Goal: Information Seeking & Learning: Learn about a topic

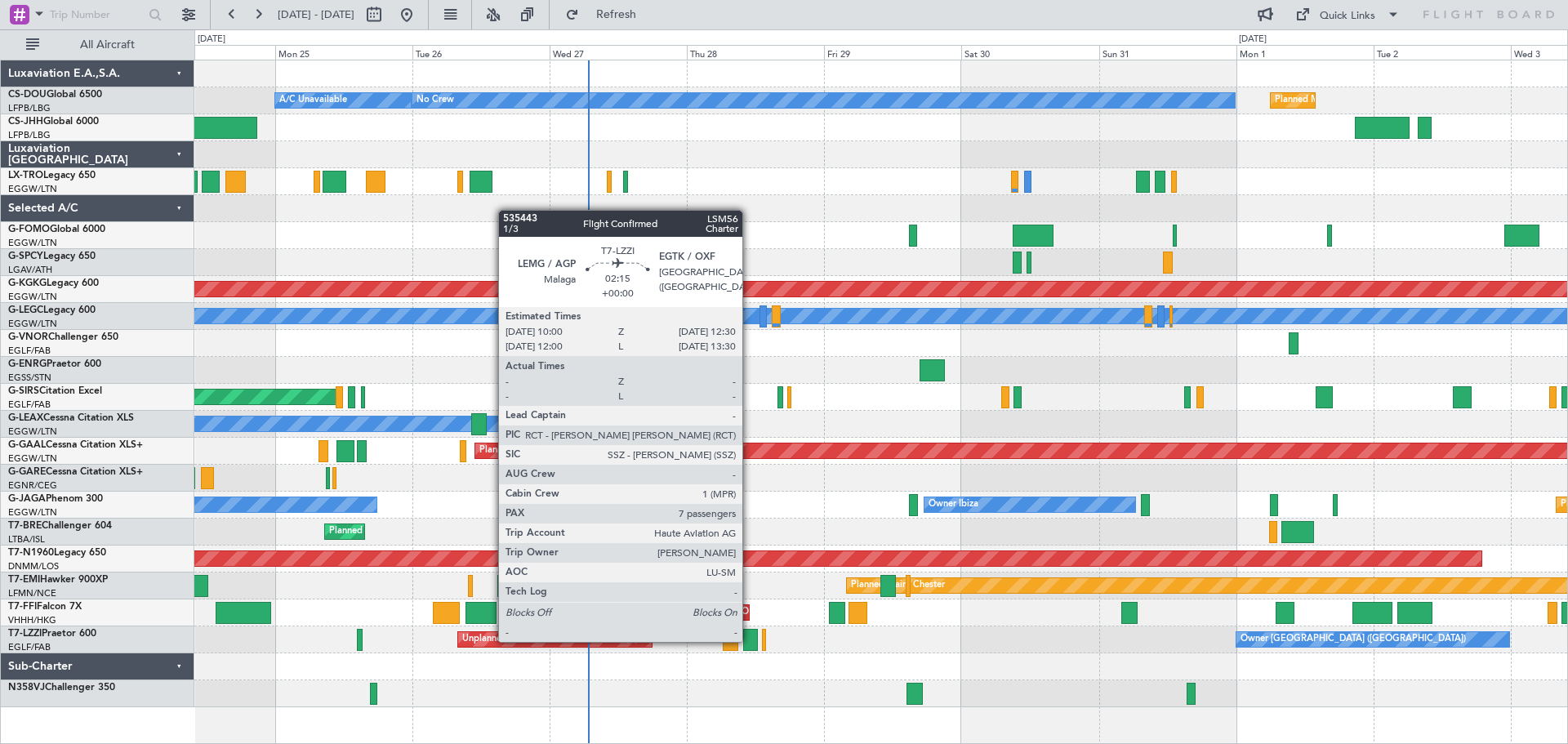
click at [750, 640] on div at bounding box center [751, 640] width 15 height 22
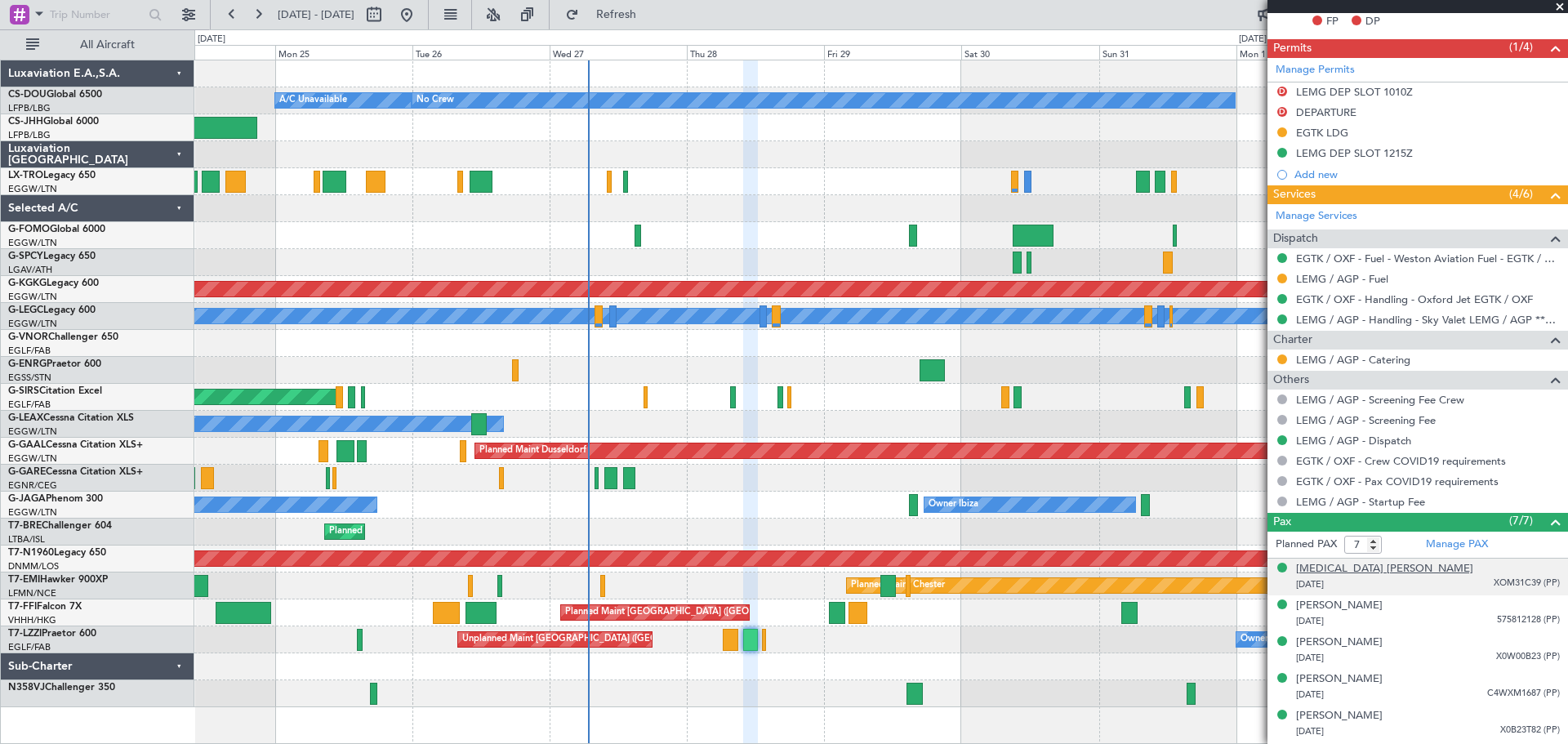
scroll to position [561, 0]
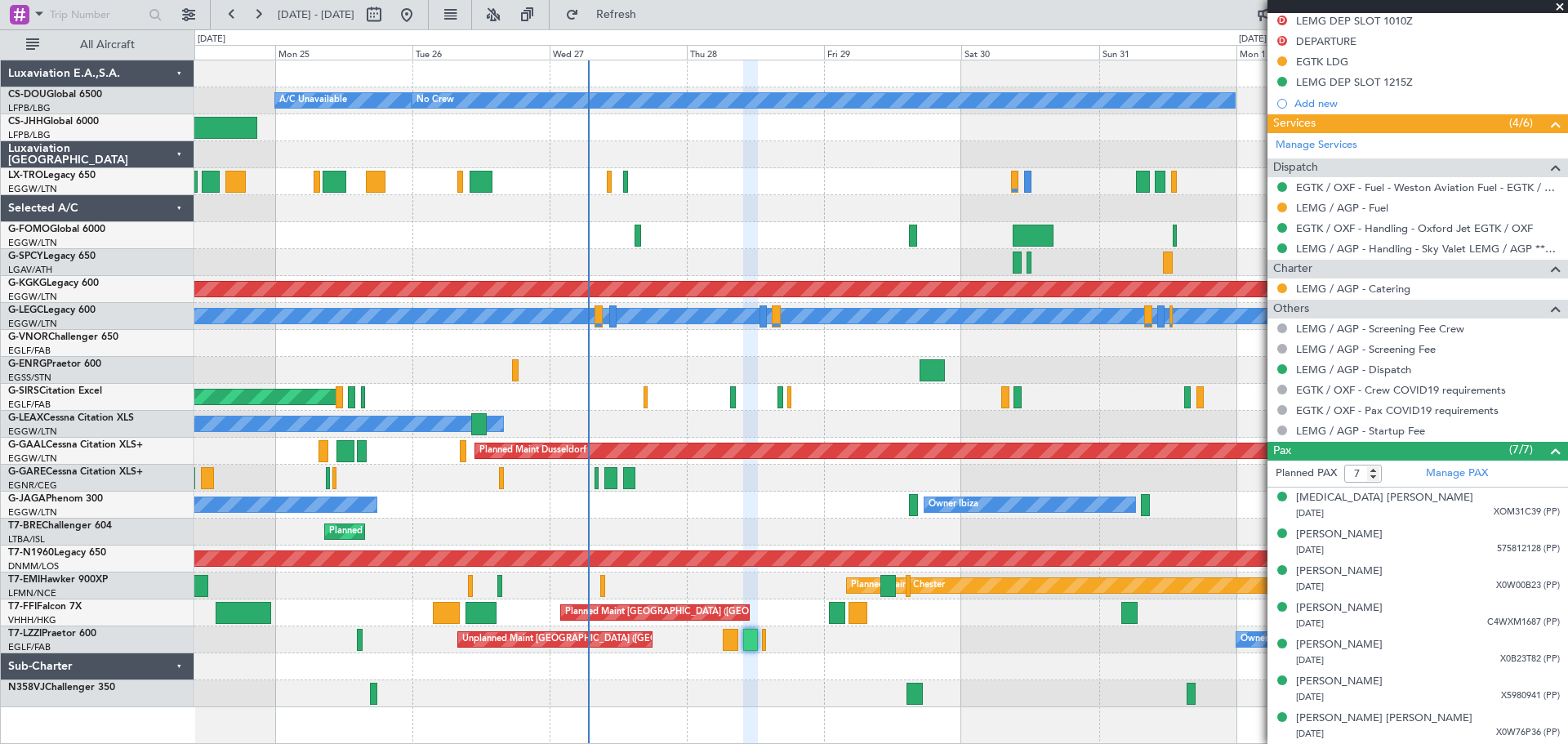
click at [1558, 9] on span at bounding box center [1560, 7] width 17 height 15
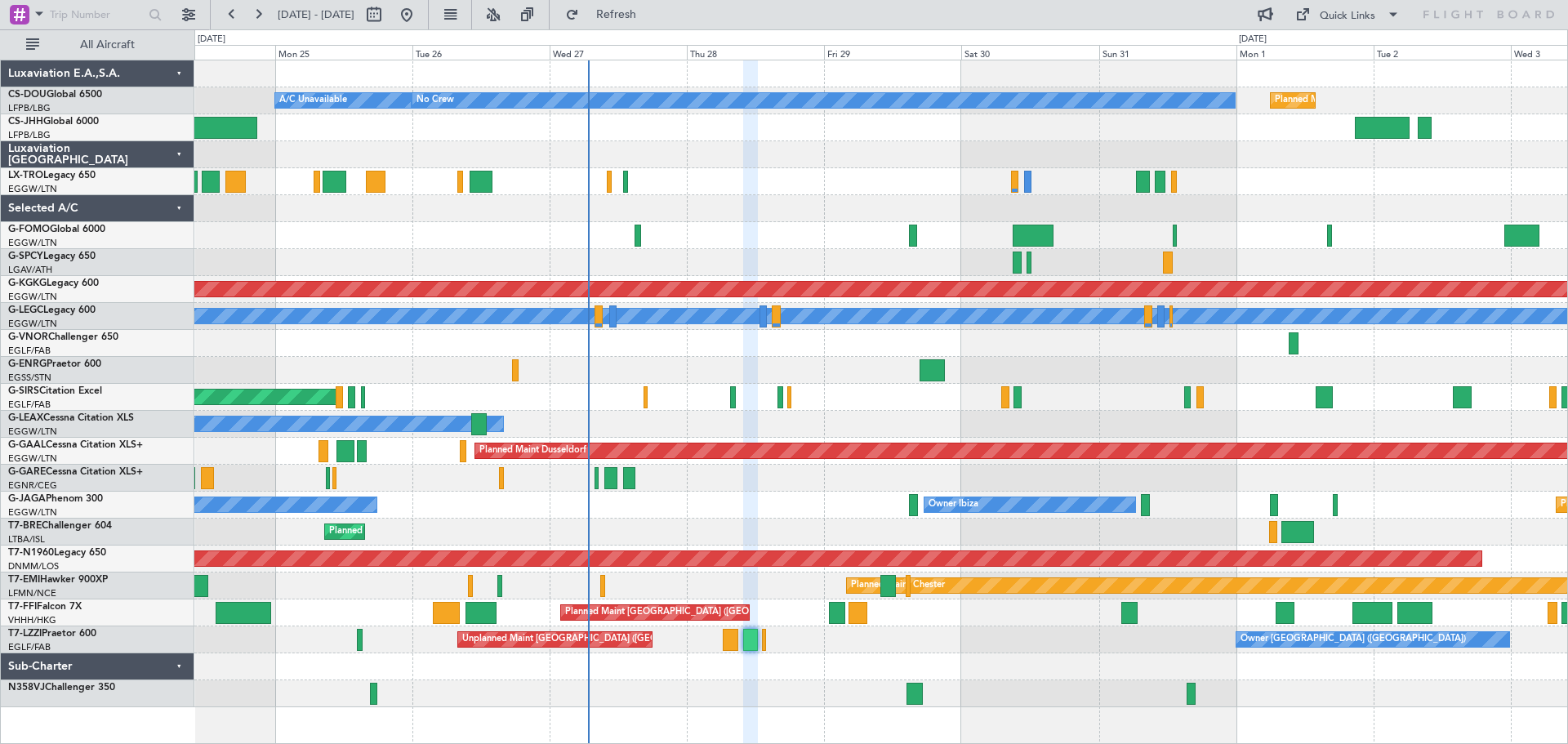
type input "0"
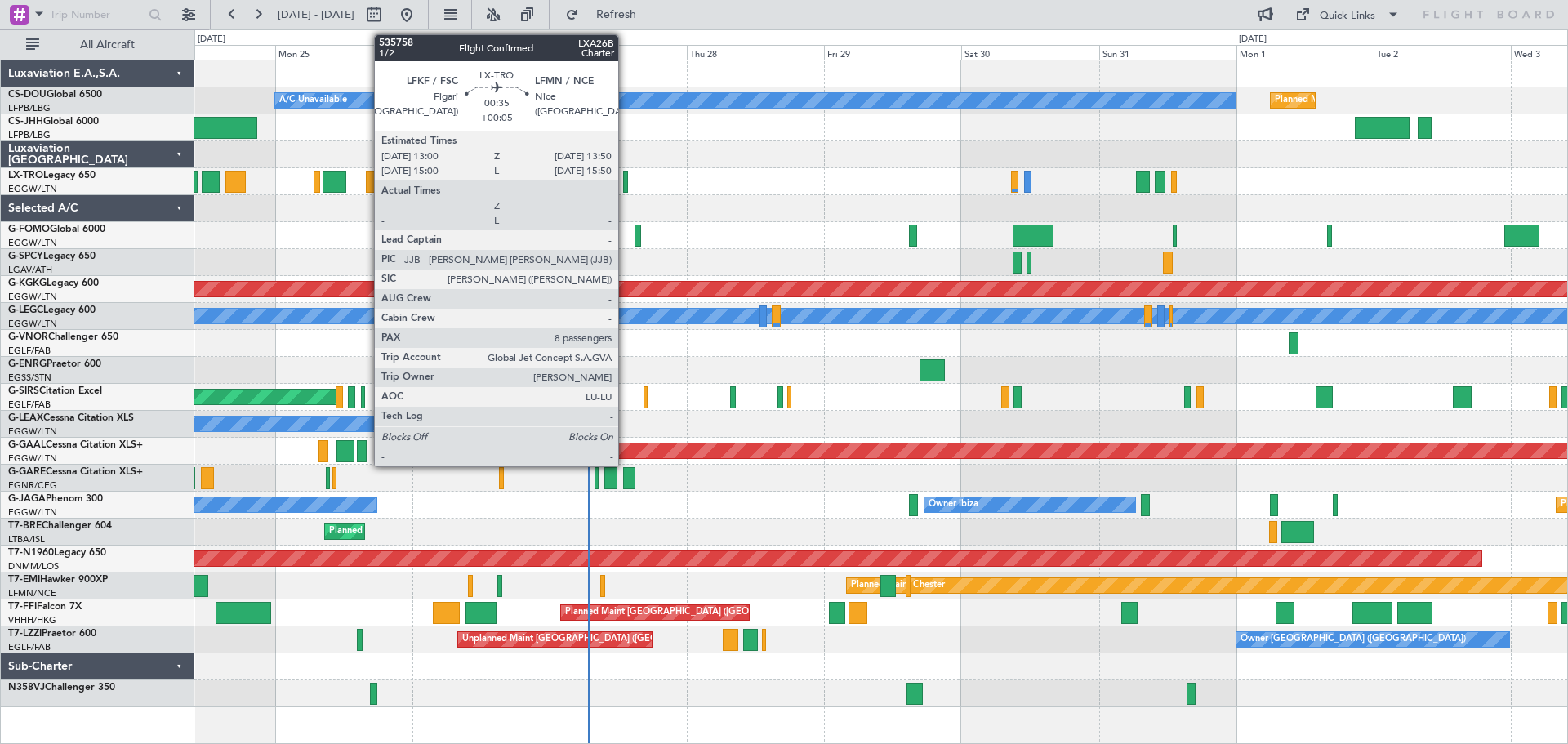
click at [626, 178] on div at bounding box center [625, 182] width 5 height 22
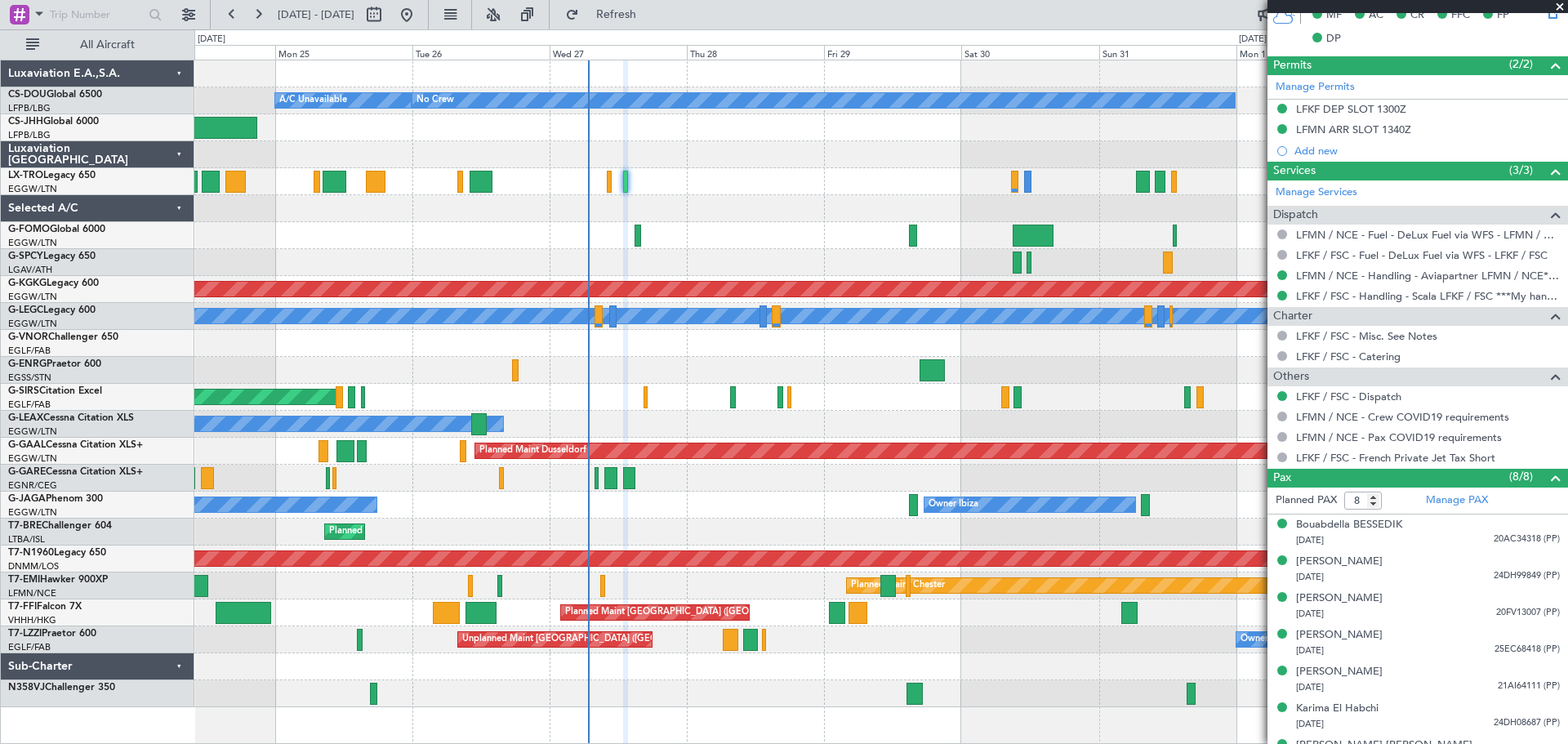
scroll to position [442, 0]
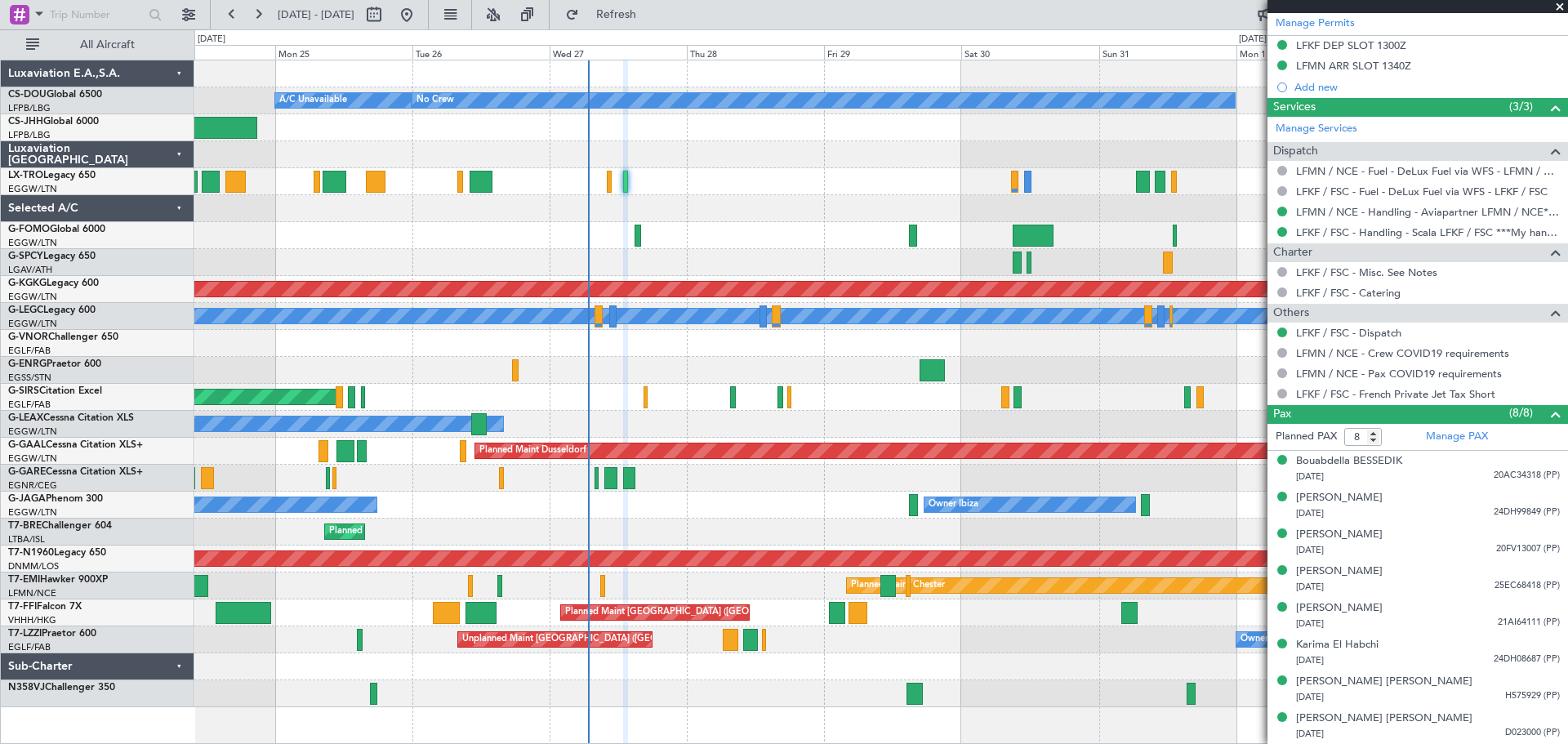
click at [1559, 8] on span at bounding box center [1560, 7] width 17 height 15
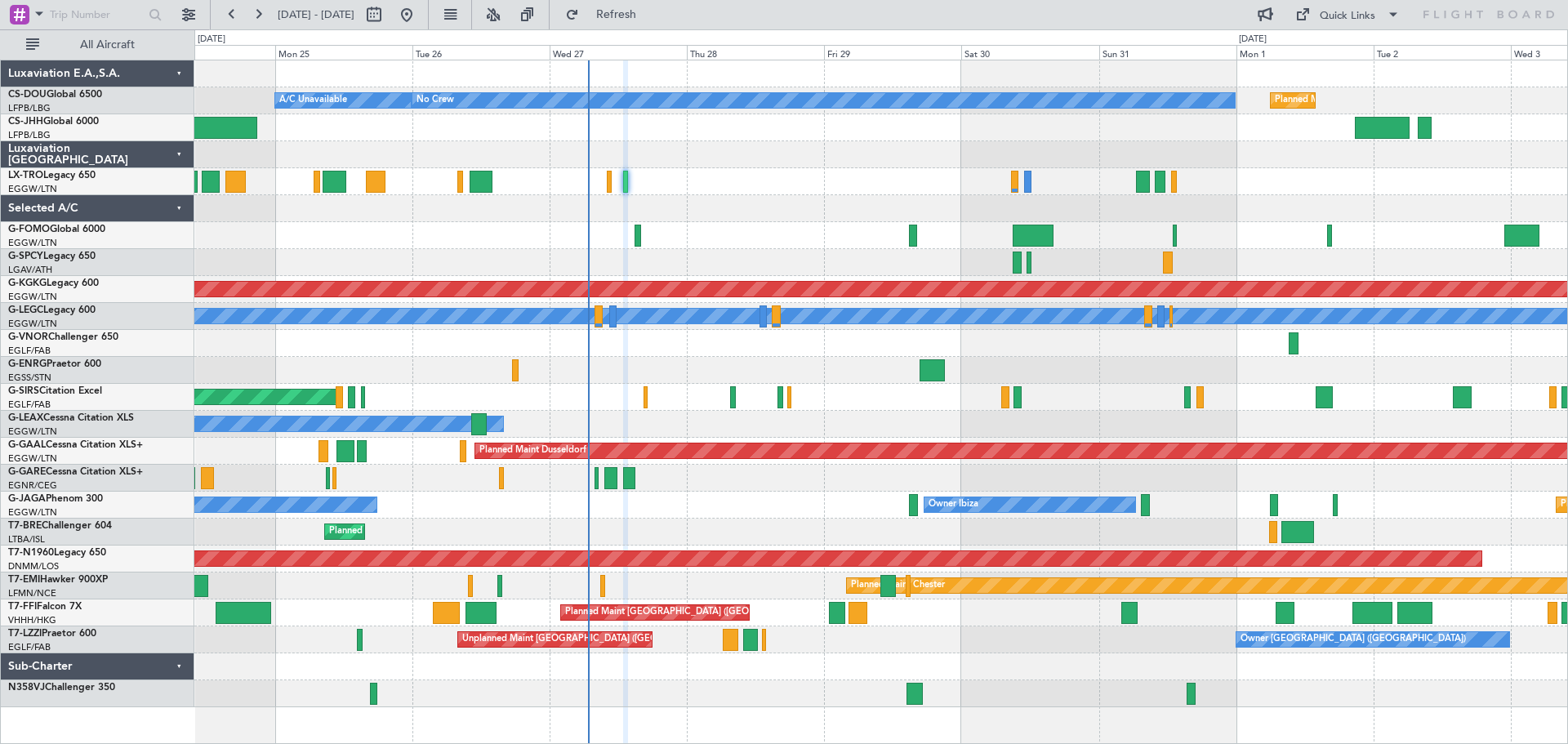
type input "0"
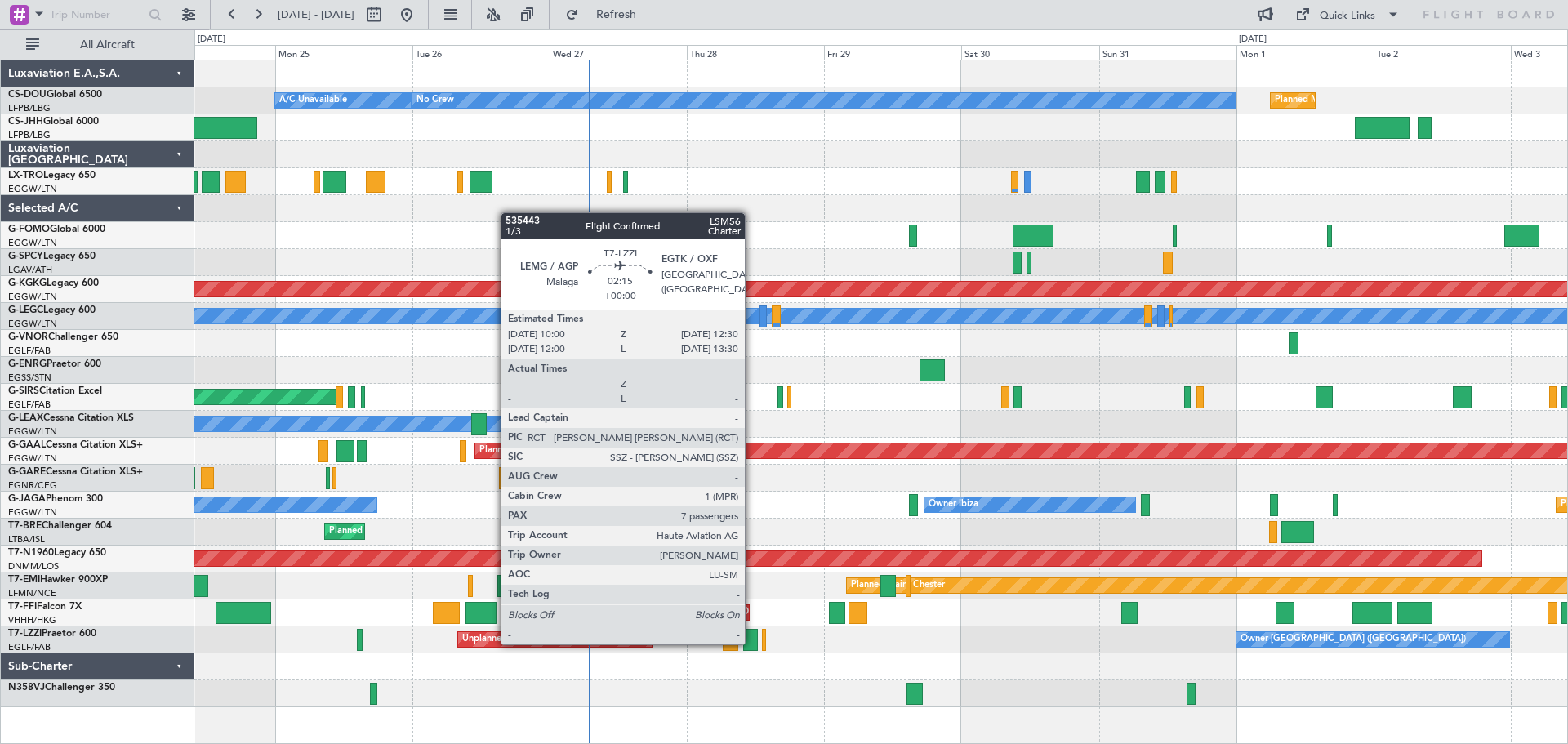
click at [752, 643] on div at bounding box center [751, 640] width 15 height 22
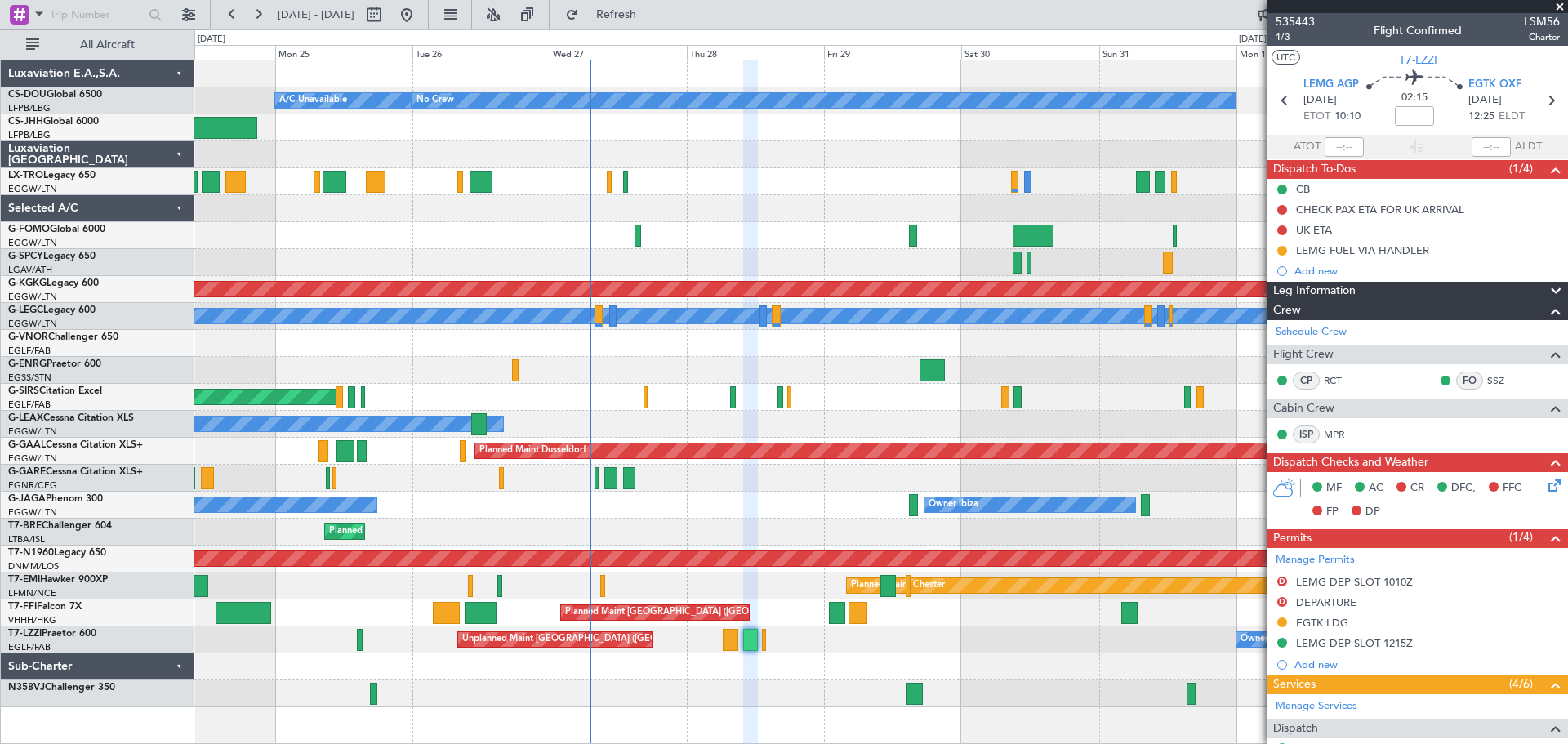
click at [1557, 7] on span at bounding box center [1560, 7] width 17 height 15
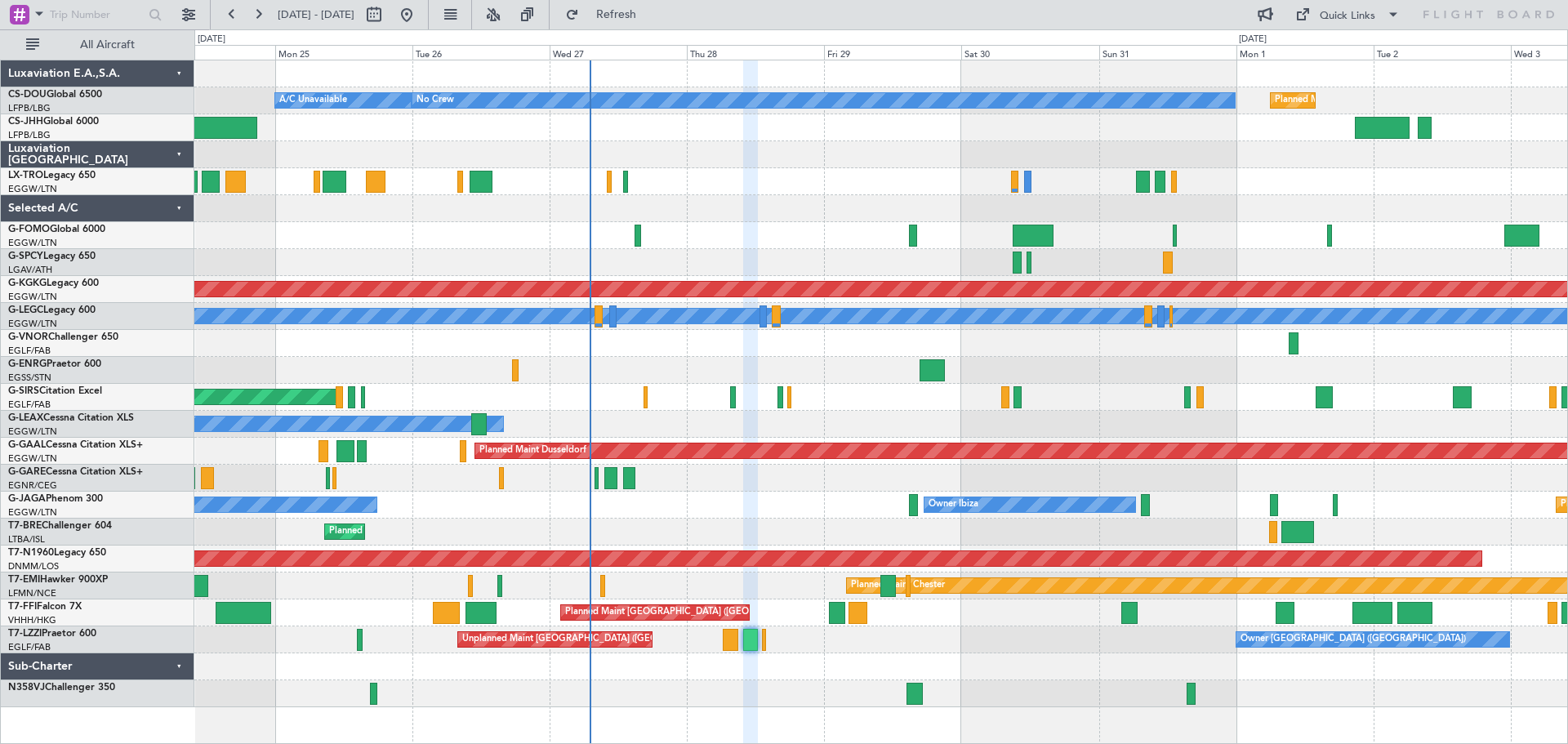
type input "0"
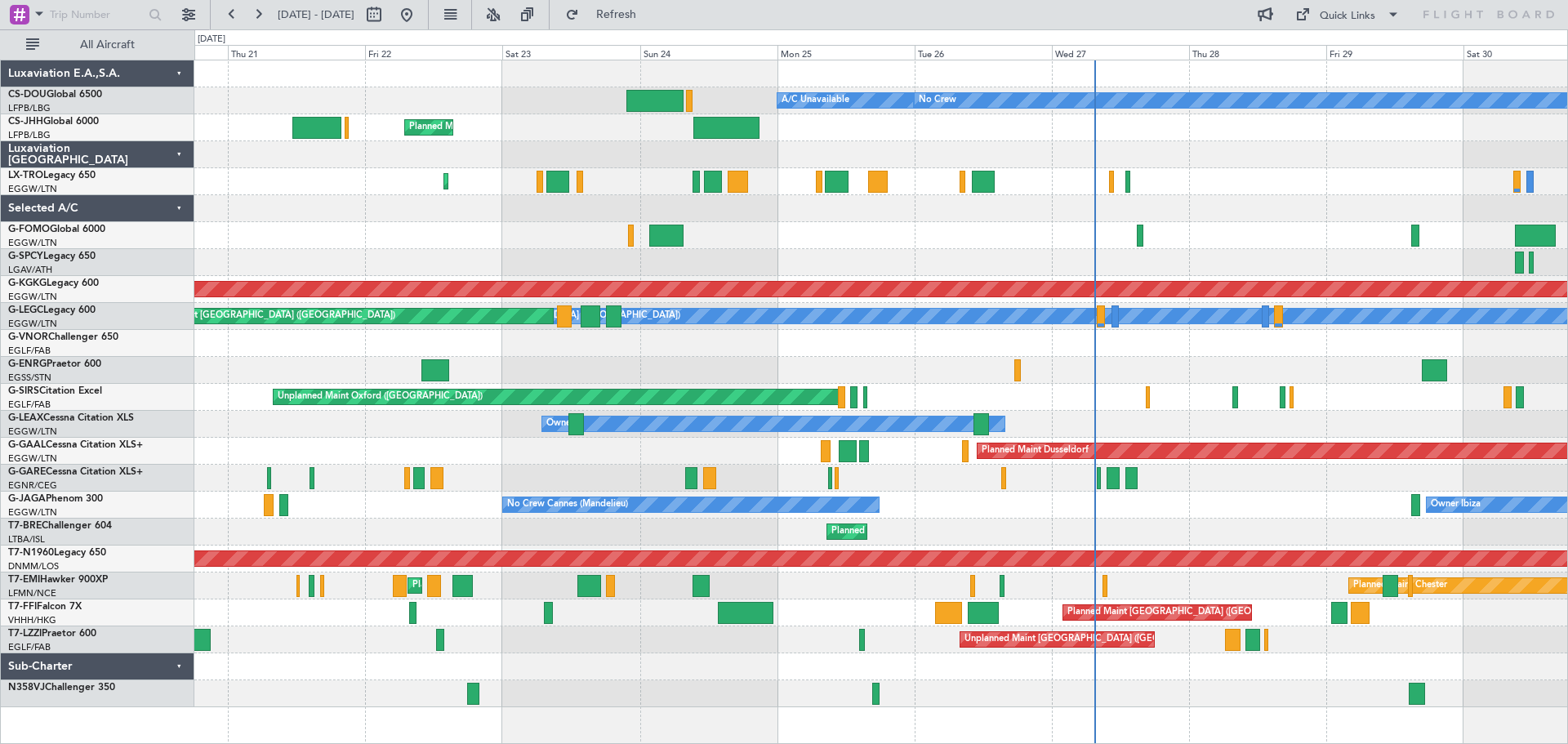
click at [851, 345] on div "Planned Maint London (Biggin Hill)" at bounding box center [881, 343] width 1373 height 27
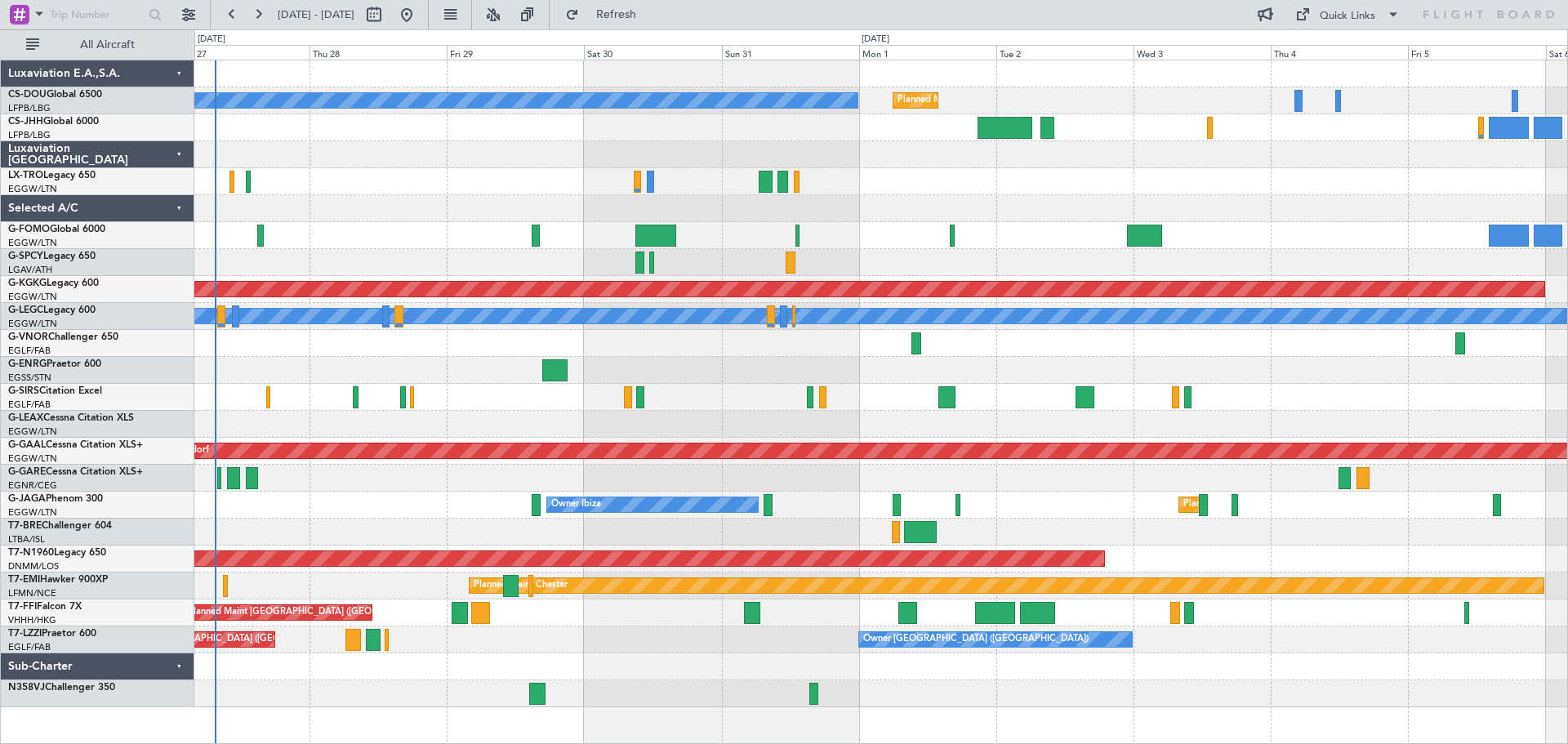
click at [519, 344] on div at bounding box center [881, 343] width 1373 height 27
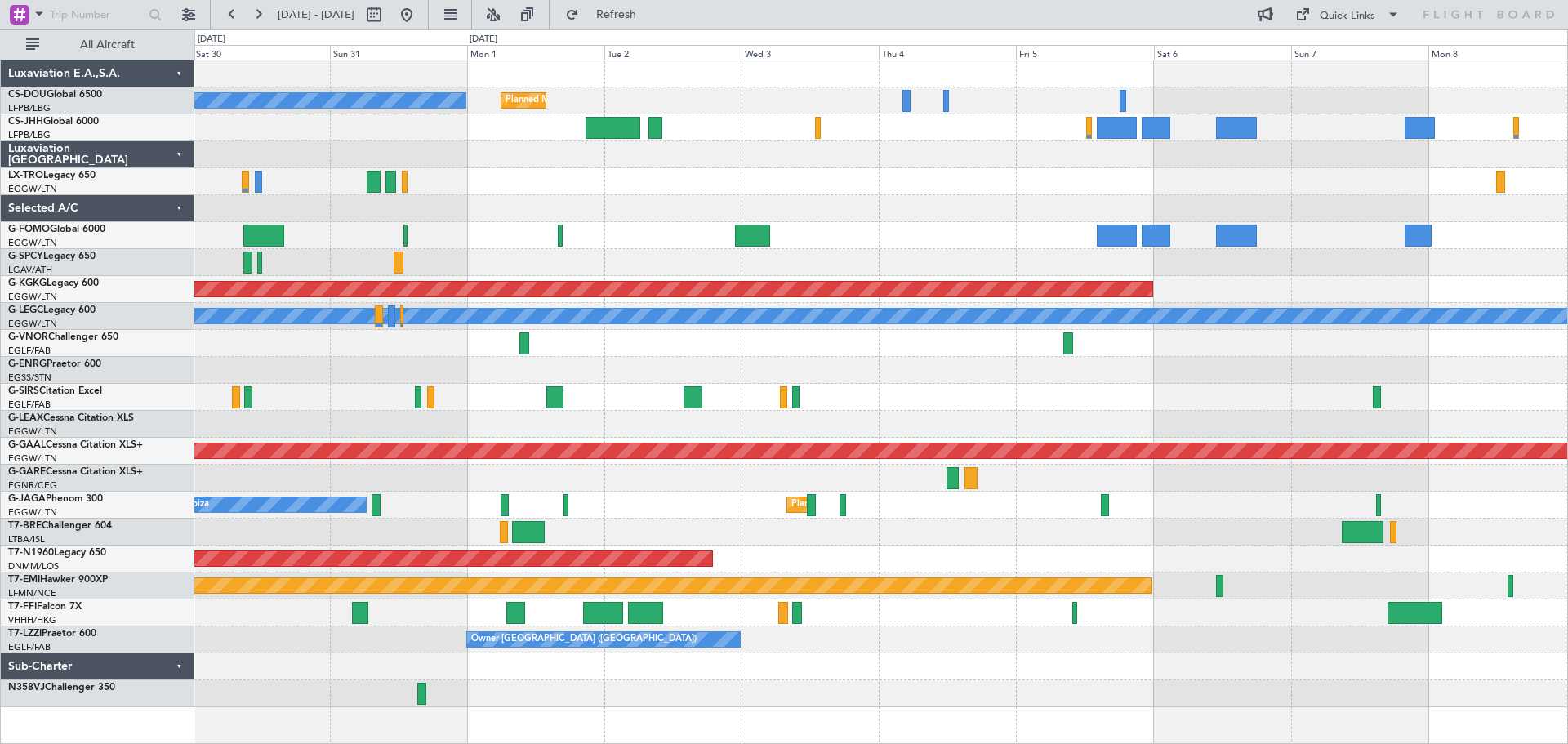
click at [731, 345] on div at bounding box center [881, 343] width 1373 height 27
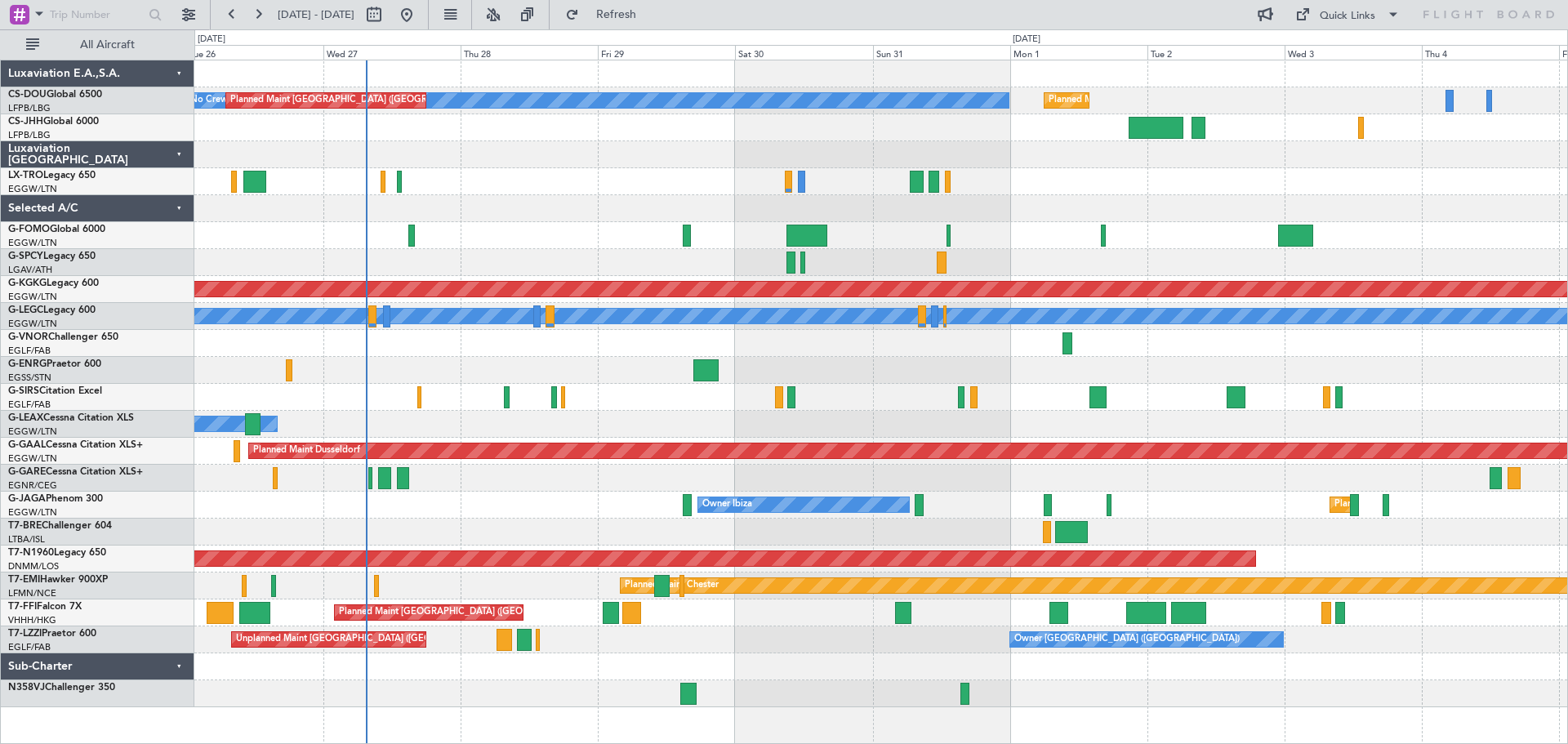
click at [985, 351] on div at bounding box center [881, 343] width 1373 height 27
click at [709, 176] on div at bounding box center [881, 181] width 1373 height 27
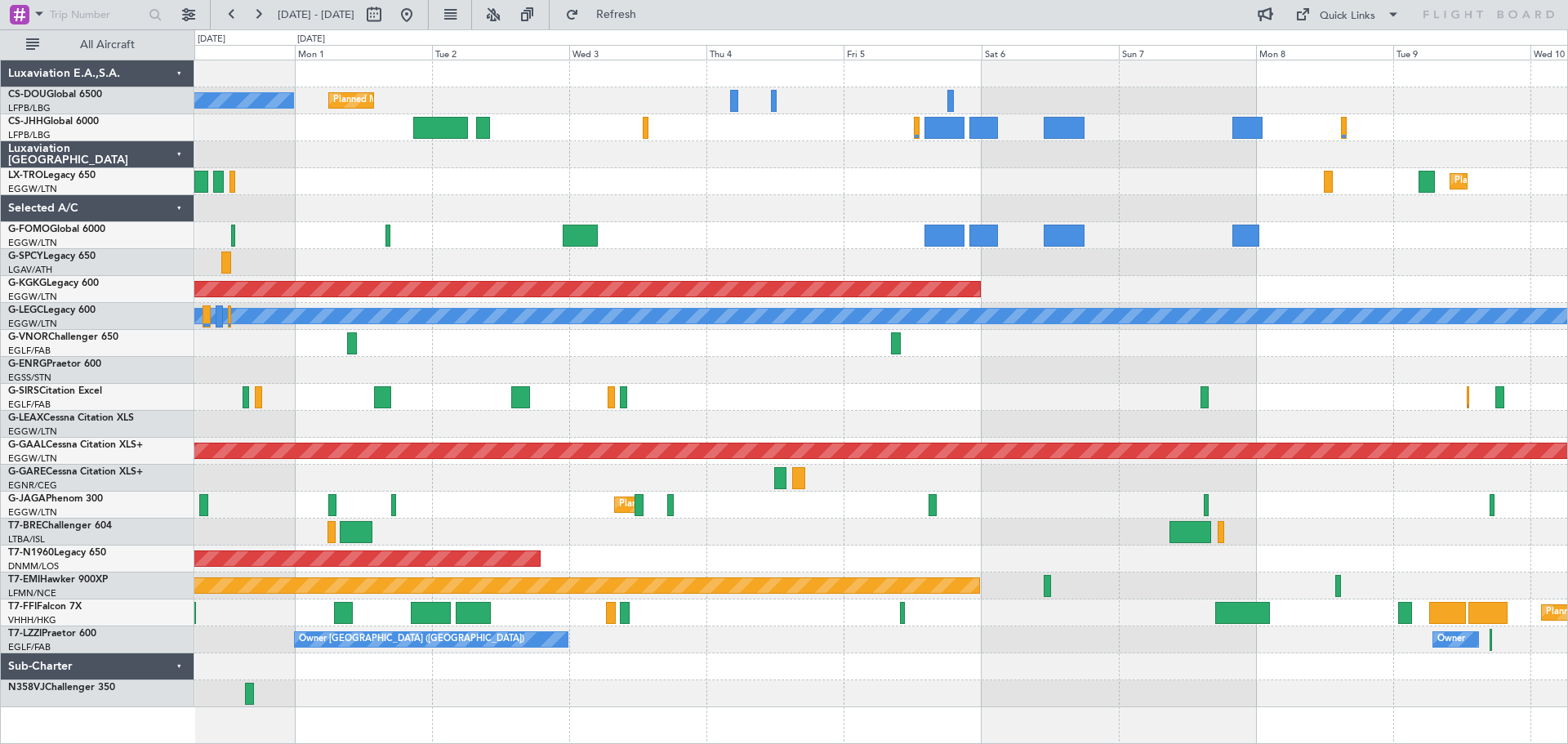
click at [656, 331] on div "No Crew Planned Maint Paris (Le Bourget) Planned Maint Dusseldorf AOG Maint Ist…" at bounding box center [881, 383] width 1373 height 646
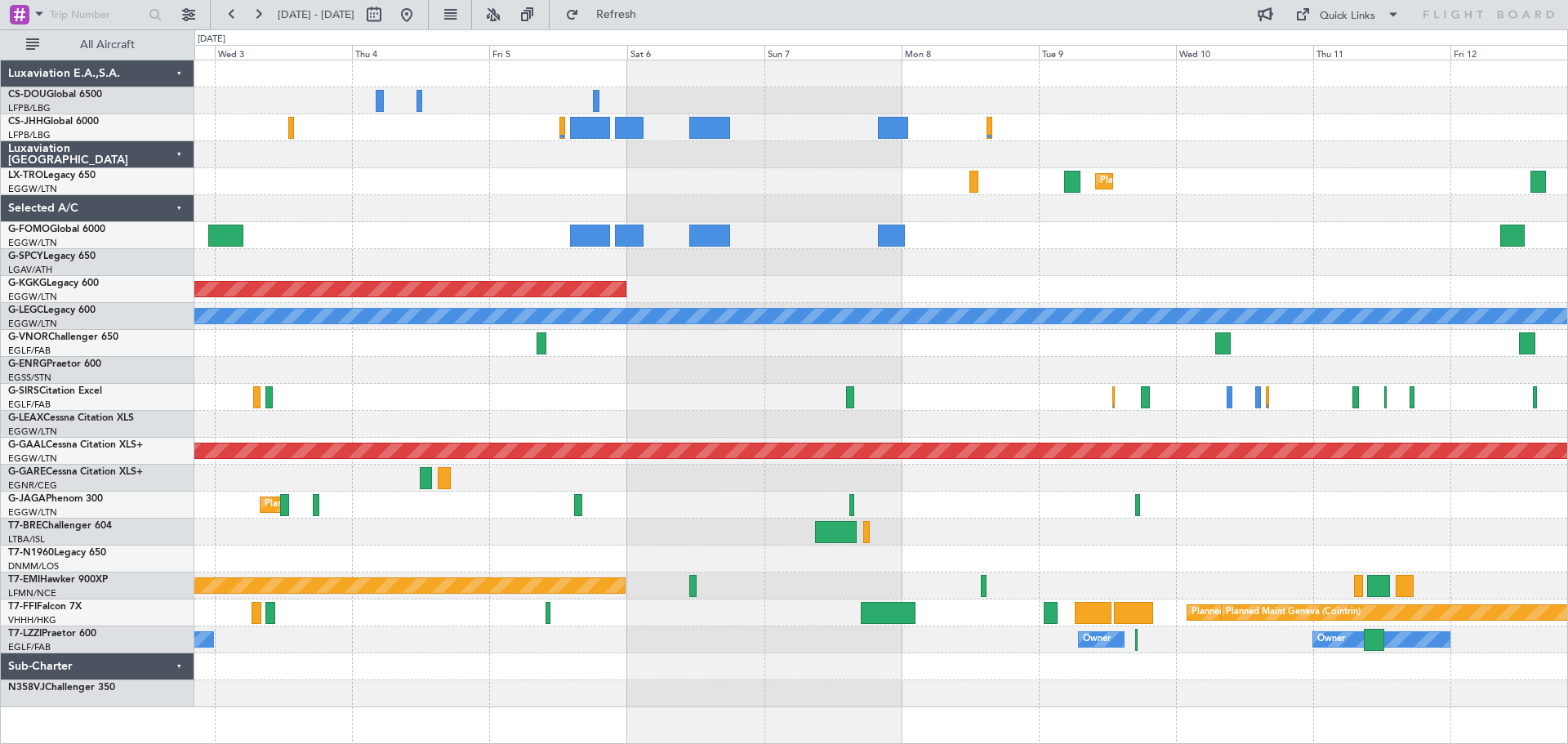
click at [580, 405] on div "Planned Maint Paris (Le Bourget) No Crew Planned Maint Dusseldorf AOG Maint Ist…" at bounding box center [881, 383] width 1373 height 646
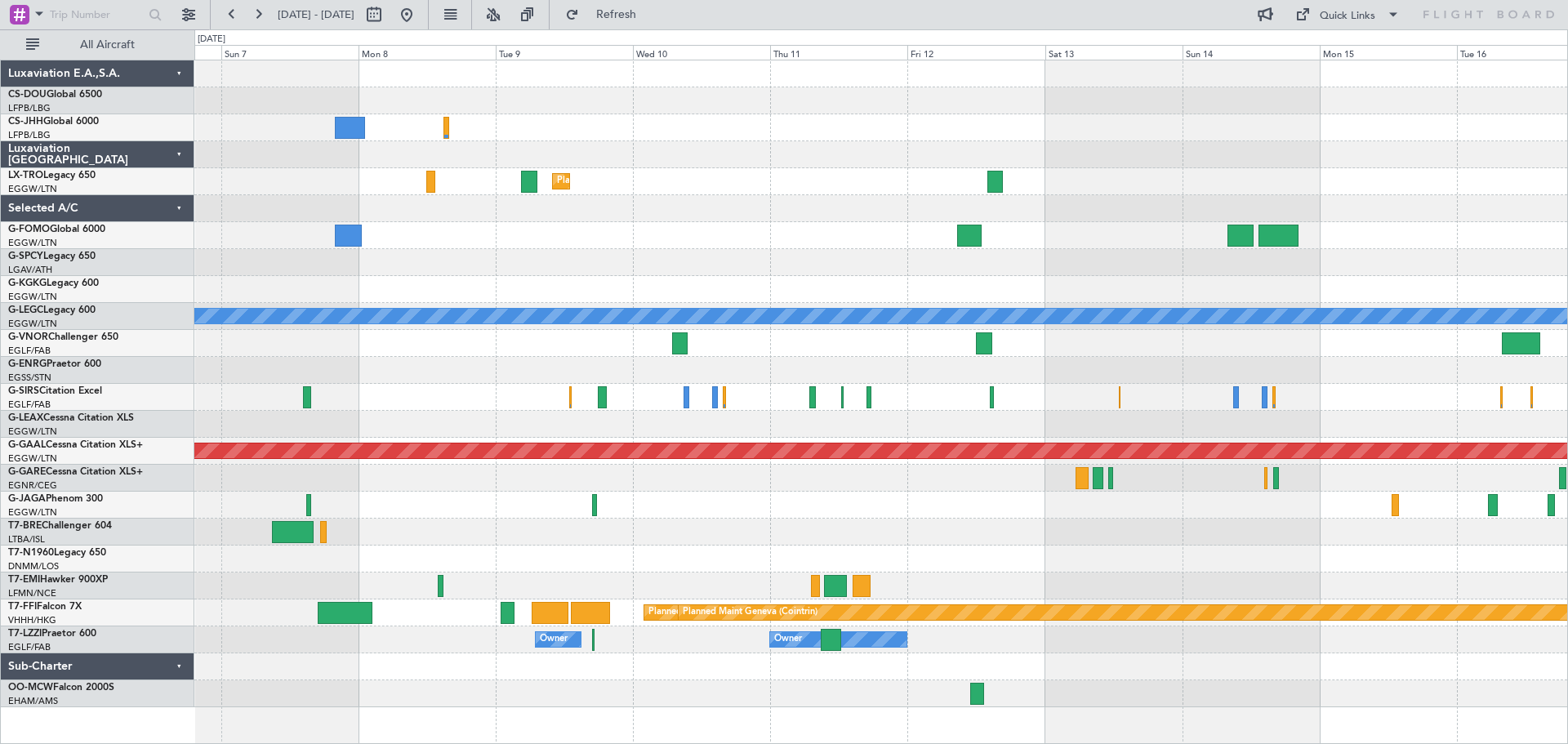
click at [819, 484] on div "Planned Maint Dusseldorf AOG Maint Istanbul (Ataturk) A/C Unavailable London (L…" at bounding box center [881, 383] width 1373 height 646
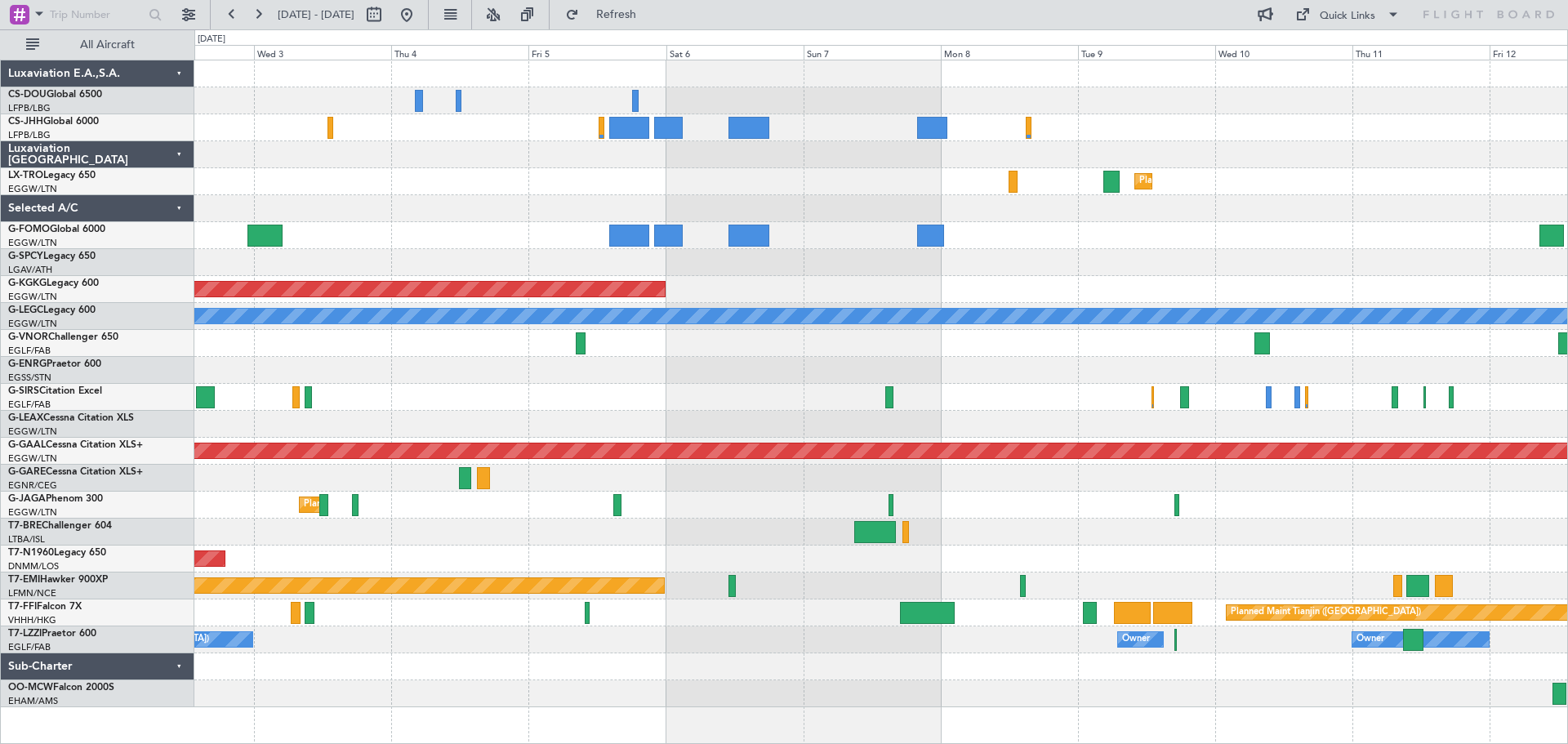
click at [1198, 519] on div "Planned Maint Paris (Le Bourget) No Crew Planned Maint Dusseldorf AOG Maint Ist…" at bounding box center [881, 383] width 1373 height 646
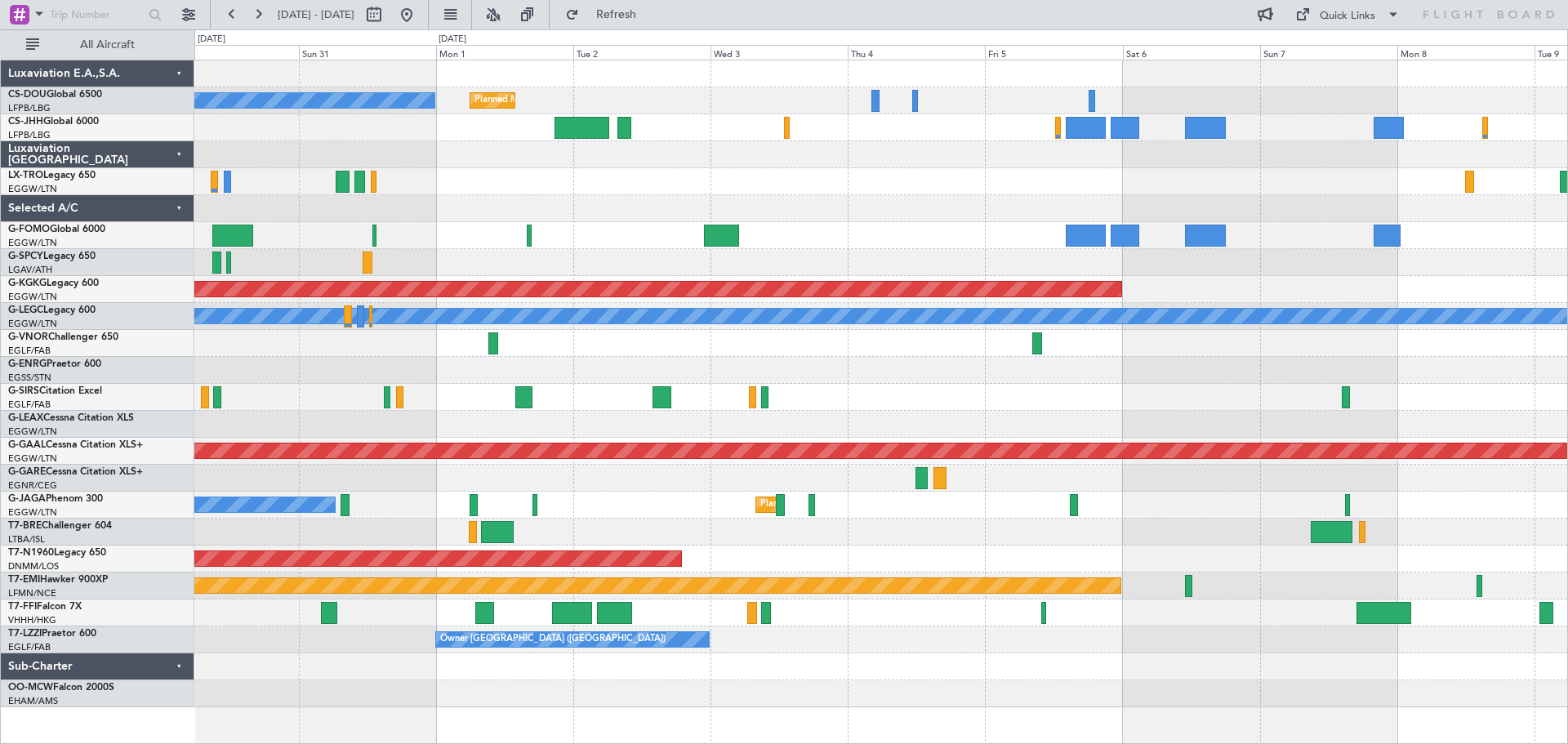
click at [1114, 500] on div "Planned Maint London (Luton) Owner Ibiza" at bounding box center [881, 505] width 1373 height 27
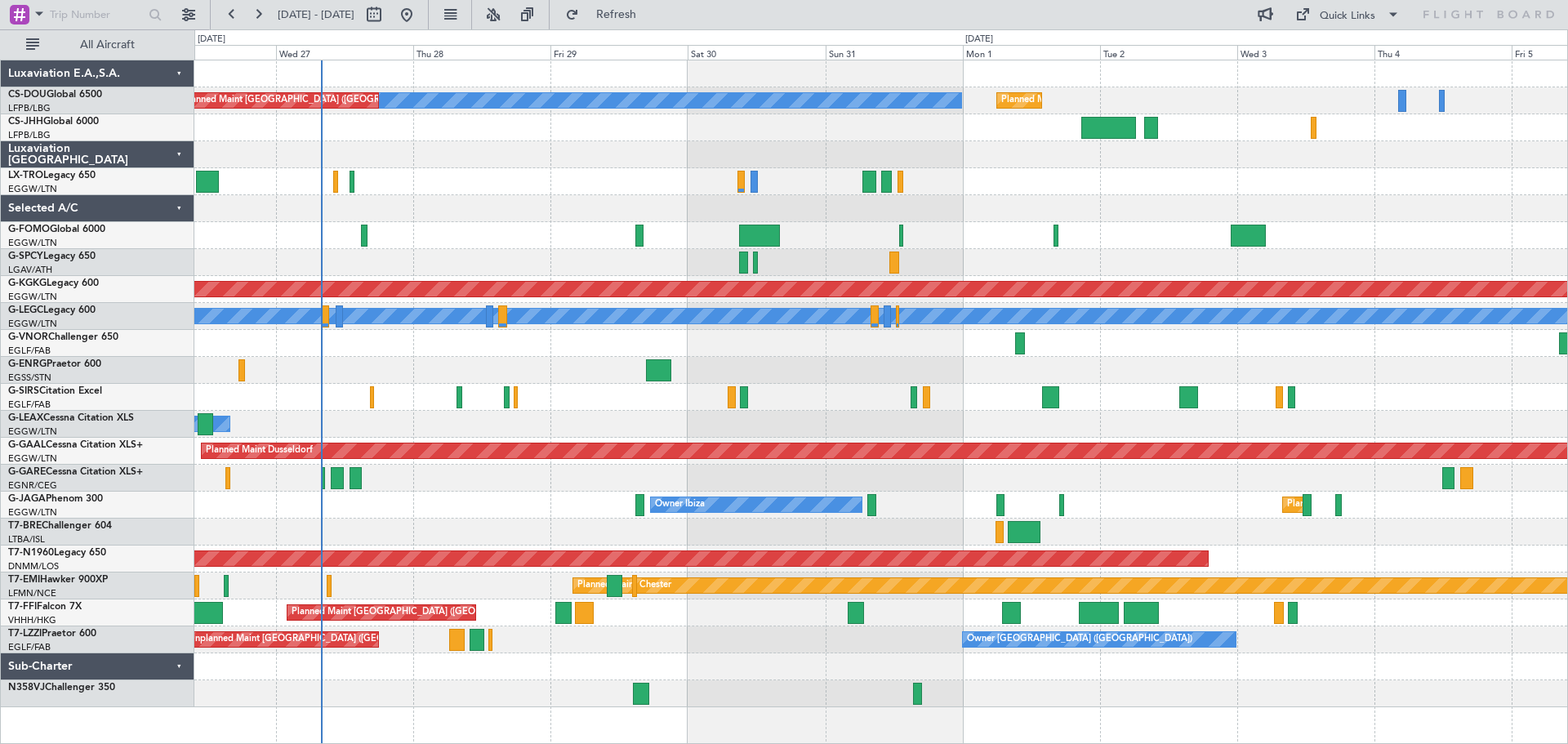
click at [974, 482] on div at bounding box center [881, 478] width 1373 height 27
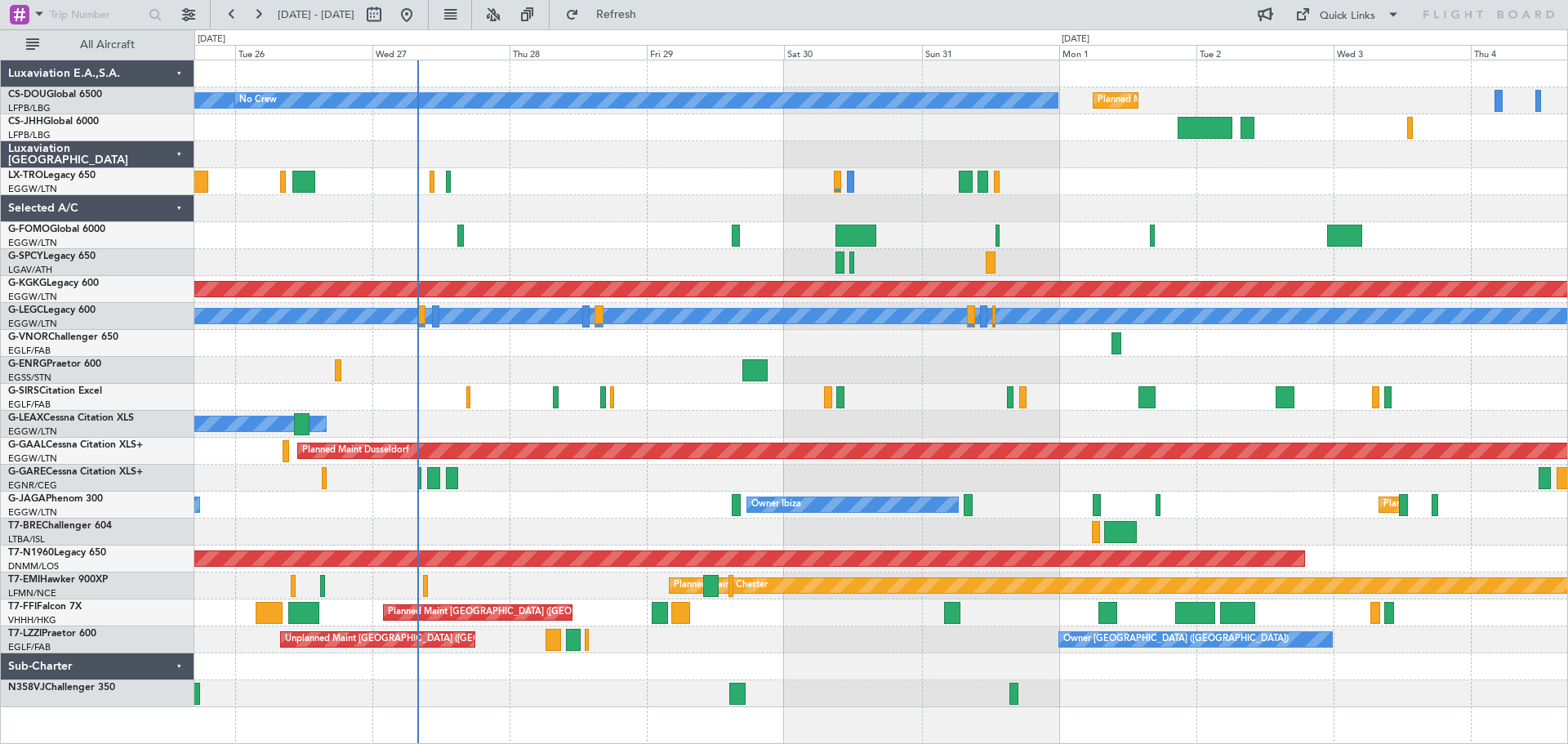
click at [569, 157] on div at bounding box center [881, 154] width 1373 height 27
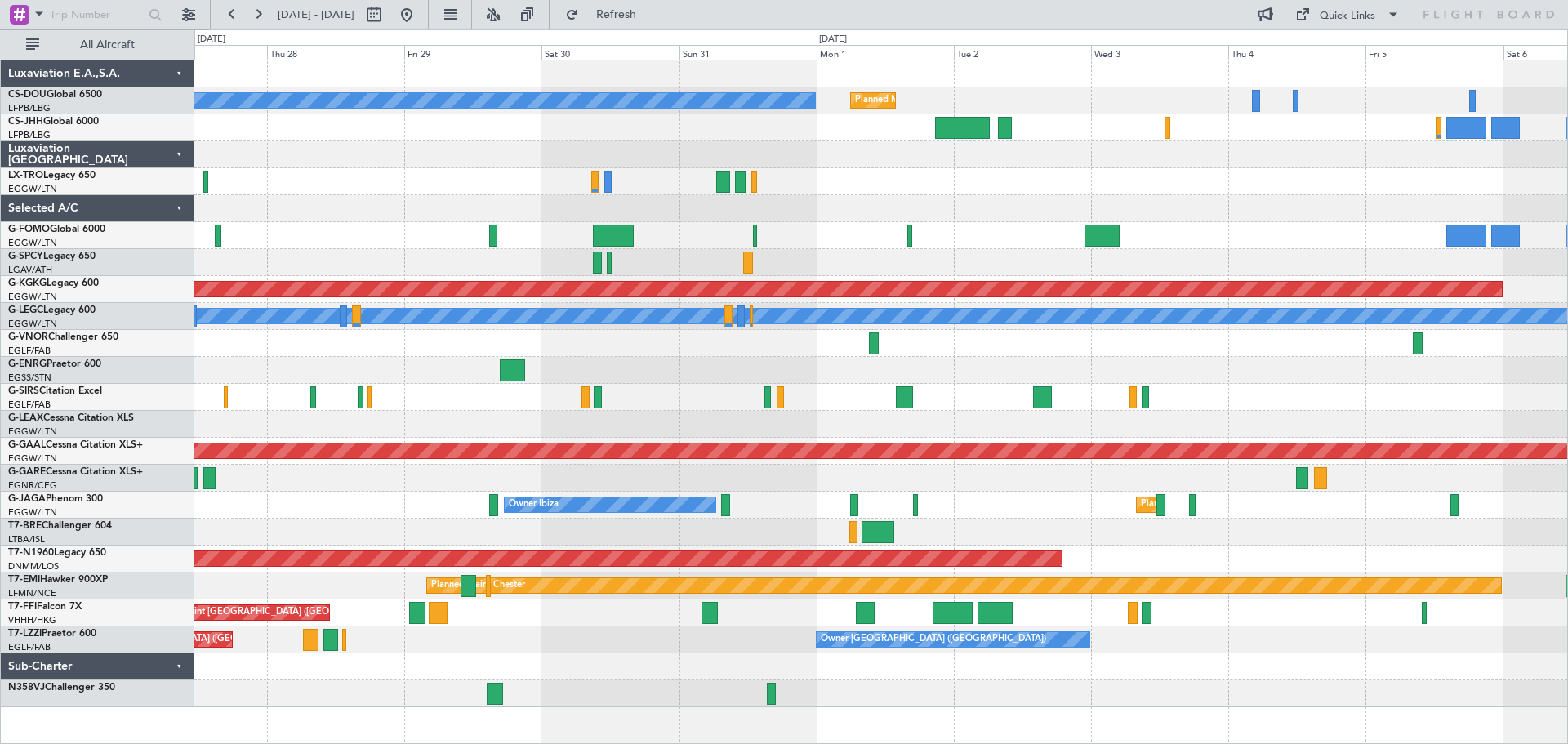
click at [880, 187] on div at bounding box center [881, 181] width 1373 height 27
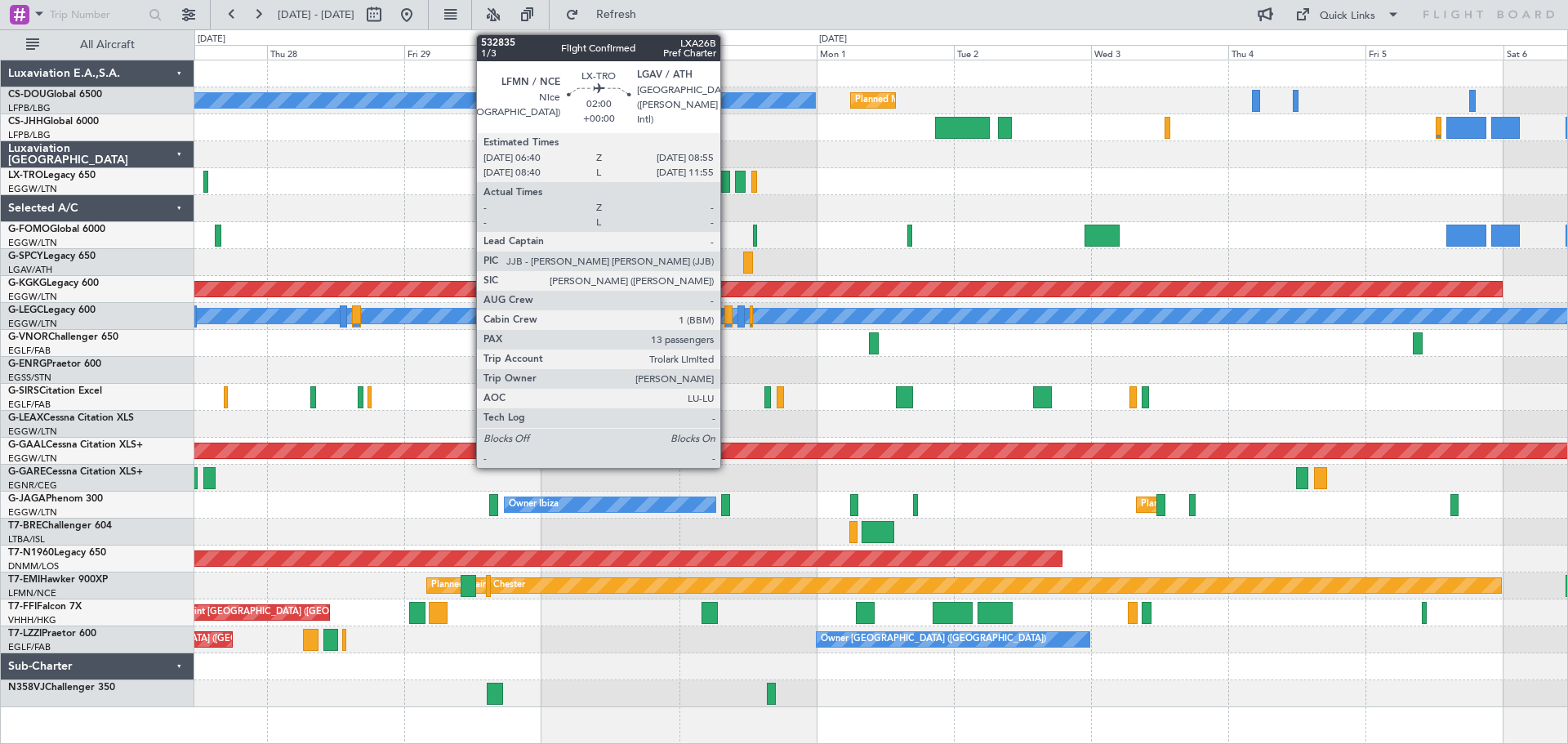
click at [727, 181] on div at bounding box center [723, 182] width 13 height 22
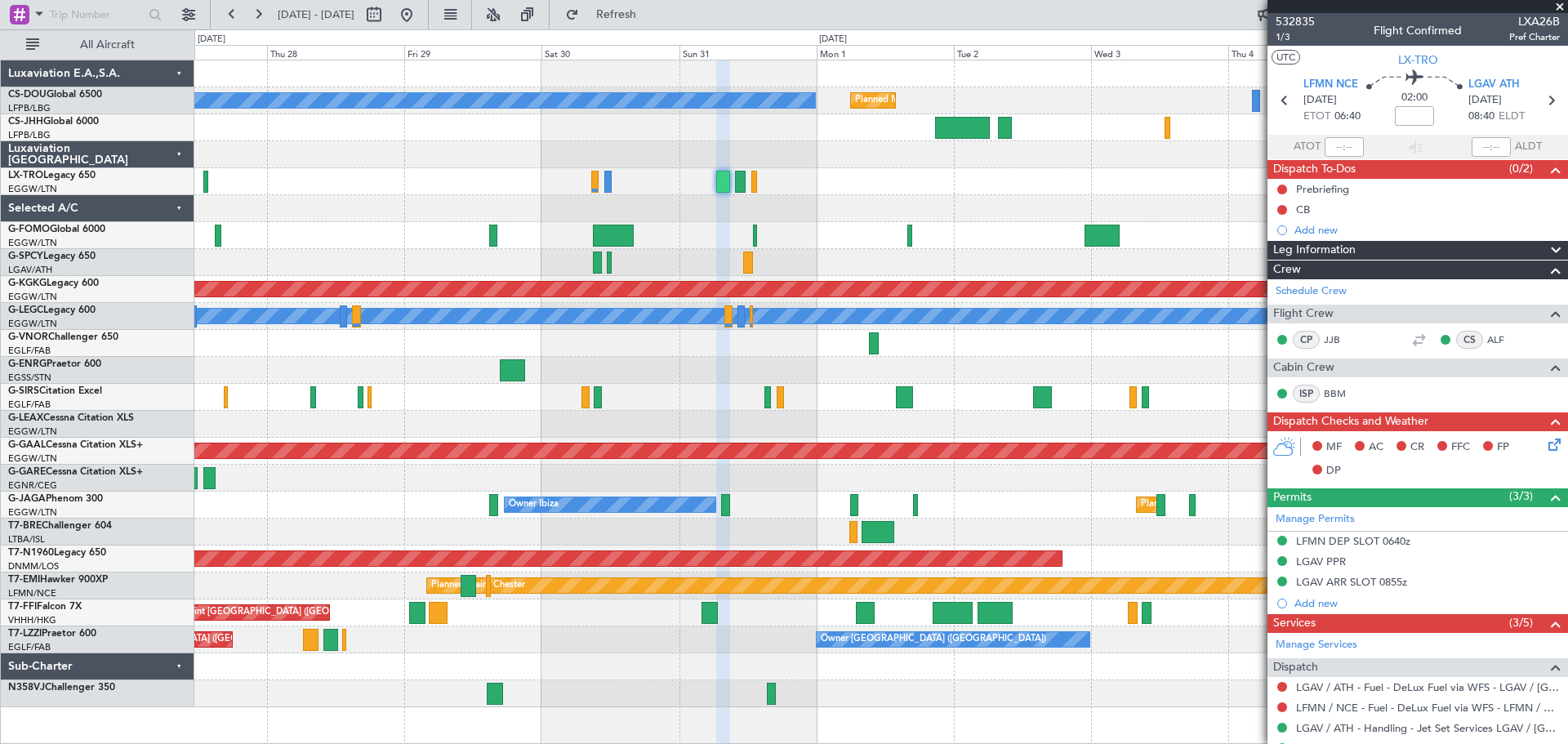
click at [1559, 8] on span at bounding box center [1560, 7] width 17 height 15
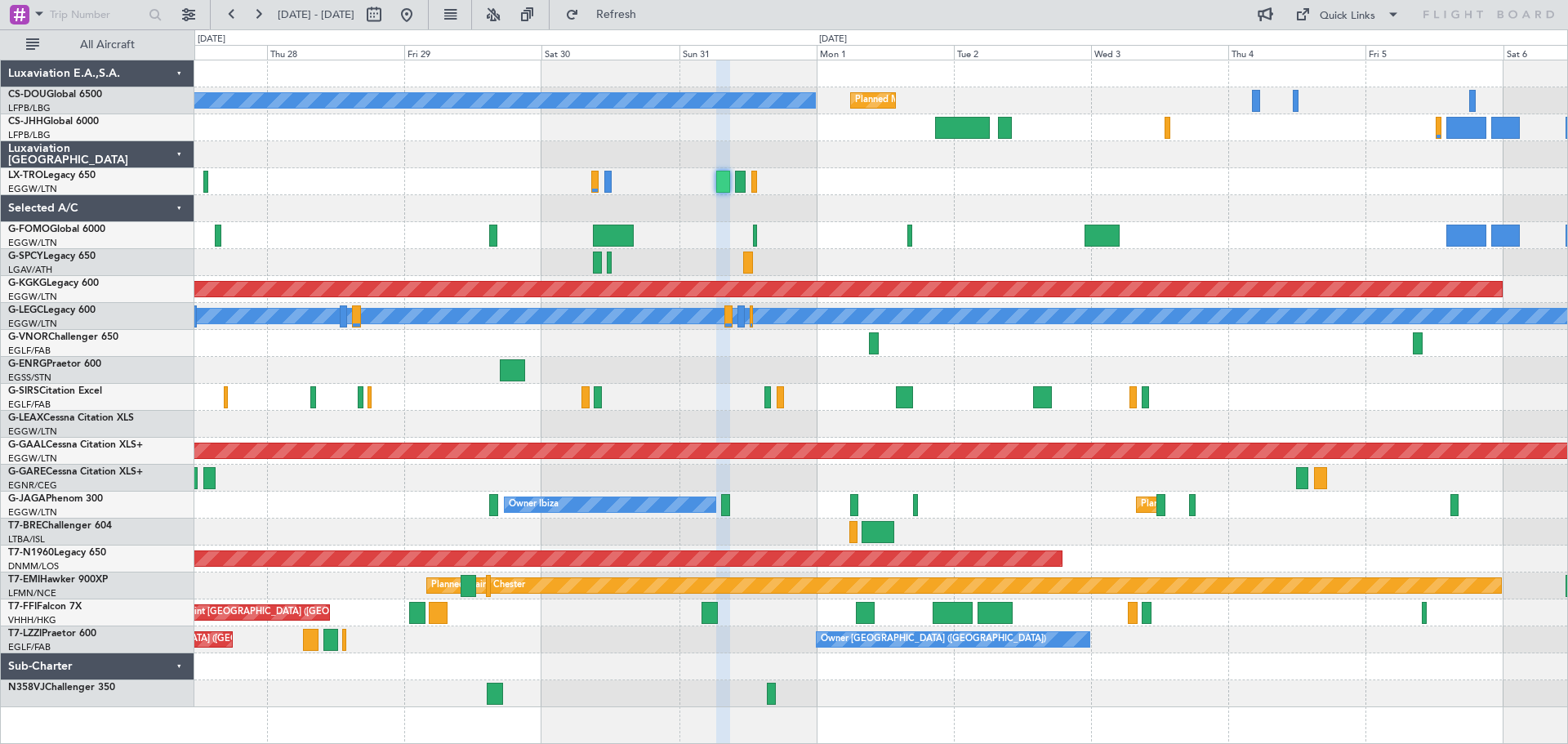
type input "0"
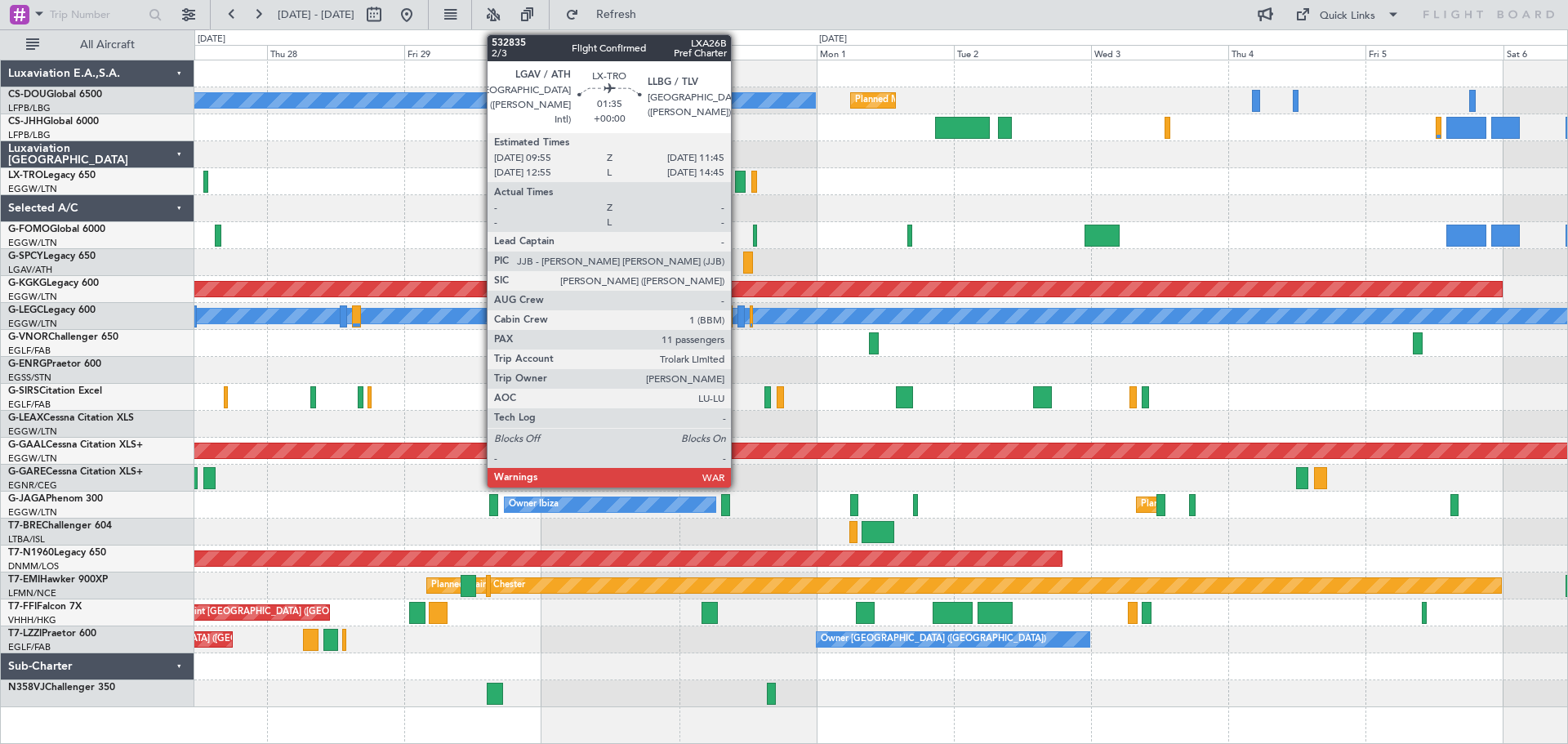
click at [738, 184] on div at bounding box center [739, 182] width 10 height 22
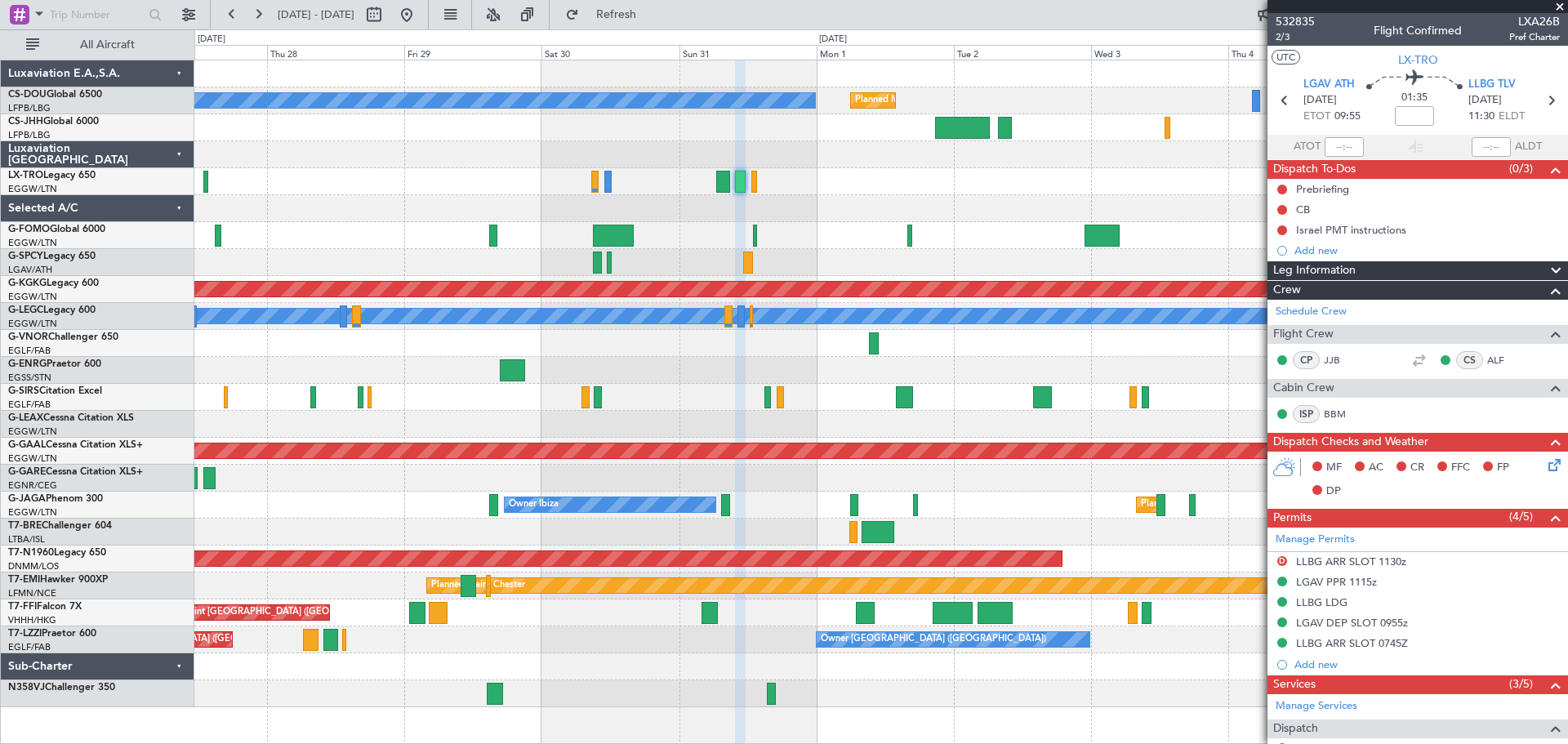
click at [1559, 6] on span at bounding box center [1560, 7] width 17 height 15
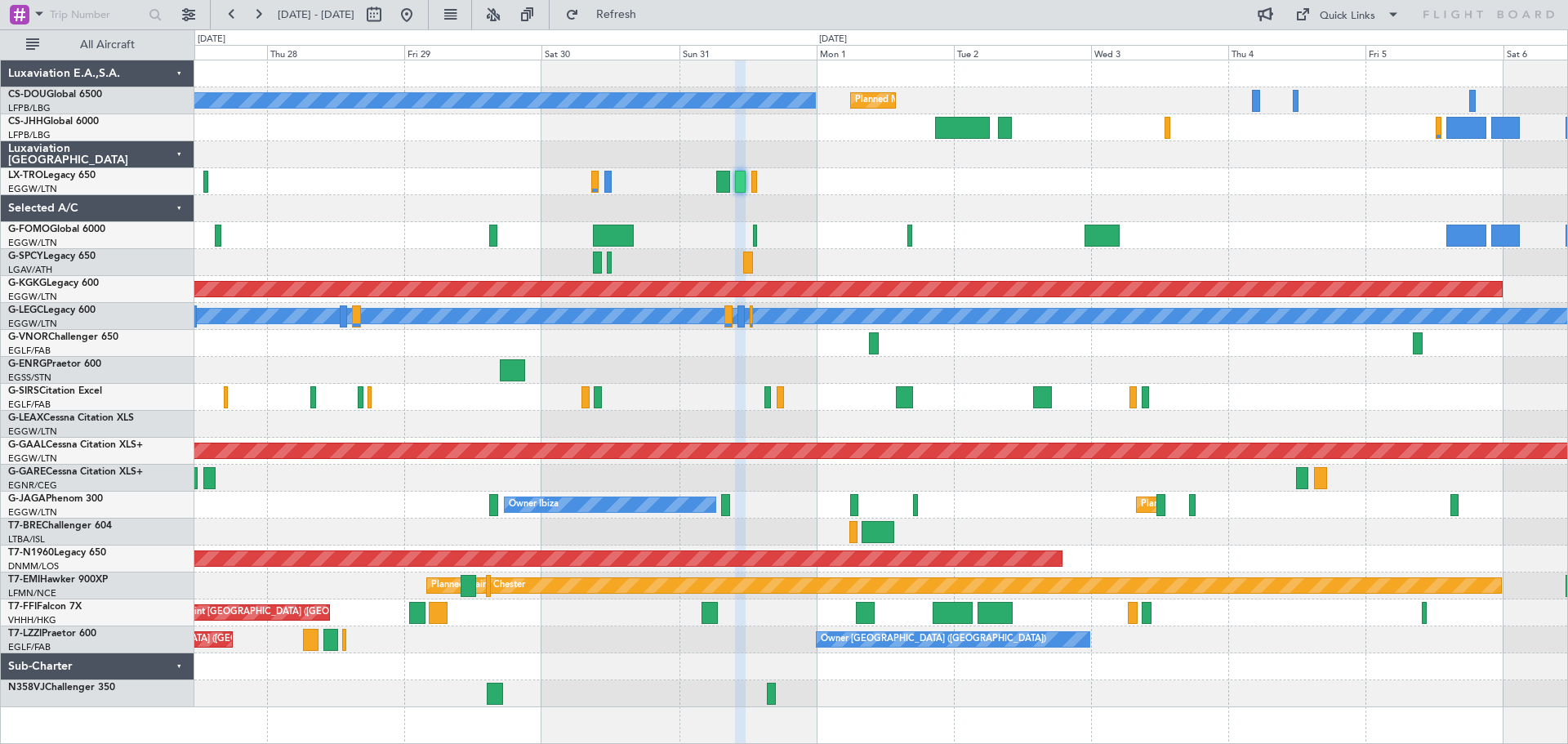
type input "0"
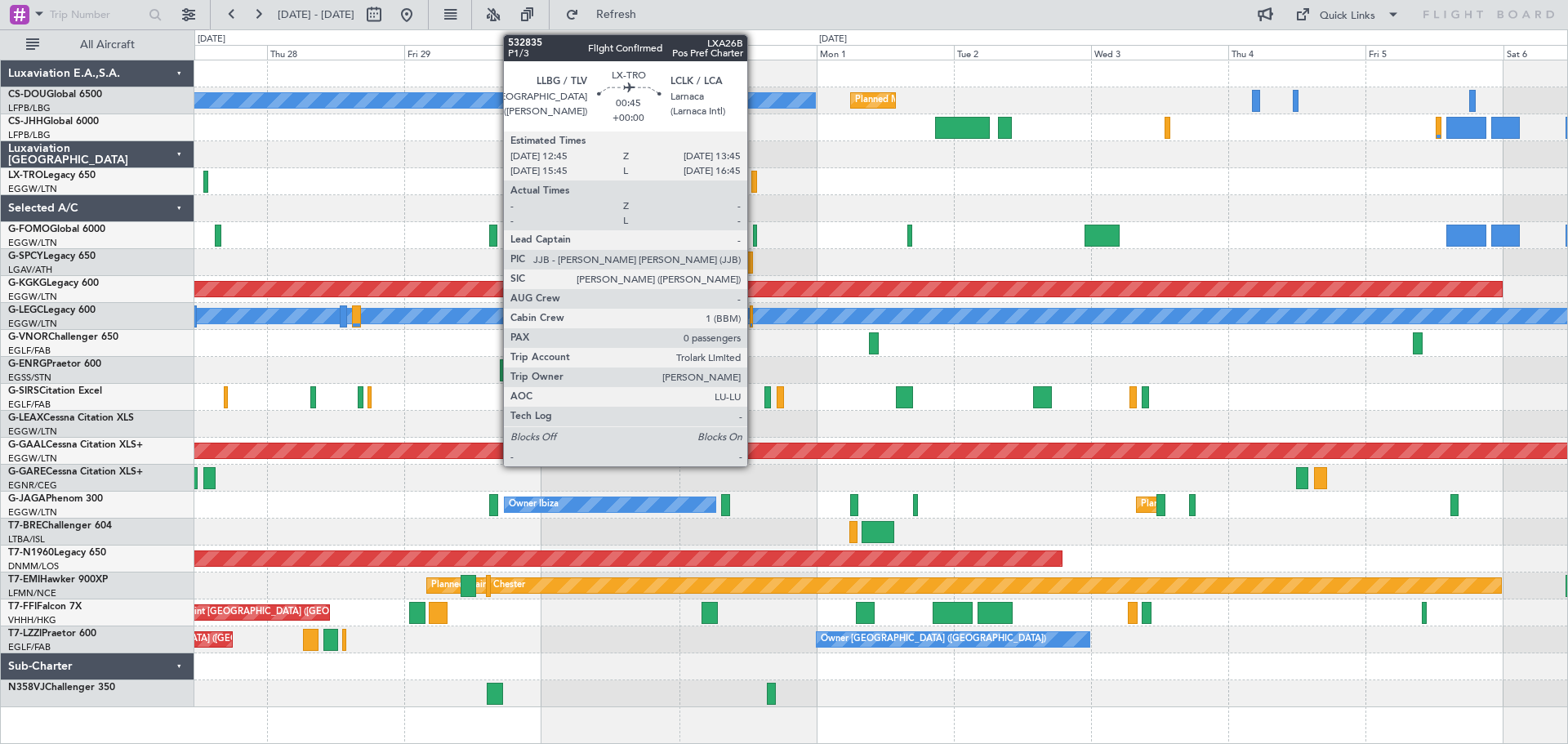
click at [754, 179] on div at bounding box center [754, 182] width 7 height 22
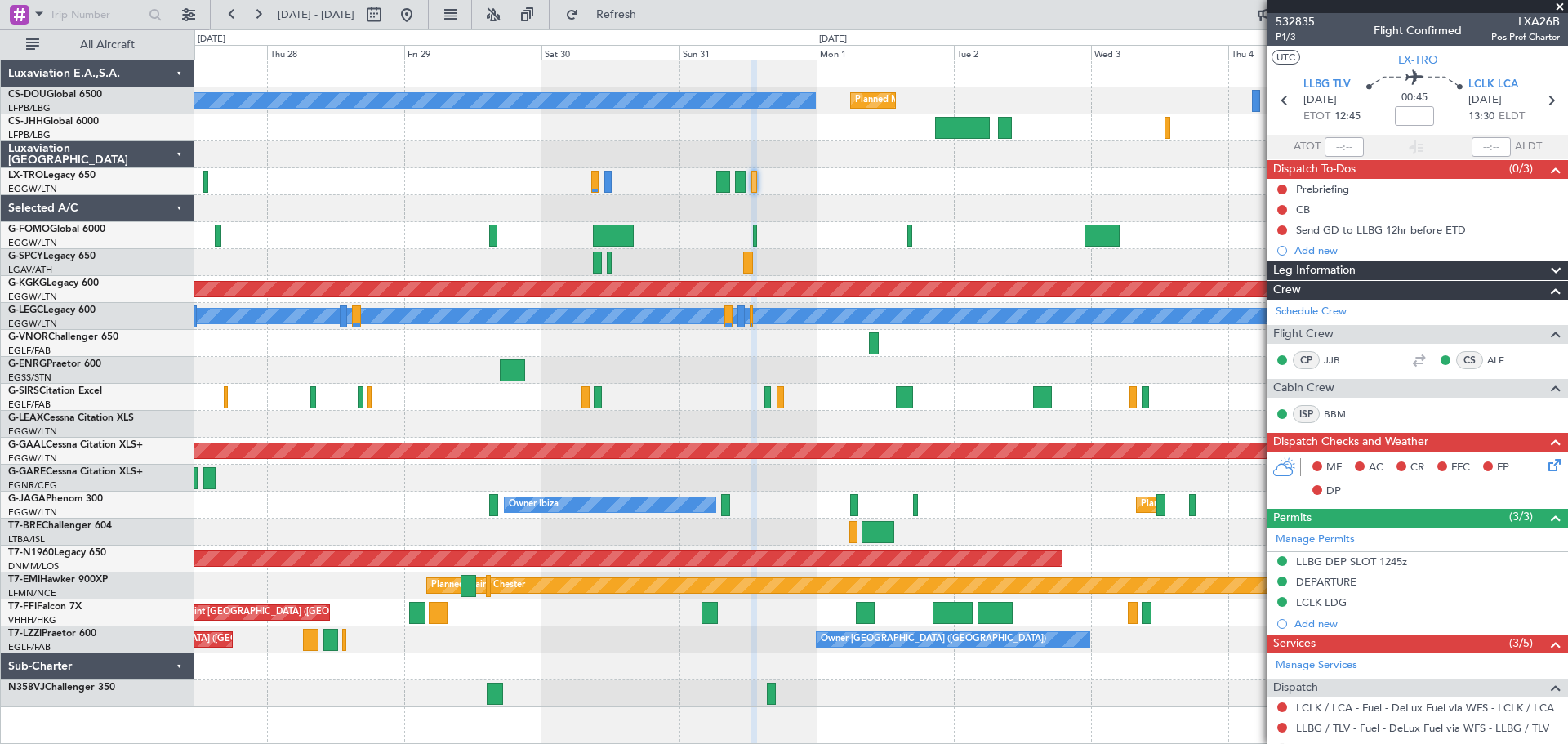
click at [1557, 9] on span at bounding box center [1560, 7] width 17 height 15
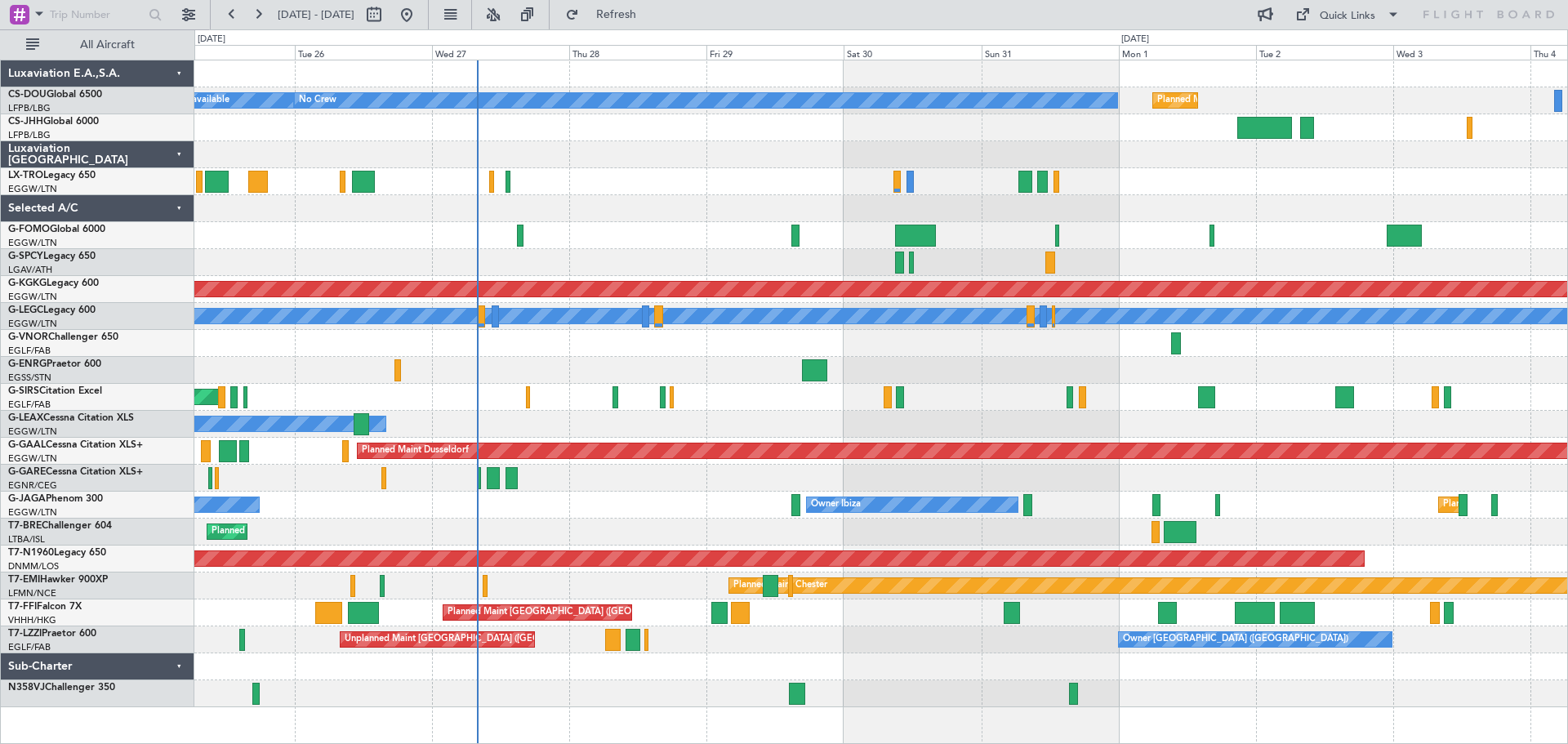
click at [720, 200] on div at bounding box center [881, 208] width 1373 height 27
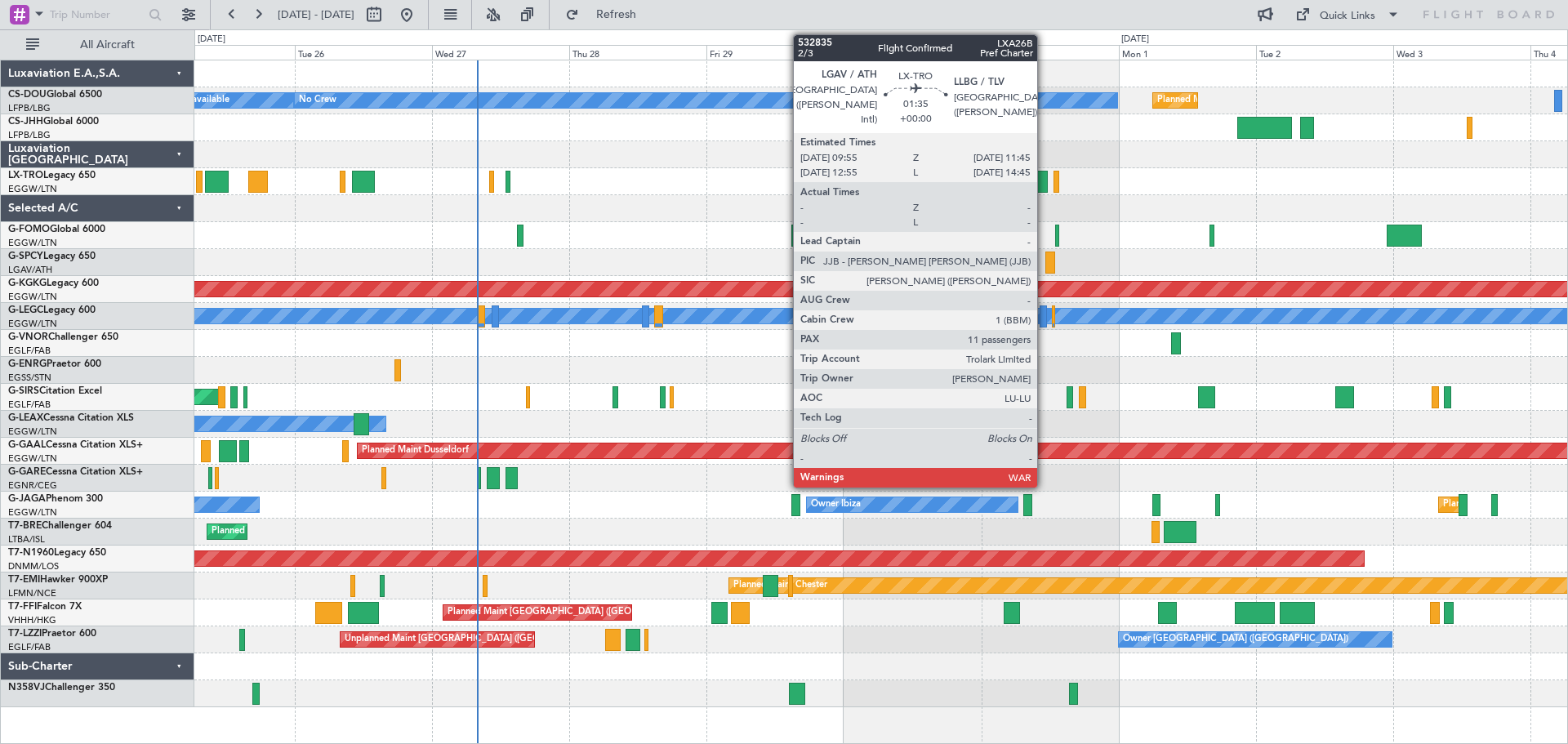
click at [1044, 186] on div at bounding box center [1042, 182] width 10 height 22
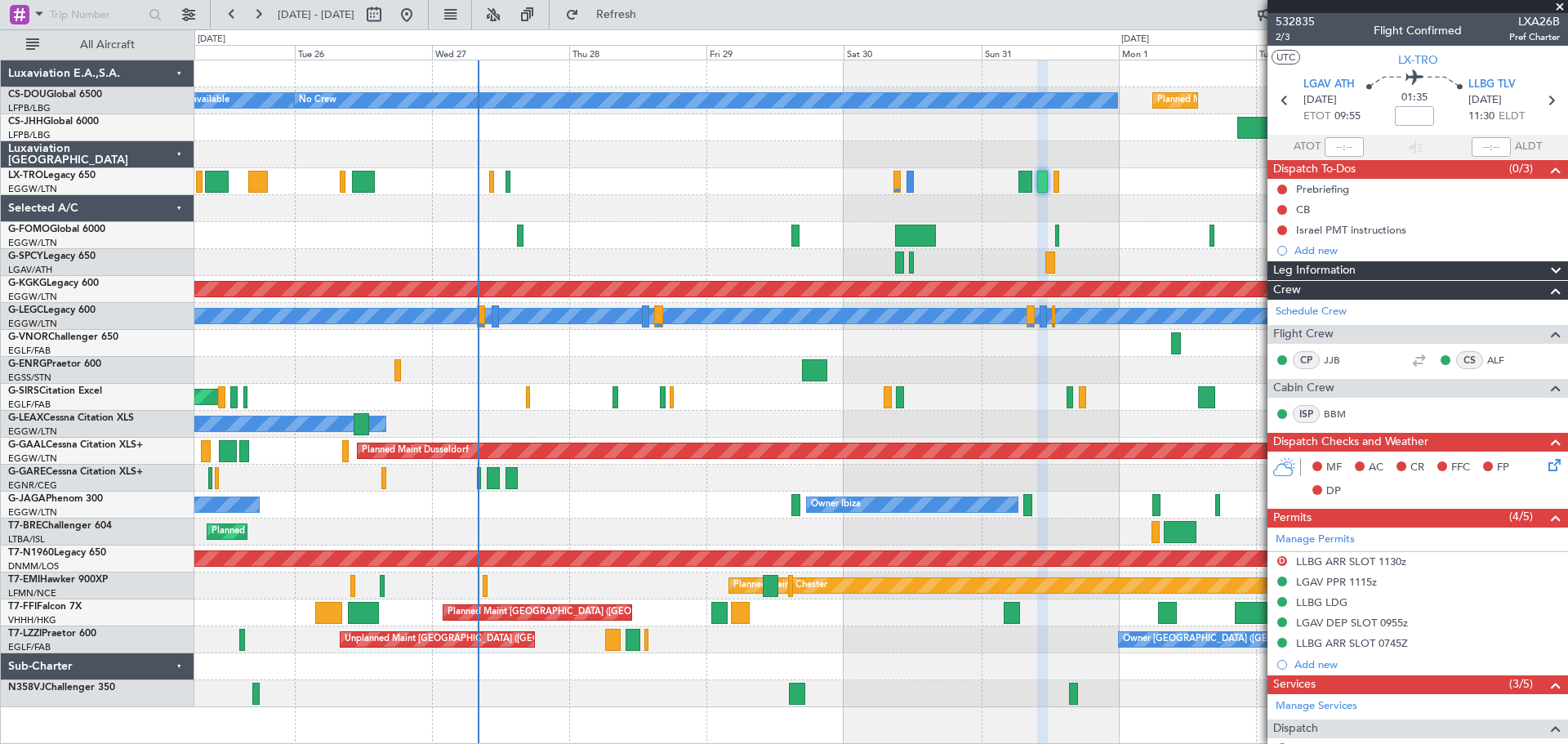
click at [1561, 8] on span at bounding box center [1560, 7] width 17 height 15
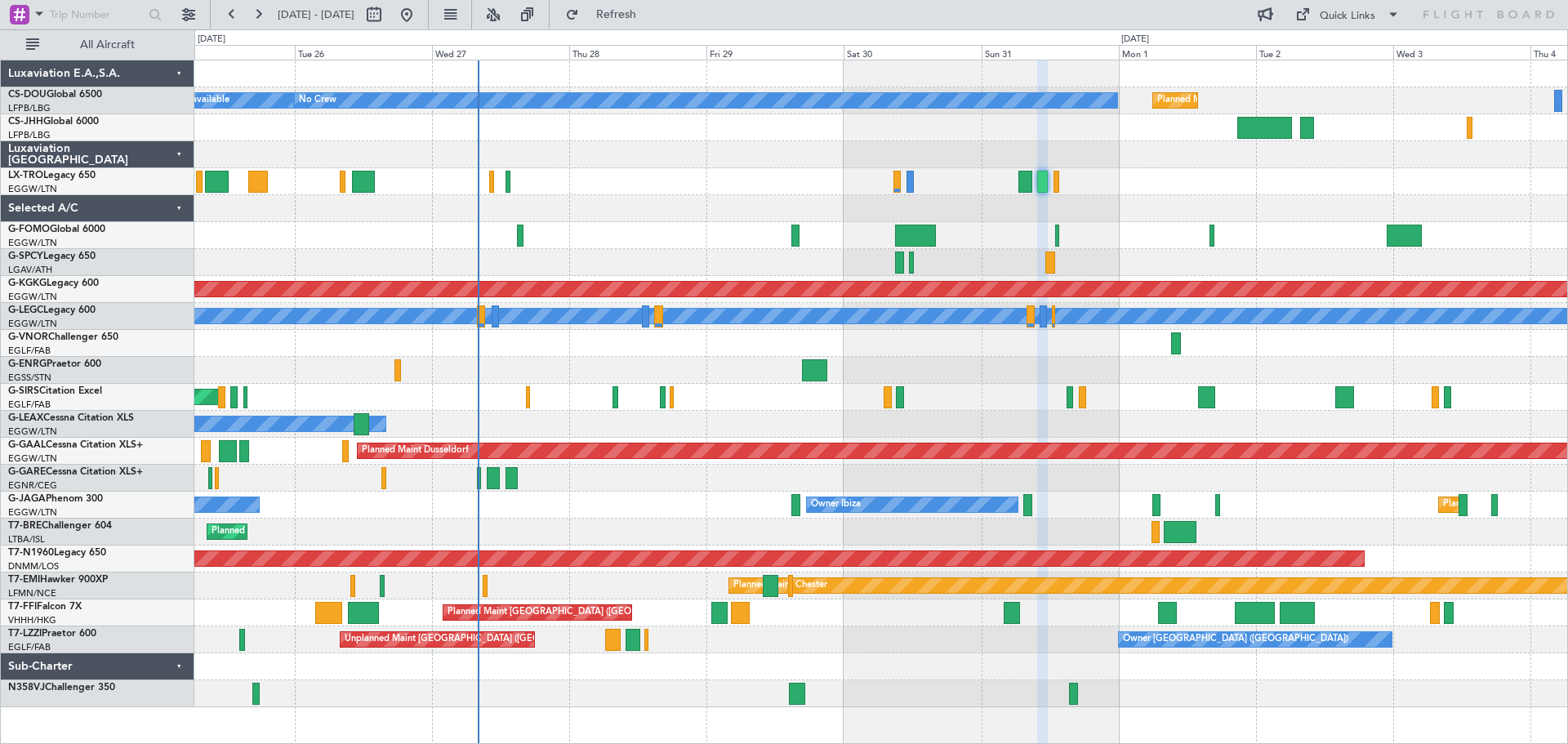
type input "0"
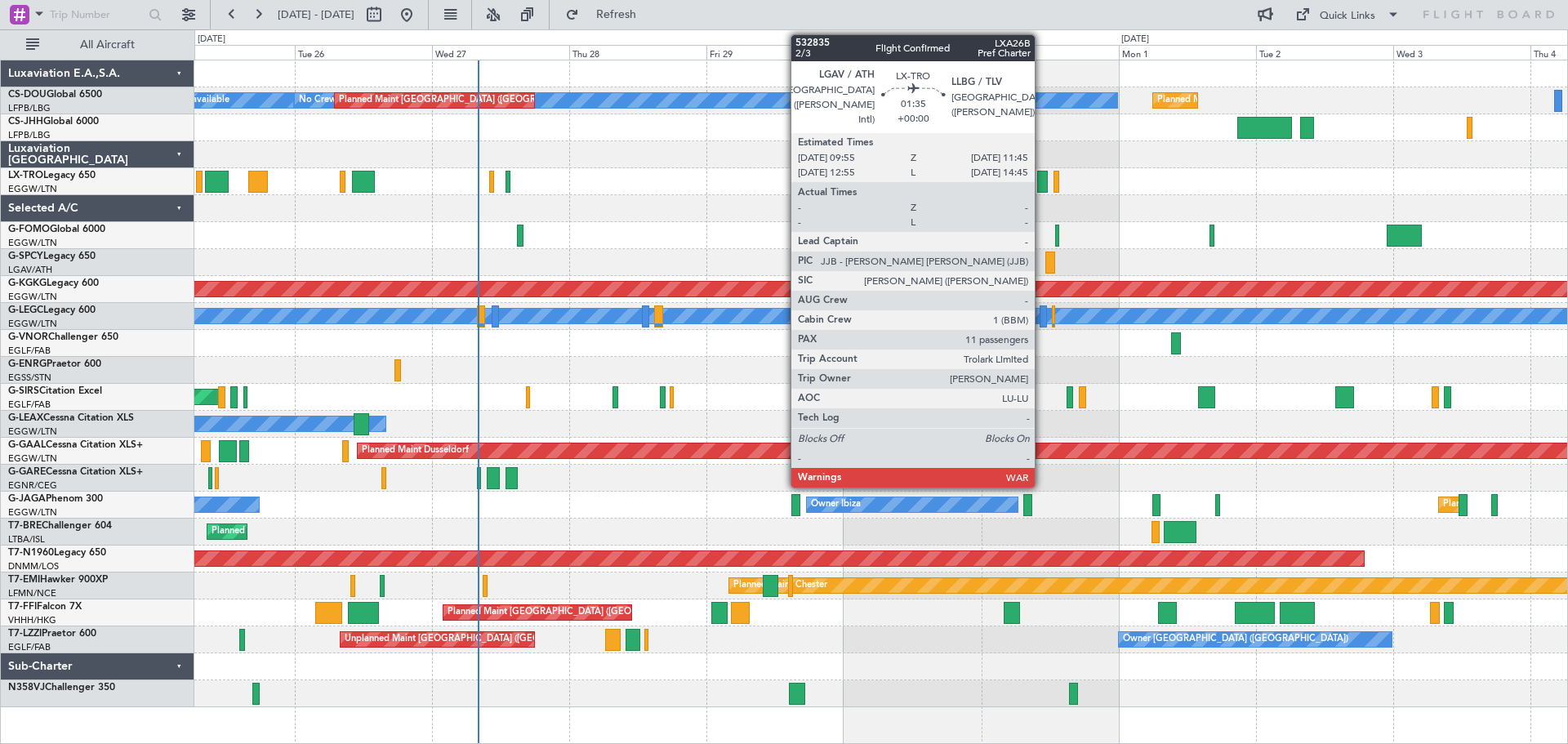
click at [1042, 181] on div at bounding box center [1042, 182] width 10 height 22
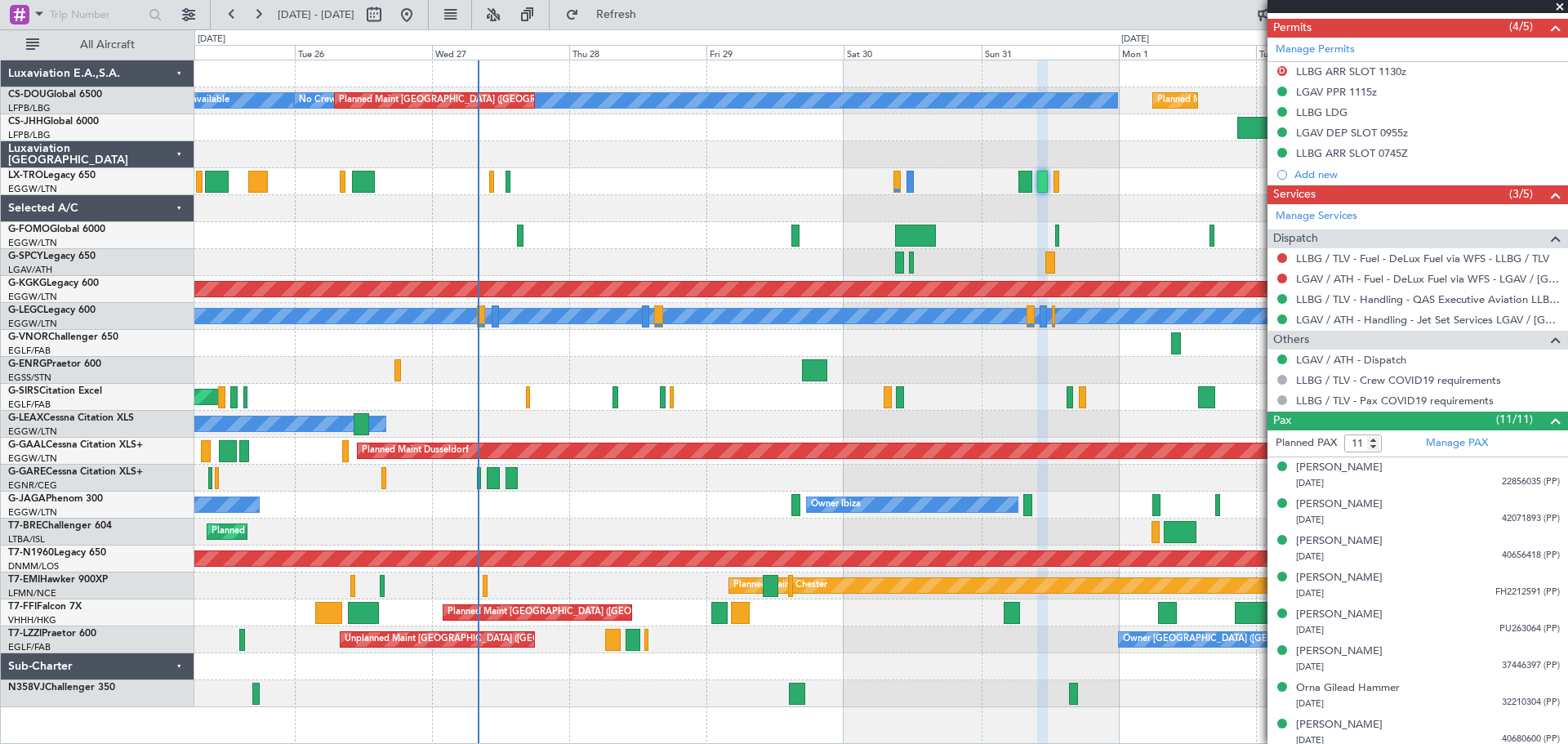
scroll to position [606, 0]
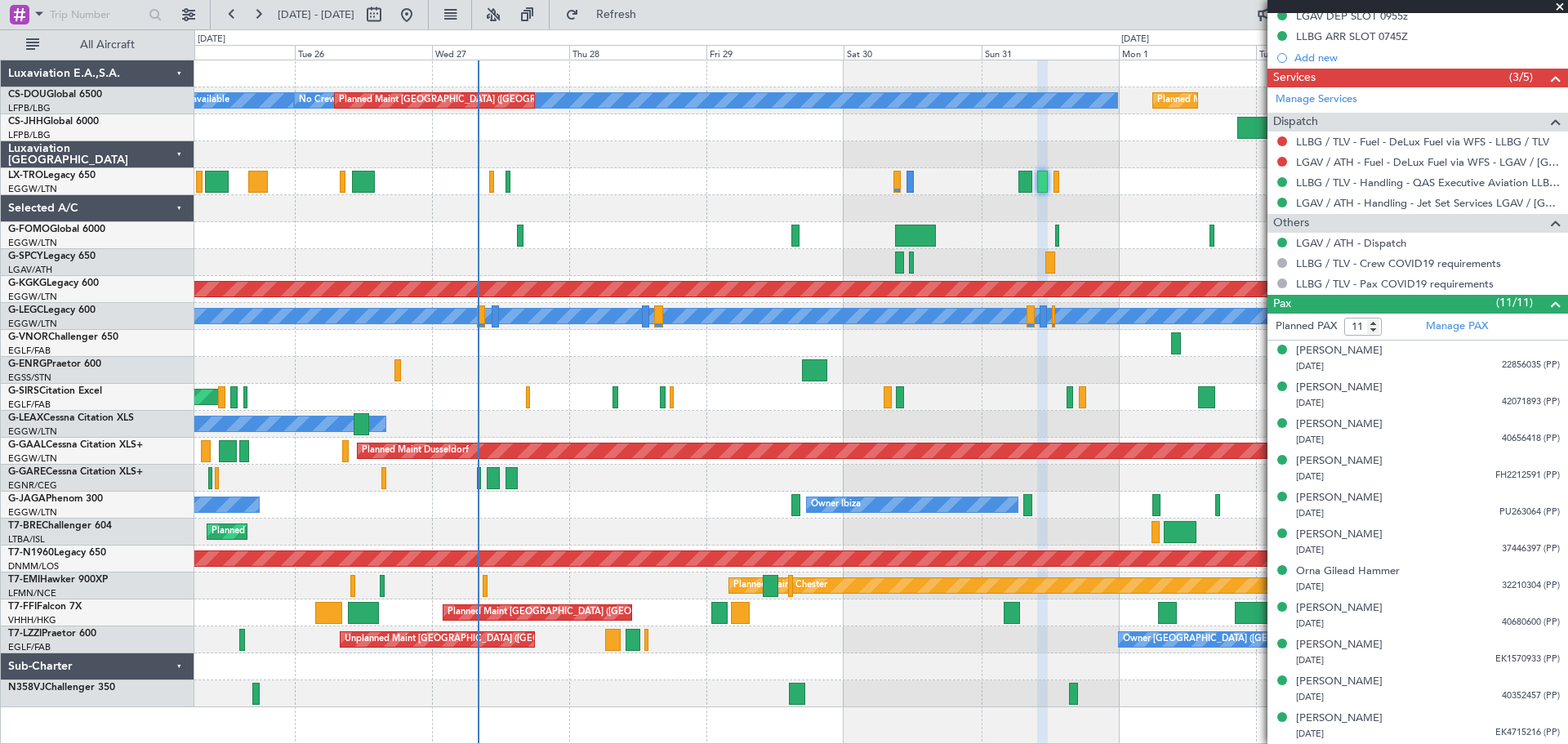
click at [1561, 7] on span at bounding box center [1560, 7] width 17 height 15
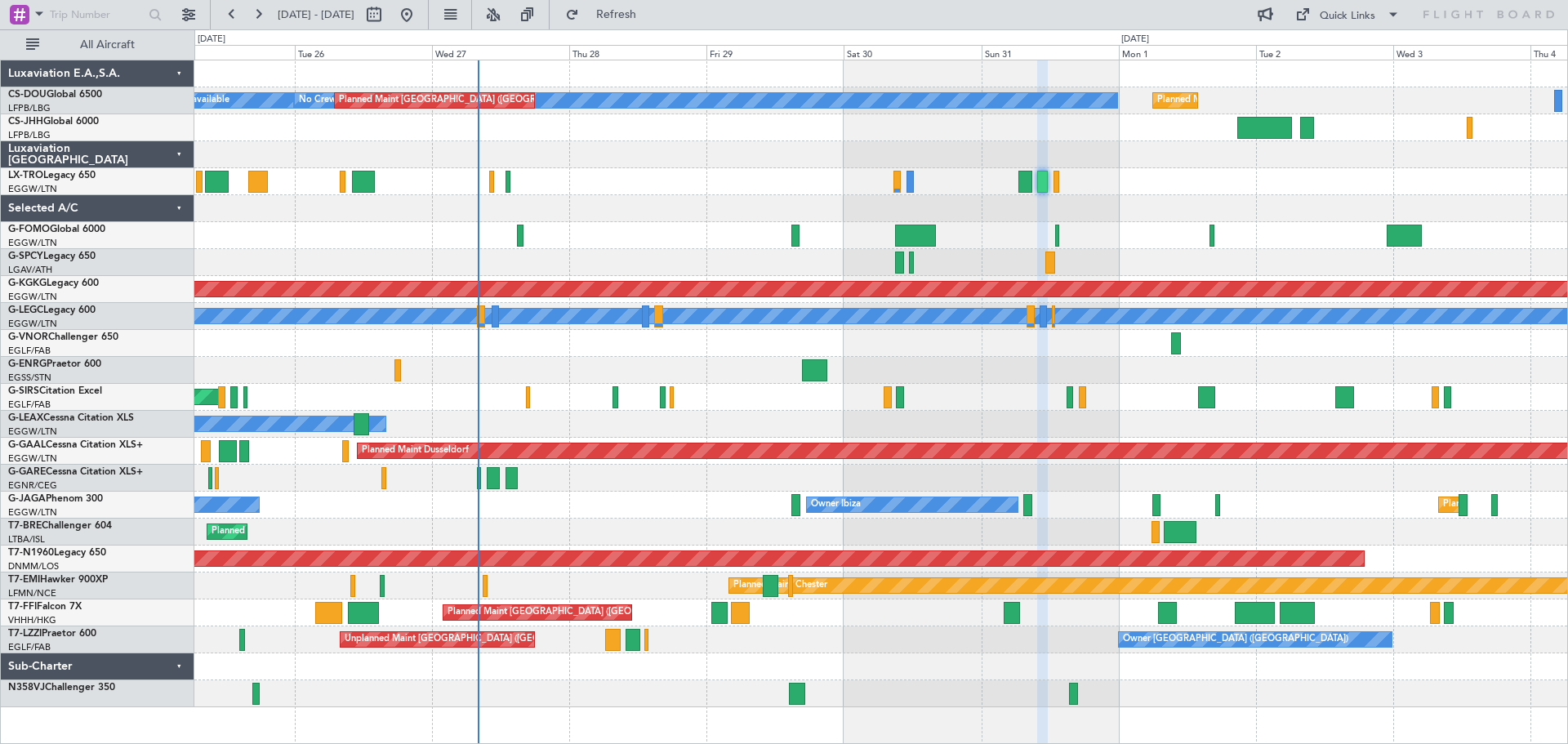
type input "0"
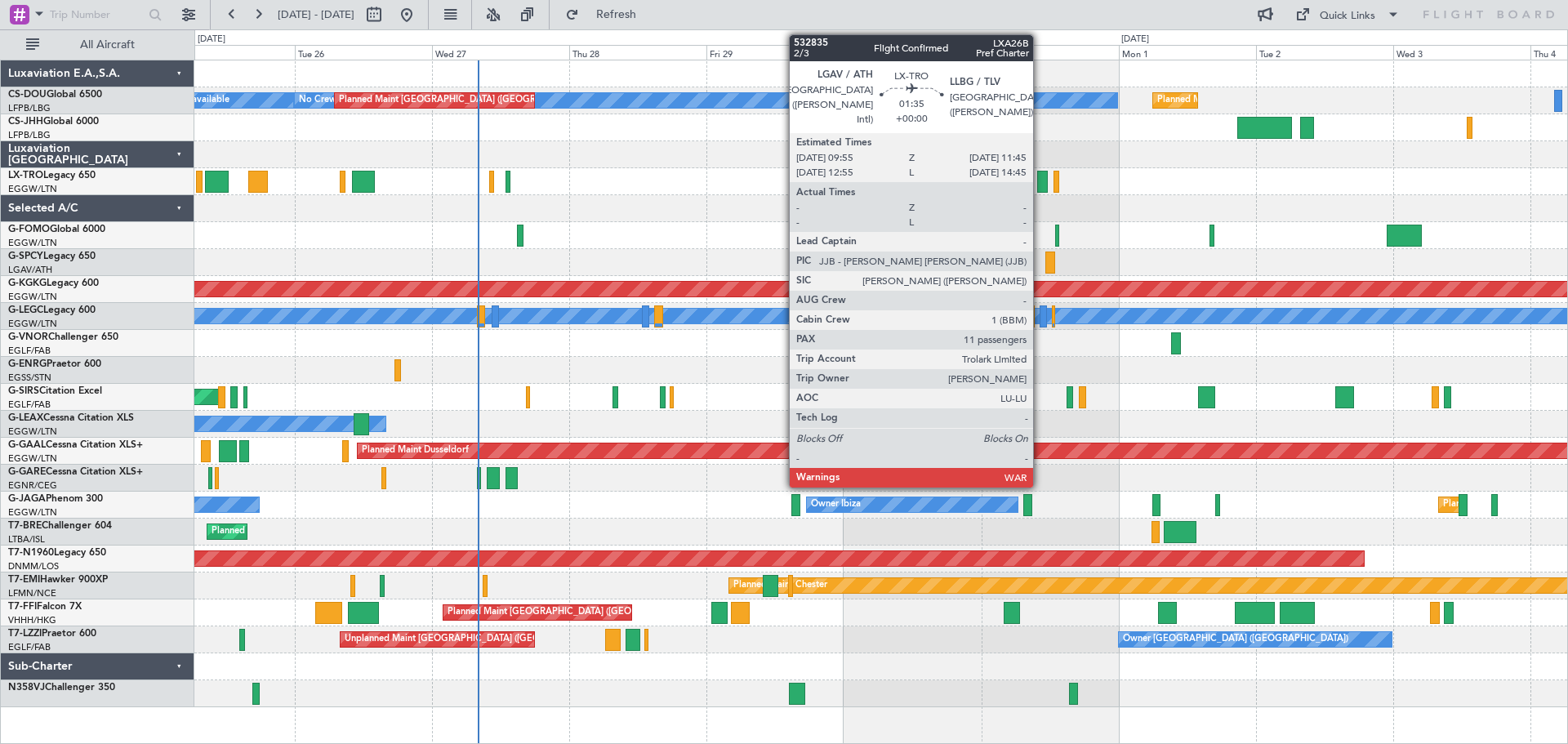
click at [1041, 184] on div at bounding box center [1042, 182] width 10 height 22
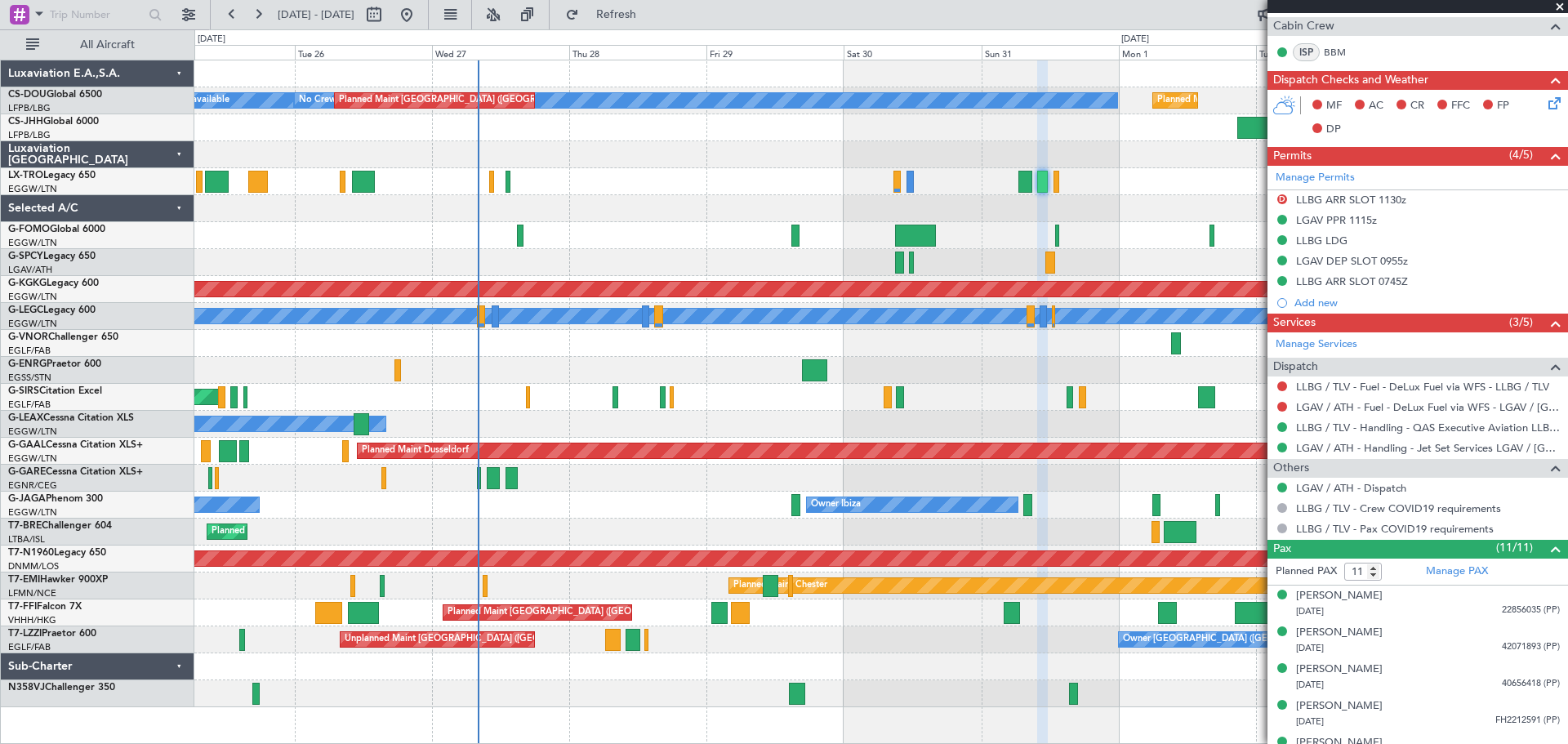
scroll to position [606, 0]
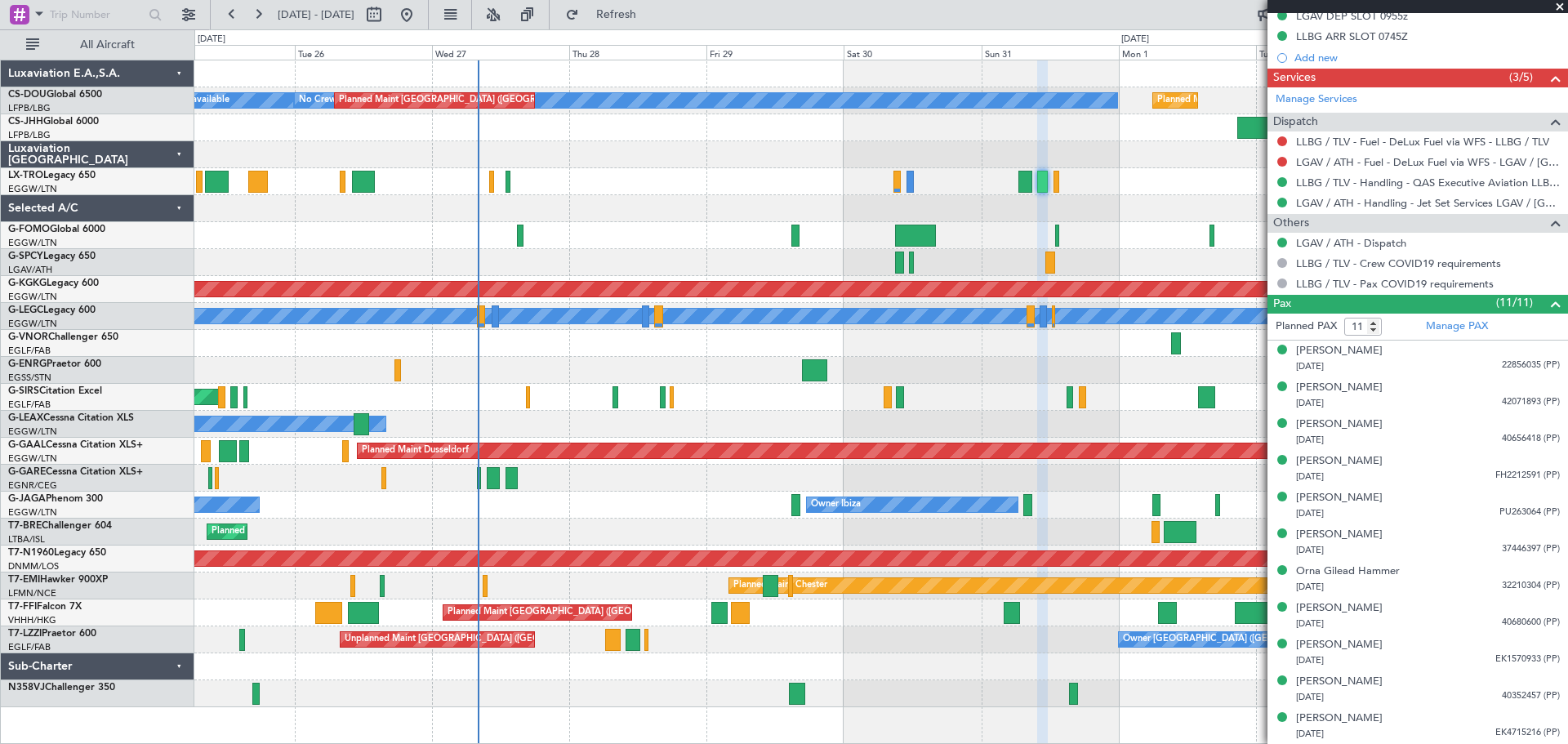
click at [1557, 3] on span at bounding box center [1560, 7] width 17 height 15
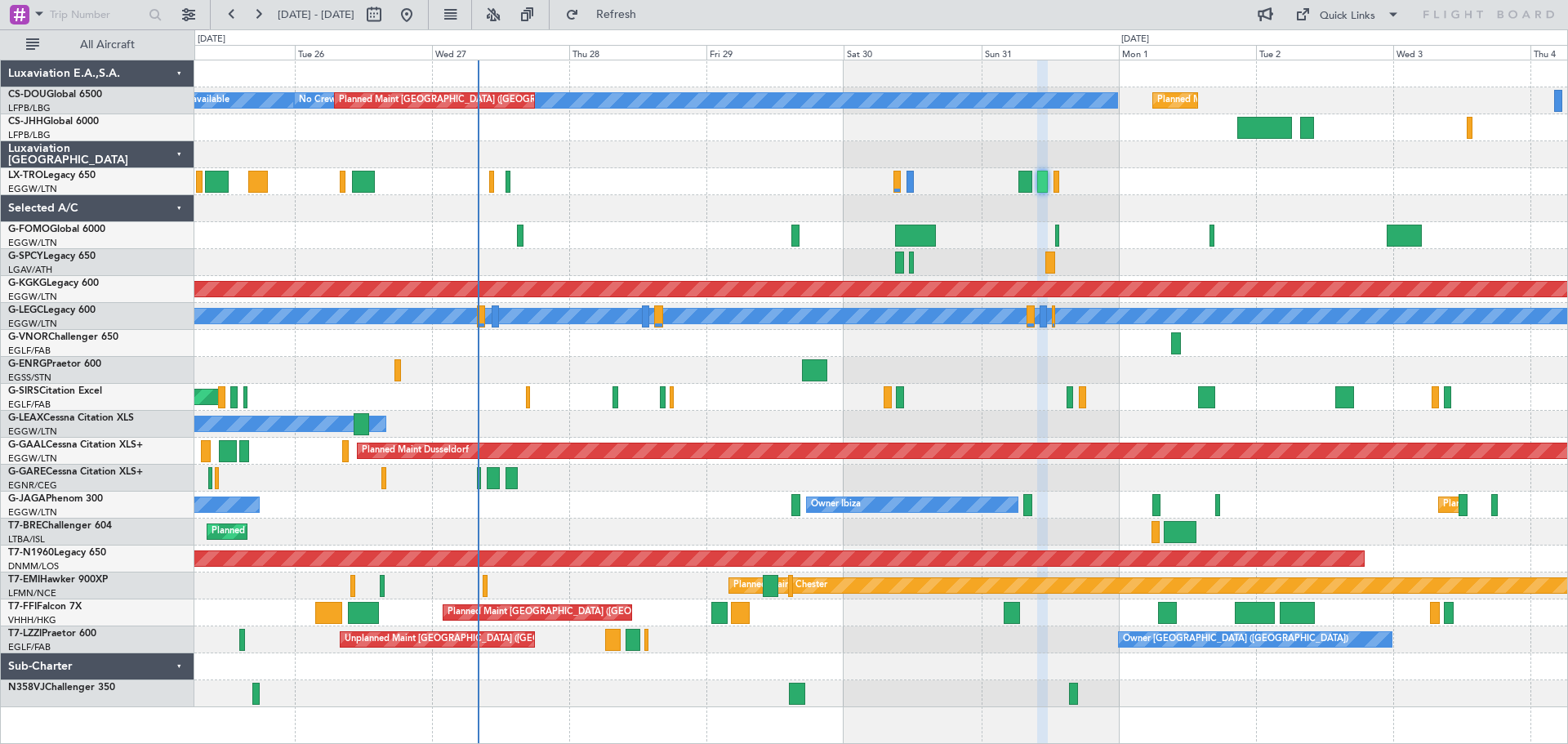
type input "0"
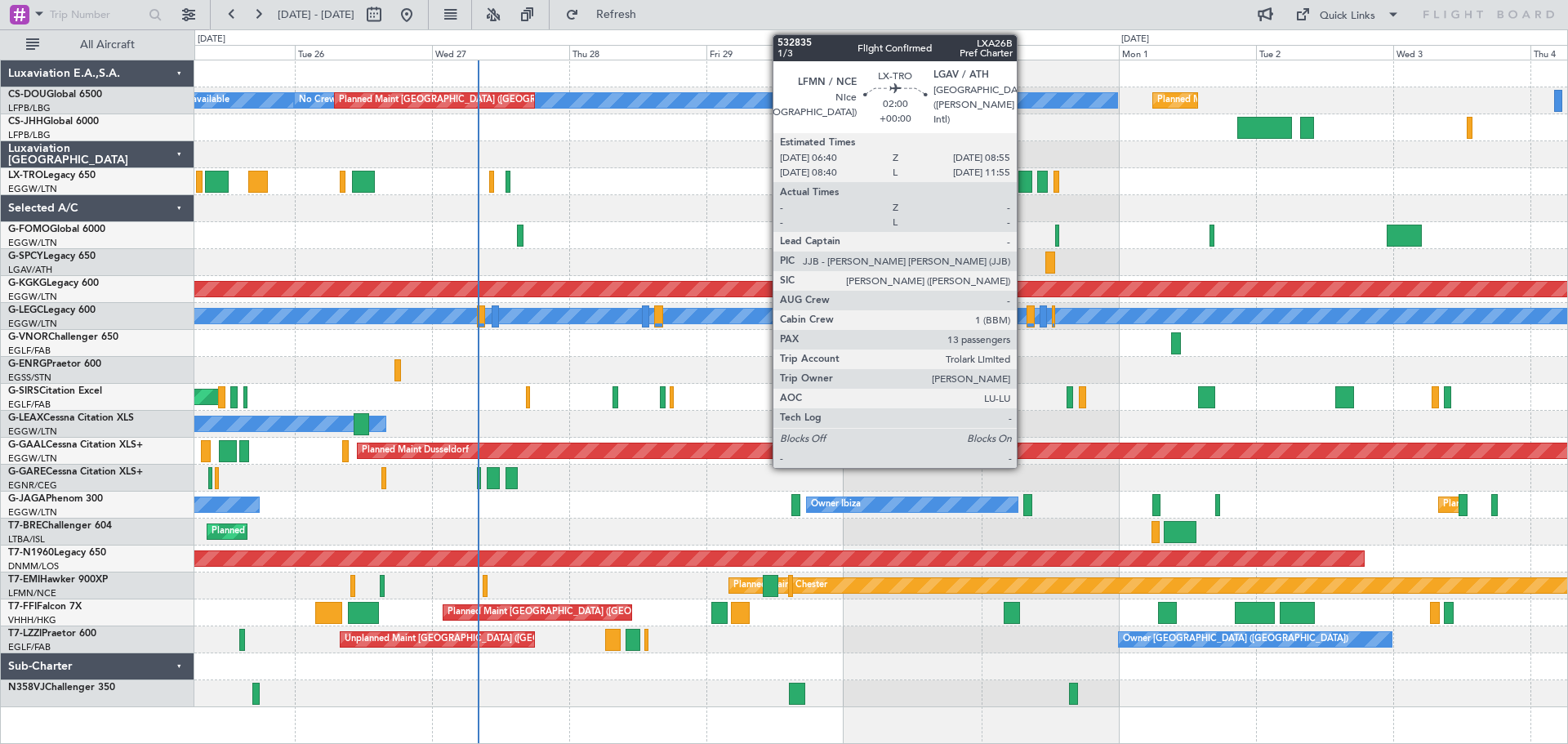
click at [1024, 185] on div at bounding box center [1025, 182] width 13 height 22
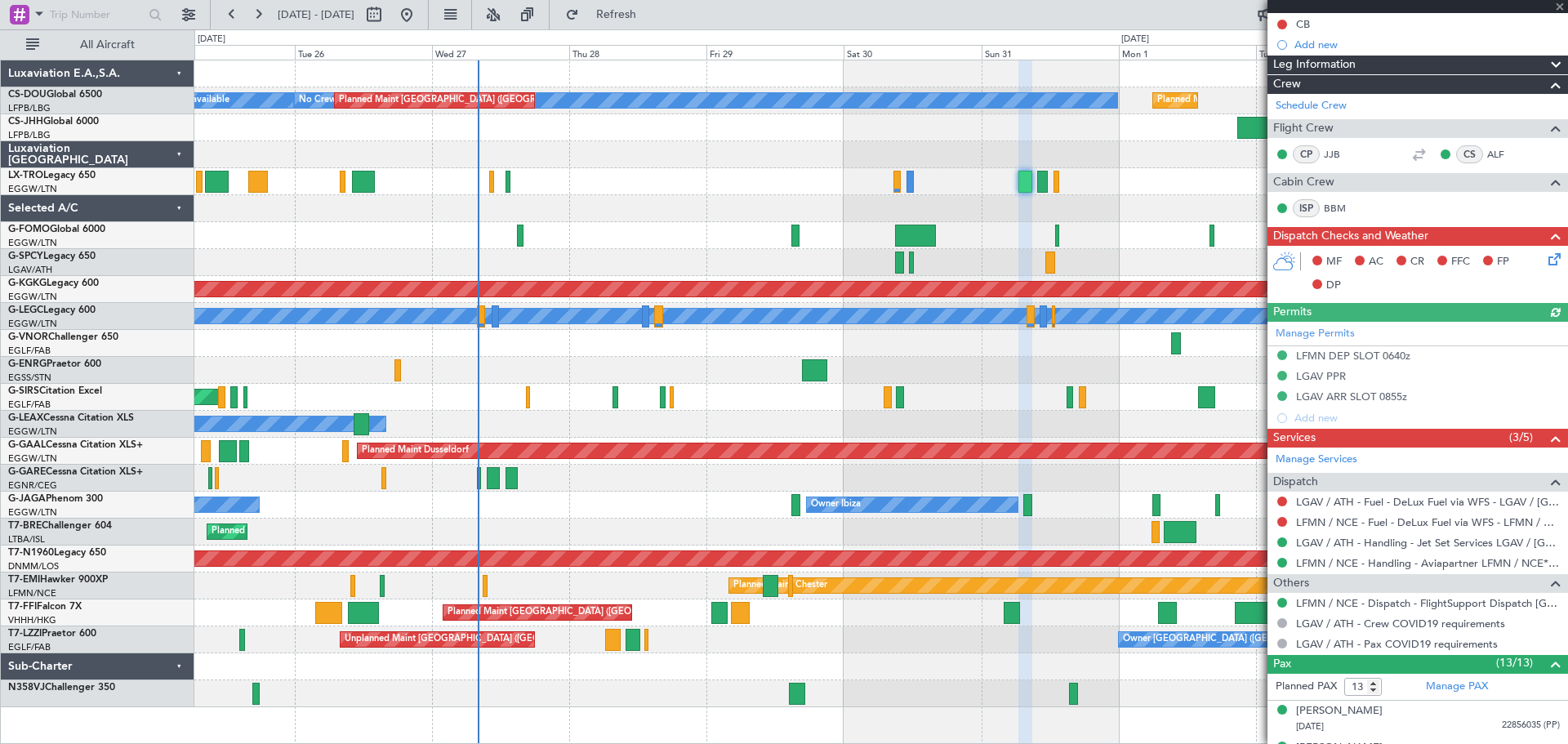
scroll to position [164, 0]
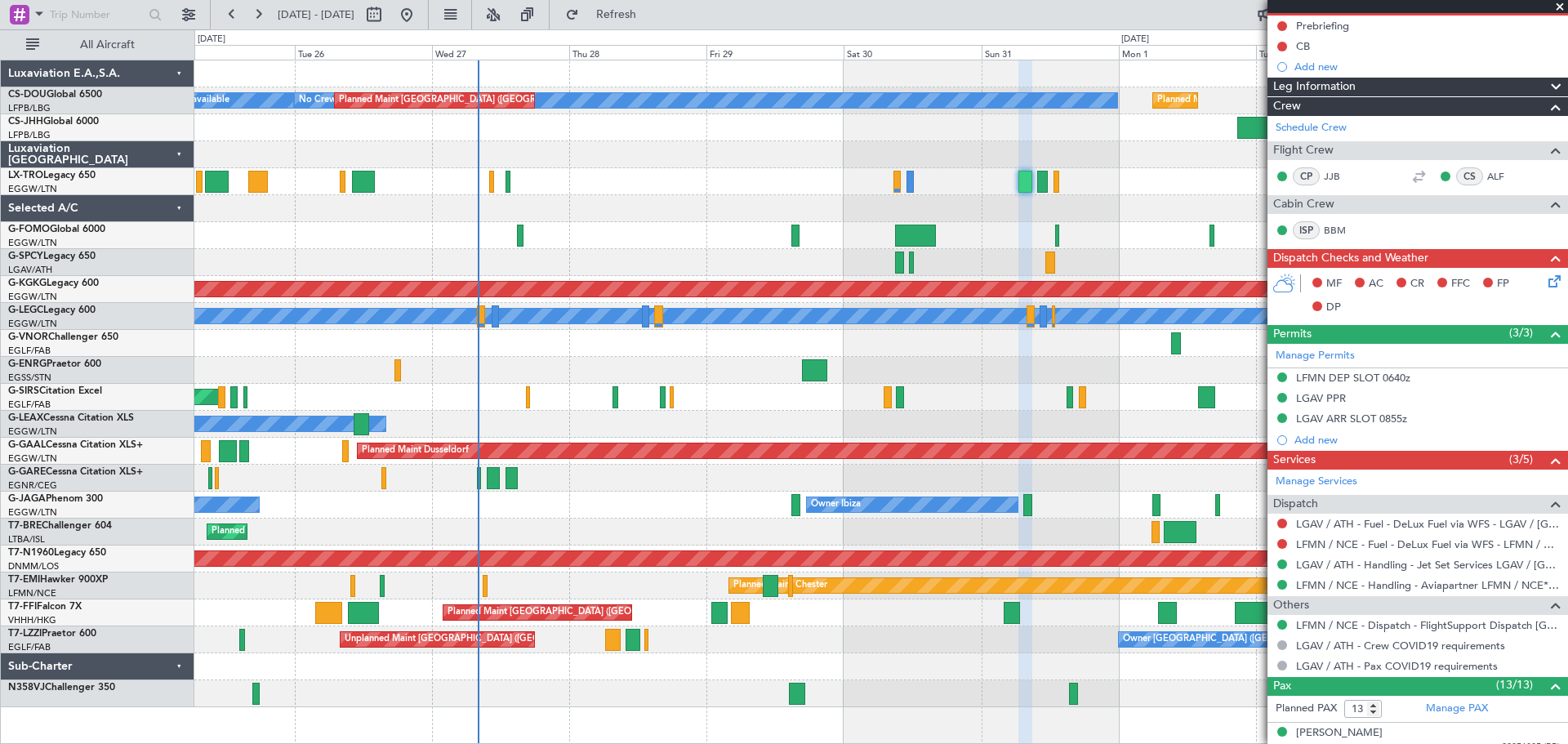
click at [1558, 7] on span at bounding box center [1560, 7] width 17 height 15
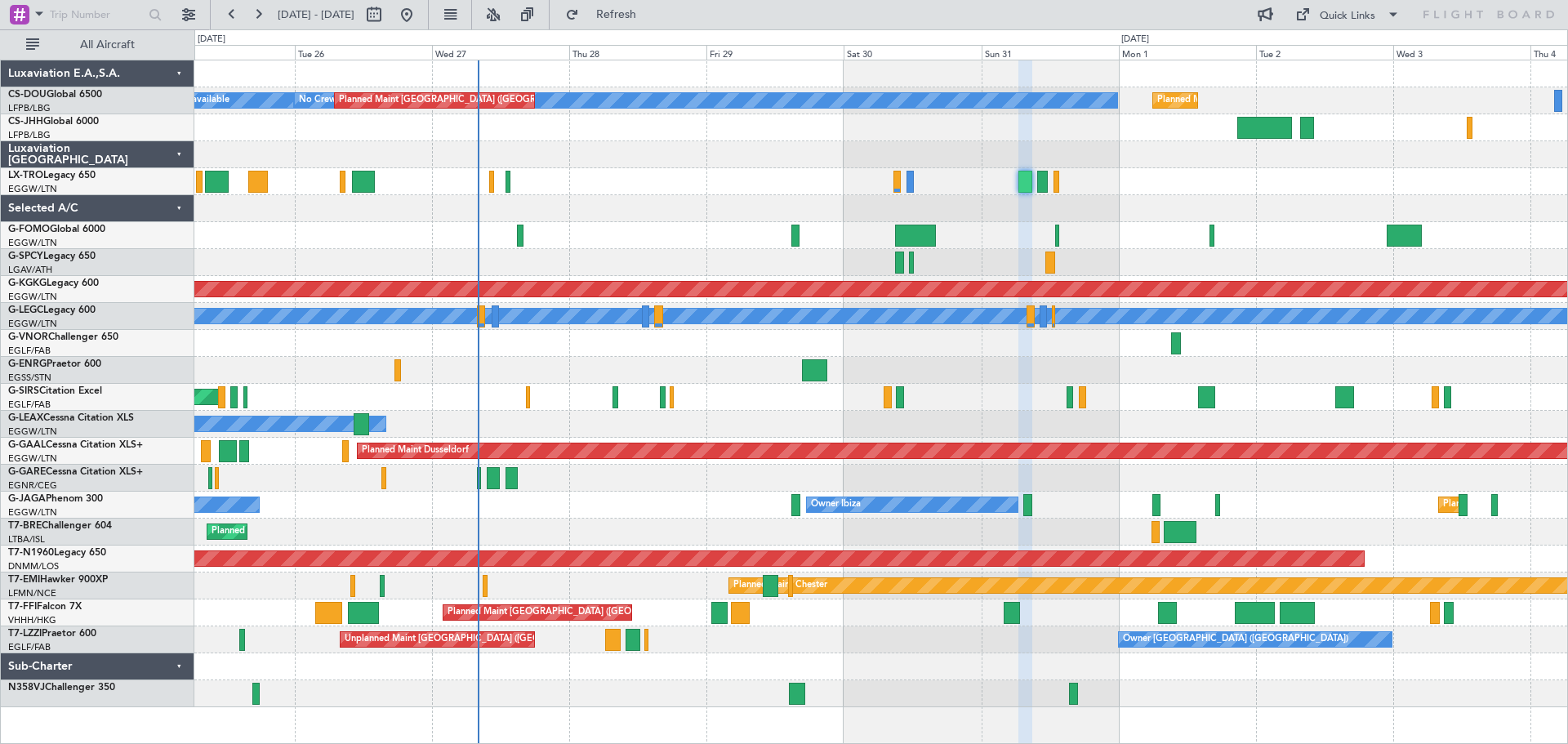
type input "0"
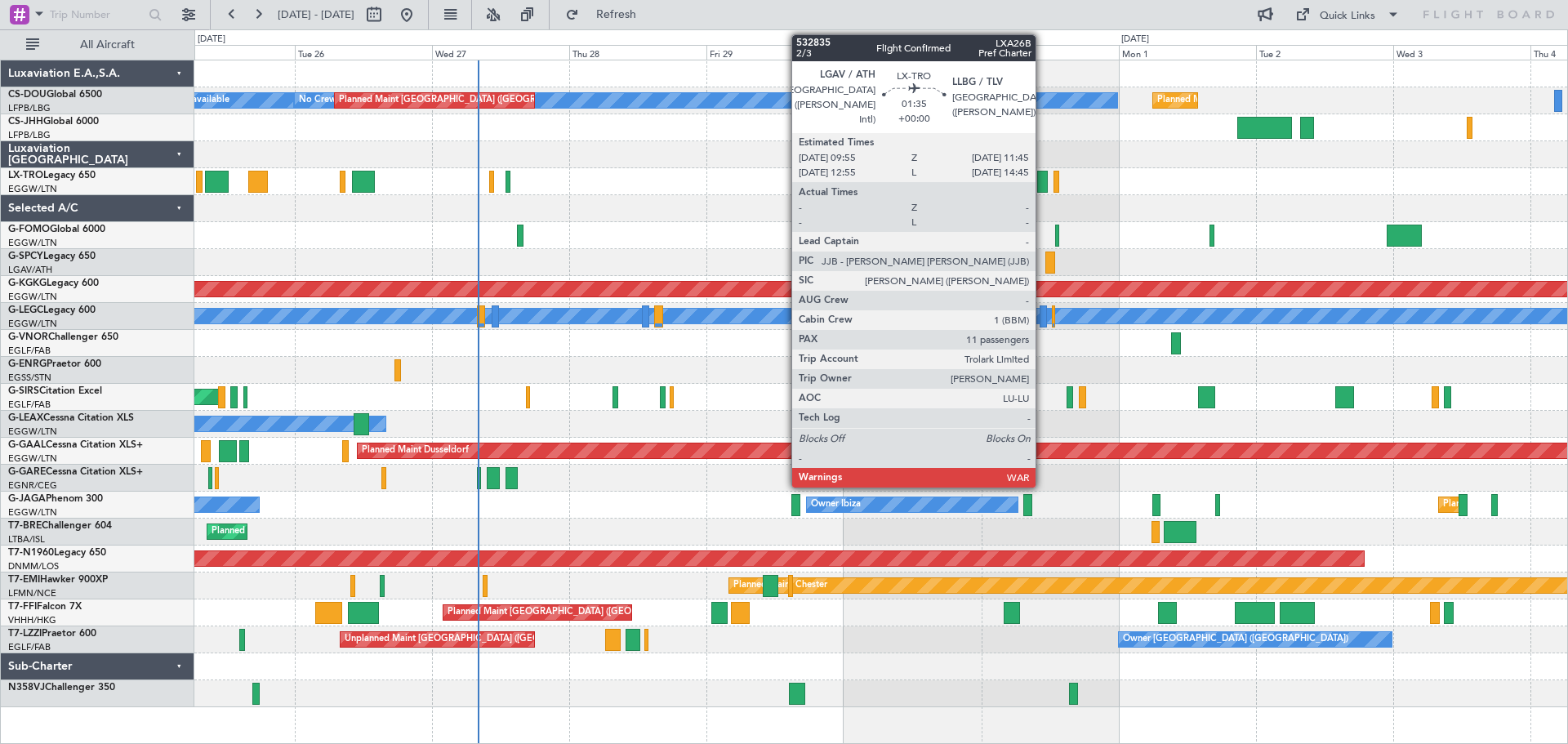
click at [1043, 184] on div at bounding box center [1042, 182] width 10 height 22
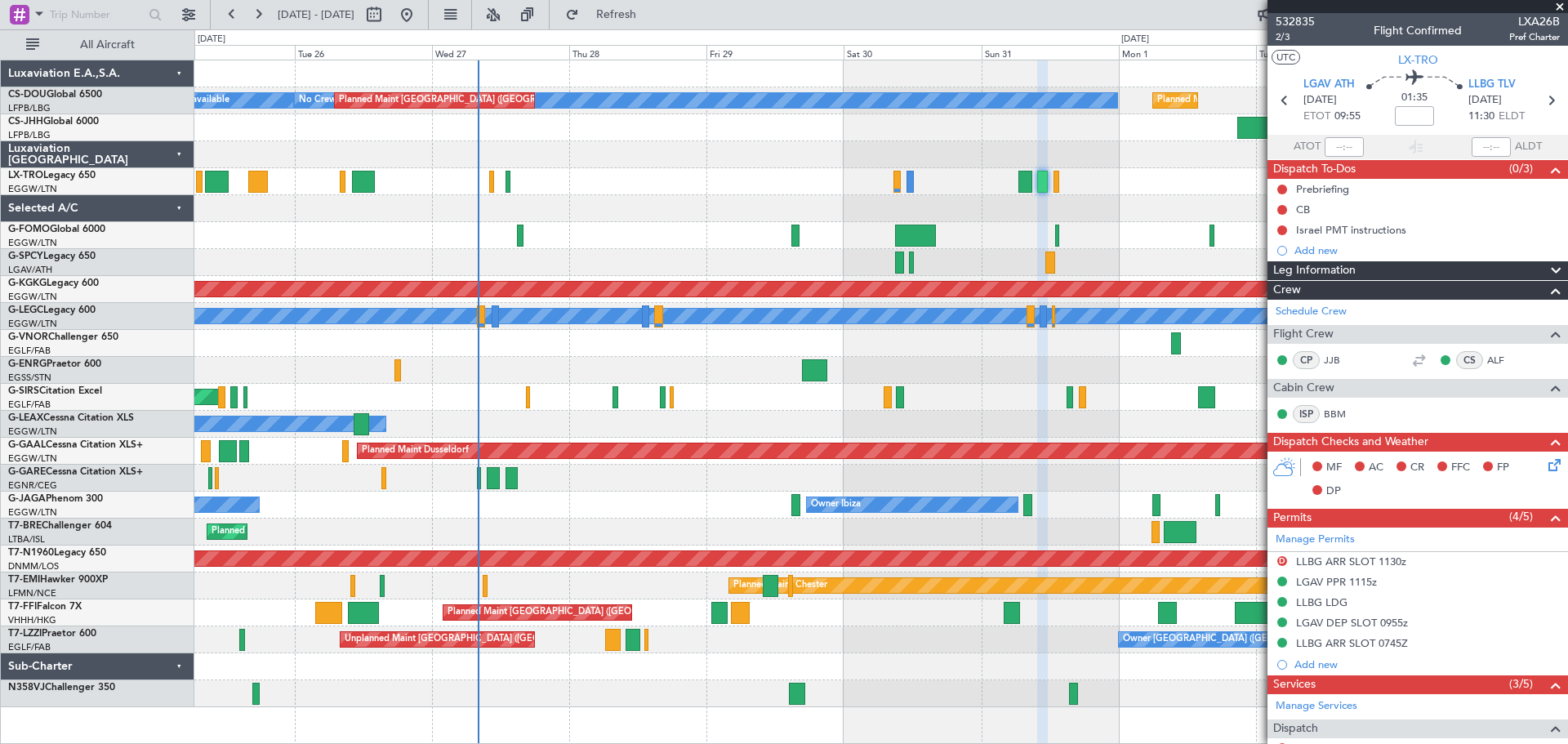
click at [1559, 5] on span at bounding box center [1560, 7] width 17 height 15
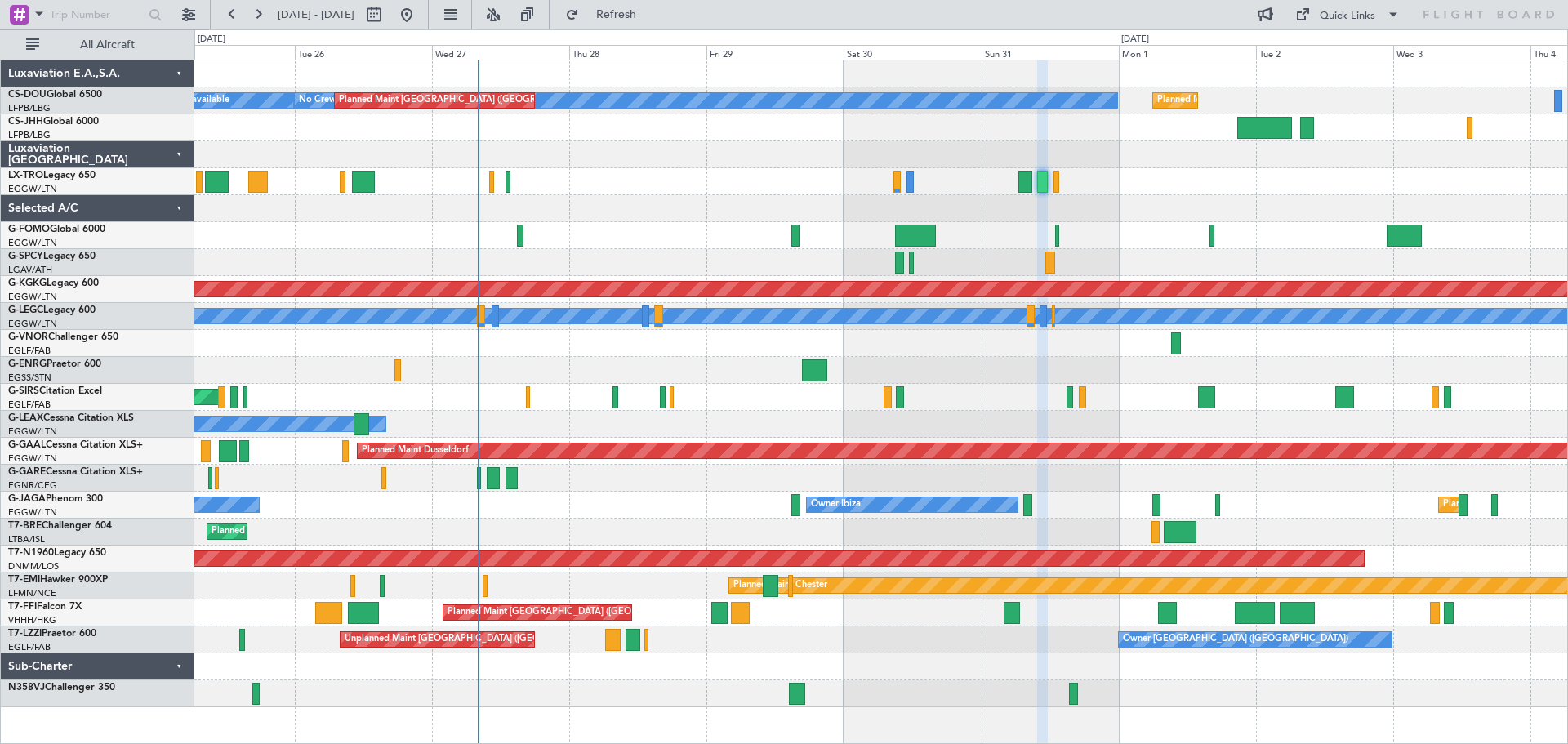
type input "0"
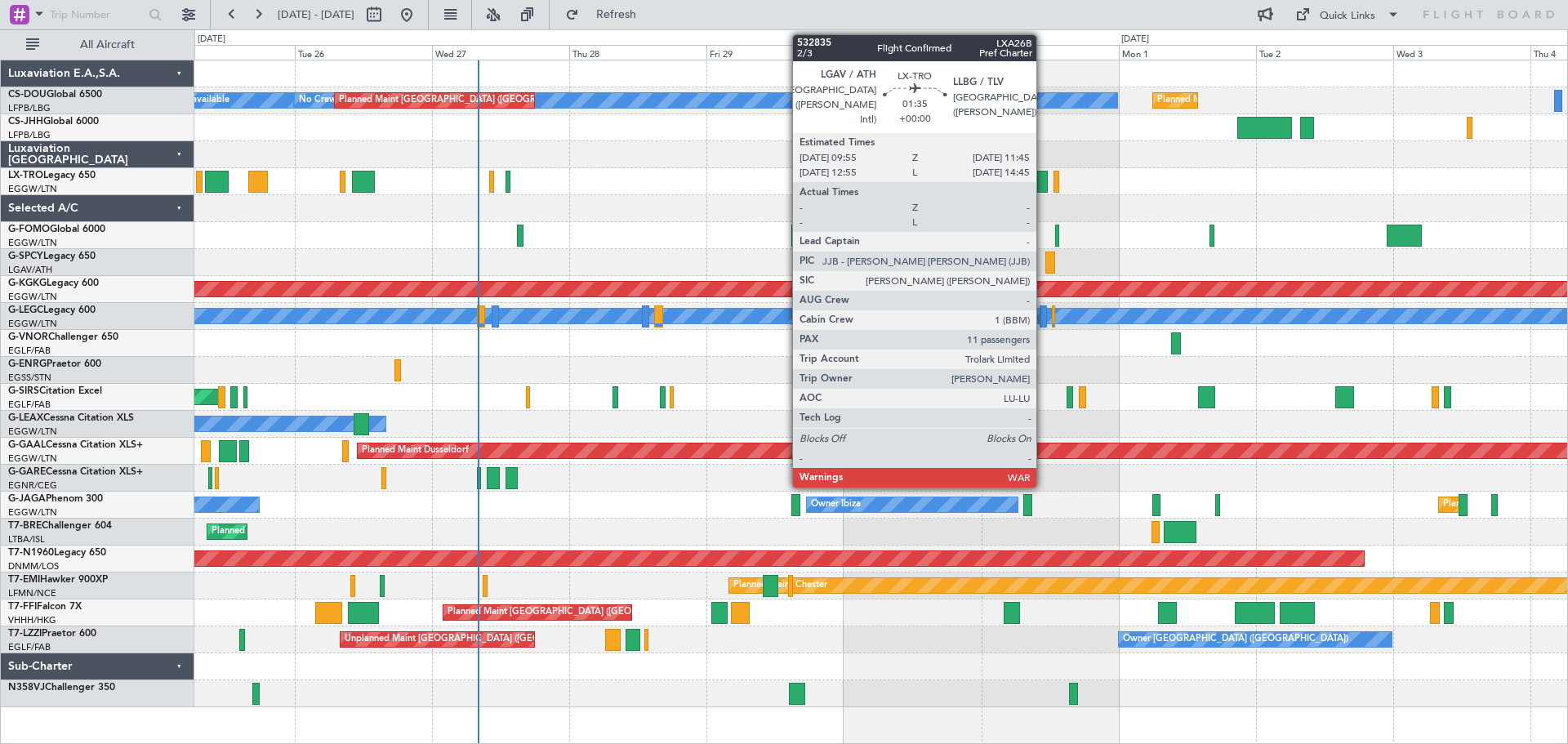
click at [1043, 187] on div at bounding box center [1042, 182] width 10 height 22
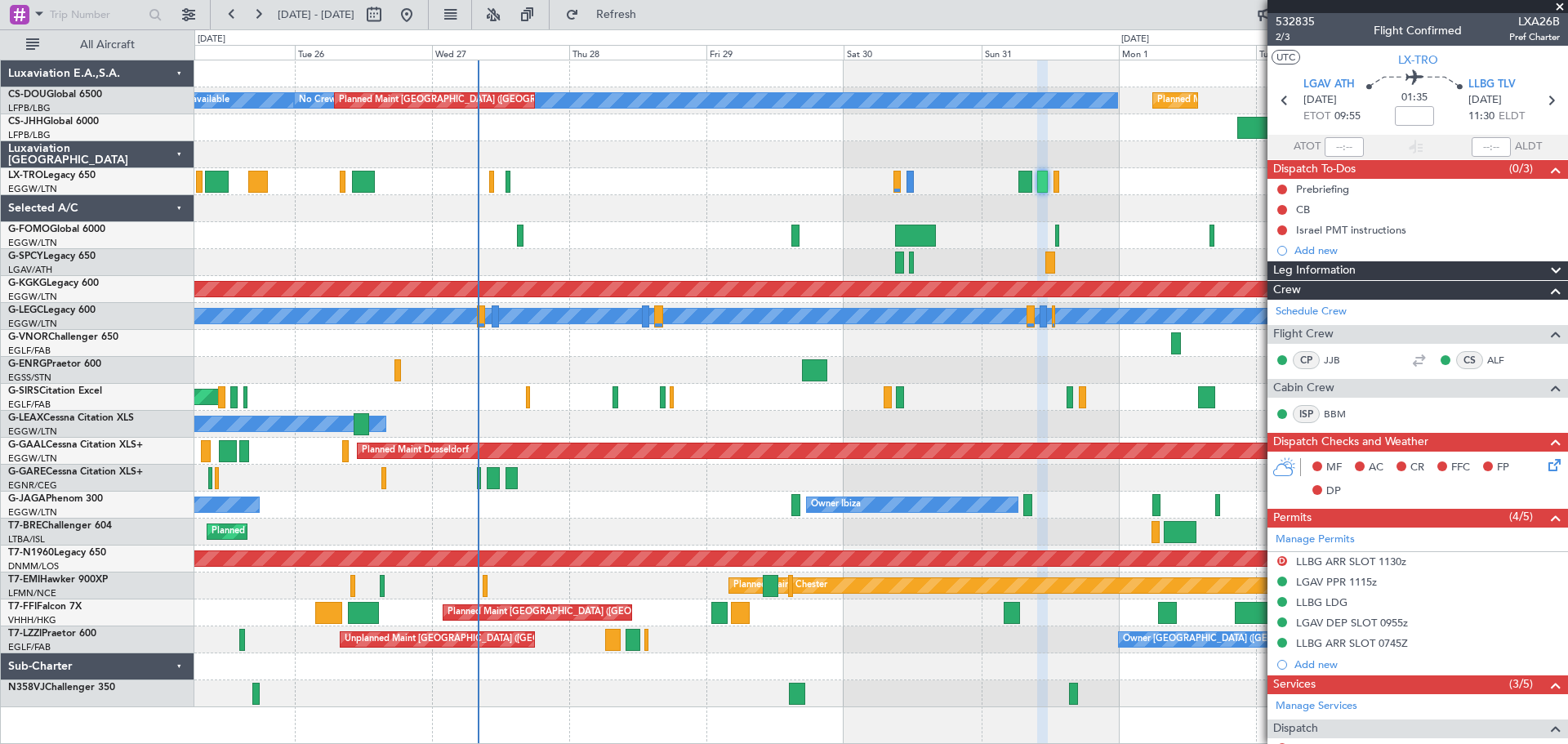
click at [1559, 6] on span at bounding box center [1560, 7] width 17 height 15
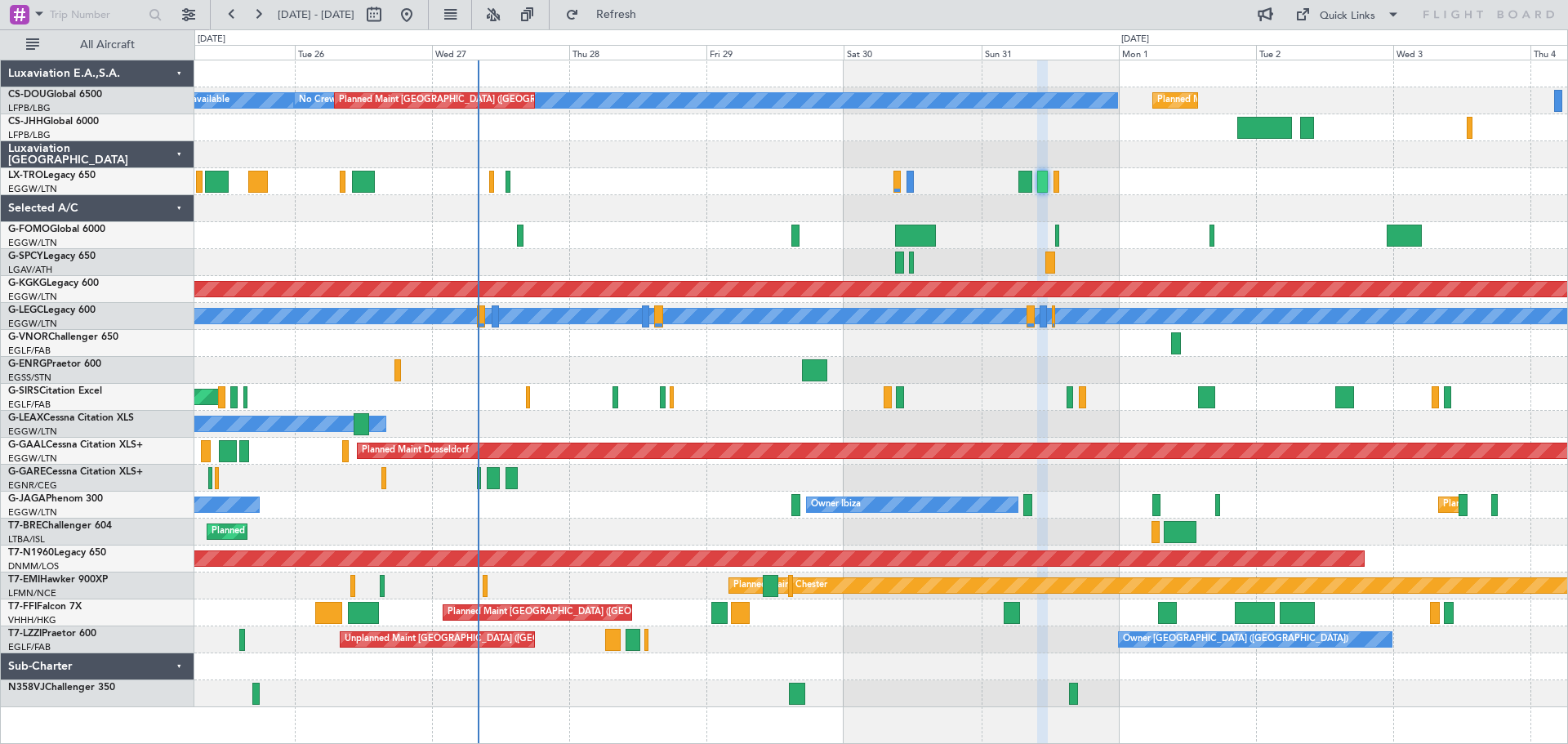
type input "0"
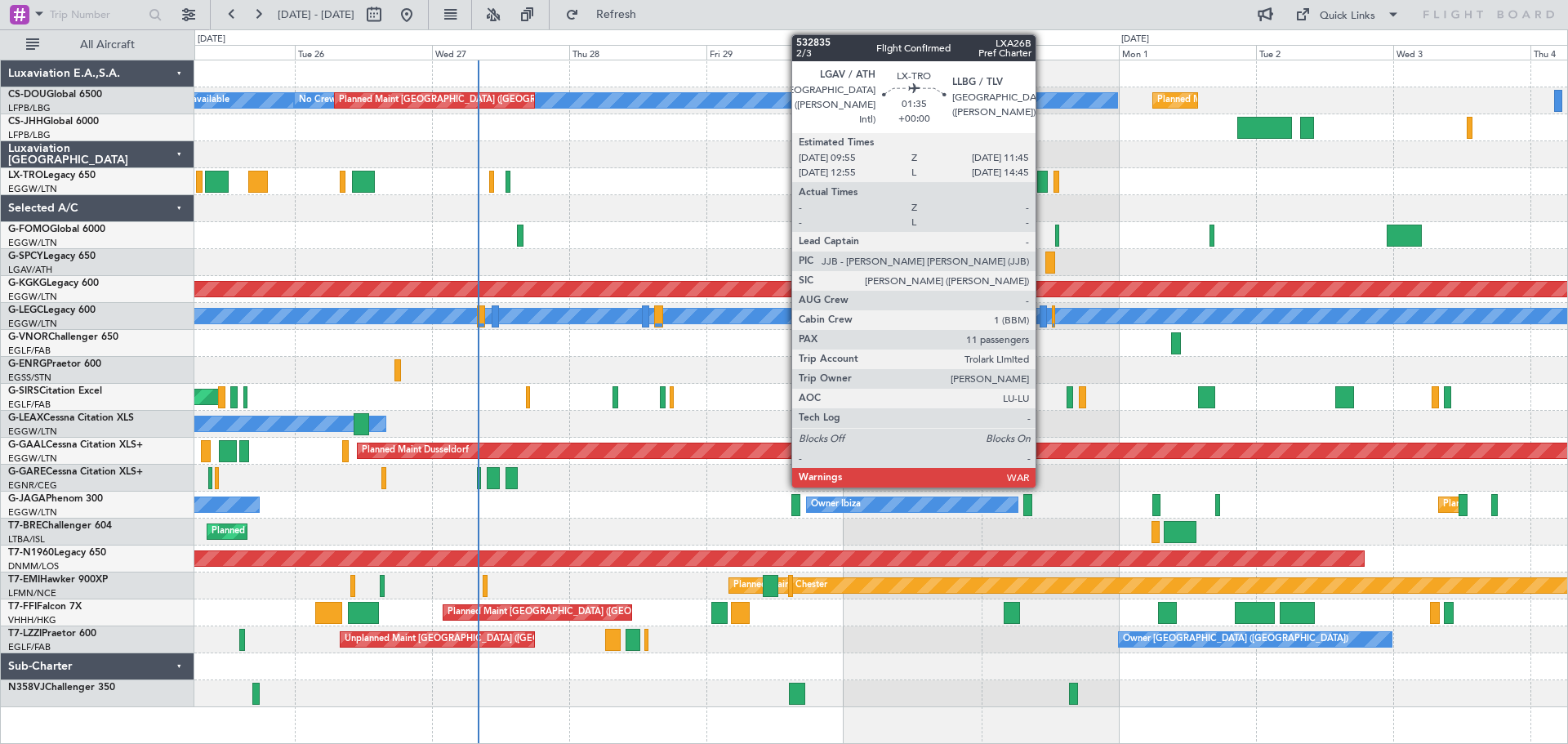
click at [1043, 180] on div at bounding box center [1042, 182] width 10 height 22
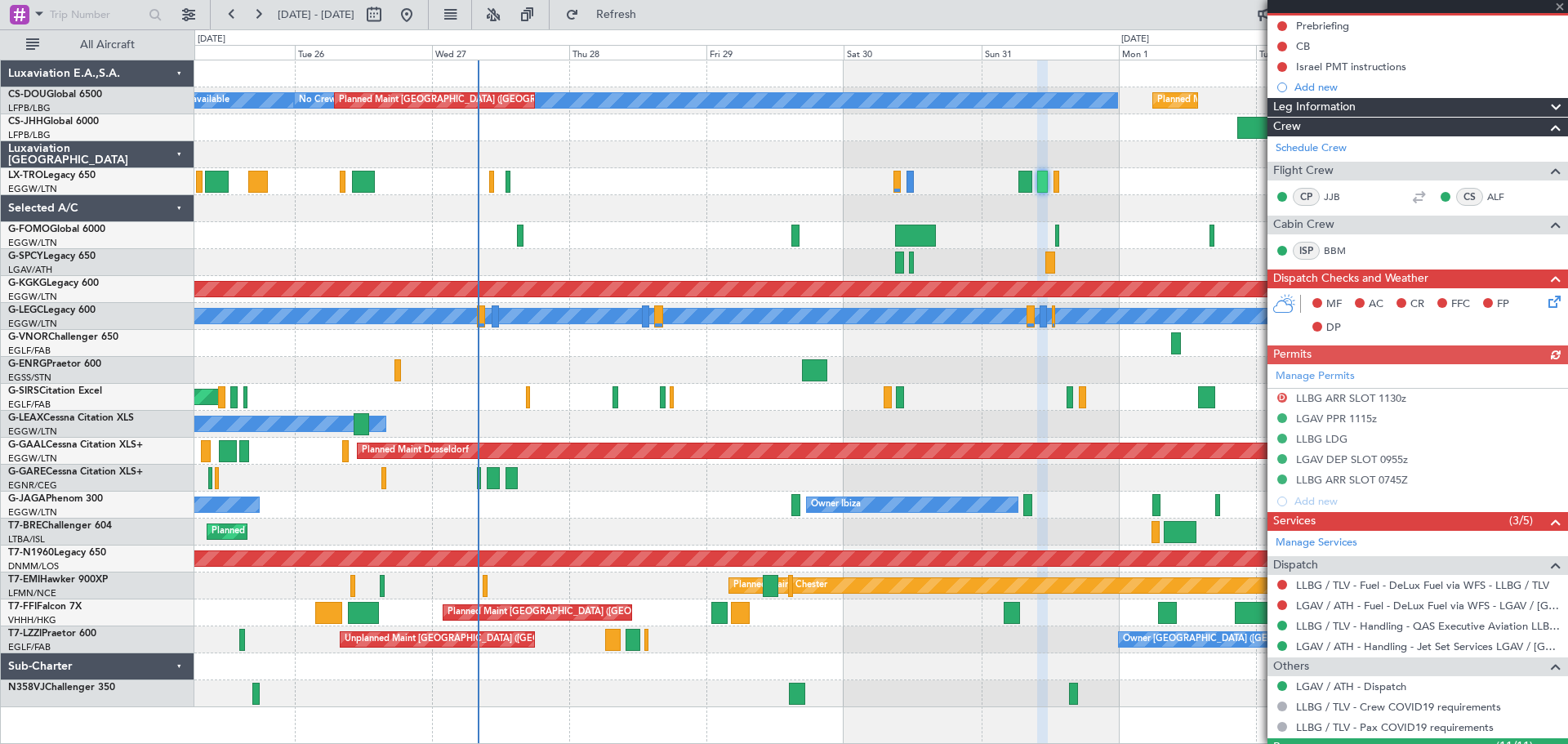
scroll to position [245, 0]
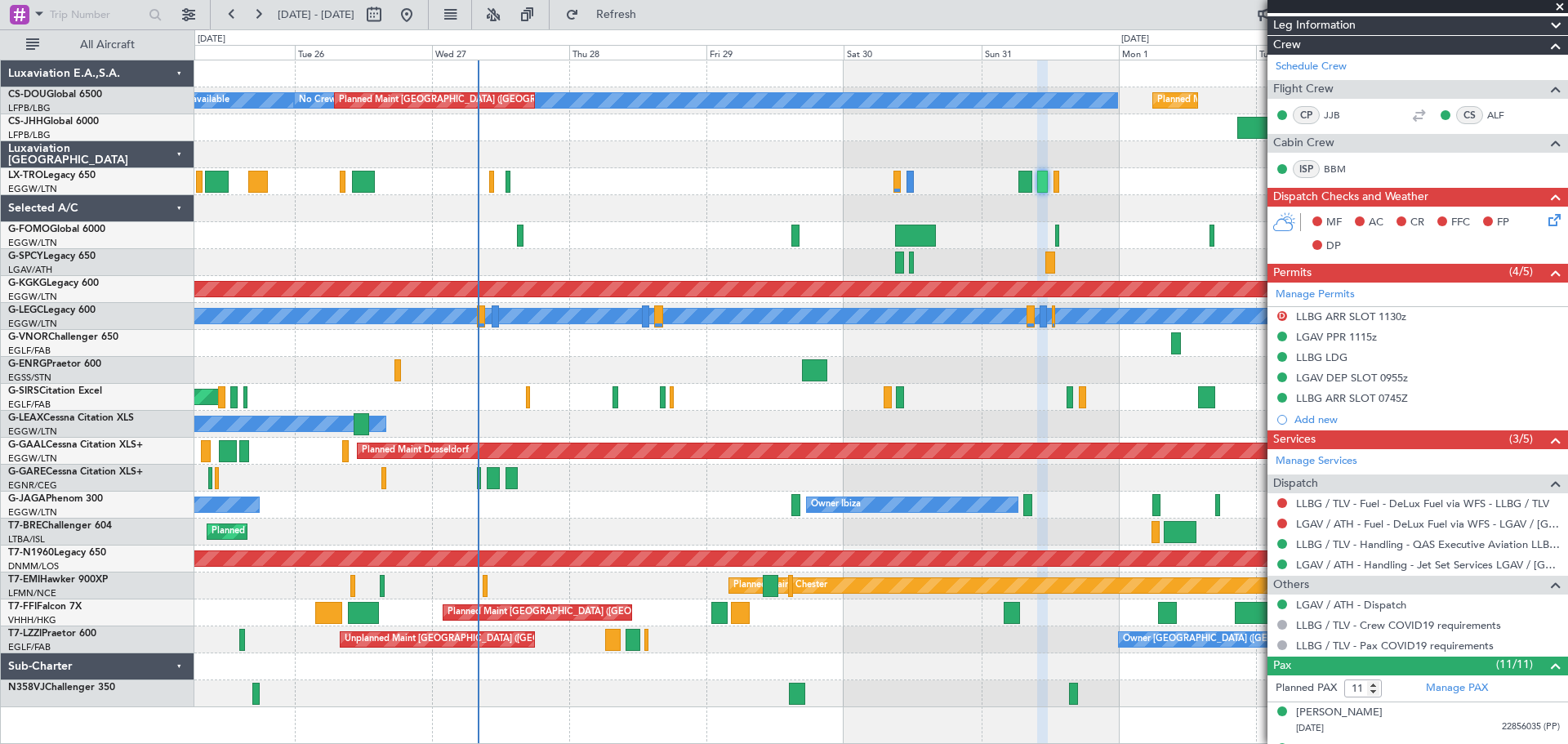
click at [1558, 7] on span at bounding box center [1560, 7] width 17 height 15
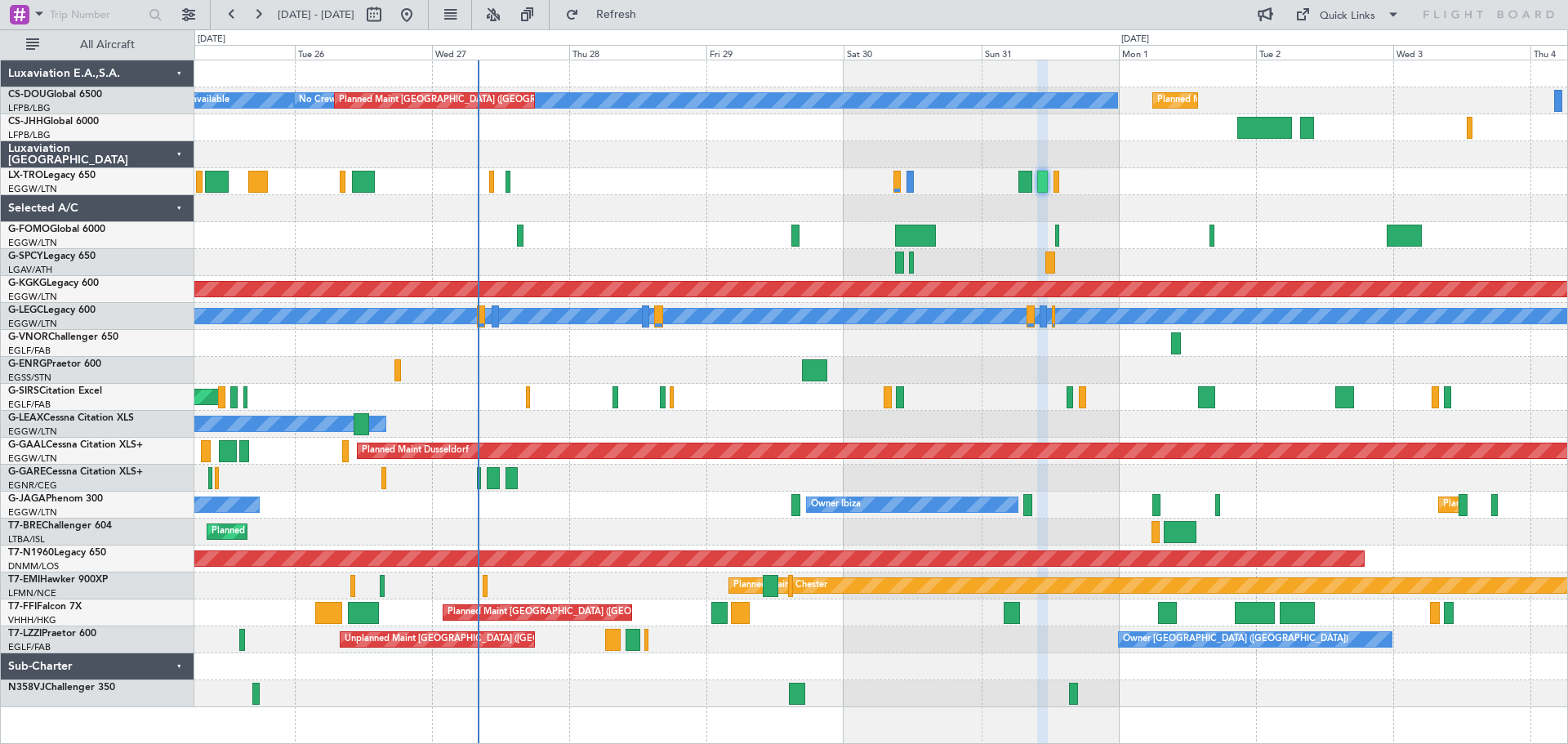
type input "0"
click at [634, 169] on div at bounding box center [881, 181] width 1373 height 27
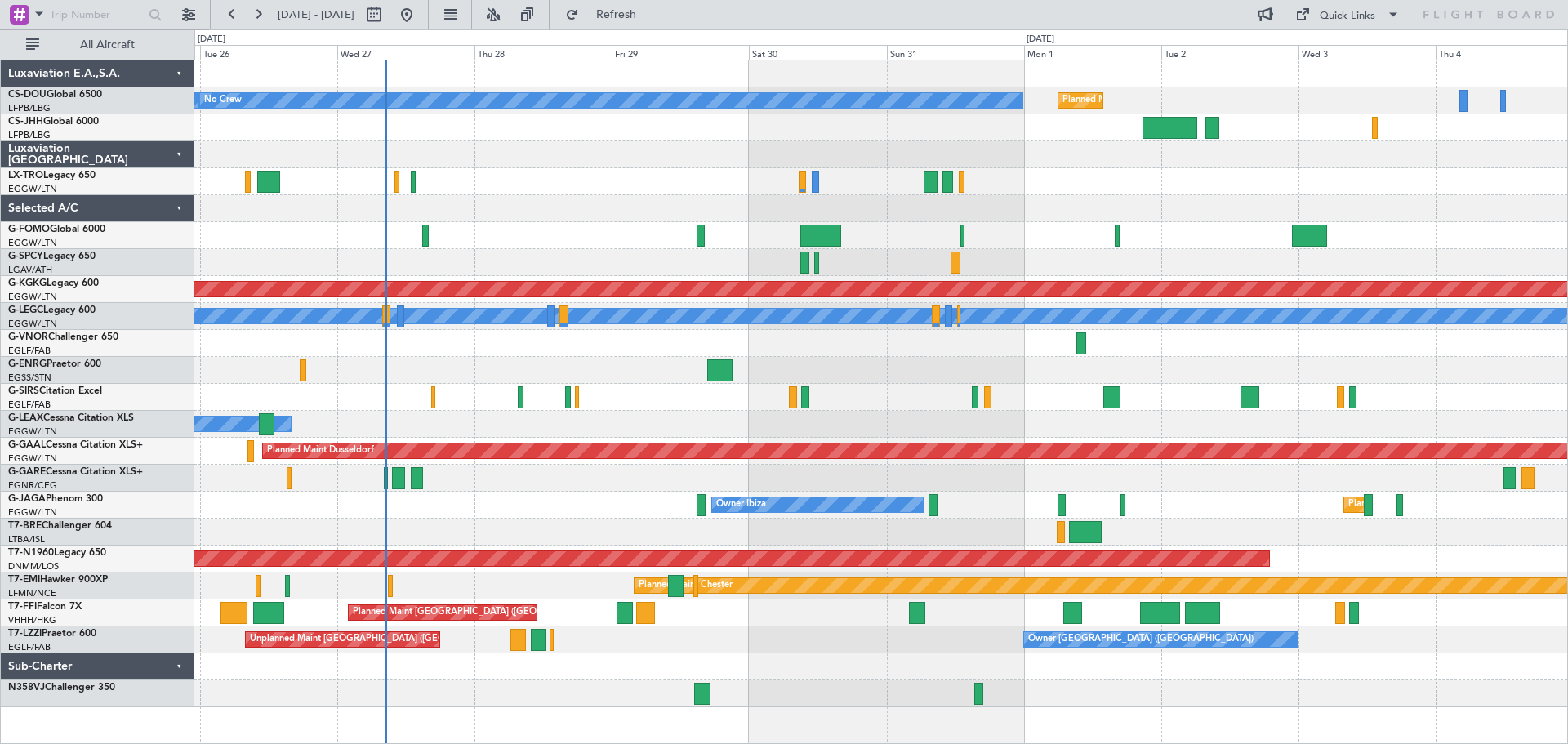
click at [1087, 194] on div at bounding box center [881, 181] width 1373 height 27
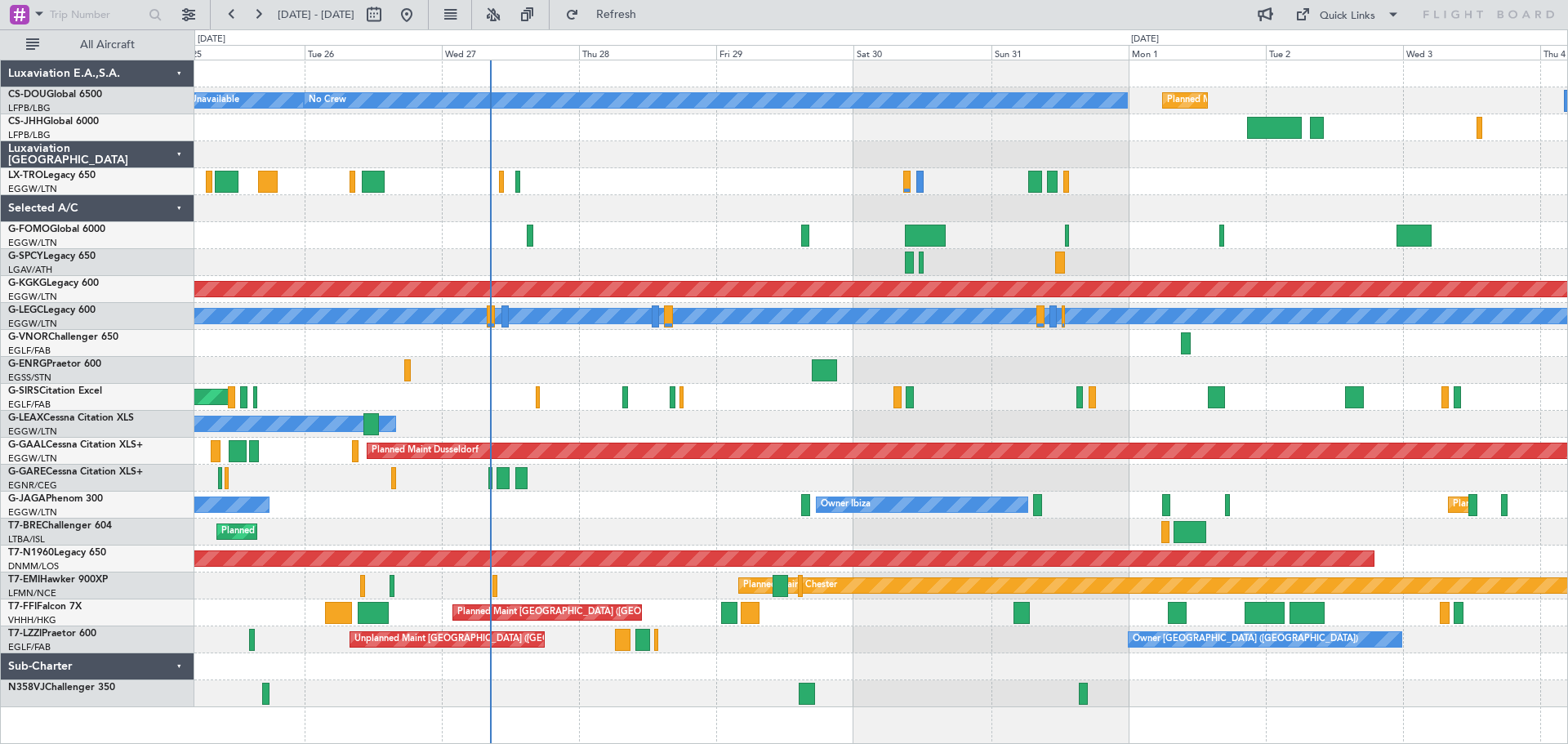
click at [506, 355] on div "Planned Maint Paris (Le Bourget) A/C Unavailable No Crew Planned Maint Paris (L…" at bounding box center [881, 383] width 1373 height 646
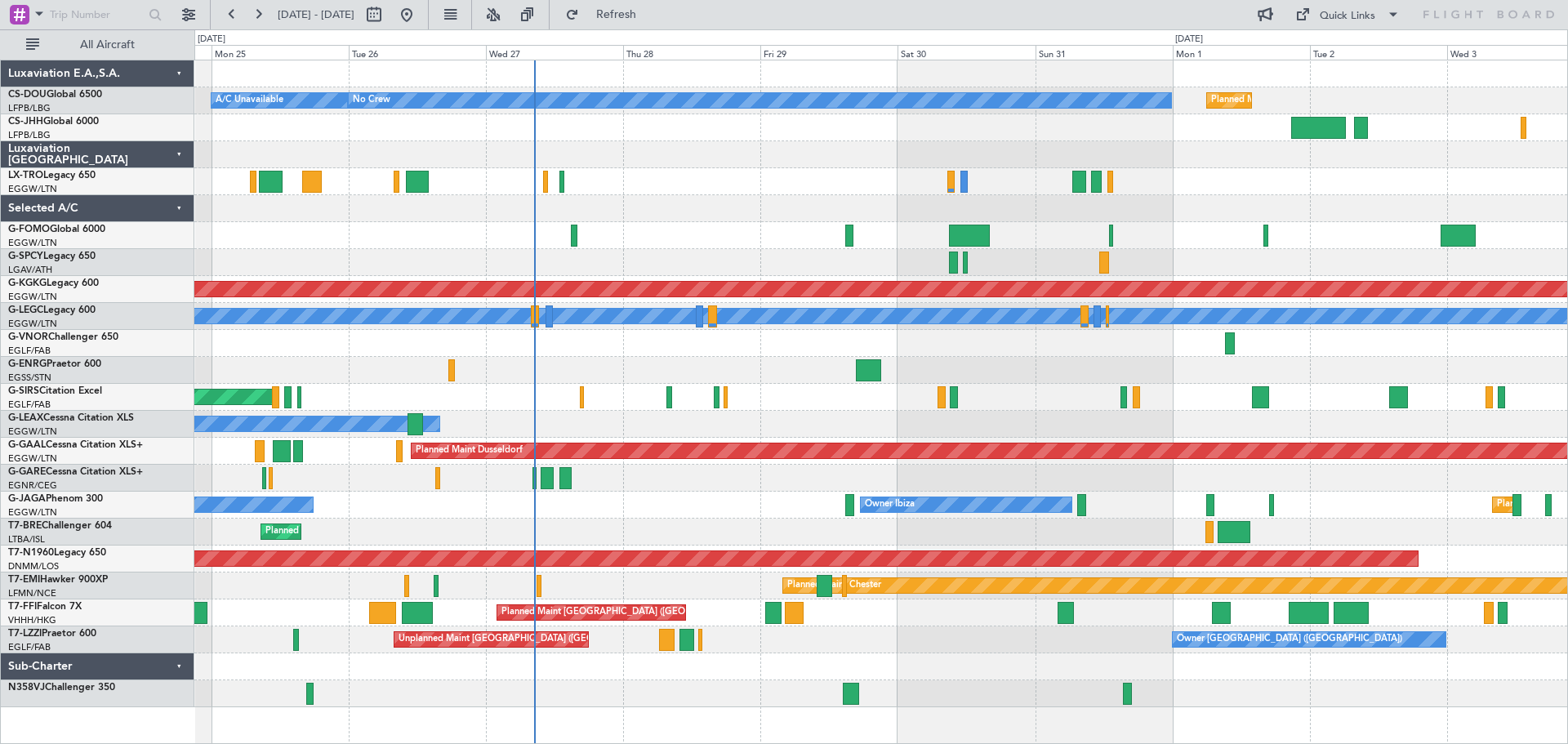
click at [486, 358] on div at bounding box center [881, 370] width 1373 height 27
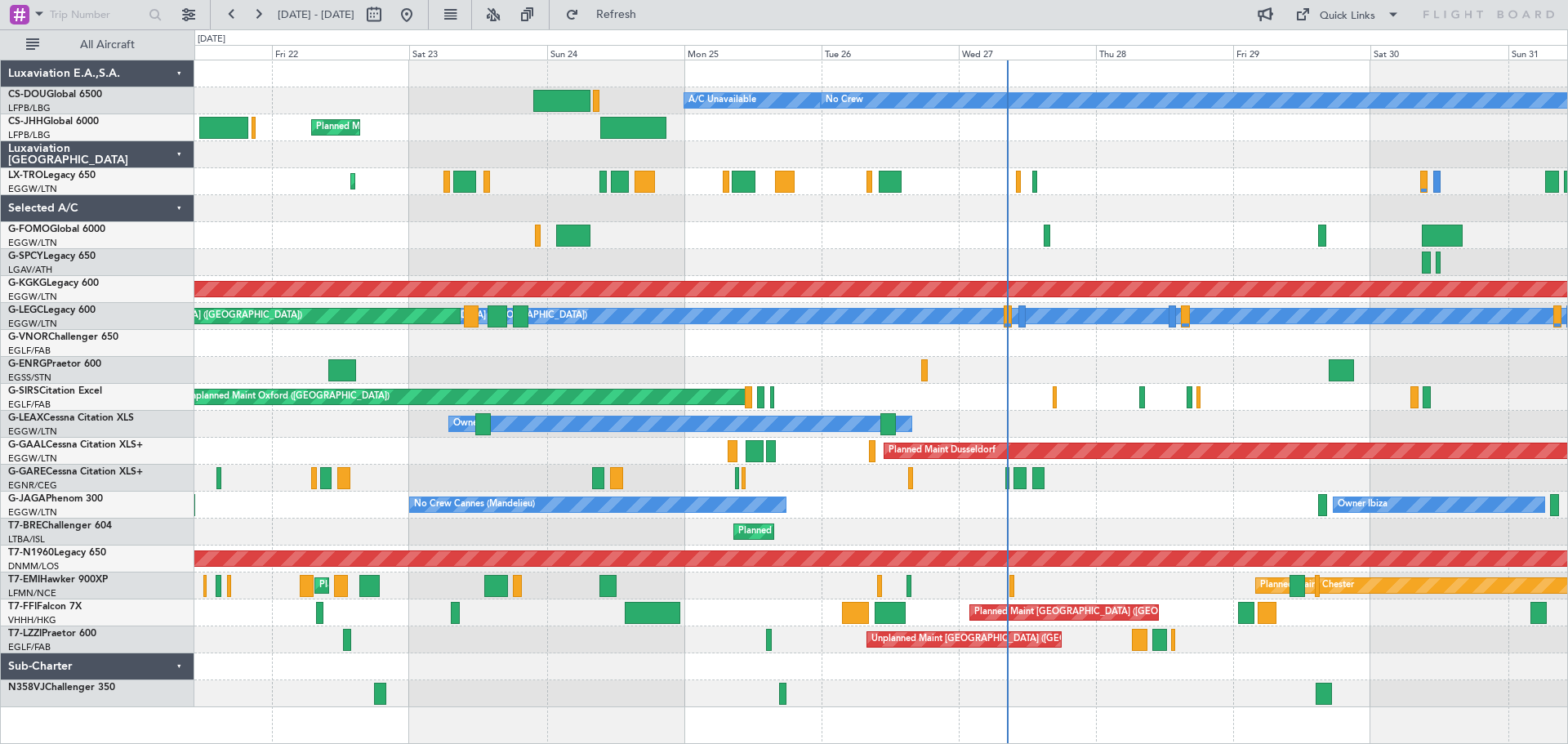
click at [1021, 361] on div "Owner" at bounding box center [881, 370] width 1373 height 27
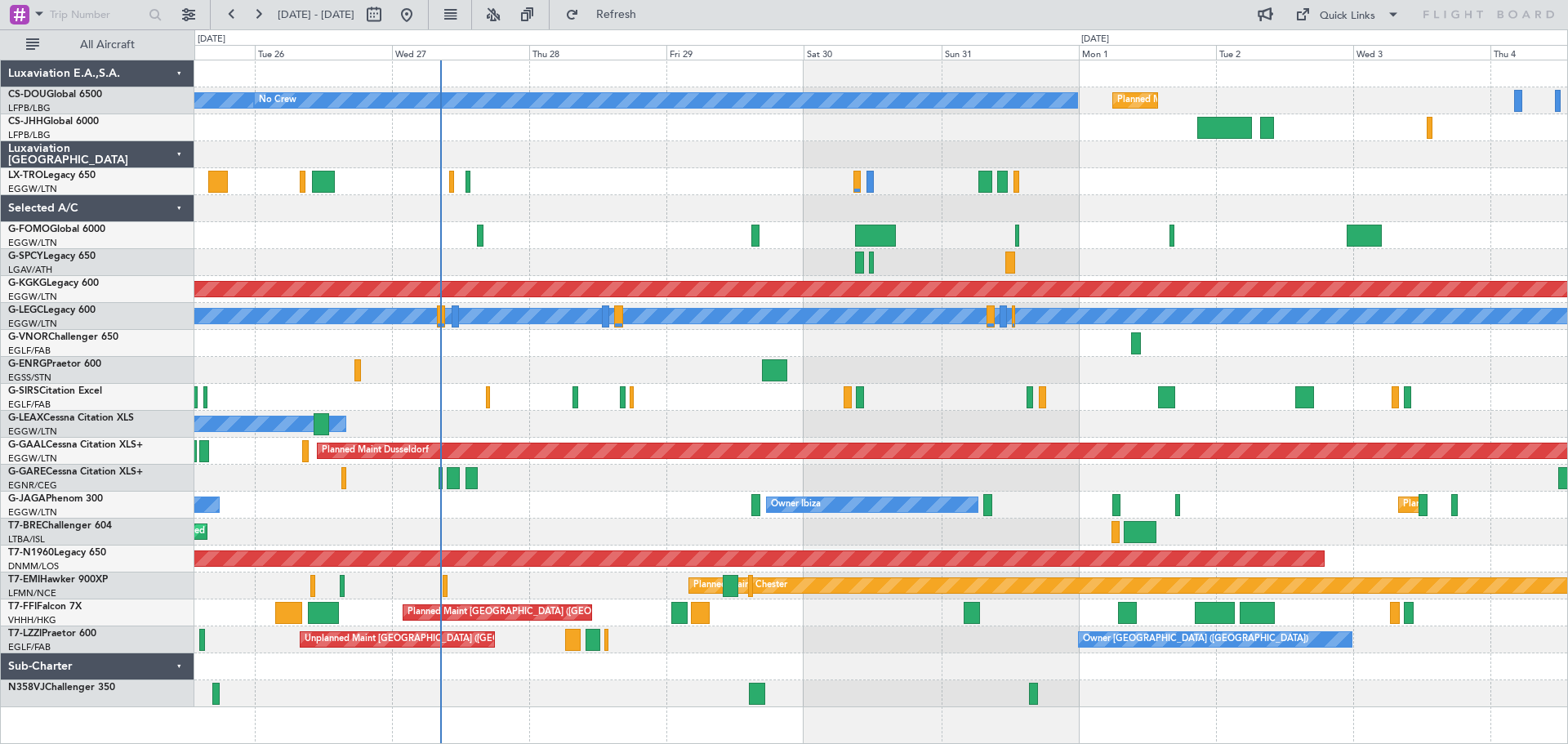
click at [666, 151] on div "Planned Maint Paris (Le Bourget) A/C Unavailable No Crew Planned Maint Paris (L…" at bounding box center [881, 383] width 1373 height 646
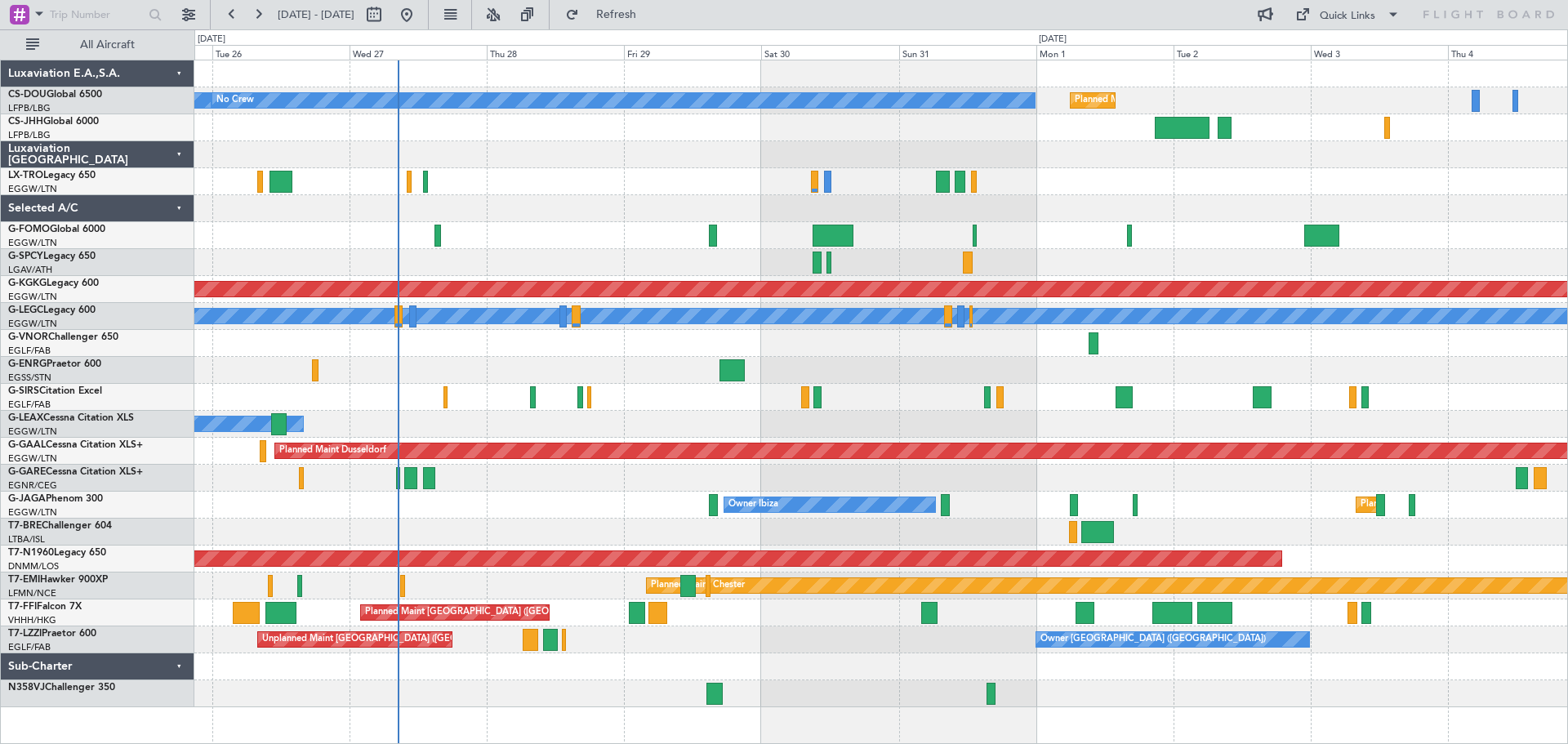
click at [640, 164] on div at bounding box center [881, 154] width 1373 height 27
click at [619, 180] on div at bounding box center [881, 181] width 1373 height 27
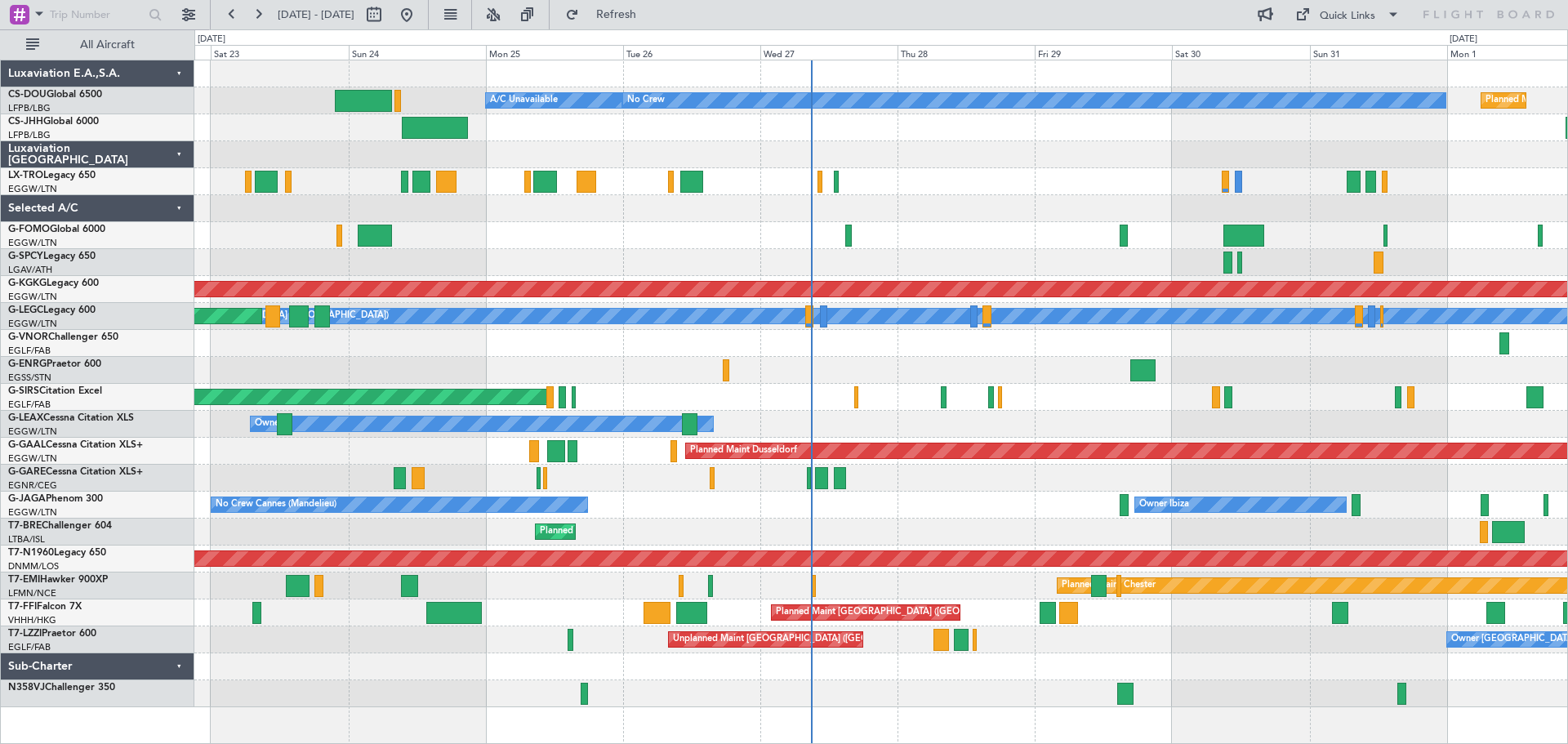
click at [977, 192] on div "Planned Maint Paris (Le Bourget) A/C Unavailable No Crew Planned Maint Paris (L…" at bounding box center [881, 383] width 1373 height 646
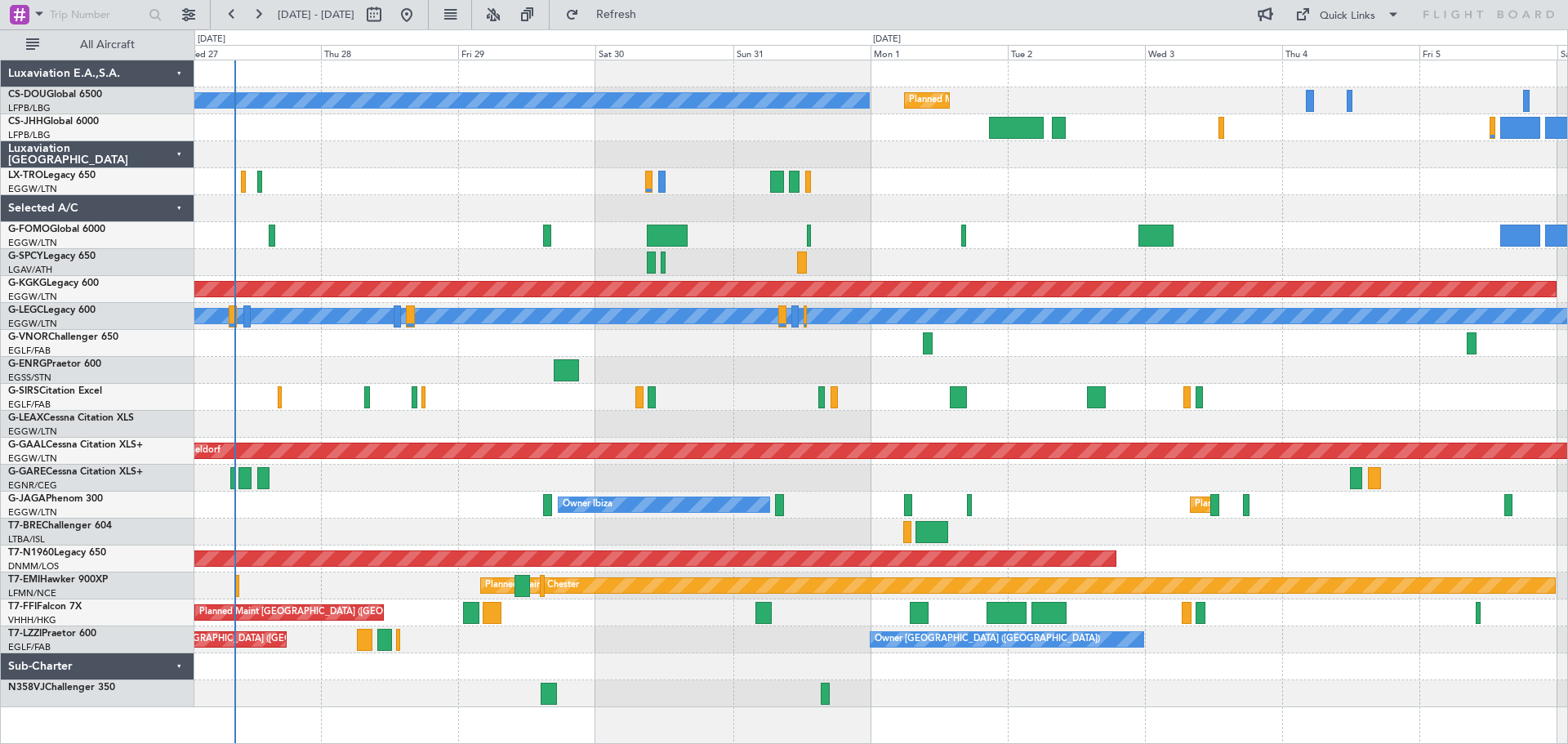
click at [677, 353] on div at bounding box center [881, 343] width 1373 height 27
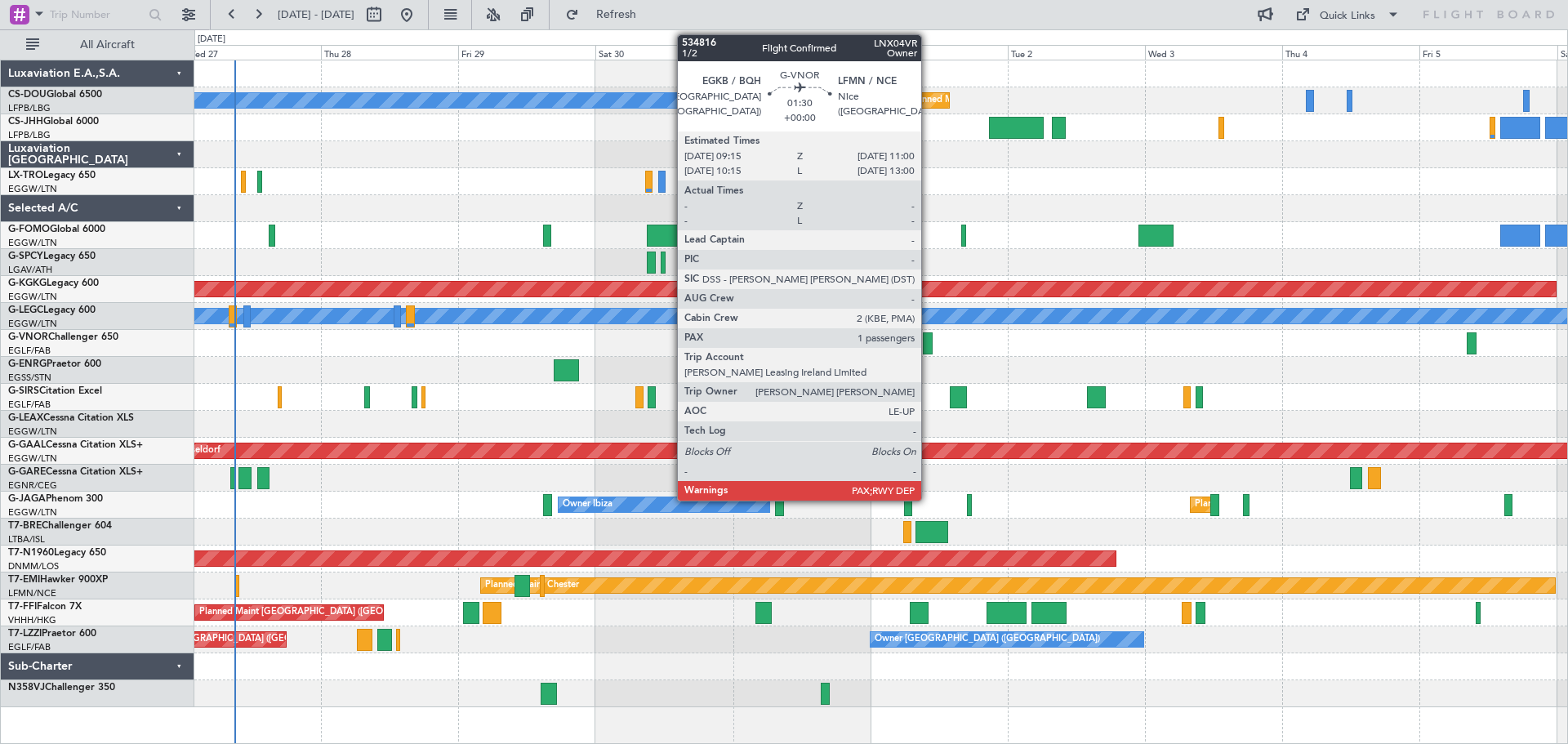
click at [928, 341] on div at bounding box center [927, 343] width 10 height 22
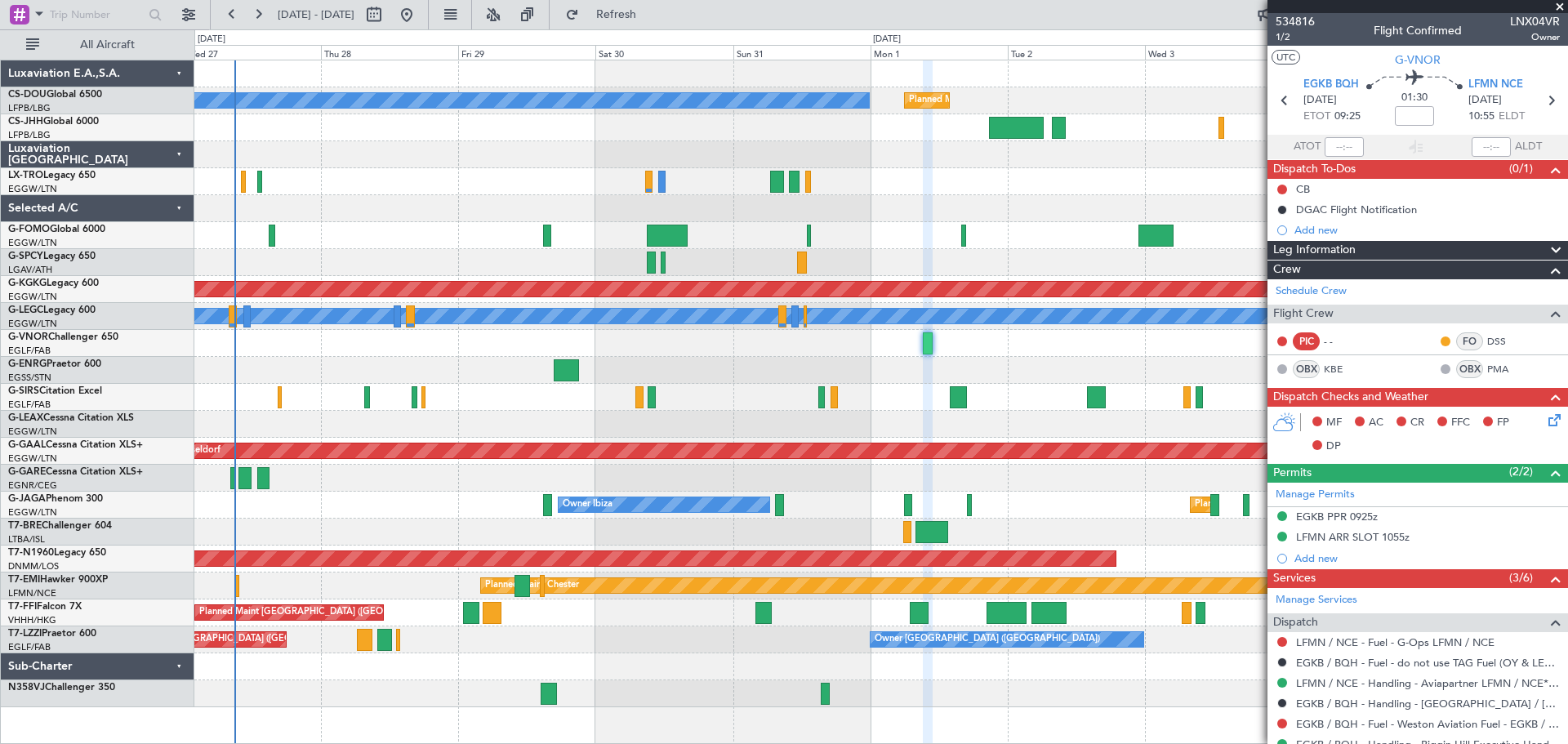
click at [1559, 4] on span at bounding box center [1560, 7] width 17 height 15
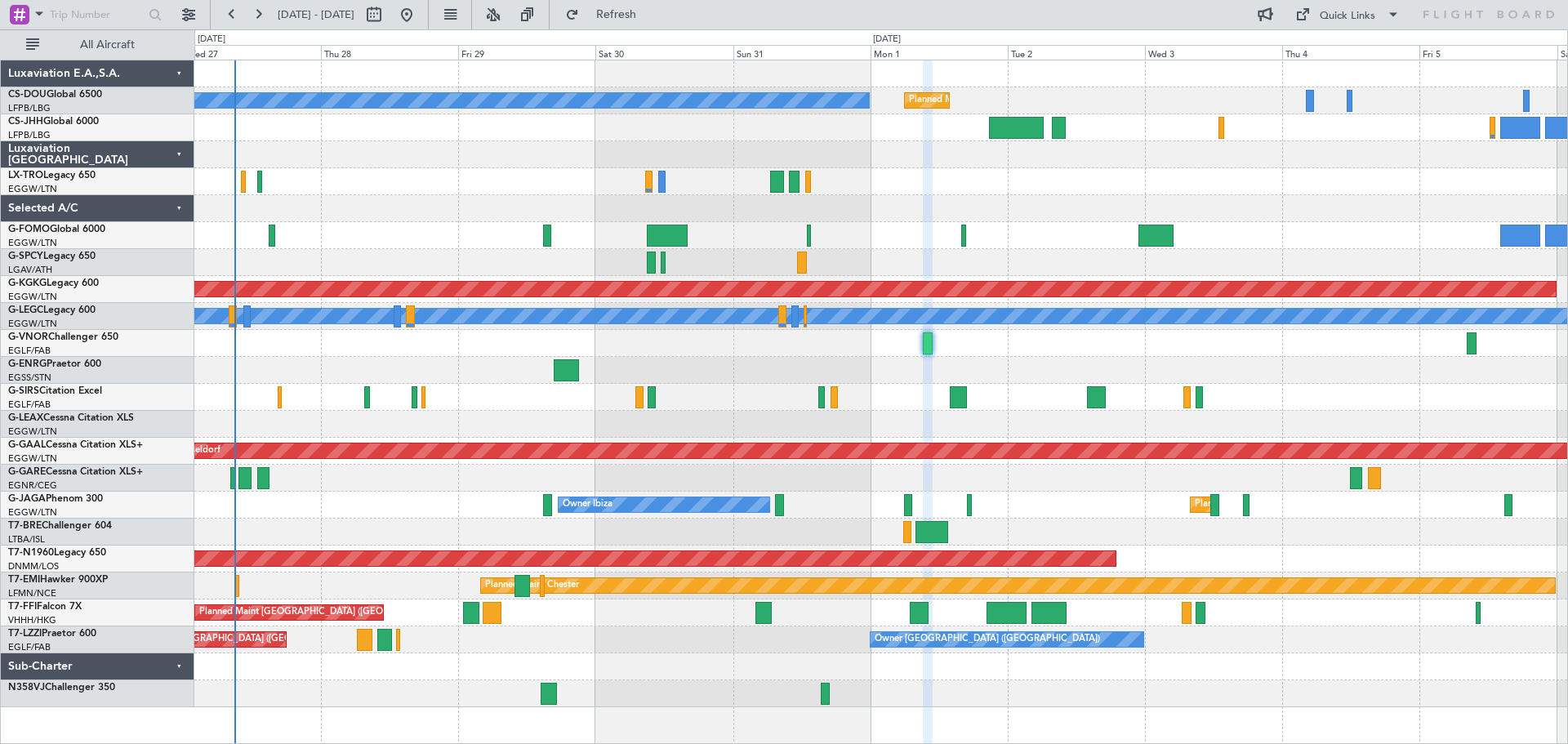
type input "0"
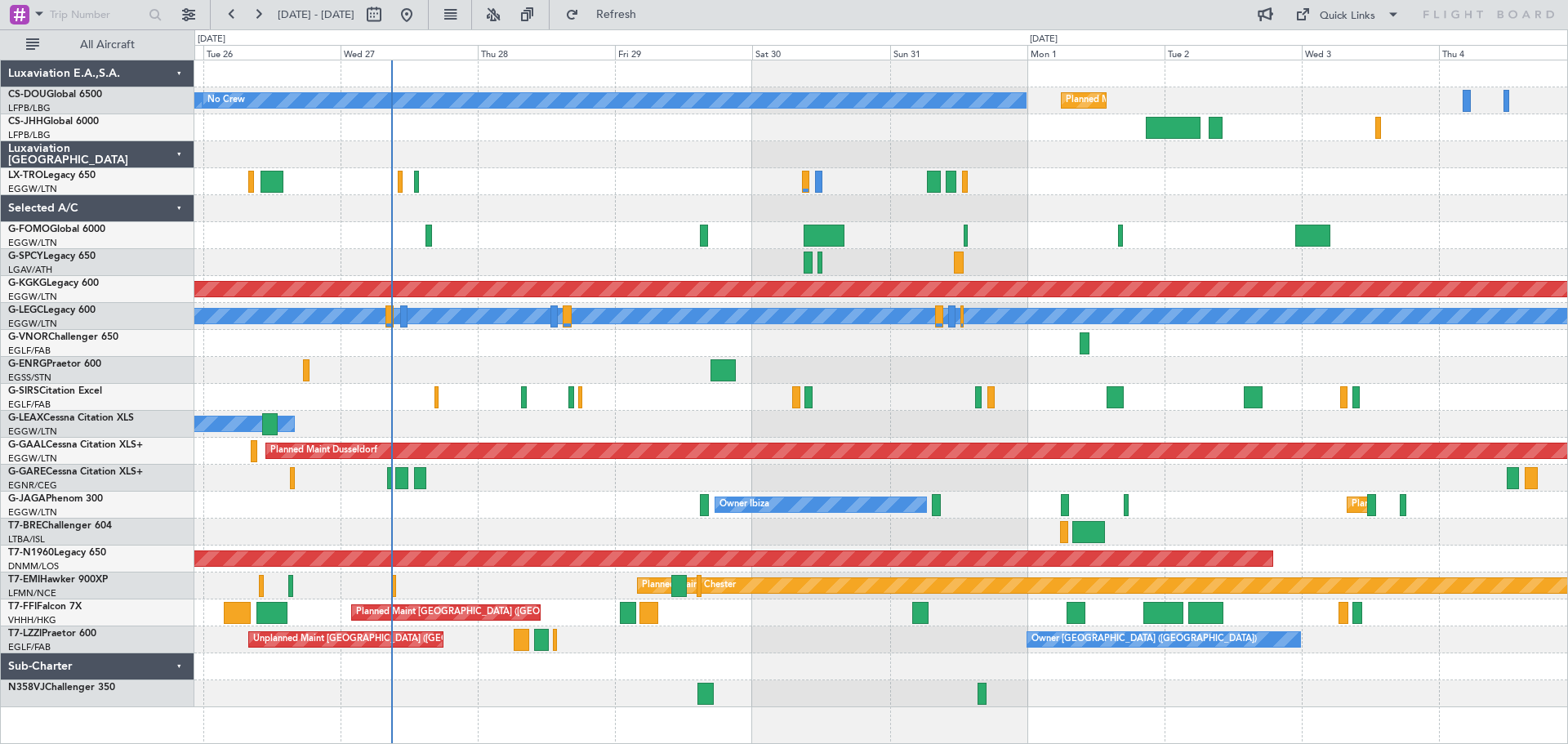
click at [577, 222] on div "Planned Maint Paris (Le Bourget) No Crew Planned Maint Paris (Le Bourget) A/C U…" at bounding box center [881, 383] width 1373 height 646
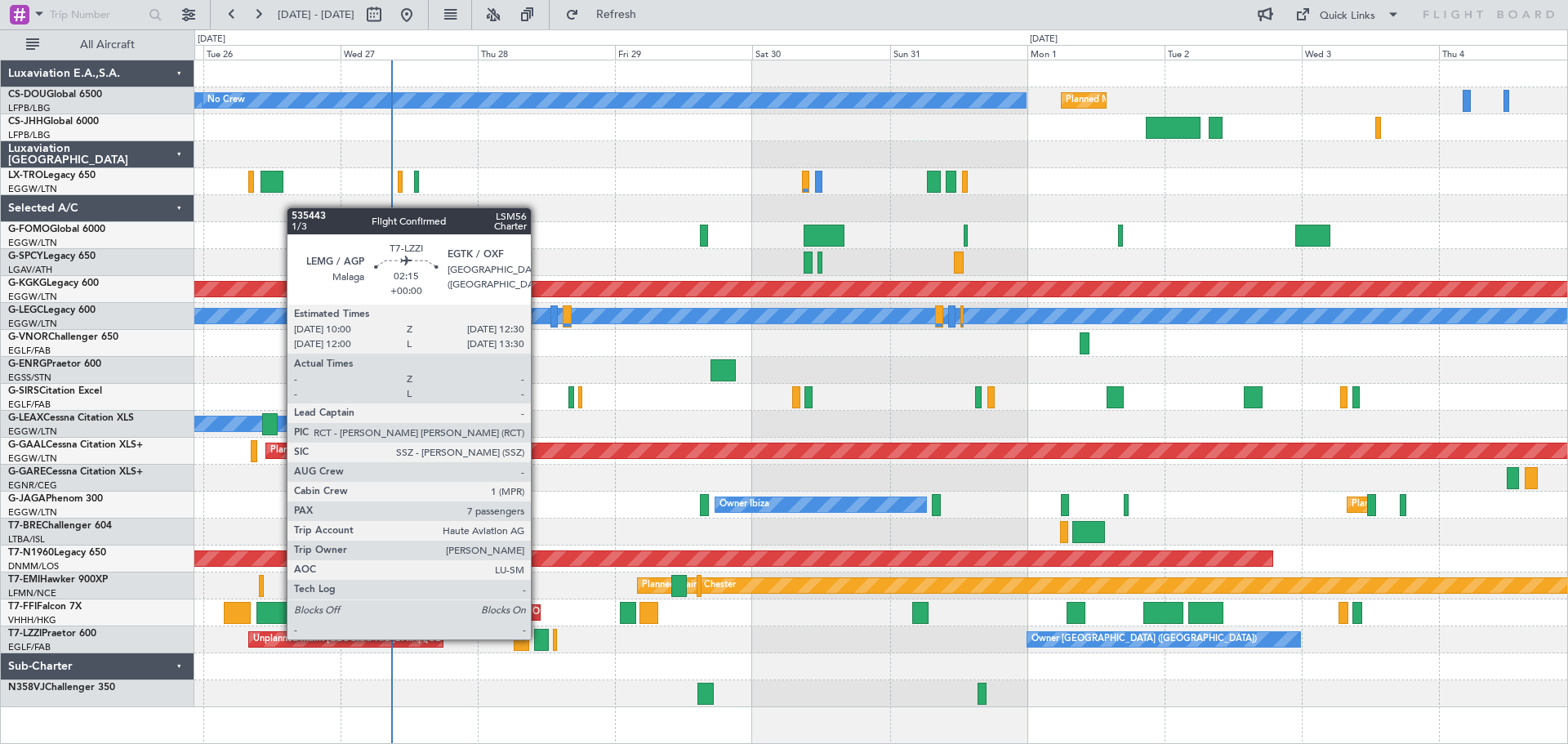
click at [538, 638] on div at bounding box center [541, 640] width 15 height 22
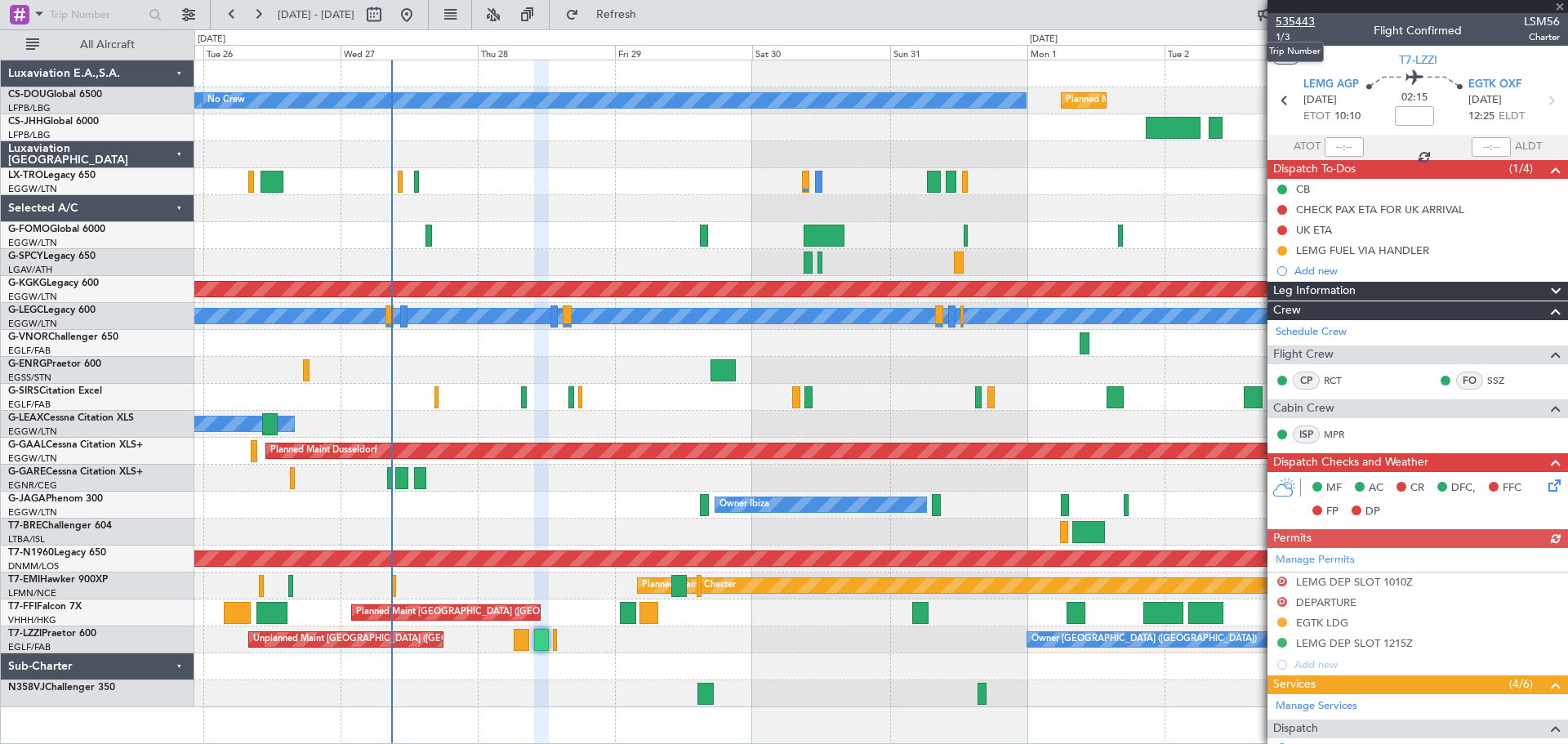
click at [1296, 17] on span "535443" at bounding box center [1296, 21] width 39 height 17
click at [1561, 7] on span at bounding box center [1560, 7] width 17 height 15
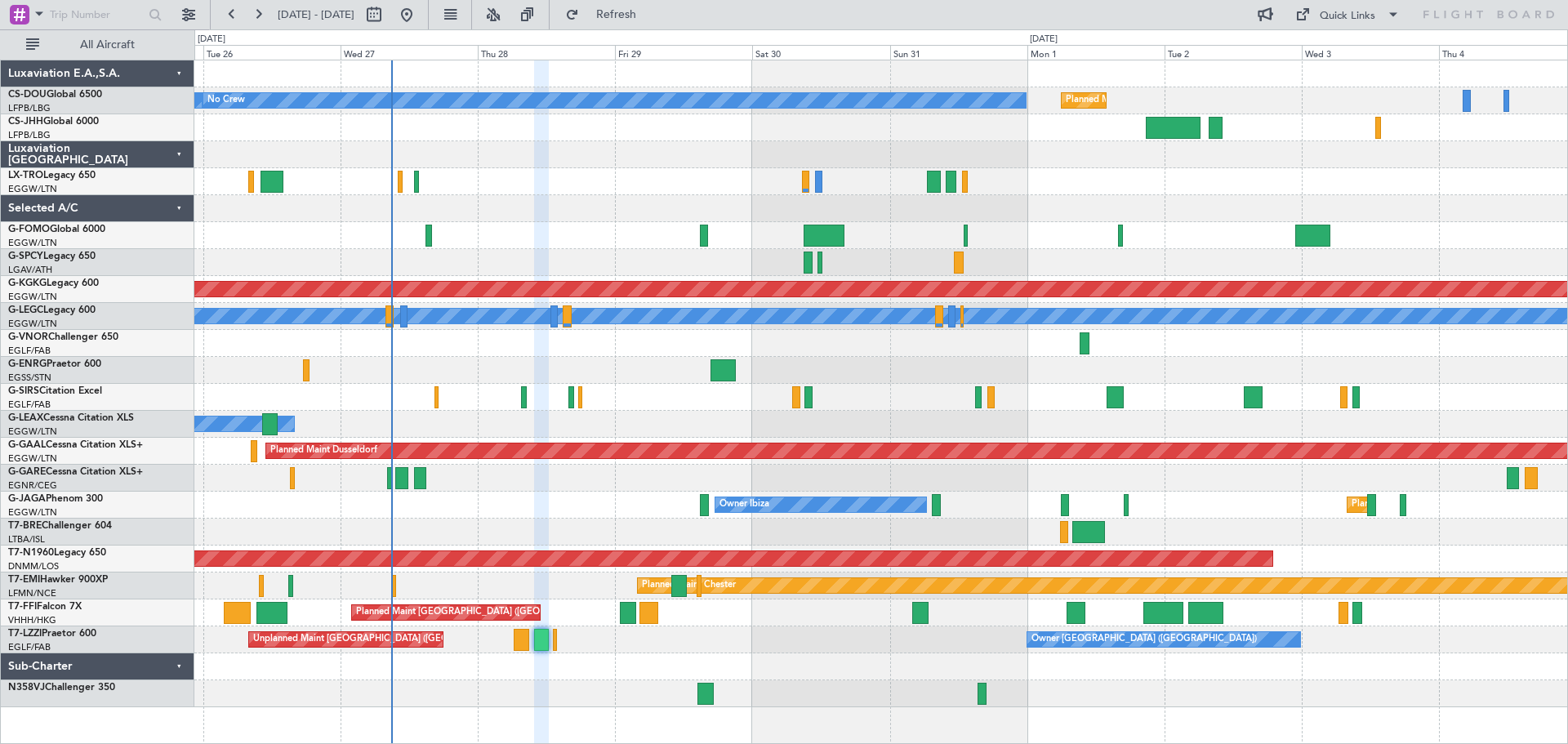
type input "0"
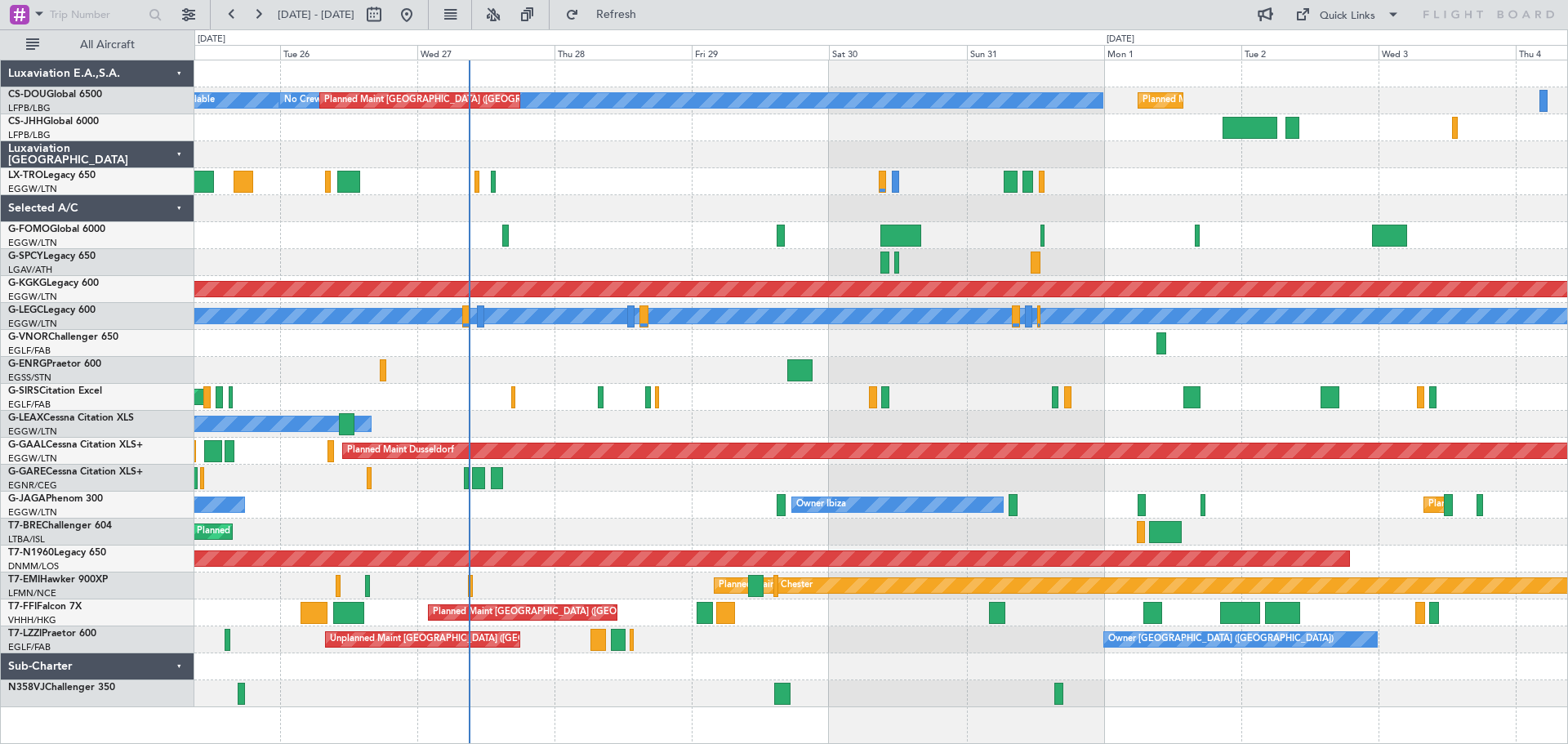
click at [587, 153] on div at bounding box center [881, 154] width 1373 height 27
click at [1165, 173] on div at bounding box center [881, 181] width 1373 height 27
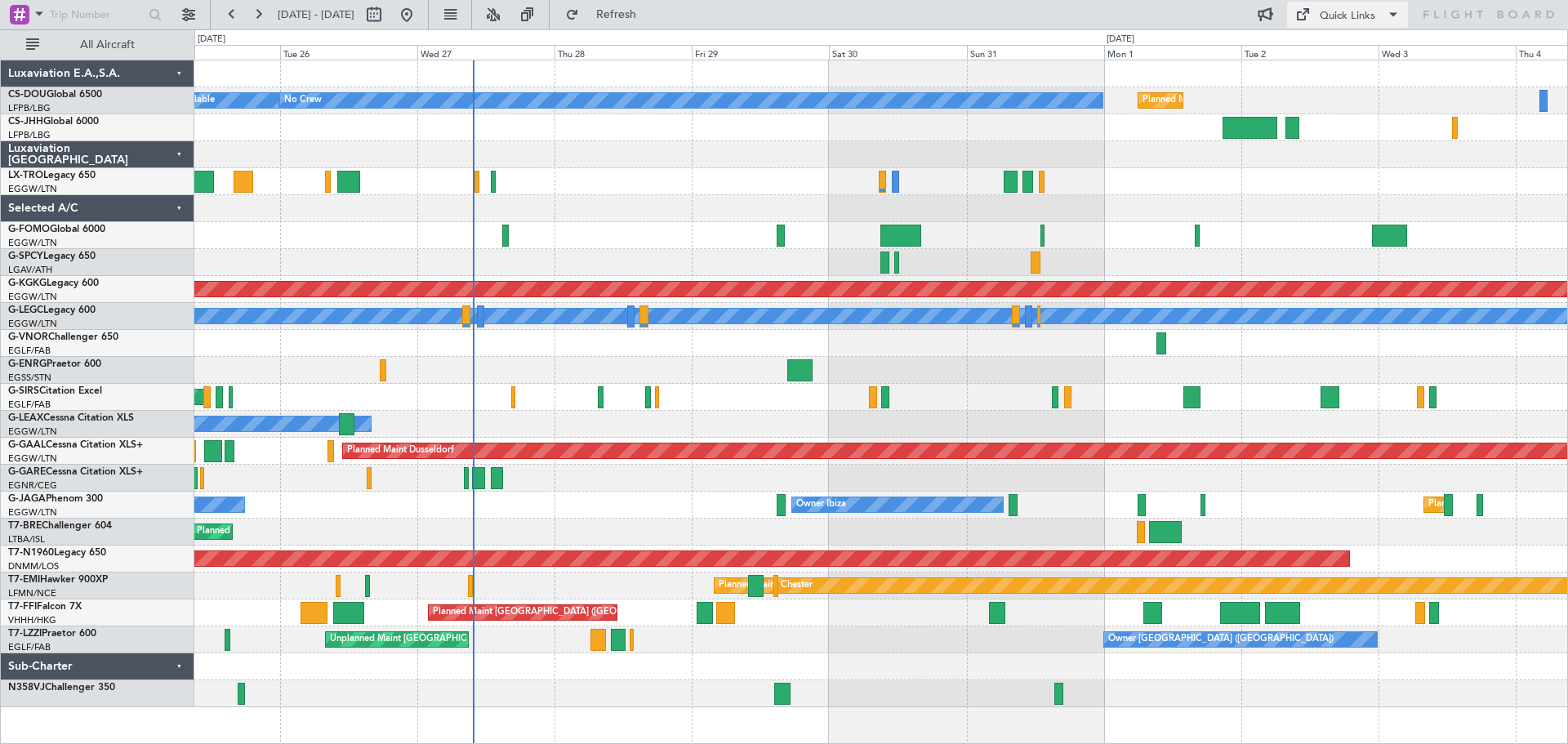
click at [1356, 16] on div "Quick Links" at bounding box center [1348, 17] width 56 height 17
click at [1343, 56] on button "Trip Builder" at bounding box center [1349, 54] width 123 height 39
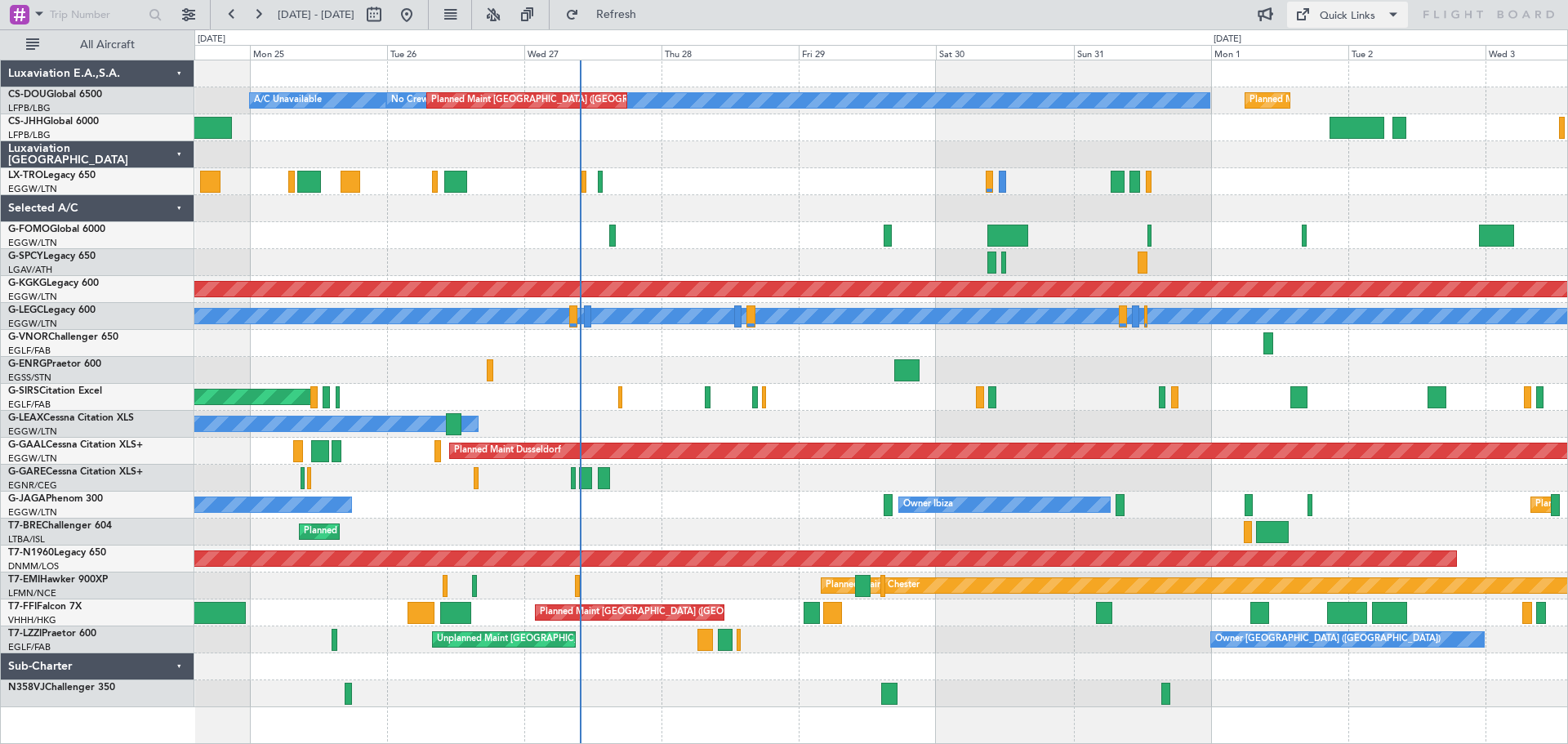
click at [1349, 14] on div "Quick Links" at bounding box center [1348, 17] width 56 height 17
click at [1340, 48] on button "Trip Builder" at bounding box center [1349, 54] width 123 height 39
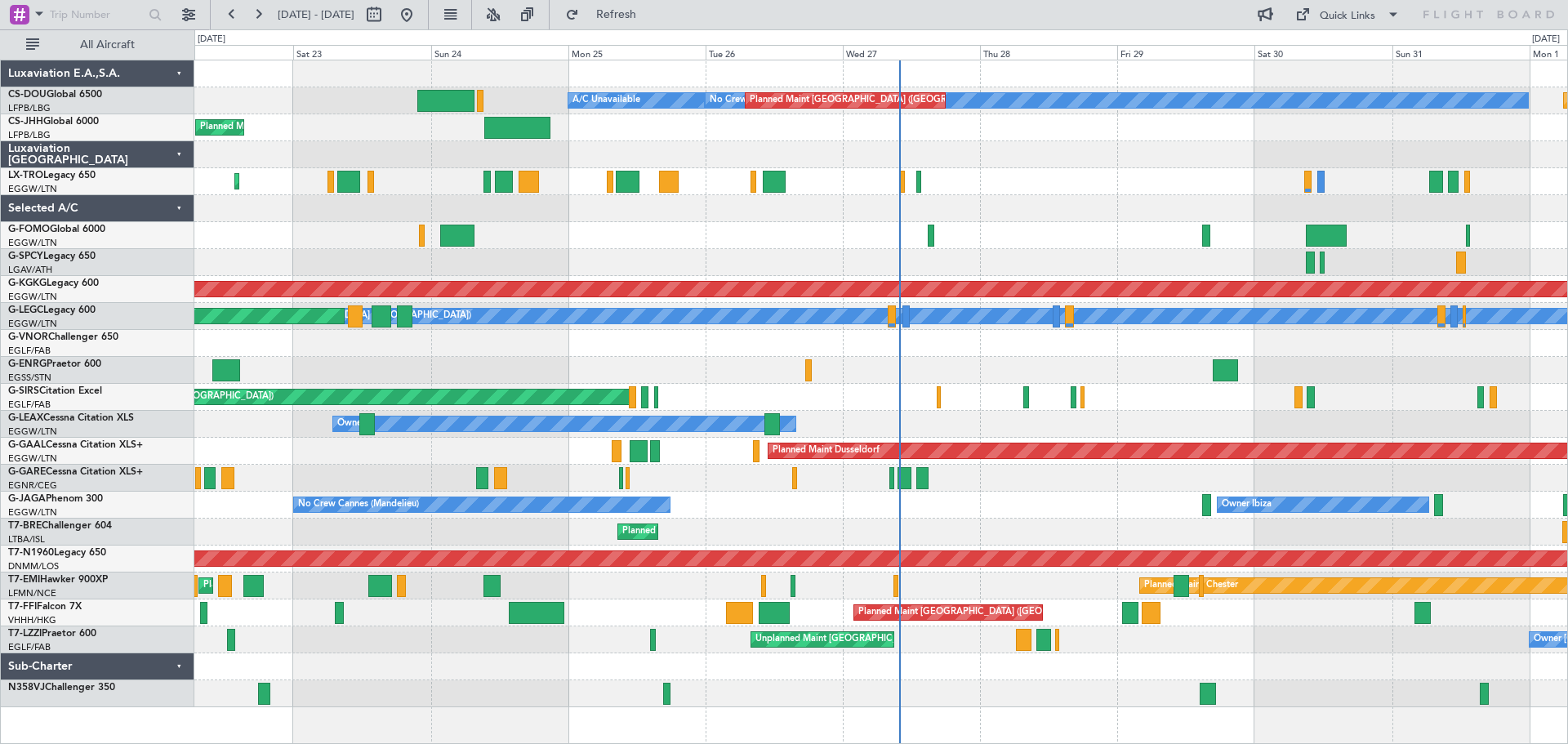
click at [1088, 193] on div "Planned Maint [GEOGRAPHIC_DATA] ([GEOGRAPHIC_DATA]) No Crew Planned Maint [GEOG…" at bounding box center [881, 383] width 1373 height 646
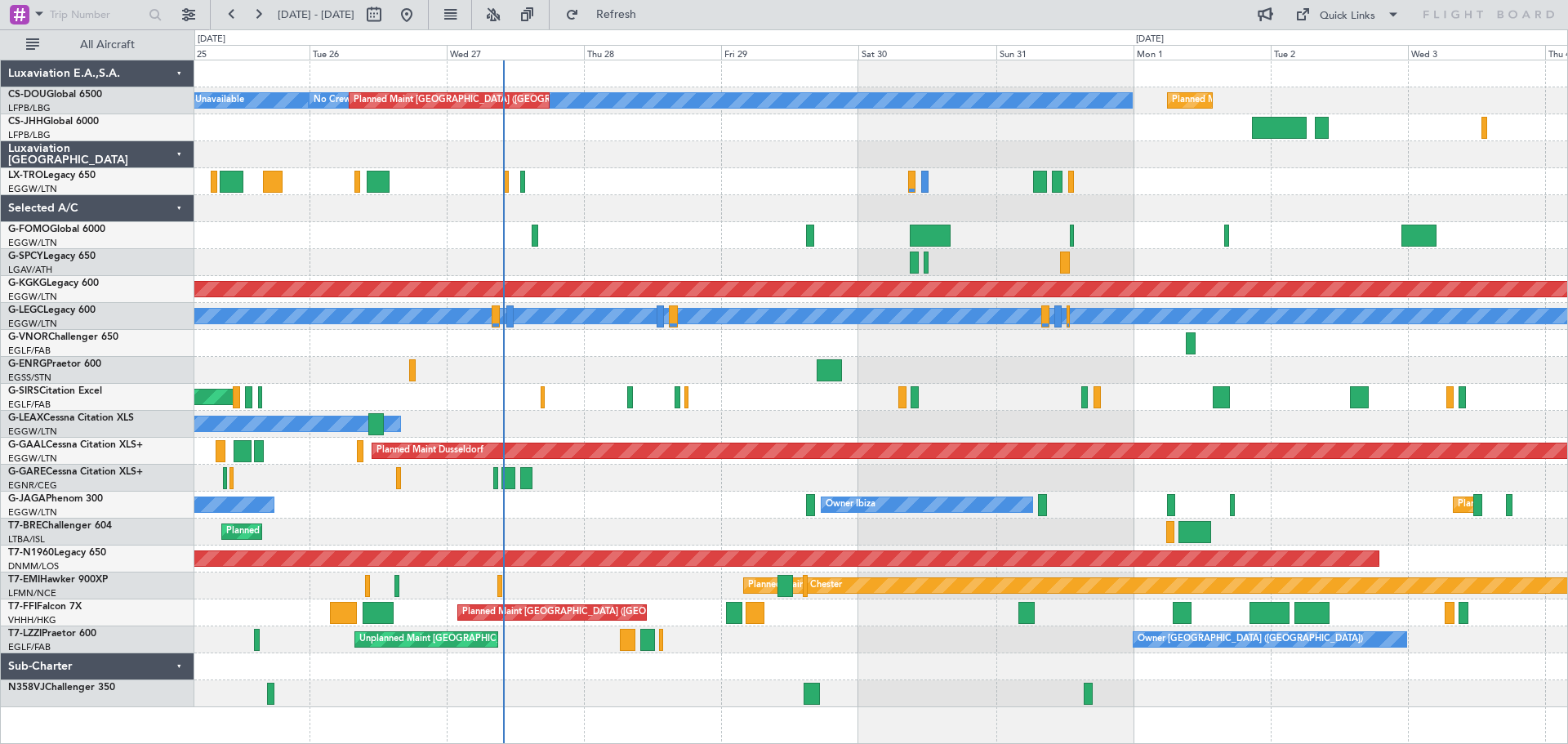
click at [689, 182] on div at bounding box center [881, 181] width 1373 height 27
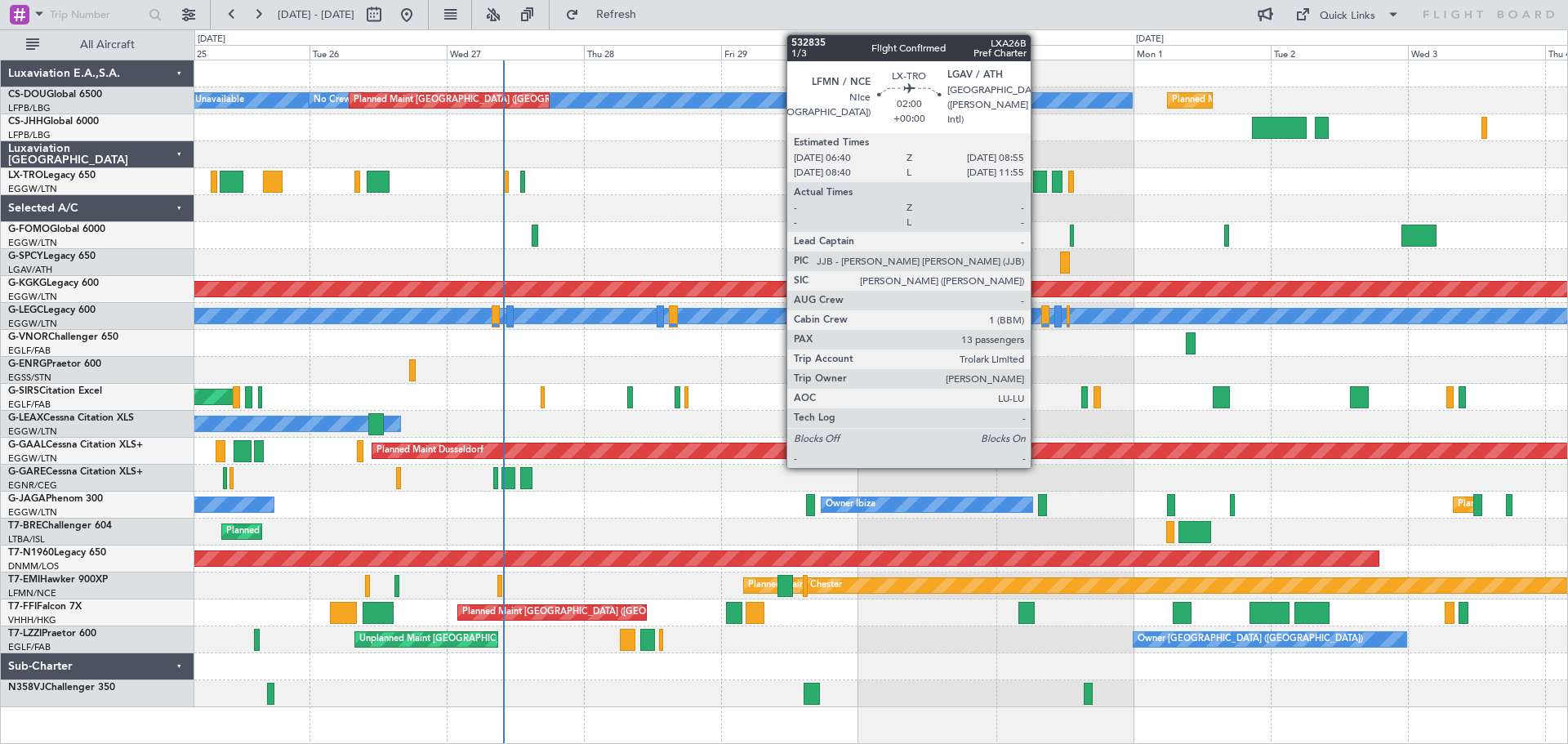
click at [1038, 181] on div at bounding box center [1040, 182] width 13 height 22
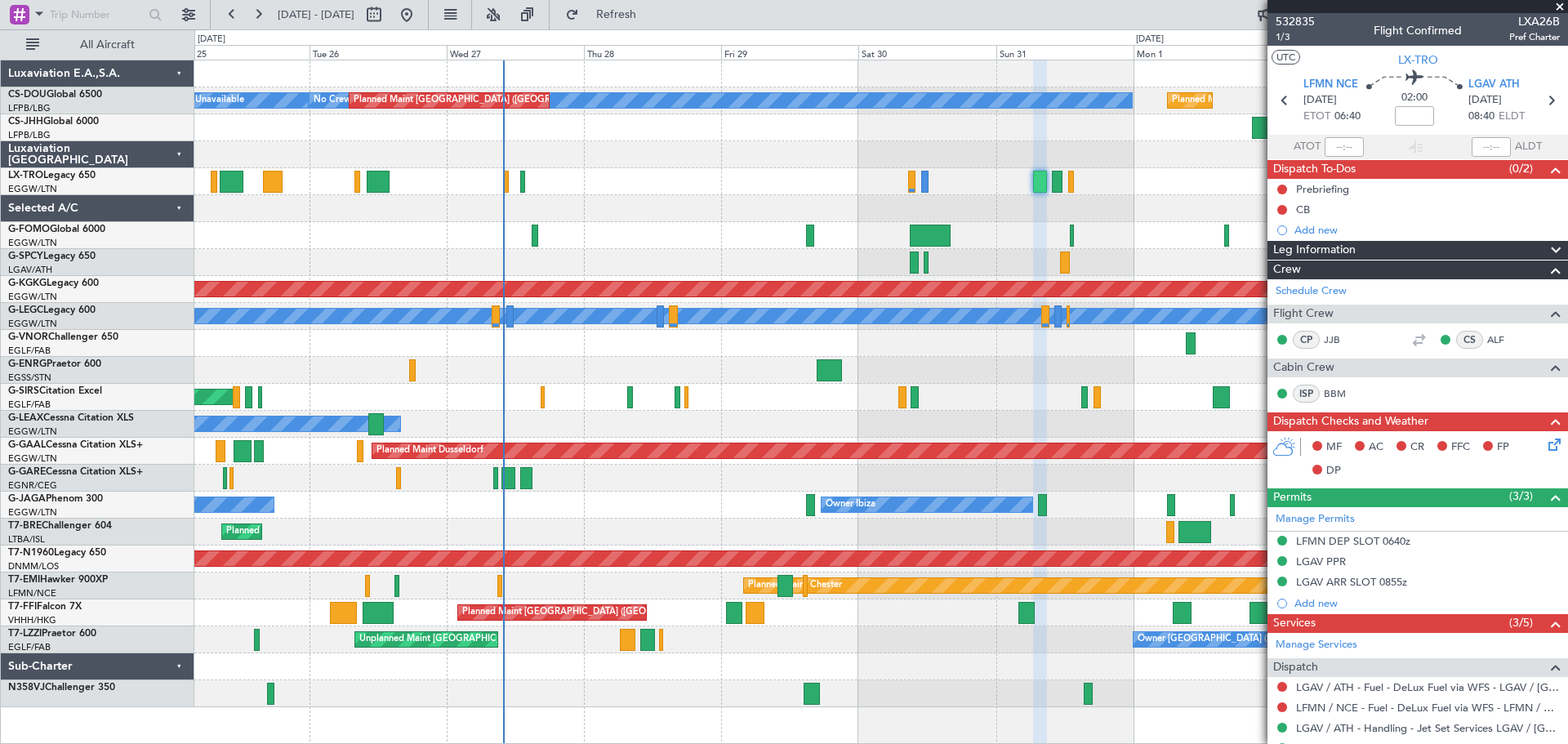
click at [1557, 5] on span at bounding box center [1560, 7] width 17 height 15
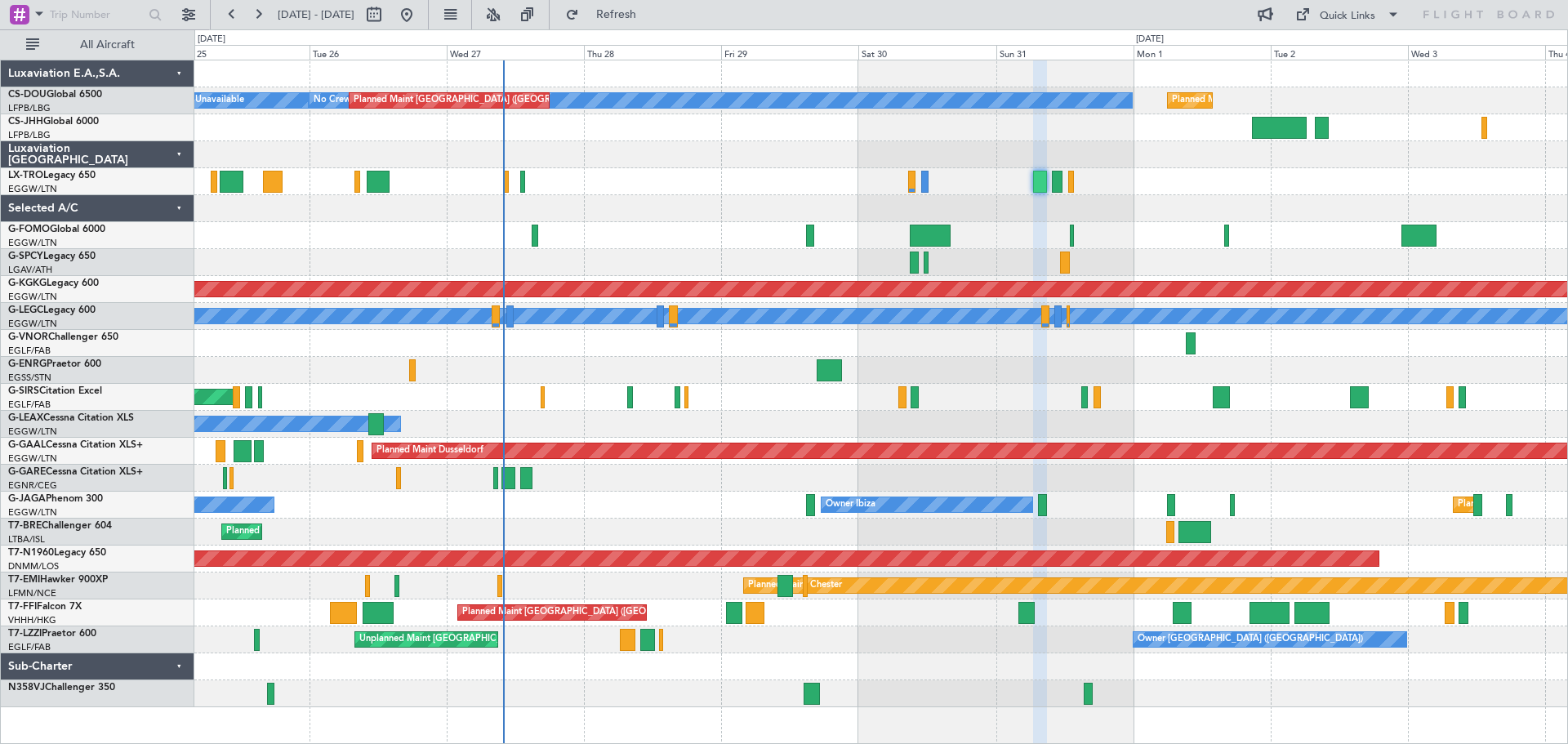
type input "0"
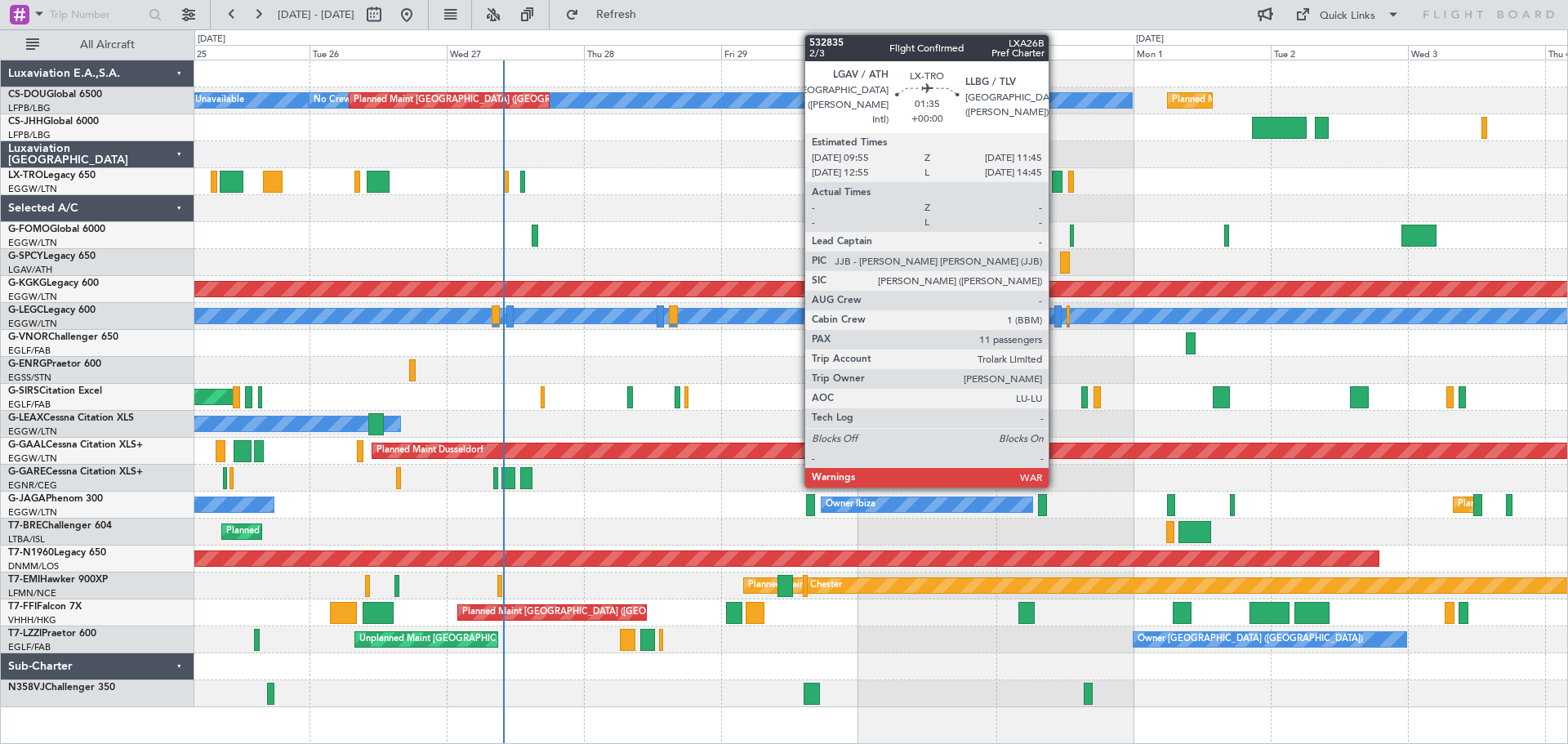
click at [1056, 186] on div at bounding box center [1056, 182] width 10 height 22
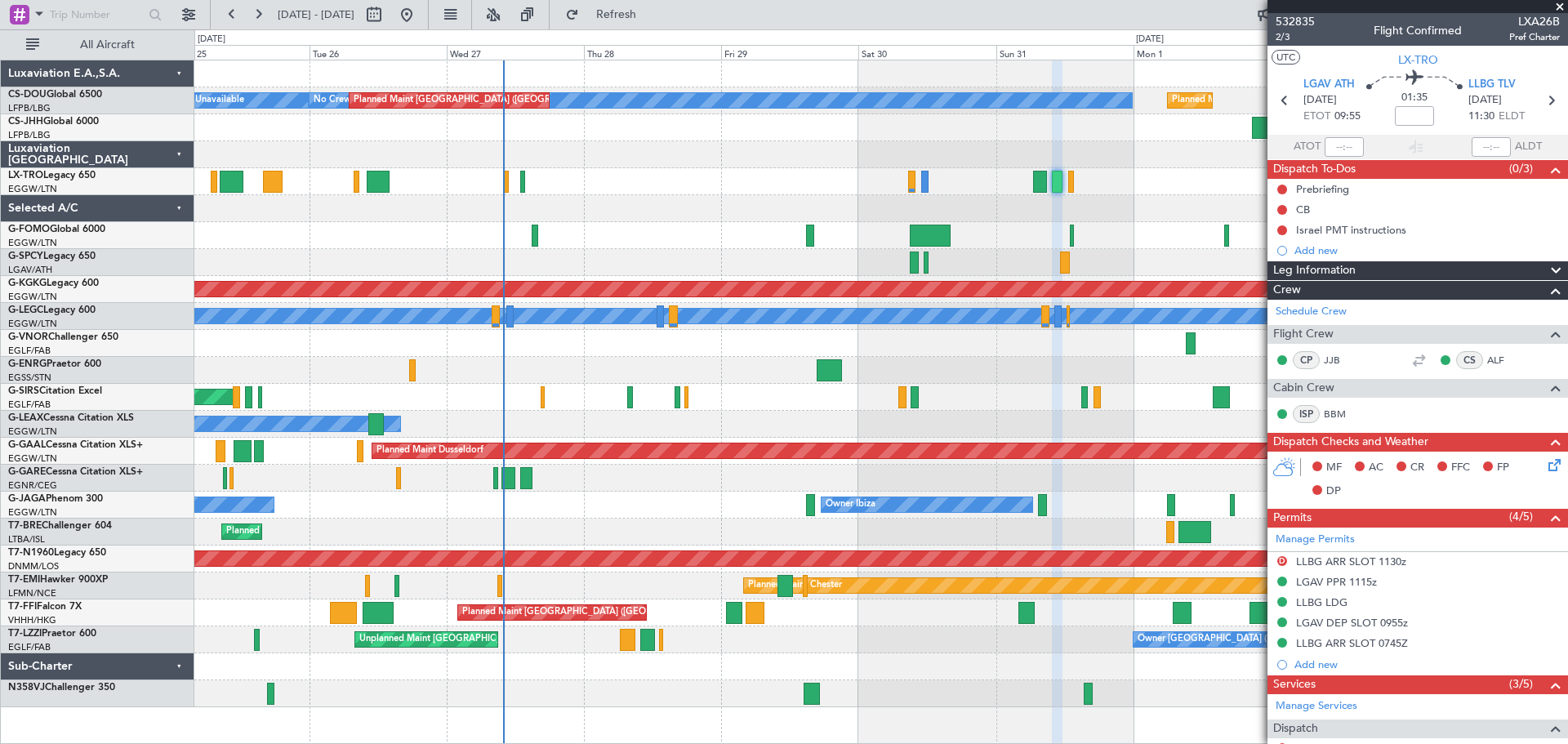
click at [1557, 7] on span at bounding box center [1560, 7] width 17 height 15
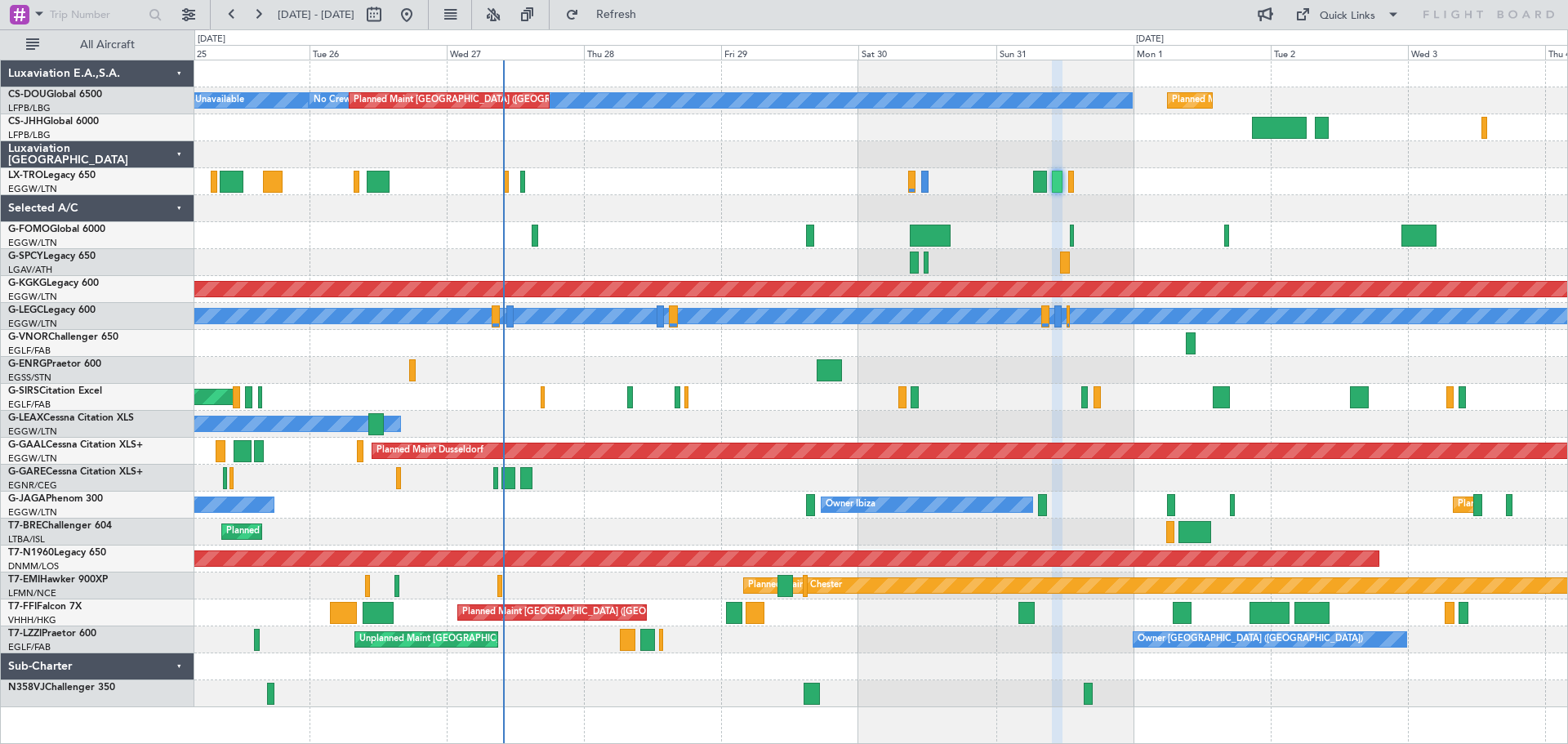
type input "0"
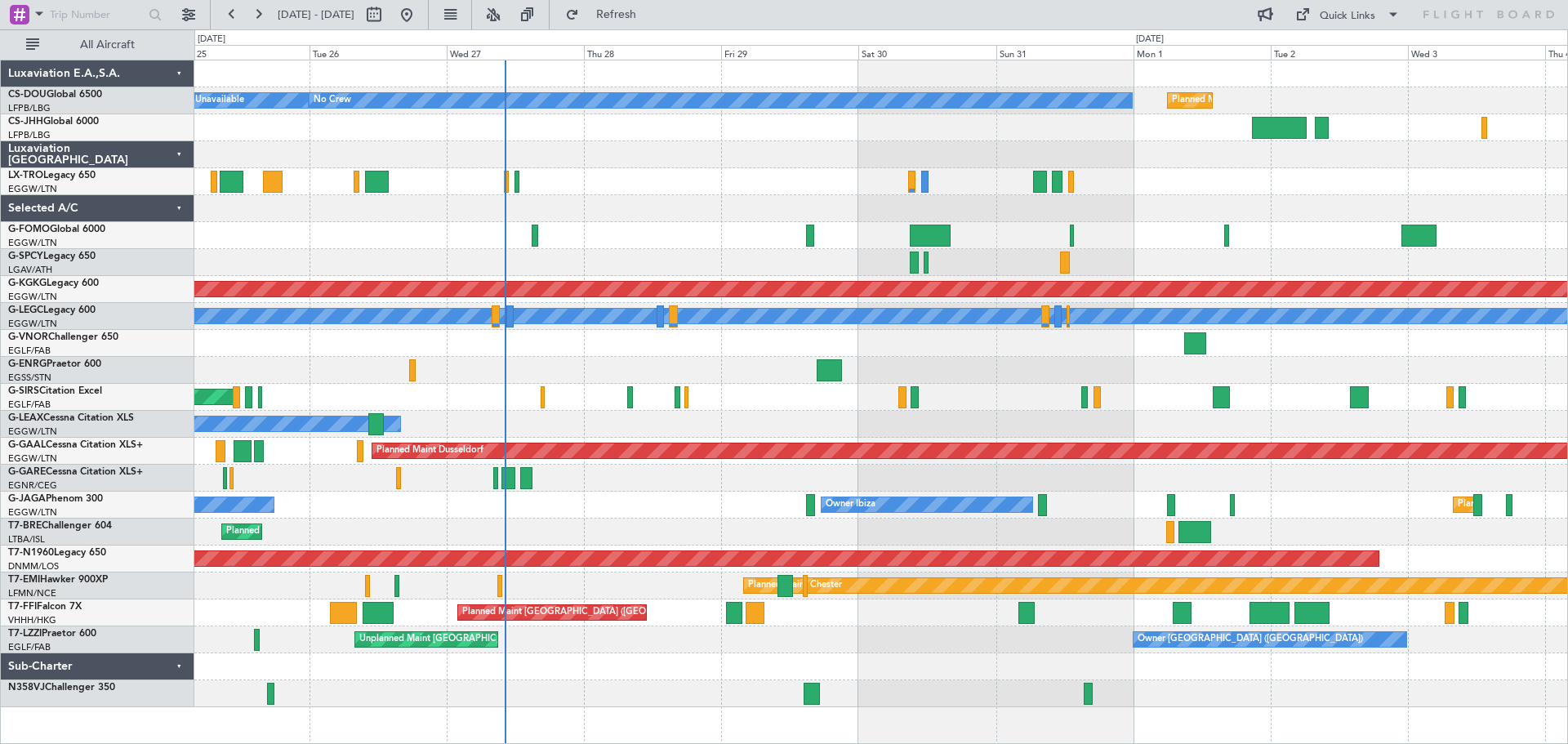
click at [647, 142] on div at bounding box center [881, 154] width 1373 height 27
click at [652, 169] on div at bounding box center [881, 181] width 1373 height 27
click at [1336, 168] on div at bounding box center [881, 181] width 1373 height 27
click at [1477, 170] on div at bounding box center [881, 181] width 1373 height 27
click at [1068, 142] on div at bounding box center [881, 154] width 1373 height 27
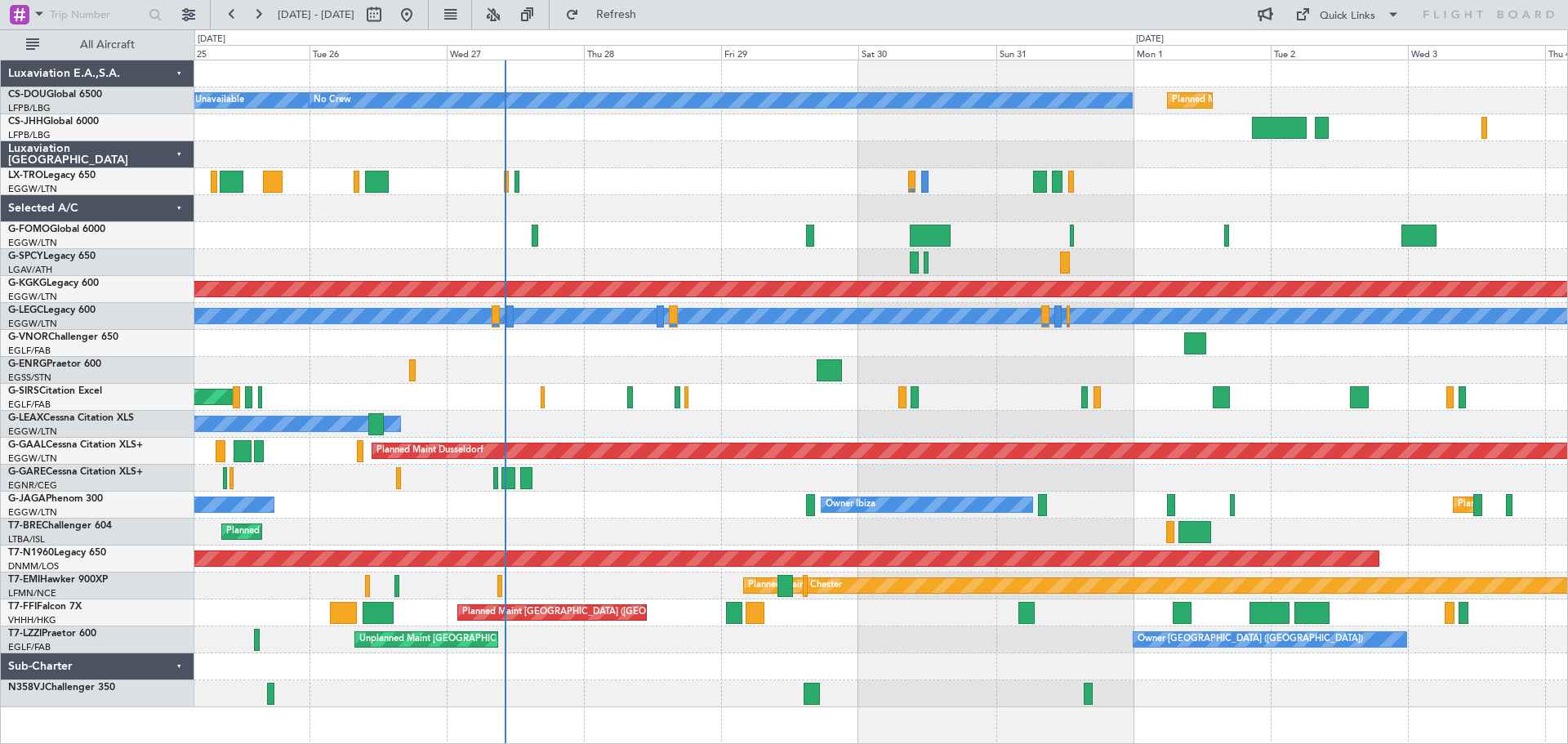
click at [652, 144] on div at bounding box center [881, 154] width 1373 height 27
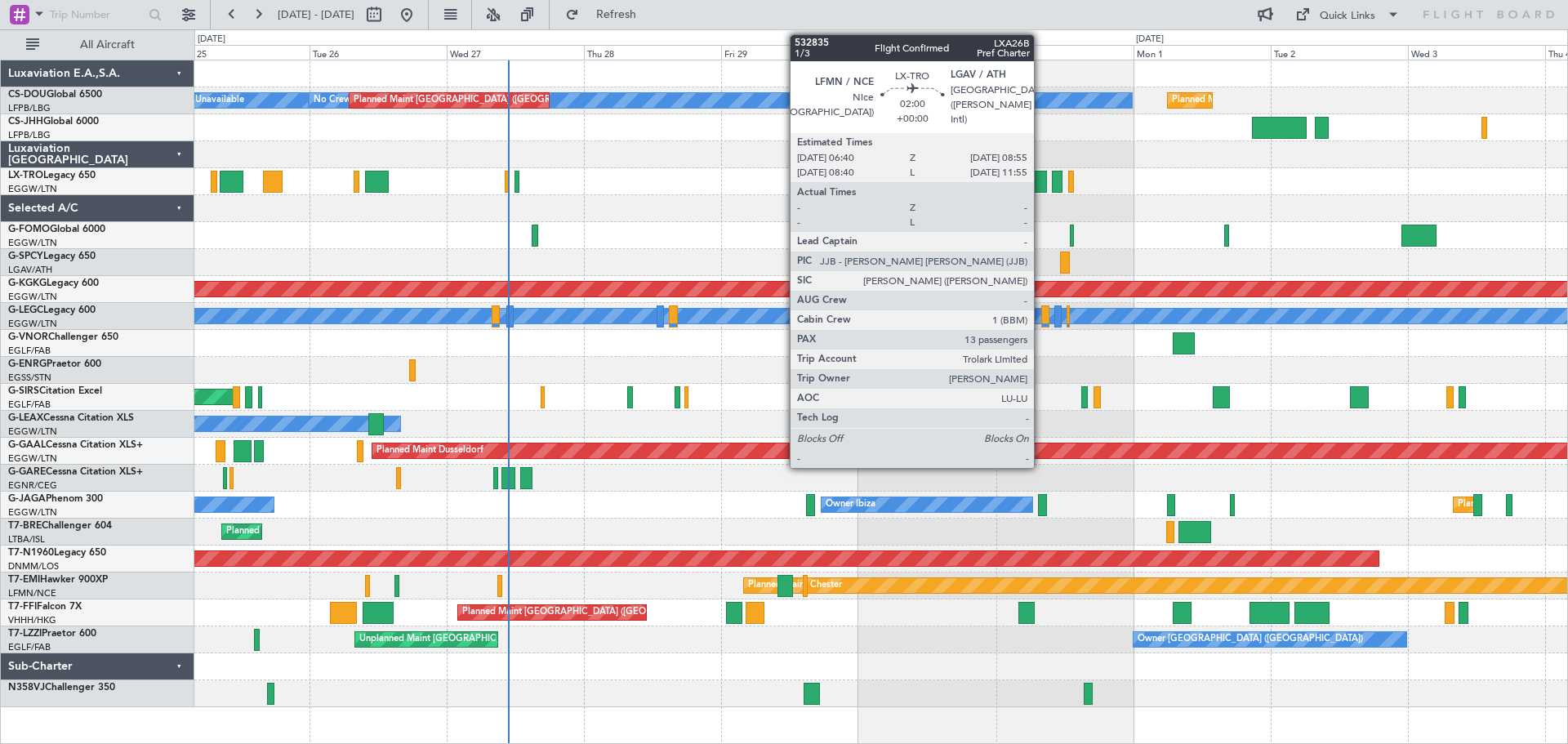
click at [1042, 178] on div at bounding box center [1040, 182] width 13 height 22
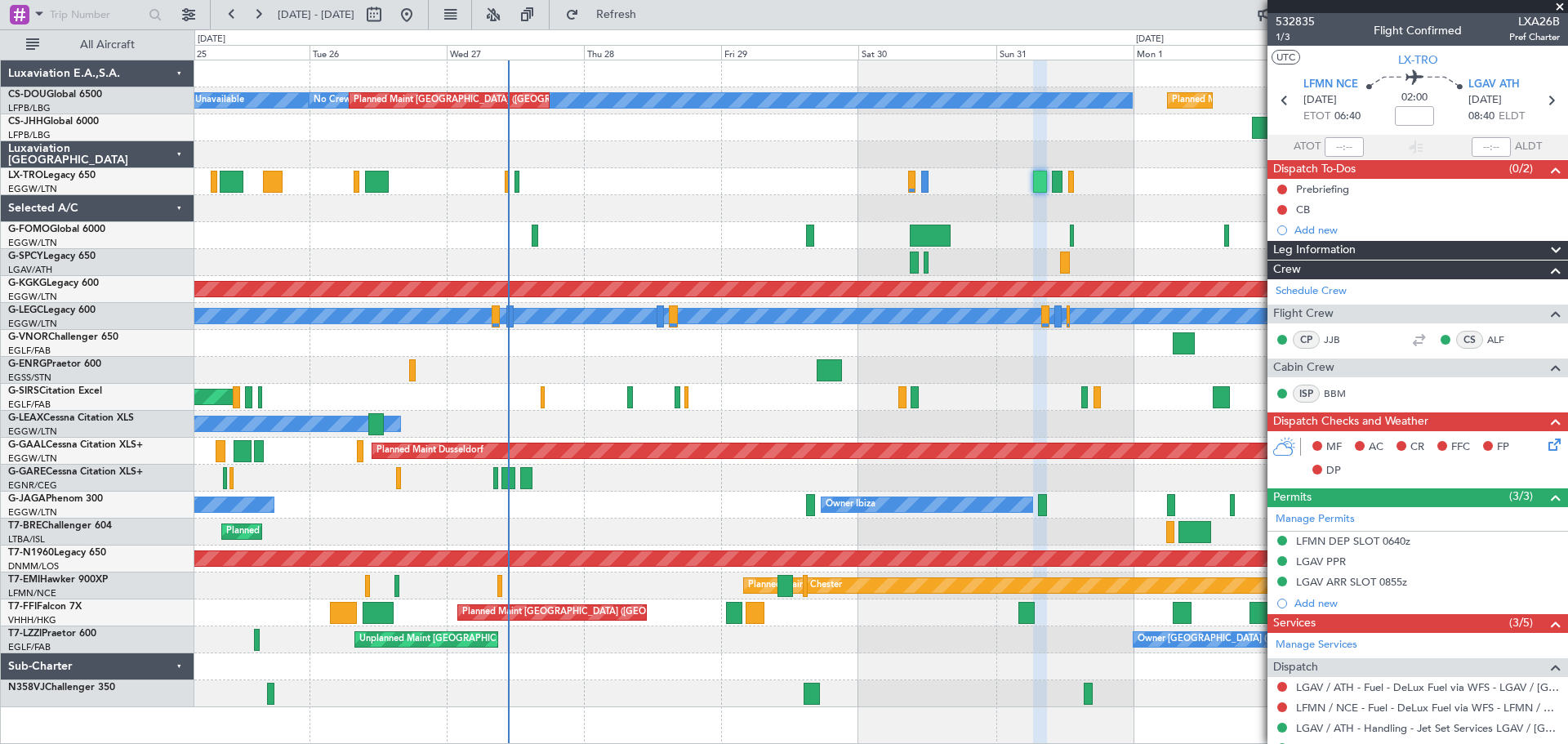
click at [1557, 5] on span at bounding box center [1560, 7] width 17 height 15
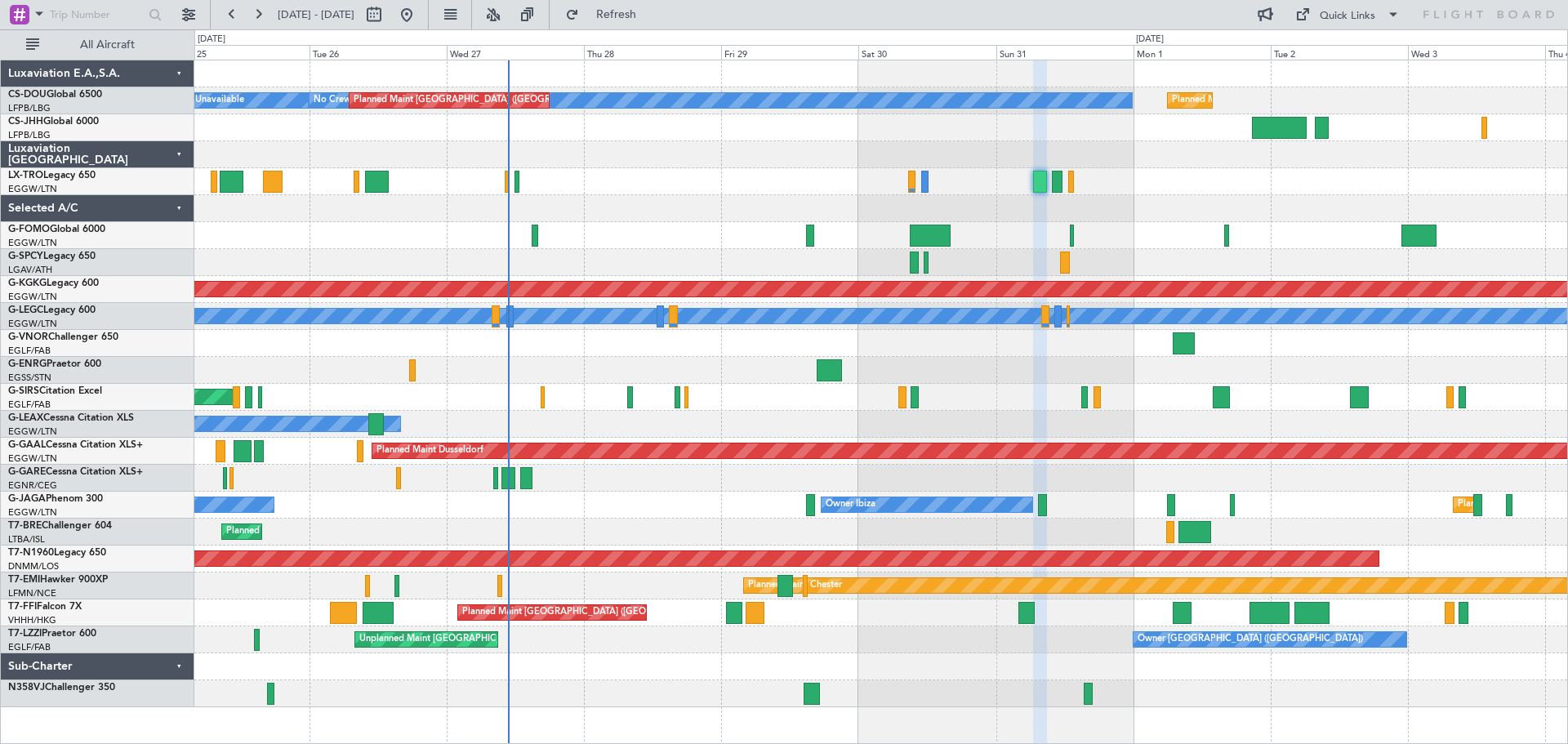
type input "0"
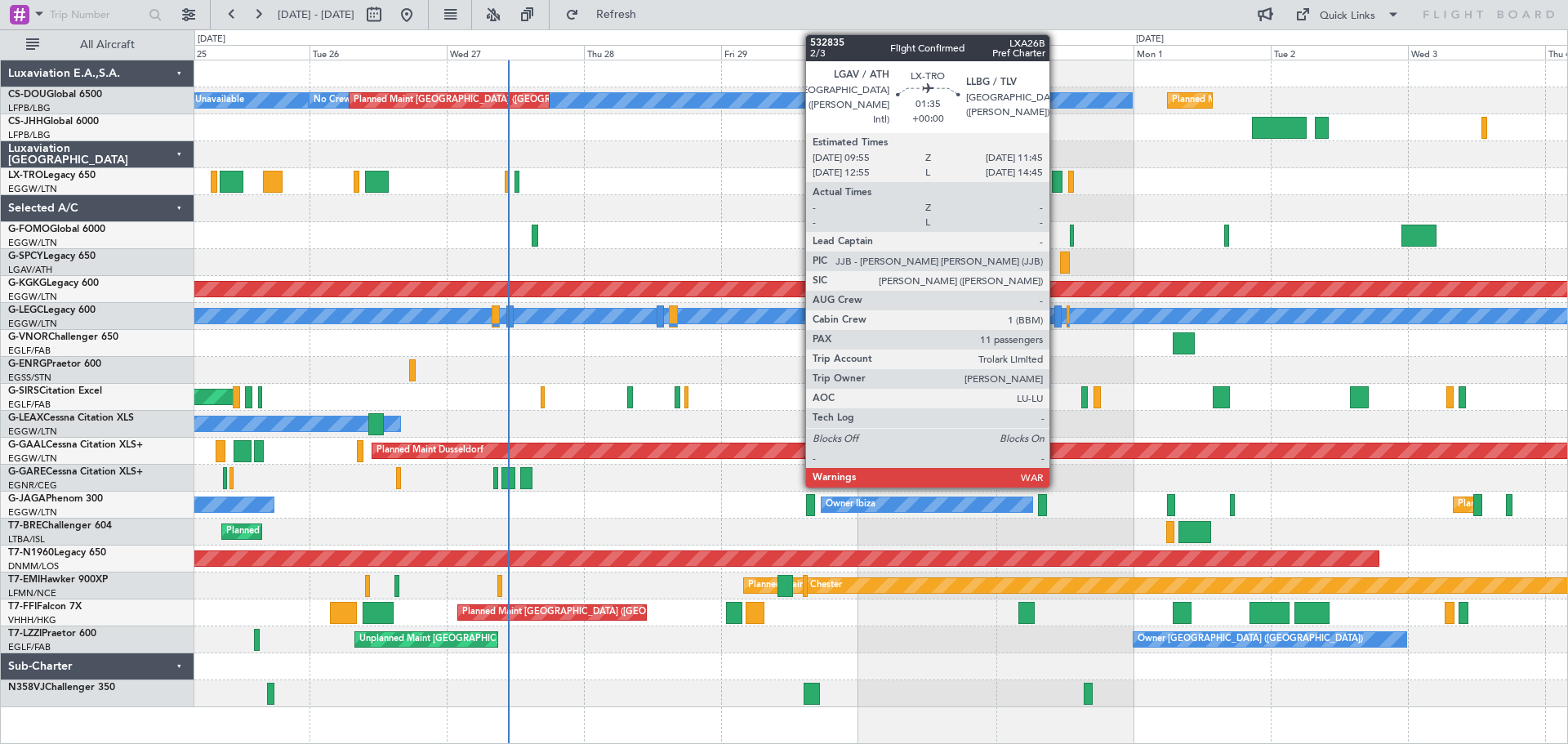
click at [1056, 184] on div at bounding box center [1056, 182] width 10 height 22
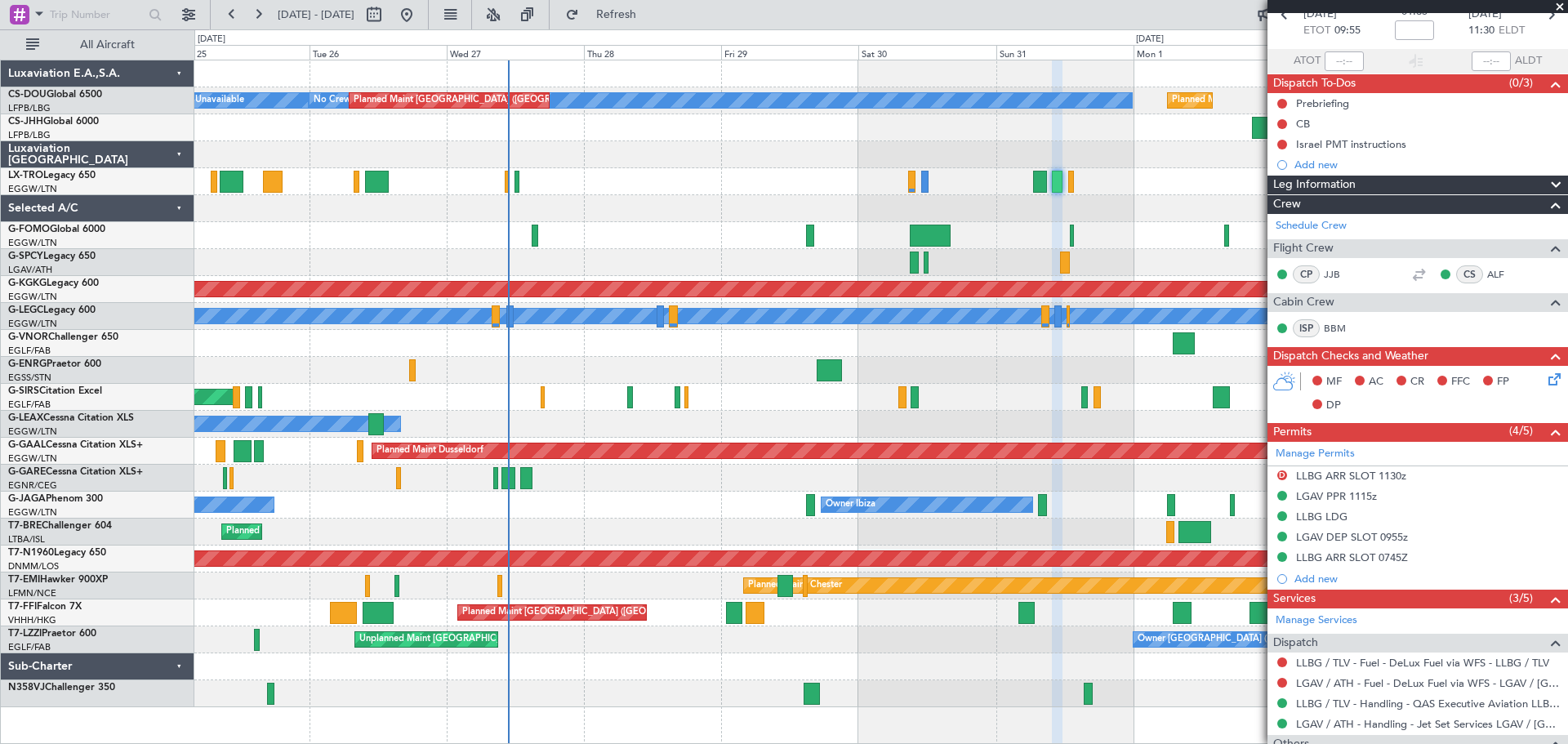
scroll to position [82, 0]
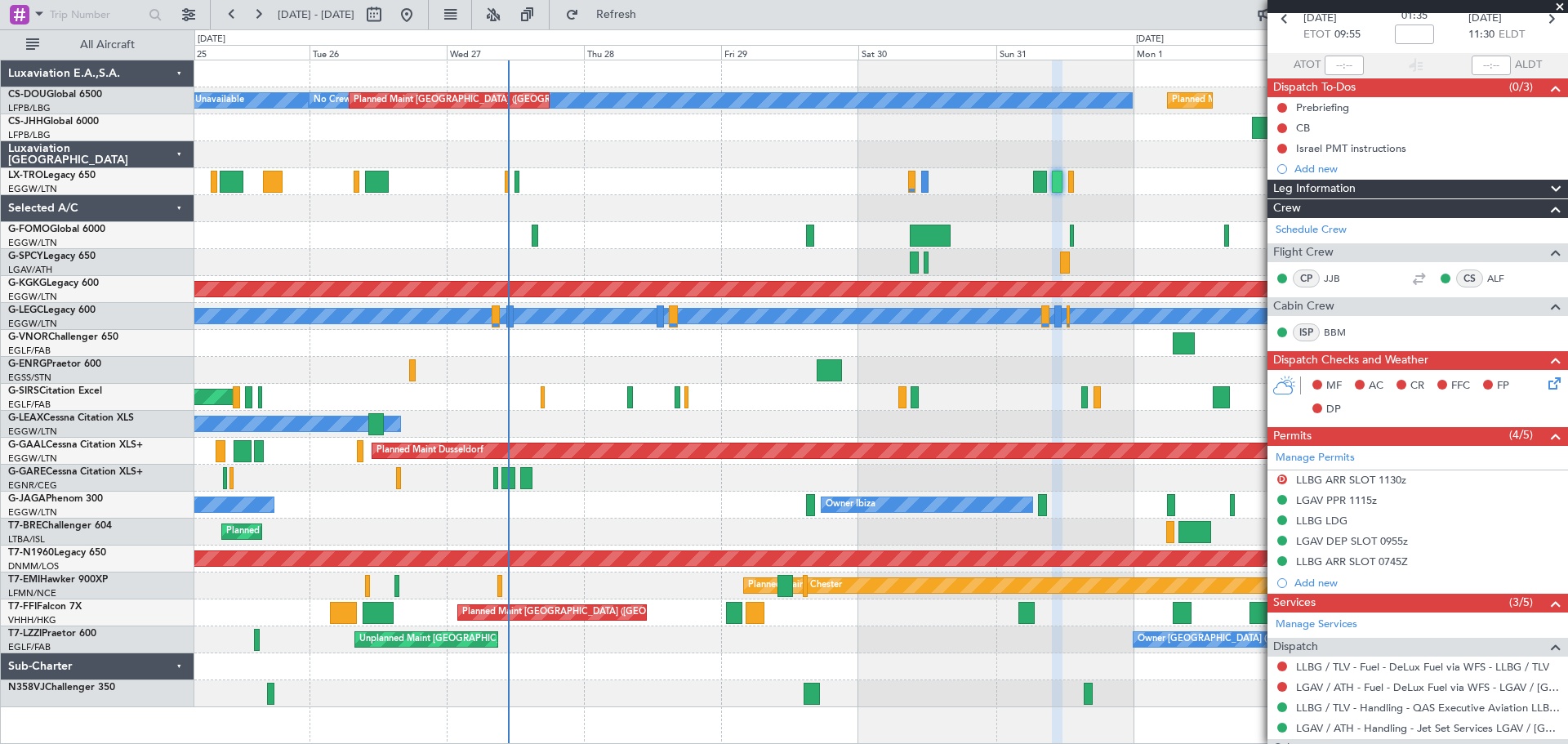
click at [1557, 4] on span at bounding box center [1560, 7] width 17 height 15
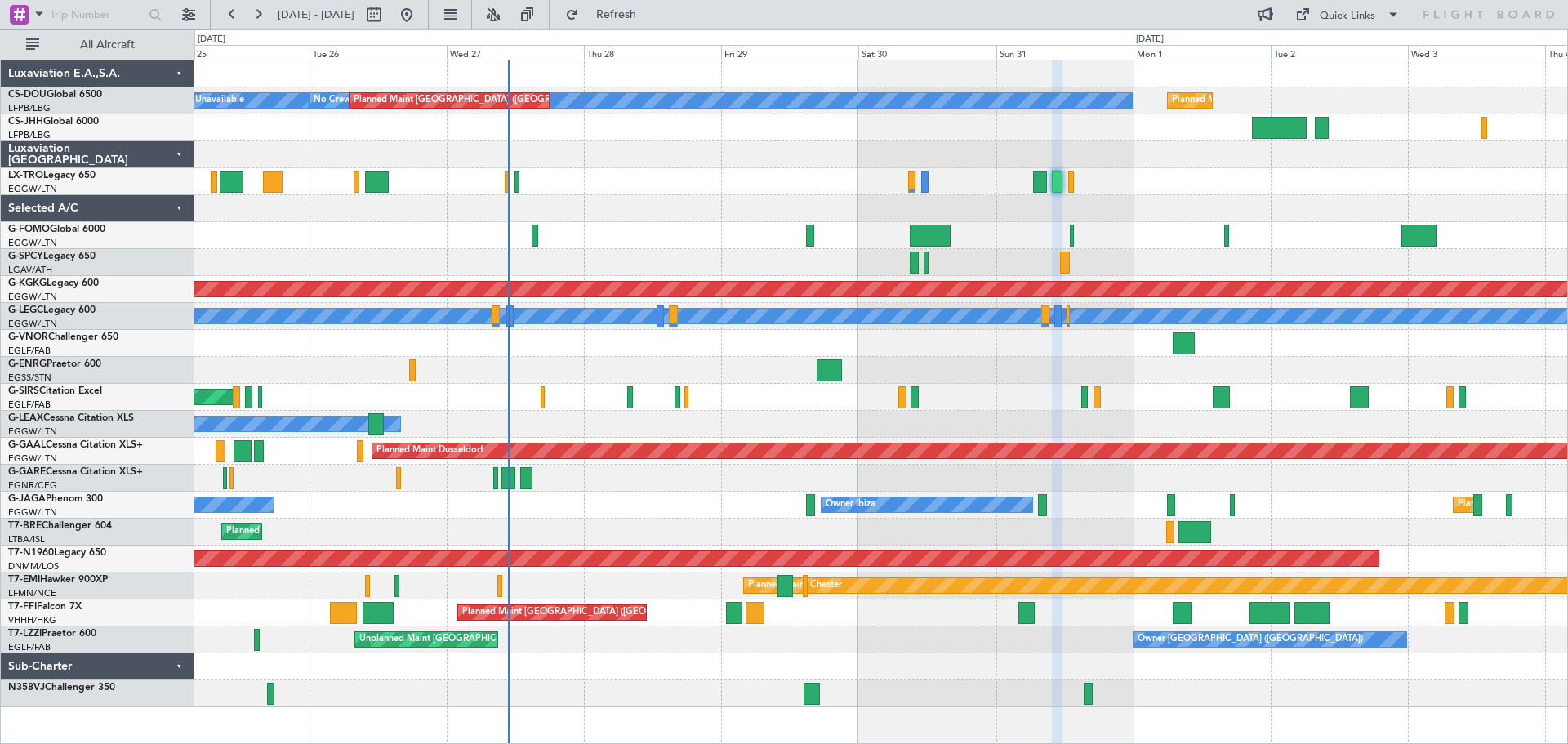
type input "0"
click at [647, 169] on div at bounding box center [881, 181] width 1373 height 27
click at [653, 195] on div at bounding box center [881, 208] width 1373 height 27
click at [653, 168] on div at bounding box center [881, 181] width 1373 height 27
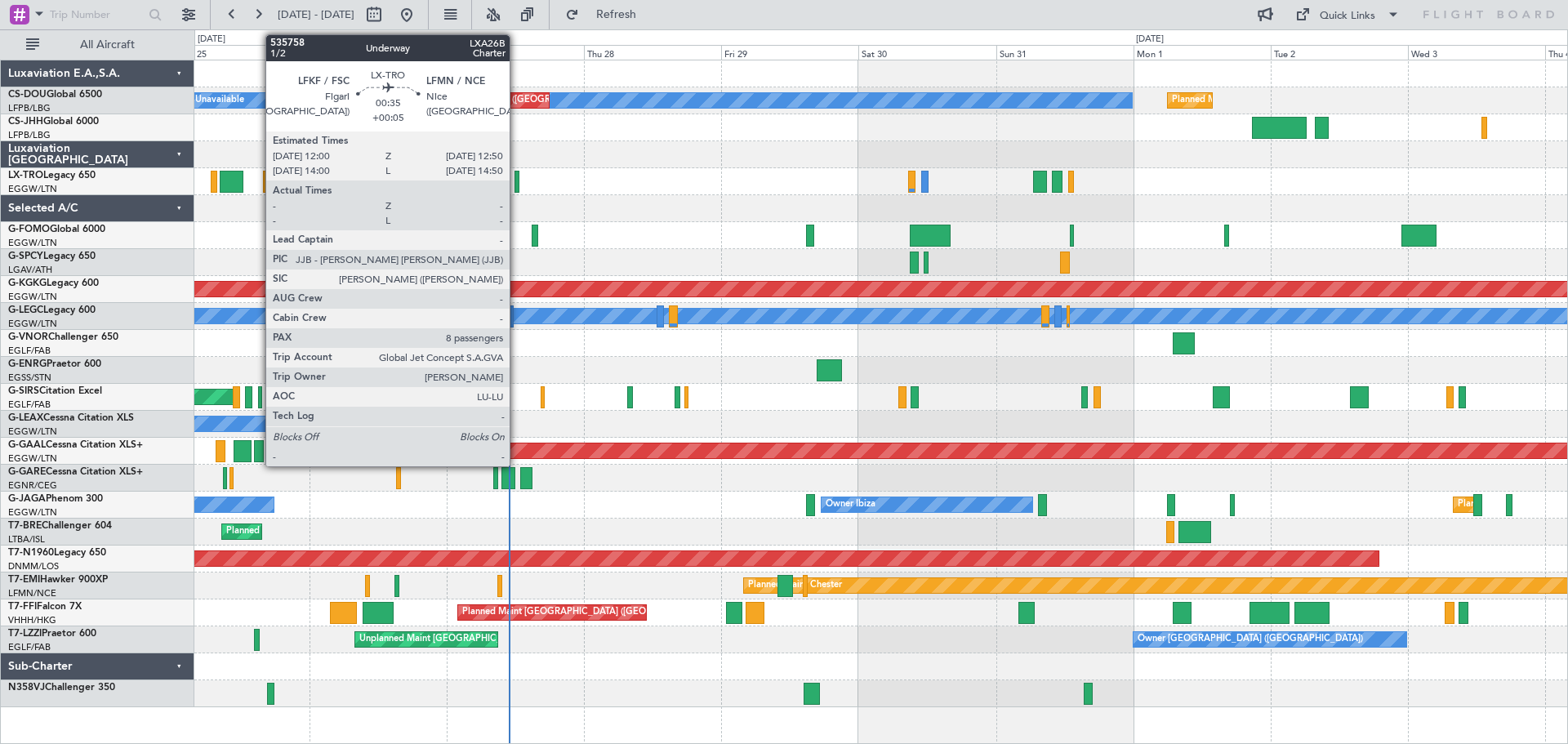
click at [517, 182] on div at bounding box center [516, 182] width 5 height 22
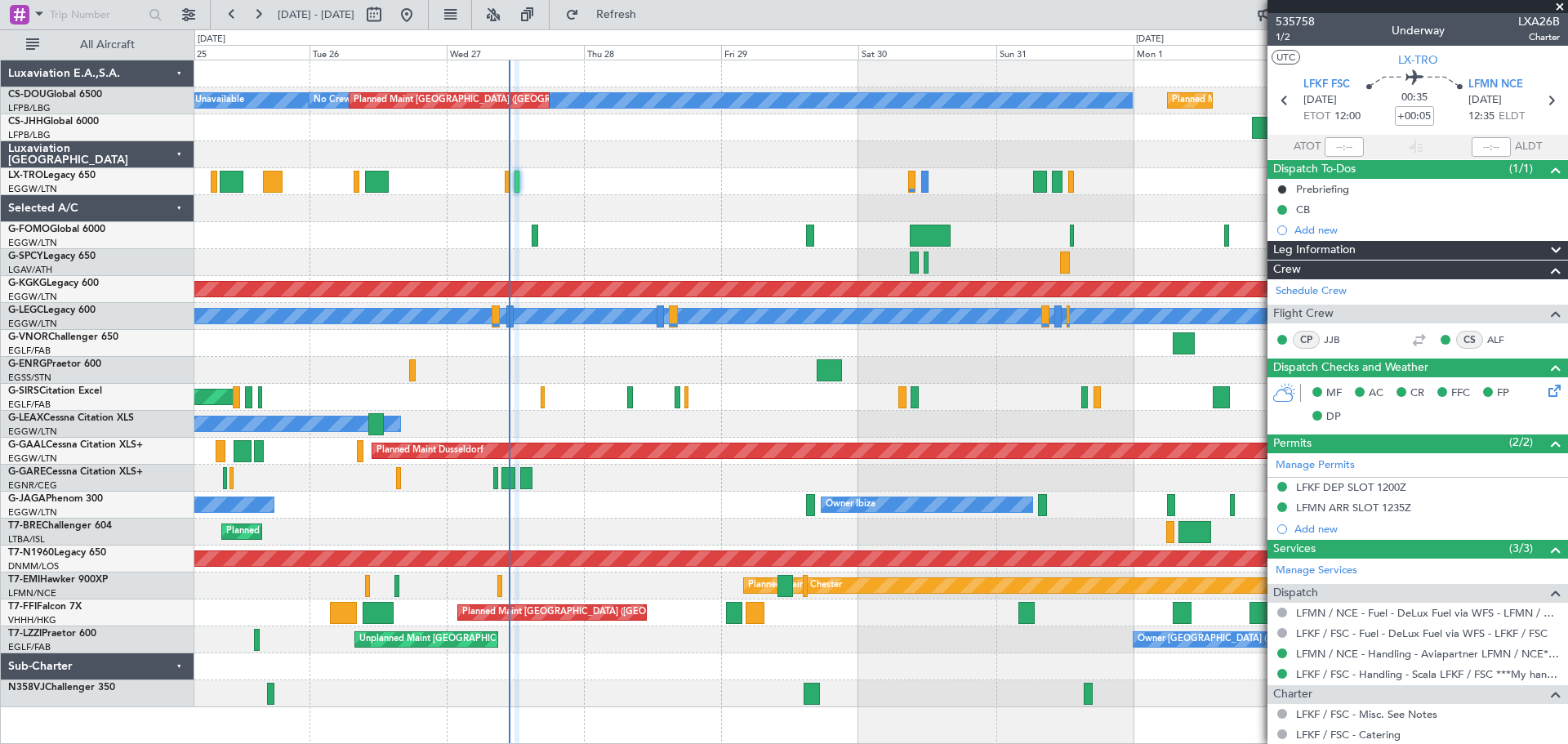
click at [1560, 6] on span at bounding box center [1560, 7] width 17 height 15
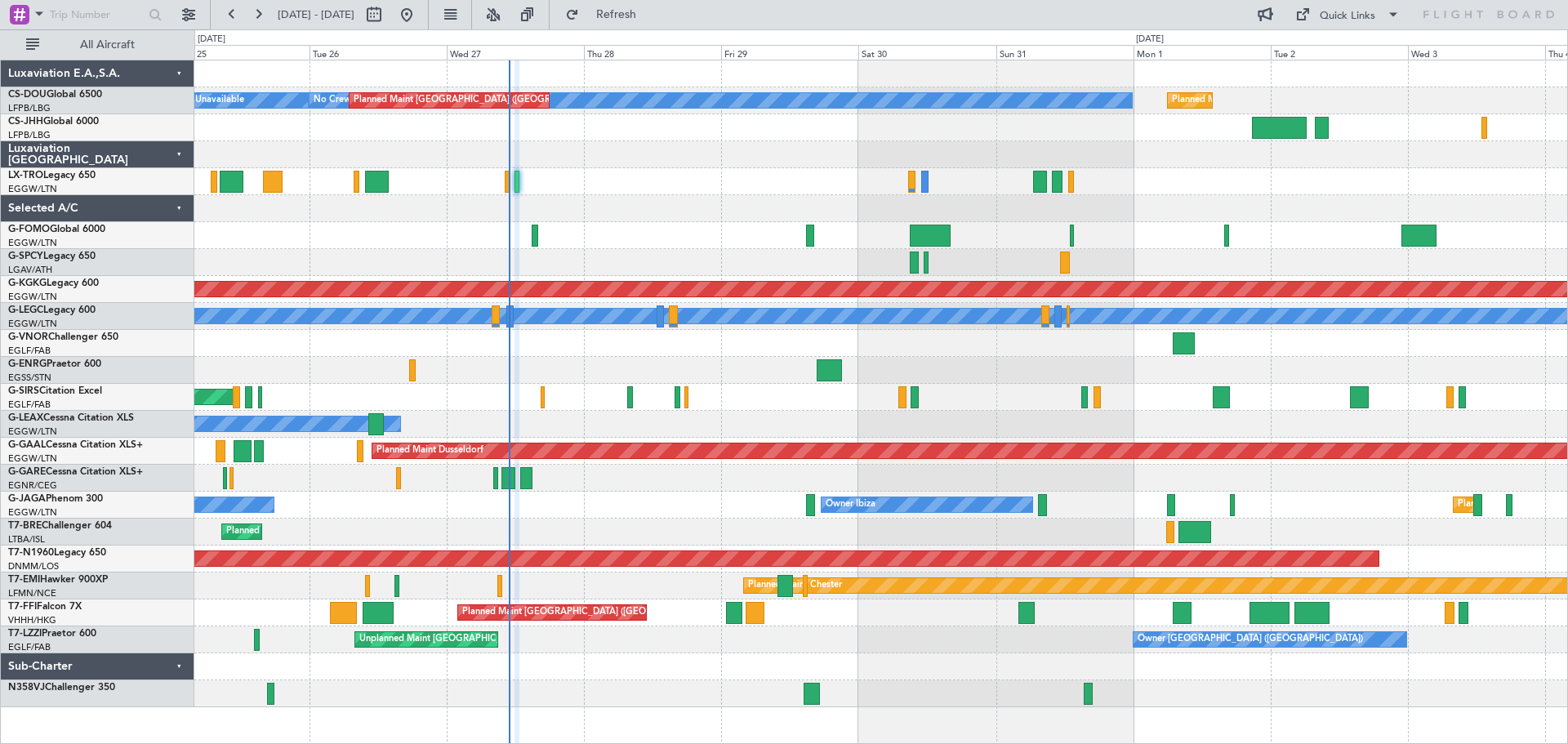
type input "0"
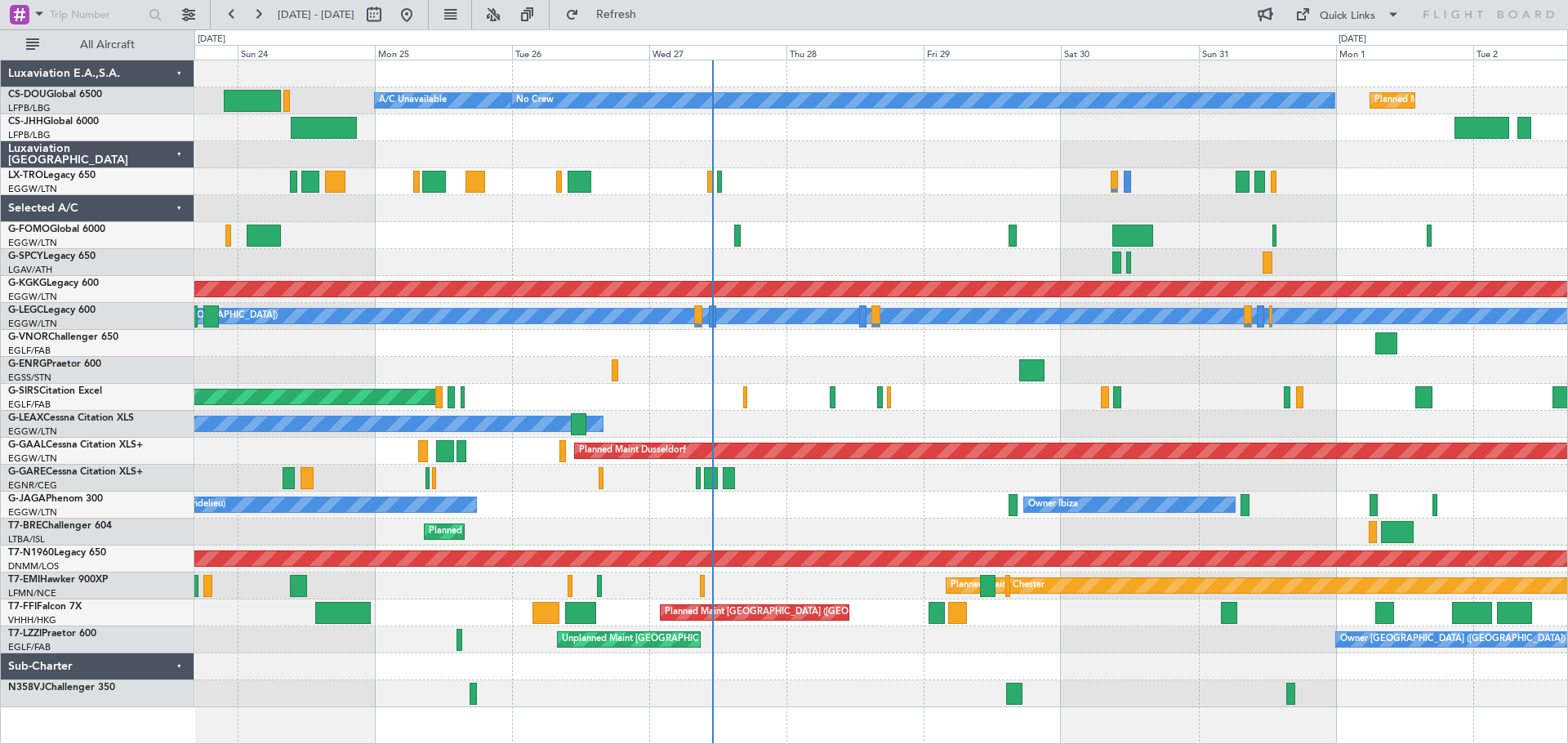
click at [1343, 145] on div at bounding box center [881, 154] width 1373 height 27
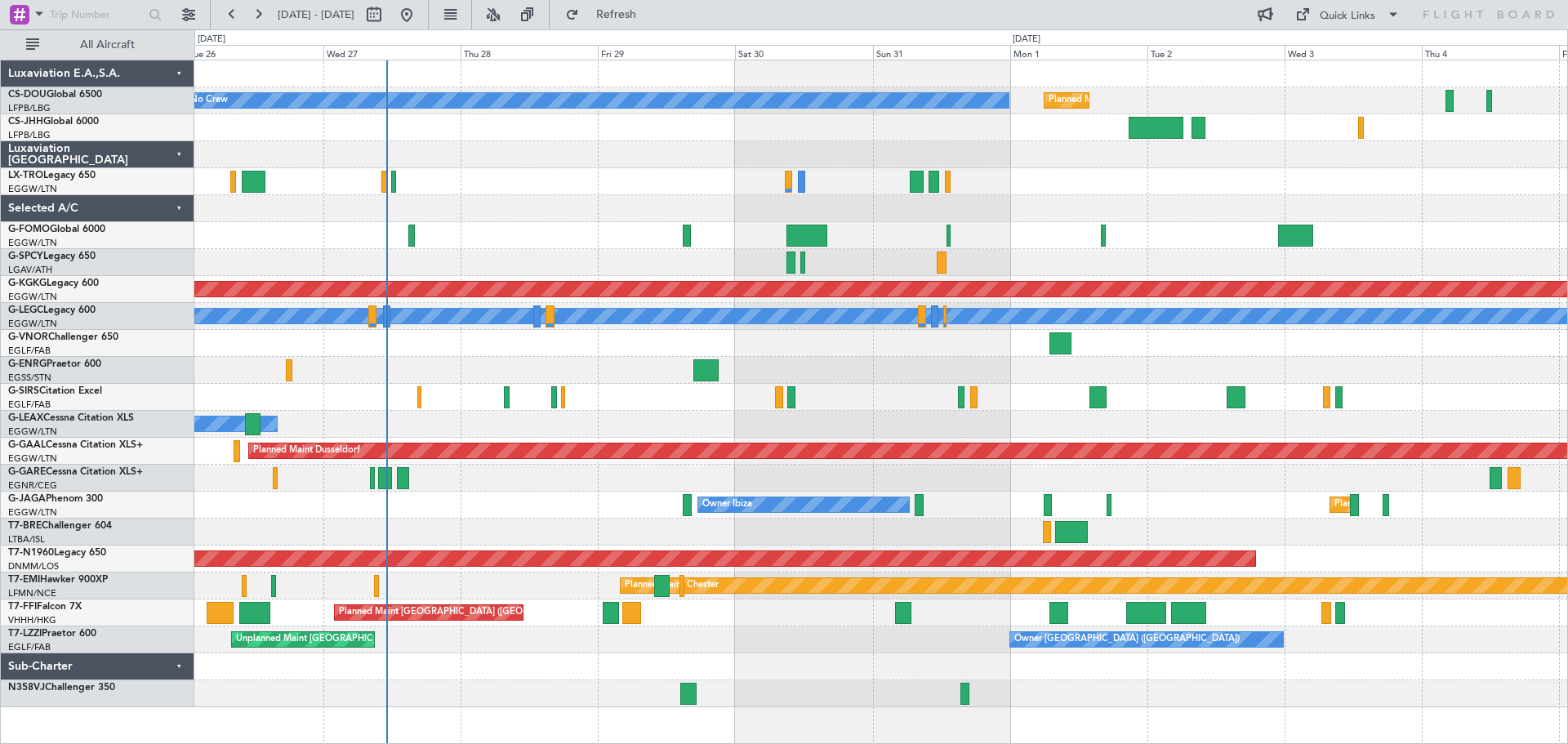
click at [1156, 177] on div "Planned Maint Paris (Le Bourget) No Crew Planned Maint Paris (Le Bourget) A/C U…" at bounding box center [881, 383] width 1373 height 646
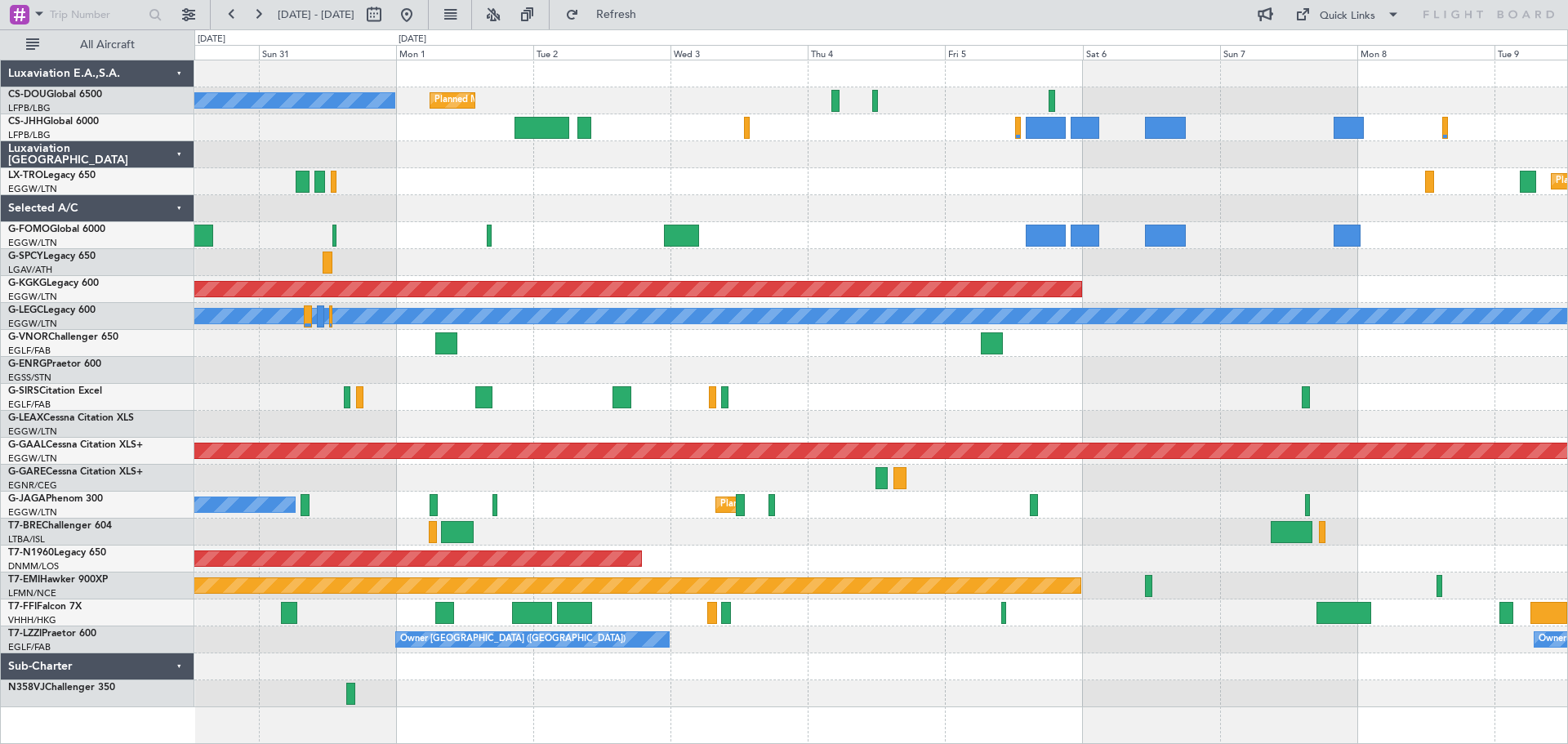
click at [734, 193] on div "Planned Maint Dusseldorf" at bounding box center [881, 181] width 1373 height 27
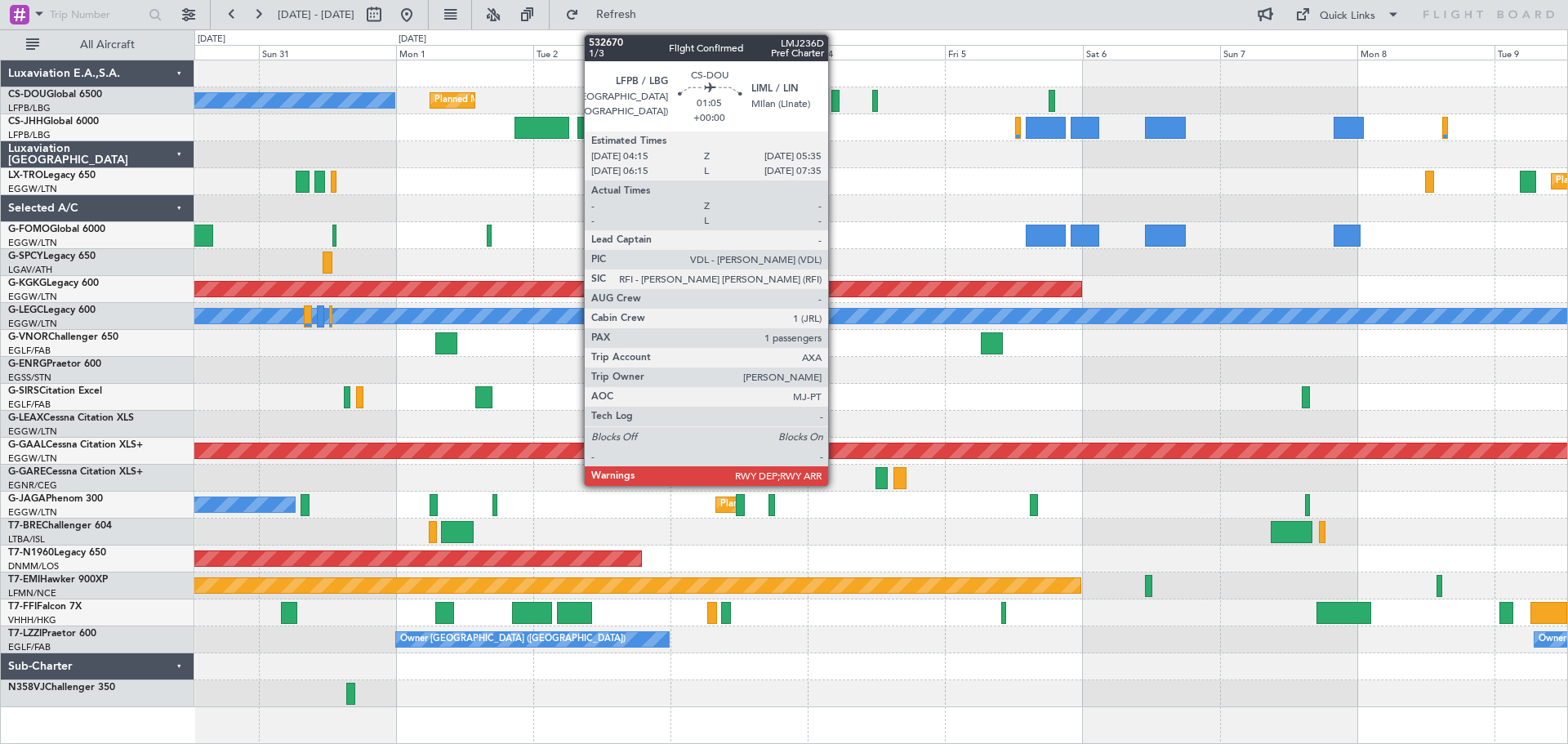
click at [835, 105] on div at bounding box center [835, 101] width 8 height 22
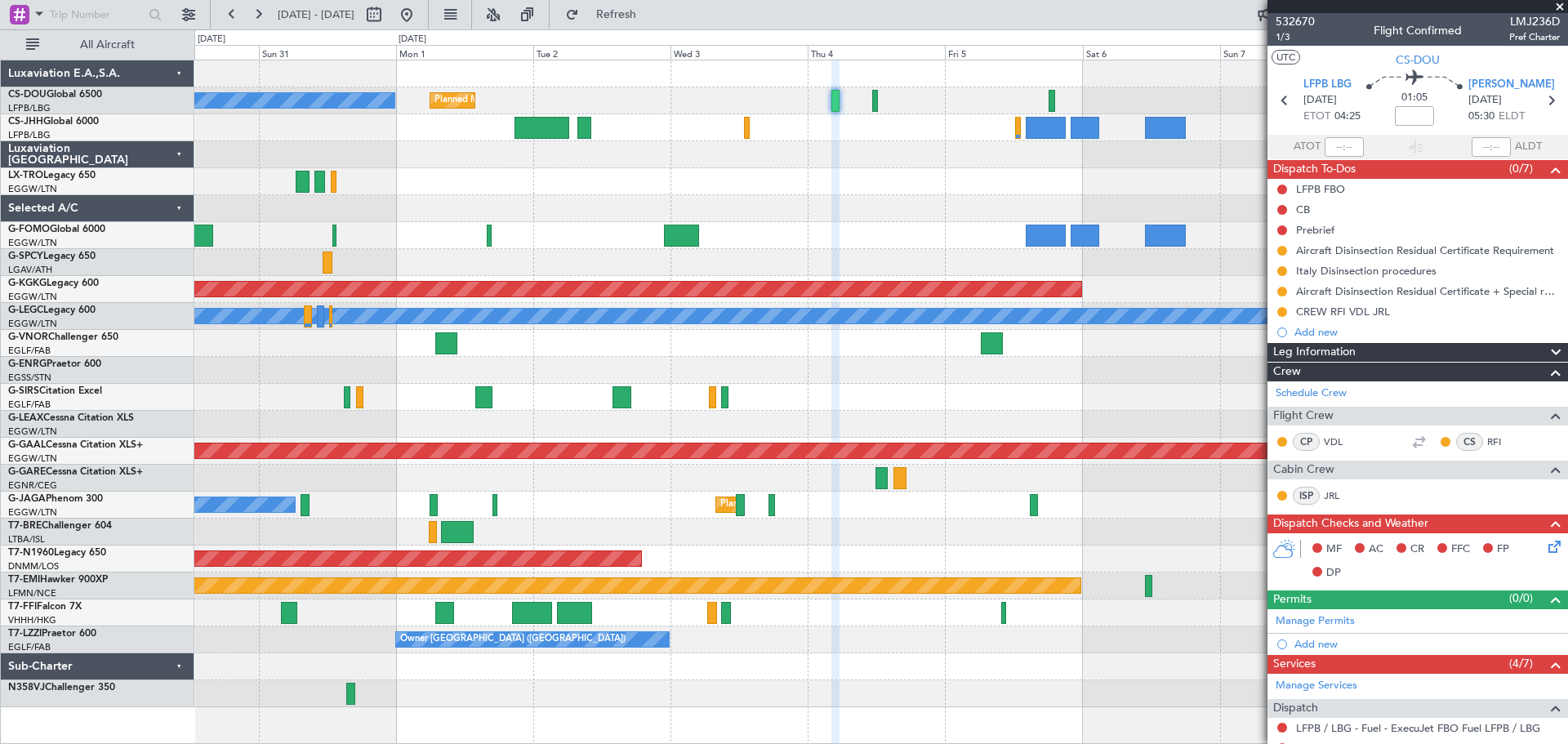
click at [1558, 9] on span at bounding box center [1560, 7] width 17 height 15
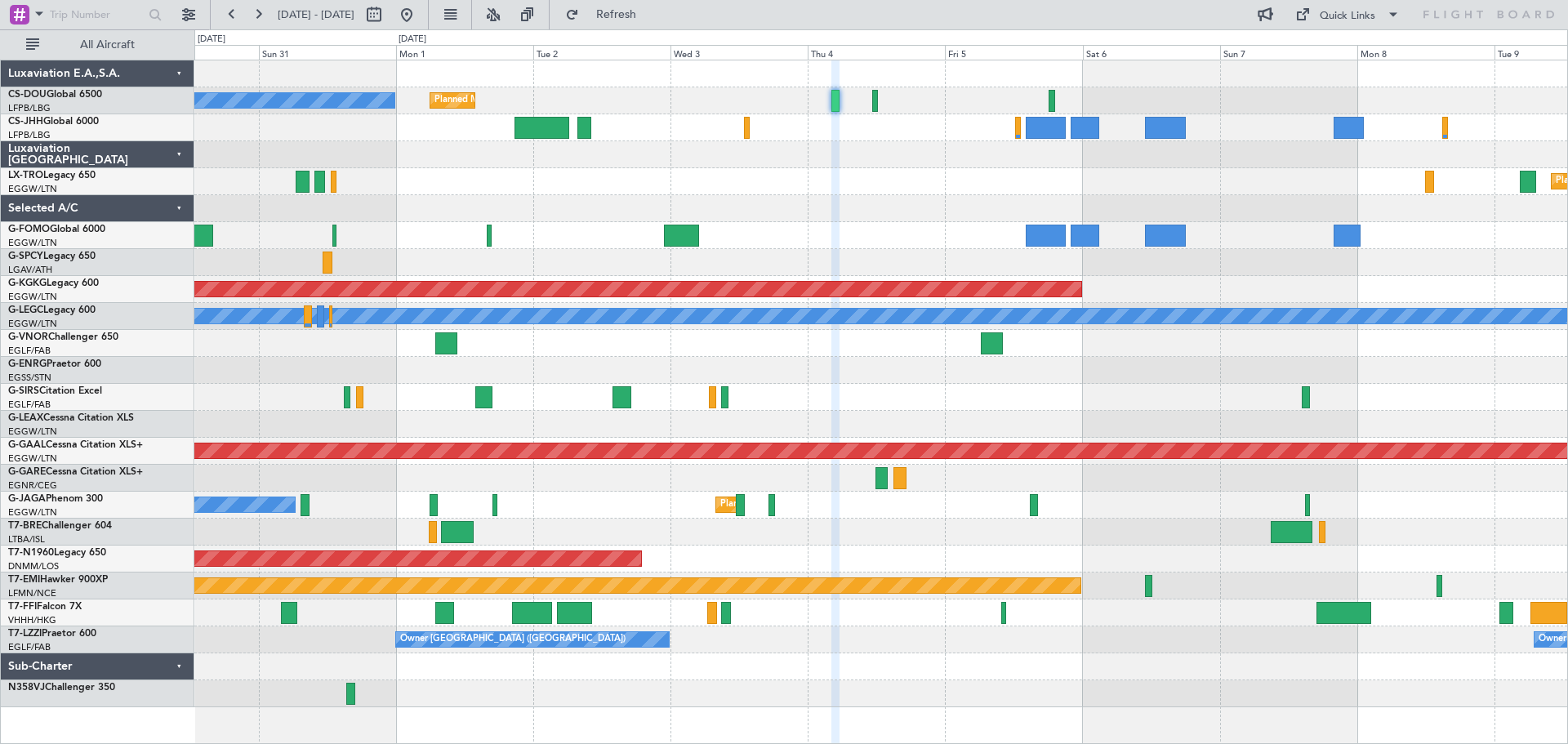
type input "0"
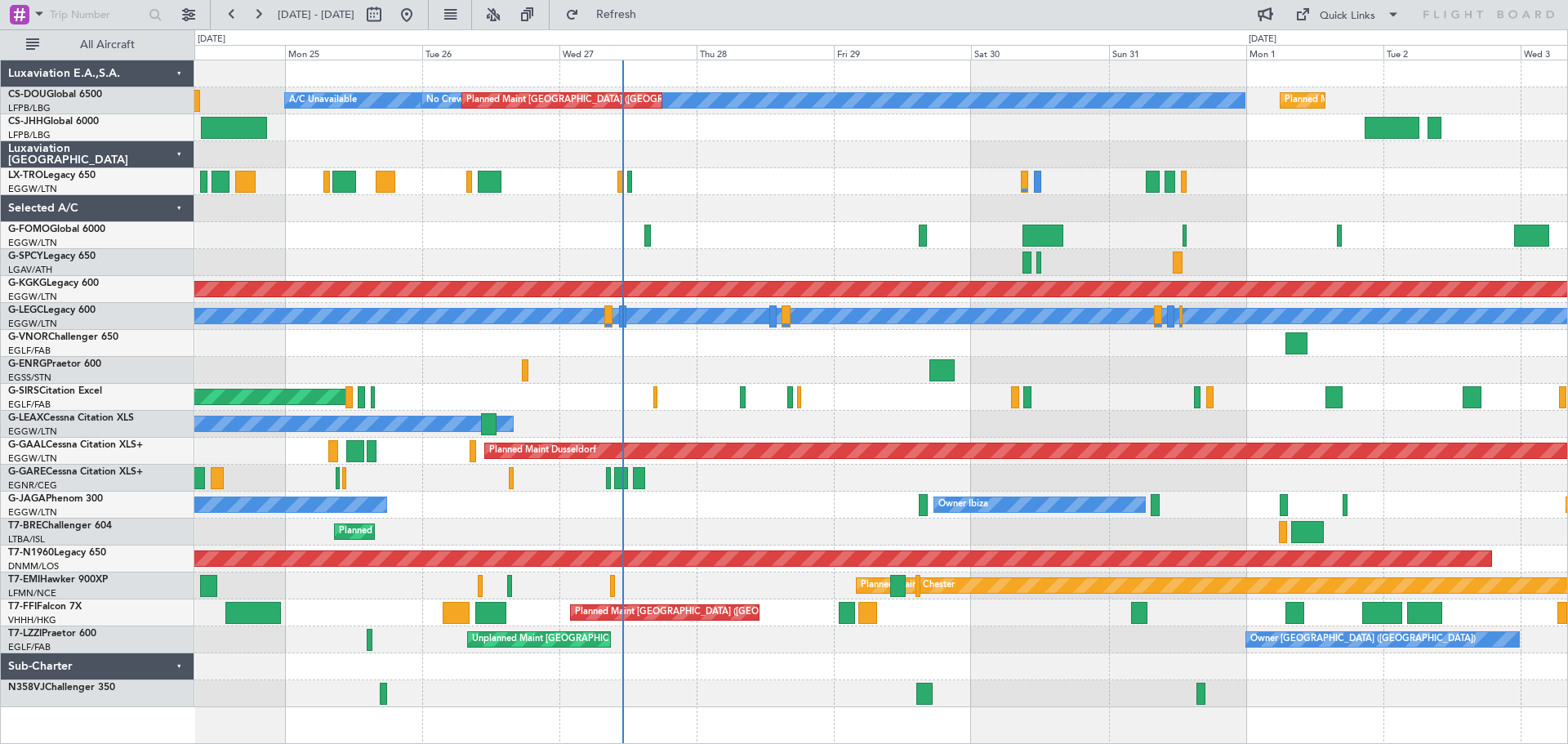
click at [1404, 220] on div "No Crew Planned Maint Paris (Le Bourget) Planned Maint Paris (Le Bourget) A/C U…" at bounding box center [881, 383] width 1373 height 646
click at [767, 168] on div "Planned Maint [GEOGRAPHIC_DATA] ([GEOGRAPHIC_DATA])" at bounding box center [881, 181] width 1373 height 27
click at [769, 171] on div "Planned Maint [GEOGRAPHIC_DATA] ([GEOGRAPHIC_DATA])" at bounding box center [881, 181] width 1373 height 27
click at [767, 140] on div "Planned Maint [GEOGRAPHIC_DATA] ([GEOGRAPHIC_DATA])" at bounding box center [881, 127] width 1373 height 27
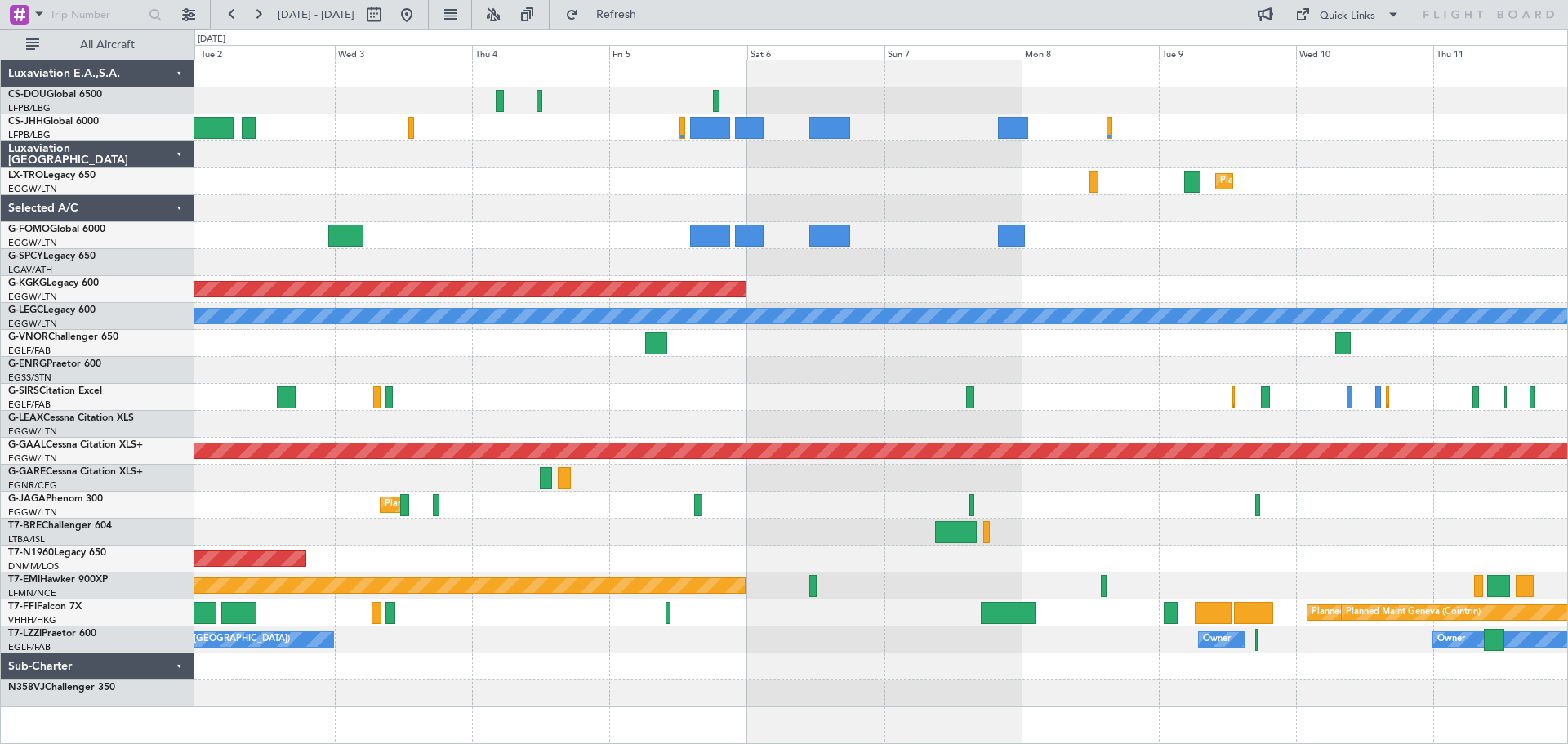
click at [290, 363] on div at bounding box center [881, 370] width 1373 height 27
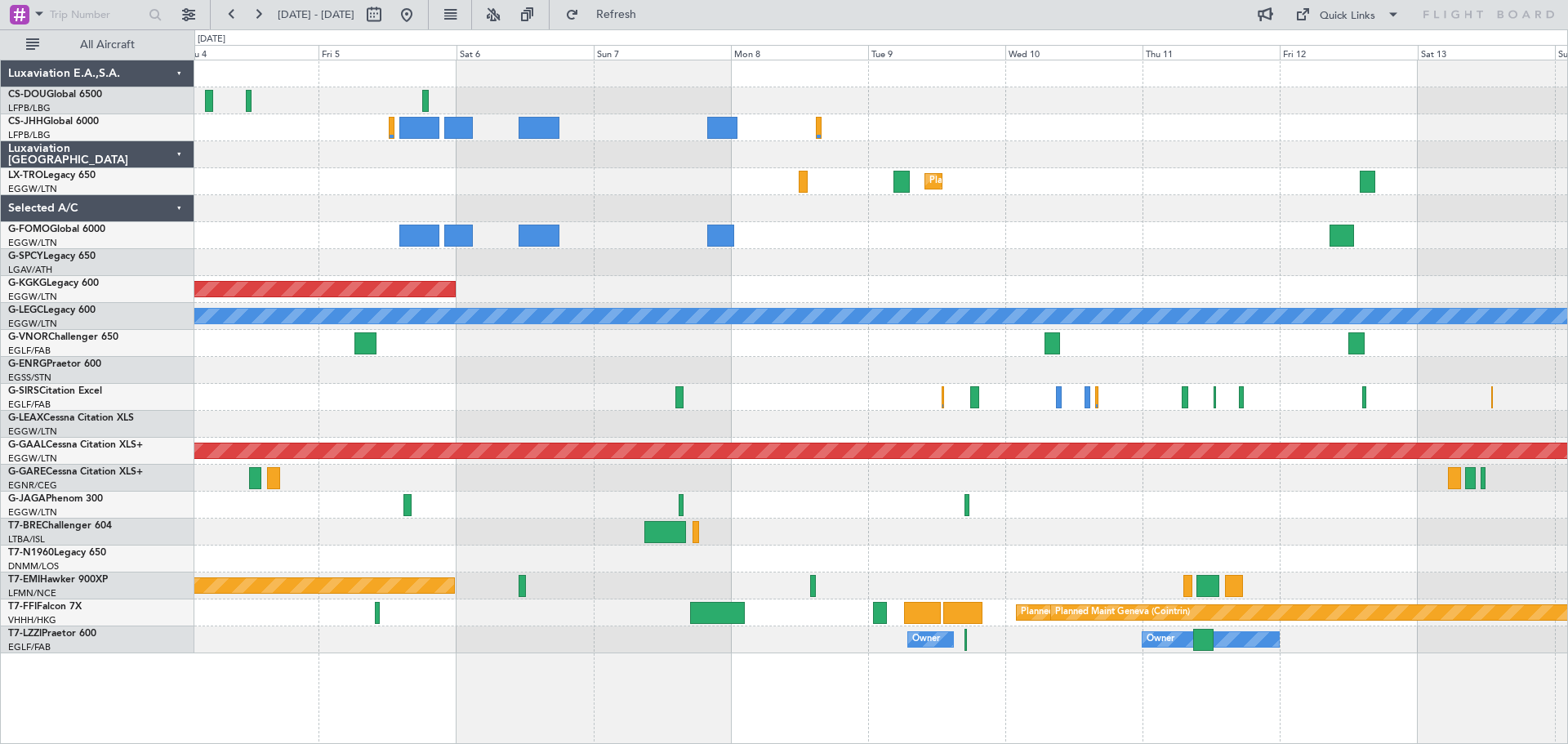
click at [889, 513] on div "Planned Maint Dusseldorf AOG Maint Istanbul (Ataturk) A/C Unavailable London (L…" at bounding box center [881, 356] width 1373 height 592
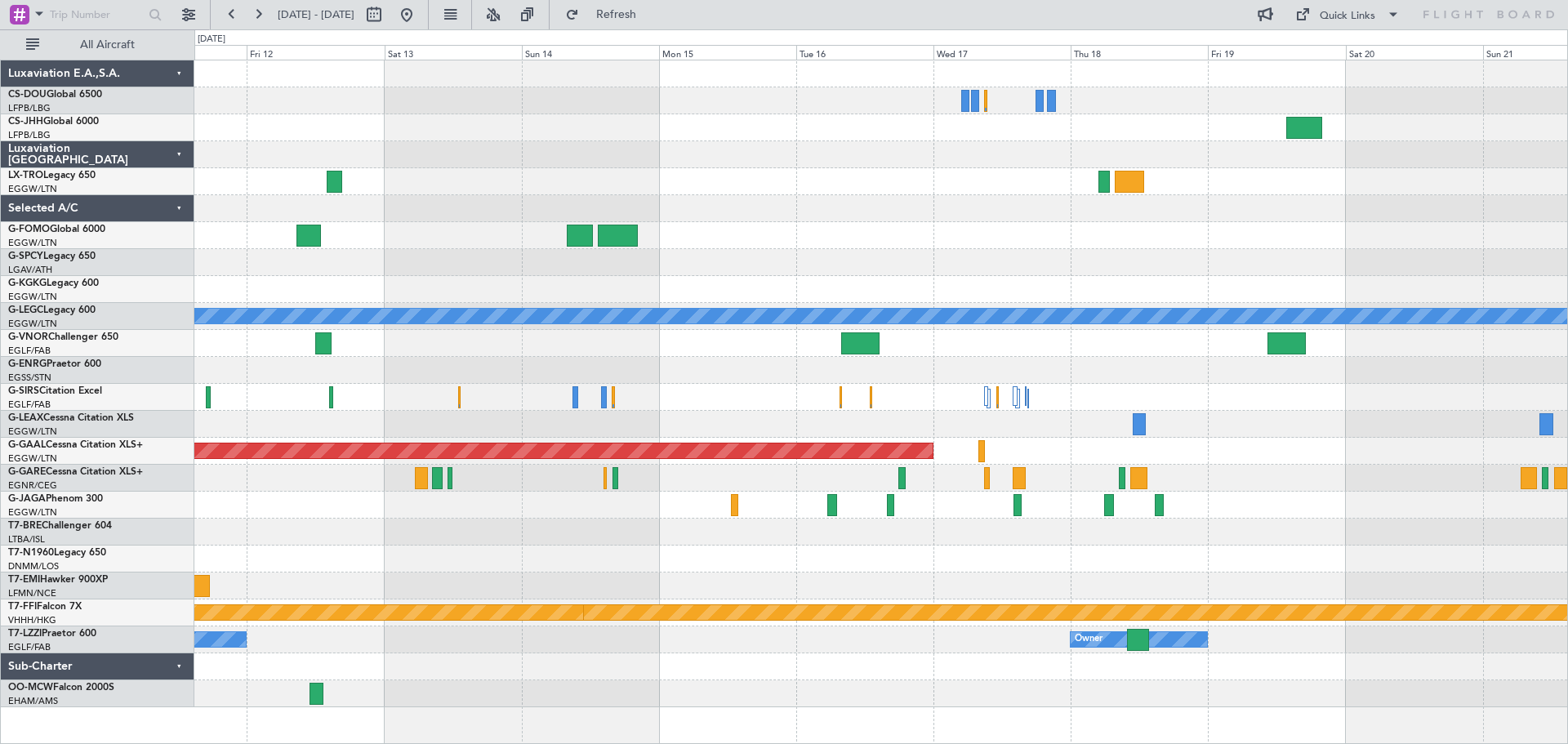
click at [425, 536] on div "Planned Maint Dusseldorf A/C Unavailable London (Luton) Planned Maint Dusseldor…" at bounding box center [881, 383] width 1373 height 646
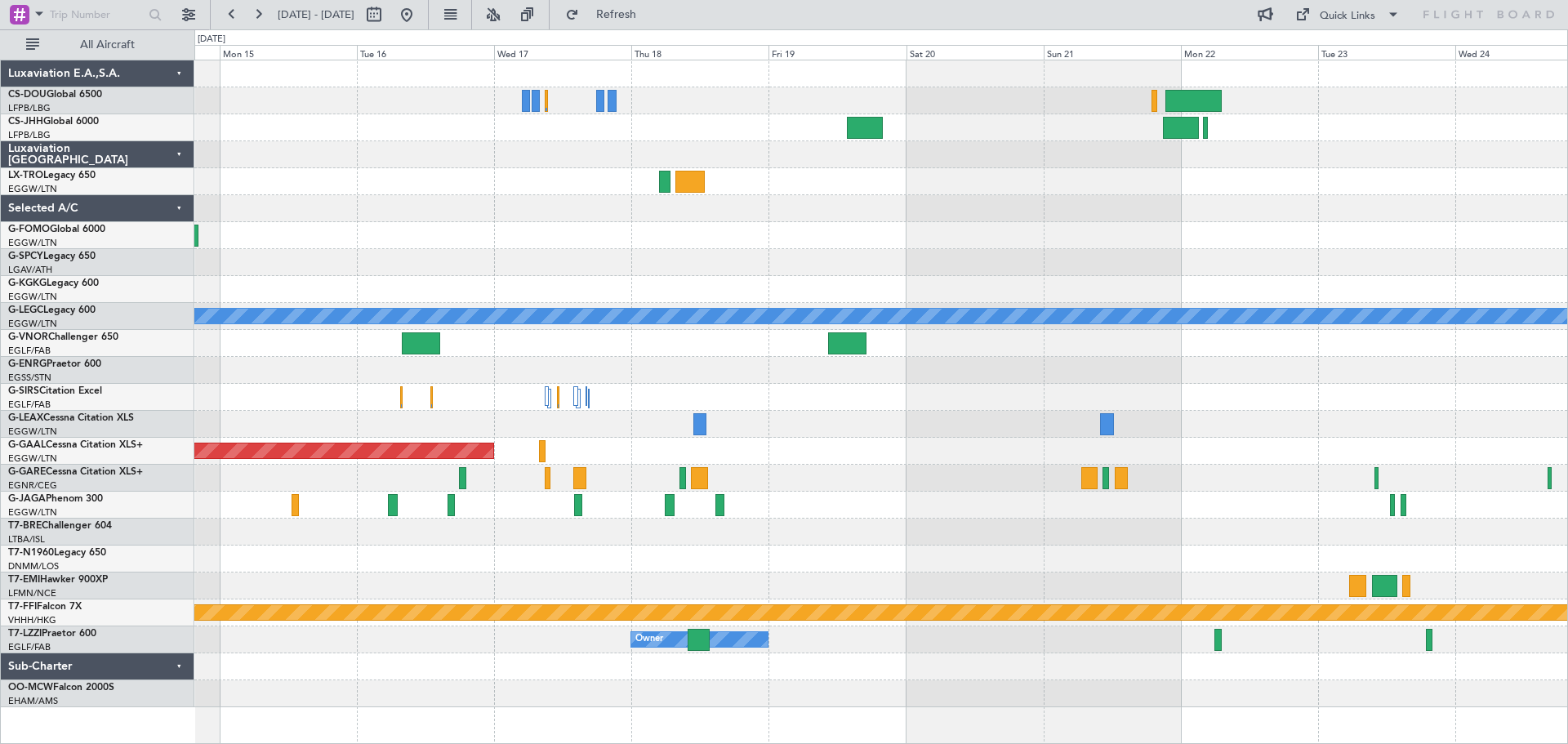
click at [812, 439] on div "Planned Maint Dusseldorf" at bounding box center [881, 451] width 1373 height 27
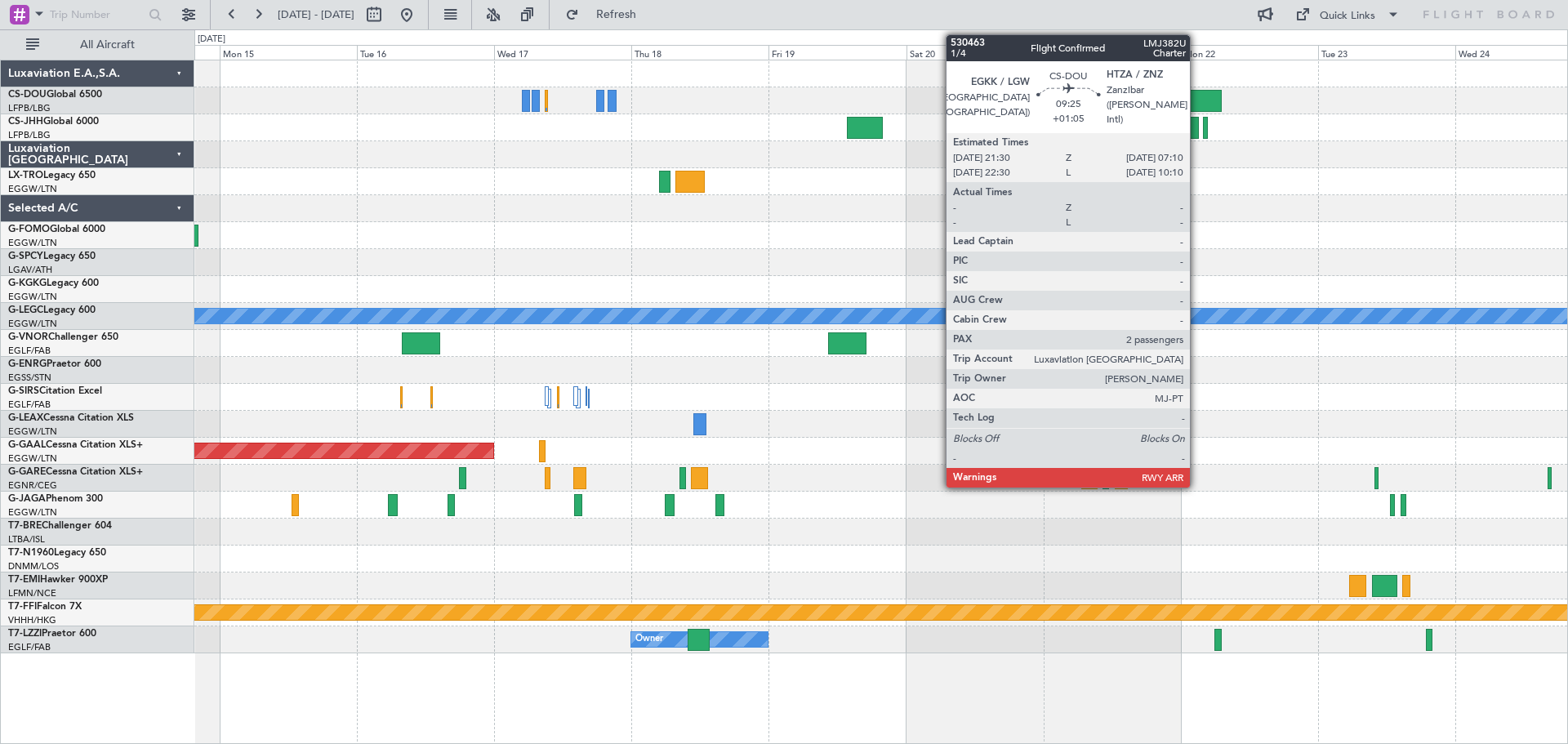
click at [1197, 103] on div at bounding box center [1193, 101] width 56 height 22
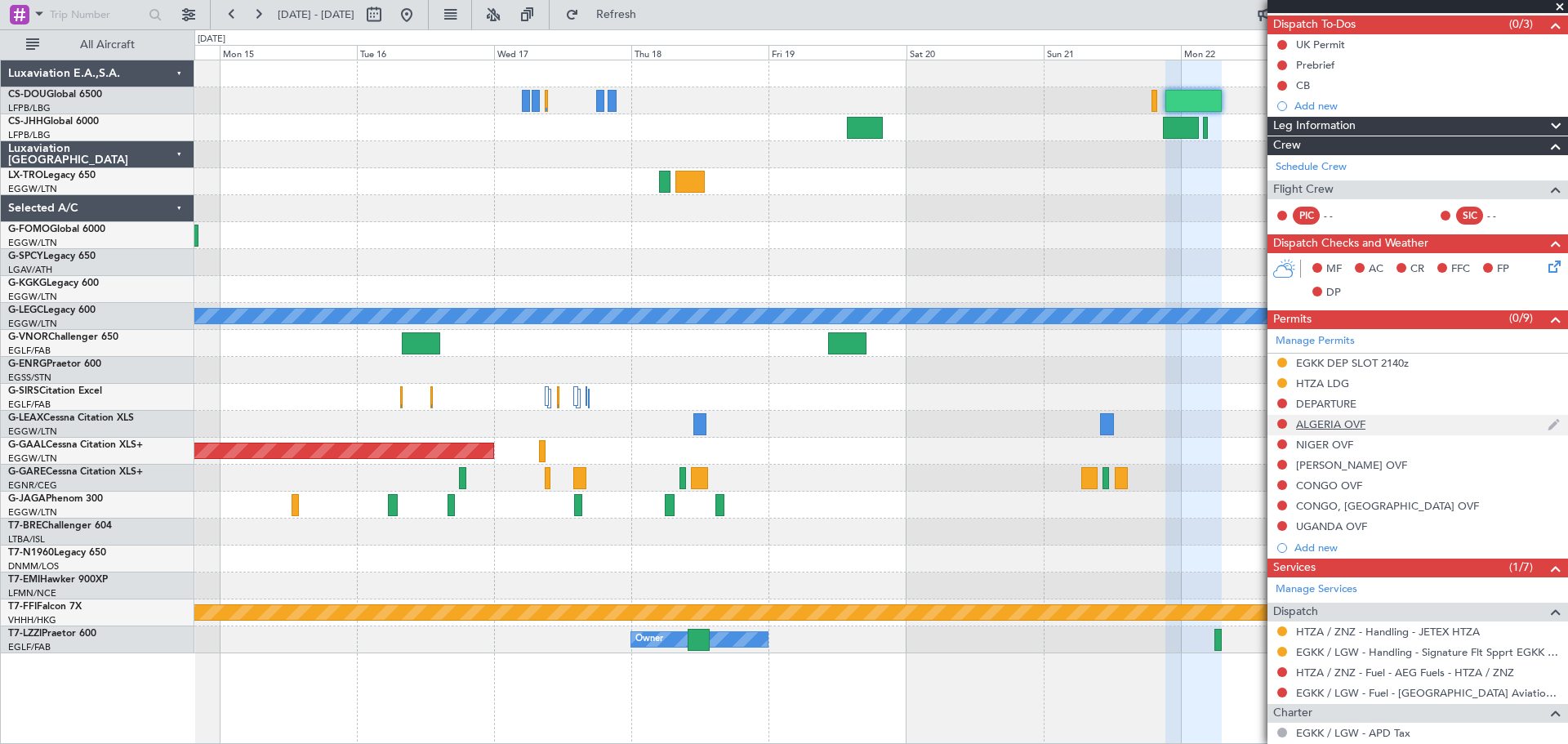
scroll to position [119, 0]
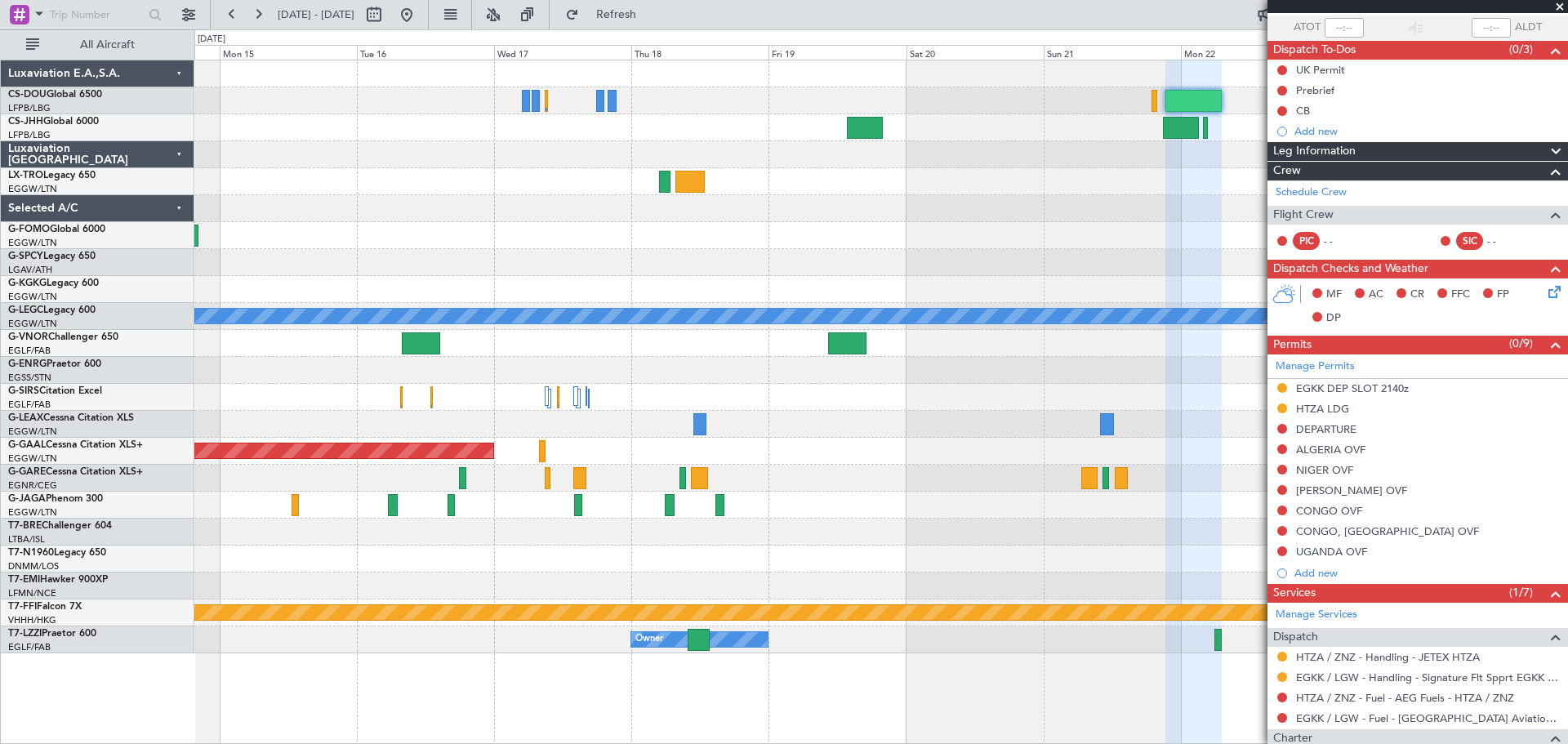
click at [1561, 6] on span at bounding box center [1560, 7] width 17 height 15
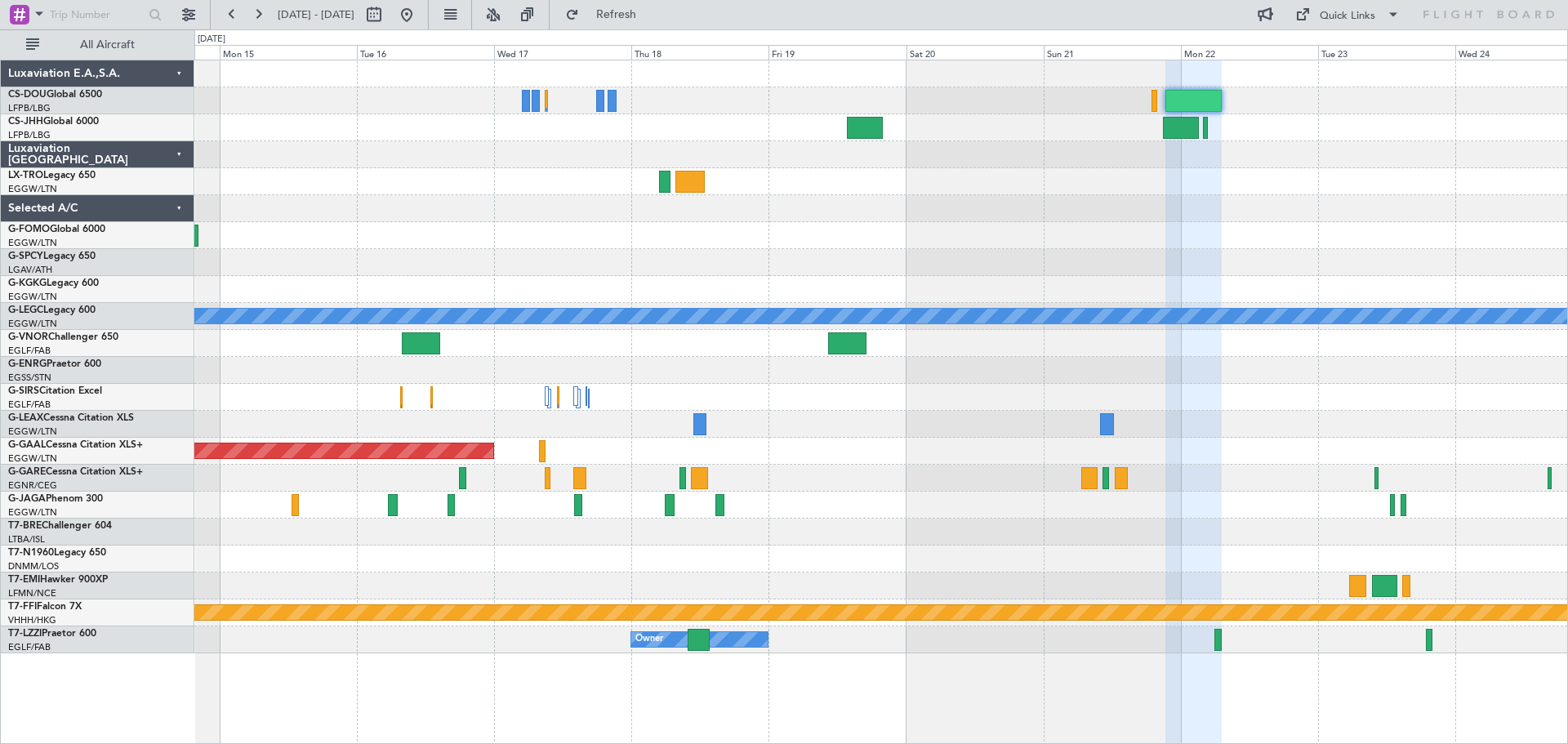
type input "0"
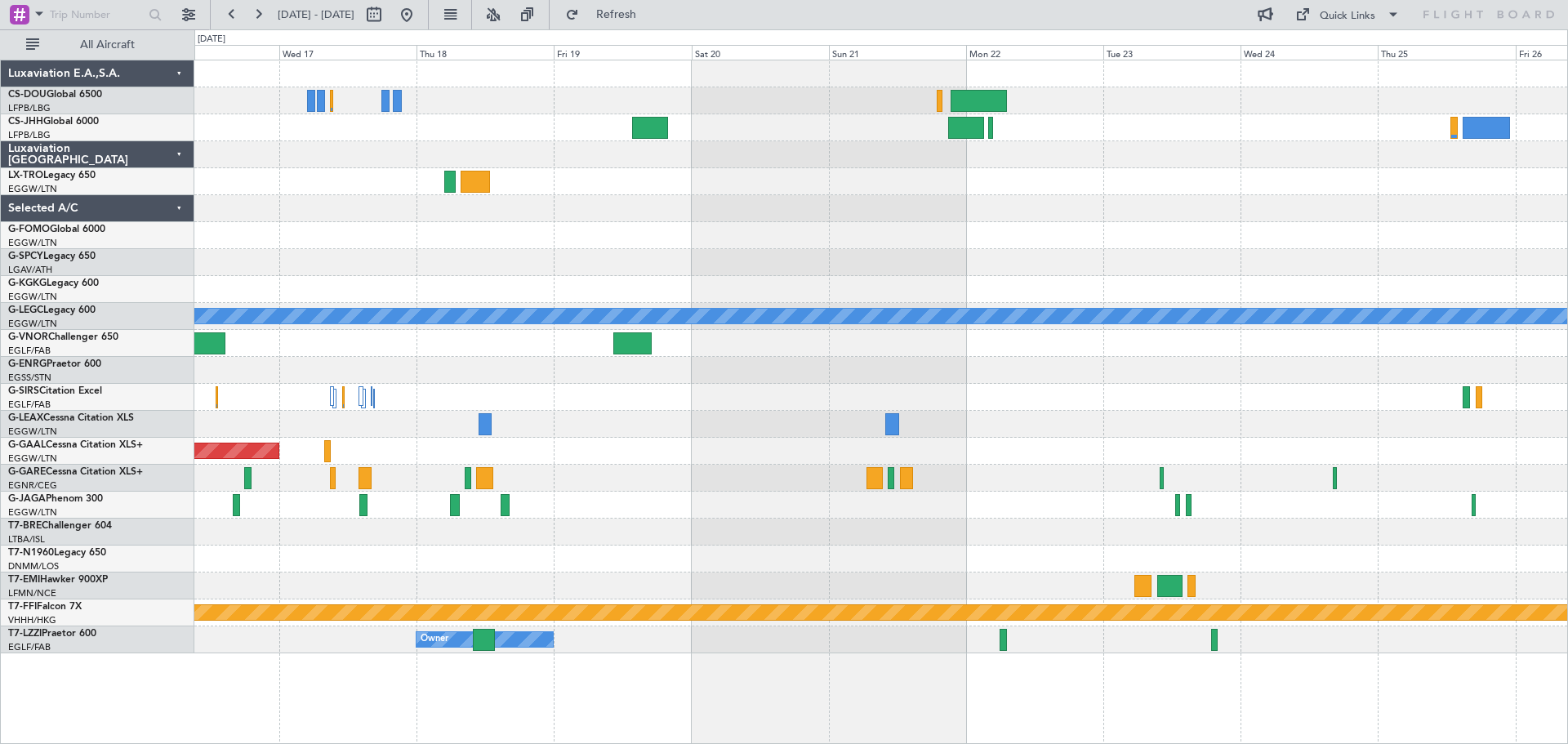
click at [1191, 161] on div at bounding box center [881, 154] width 1373 height 27
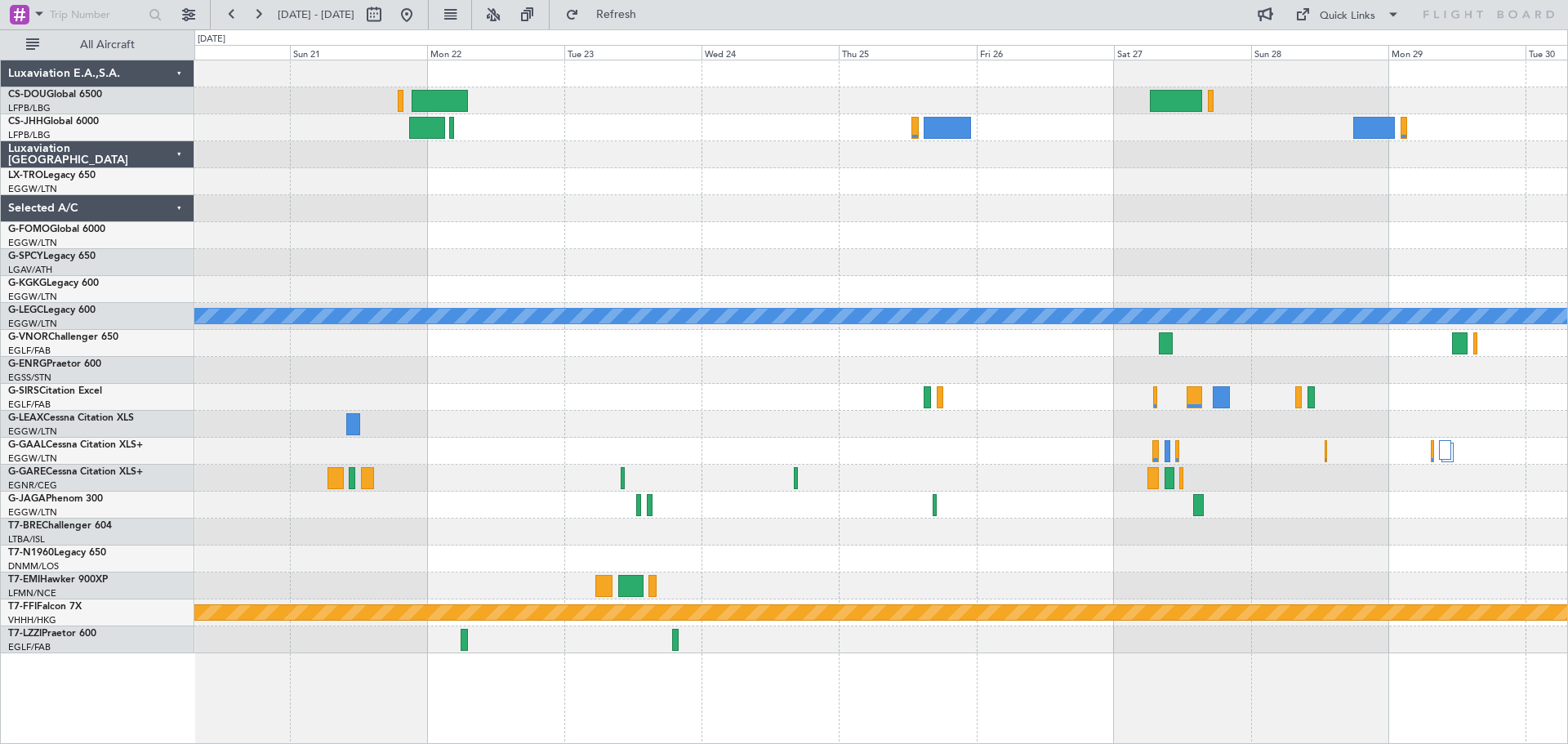
click at [752, 164] on div at bounding box center [881, 154] width 1373 height 27
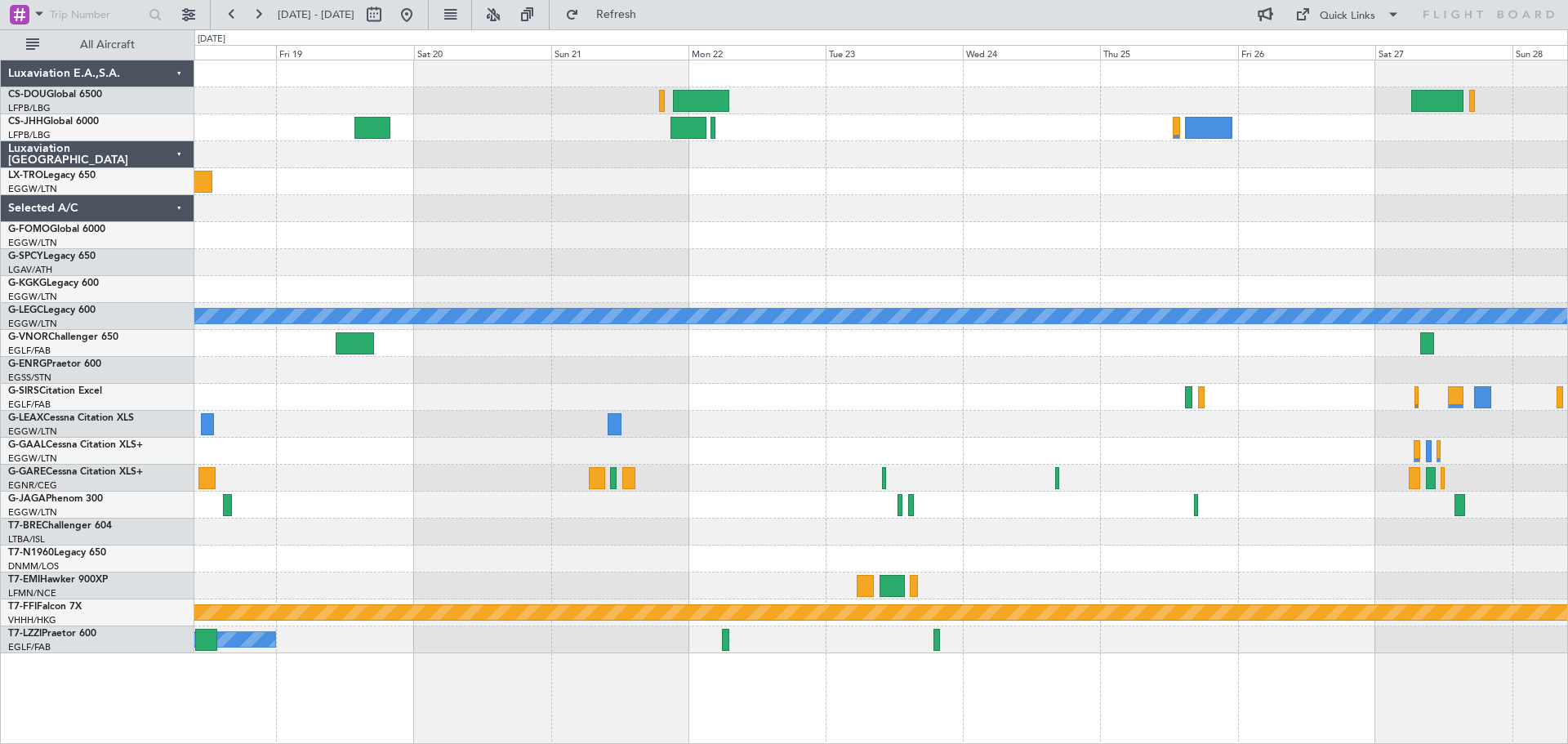
click at [933, 176] on div at bounding box center [881, 181] width 1373 height 27
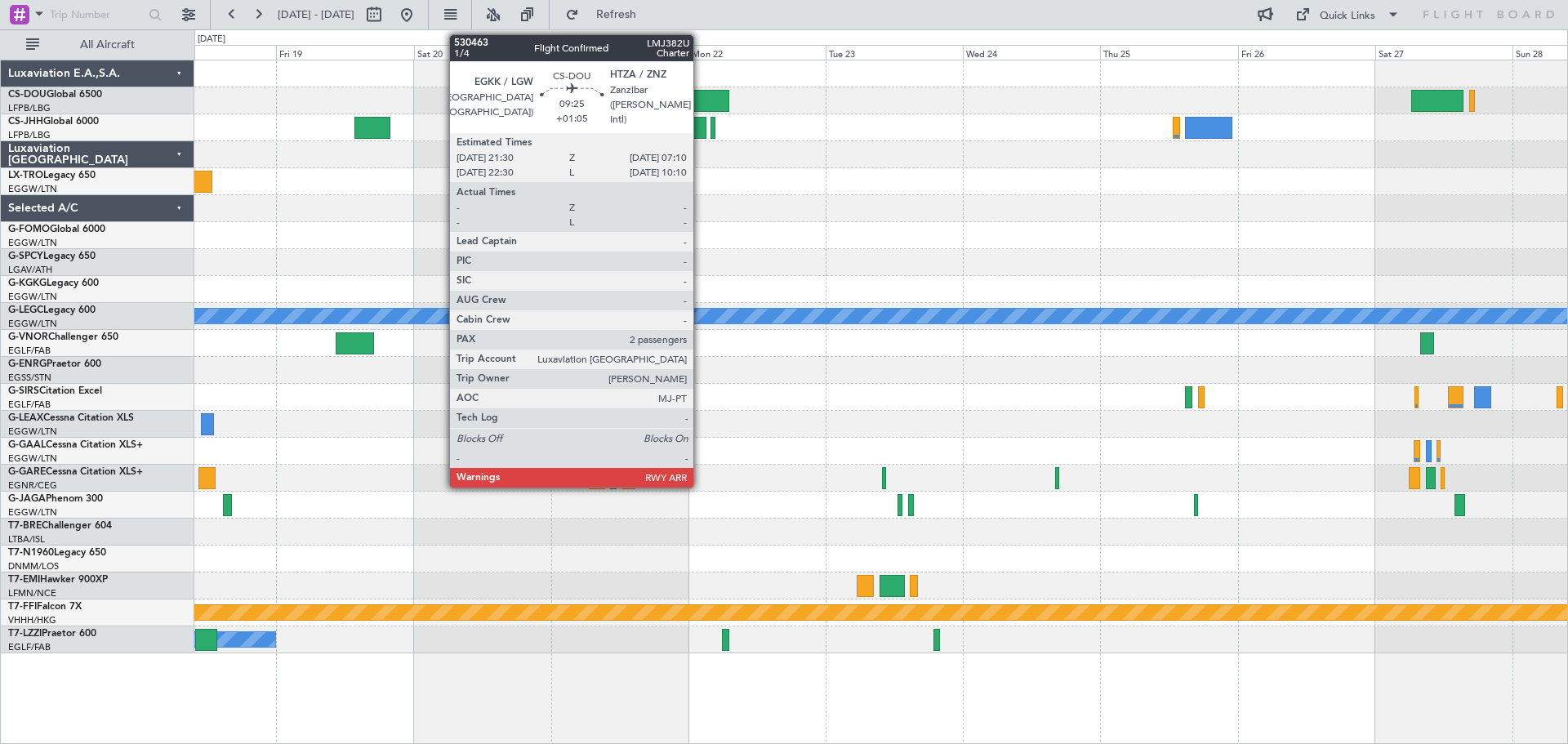
click at [700, 100] on div at bounding box center [701, 101] width 56 height 22
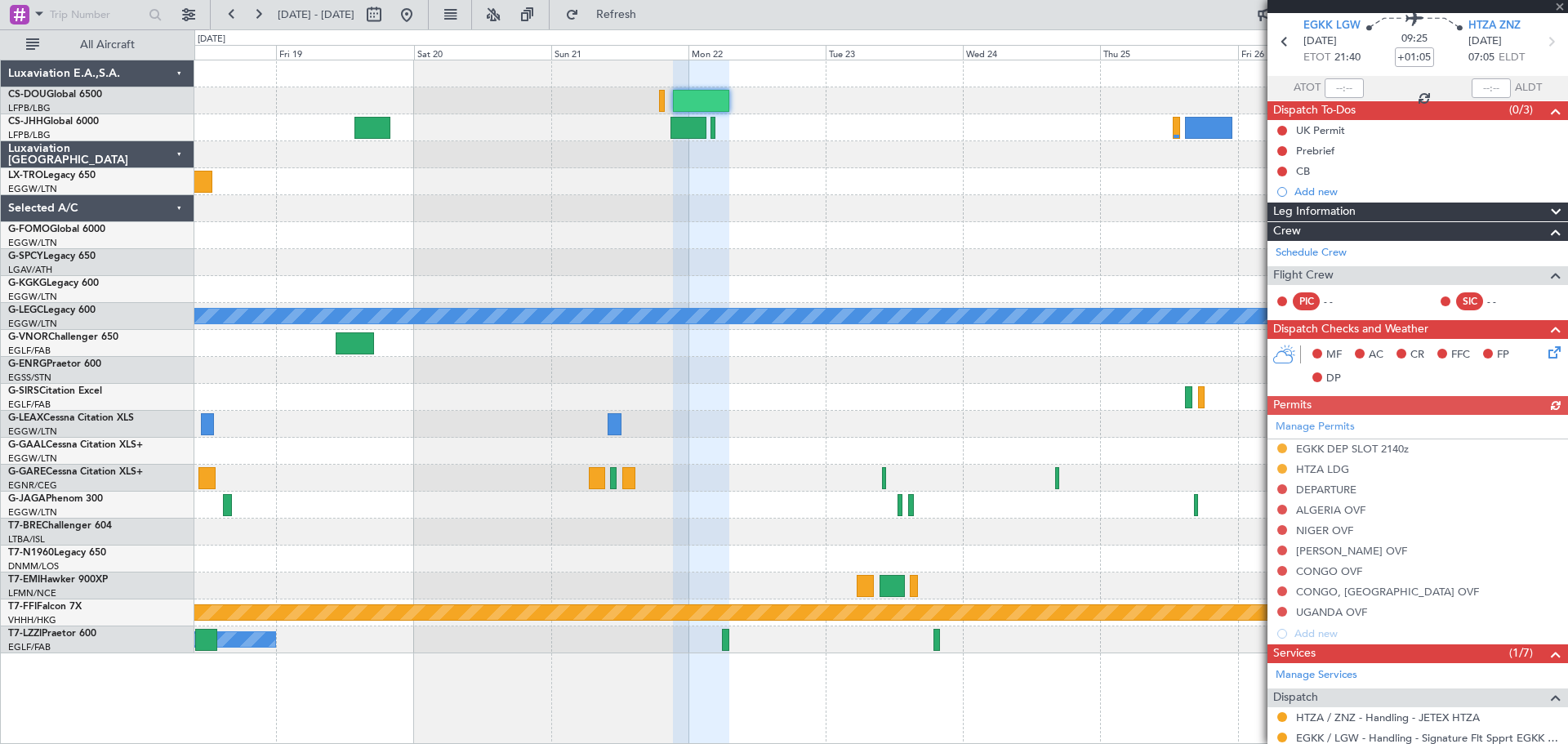
scroll to position [82, 0]
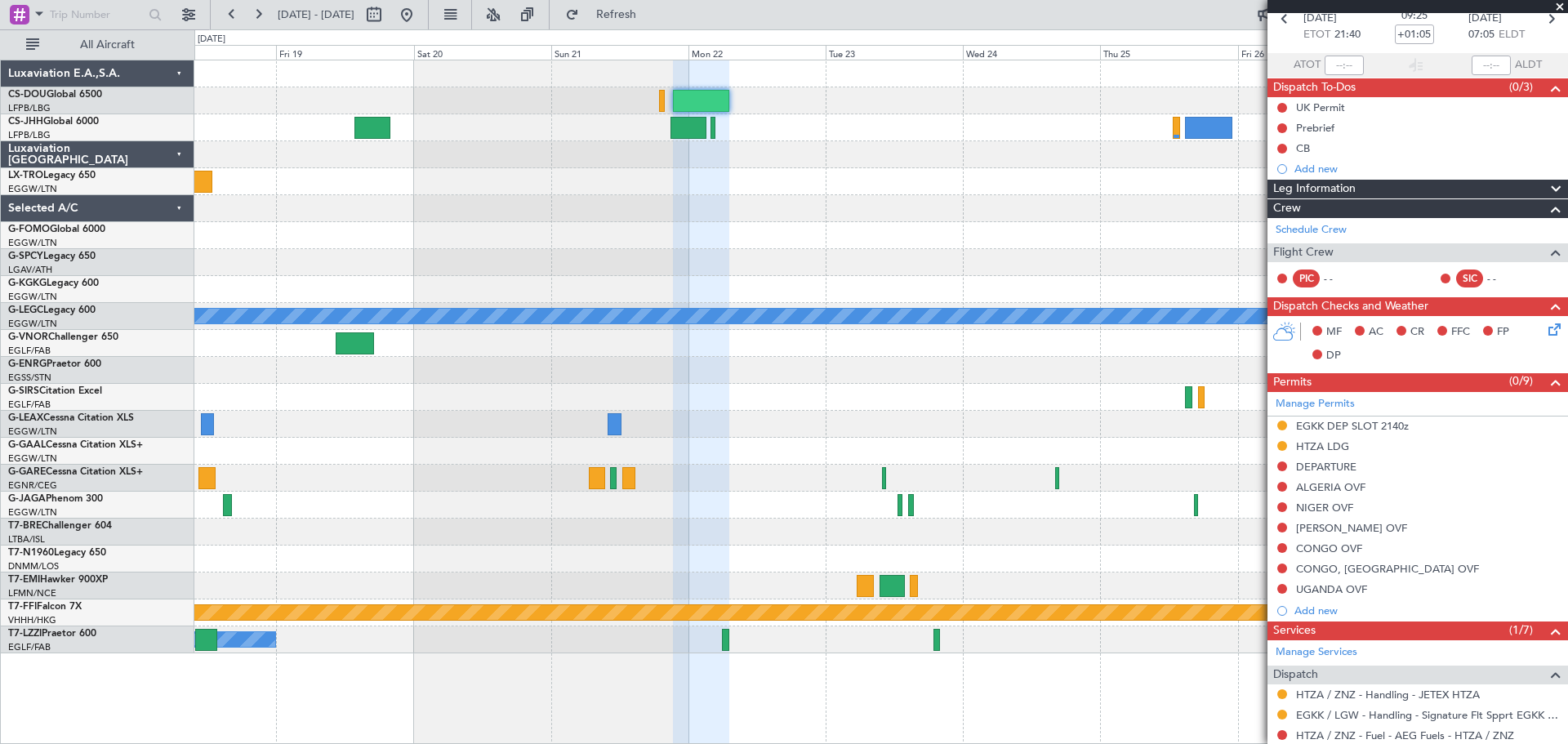
click at [1561, 1] on span at bounding box center [1560, 7] width 17 height 15
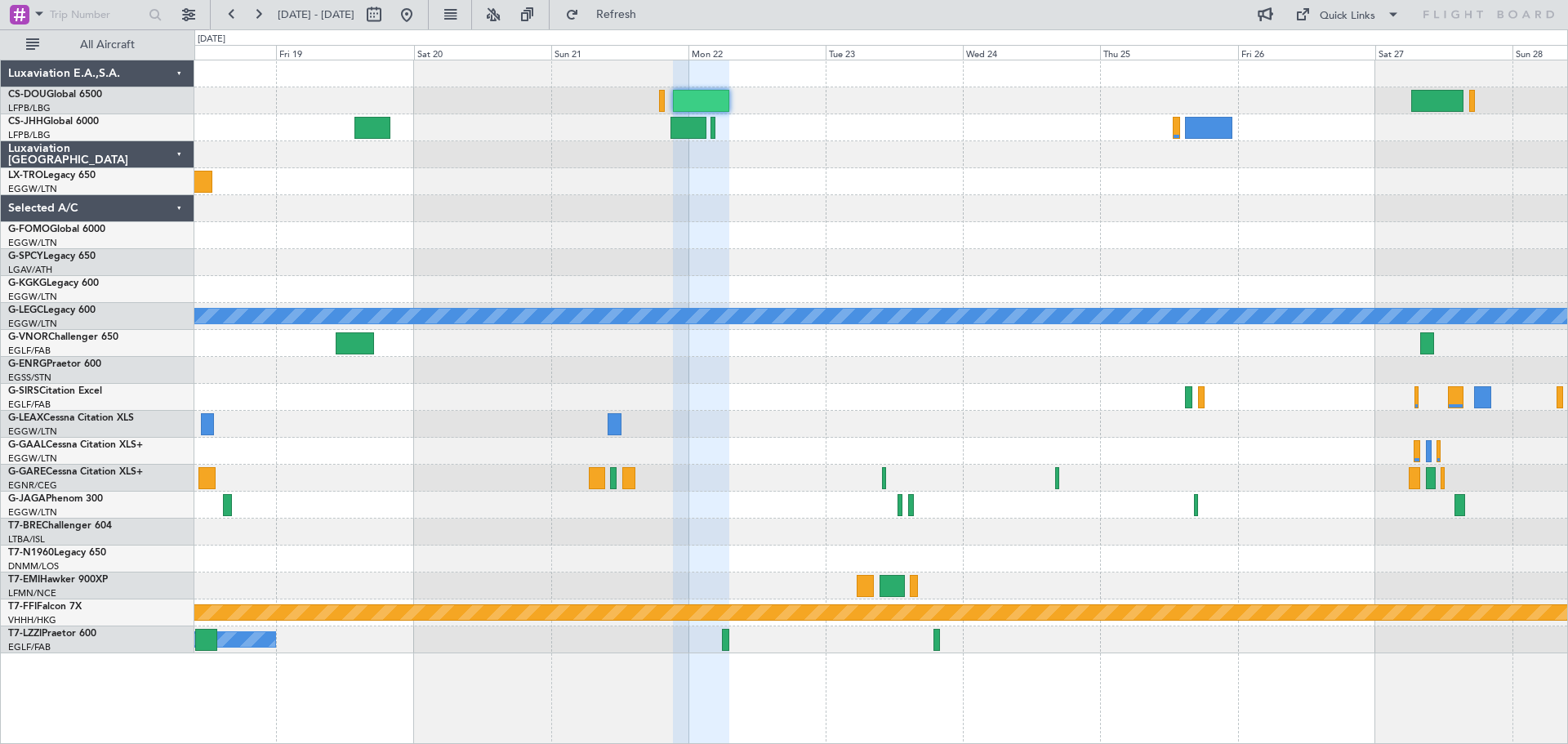
type input "0"
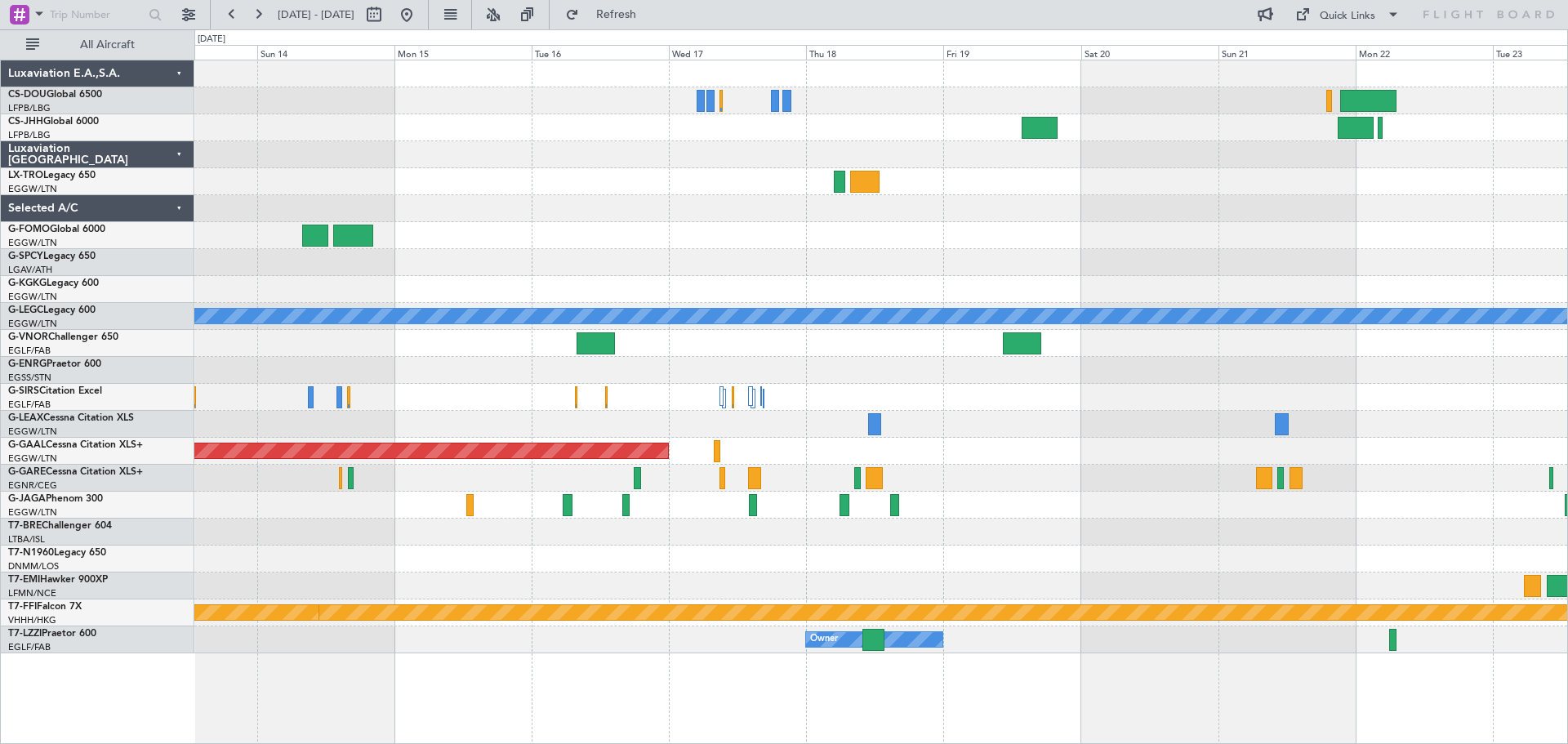
click at [1309, 219] on div "A/C Unavailable London (Luton) Planned Maint Dusseldorf Planned Maint Geneva (C…" at bounding box center [881, 356] width 1373 height 592
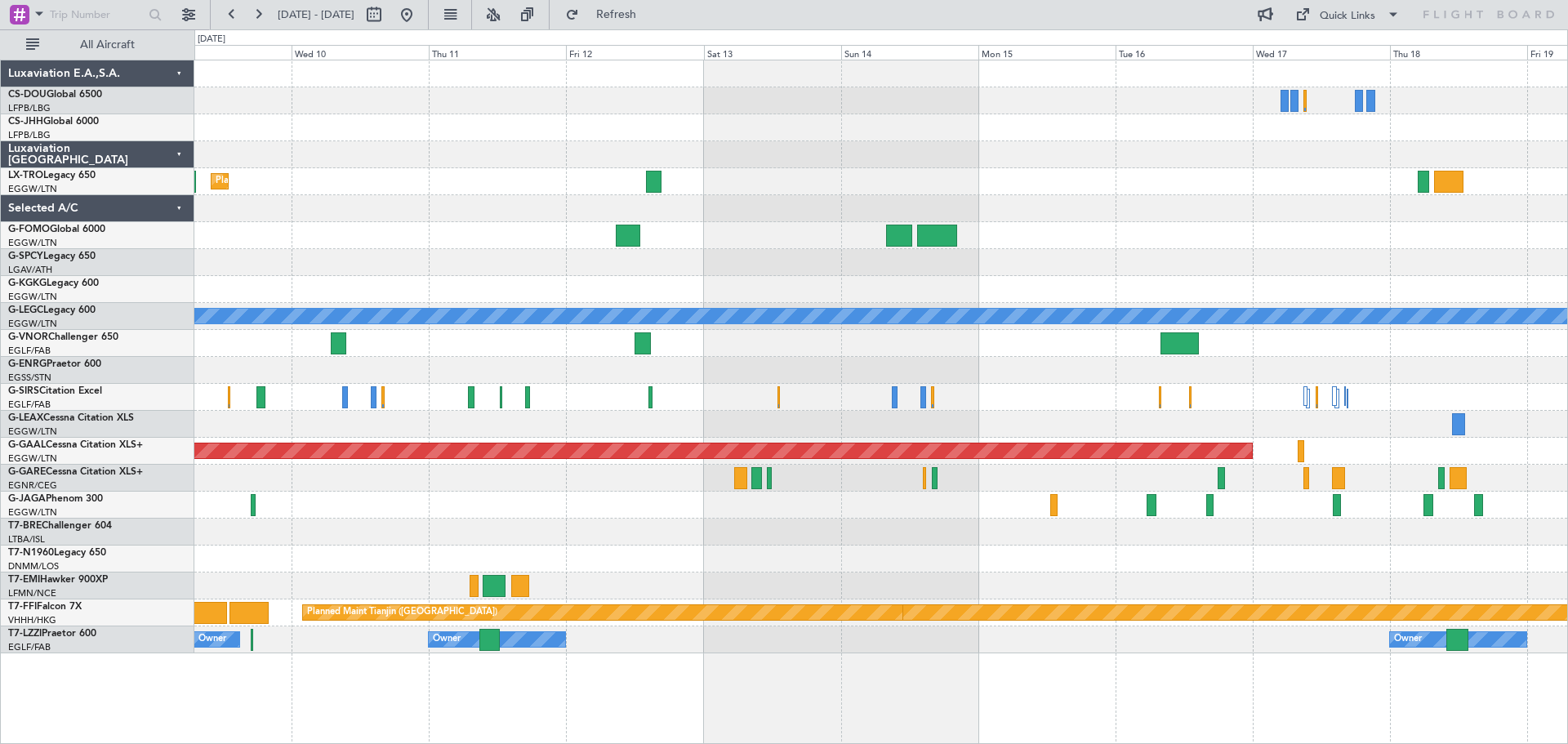
click at [1152, 219] on div at bounding box center [881, 208] width 1373 height 27
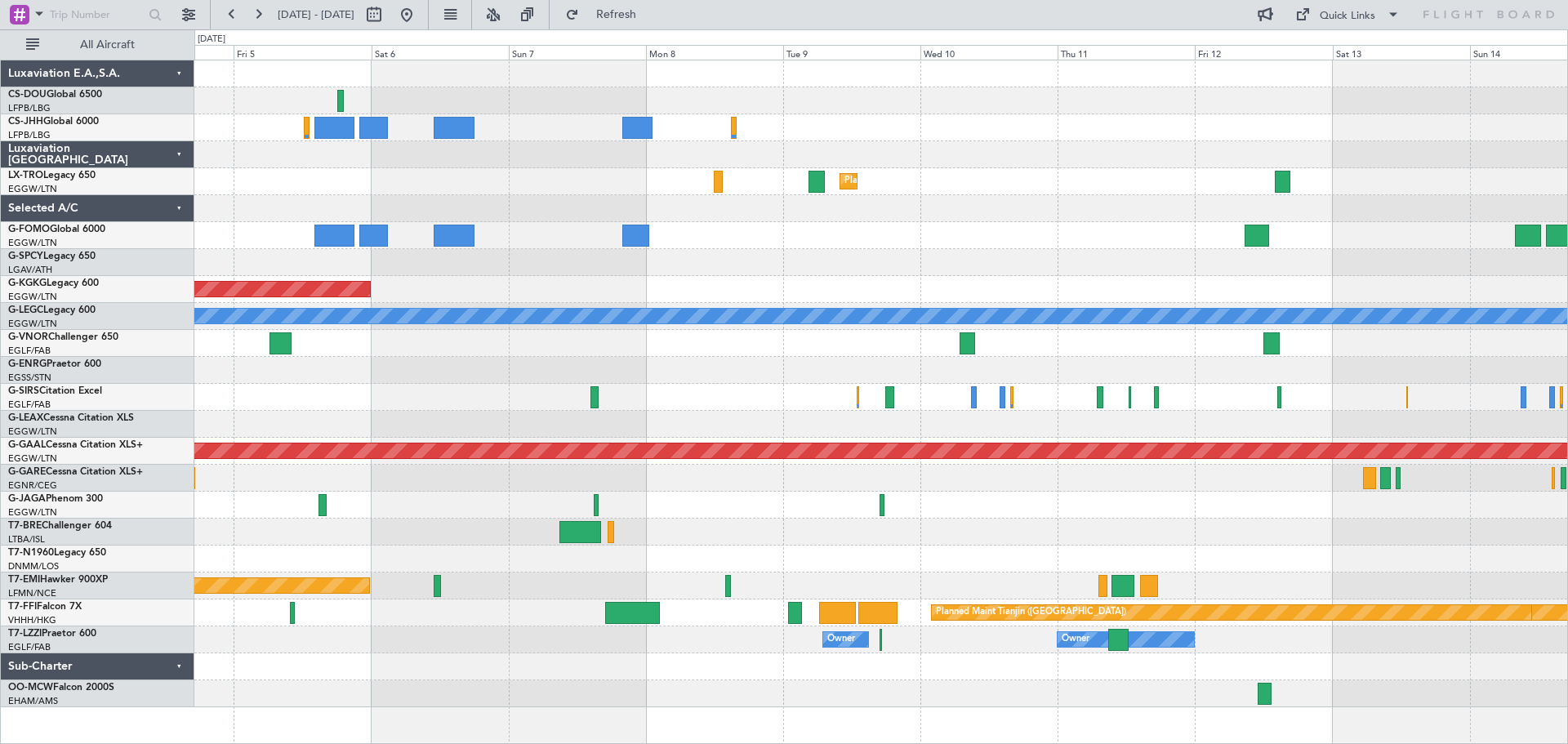
click at [1091, 212] on div at bounding box center [881, 208] width 1373 height 27
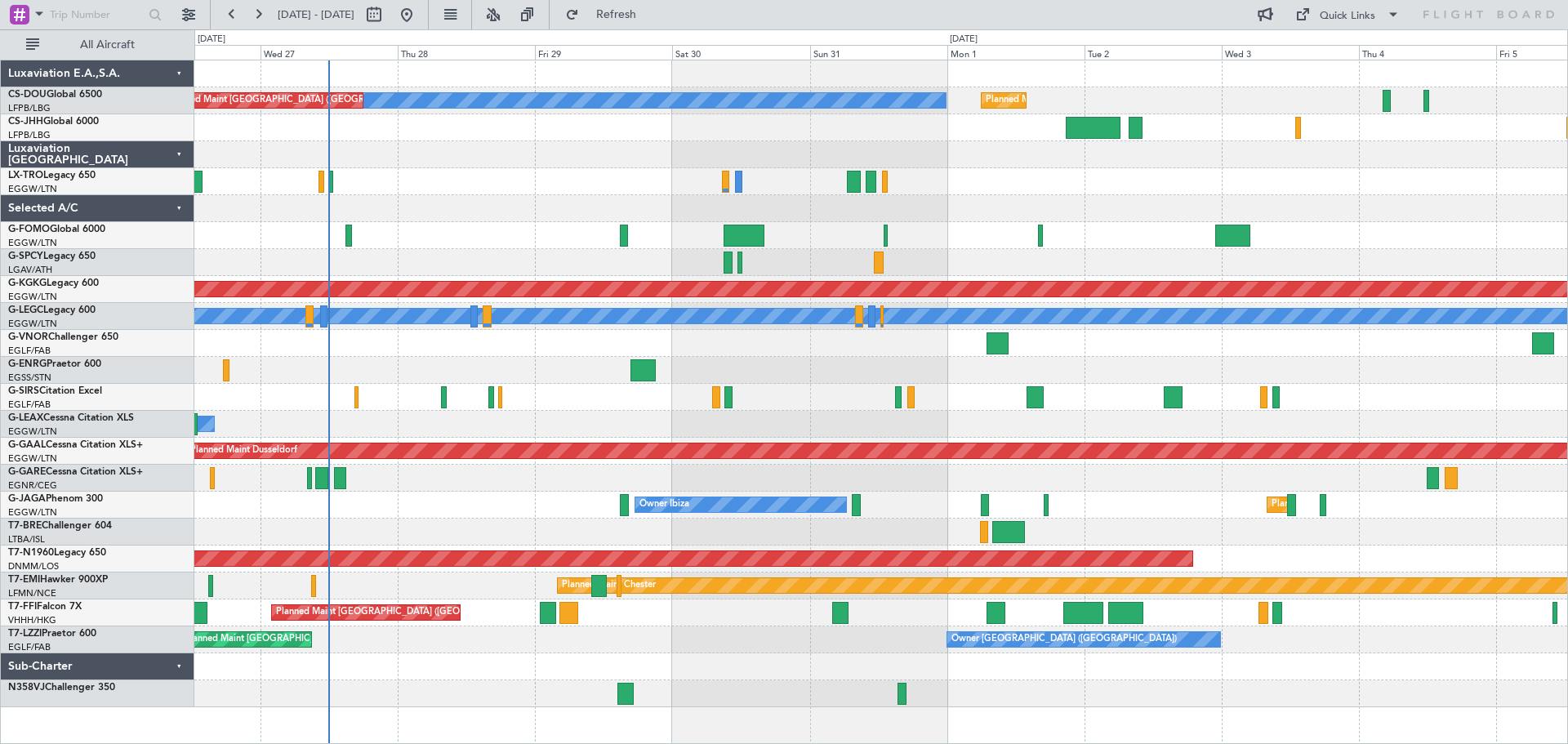
click at [876, 358] on div at bounding box center [881, 370] width 1373 height 27
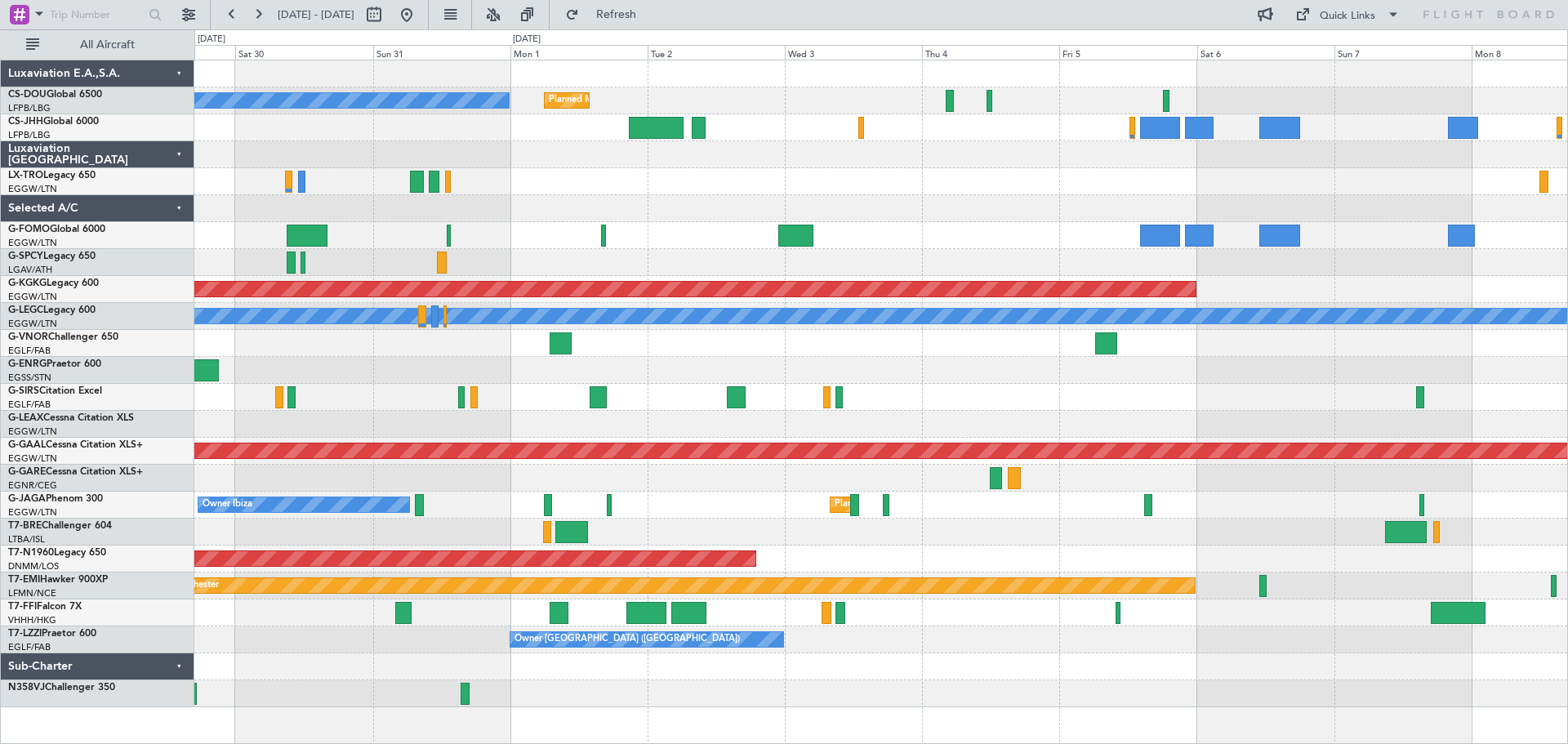
click at [673, 357] on div "Planned Maint Paris (Le Bourget) No Crew Planned Maint Paris (Le Bourget) Plann…" at bounding box center [881, 383] width 1373 height 646
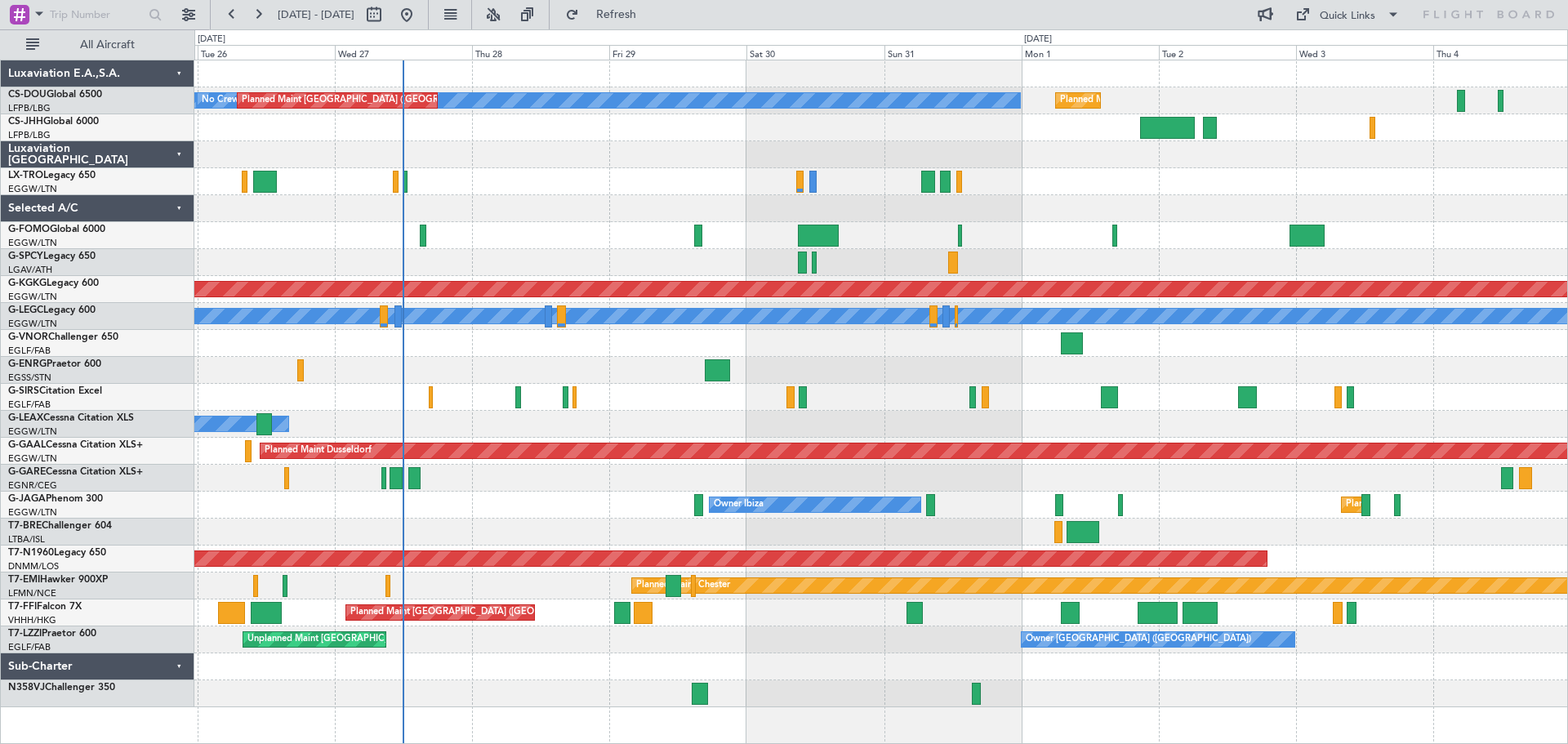
click at [865, 366] on div at bounding box center [881, 370] width 1373 height 27
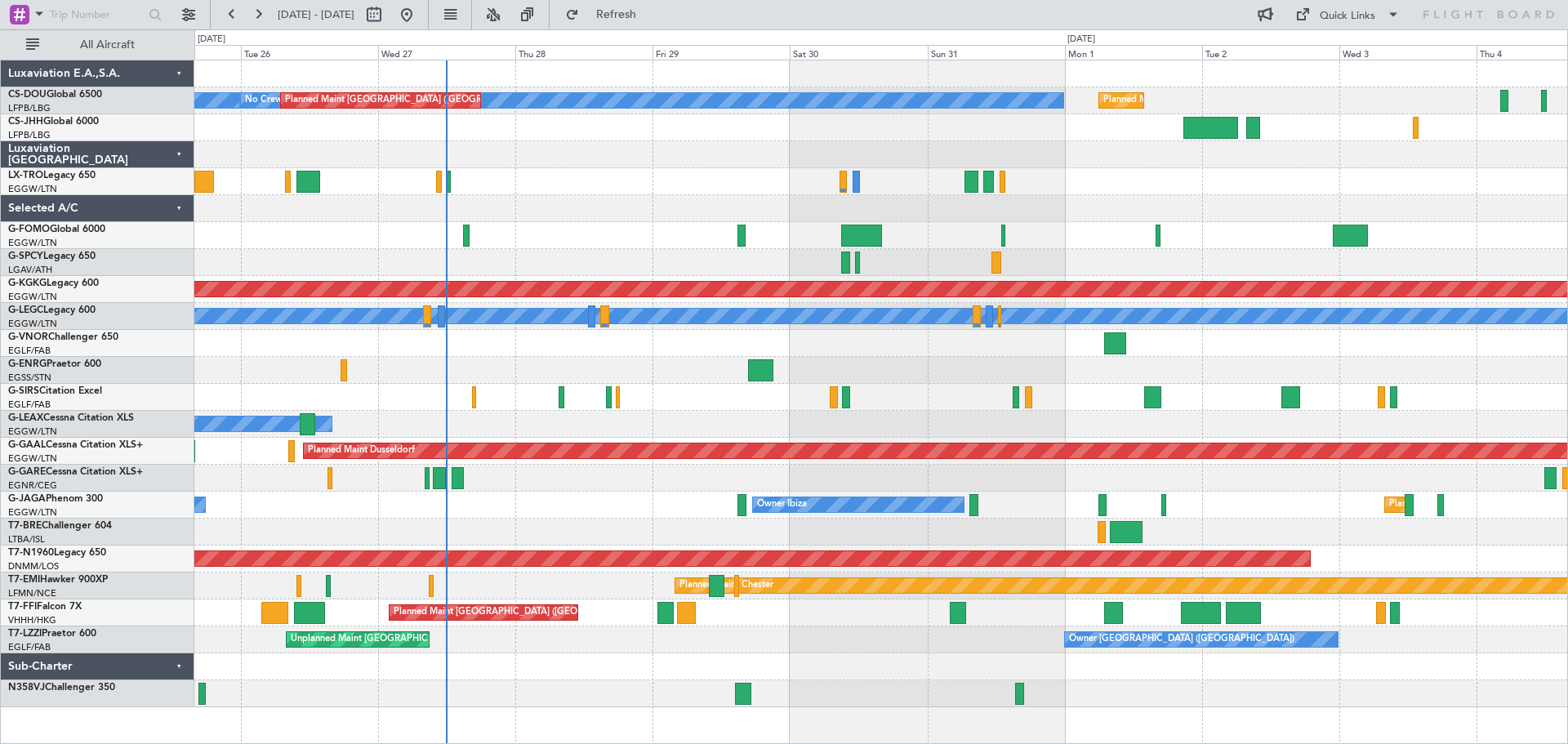
click at [479, 381] on div at bounding box center [881, 370] width 1373 height 27
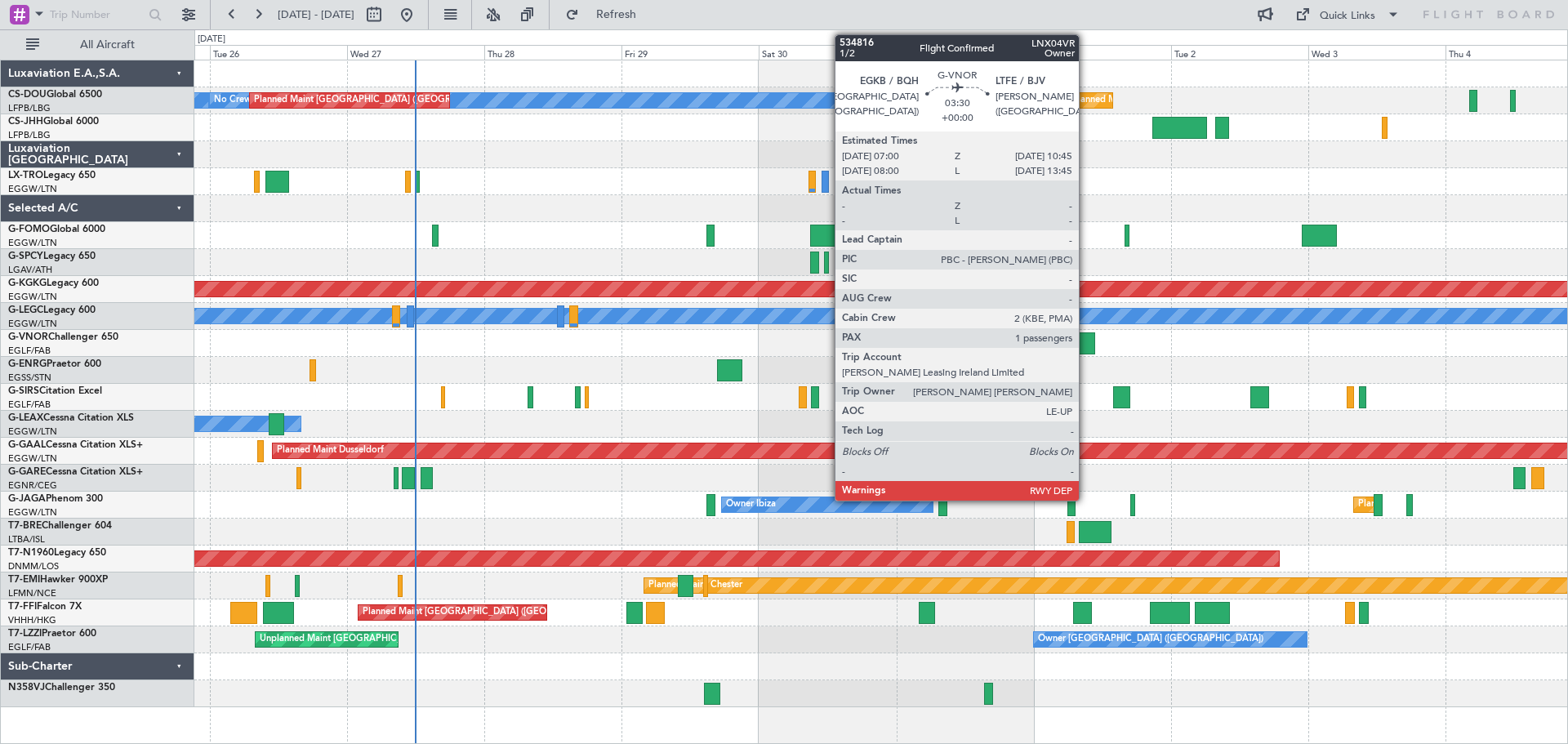
click at [1086, 343] on div at bounding box center [1084, 343] width 22 height 22
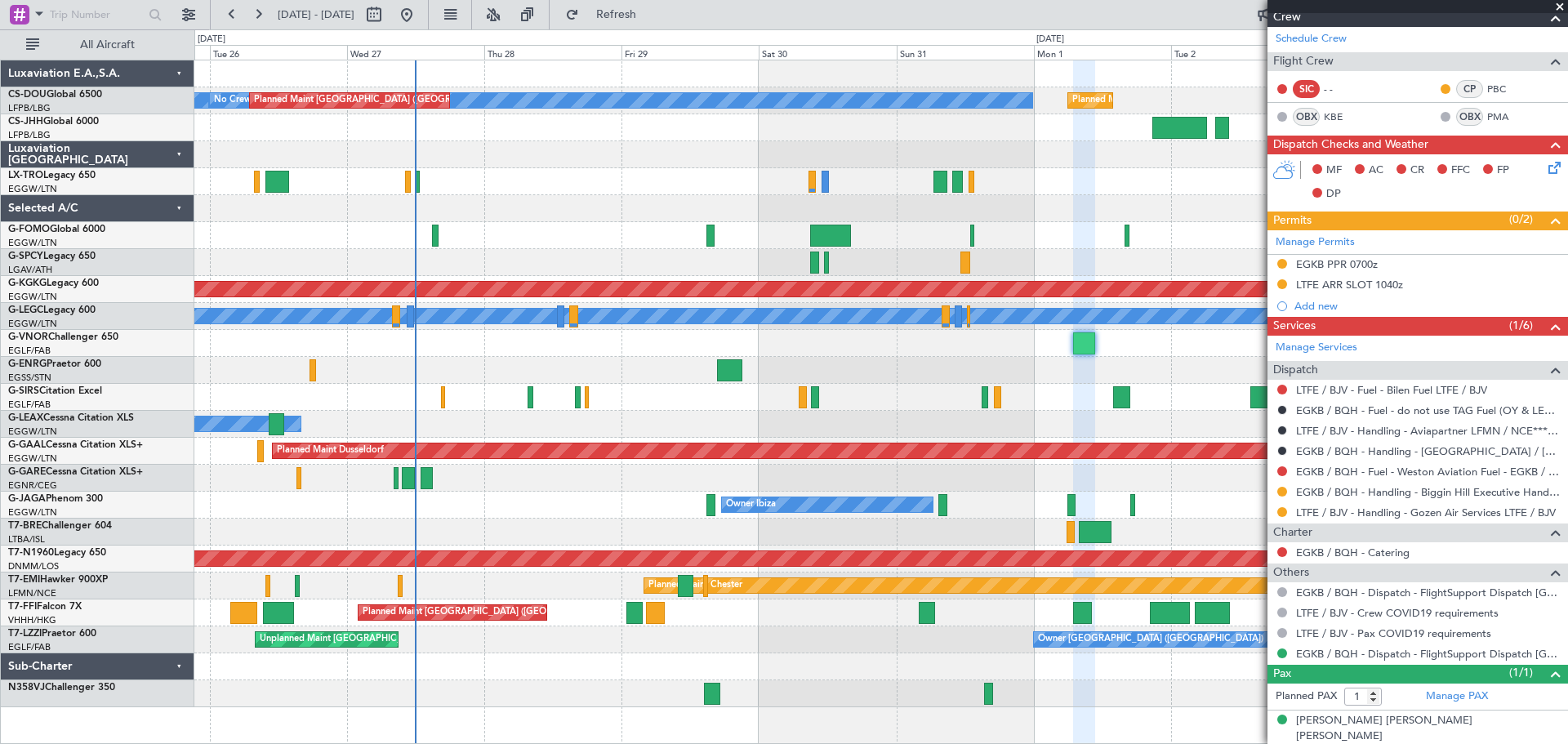
scroll to position [255, 0]
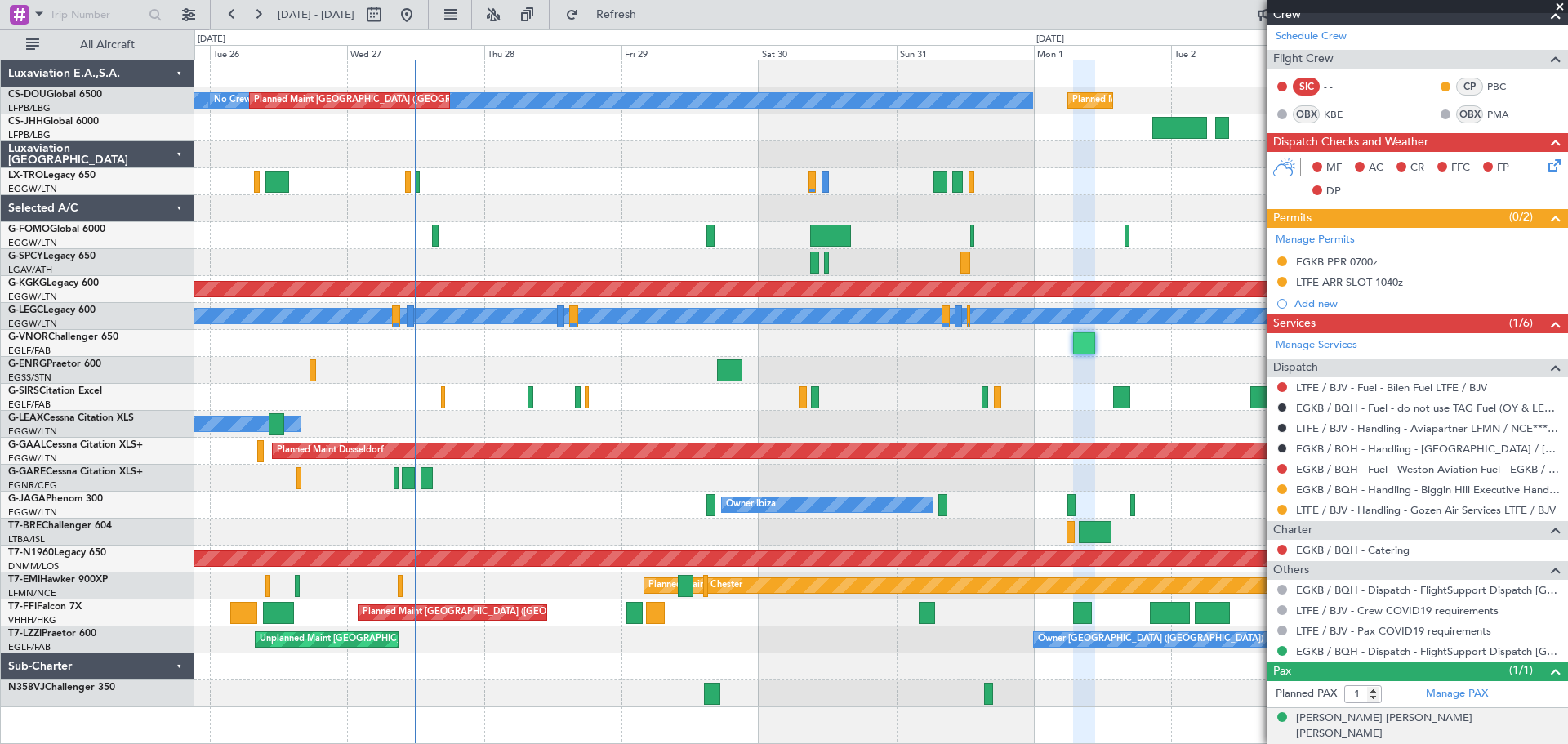
click at [1508, 742] on span "133995623 (PP)" at bounding box center [1529, 749] width 63 height 14
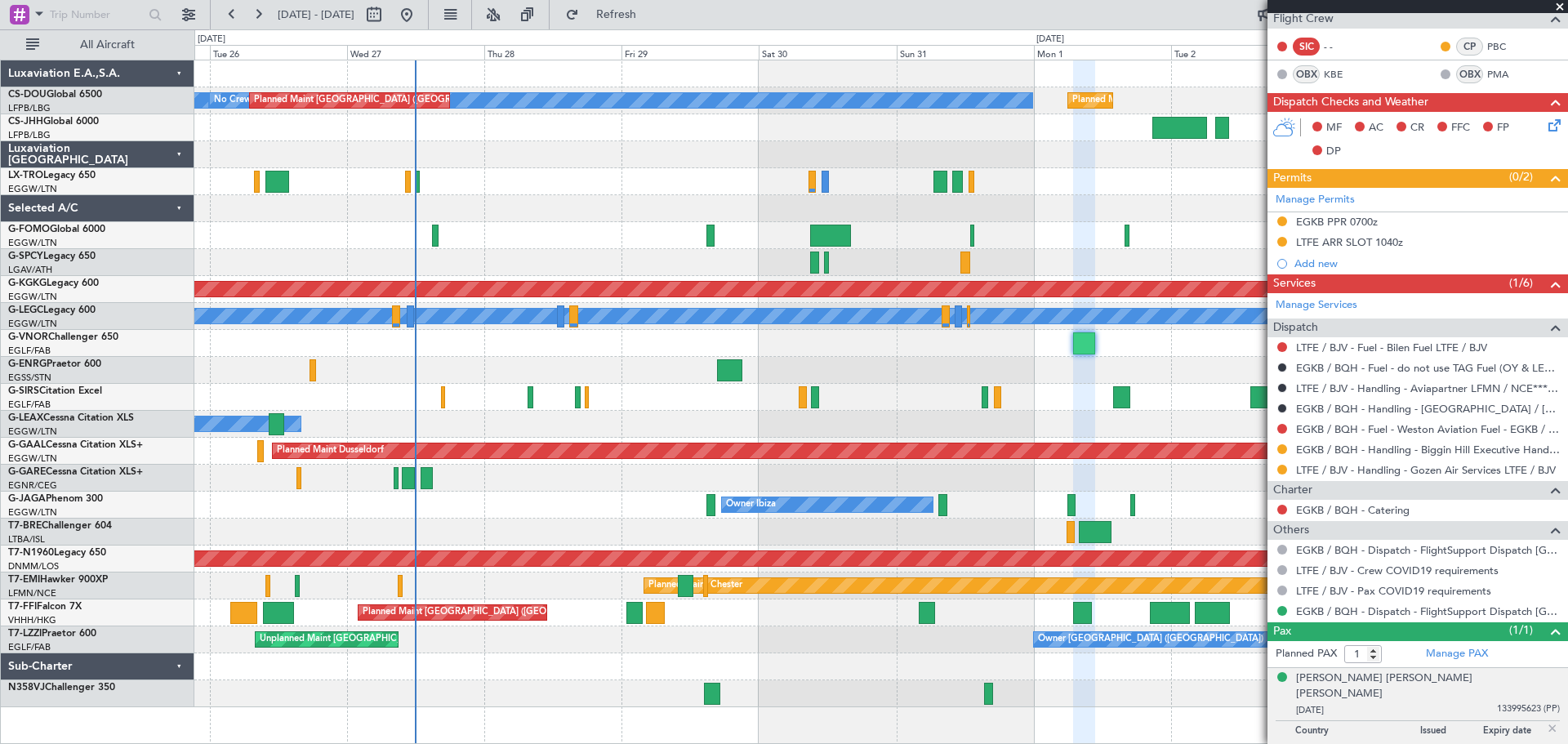
click at [1558, 5] on span at bounding box center [1560, 7] width 17 height 15
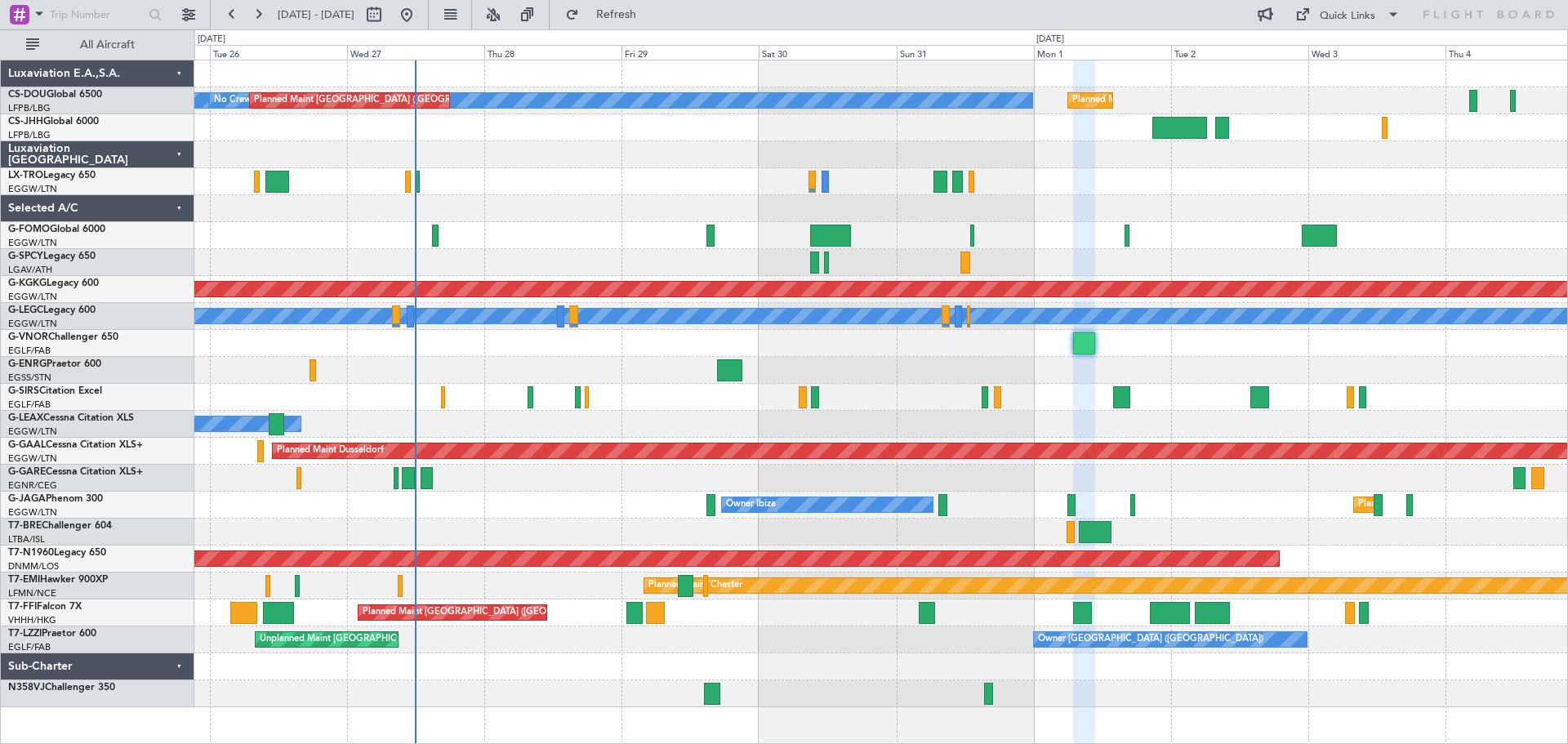
type input "0"
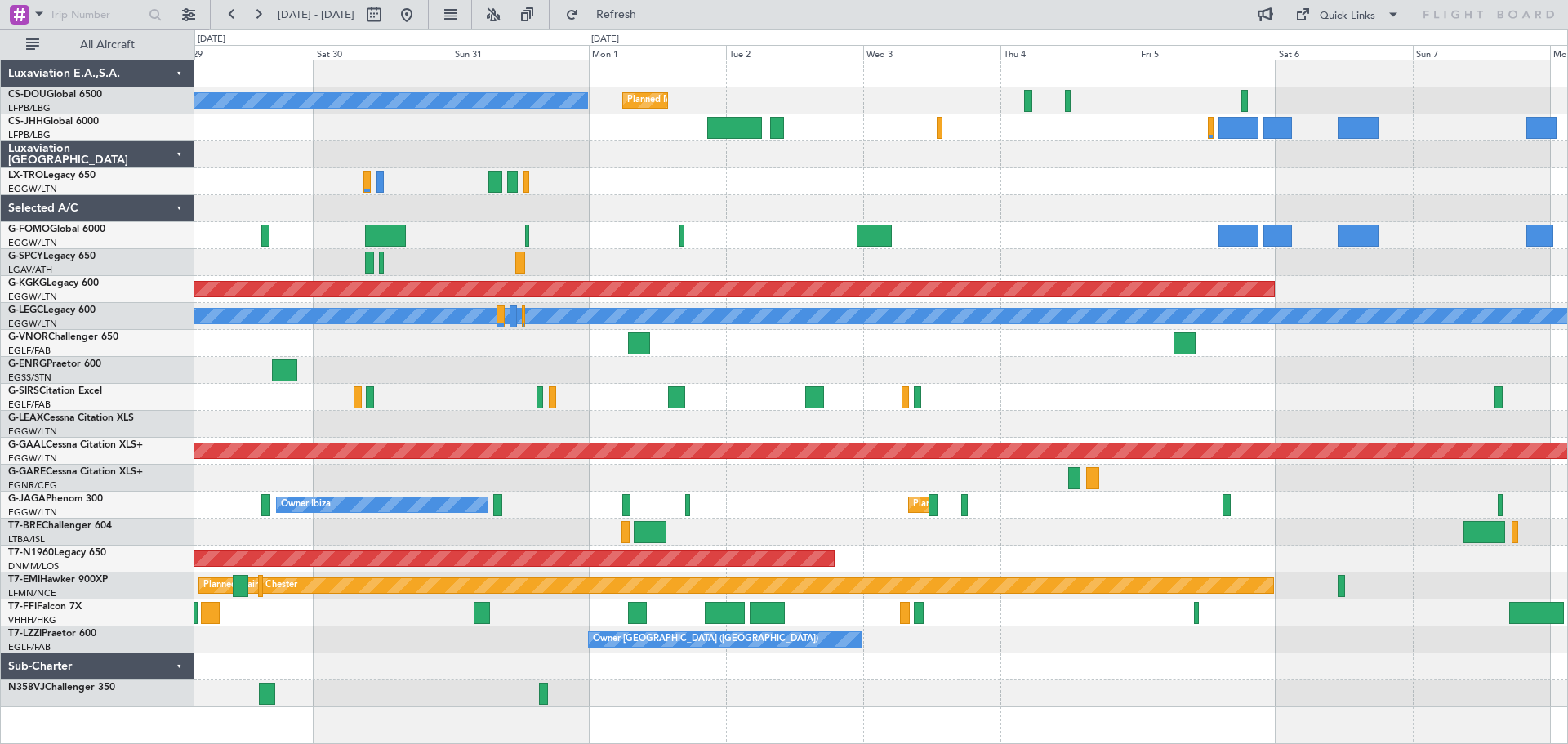
click at [846, 349] on div at bounding box center [881, 343] width 1373 height 27
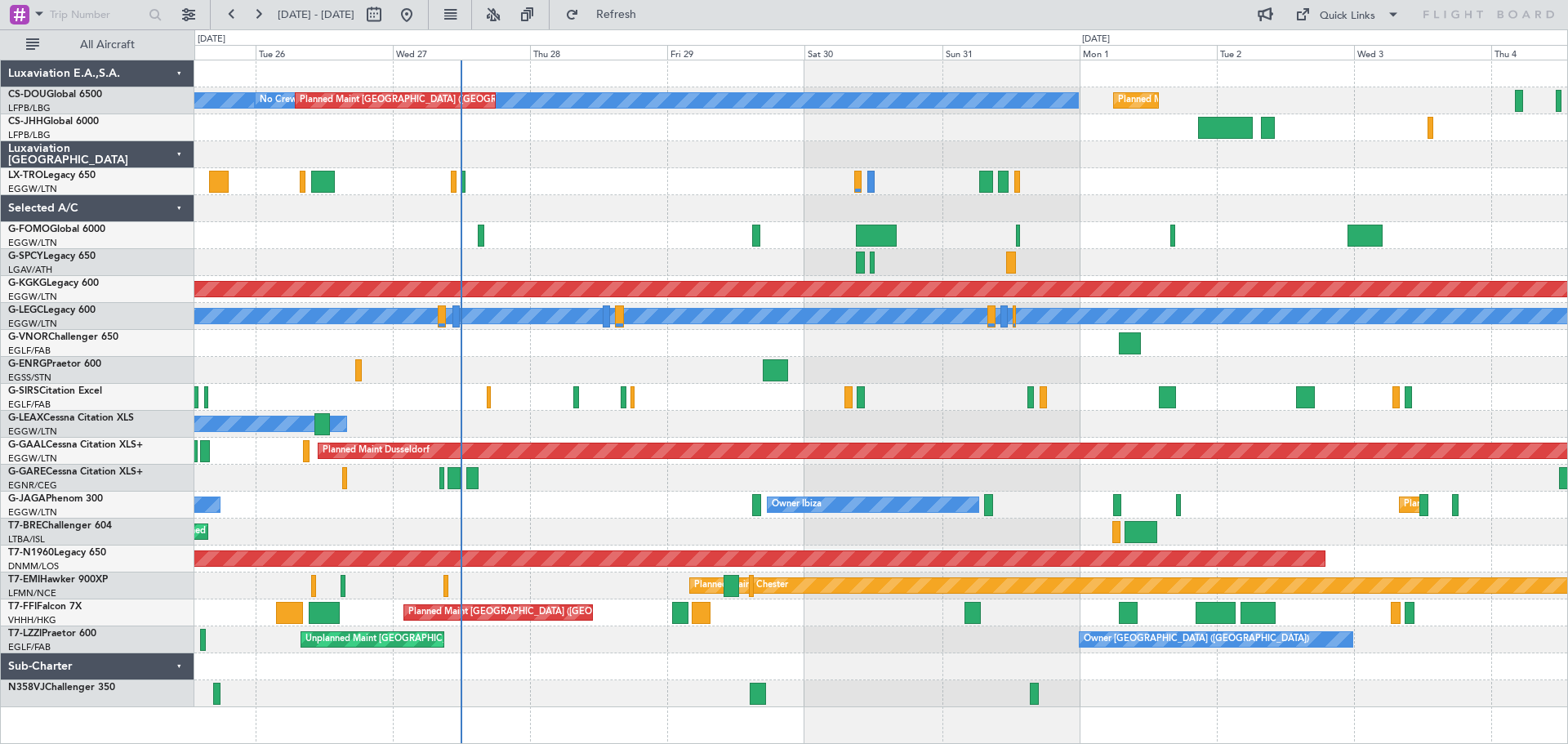
click at [1042, 363] on div at bounding box center [881, 370] width 1373 height 27
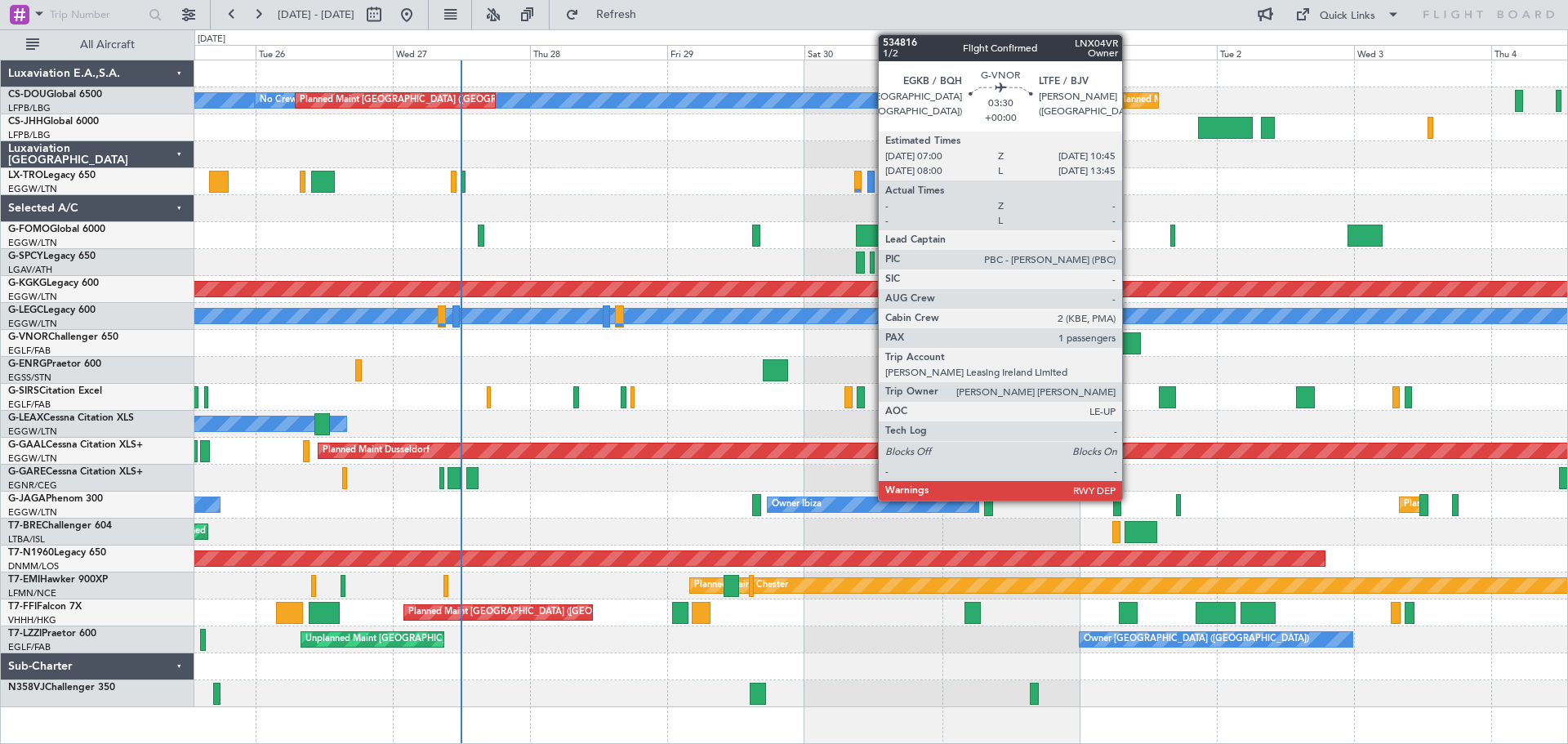
click at [1129, 345] on div at bounding box center [1130, 343] width 22 height 22
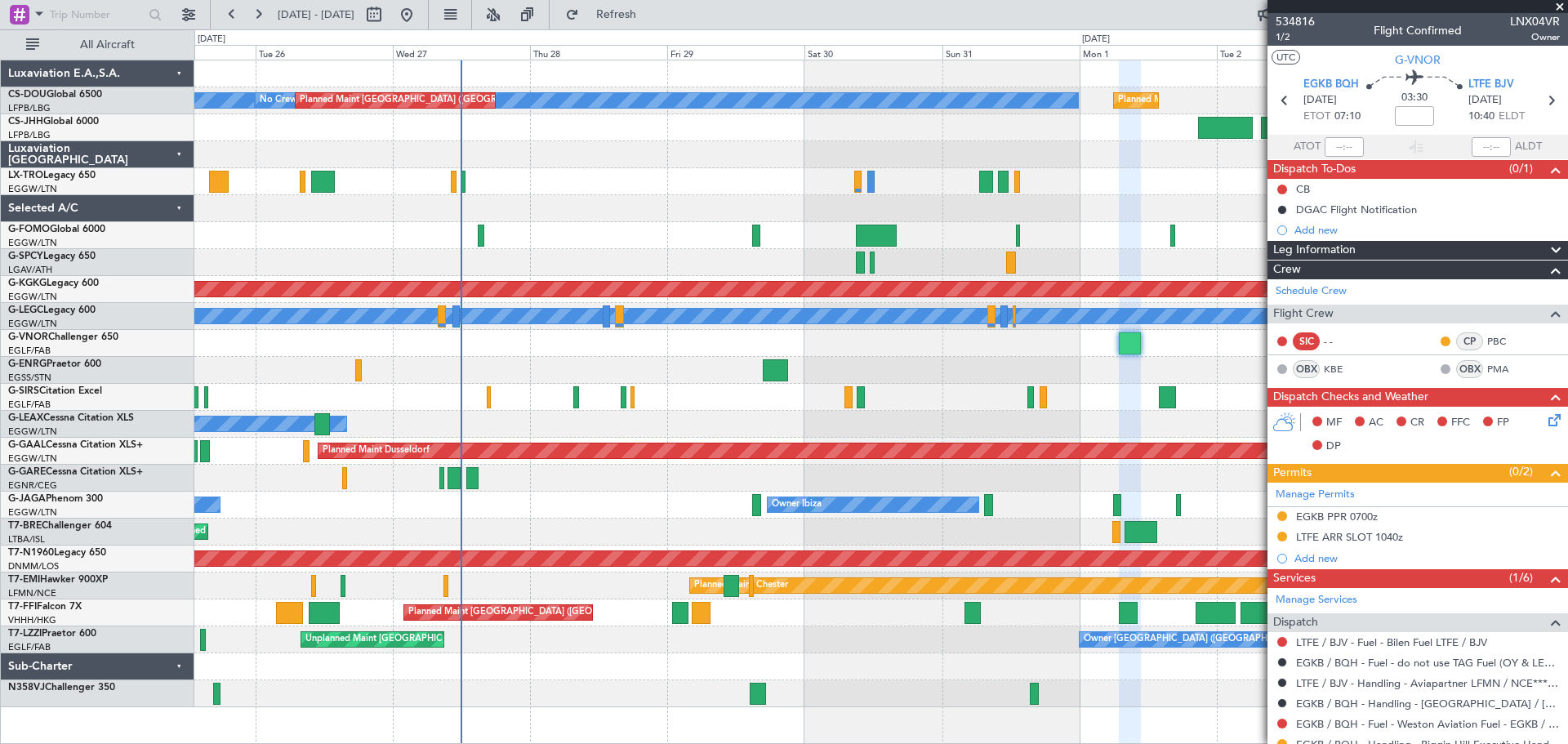
click at [1561, 6] on span at bounding box center [1560, 7] width 17 height 15
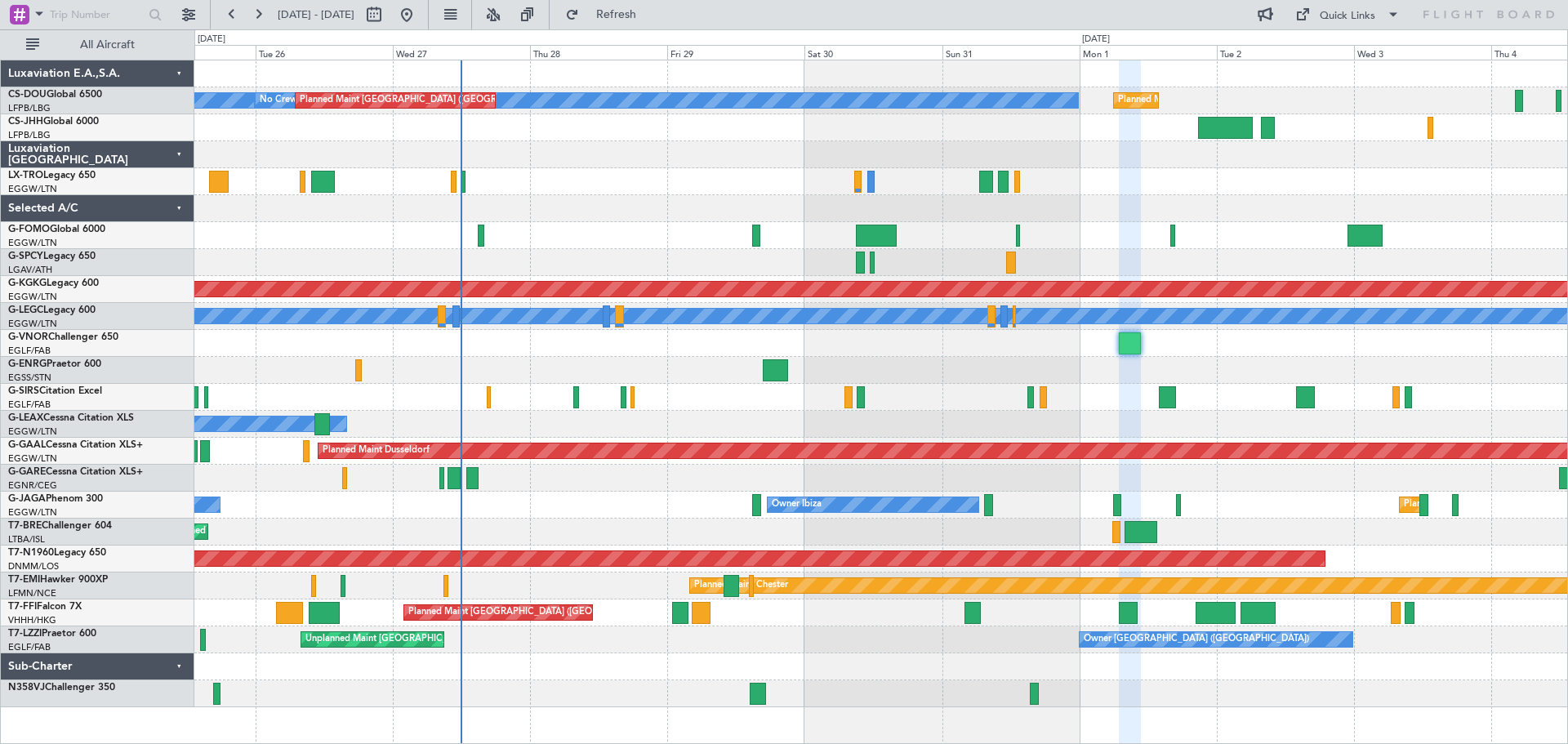
type input "0"
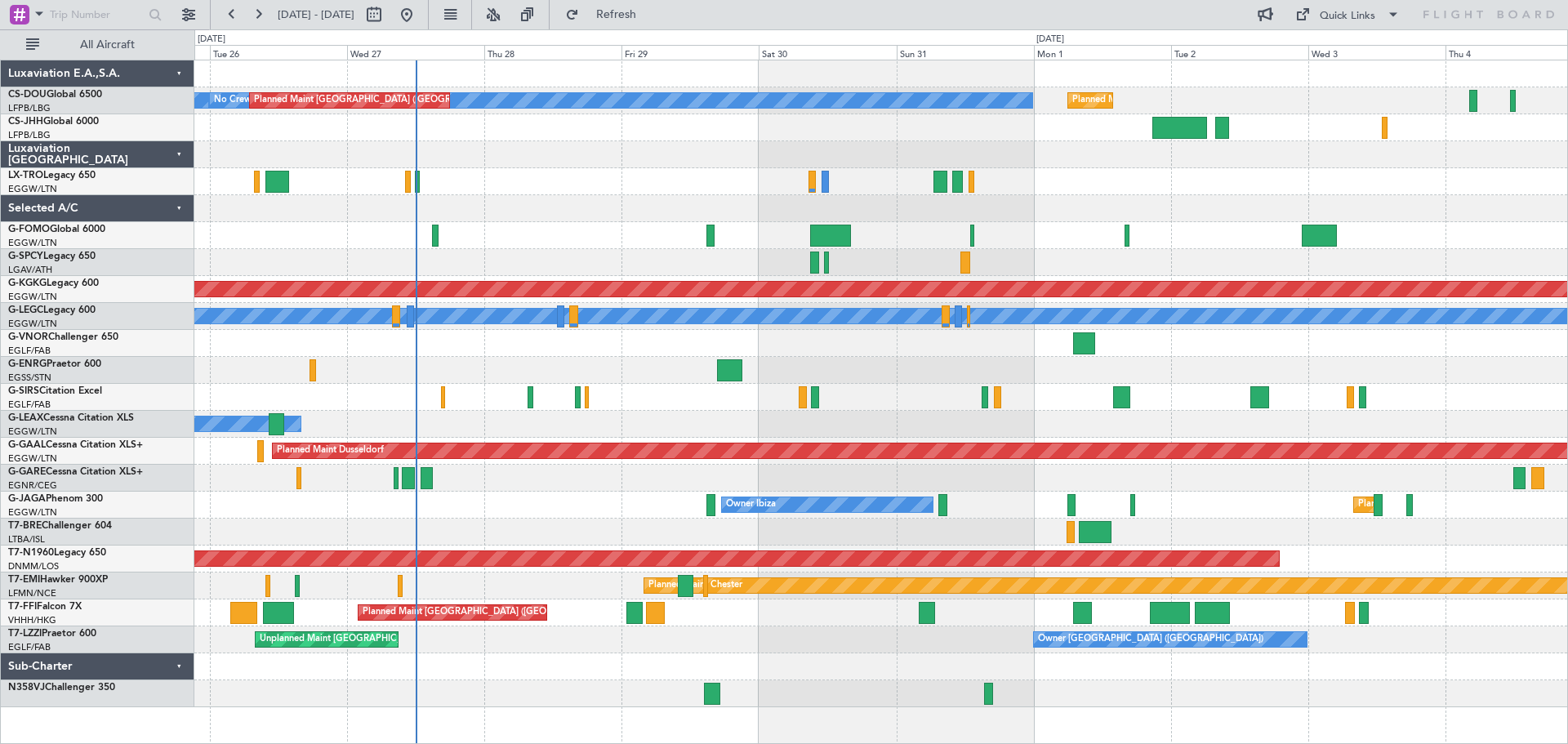
click at [551, 464] on div "Planned Maint Dusseldorf" at bounding box center [881, 451] width 1373 height 27
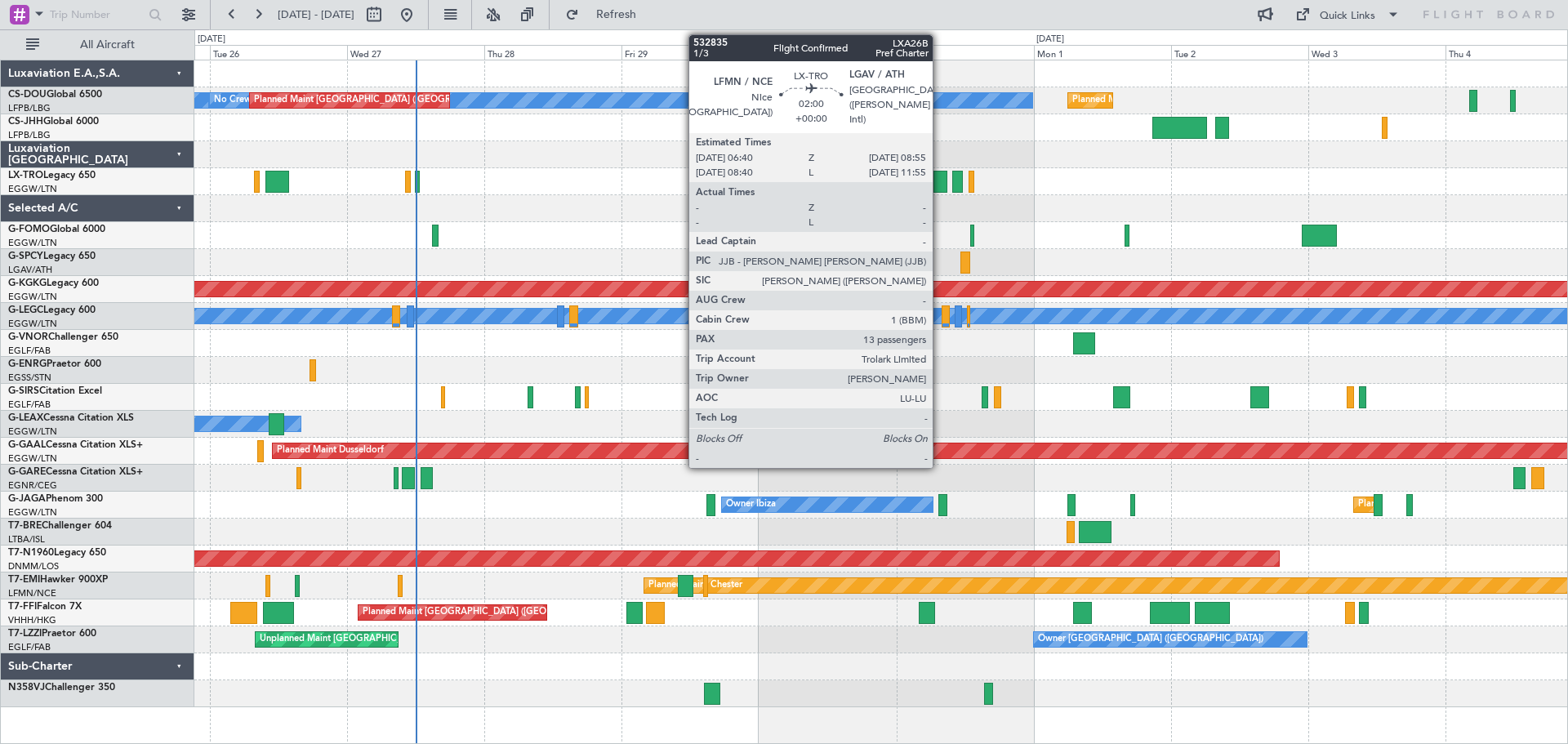
click at [940, 184] on div at bounding box center [940, 182] width 13 height 22
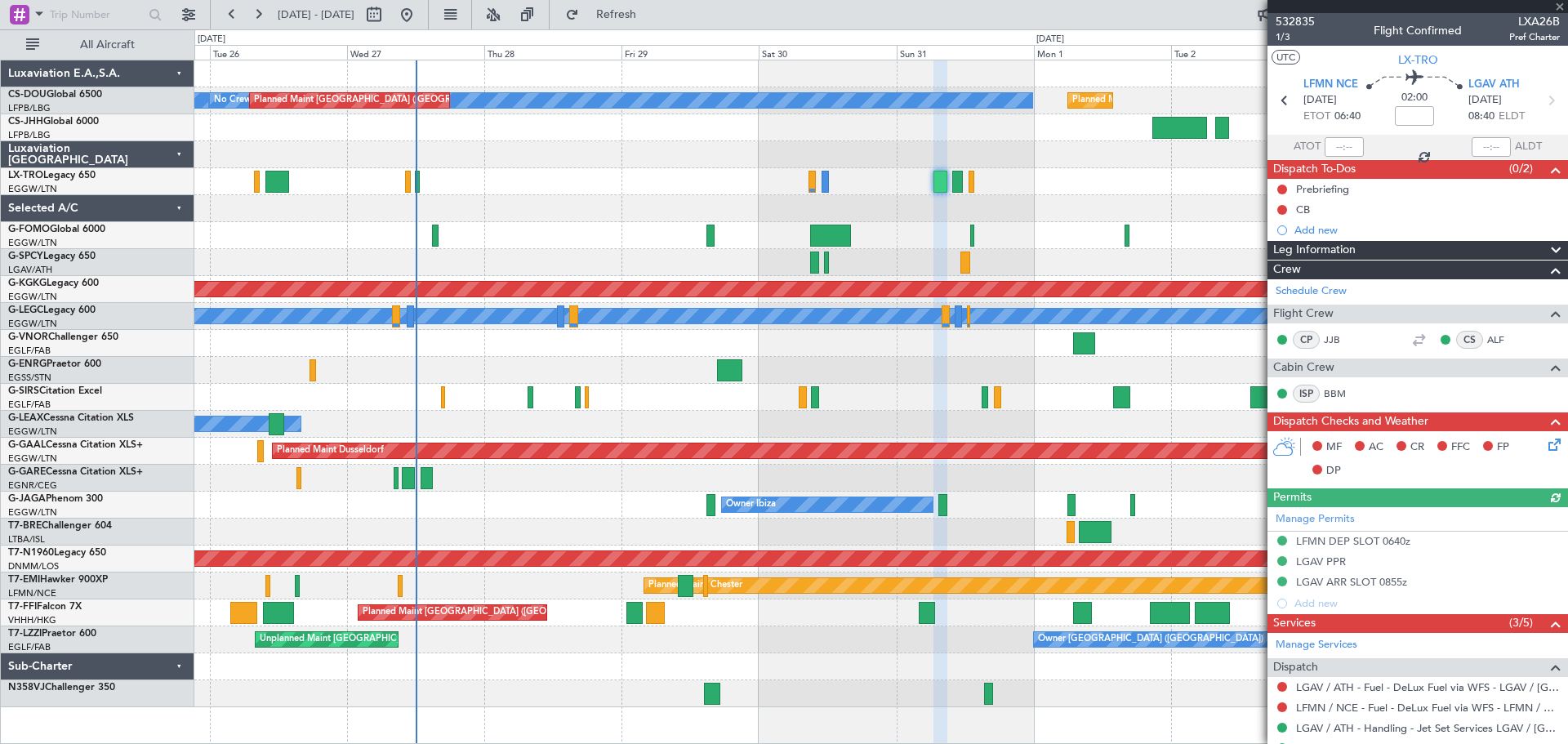
click at [1561, 4] on div at bounding box center [1417, 7] width 300 height 13
click at [1557, 7] on span at bounding box center [1560, 7] width 17 height 15
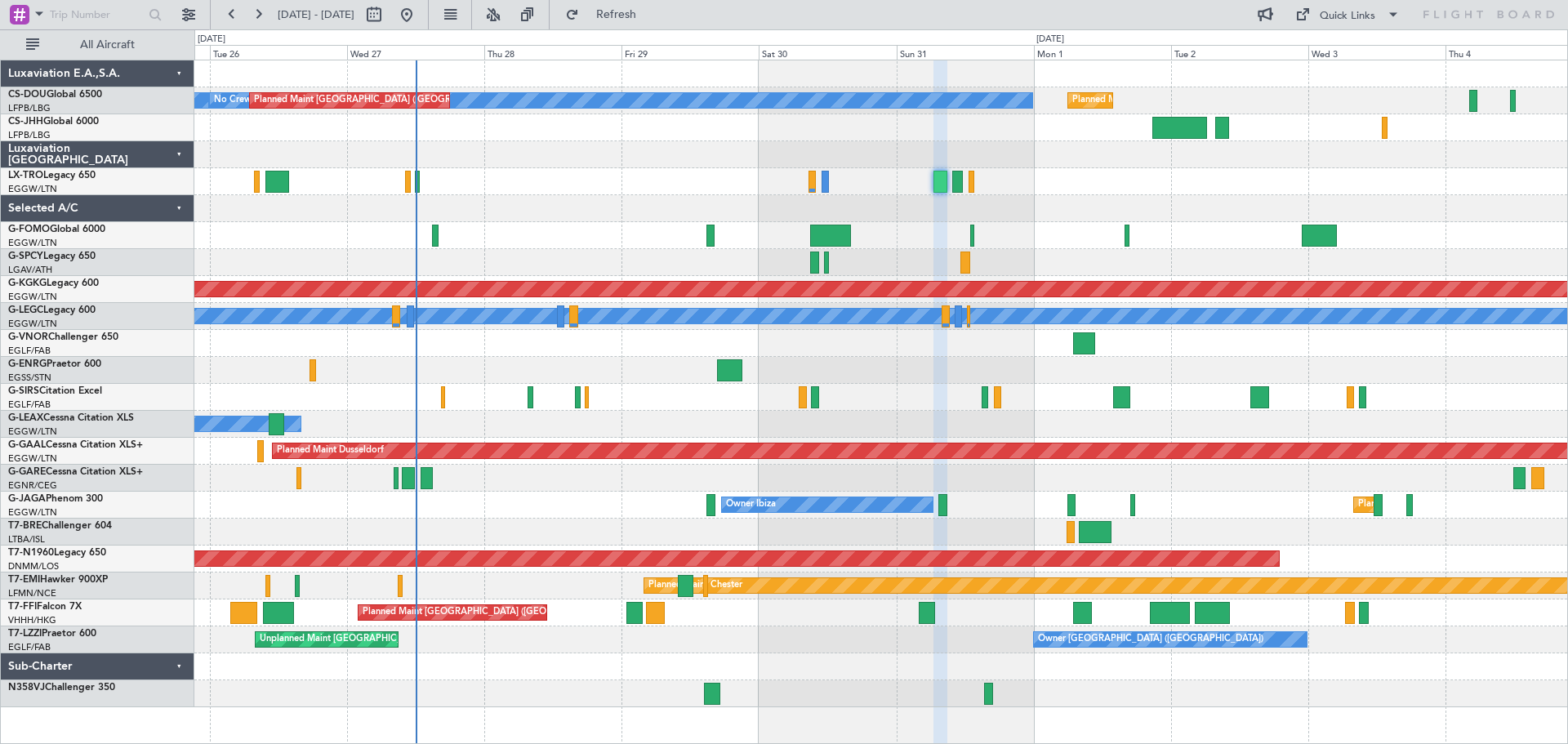
type input "0"
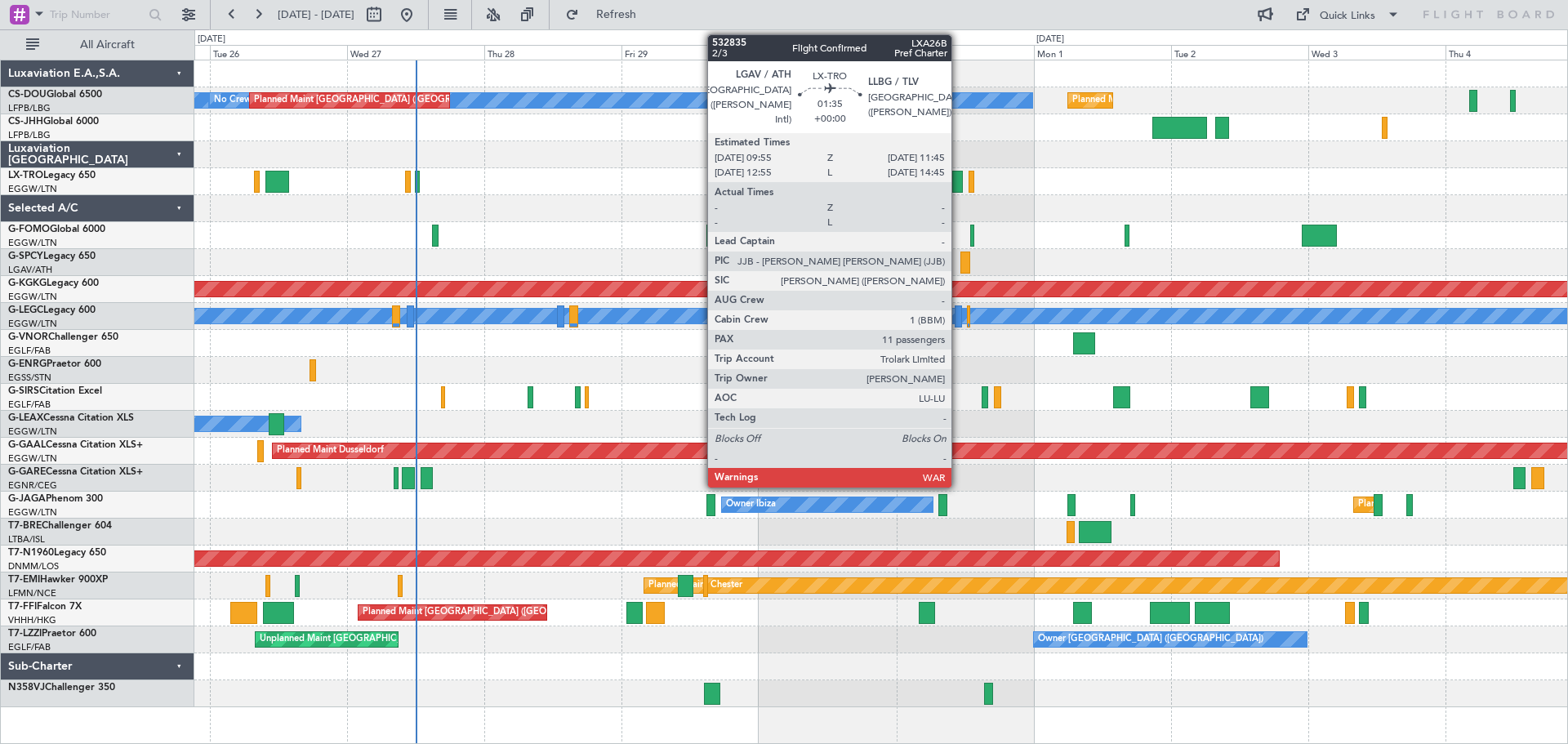
click at [959, 181] on div at bounding box center [957, 182] width 10 height 22
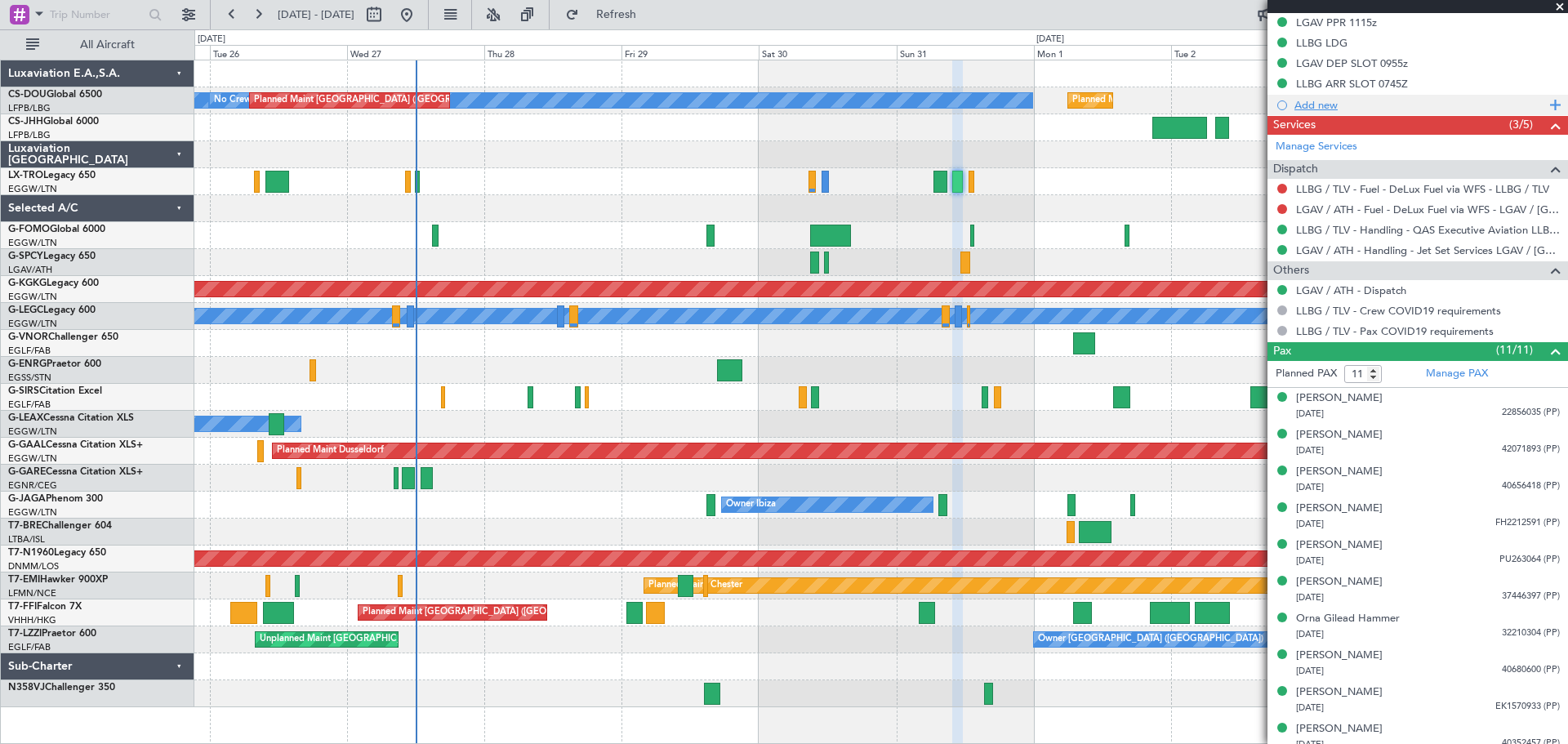
scroll to position [606, 0]
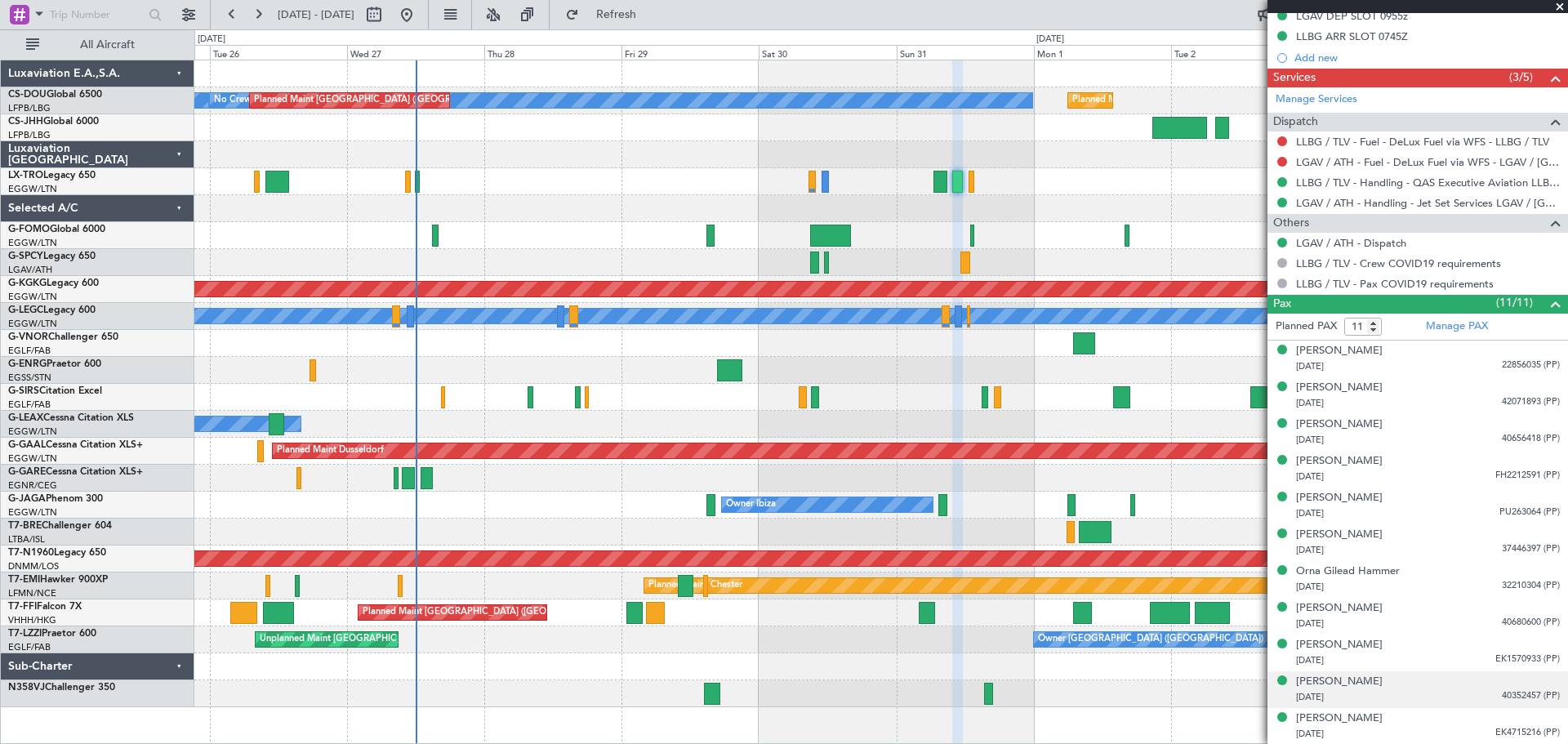
click at [1508, 693] on span "40352457 (PP)" at bounding box center [1531, 696] width 58 height 14
click at [1545, 718] on img at bounding box center [1552, 716] width 15 height 15
click at [1518, 512] on span "PU263064 (PP)" at bounding box center [1529, 512] width 60 height 14
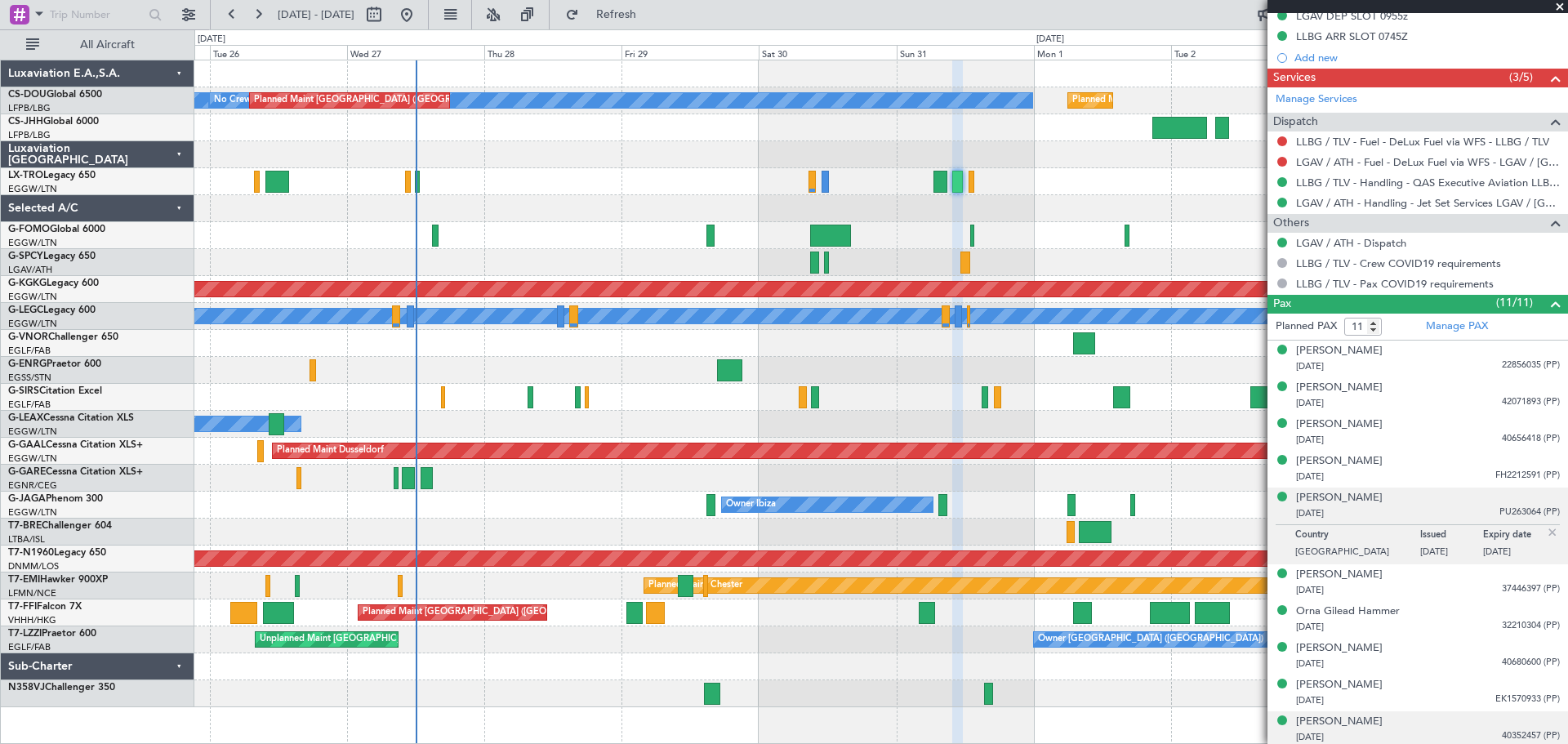
click at [1545, 537] on img at bounding box center [1552, 533] width 15 height 15
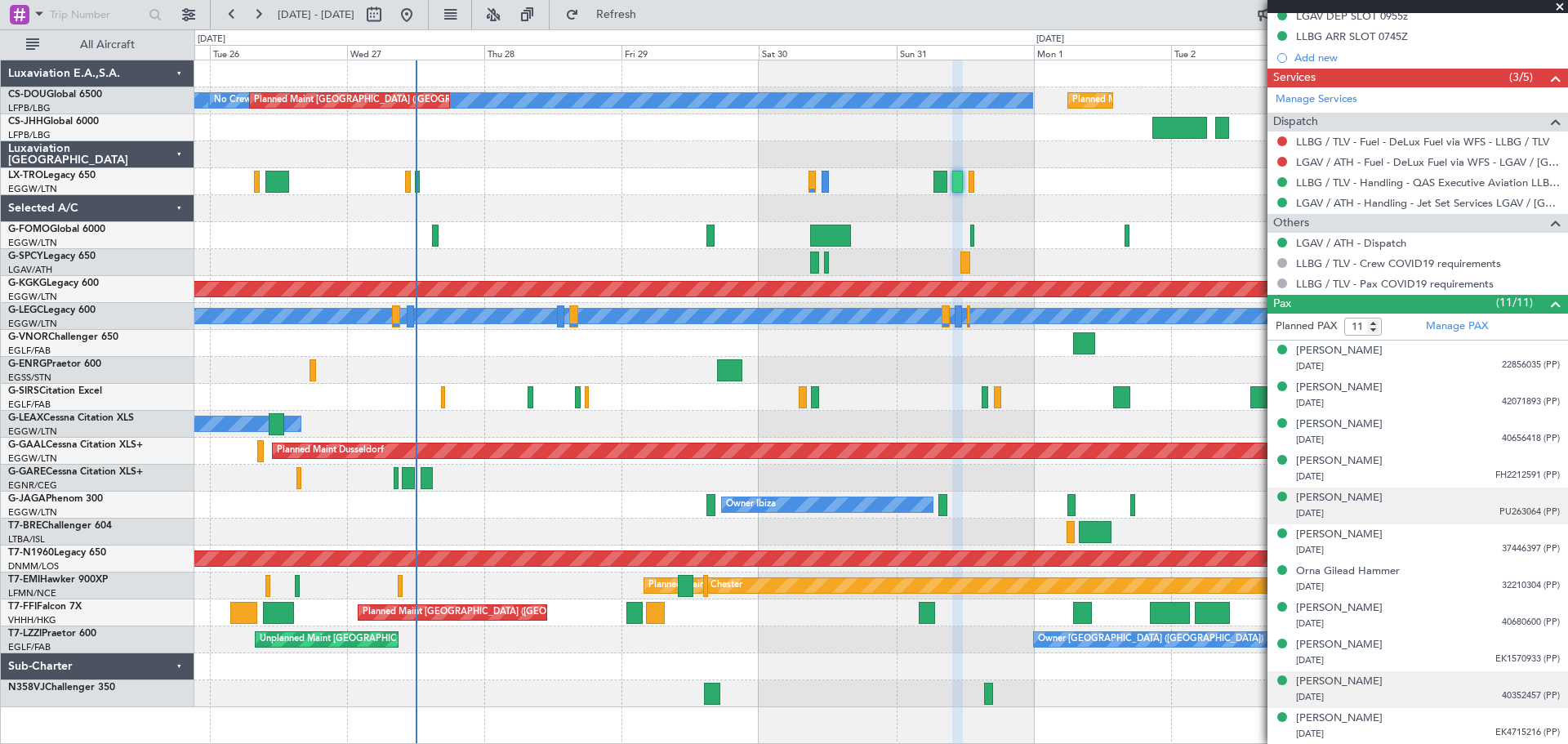
click at [1558, 7] on span at bounding box center [1560, 7] width 17 height 15
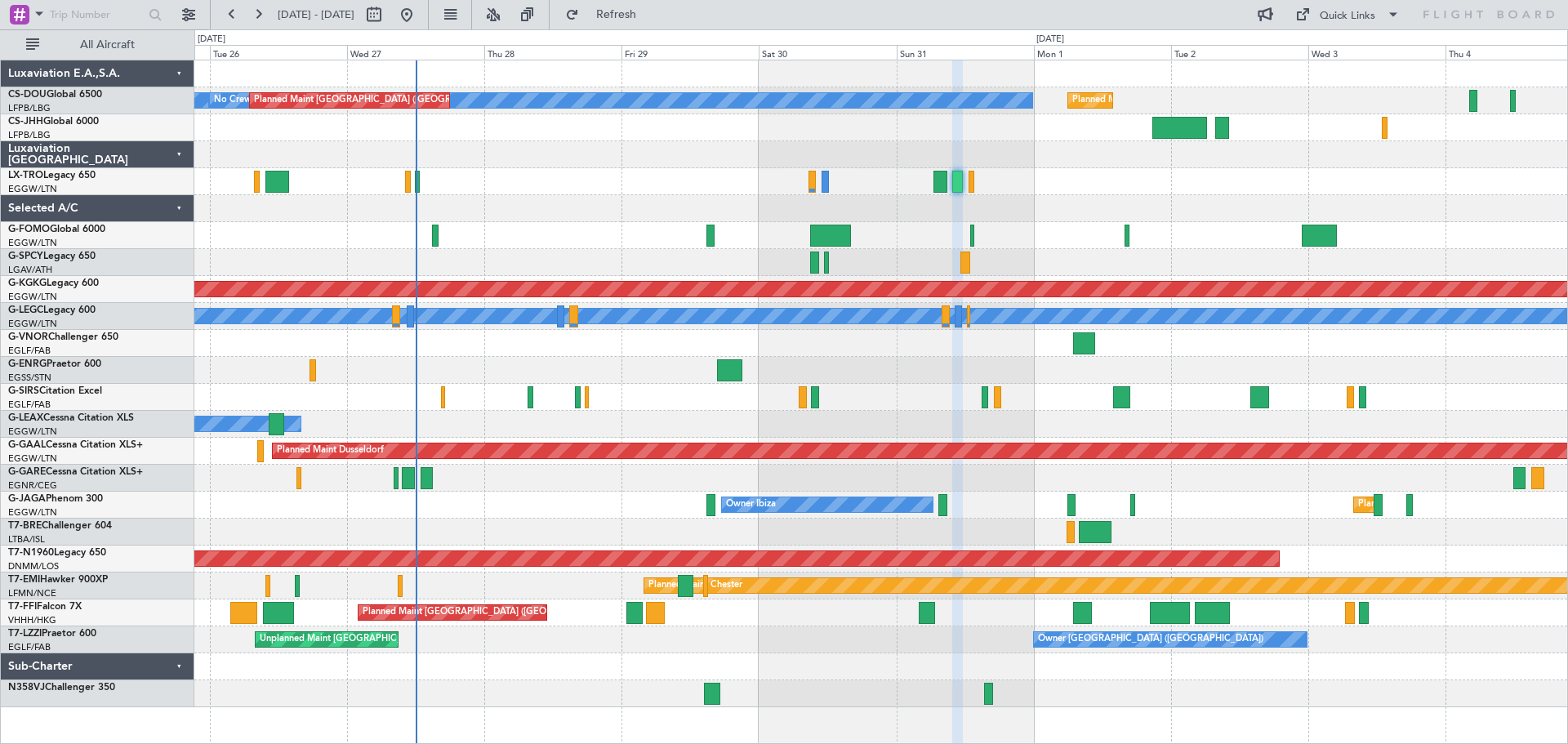
type input "0"
click at [551, 144] on div at bounding box center [881, 154] width 1373 height 27
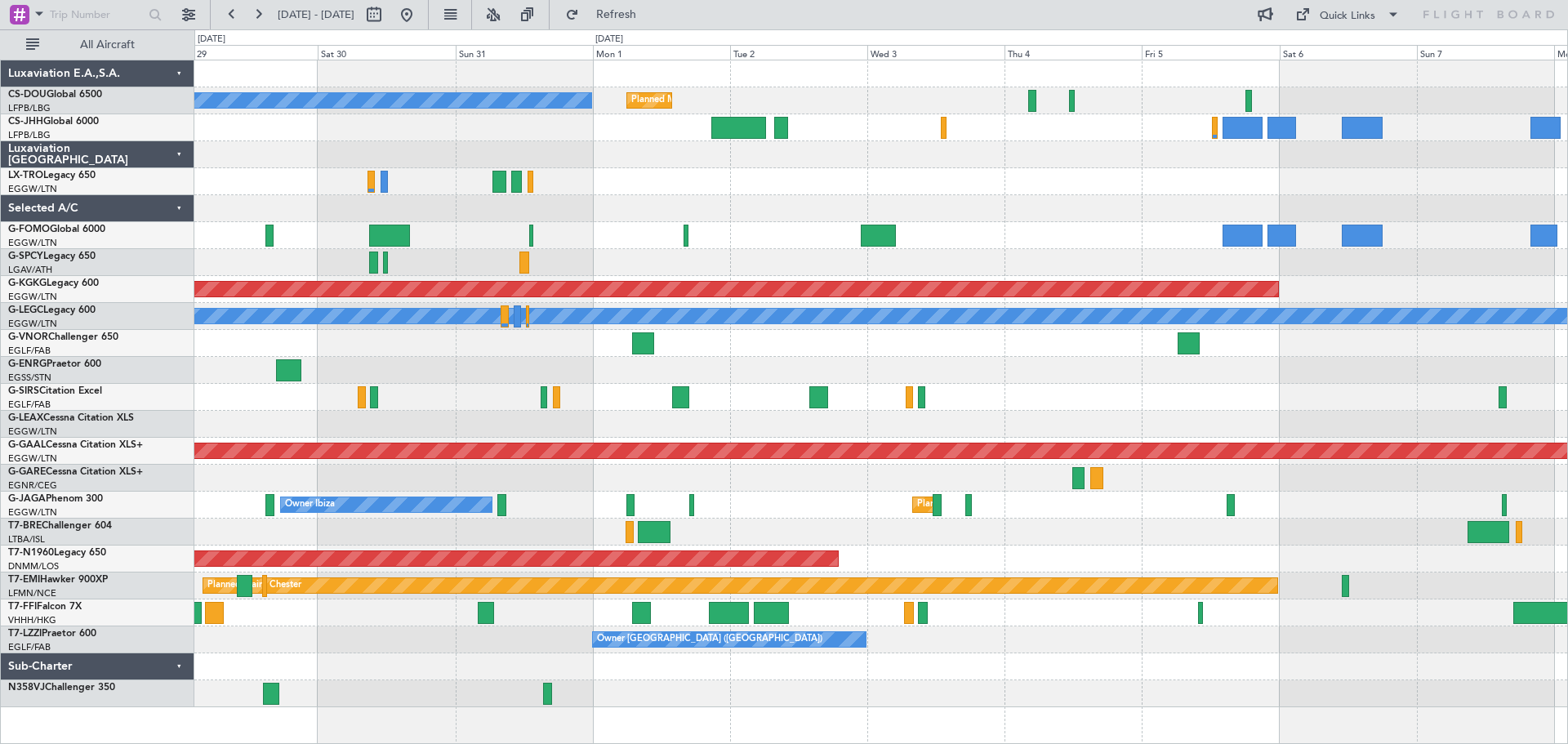
click at [757, 205] on div at bounding box center [881, 208] width 1373 height 27
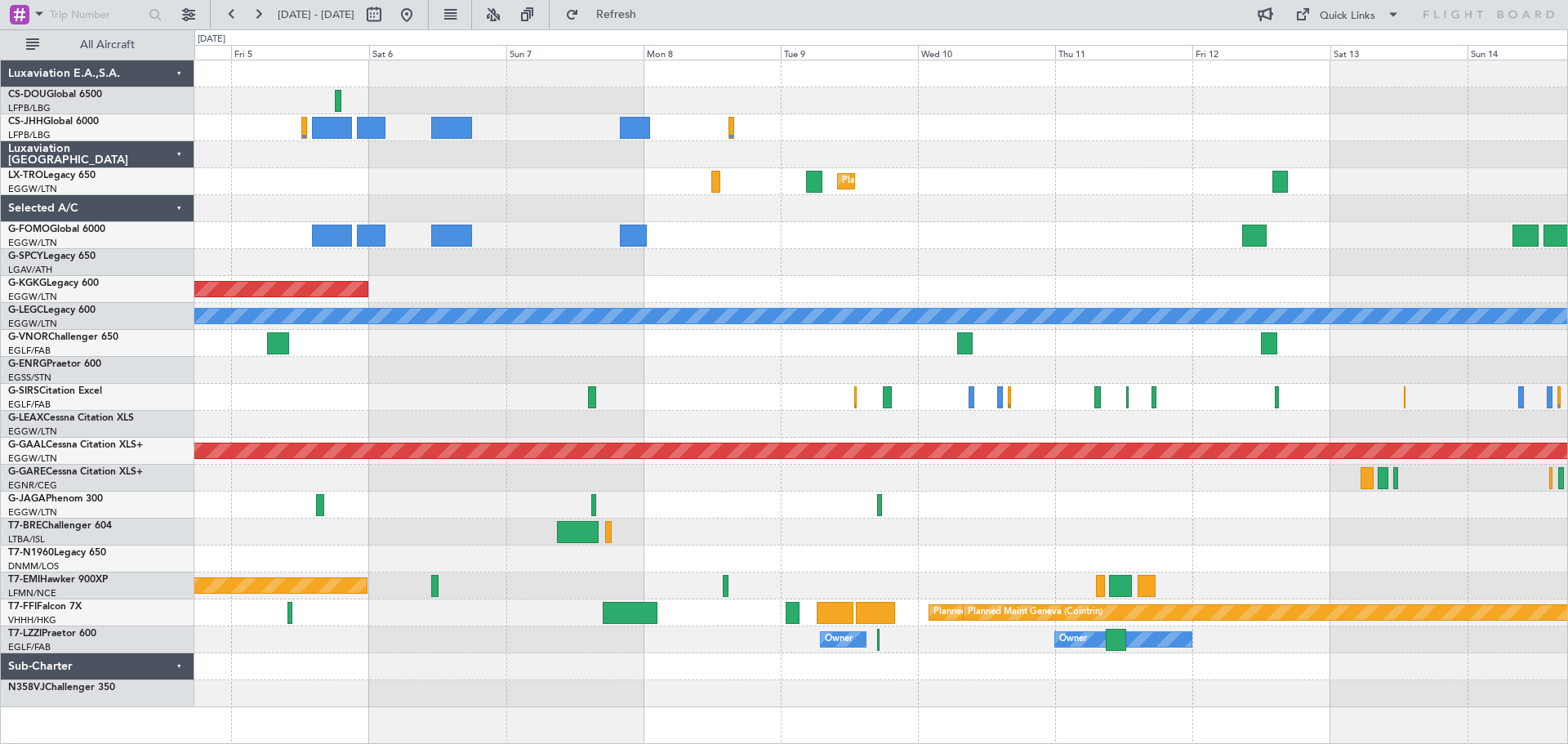
click at [435, 305] on div "Planned Maint Dusseldorf AOG Maint [GEOGRAPHIC_DATA] ([GEOGRAPHIC_DATA]) A/C Un…" at bounding box center [881, 383] width 1373 height 646
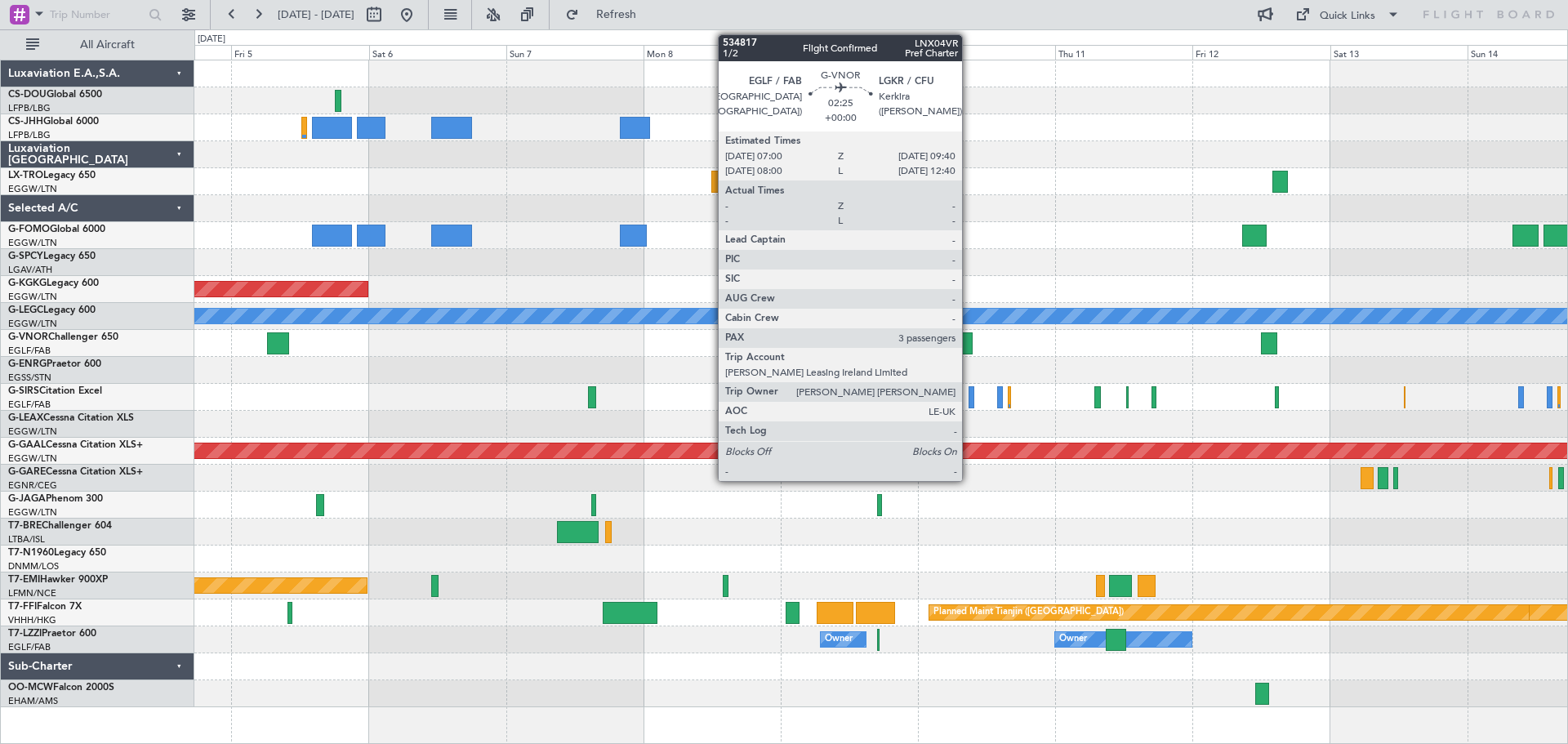
click at [969, 339] on div at bounding box center [964, 343] width 16 height 22
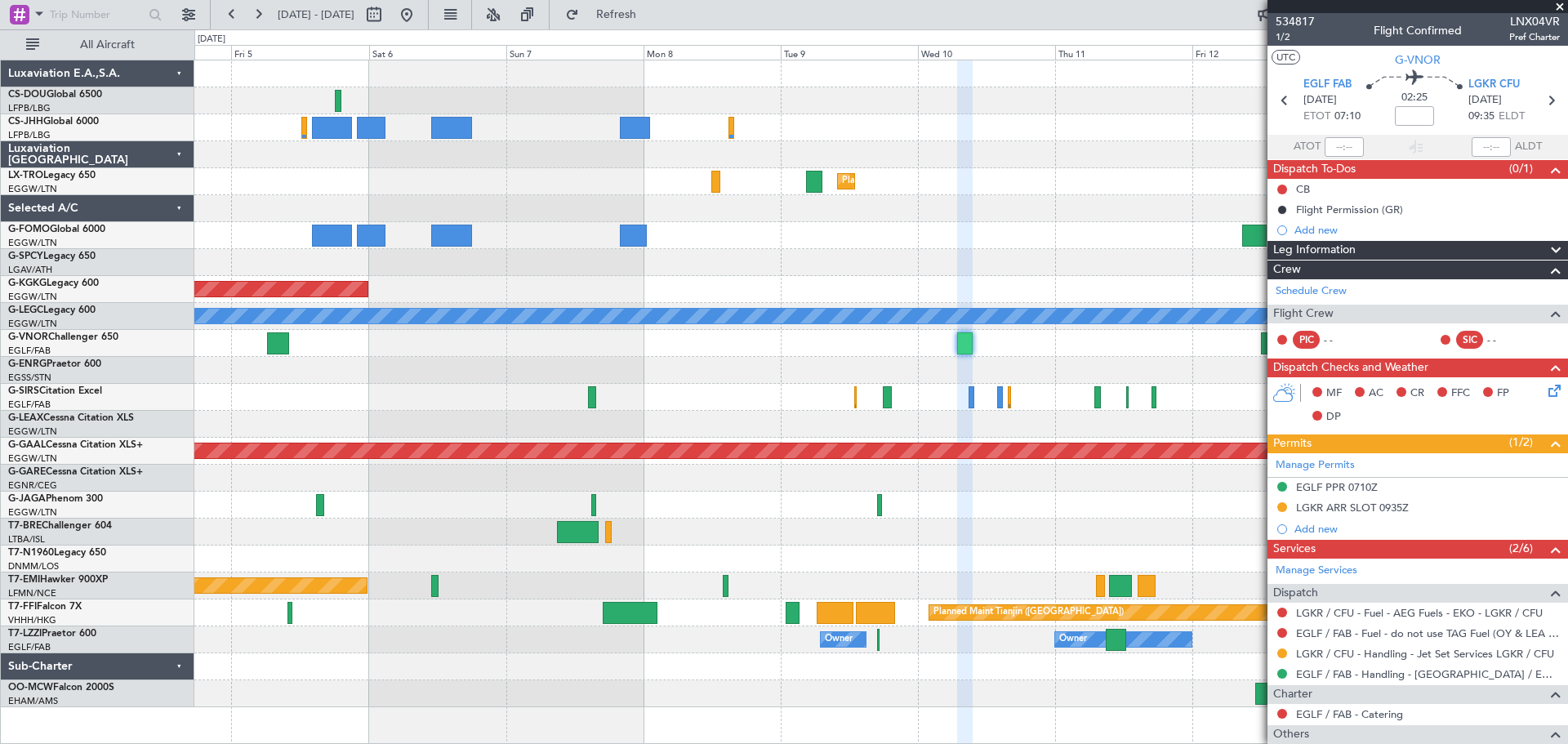
click at [1558, 5] on span at bounding box center [1560, 7] width 17 height 15
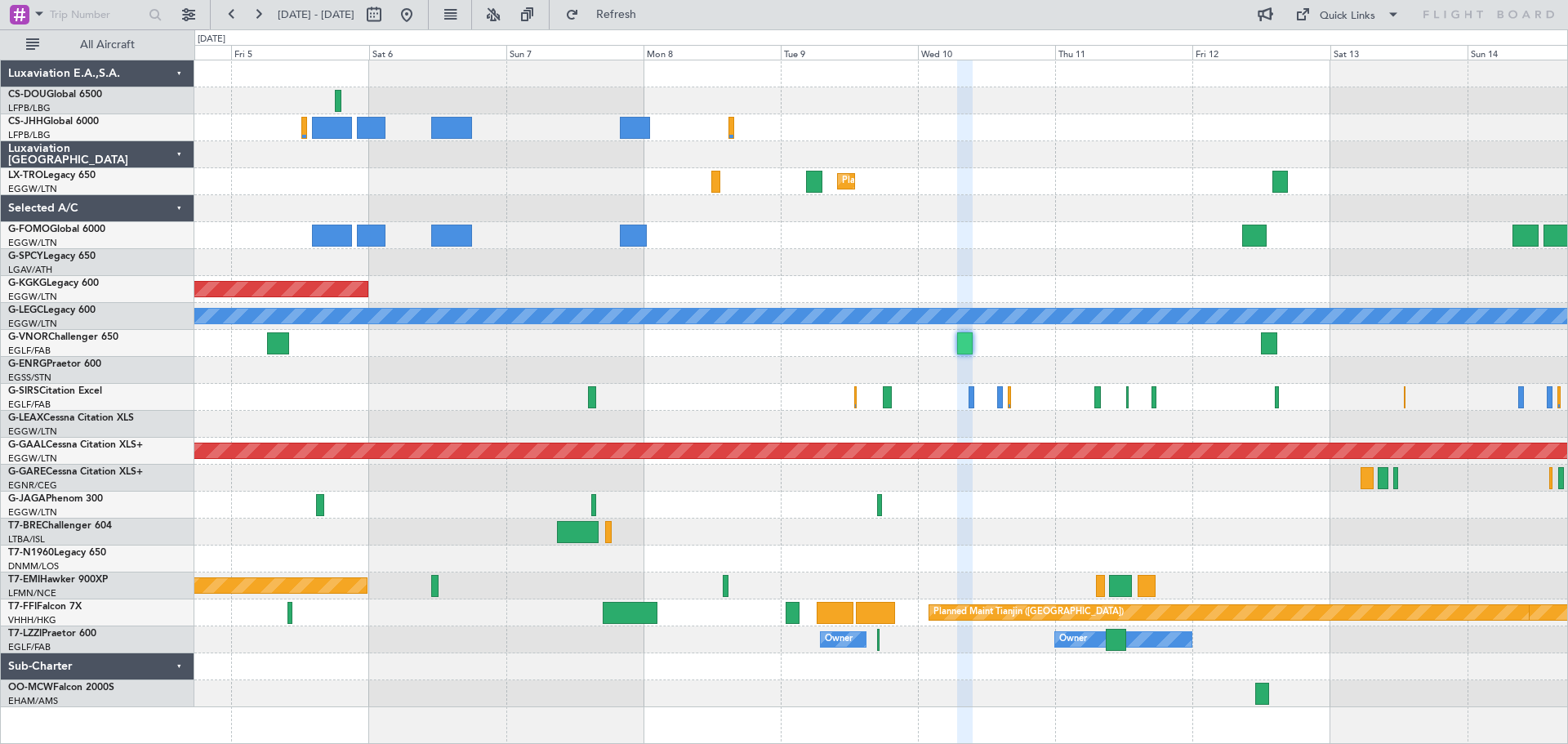
type input "0"
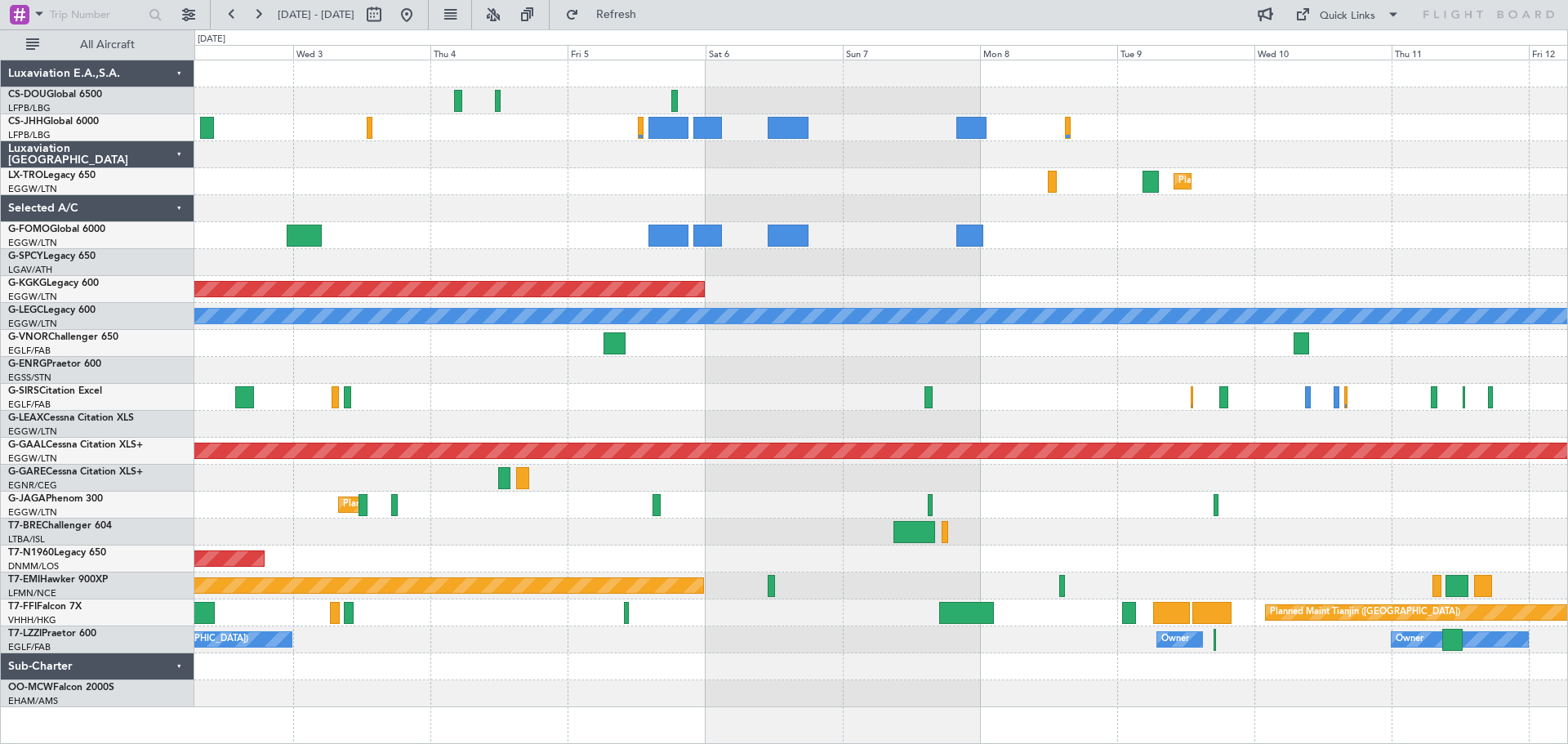
click at [828, 365] on div at bounding box center [881, 370] width 1373 height 27
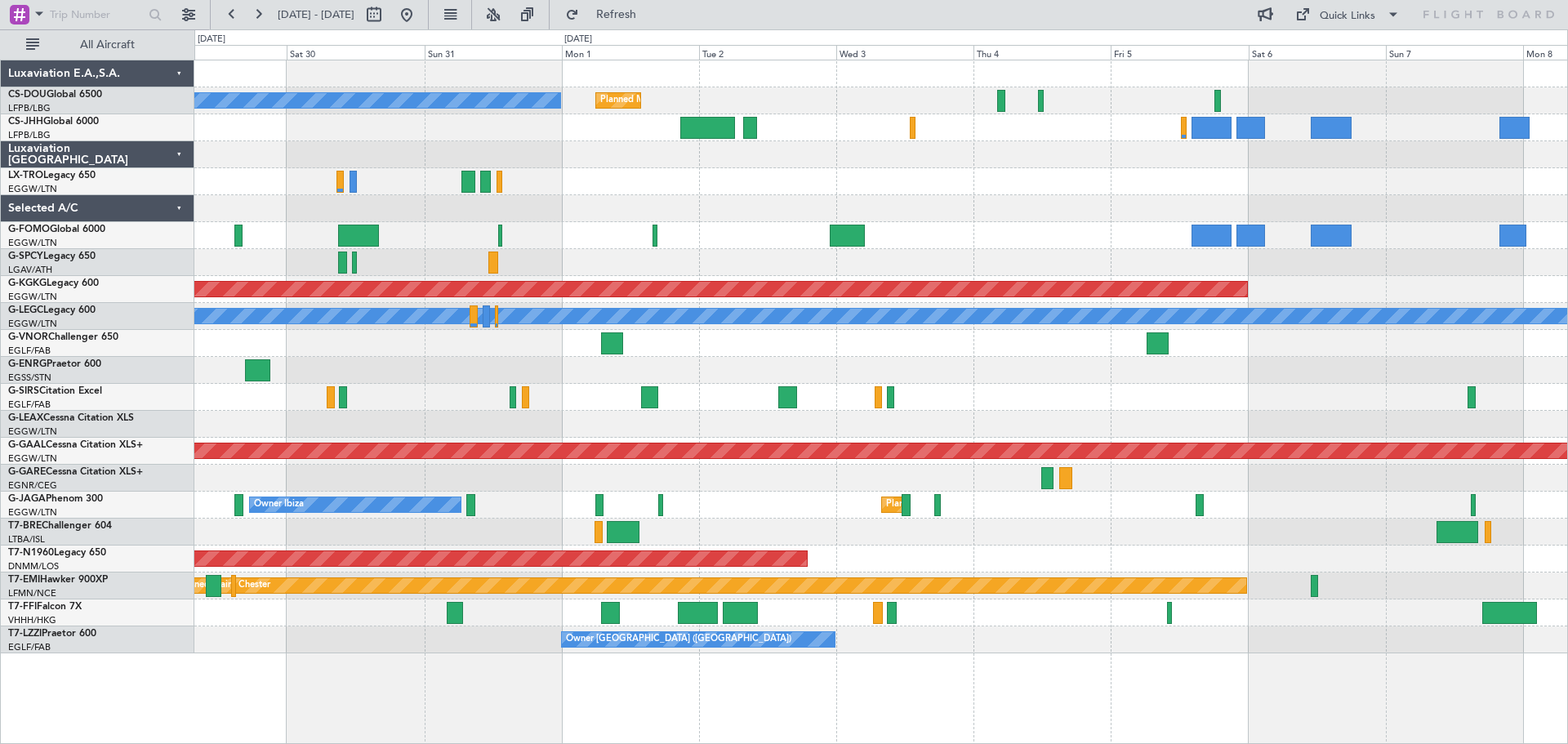
click at [1070, 368] on div at bounding box center [881, 370] width 1373 height 27
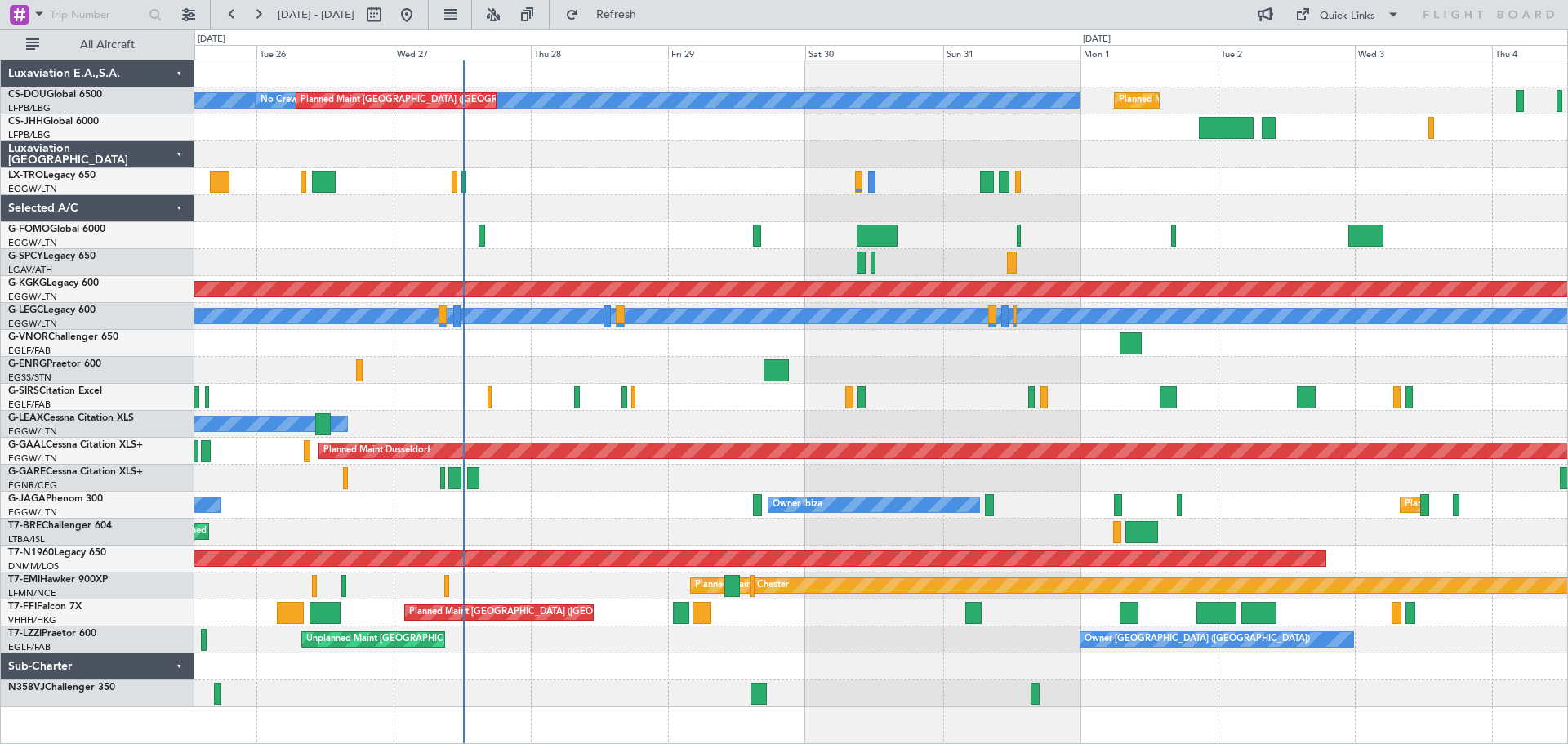
click at [988, 373] on div at bounding box center [881, 370] width 1373 height 27
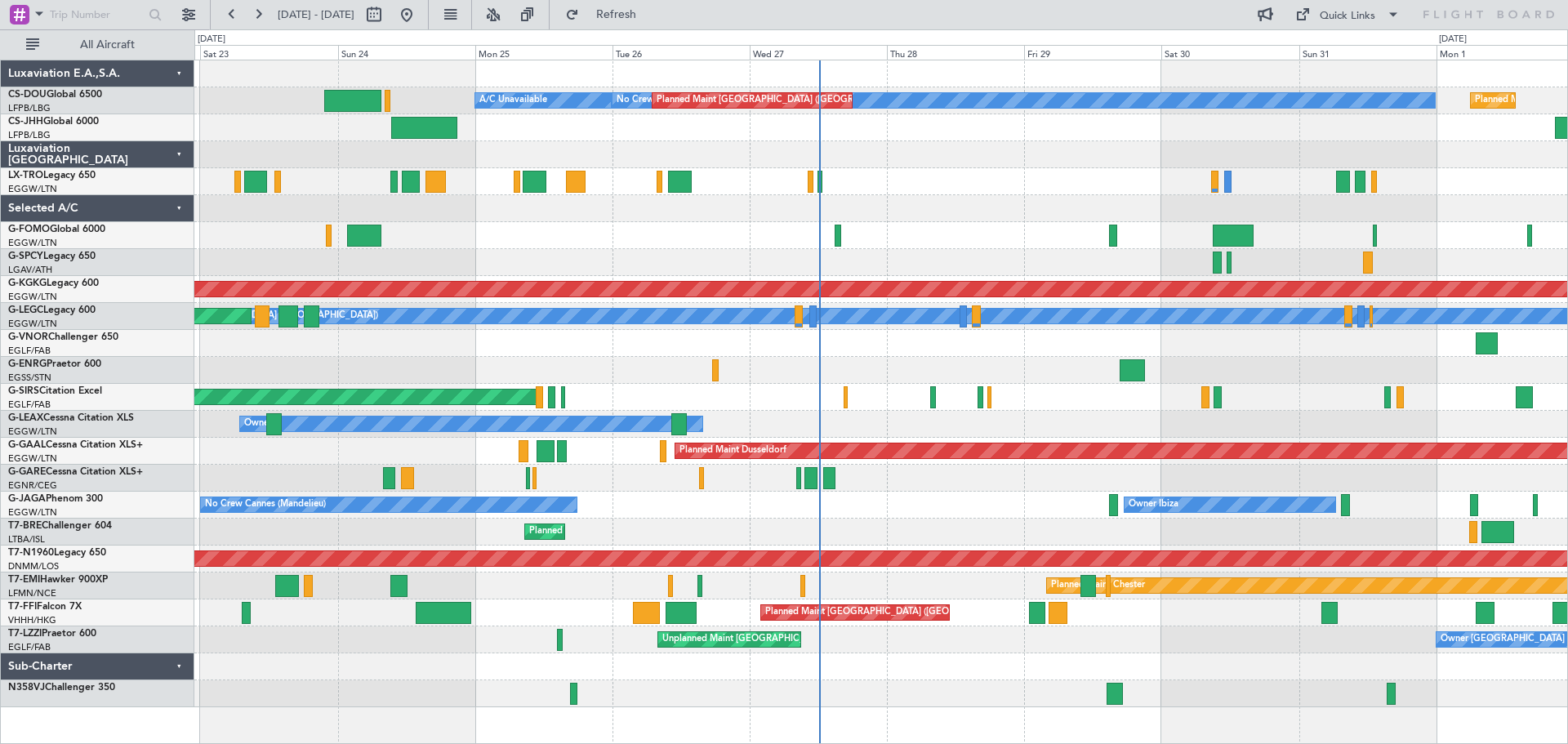
click at [1058, 387] on div "Planned Maint [GEOGRAPHIC_DATA] ([GEOGRAPHIC_DATA]) No Crew Planned Maint [GEOG…" at bounding box center [881, 383] width 1373 height 646
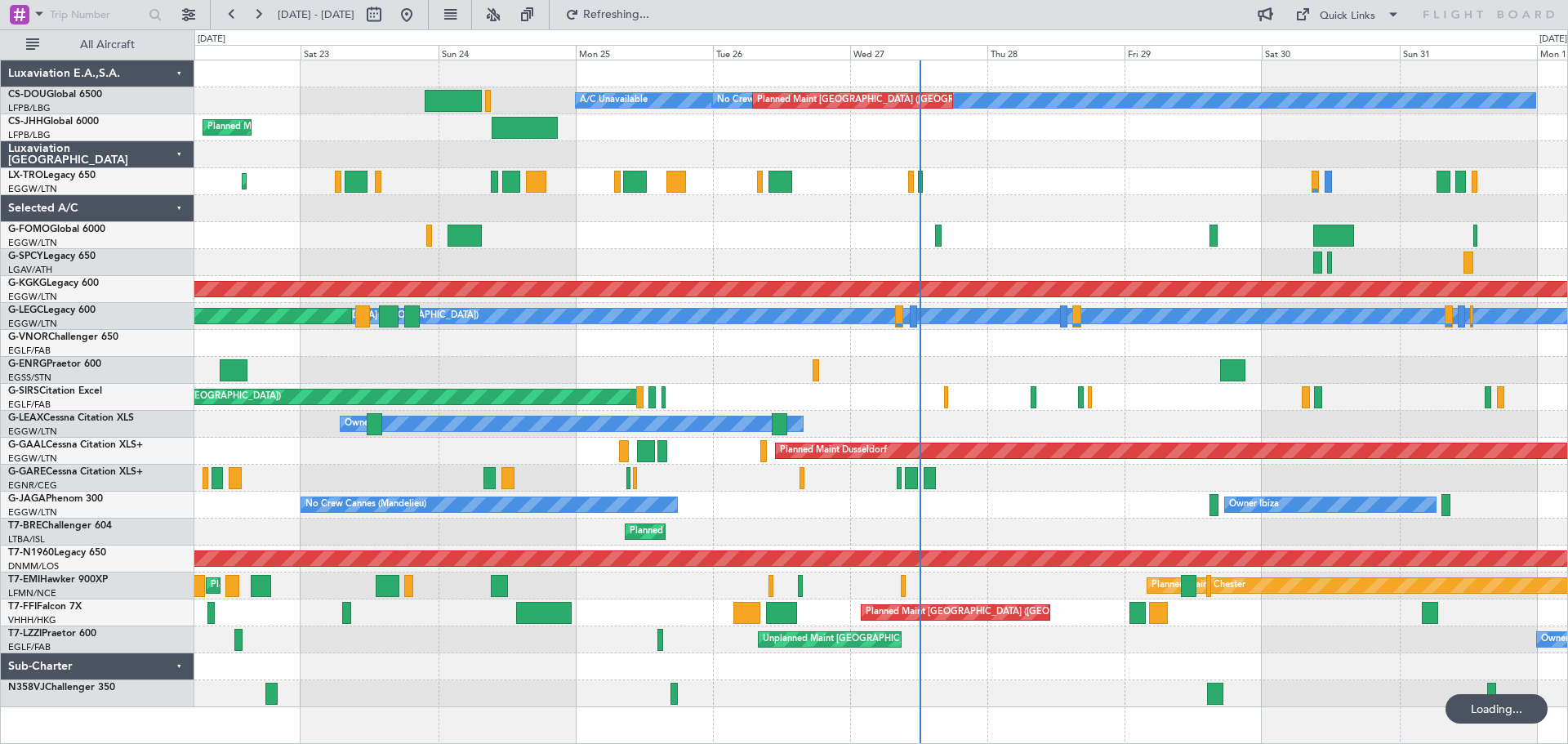
click at [724, 379] on div at bounding box center [881, 370] width 1373 height 27
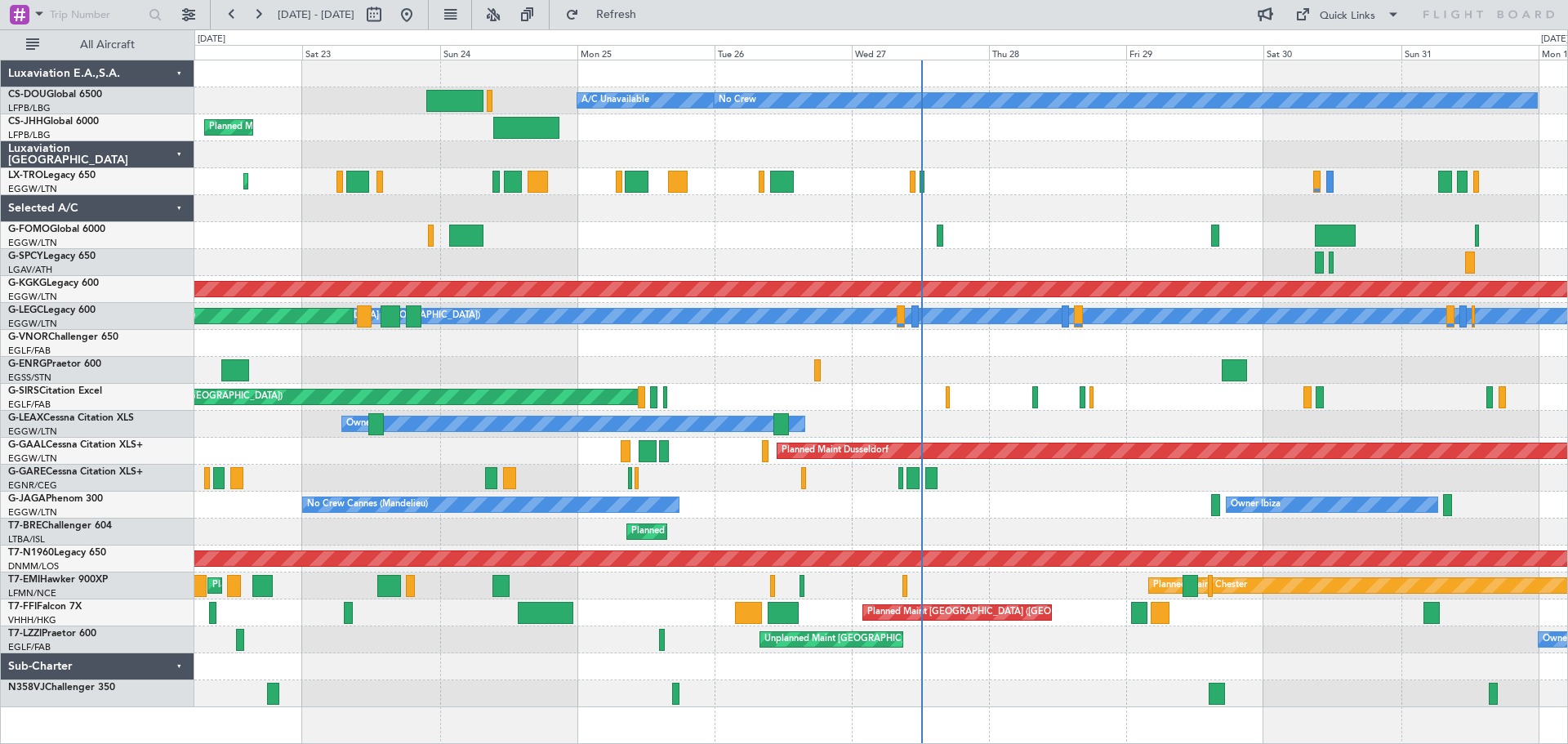
click at [1056, 142] on div at bounding box center [881, 154] width 1373 height 27
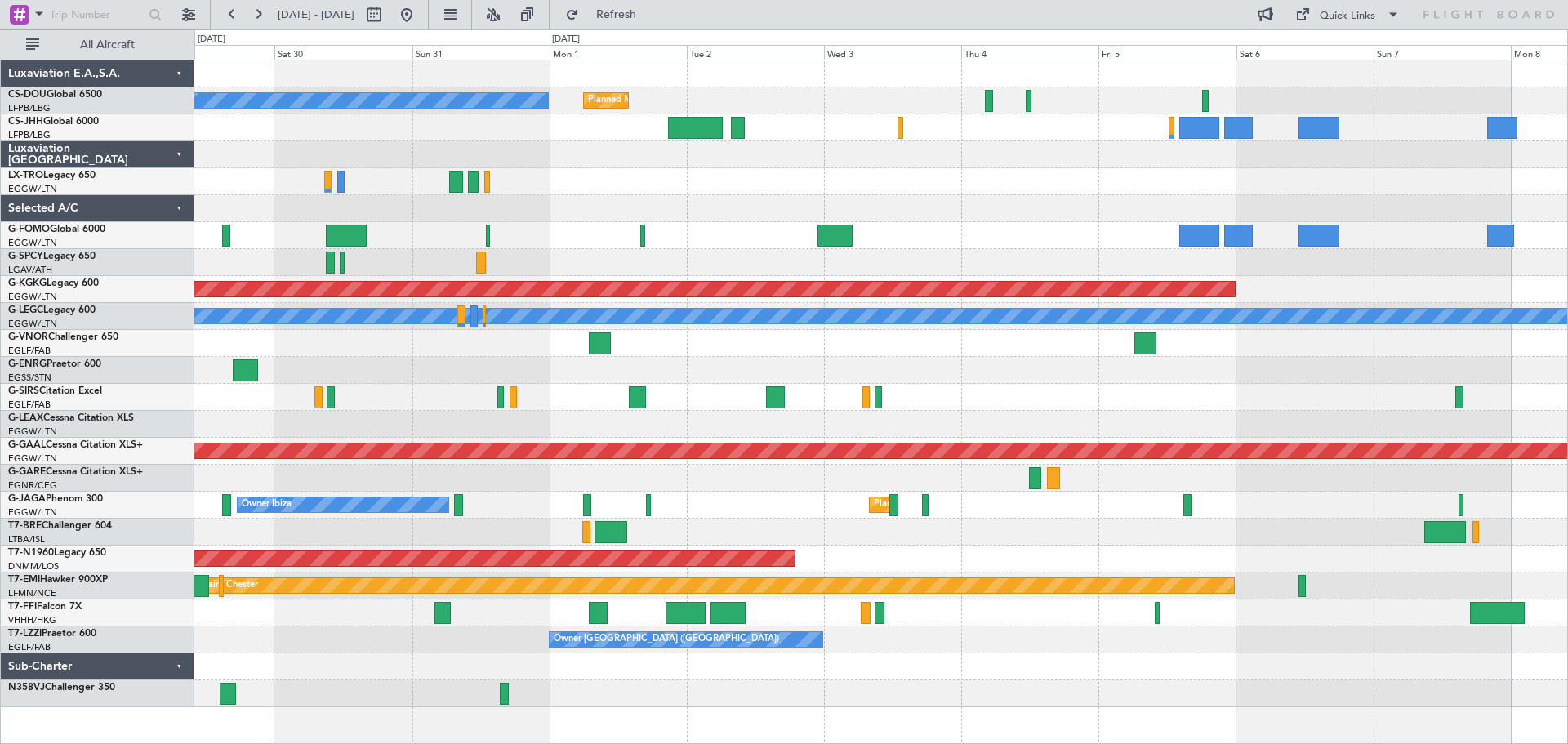
click at [432, 144] on div at bounding box center [881, 154] width 1373 height 27
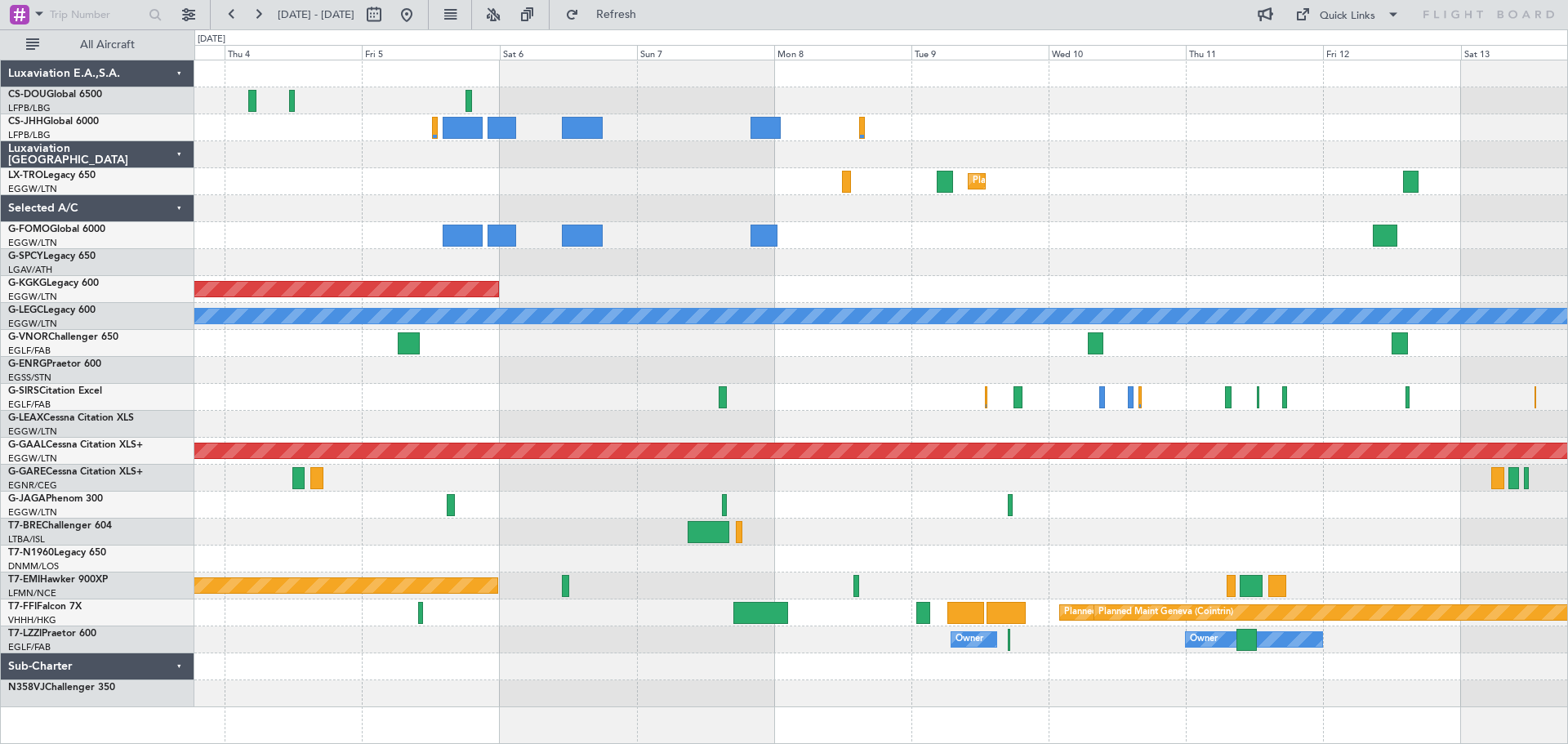
click at [614, 170] on div "Planned Maint Dusseldorf" at bounding box center [881, 181] width 1373 height 27
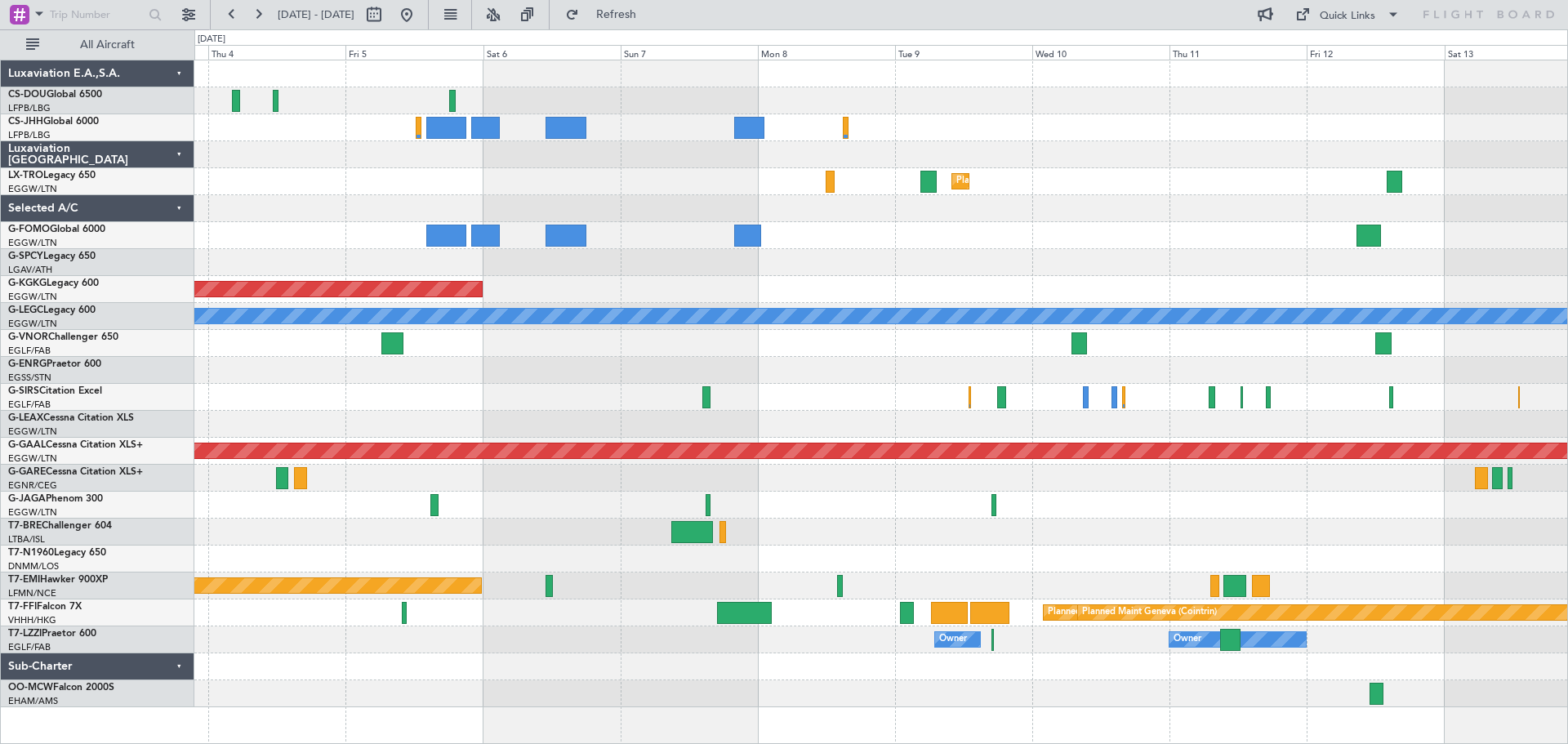
click at [1142, 246] on div "Planned Maint Paris (Le Bourget) Planned Maint Dusseldorf AOG Maint Istanbul (A…" at bounding box center [881, 383] width 1373 height 646
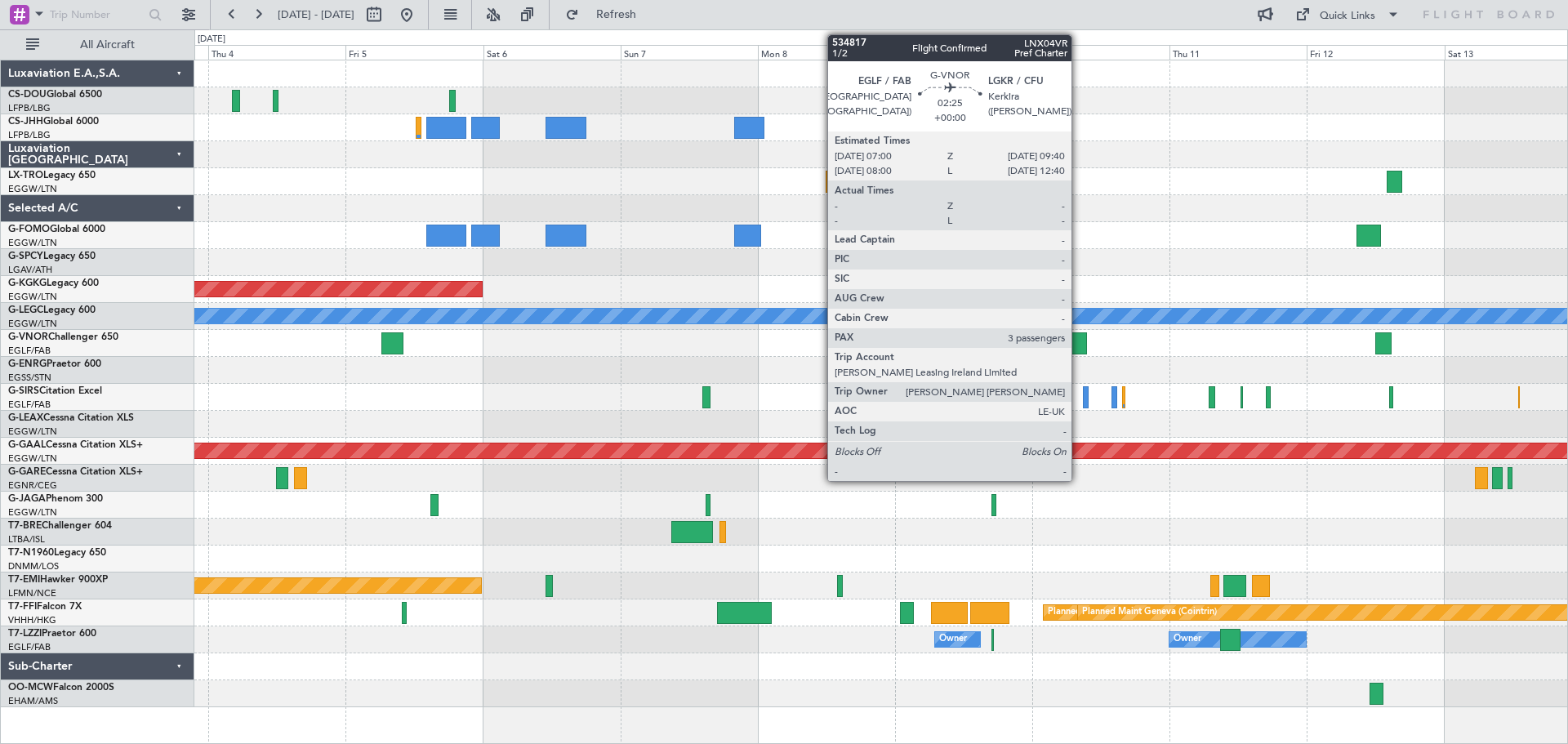
click at [1079, 343] on div at bounding box center [1079, 343] width 16 height 22
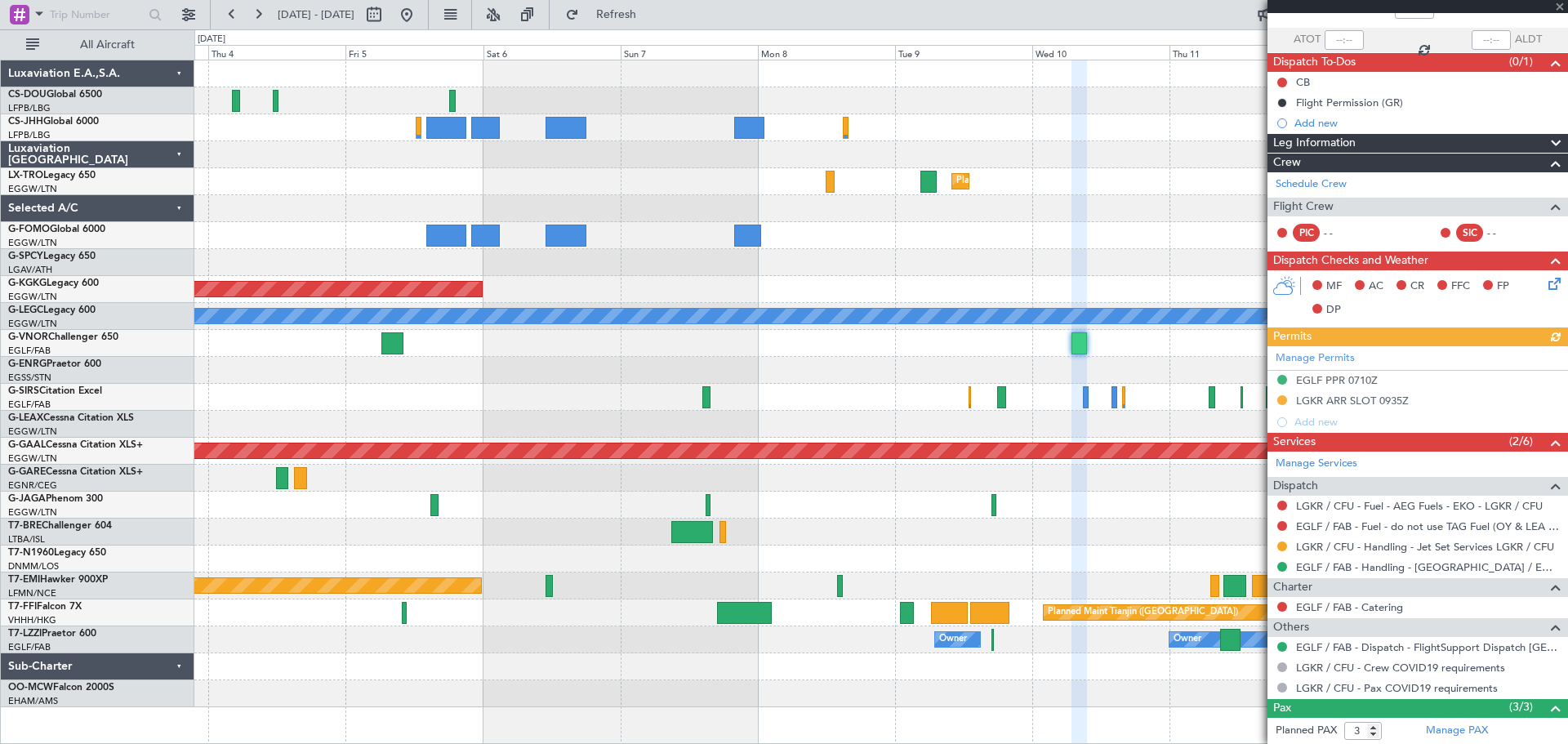
scroll to position [218, 0]
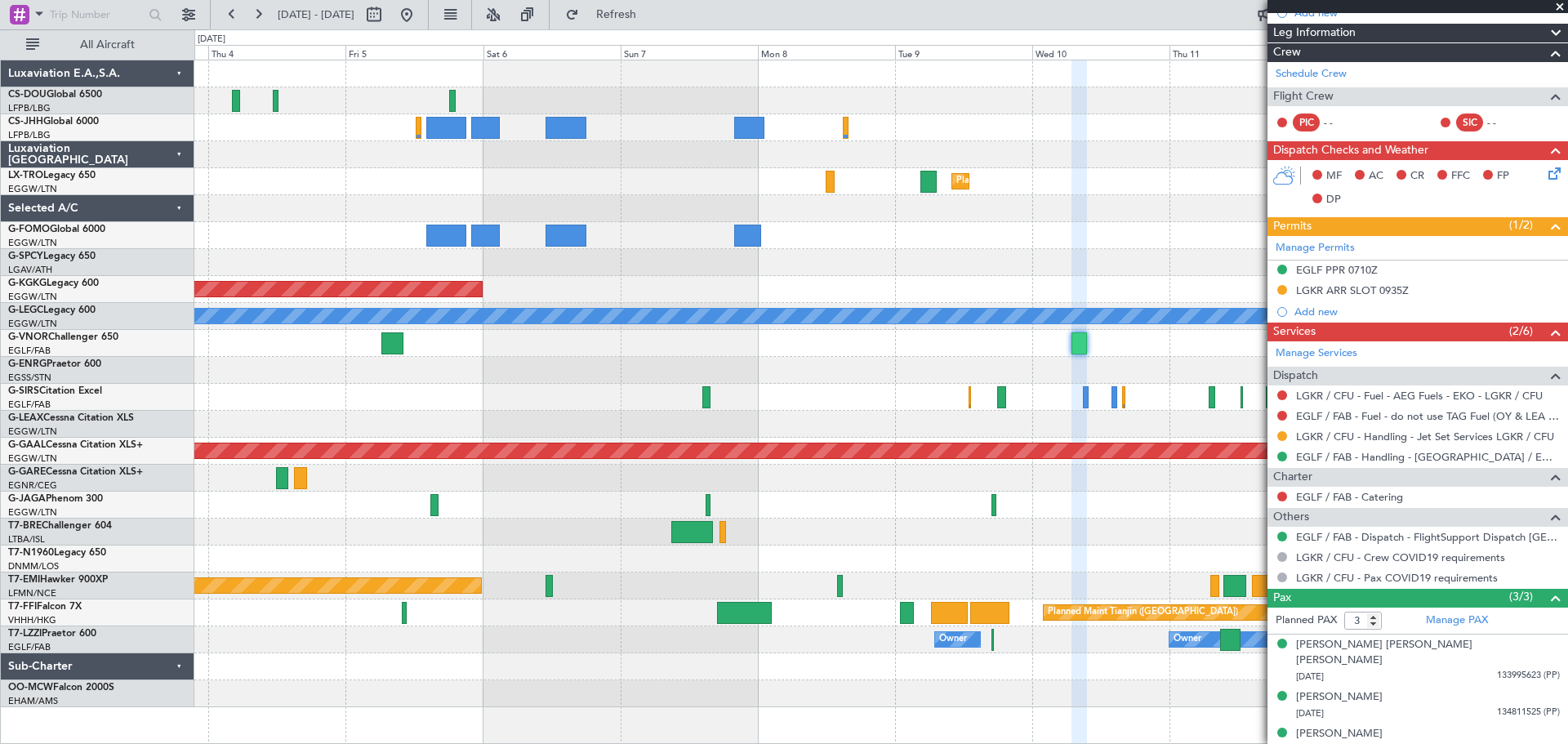
click at [1560, 7] on span at bounding box center [1560, 7] width 17 height 15
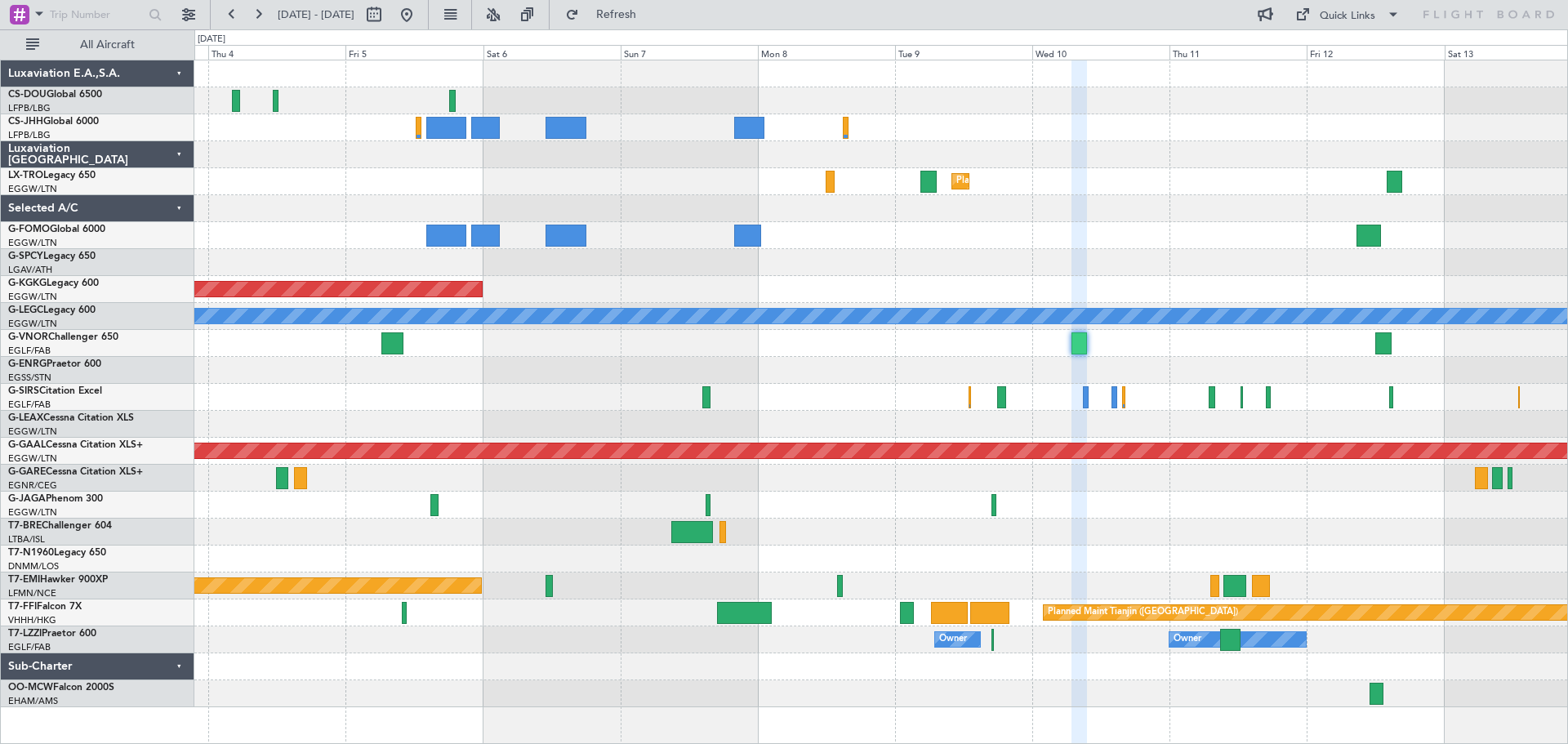
type input "0"
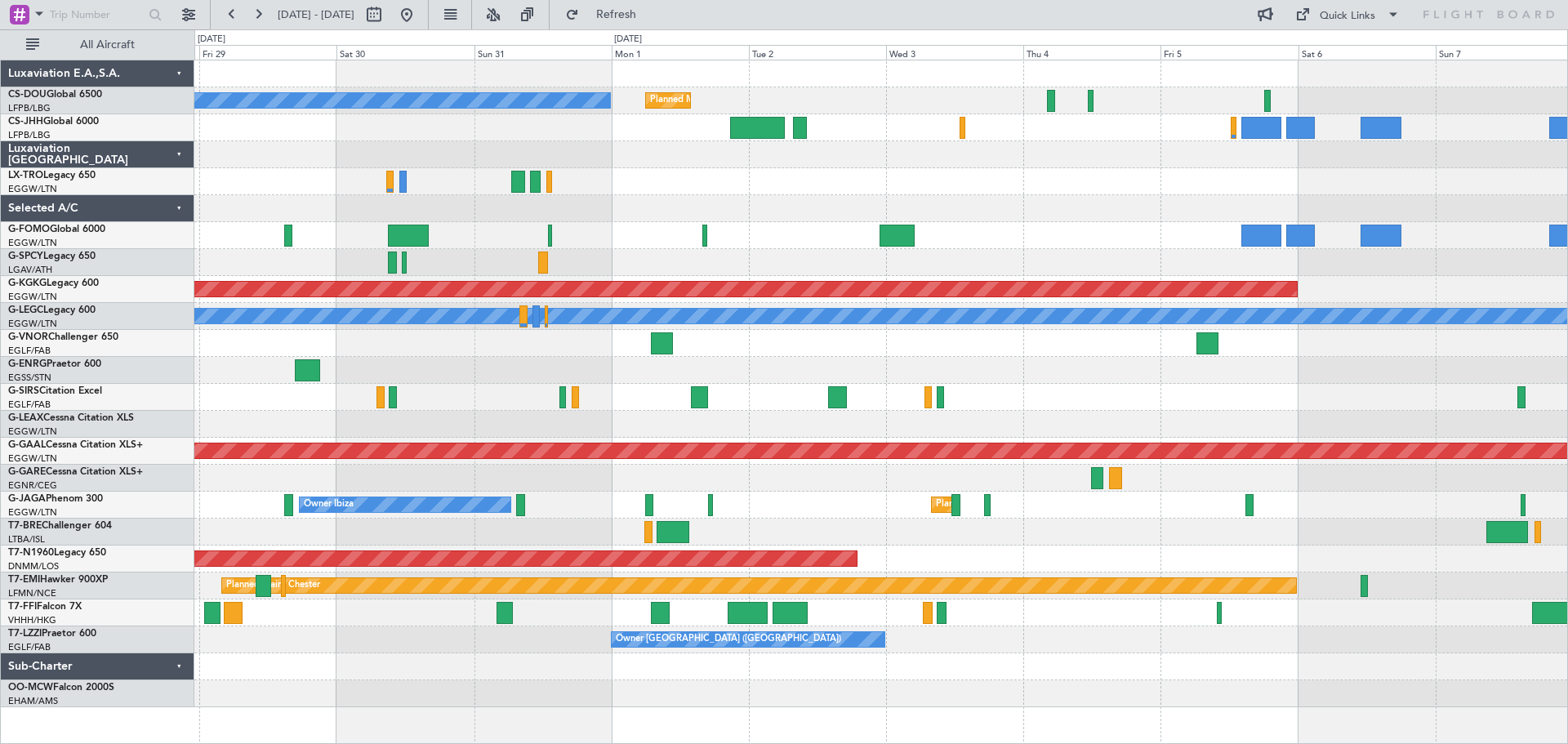
click at [1141, 381] on div at bounding box center [881, 370] width 1373 height 27
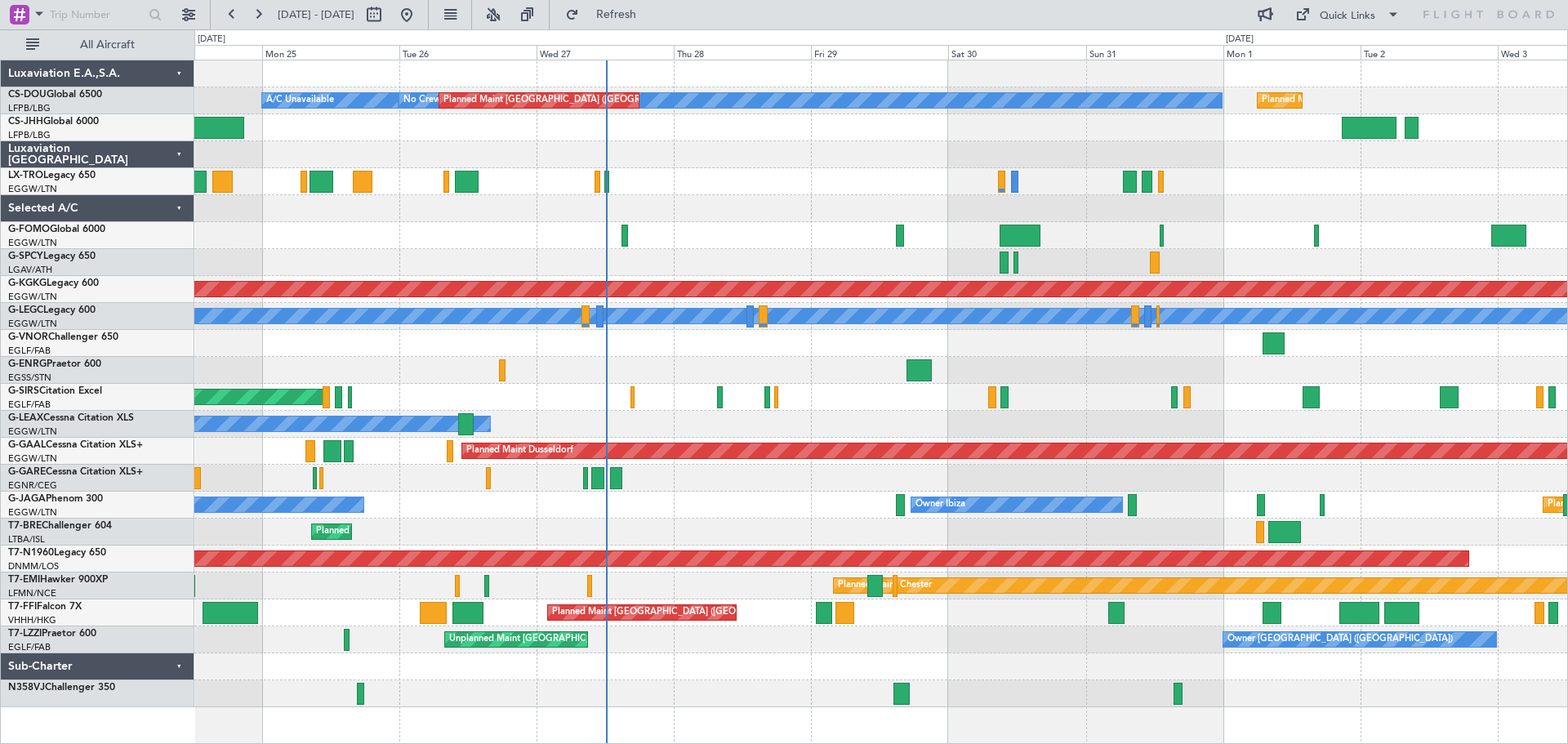
click at [1008, 352] on div "Planned Maint Paris (Le Bourget) No Crew Planned Maint Paris (Le Bourget) A/C U…" at bounding box center [881, 383] width 1373 height 646
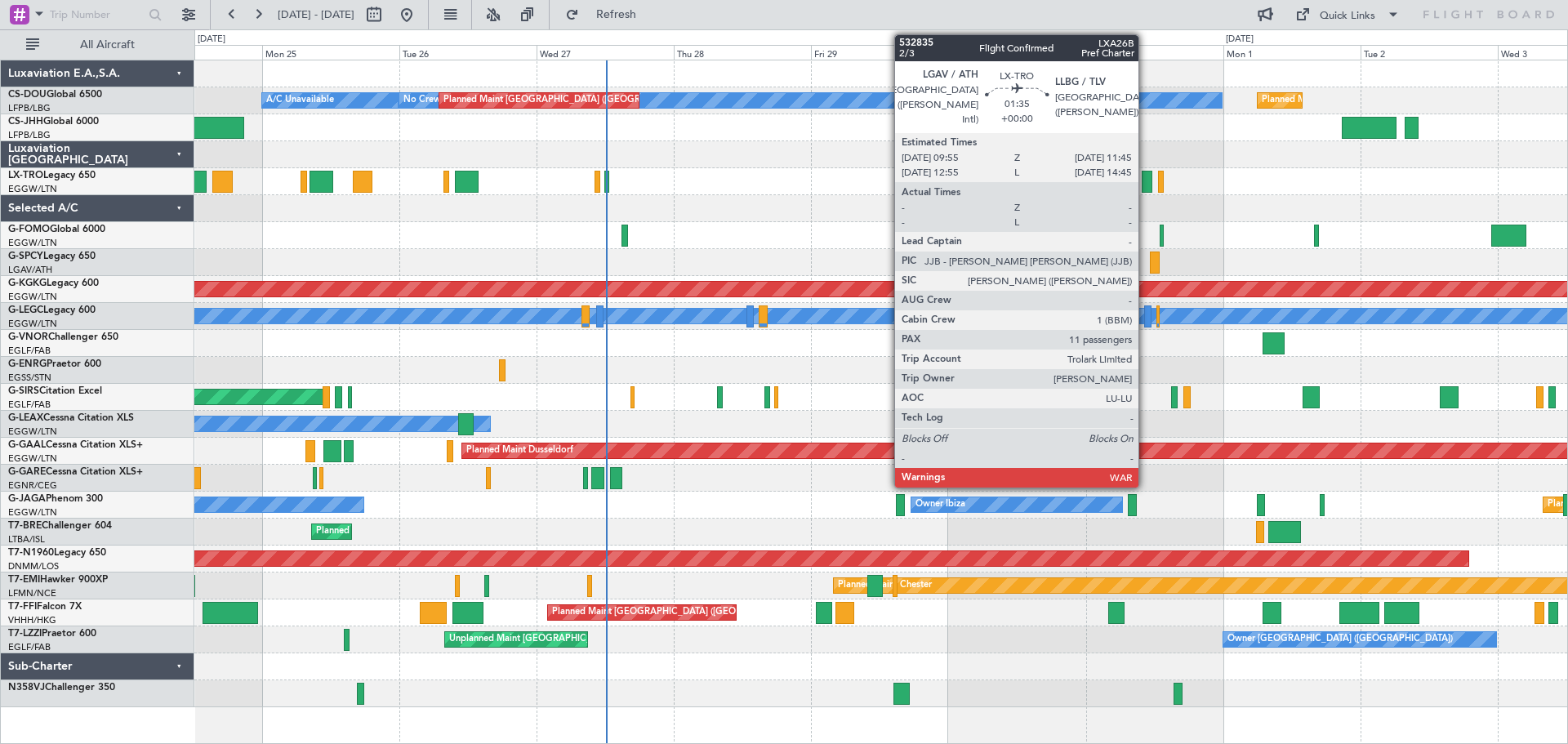
click at [1146, 180] on div at bounding box center [1147, 182] width 10 height 22
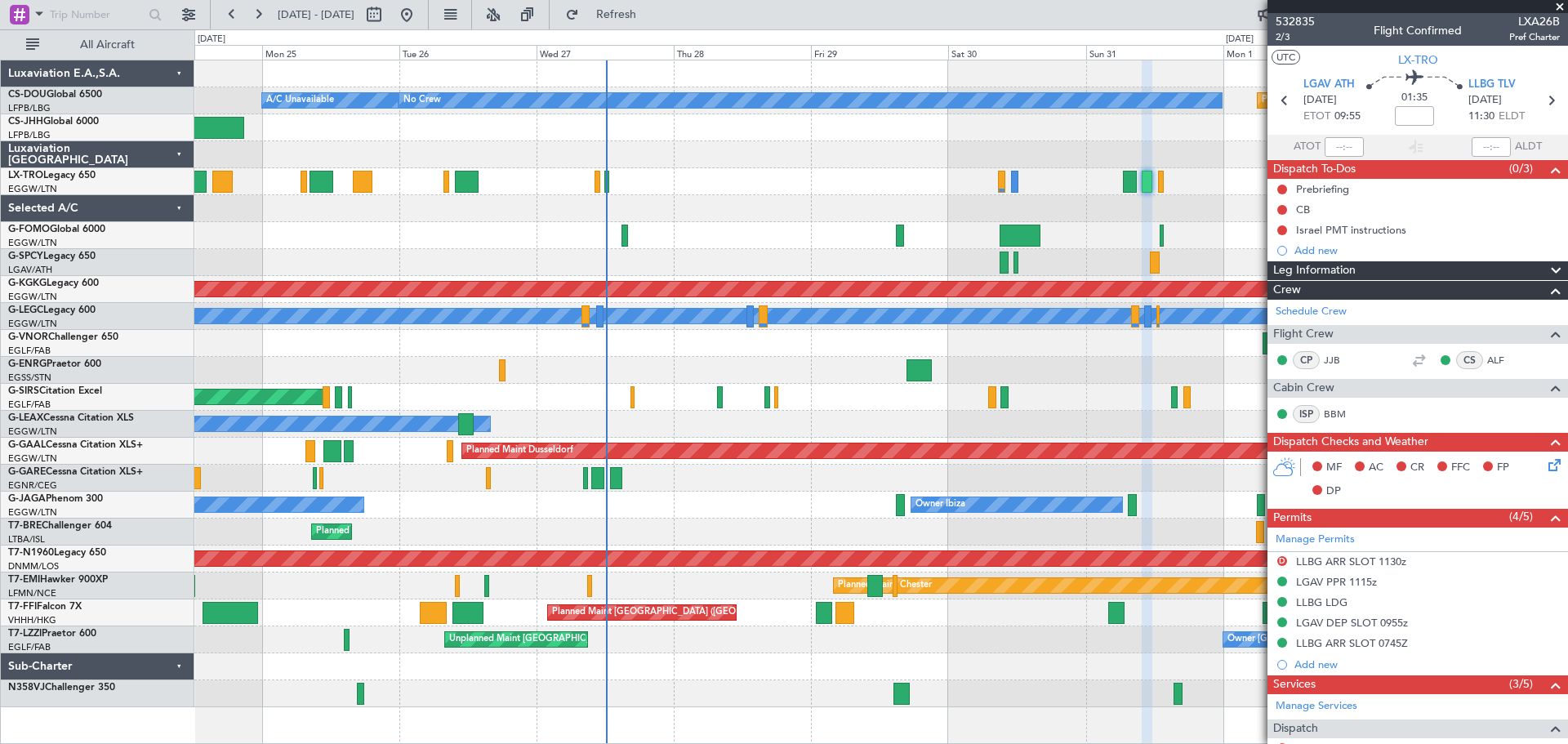
click at [1557, 5] on span at bounding box center [1560, 7] width 17 height 15
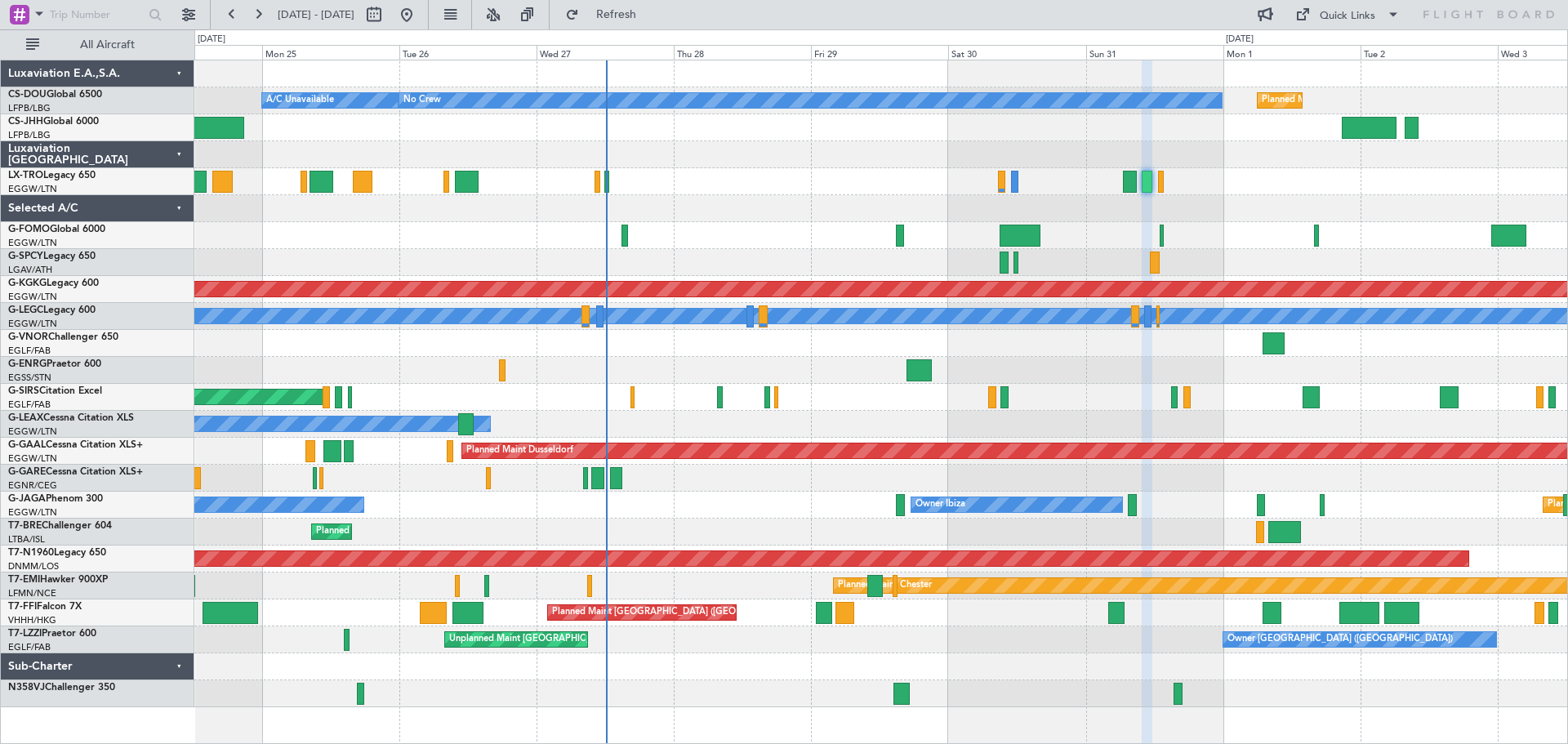
type input "0"
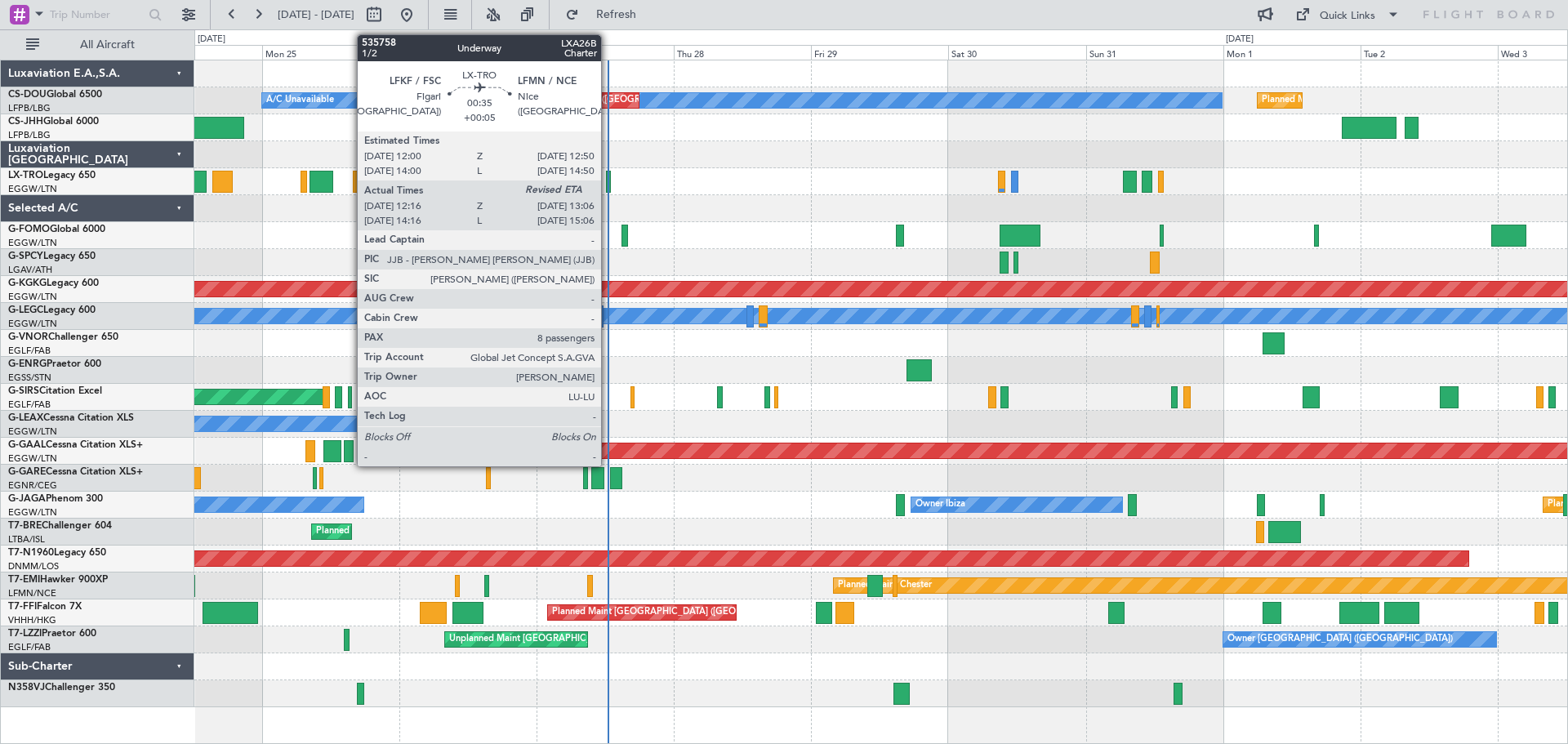
click at [608, 188] on div at bounding box center [608, 182] width 5 height 22
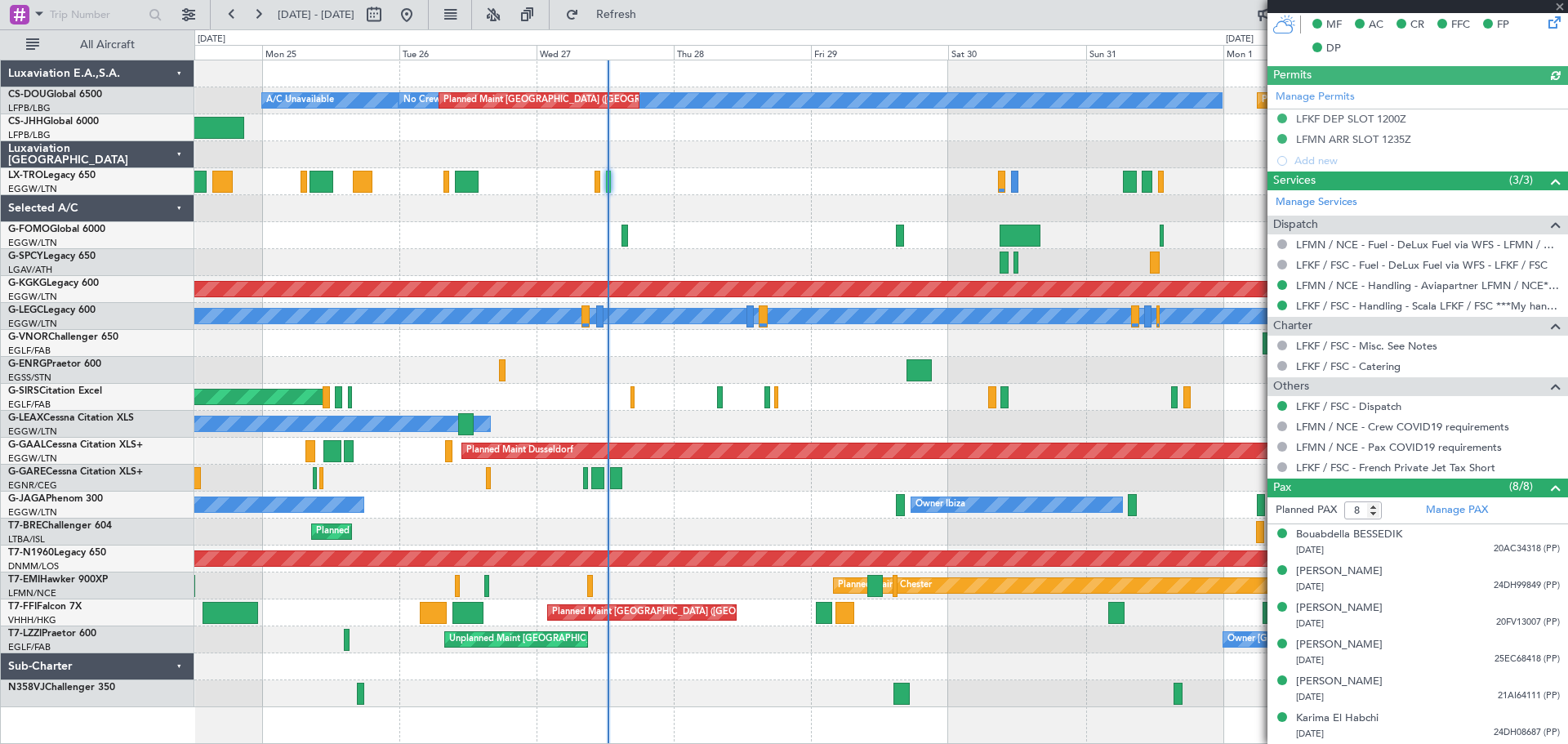
scroll to position [408, 0]
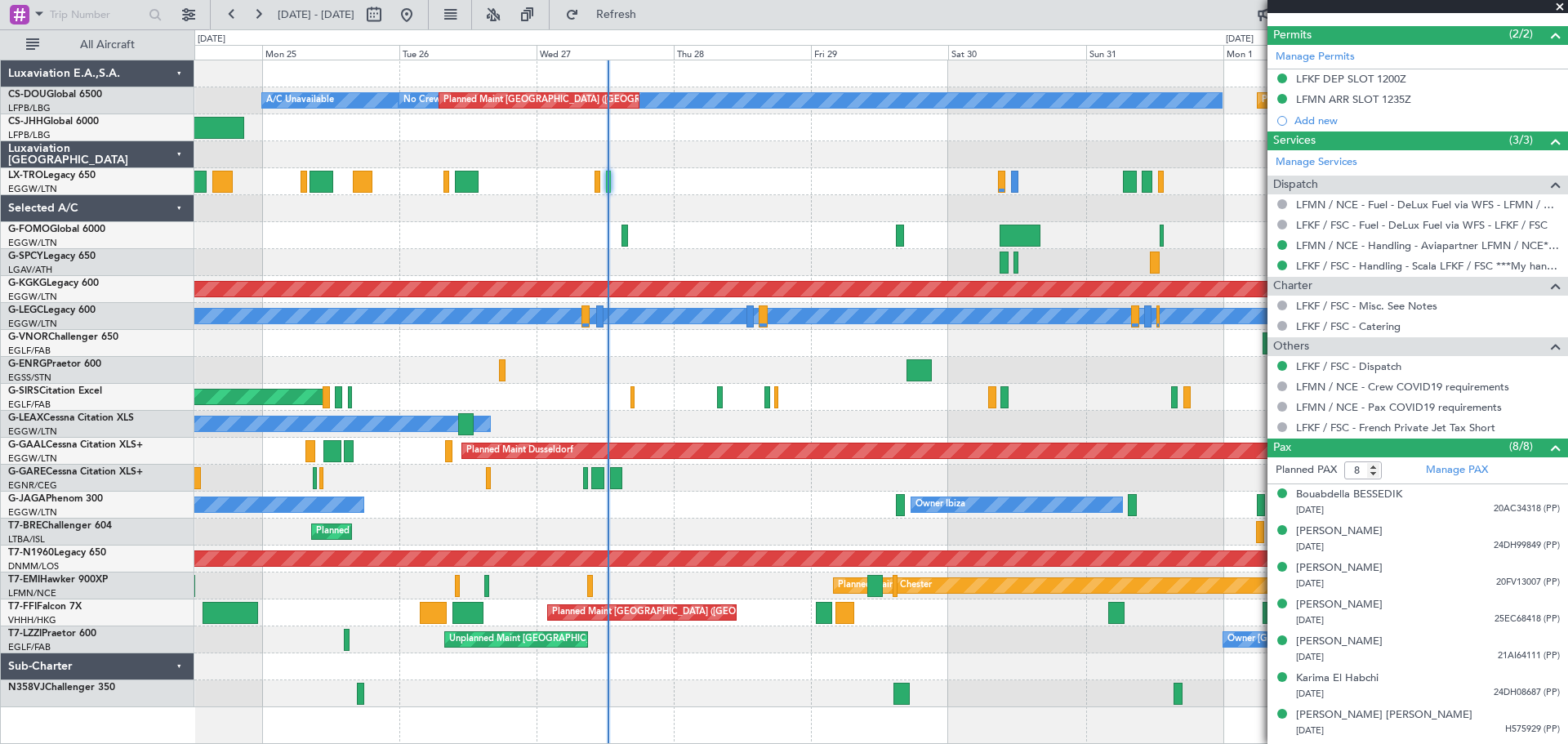
click at [1559, 7] on span at bounding box center [1560, 7] width 17 height 15
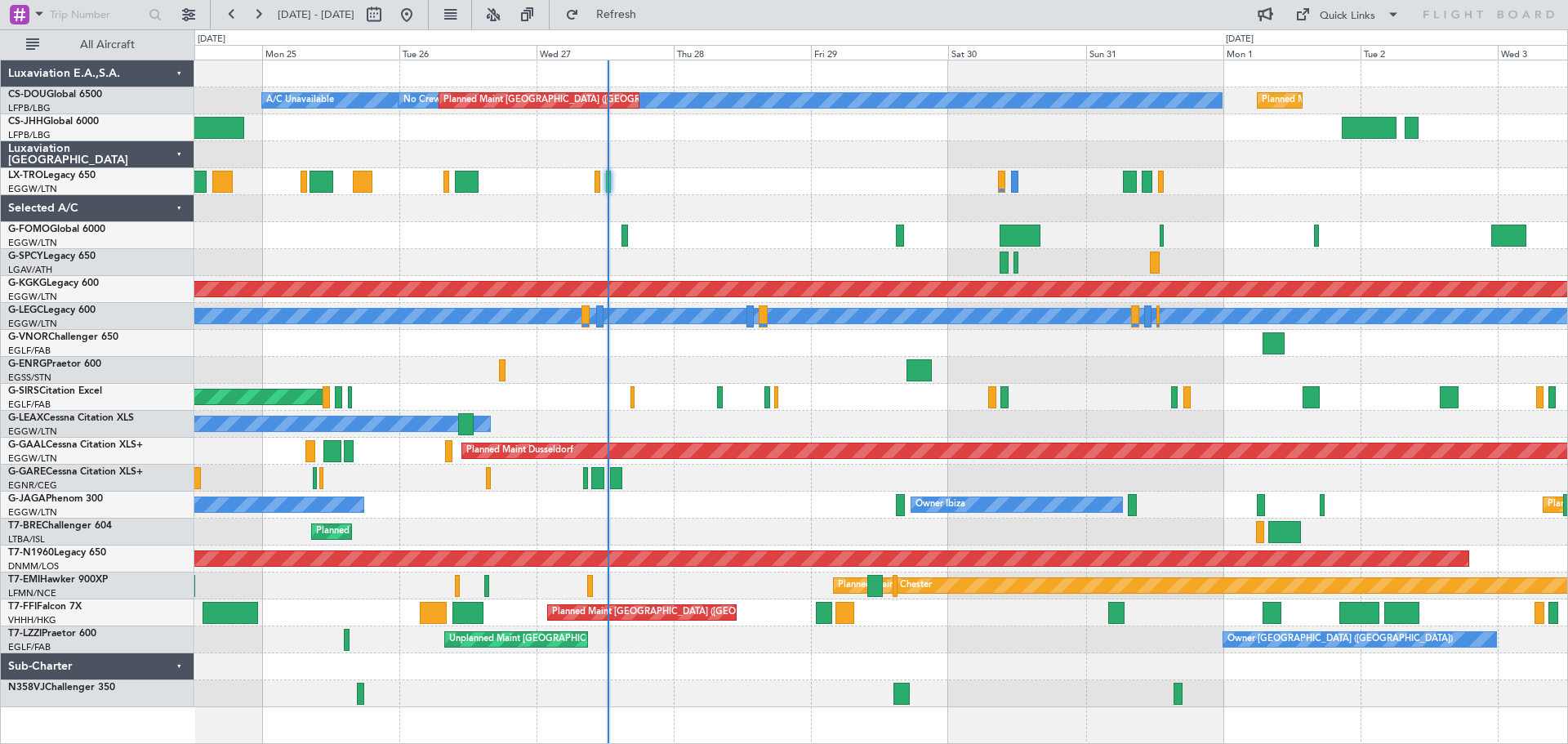
type input "0"
click at [746, 168] on div "Planned Maint [GEOGRAPHIC_DATA] ([GEOGRAPHIC_DATA])" at bounding box center [881, 181] width 1373 height 27
click at [745, 171] on div "Planned Maint [GEOGRAPHIC_DATA] ([GEOGRAPHIC_DATA])" at bounding box center [881, 181] width 1373 height 27
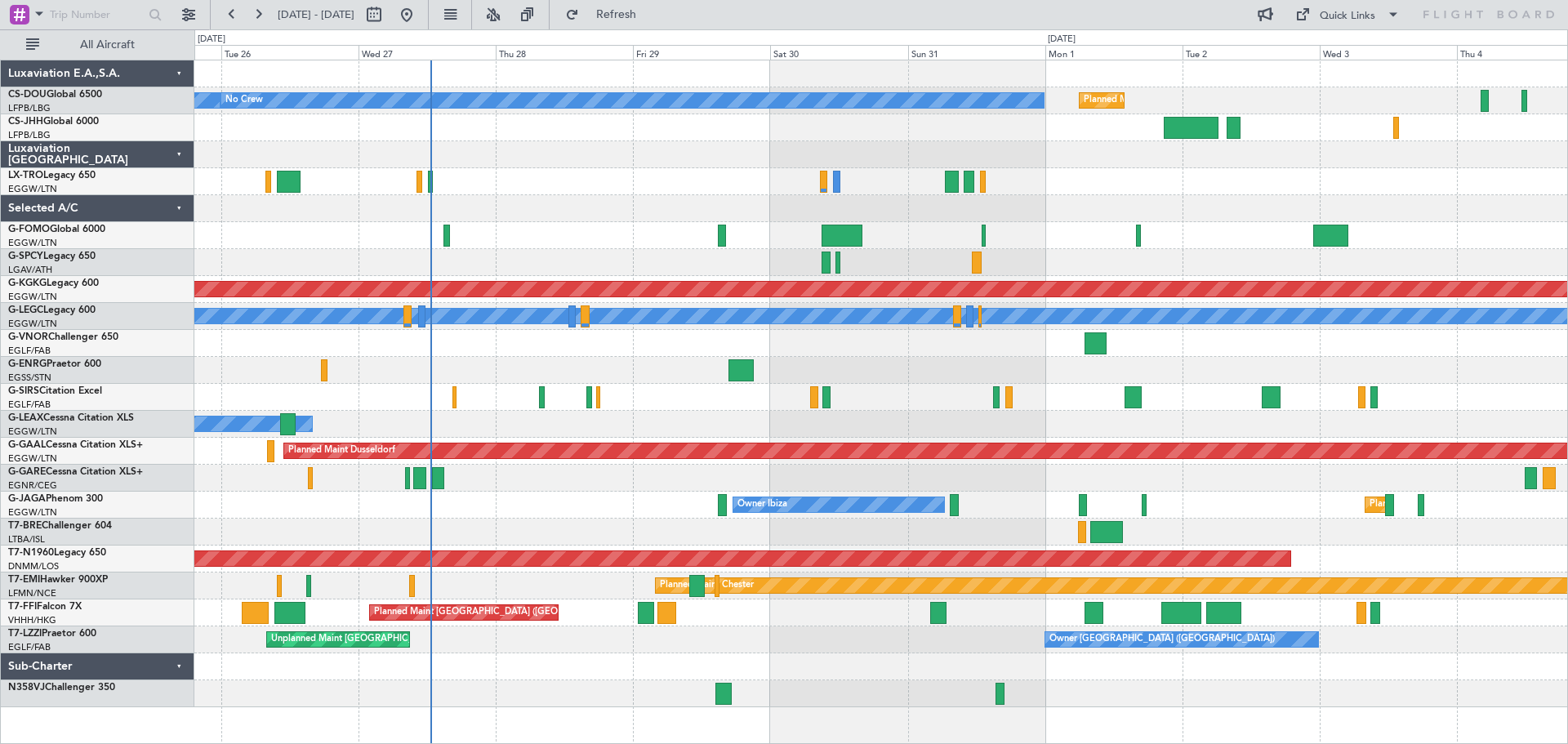
click at [1172, 198] on div "Planned Maint Paris (Le Bourget) A/C Unavailable No Crew Planned Maint Paris (L…" at bounding box center [881, 383] width 1373 height 646
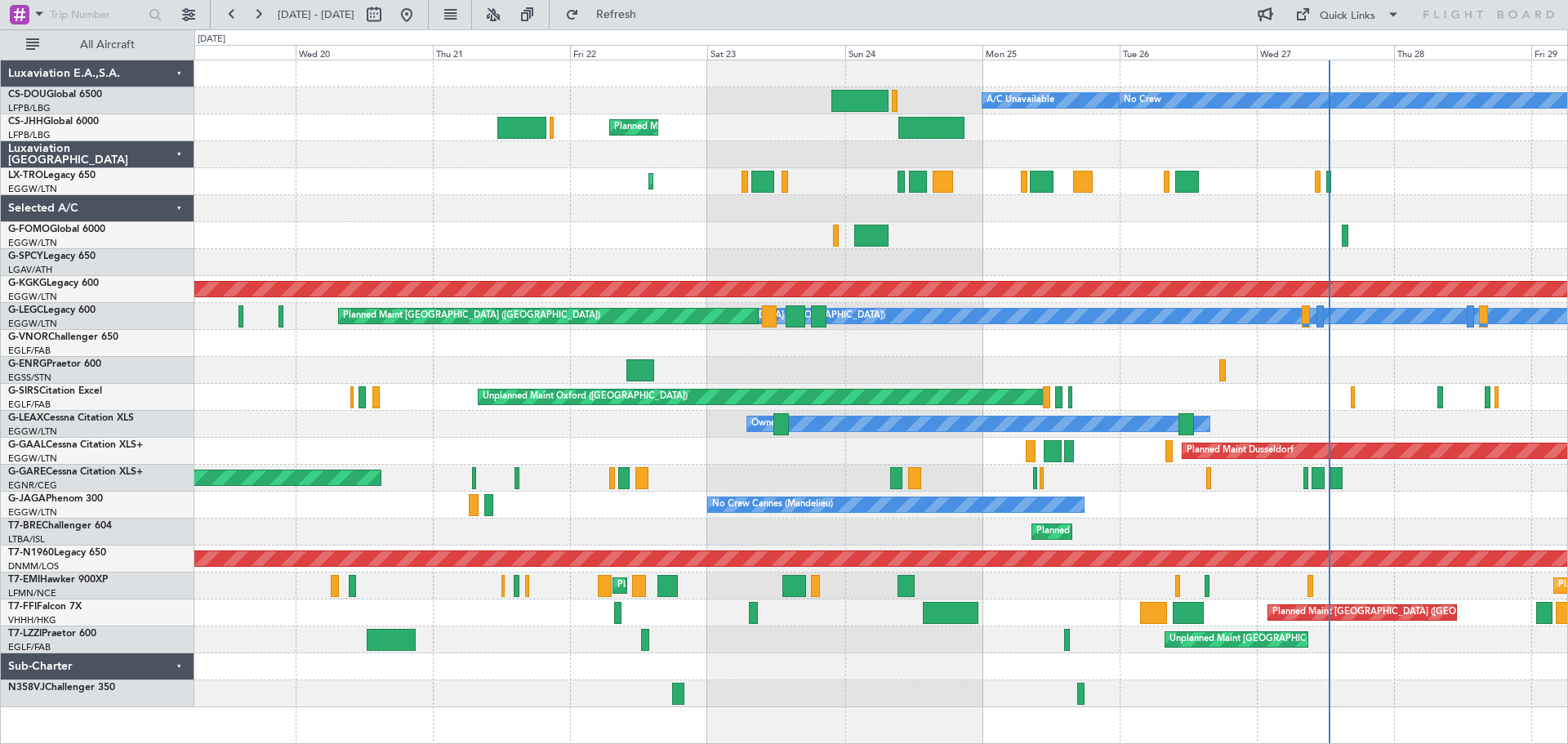
click at [1305, 343] on div "Planned Maint Paris (Le Bourget) A/C Unavailable No Crew Planned Maint London (…" at bounding box center [881, 383] width 1373 height 646
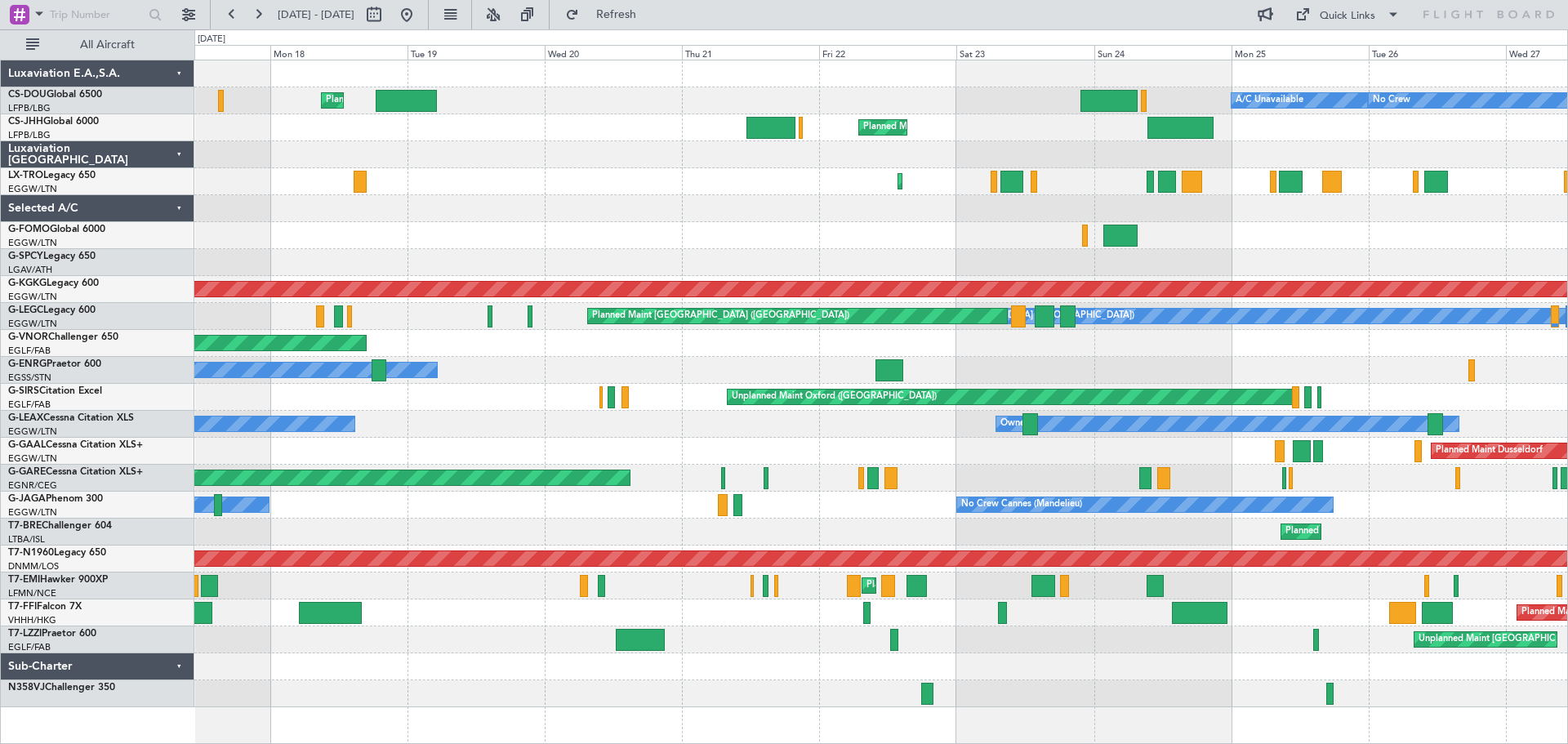
click at [740, 341] on div "Planned Maint London (Biggin Hill)" at bounding box center [881, 343] width 1373 height 27
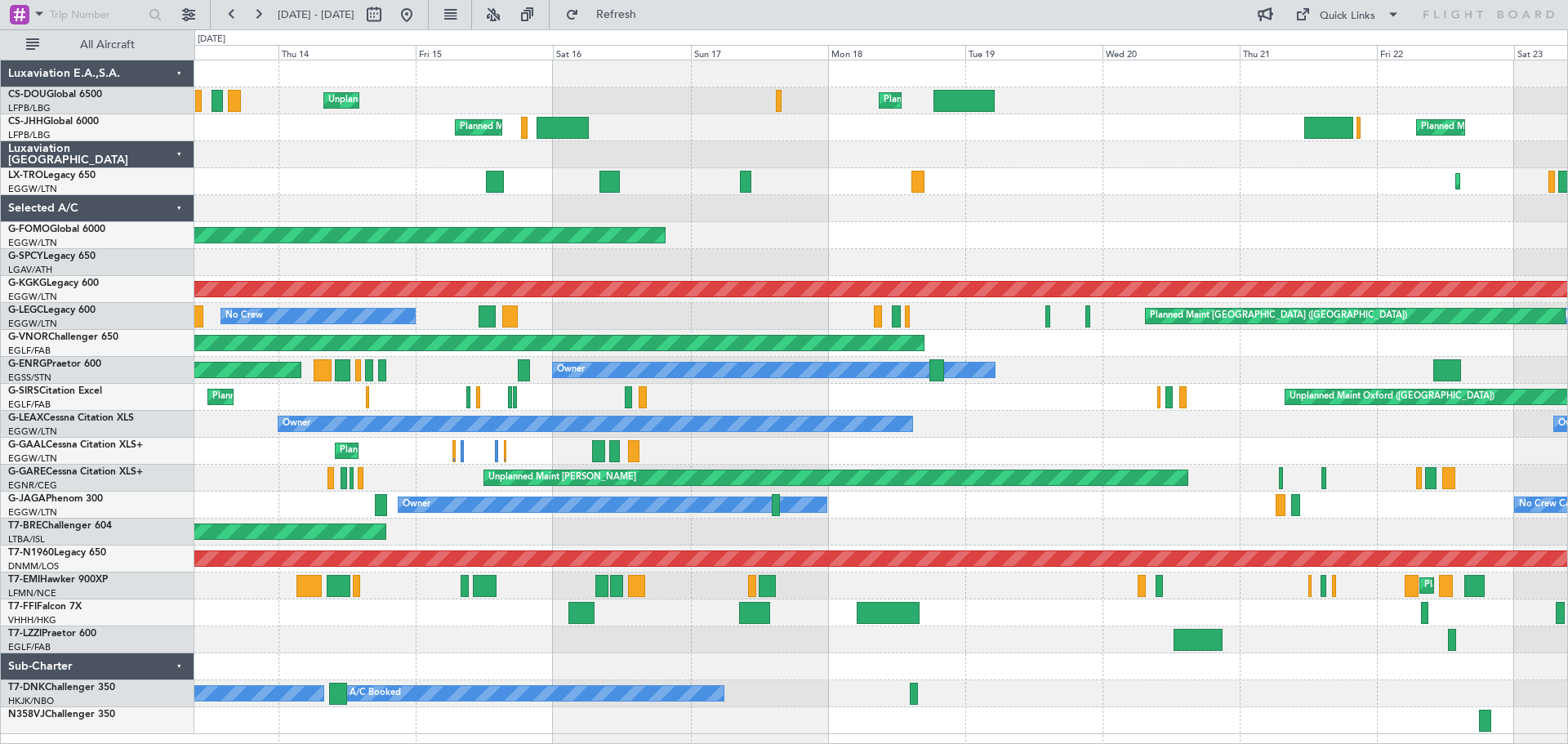
click at [990, 411] on div "Owner Owner Owner" at bounding box center [881, 424] width 1373 height 27
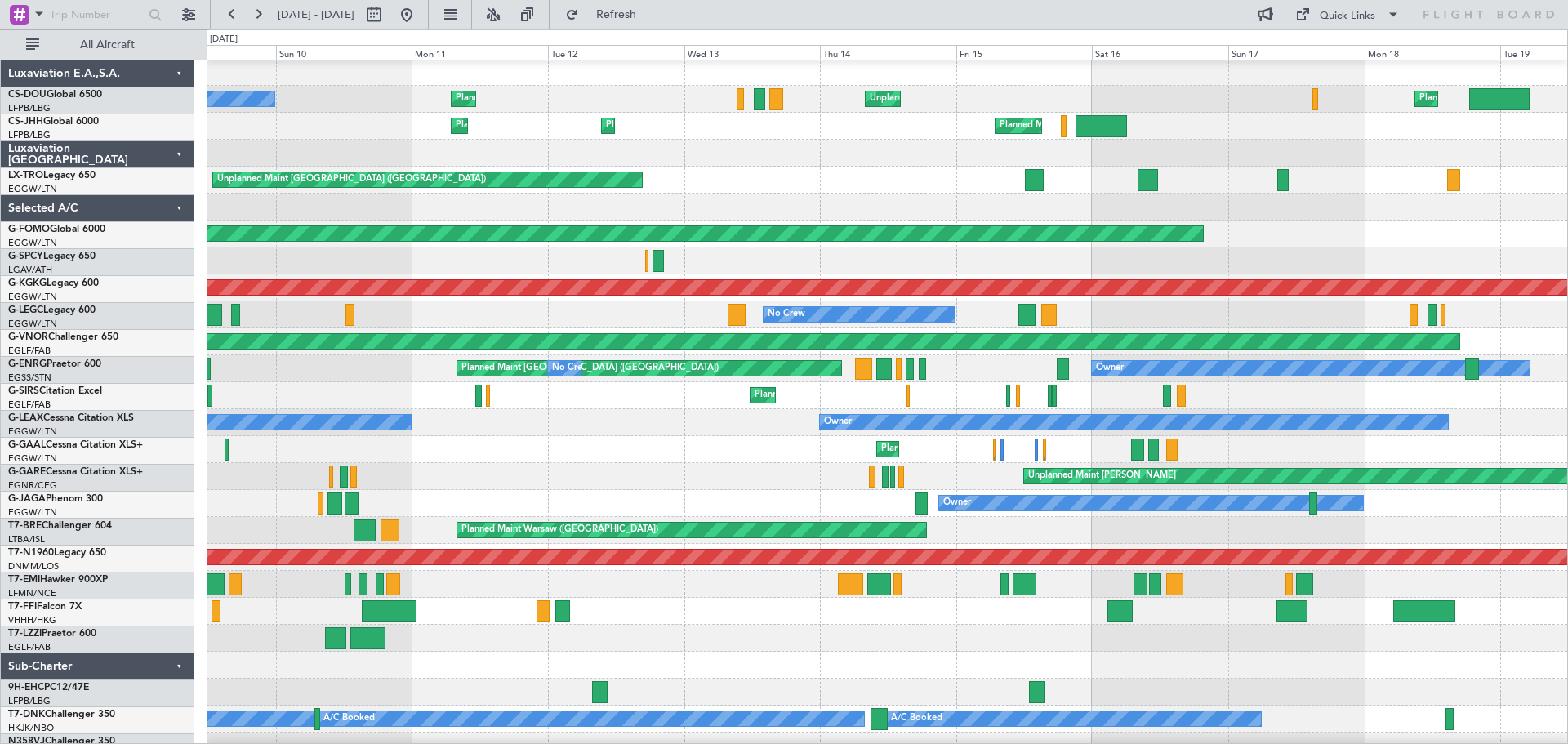
scroll to position [17, 0]
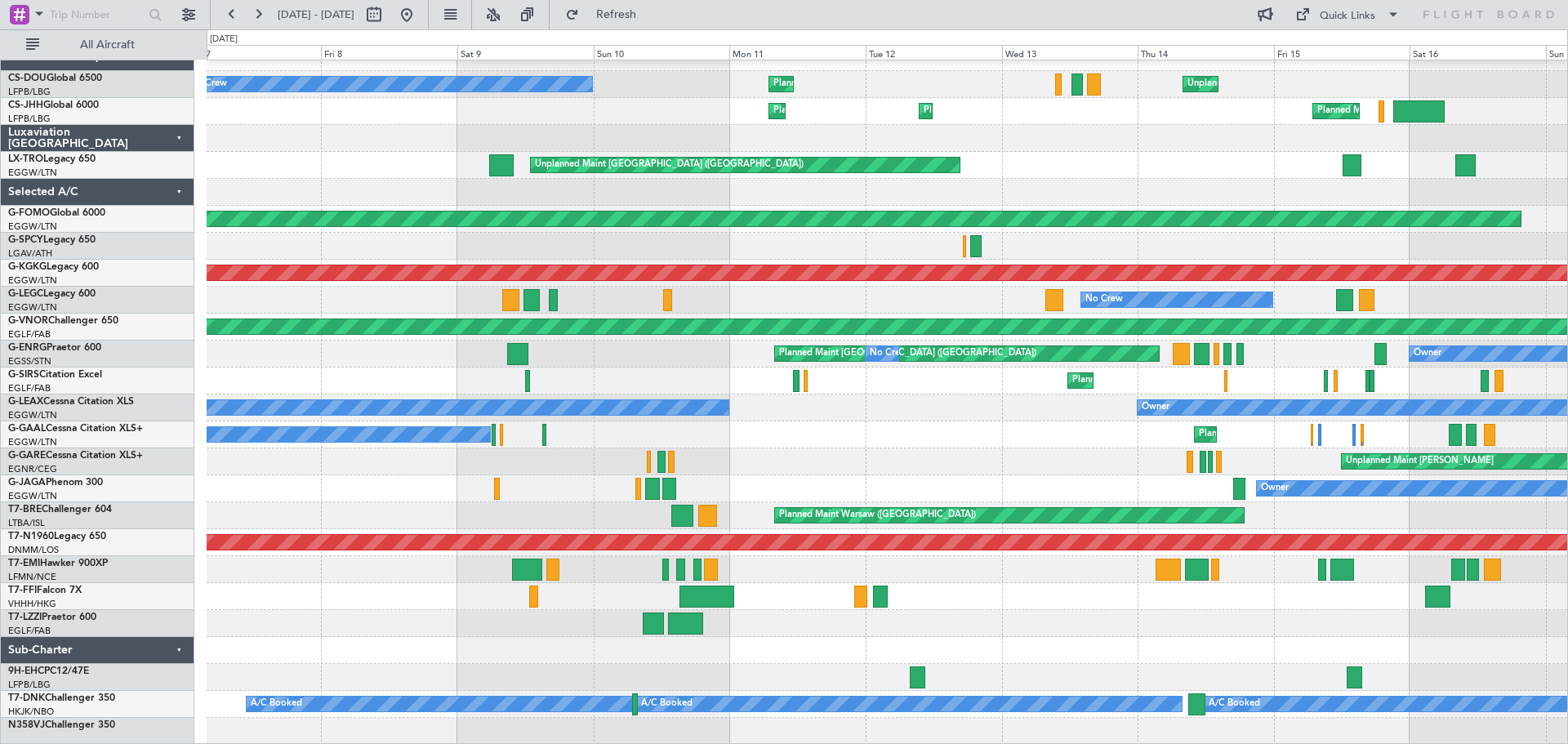
click at [1370, 503] on div "Planned Maint Warsaw ([GEOGRAPHIC_DATA])" at bounding box center [886, 515] width 1361 height 27
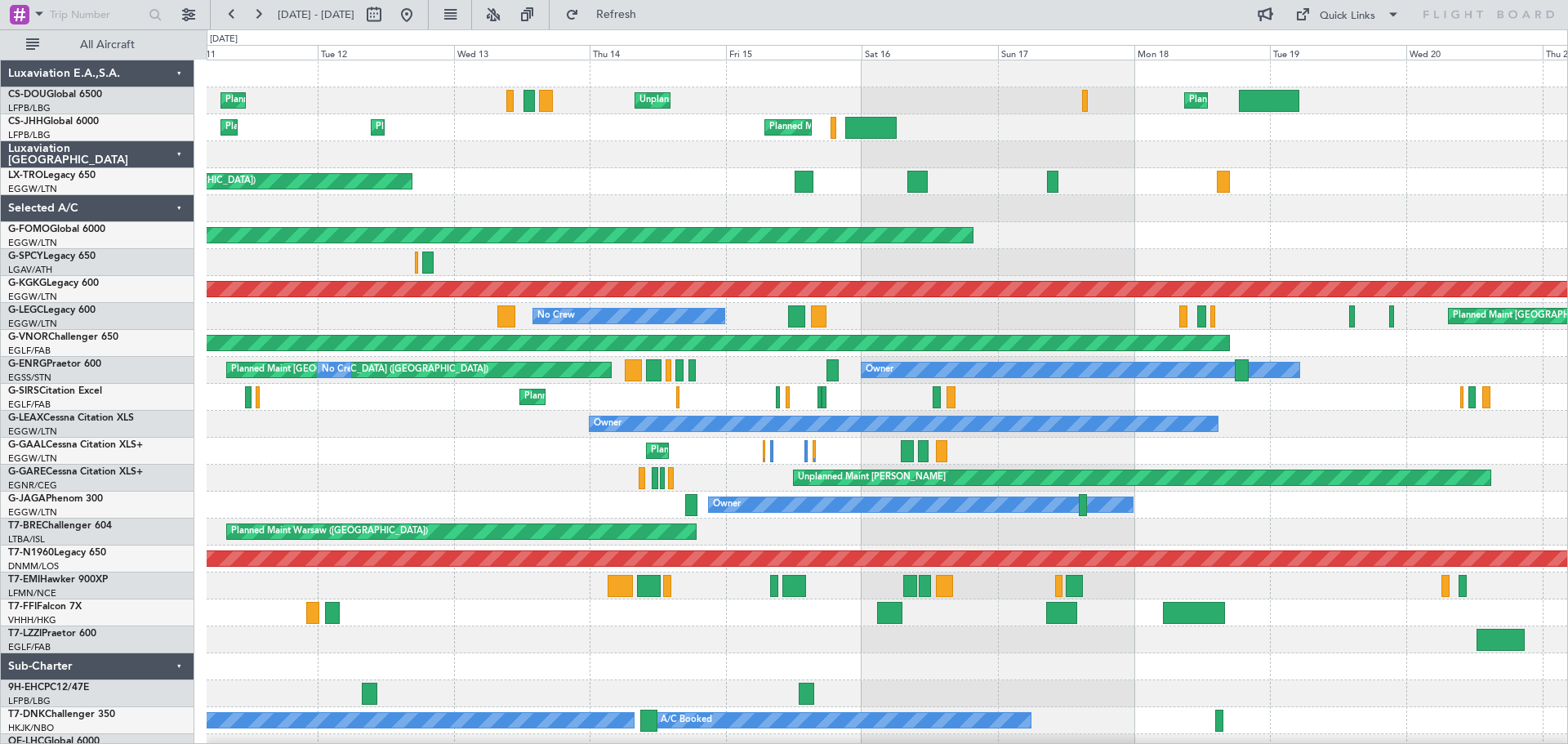
scroll to position [5, 0]
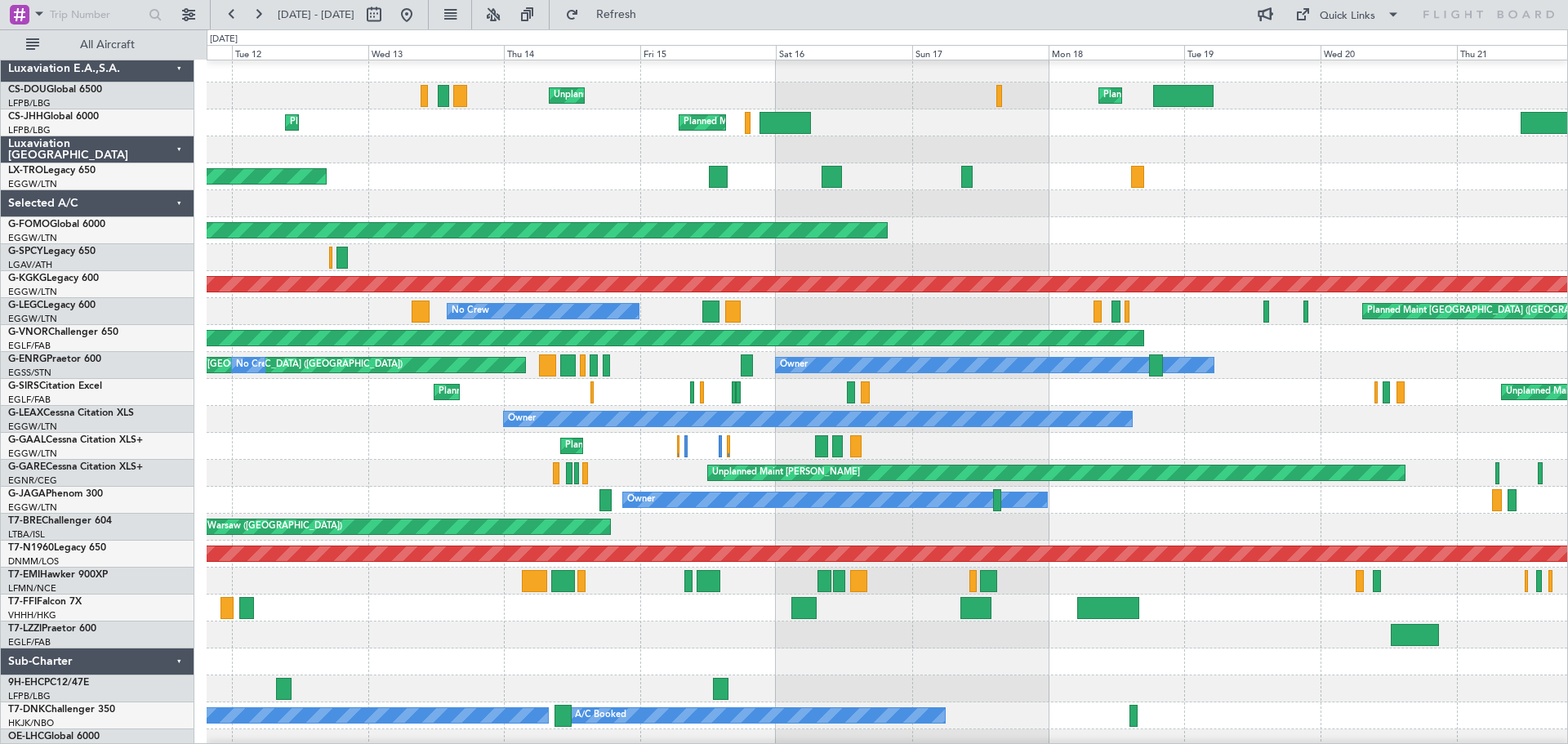
click at [449, 456] on div "Planned Maint" at bounding box center [886, 445] width 1361 height 27
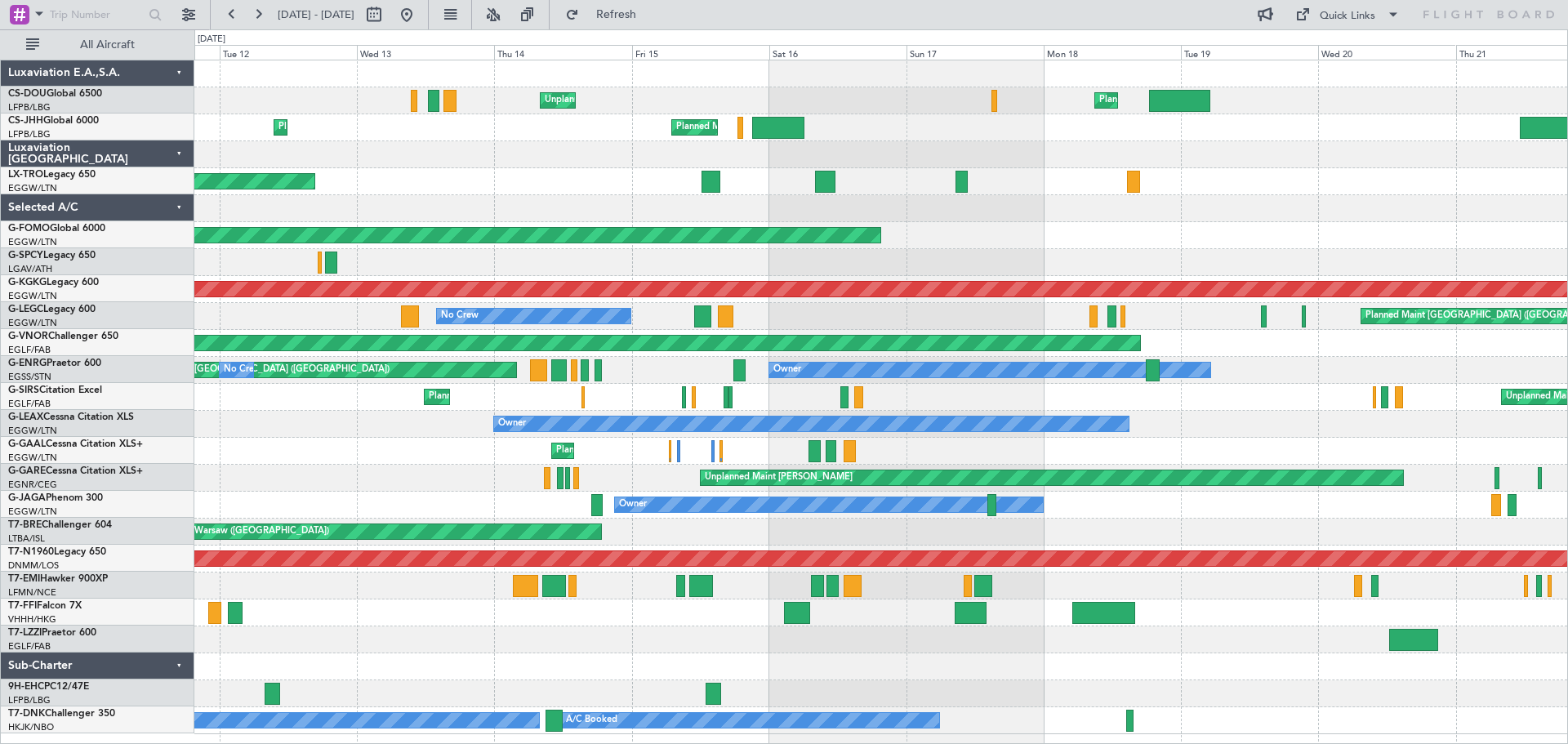
scroll to position [0, 0]
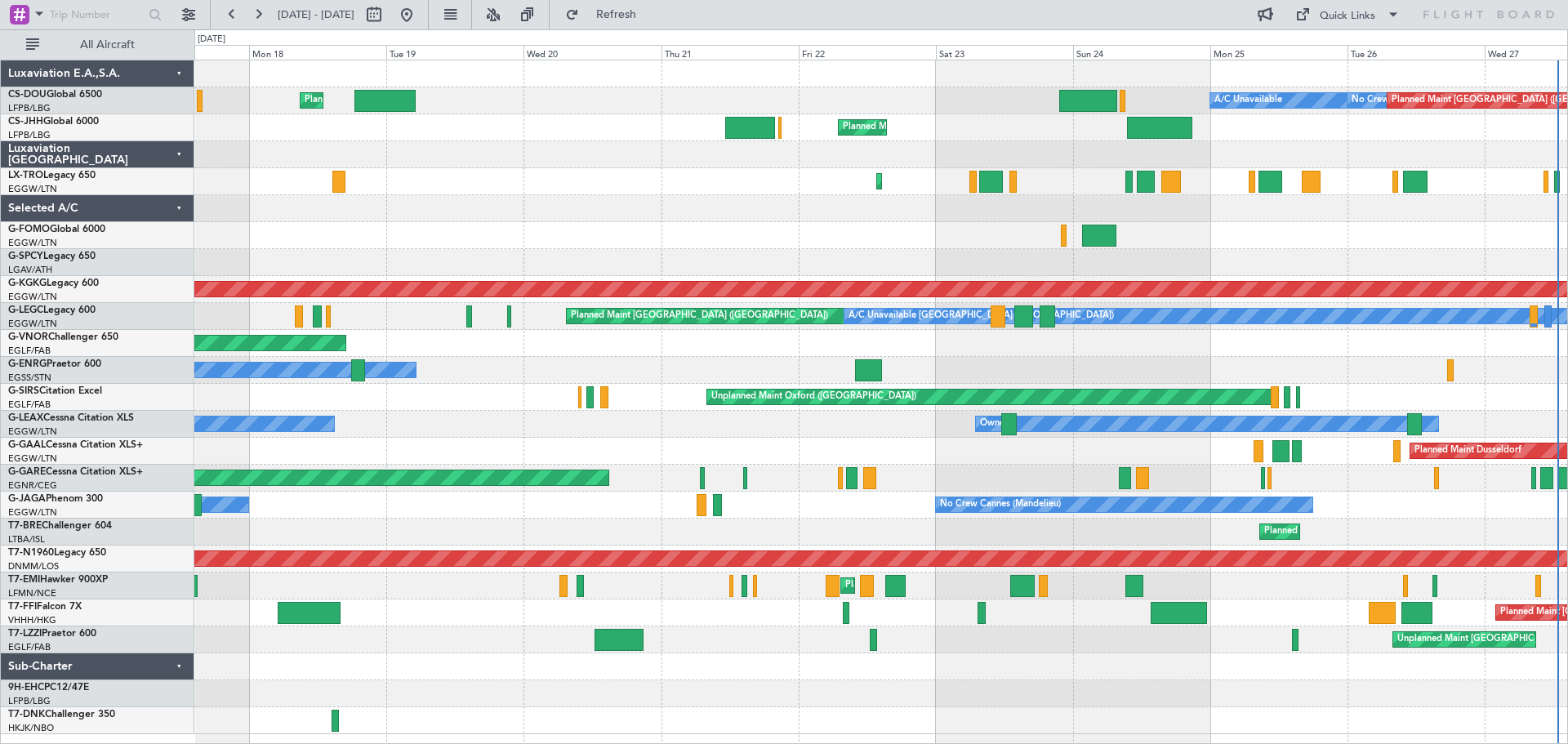
click at [525, 440] on div "Planned Maint Dusseldorf" at bounding box center [881, 451] width 1373 height 27
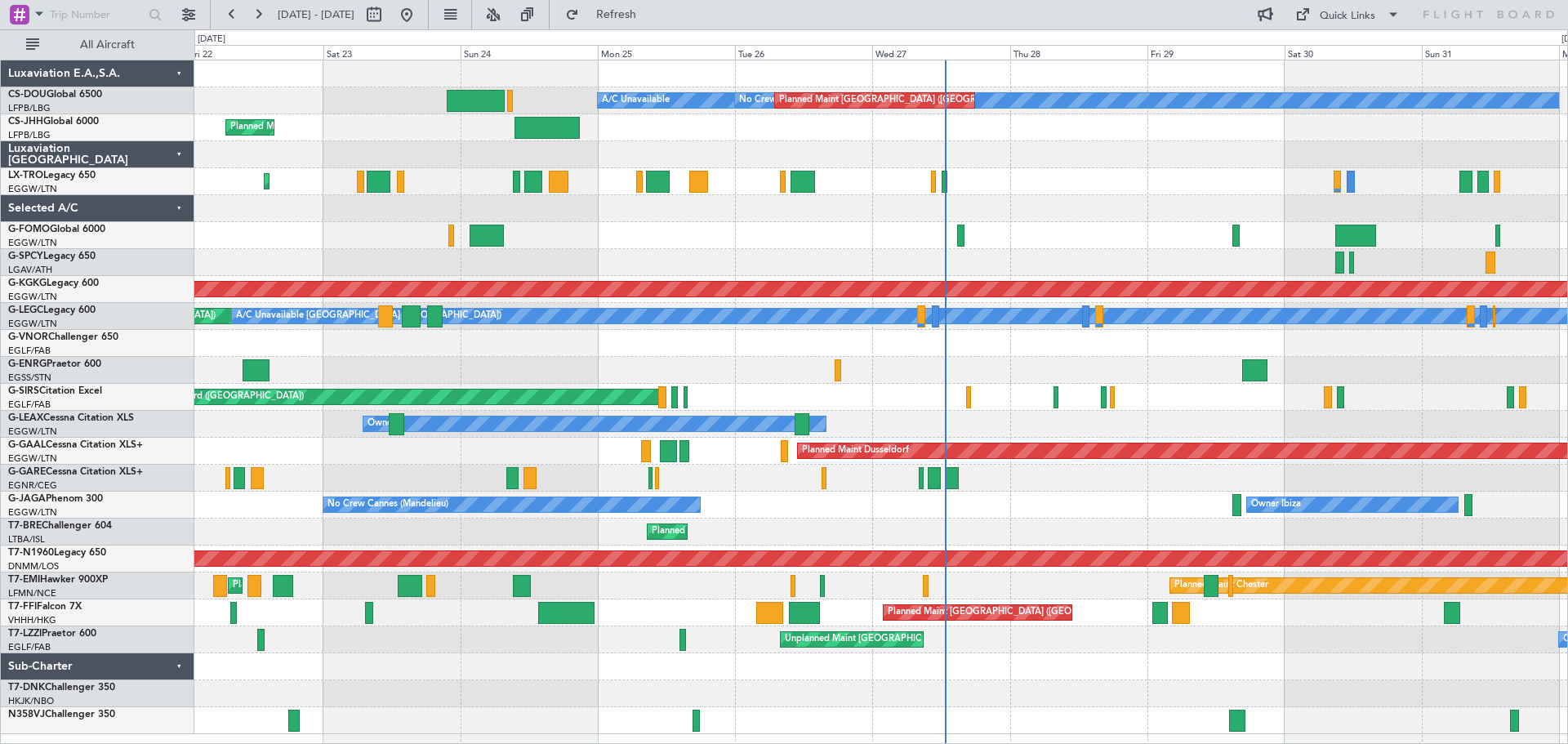
click at [583, 440] on div "Planned Maint Dusseldorf" at bounding box center [881, 451] width 1373 height 27
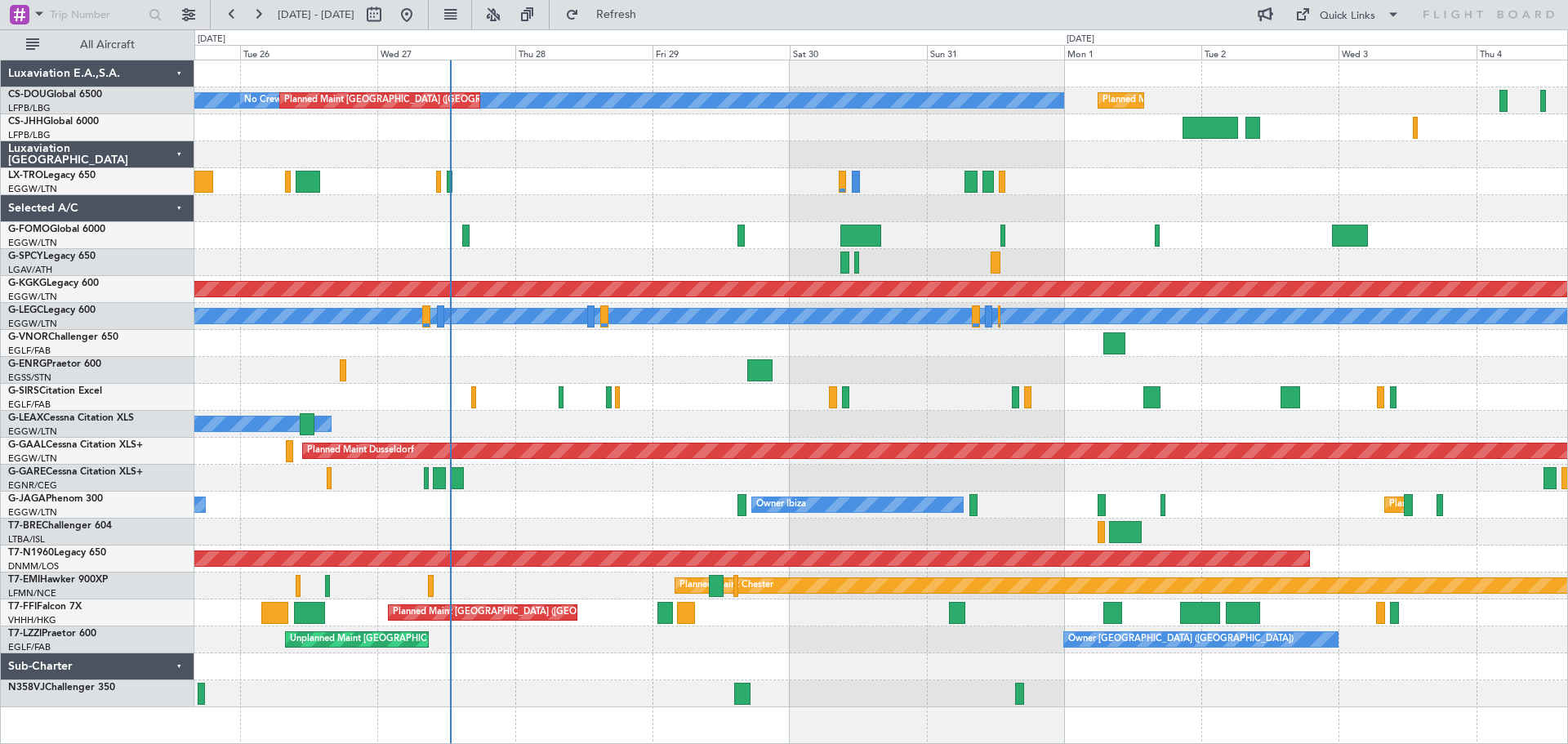
click at [744, 419] on div "Owner" at bounding box center [881, 424] width 1373 height 27
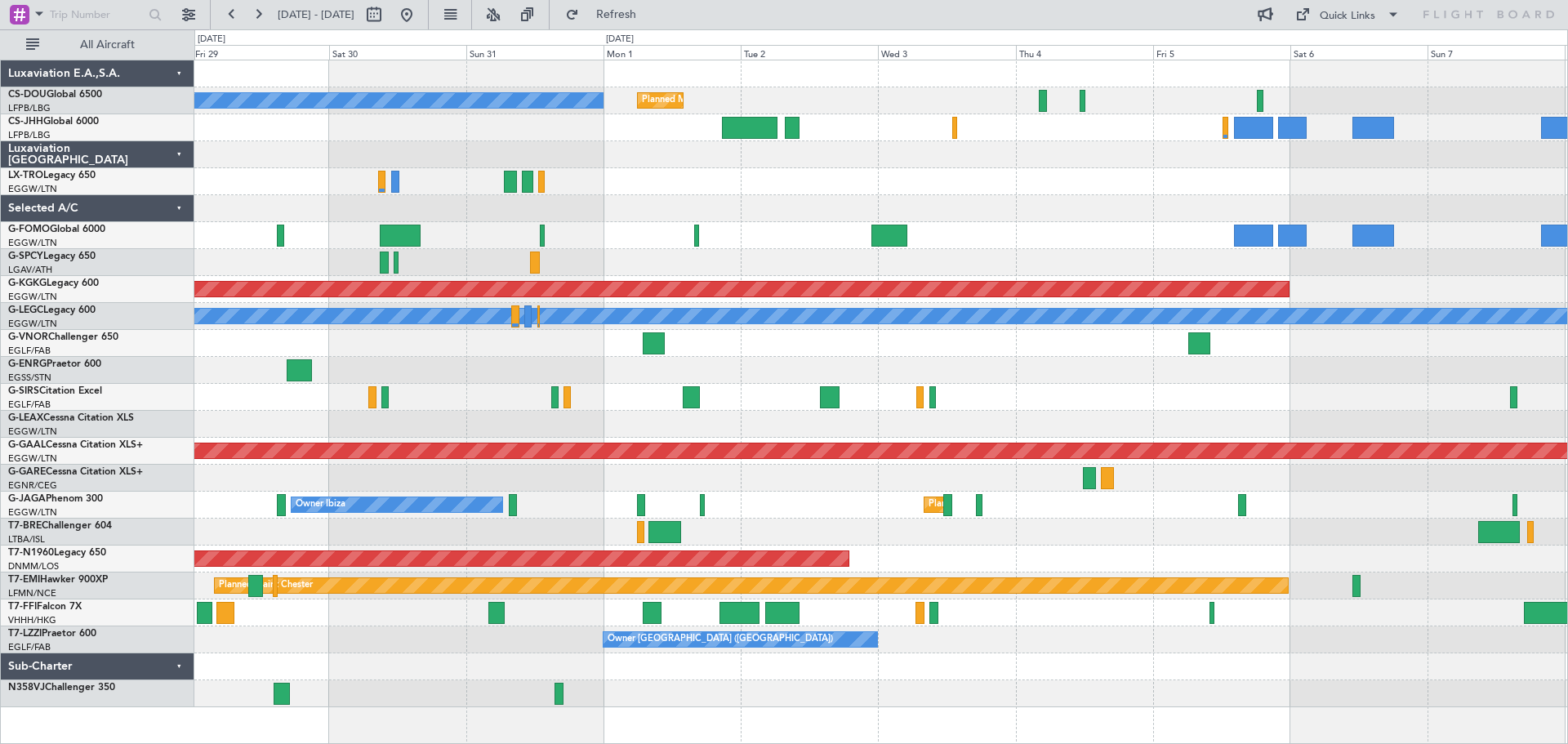
click at [874, 381] on div at bounding box center [881, 370] width 1373 height 27
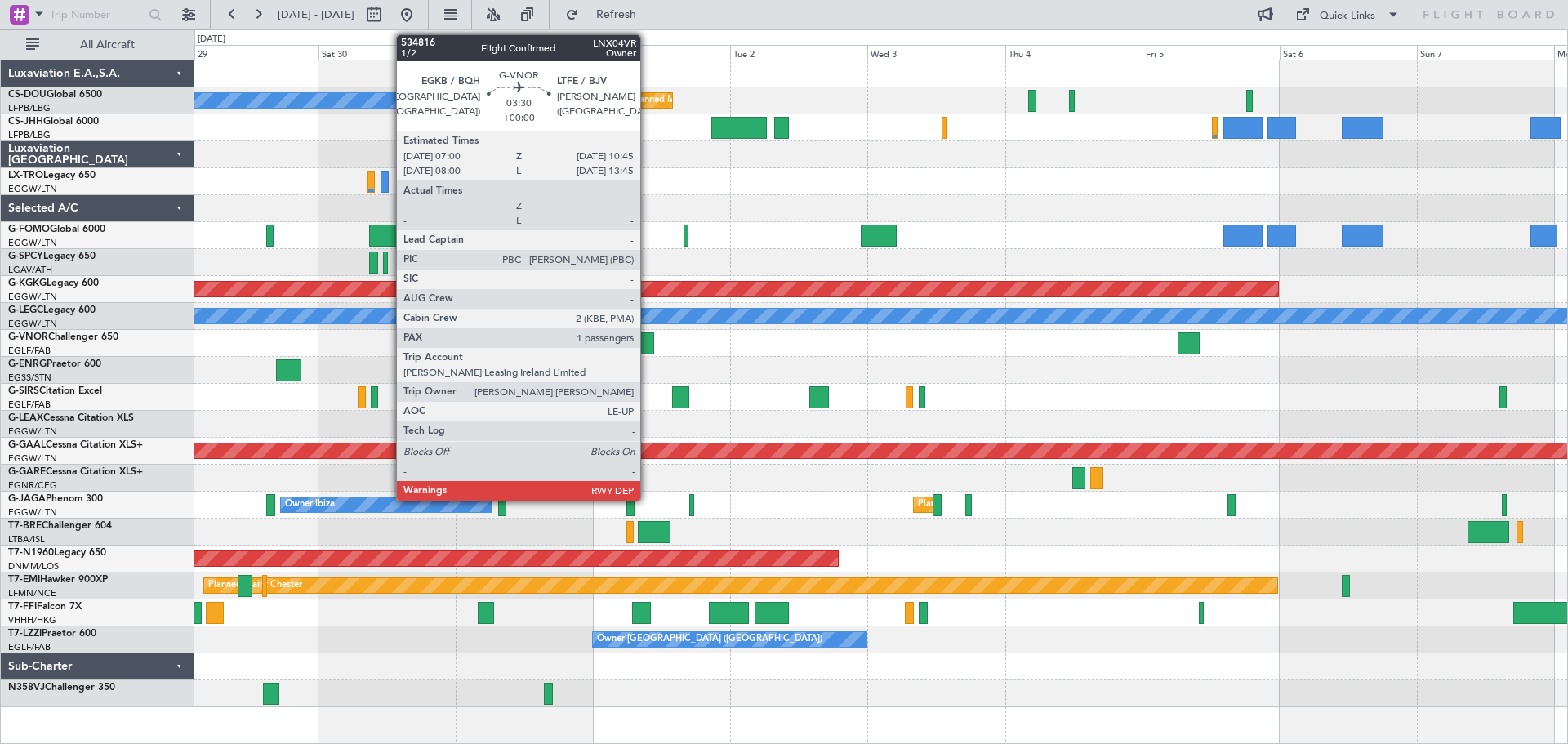
click at [647, 343] on div at bounding box center [644, 343] width 22 height 22
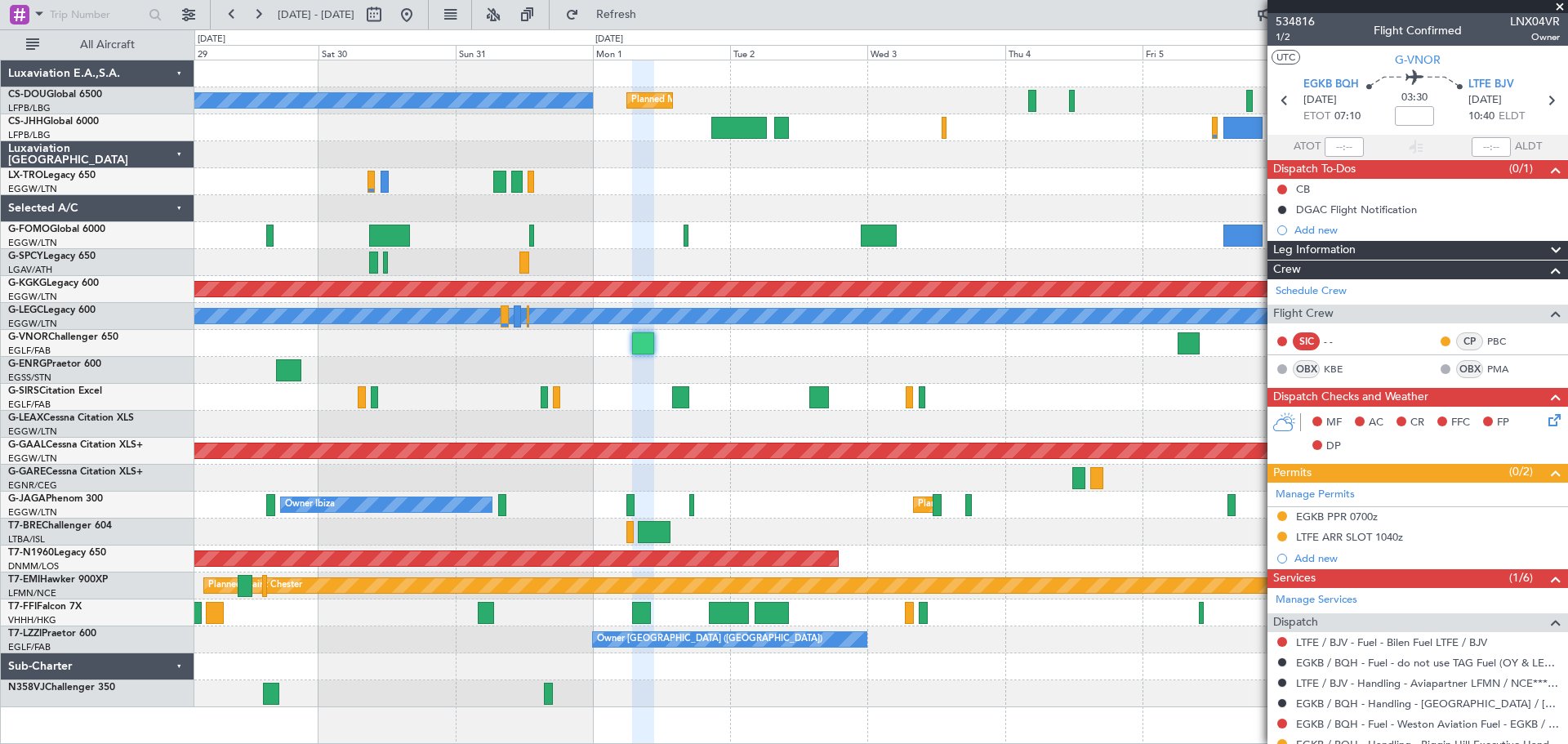
click at [1557, 6] on span at bounding box center [1560, 7] width 17 height 15
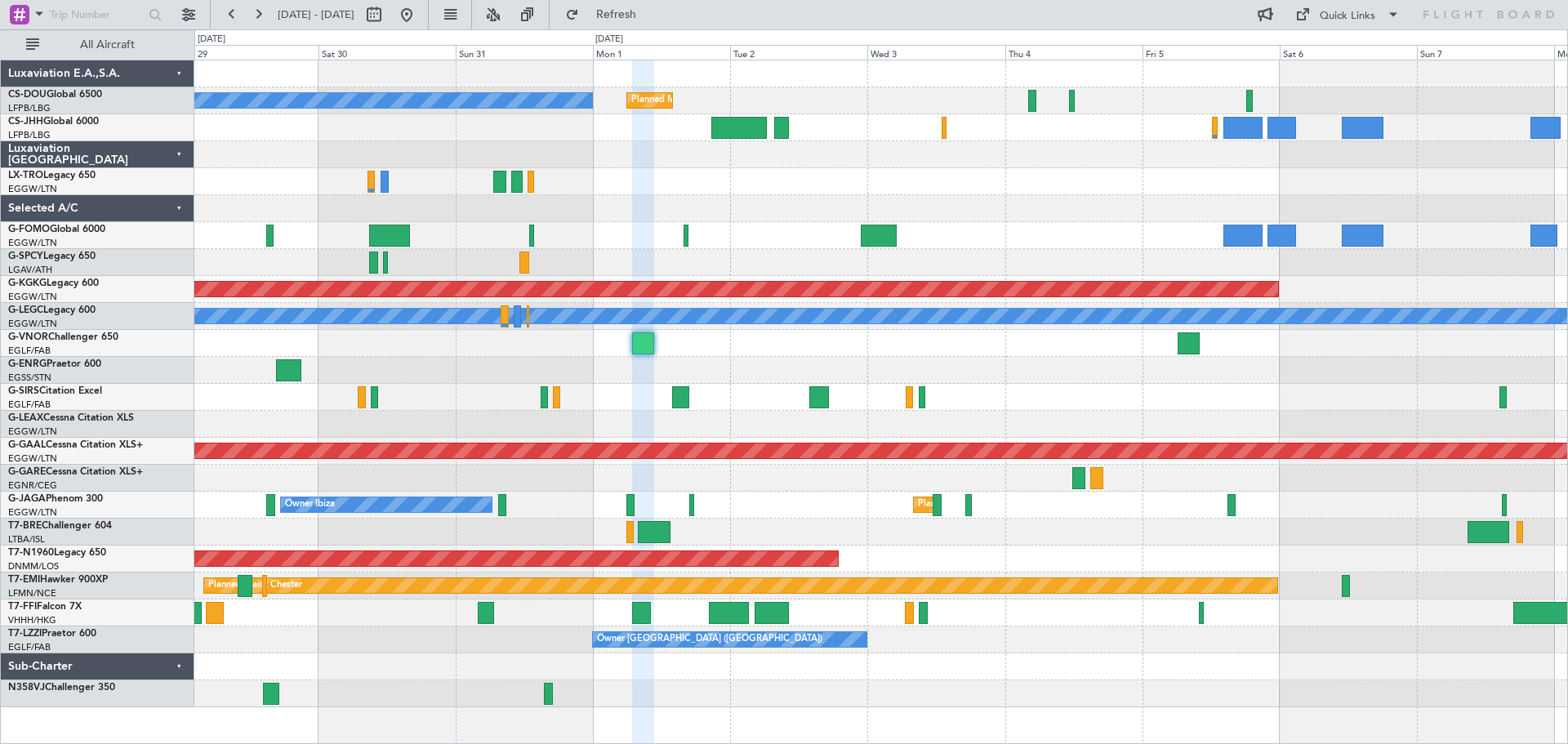
type input "0"
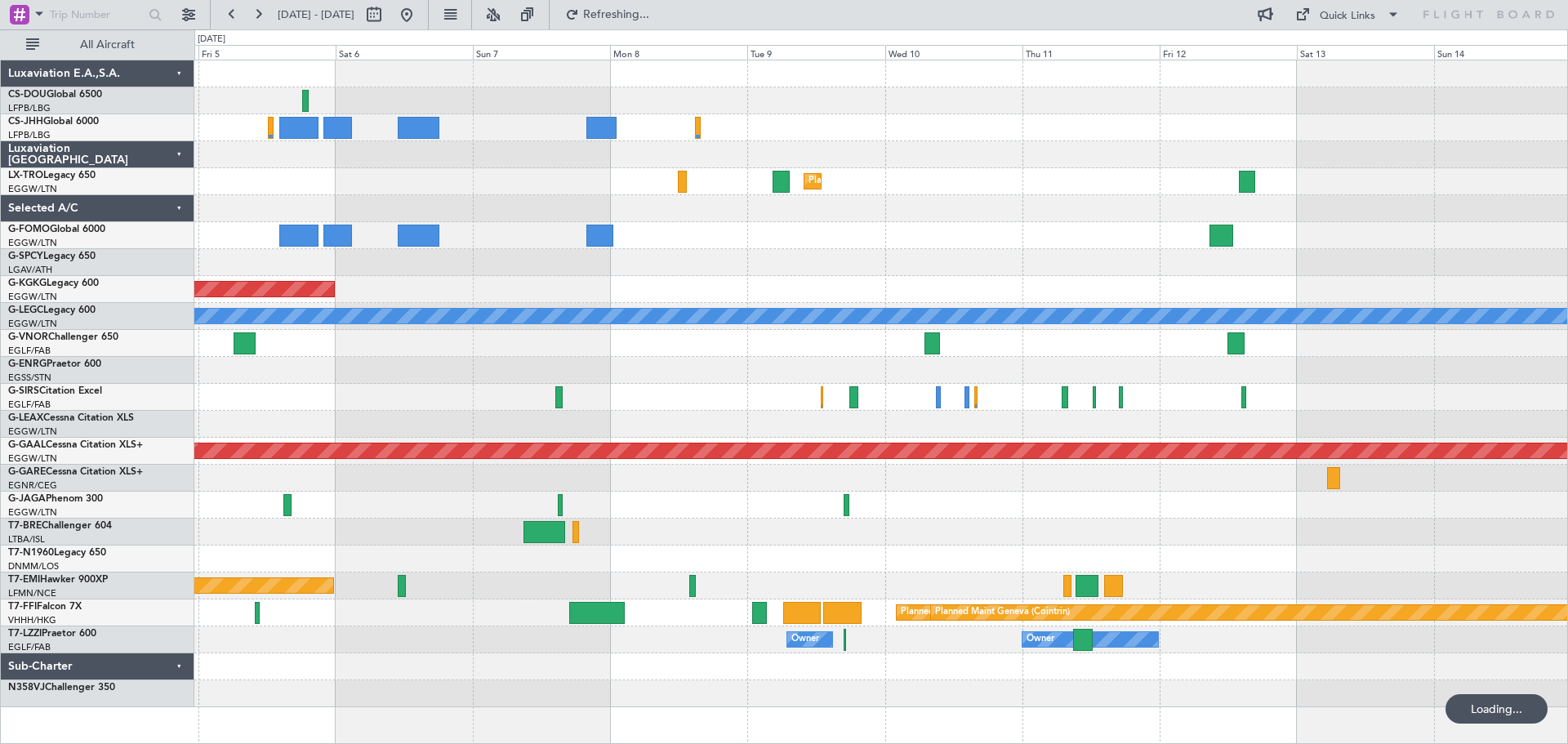
click at [412, 339] on div "Planned Maint Dusseldorf AOG Maint [GEOGRAPHIC_DATA] ([GEOGRAPHIC_DATA]) A/C Un…" at bounding box center [881, 383] width 1373 height 646
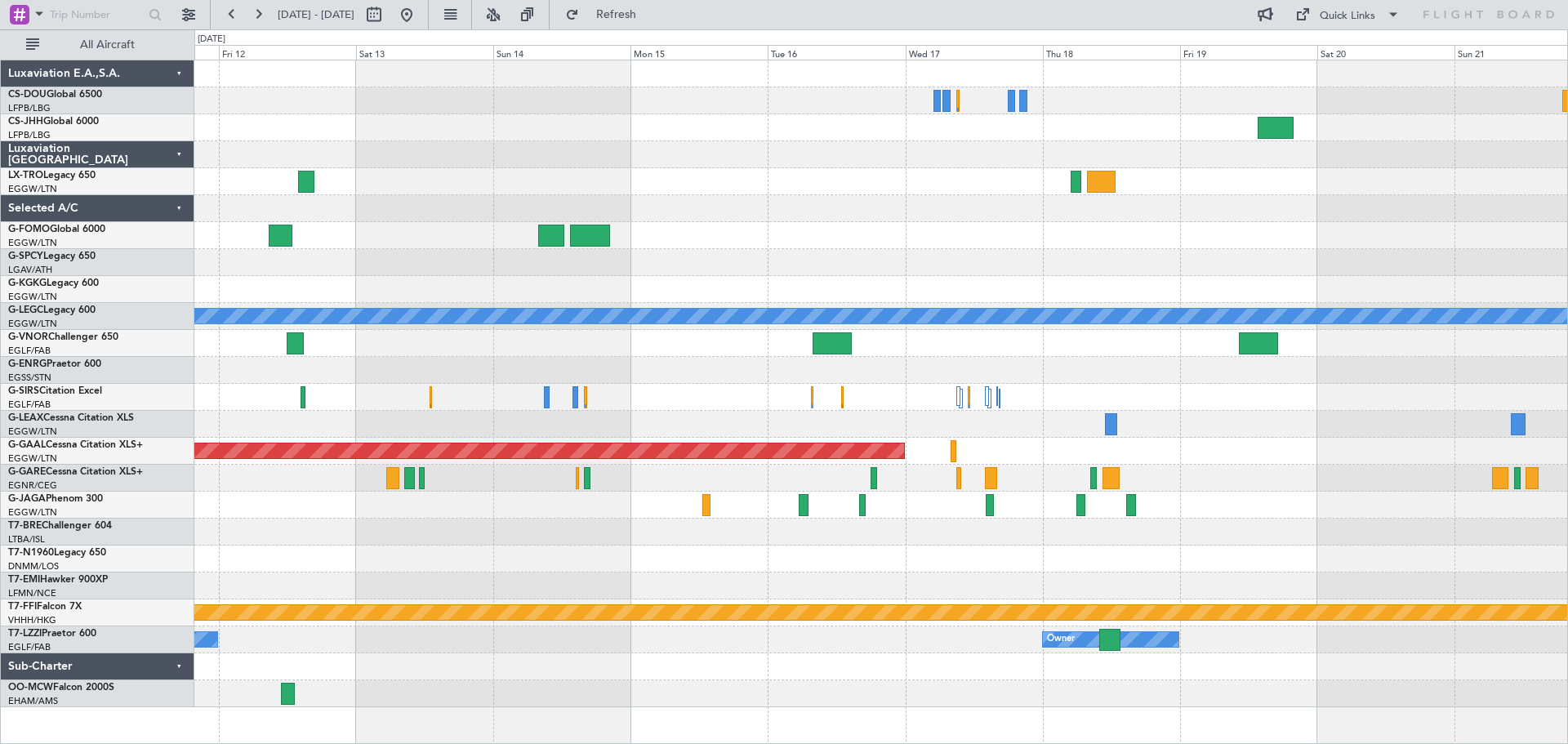
click at [641, 389] on div "Planned Maint Dusseldorf A/C Unavailable London (Luton) Planned Maint Dusseldor…" at bounding box center [881, 383] width 1373 height 646
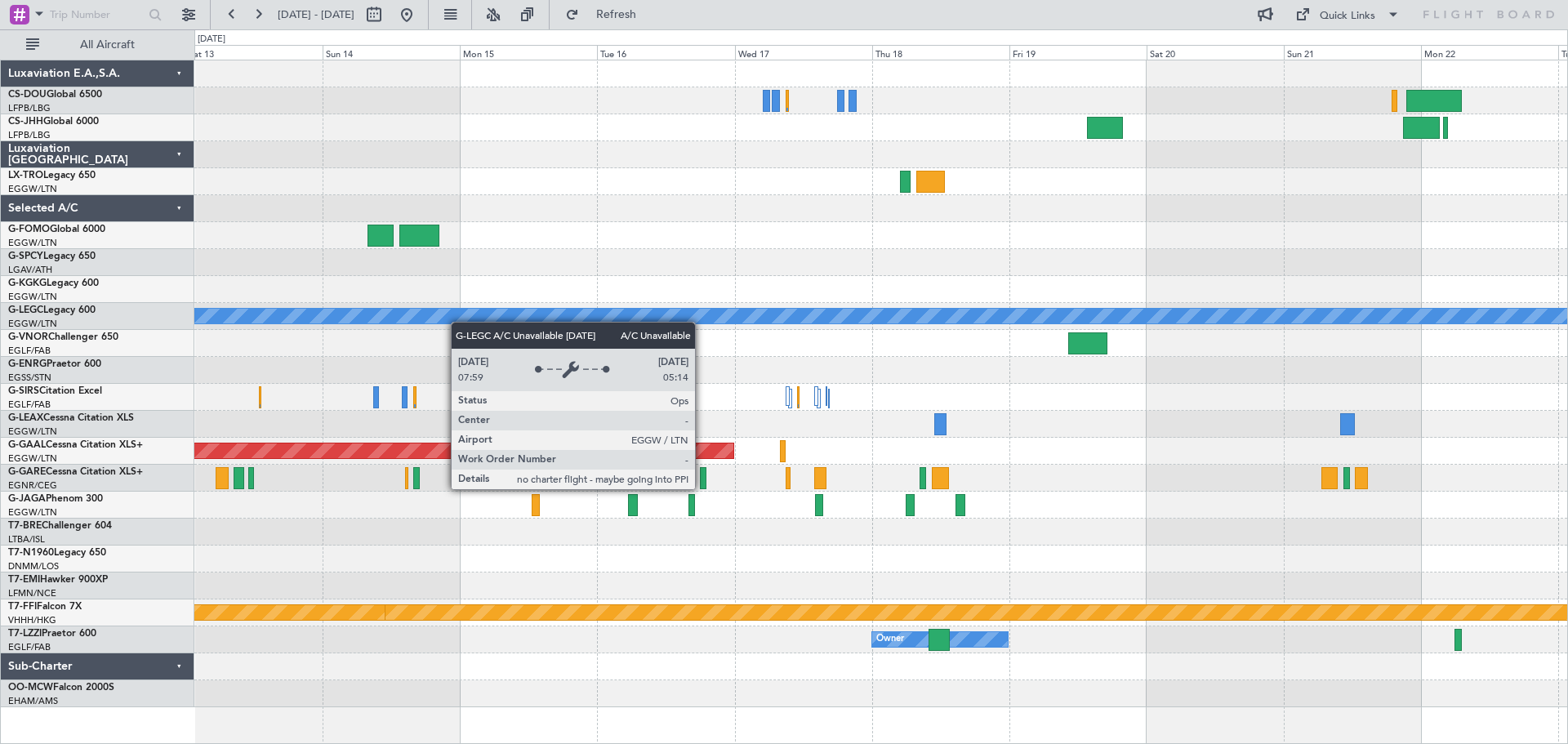
click at [436, 318] on div "A/C Unavailable [GEOGRAPHIC_DATA] ([GEOGRAPHIC_DATA]) Planned [GEOGRAPHIC_DATA]…" at bounding box center [881, 383] width 1373 height 646
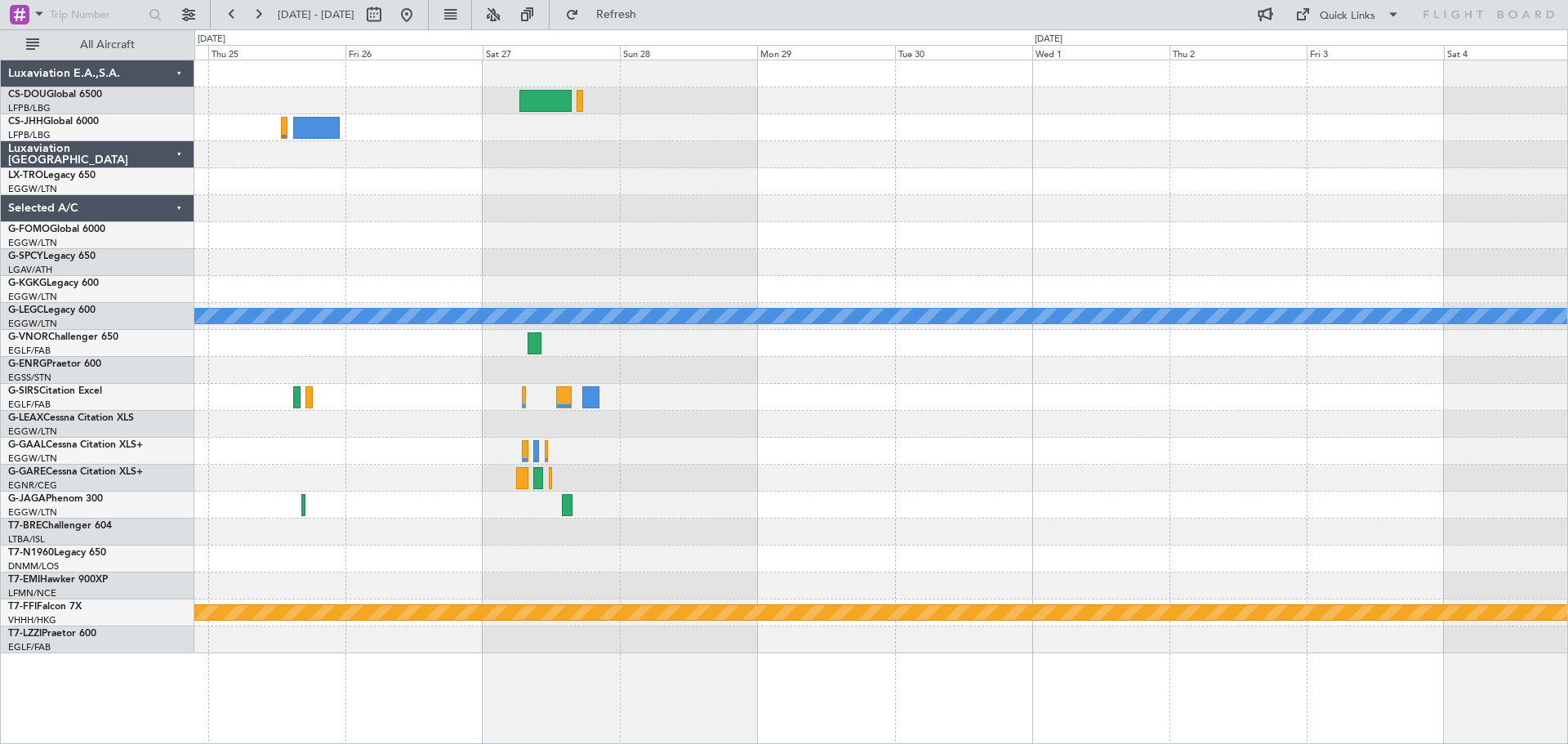
click at [251, 334] on div "A/C Unavailable London (Luton) Planned Maint Geneva (Cointrin)" at bounding box center [881, 356] width 1373 height 592
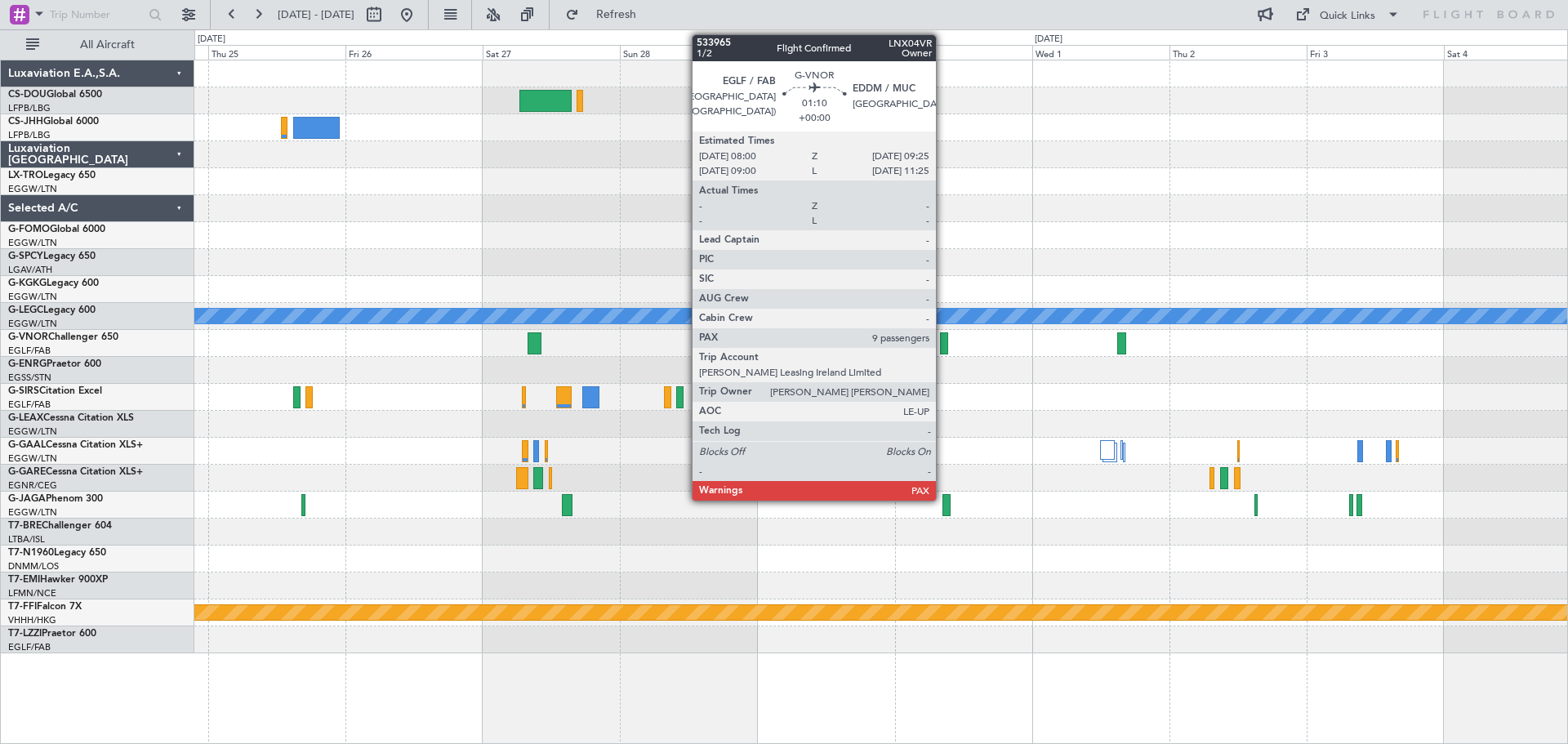
click at [943, 346] on div at bounding box center [944, 343] width 8 height 22
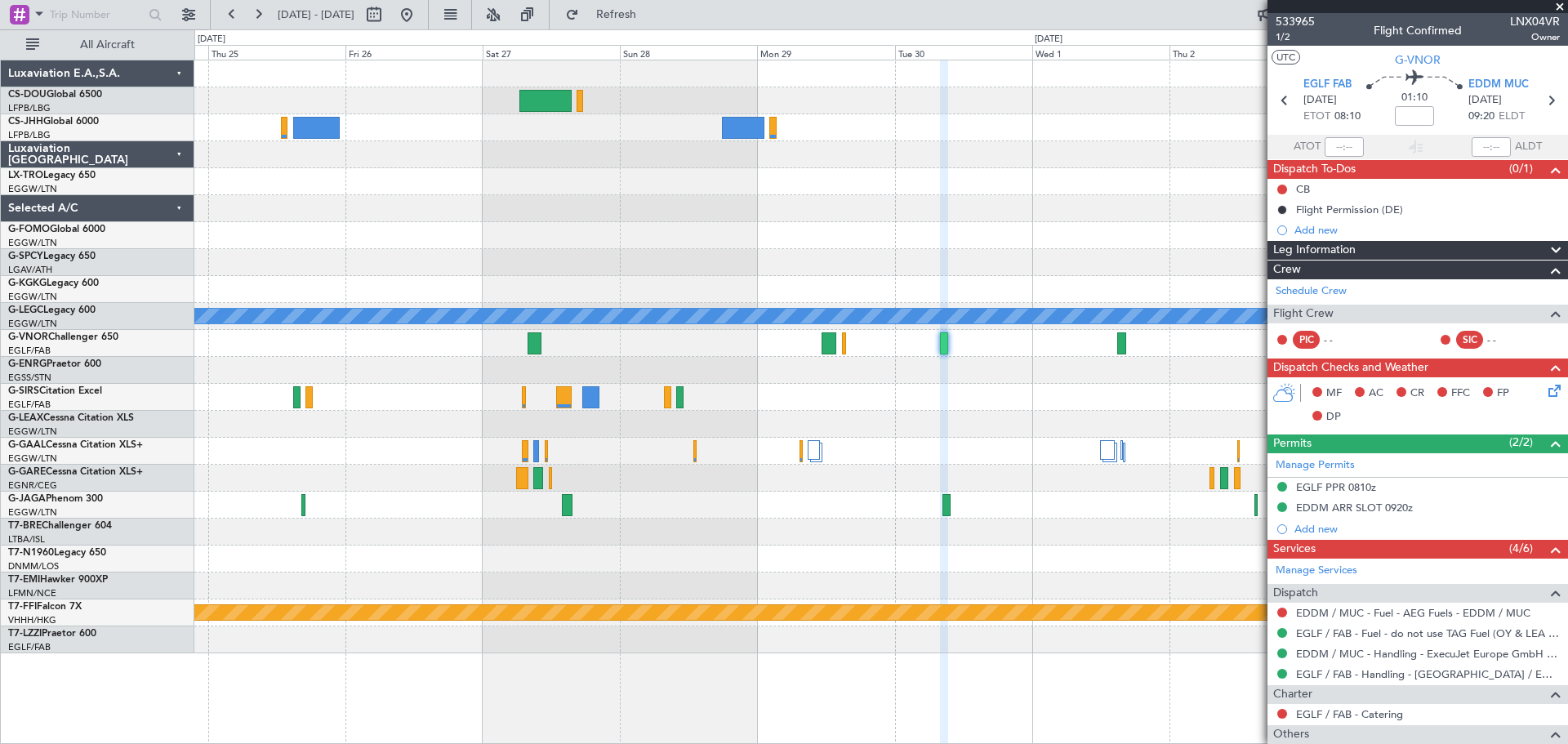
click at [1560, 8] on span at bounding box center [1560, 7] width 17 height 15
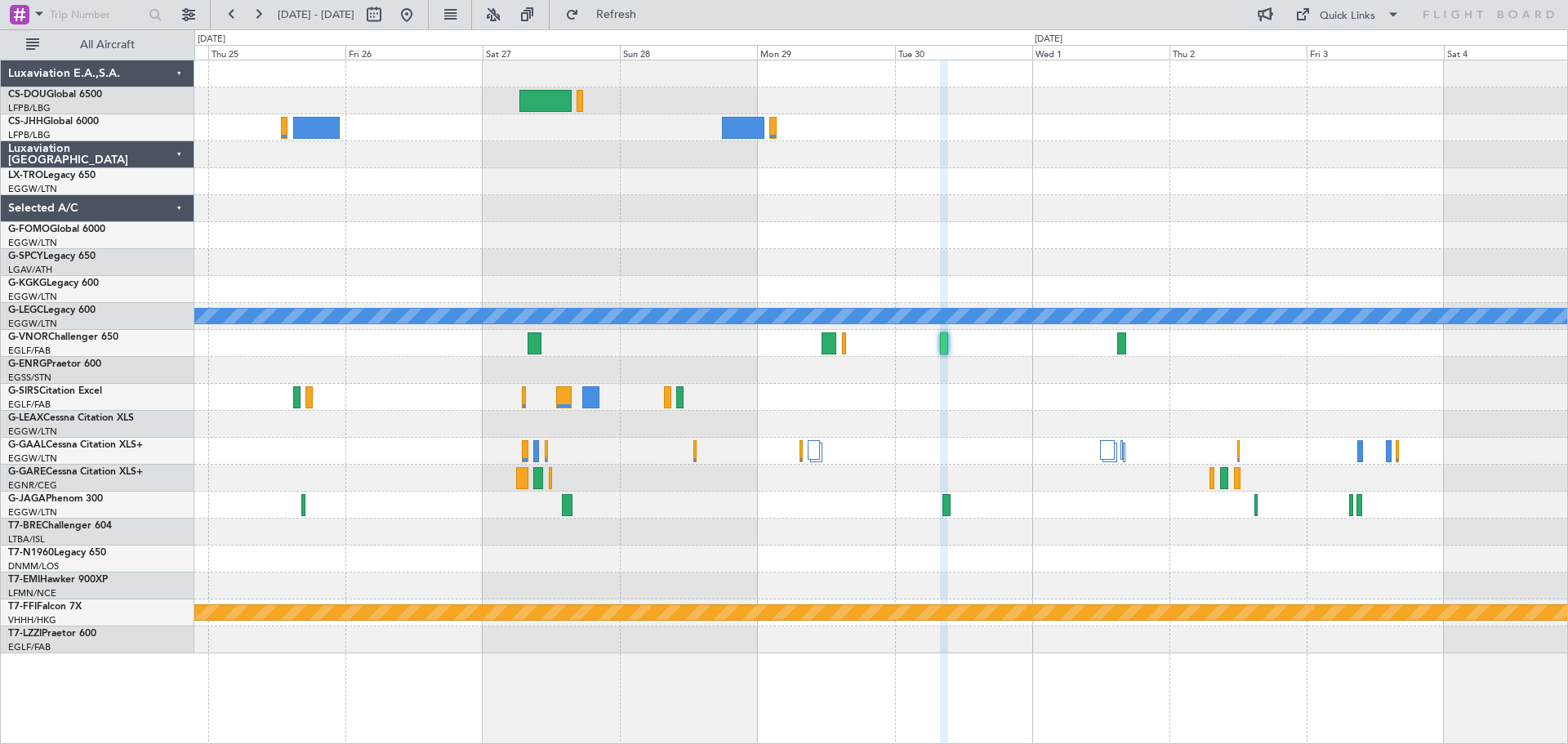
type input "0"
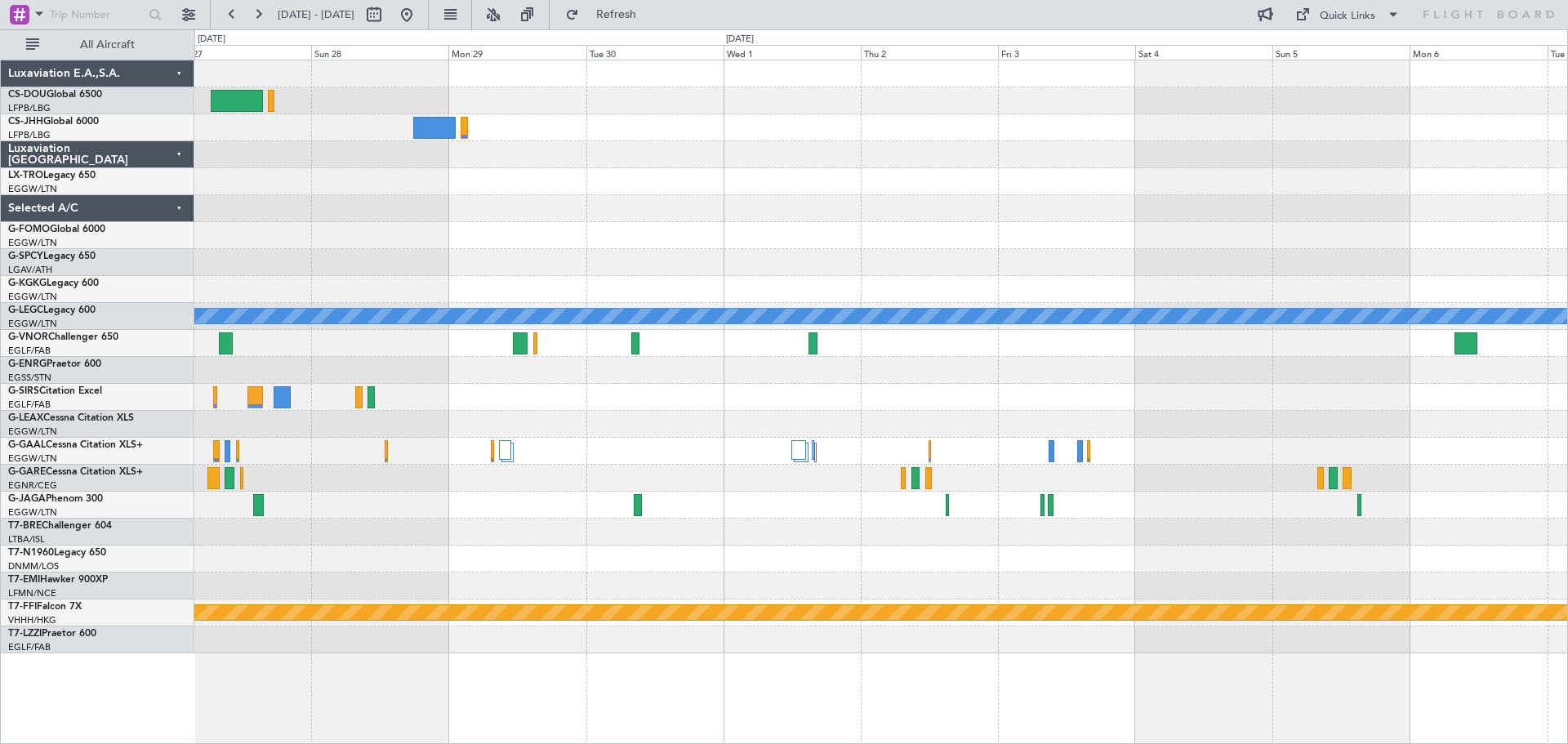
click at [914, 331] on div at bounding box center [881, 343] width 1373 height 27
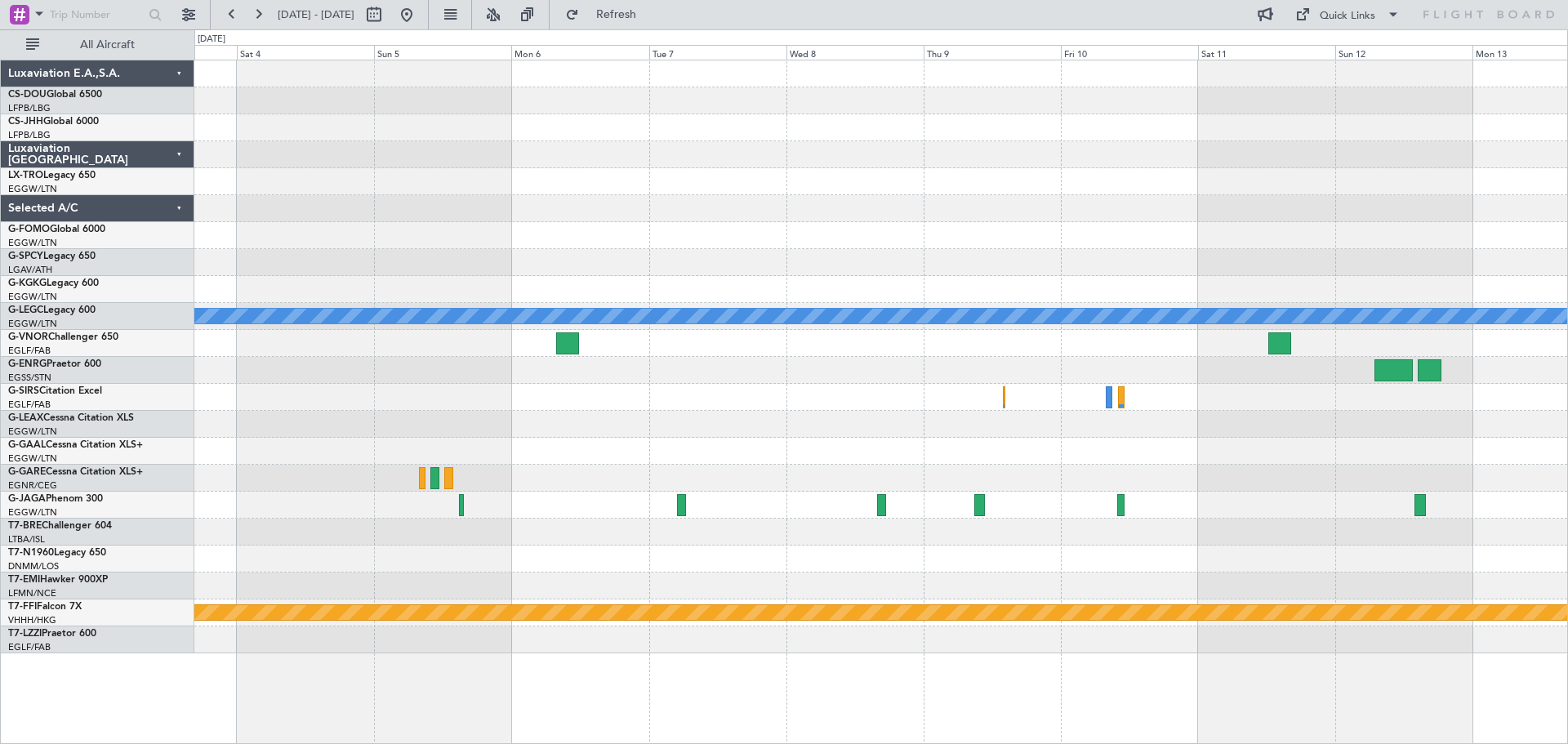
click at [525, 385] on div "A/C Unavailable London (Luton) Planned Maint Geneva (Cointrin)" at bounding box center [881, 356] width 1373 height 592
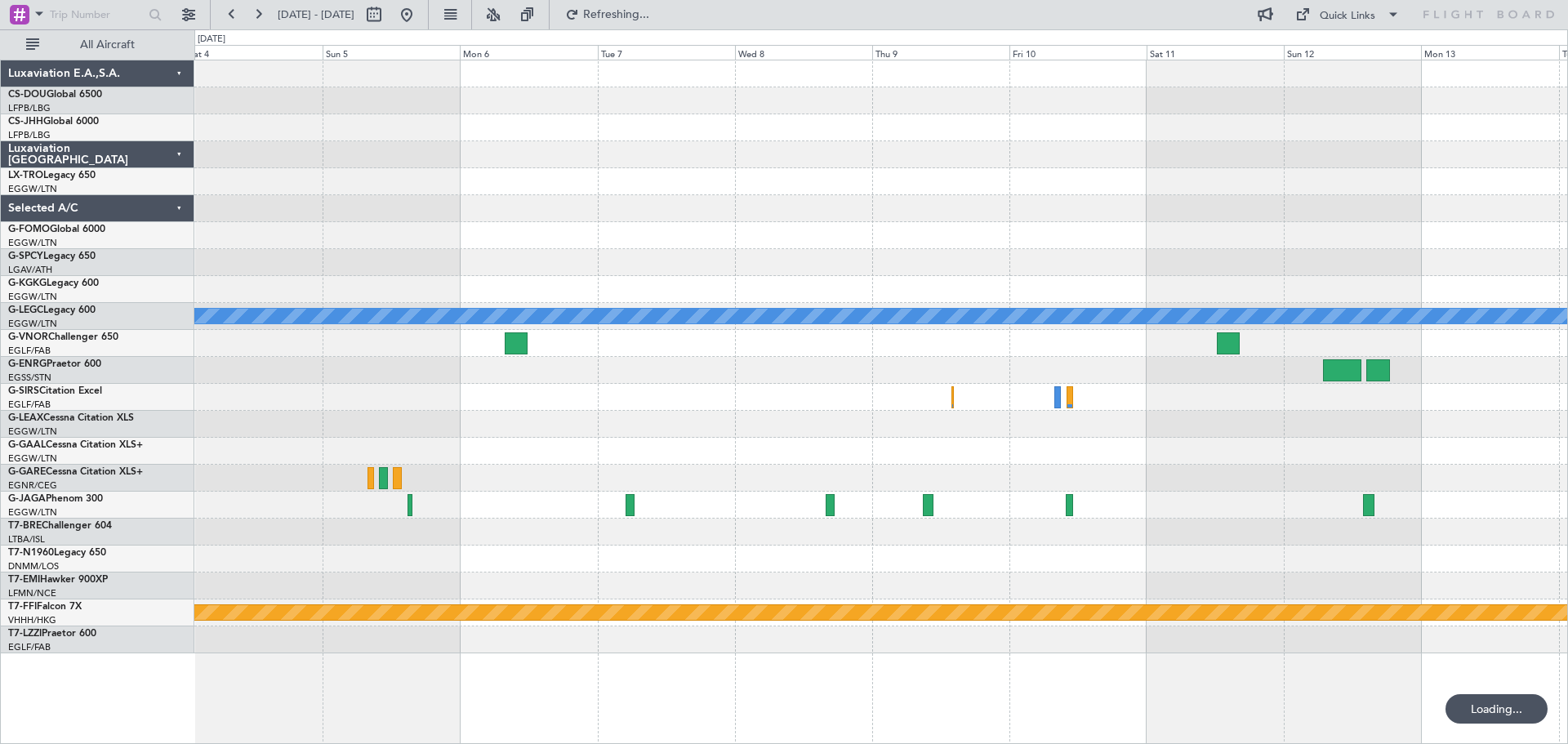
click at [728, 398] on div at bounding box center [881, 397] width 1373 height 27
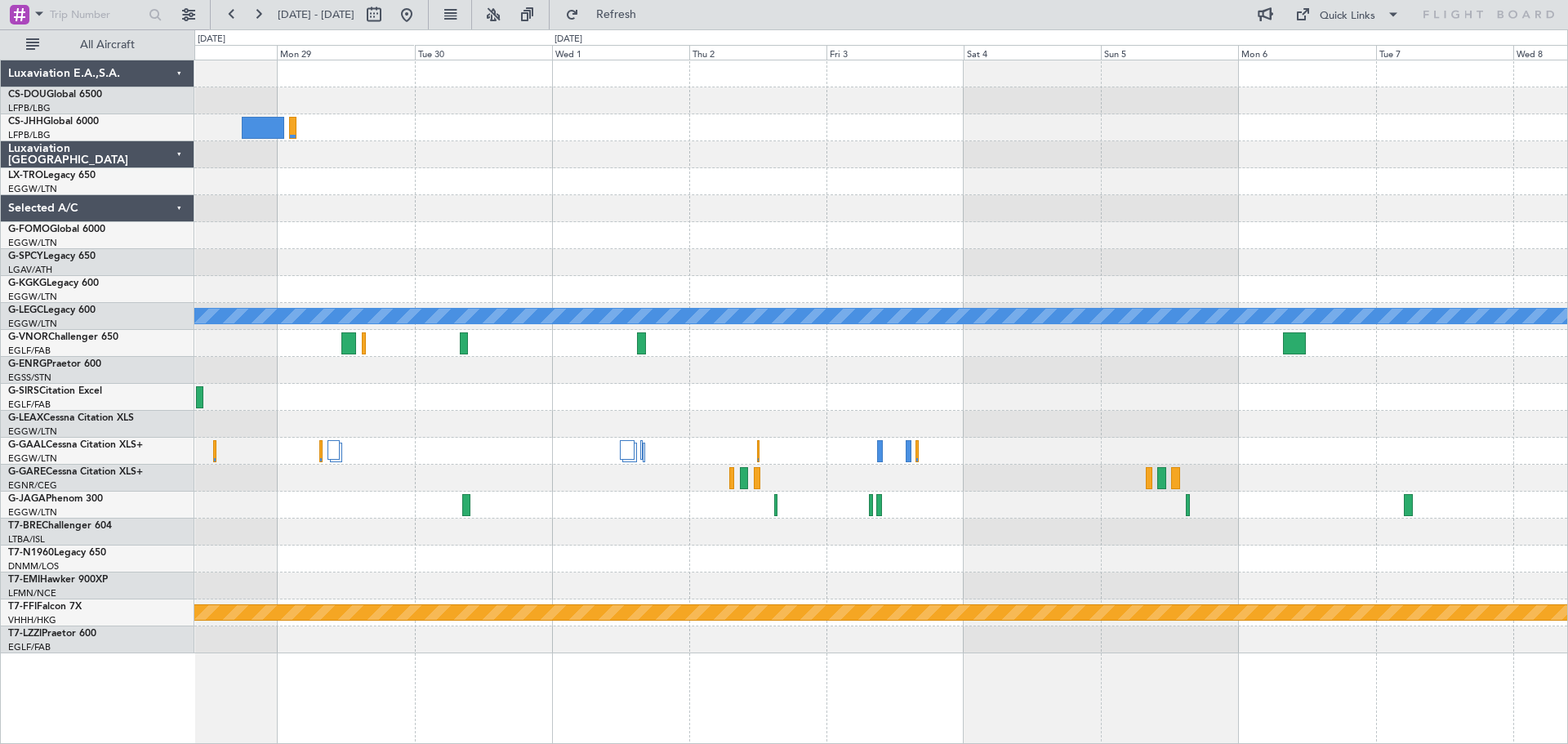
click at [1136, 380] on div at bounding box center [881, 370] width 1373 height 27
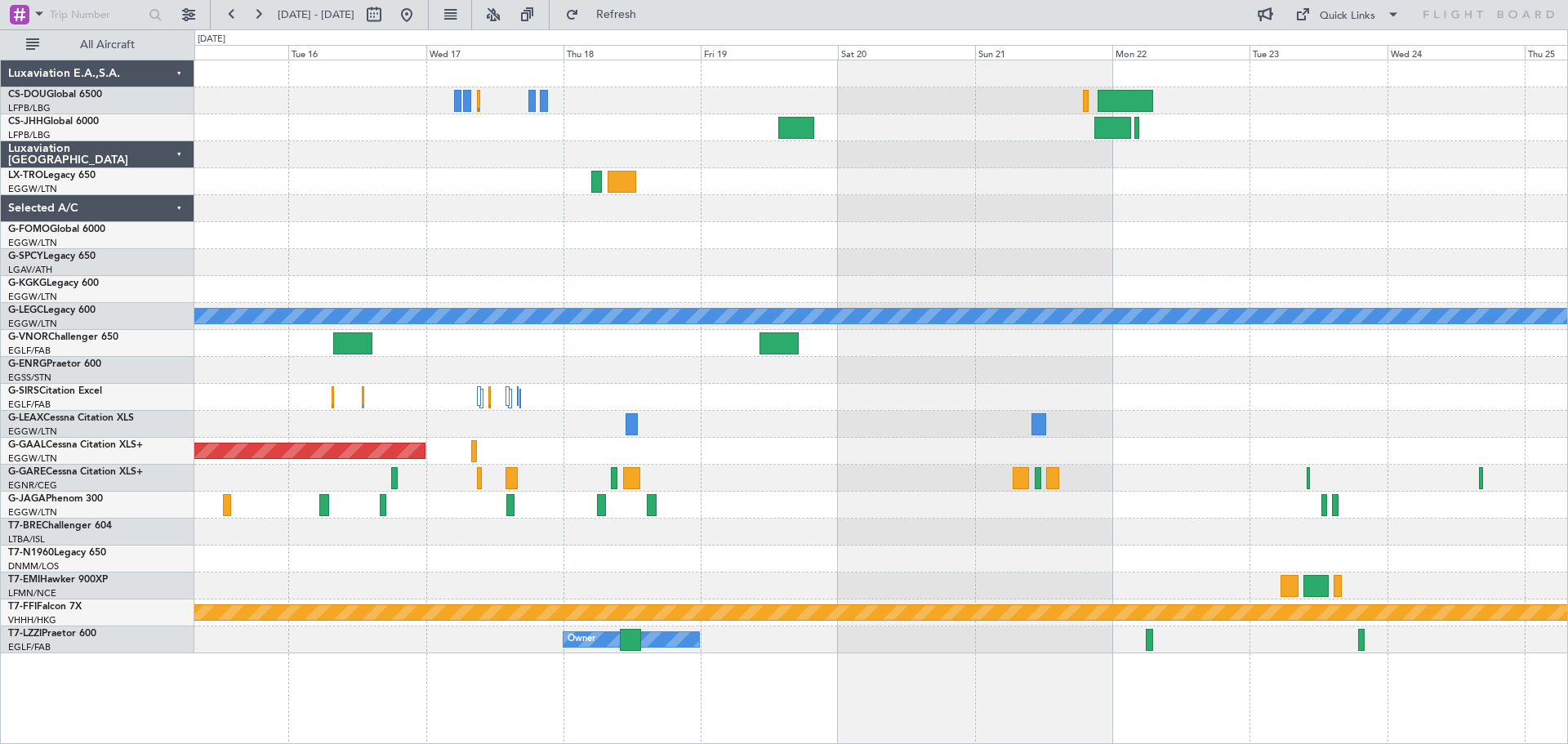
click at [1232, 365] on div at bounding box center [881, 370] width 1373 height 27
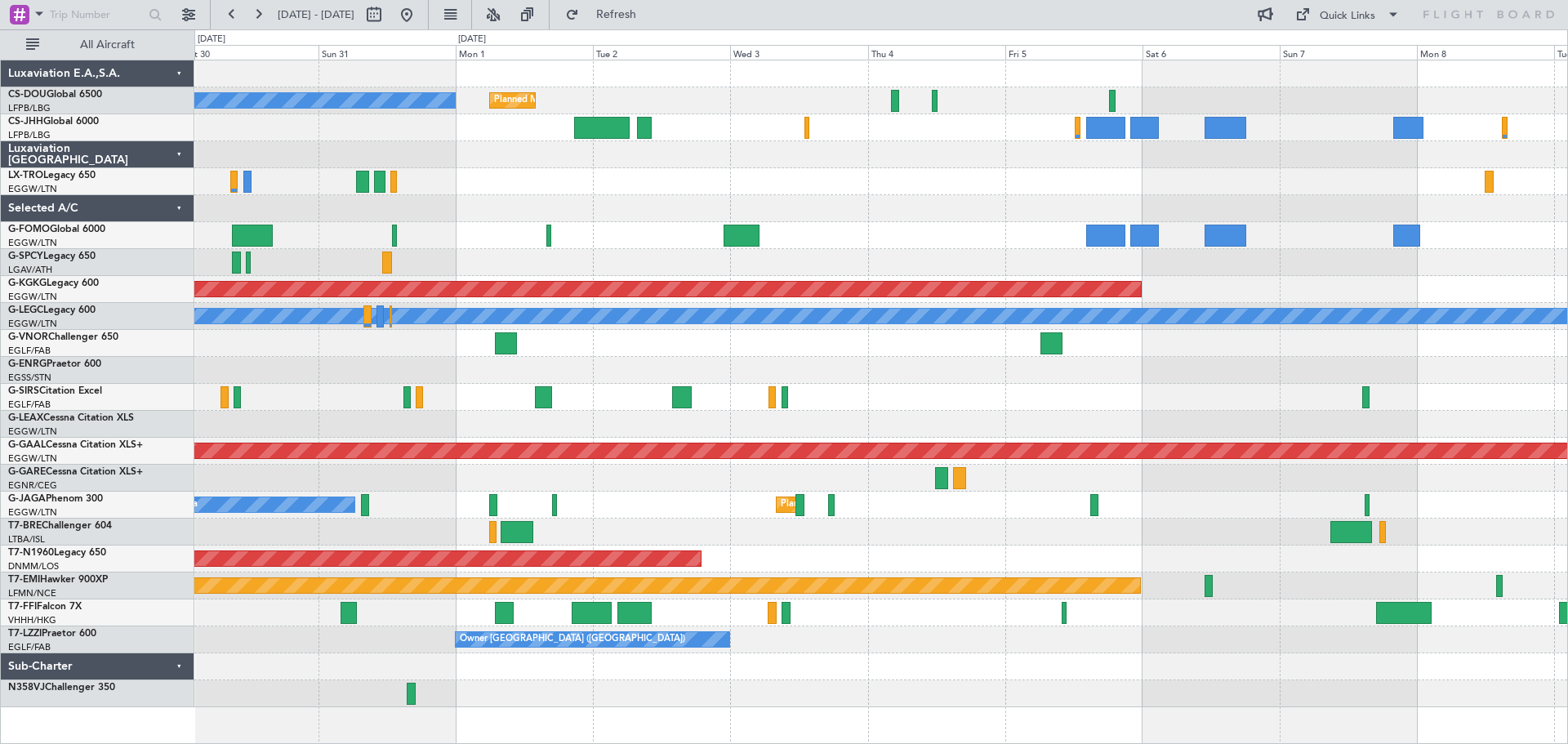
click at [1216, 375] on div at bounding box center [881, 370] width 1373 height 27
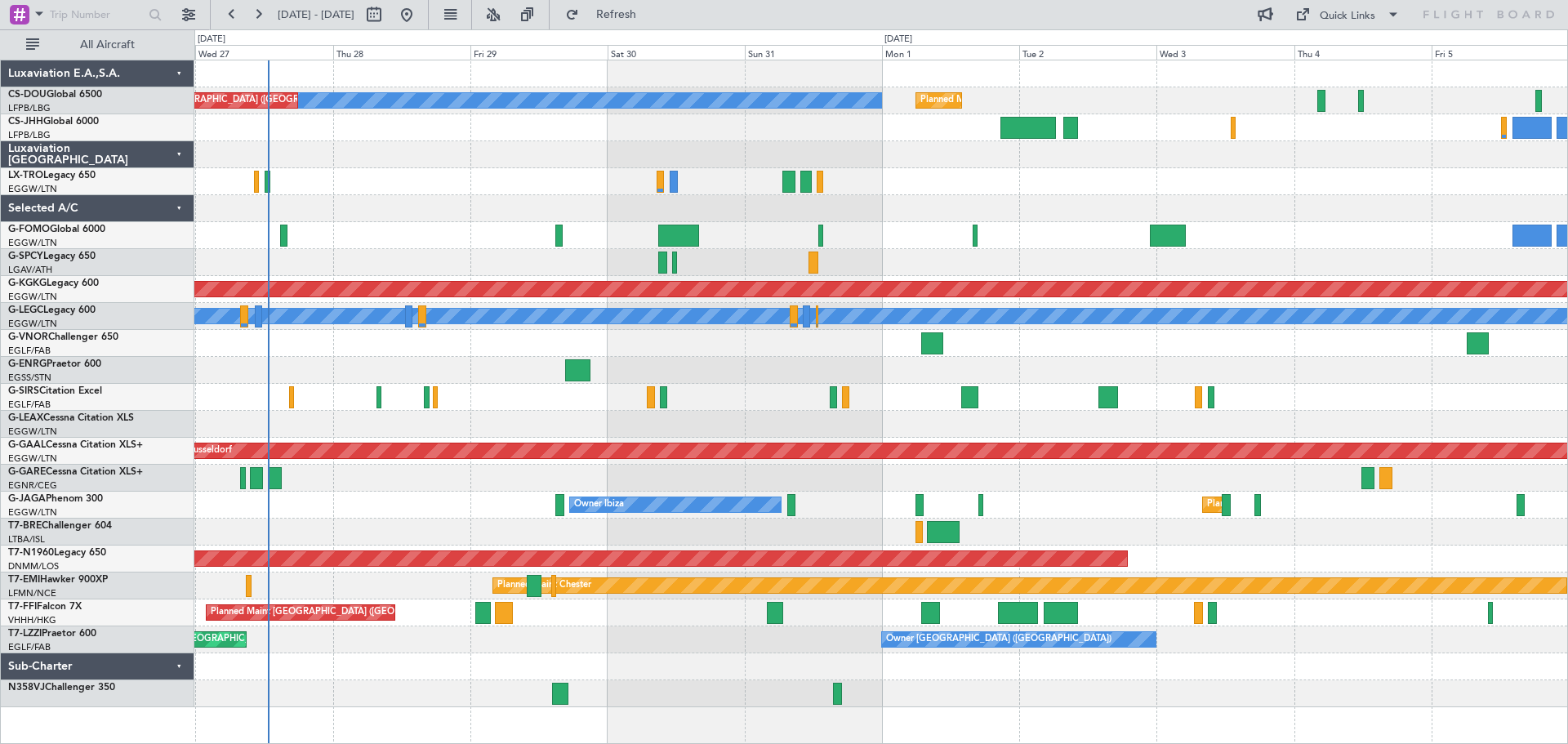
click at [1085, 331] on div at bounding box center [881, 343] width 1373 height 27
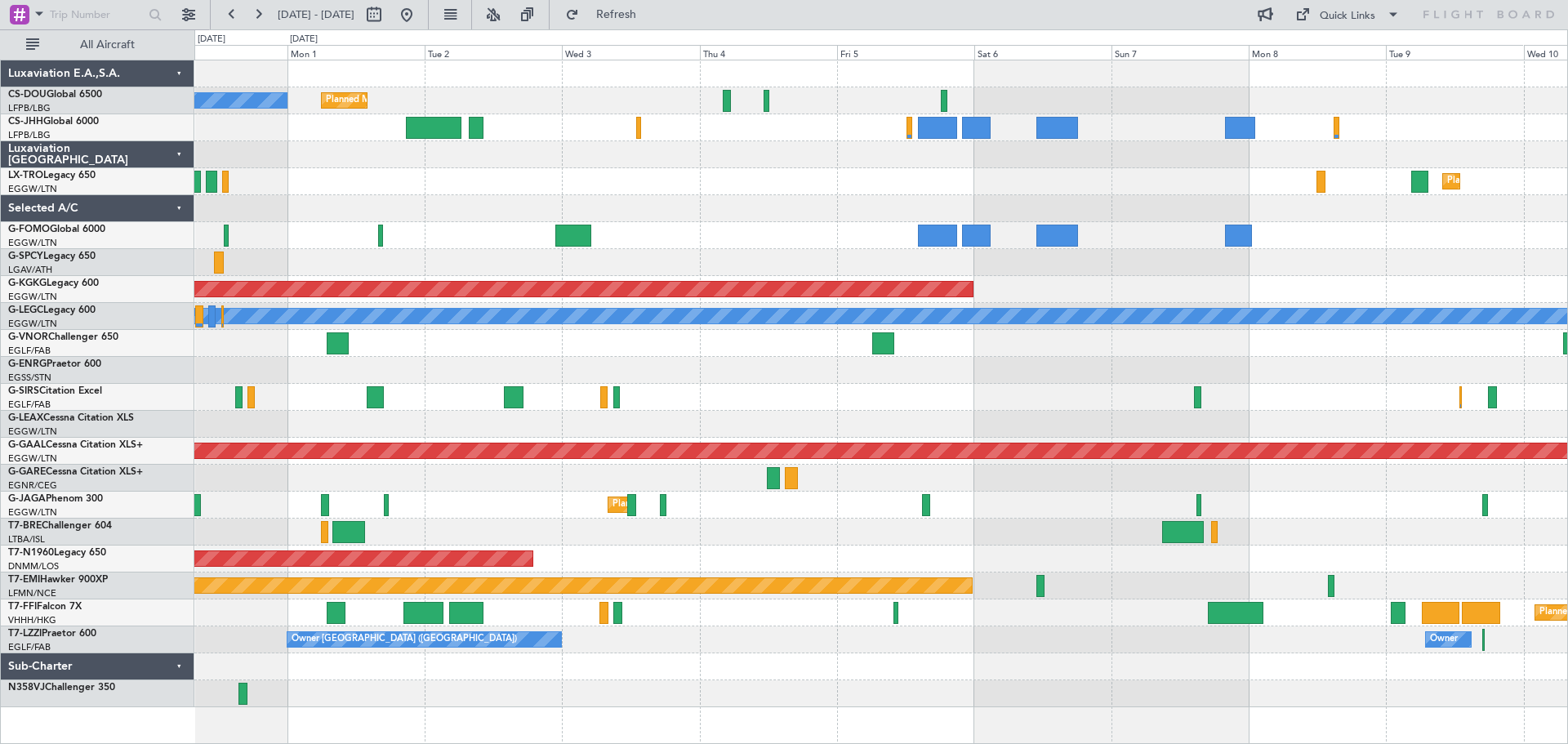
click at [871, 384] on div "No Crew Planned Maint Paris (Le Bourget) Planned Maint Dusseldorf AOG Maint Ist…" at bounding box center [881, 383] width 1373 height 646
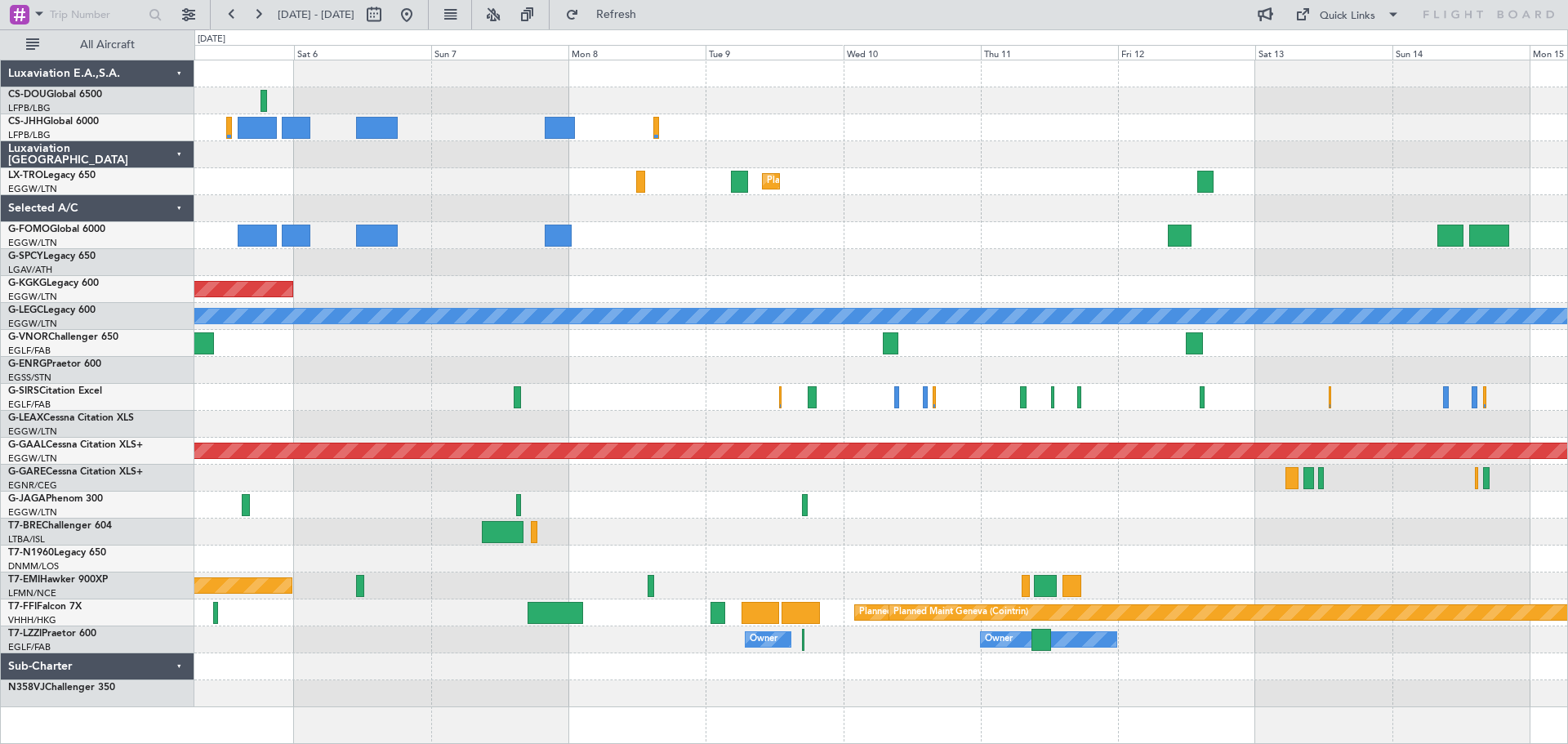
click at [665, 363] on div "Planned Maint Dusseldorf AOG Maint Istanbul (Ataturk) A/C Unavailable London (L…" at bounding box center [881, 383] width 1373 height 646
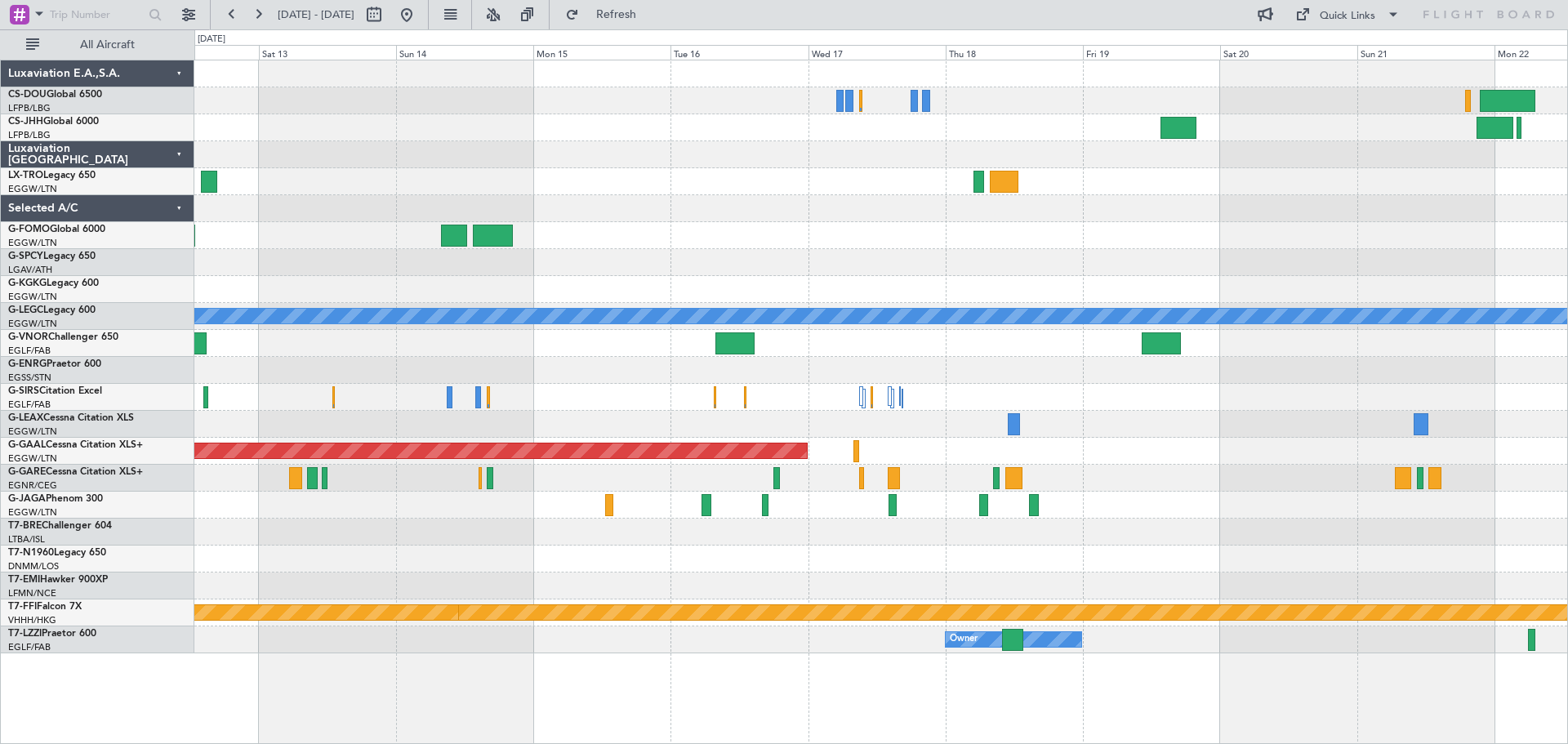
click at [1035, 357] on div "A/C Unavailable [GEOGRAPHIC_DATA] ([GEOGRAPHIC_DATA]) Planned [GEOGRAPHIC_DATA]…" at bounding box center [881, 356] width 1373 height 592
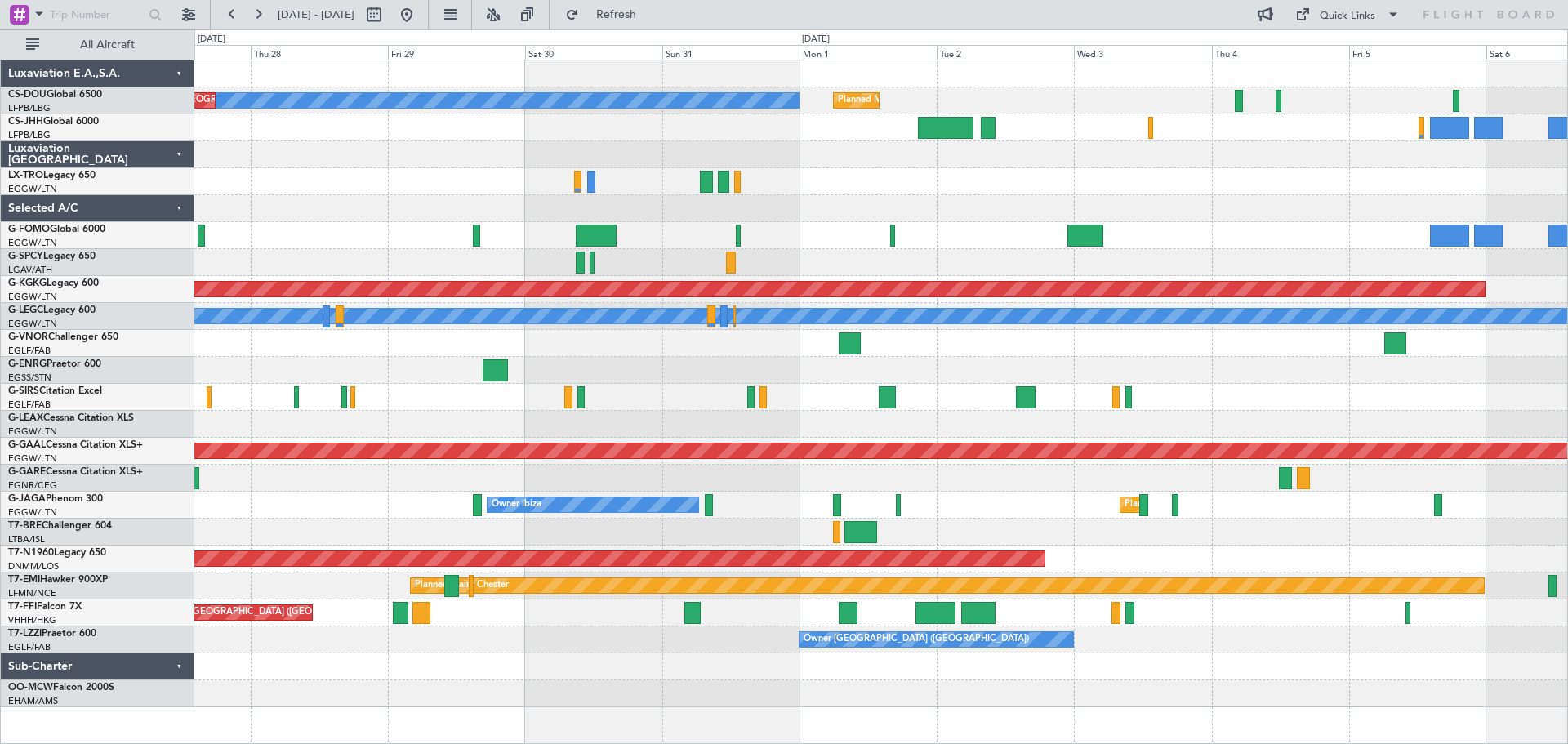
click at [1188, 374] on div at bounding box center [881, 370] width 1373 height 27
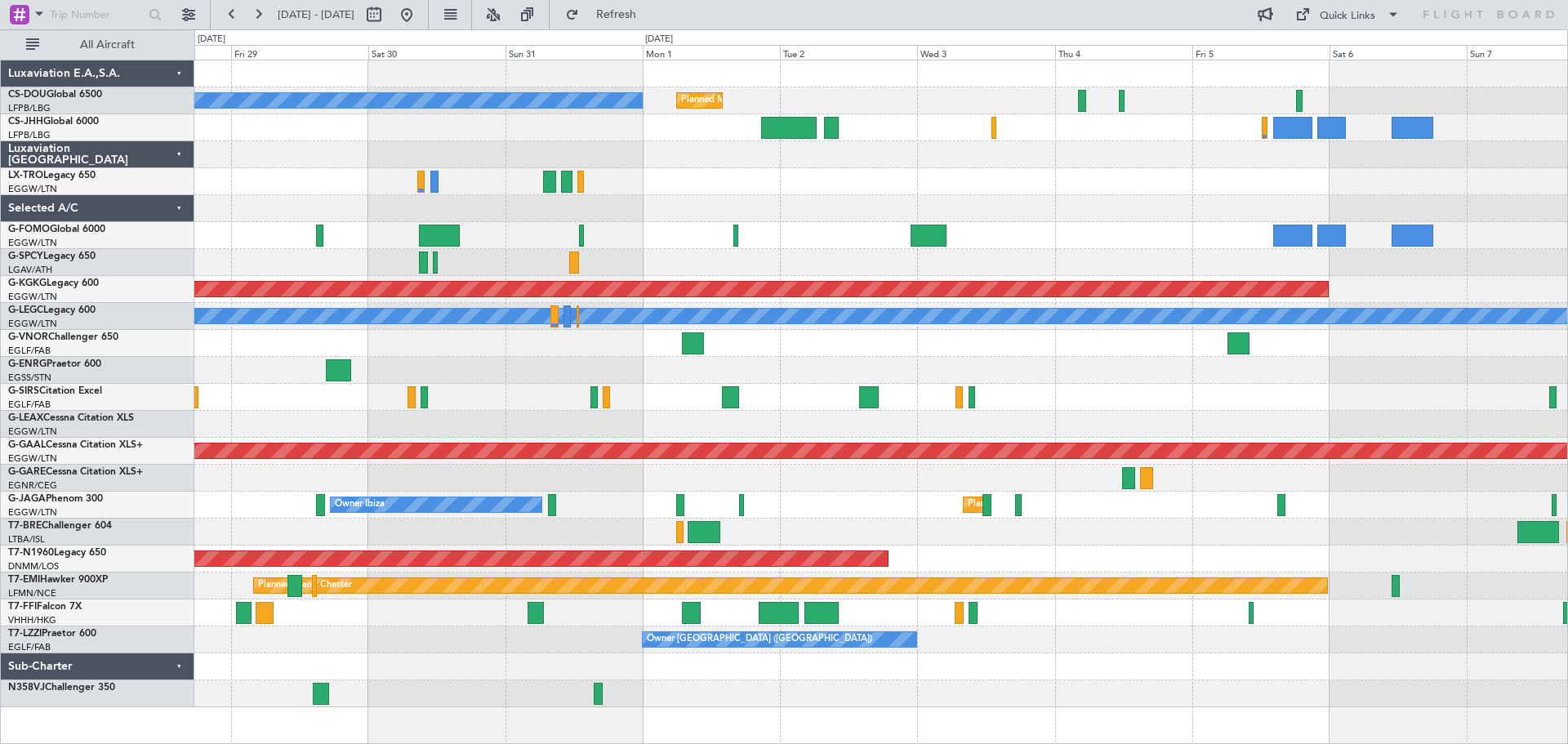
click at [774, 403] on div "No Crew Planned Maint Paris (Le Bourget) Planned Maint Paris (Le Bourget) Plann…" at bounding box center [881, 383] width 1373 height 646
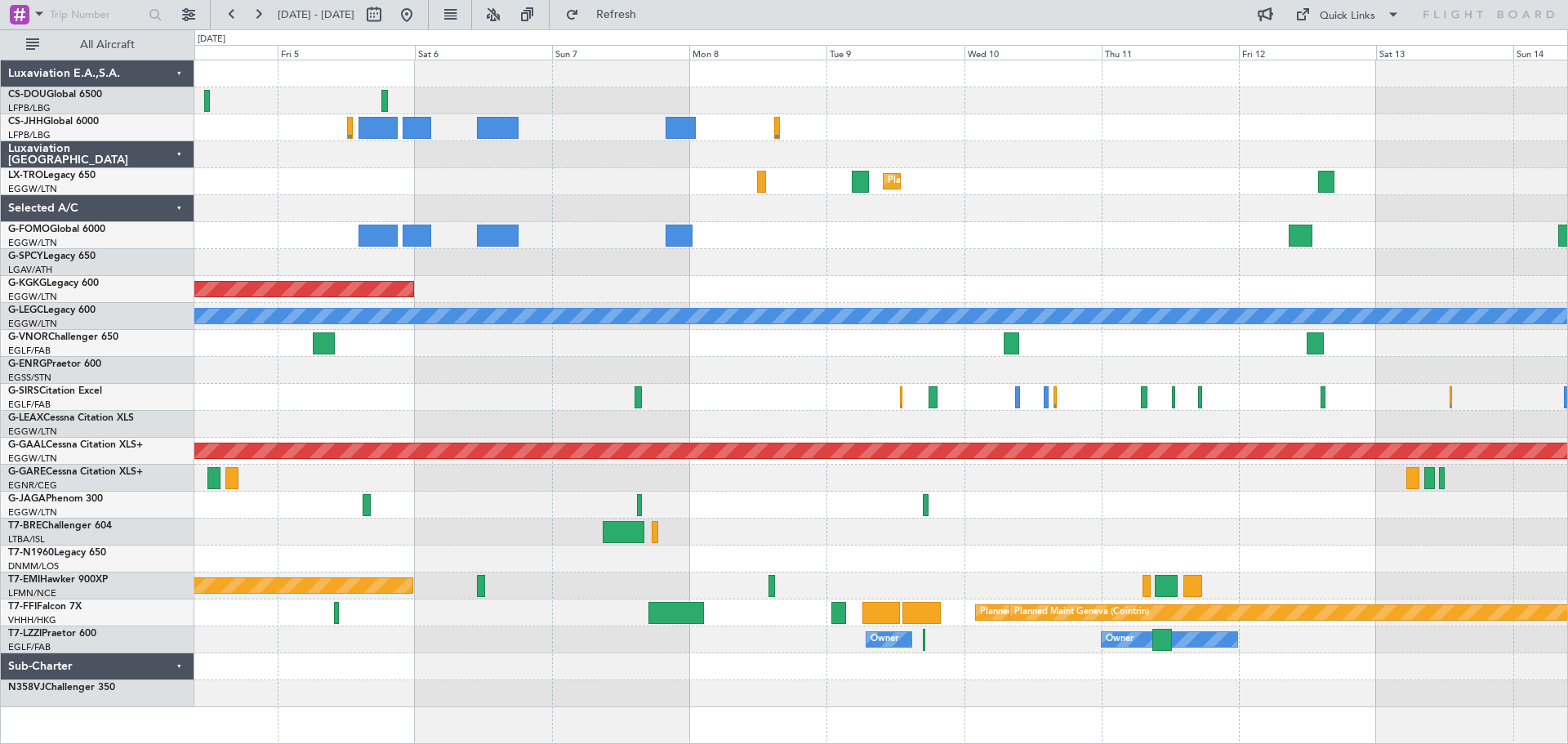
click at [800, 386] on div "Planned Maint Dusseldorf AOG Maint Istanbul (Ataturk) A/C Unavailable London (L…" at bounding box center [881, 383] width 1373 height 646
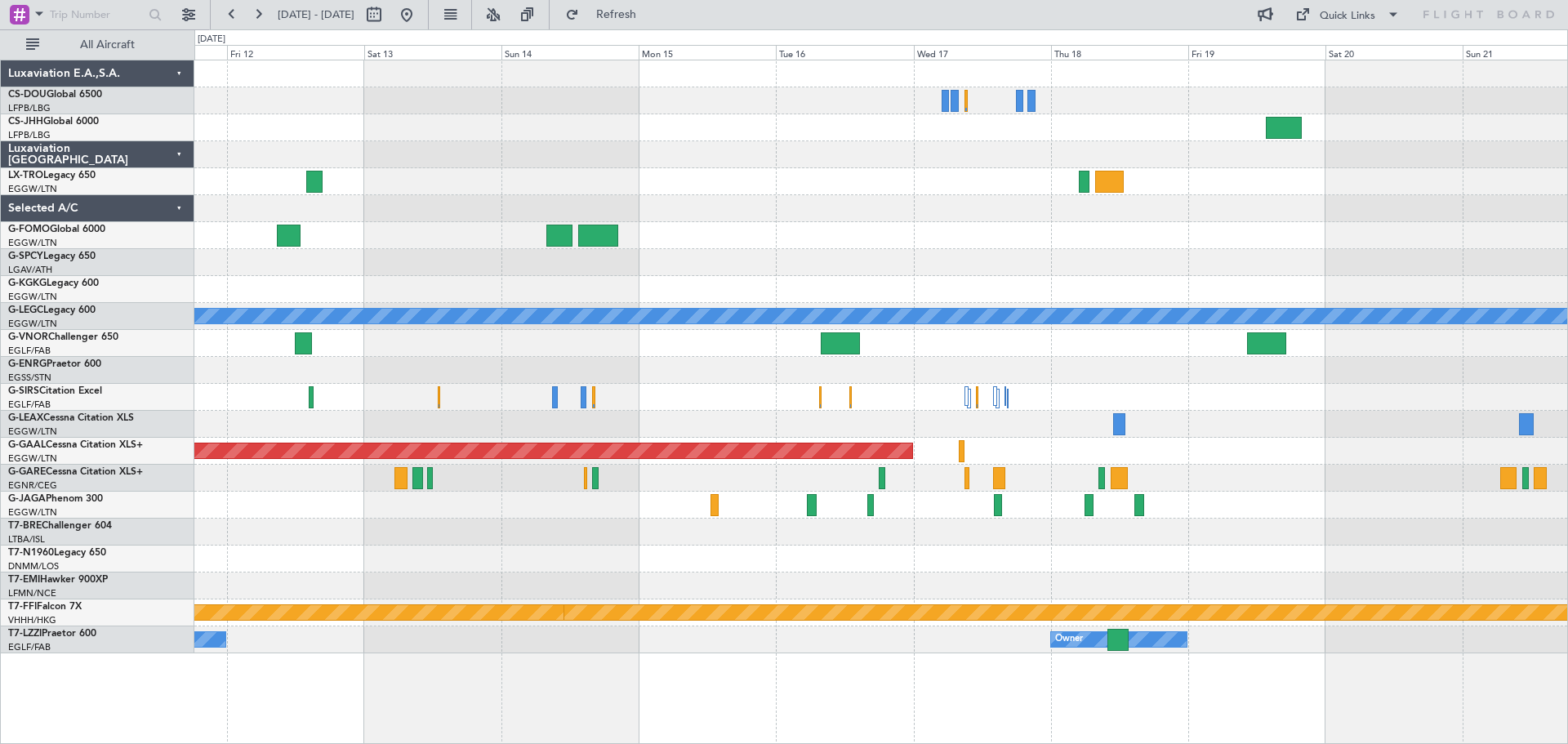
click at [1191, 261] on div at bounding box center [881, 262] width 1373 height 27
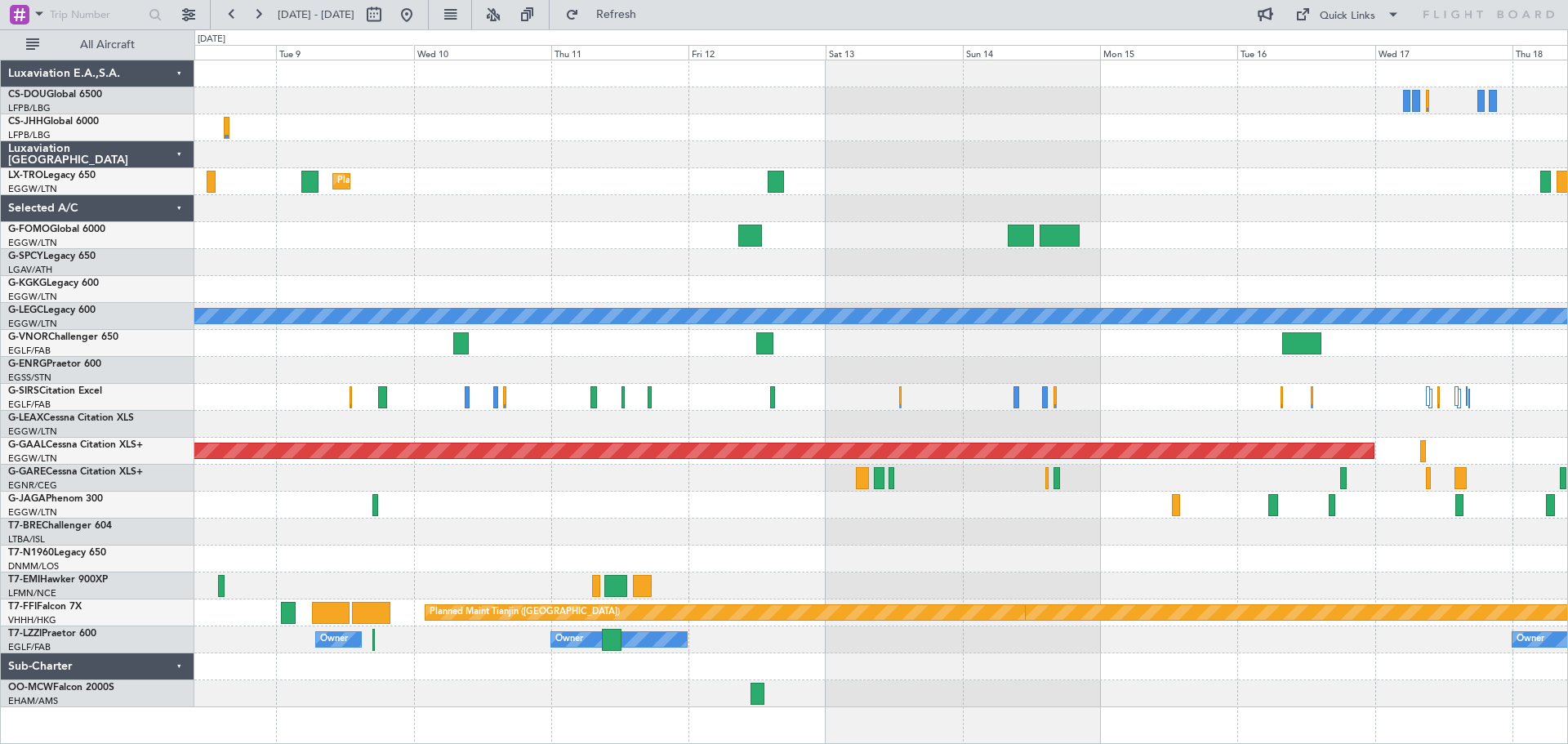
click at [1041, 194] on div "Planned Maint Dusseldorf AOG Maint Istanbul (Ataturk) A/C Unavailable London (L…" at bounding box center [881, 383] width 1373 height 646
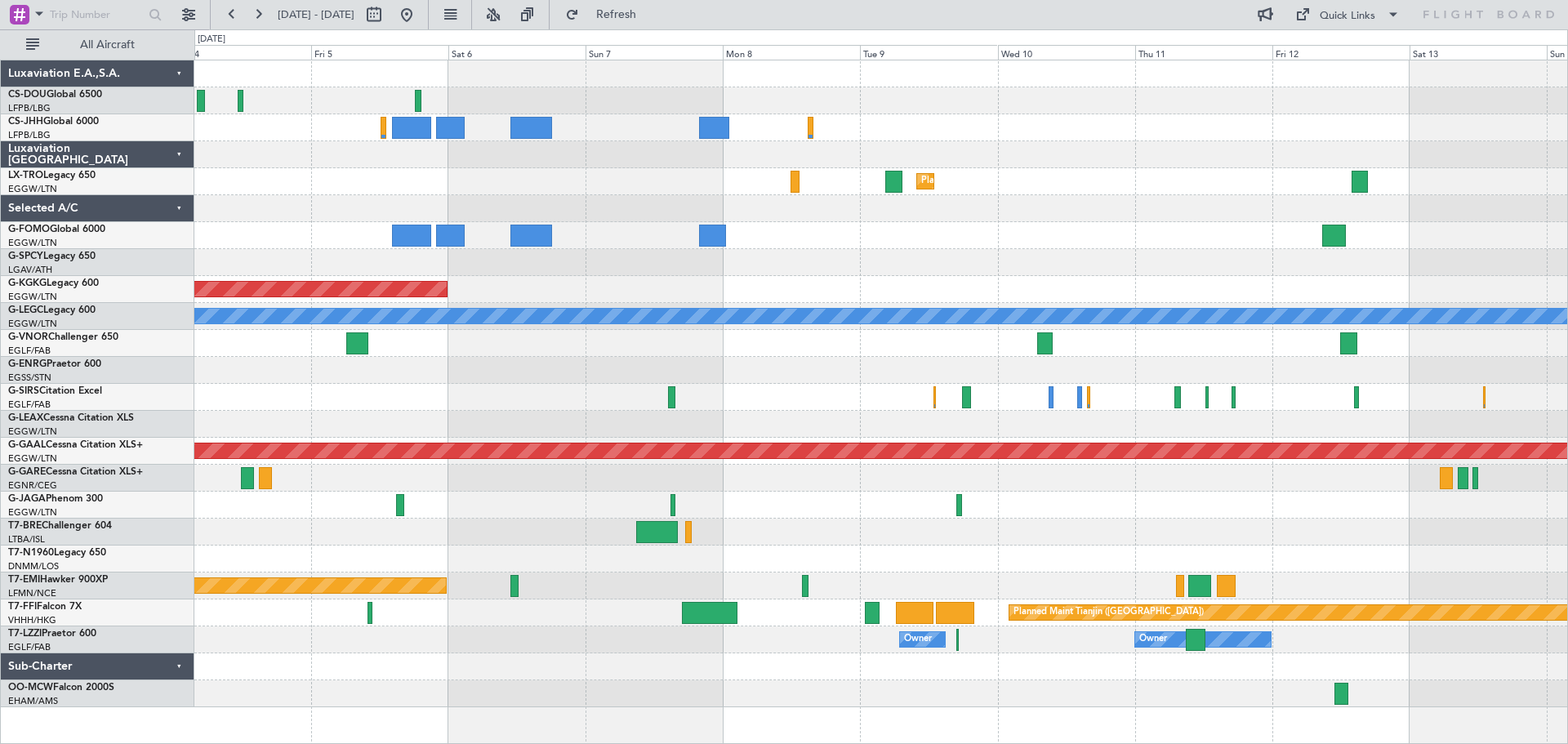
click at [1042, 229] on div "Planned Maint Dusseldorf AOG Maint Istanbul (Ataturk) A/C Unavailable London (L…" at bounding box center [881, 383] width 1373 height 646
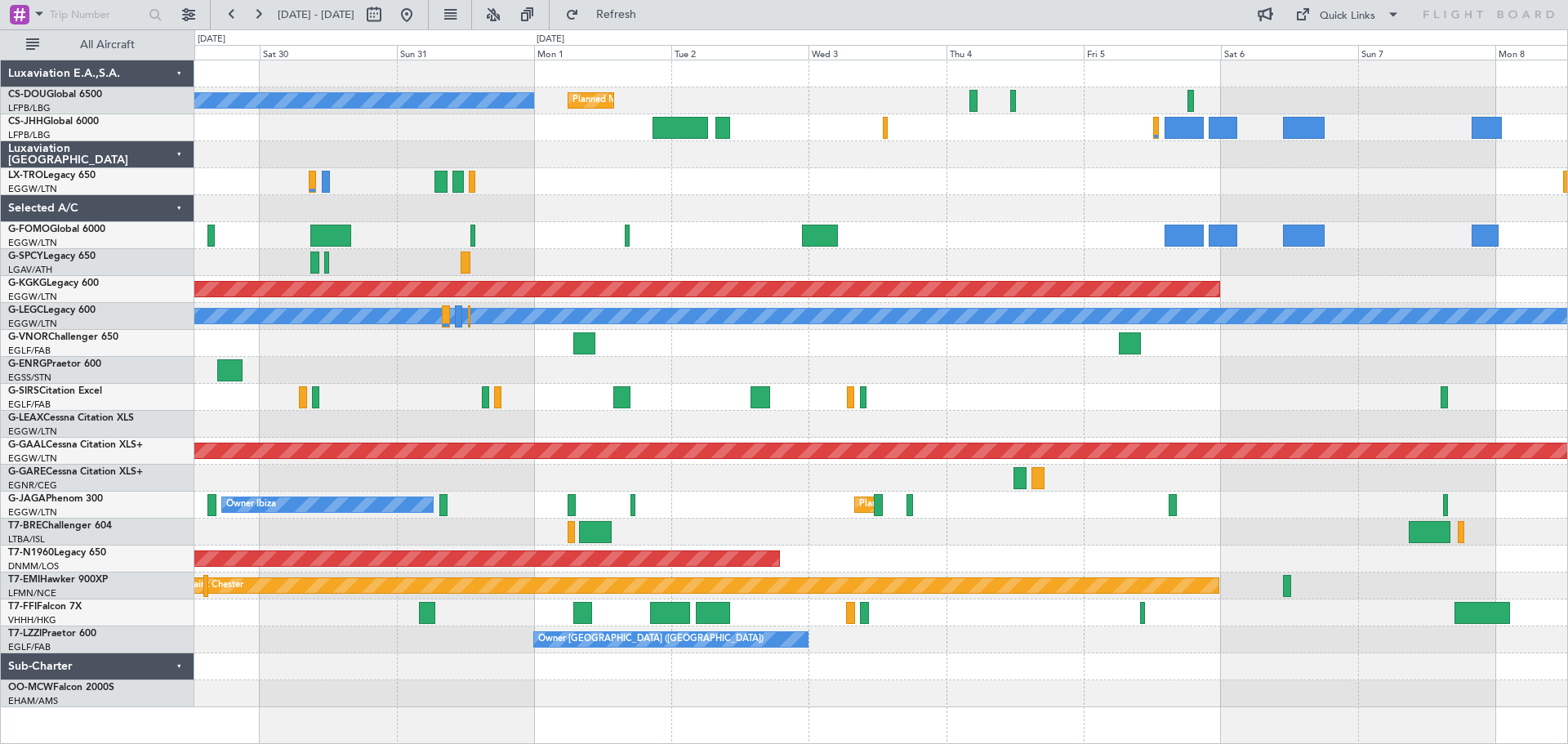
click at [1099, 201] on div at bounding box center [881, 208] width 1373 height 27
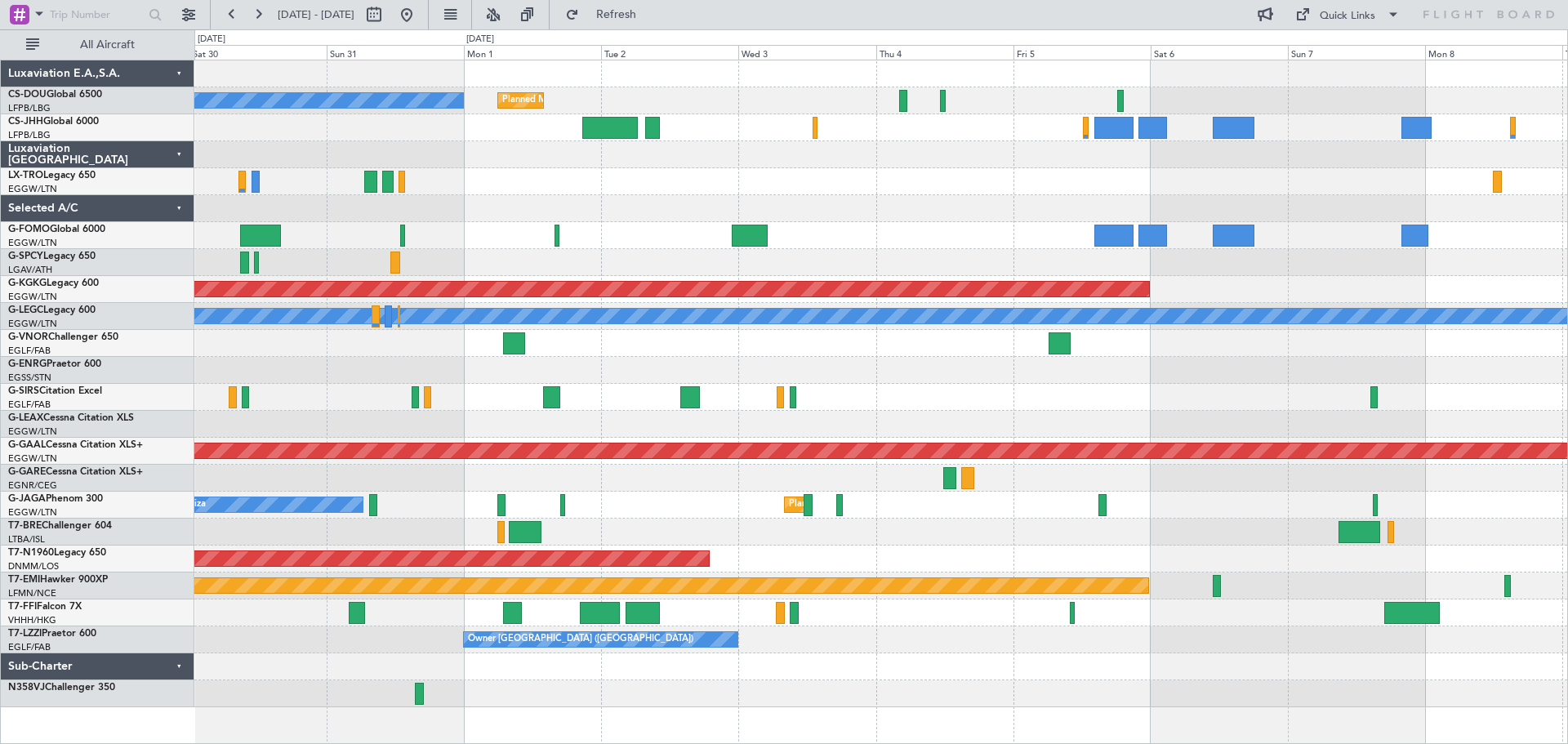
click at [659, 227] on div "No Crew Planned Maint Paris (Le Bourget) Planned Maint Paris (Le Bourget) Plann…" at bounding box center [881, 383] width 1373 height 646
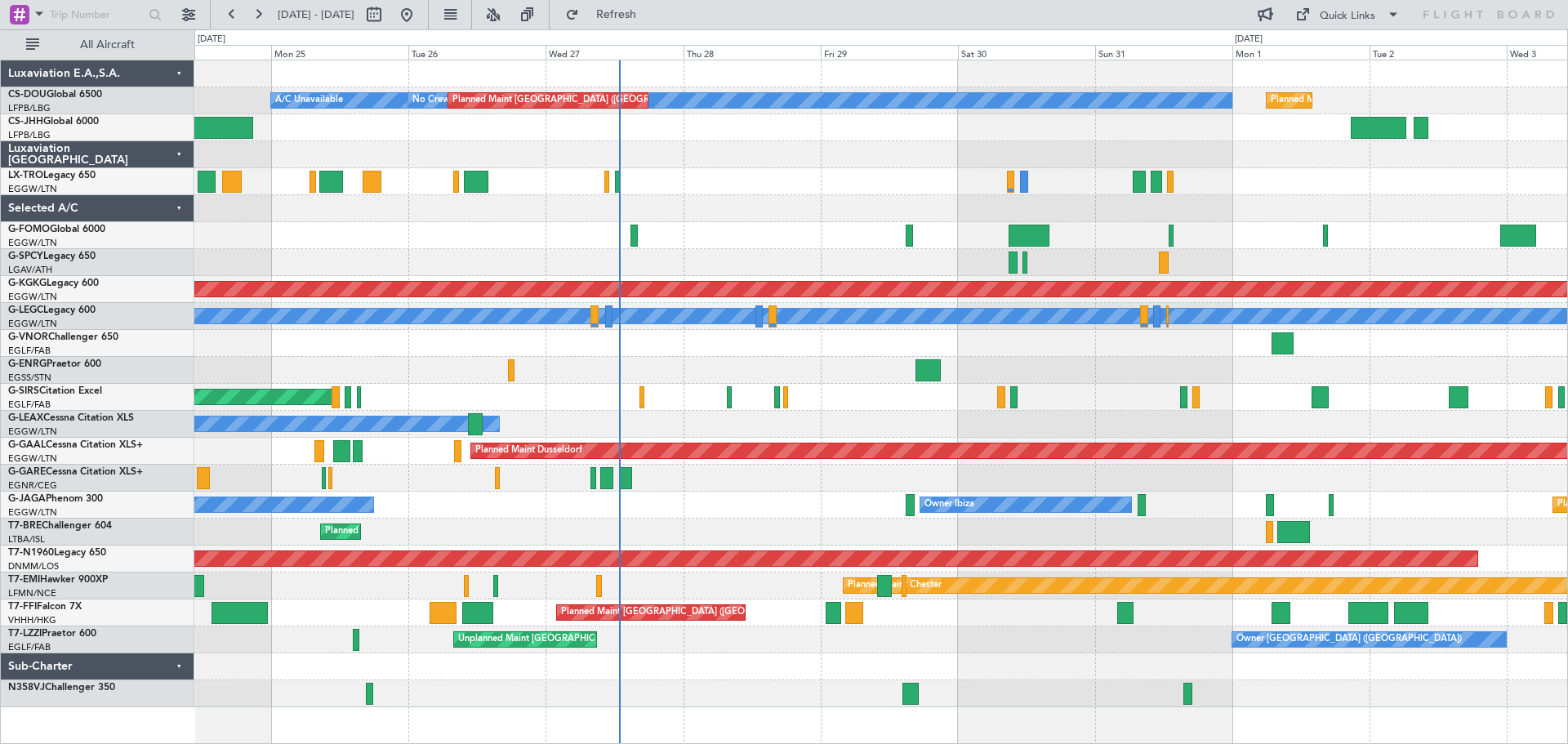
click at [1317, 151] on div "No Crew Planned Maint Paris (Le Bourget) Planned Maint Paris (Le Bourget) A/C U…" at bounding box center [881, 383] width 1373 height 646
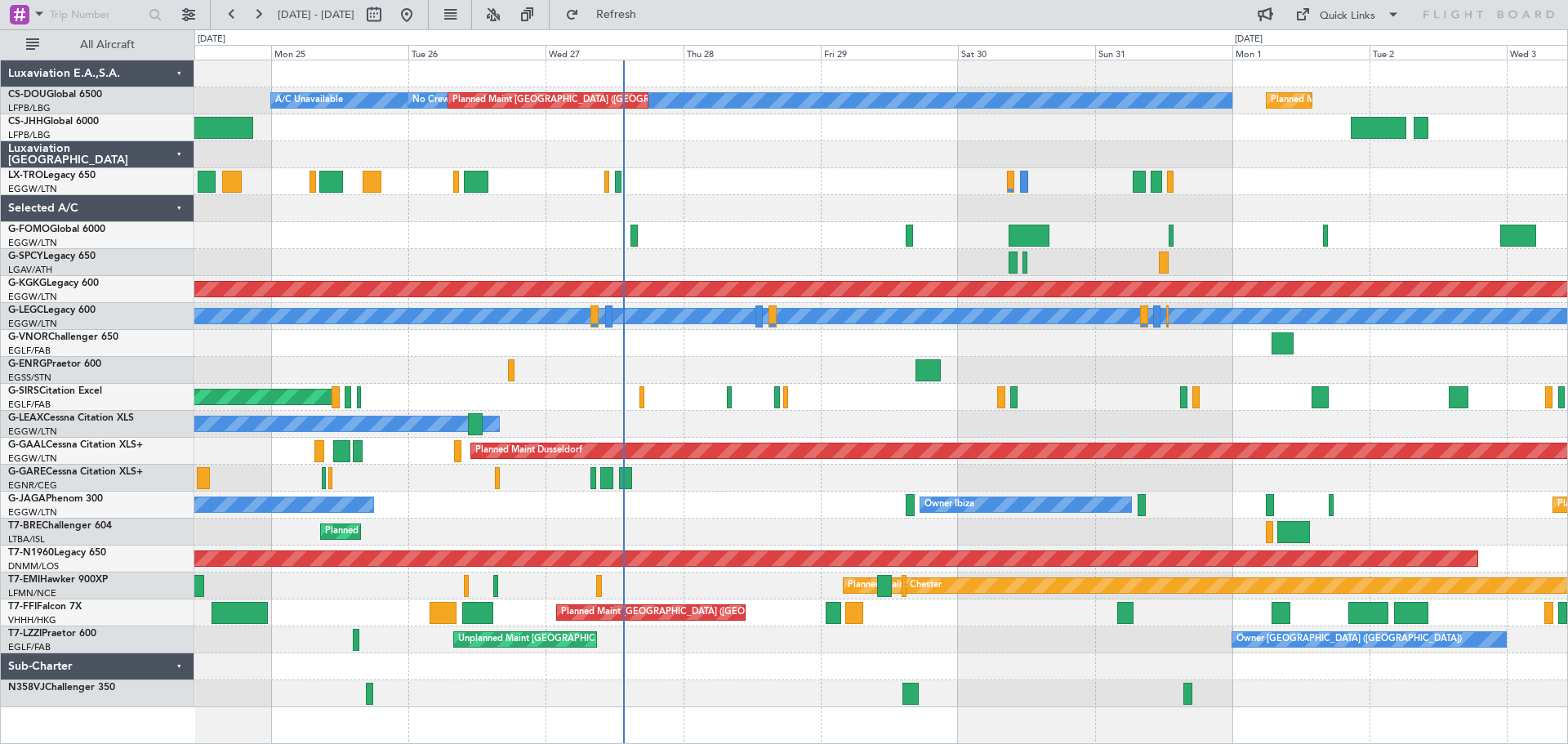
click at [1296, 169] on div "Planned Maint [GEOGRAPHIC_DATA] ([GEOGRAPHIC_DATA])" at bounding box center [881, 181] width 1373 height 27
click at [749, 169] on div "Planned Maint [GEOGRAPHIC_DATA] ([GEOGRAPHIC_DATA])" at bounding box center [881, 181] width 1373 height 27
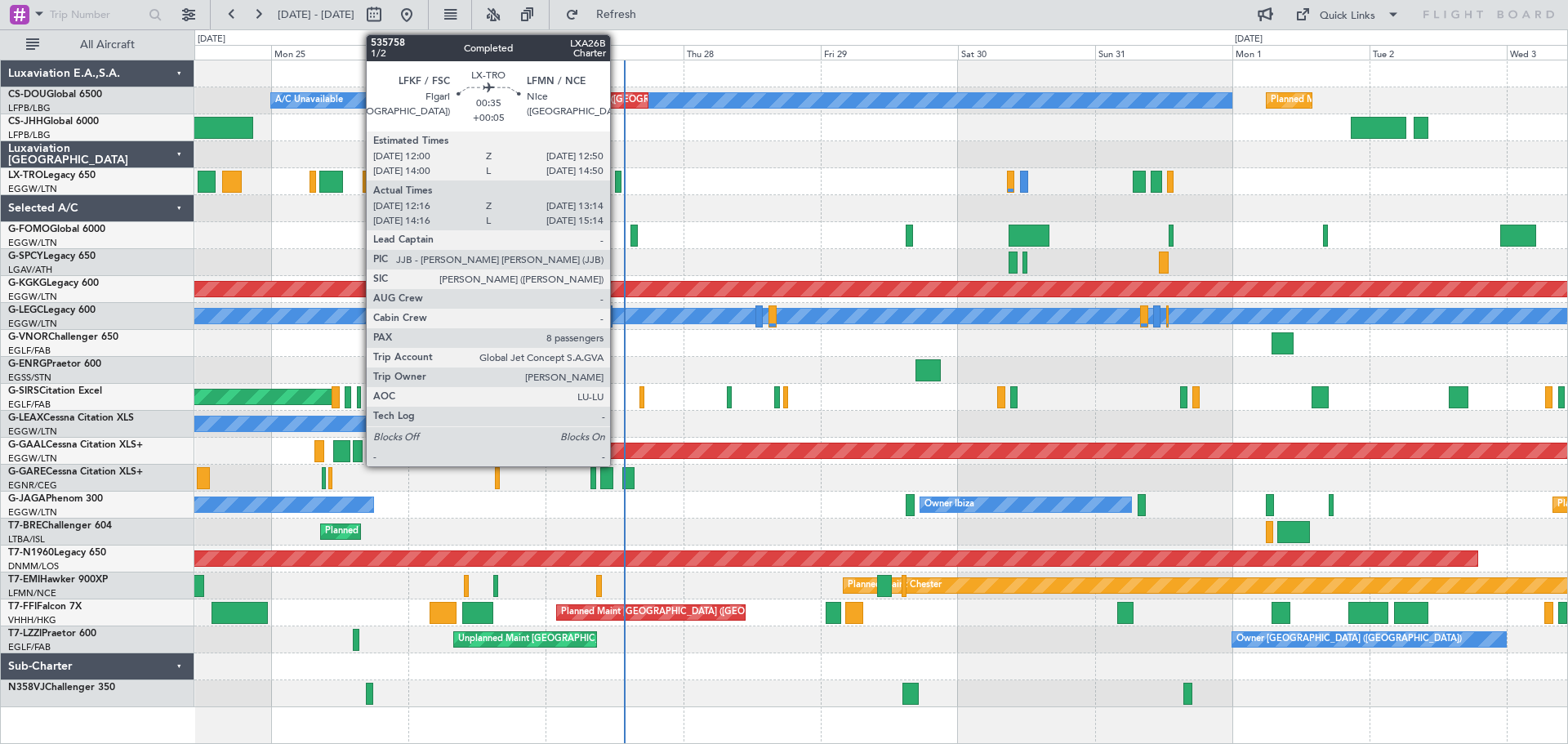
click at [618, 181] on div at bounding box center [618, 182] width 6 height 22
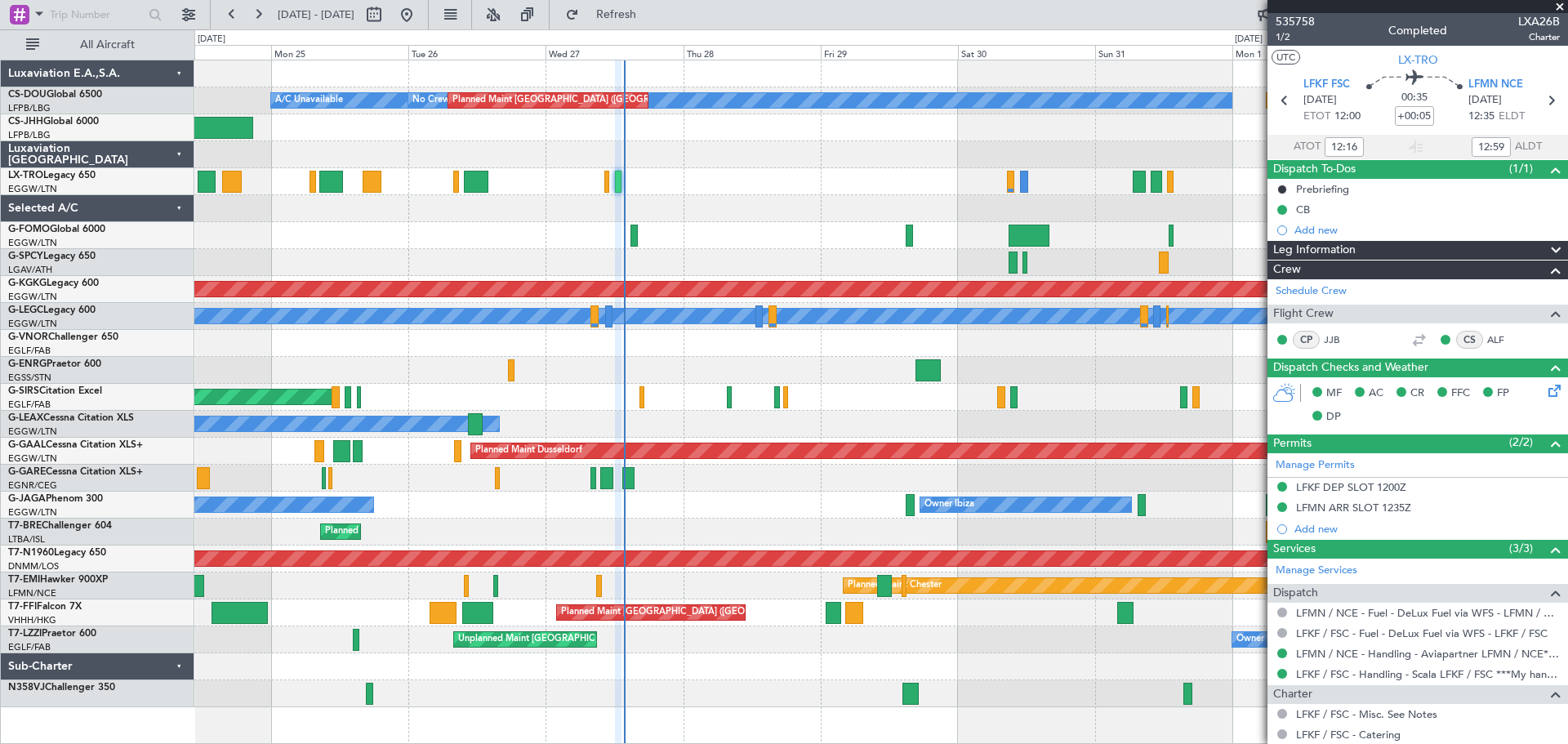
click at [1556, 8] on span at bounding box center [1560, 7] width 17 height 15
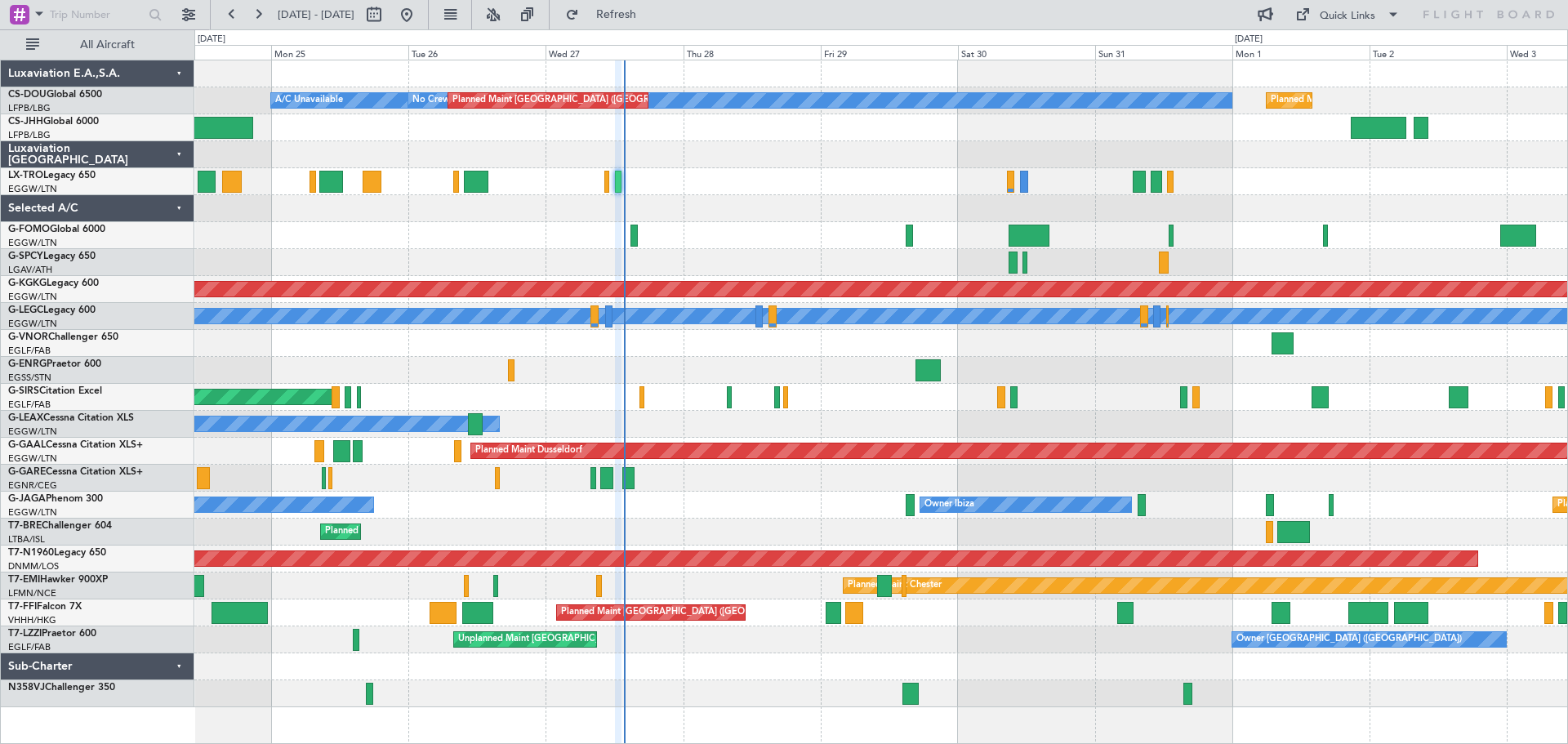
type input "0"
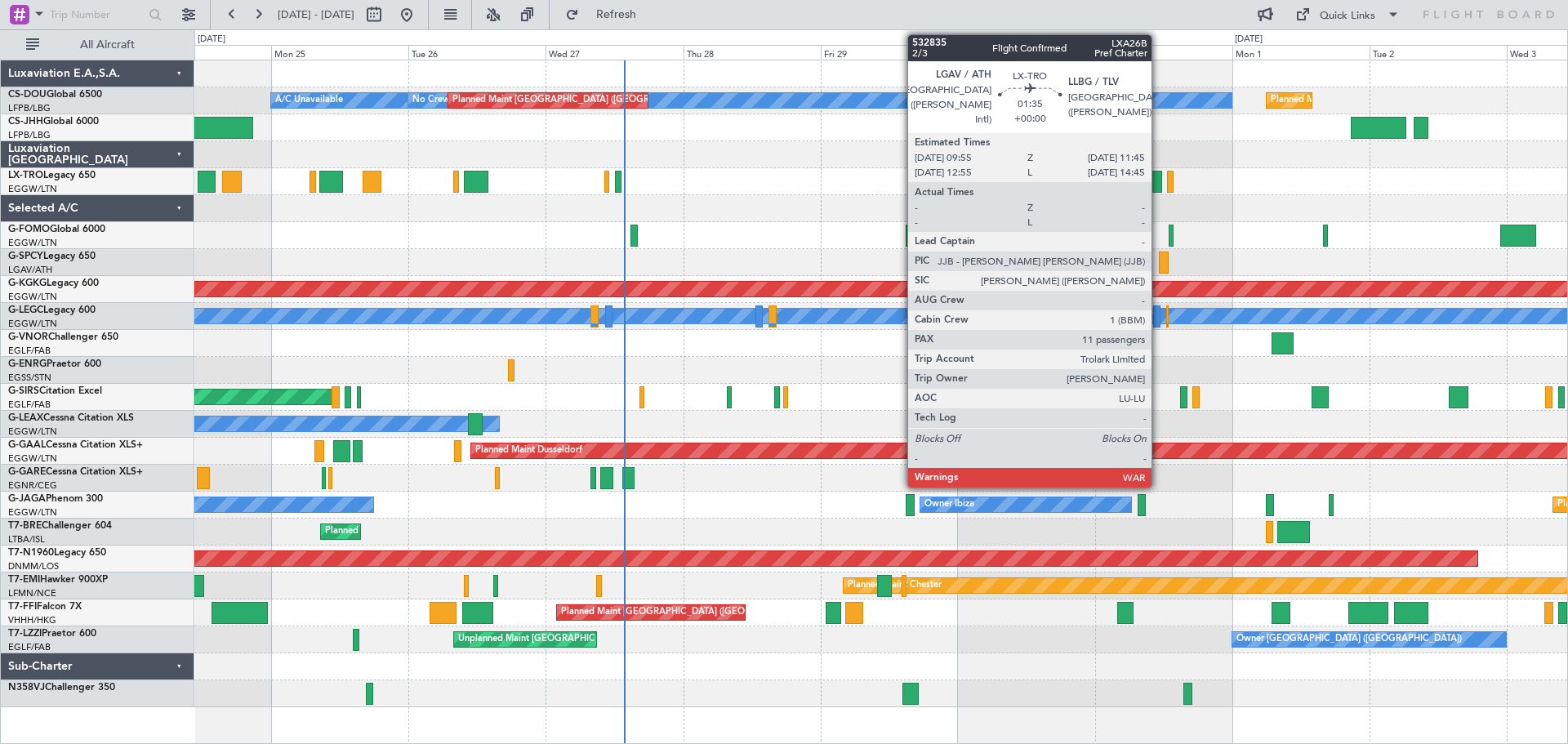
click at [1159, 182] on div at bounding box center [1155, 182] width 10 height 22
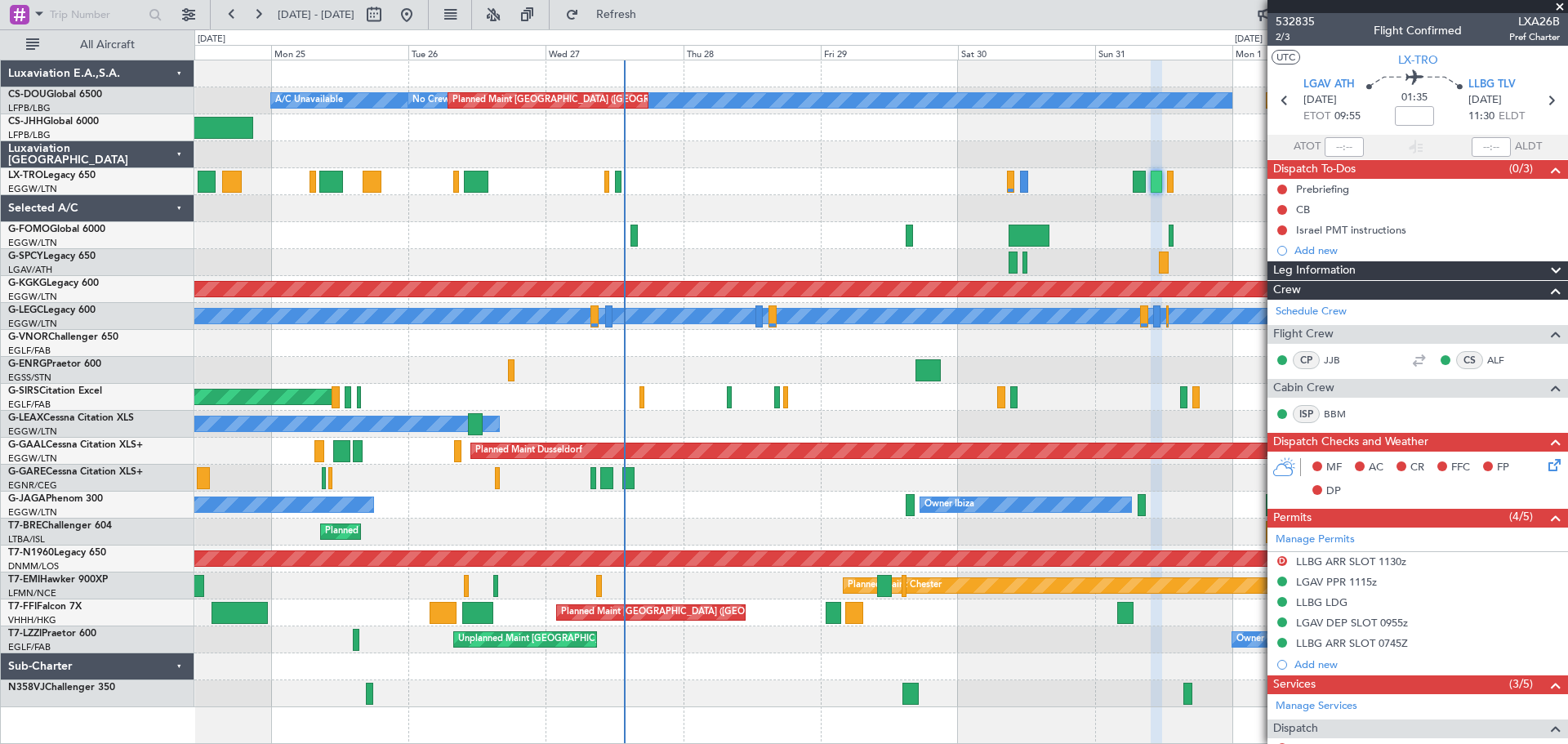
click at [1559, 7] on span at bounding box center [1560, 7] width 17 height 15
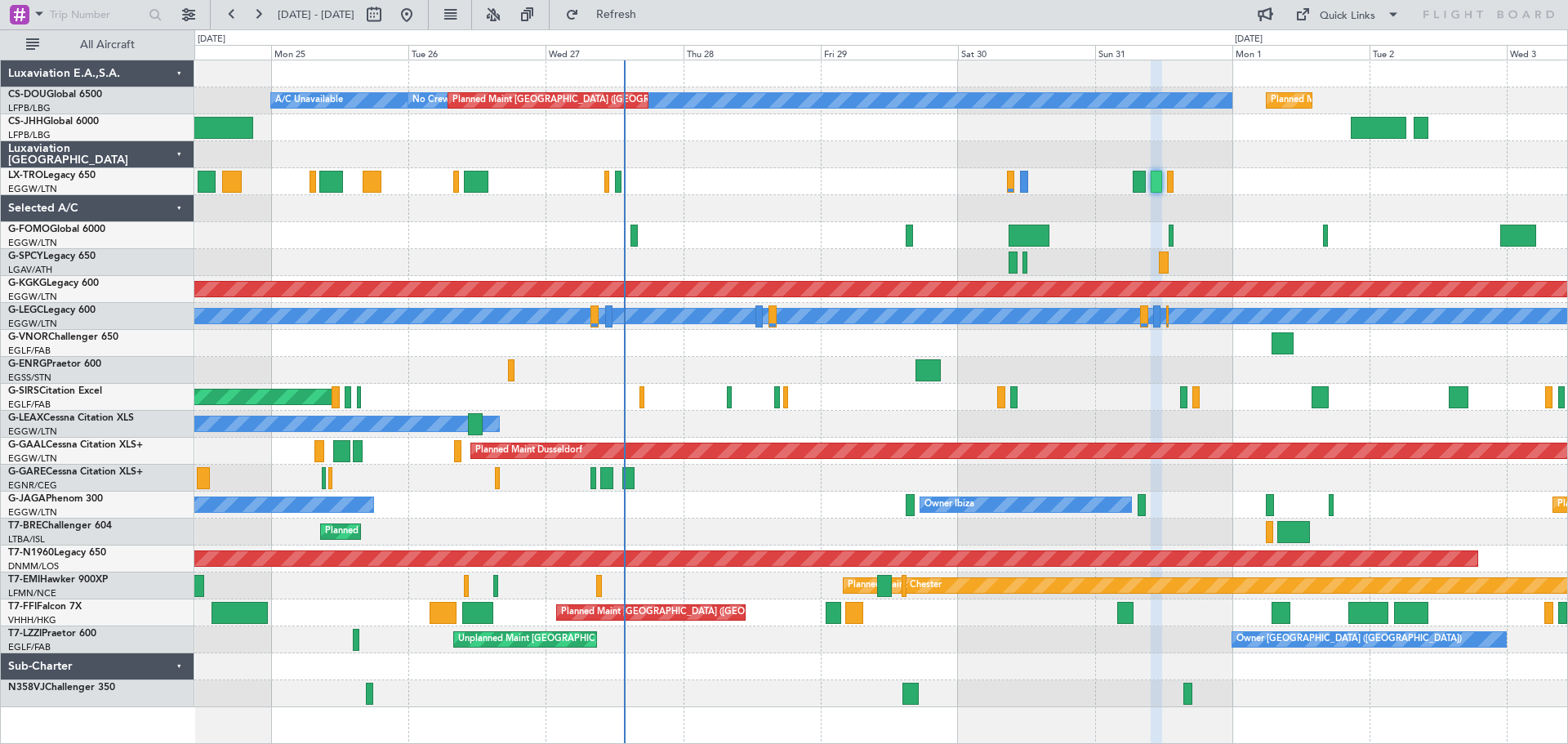
type input "0"
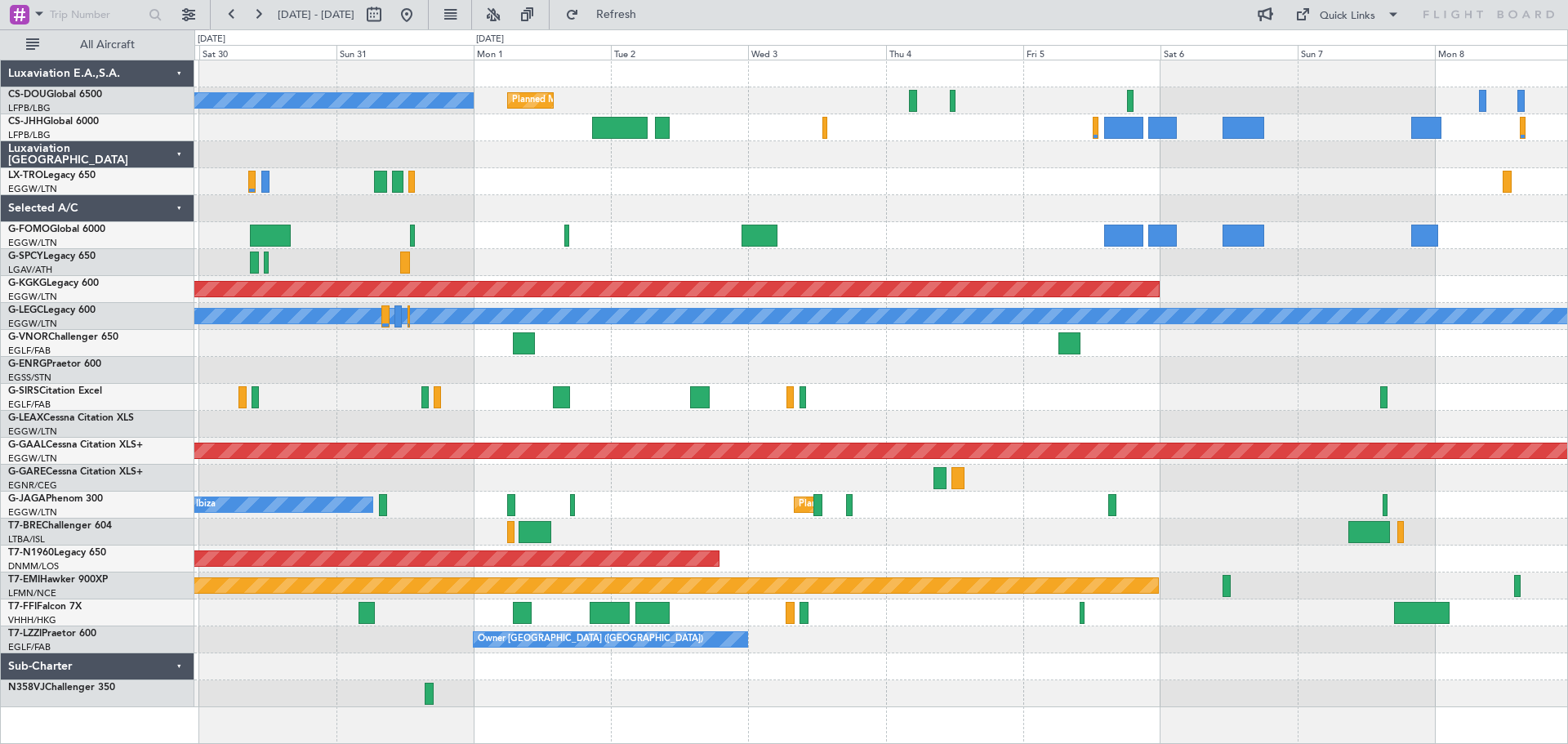
click at [446, 126] on div at bounding box center [881, 127] width 1373 height 27
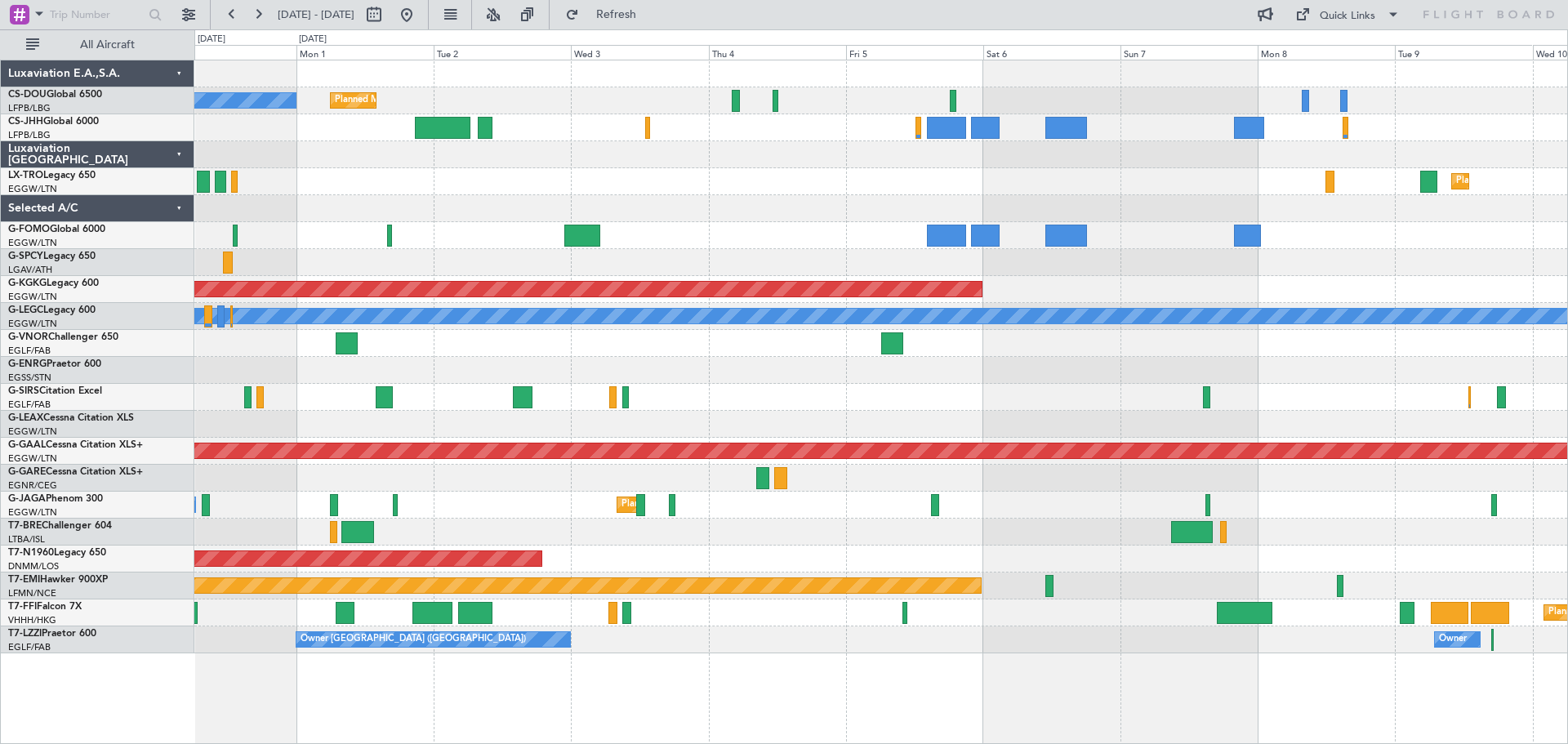
click at [790, 177] on div "Planned Maint Dusseldorf" at bounding box center [881, 181] width 1373 height 27
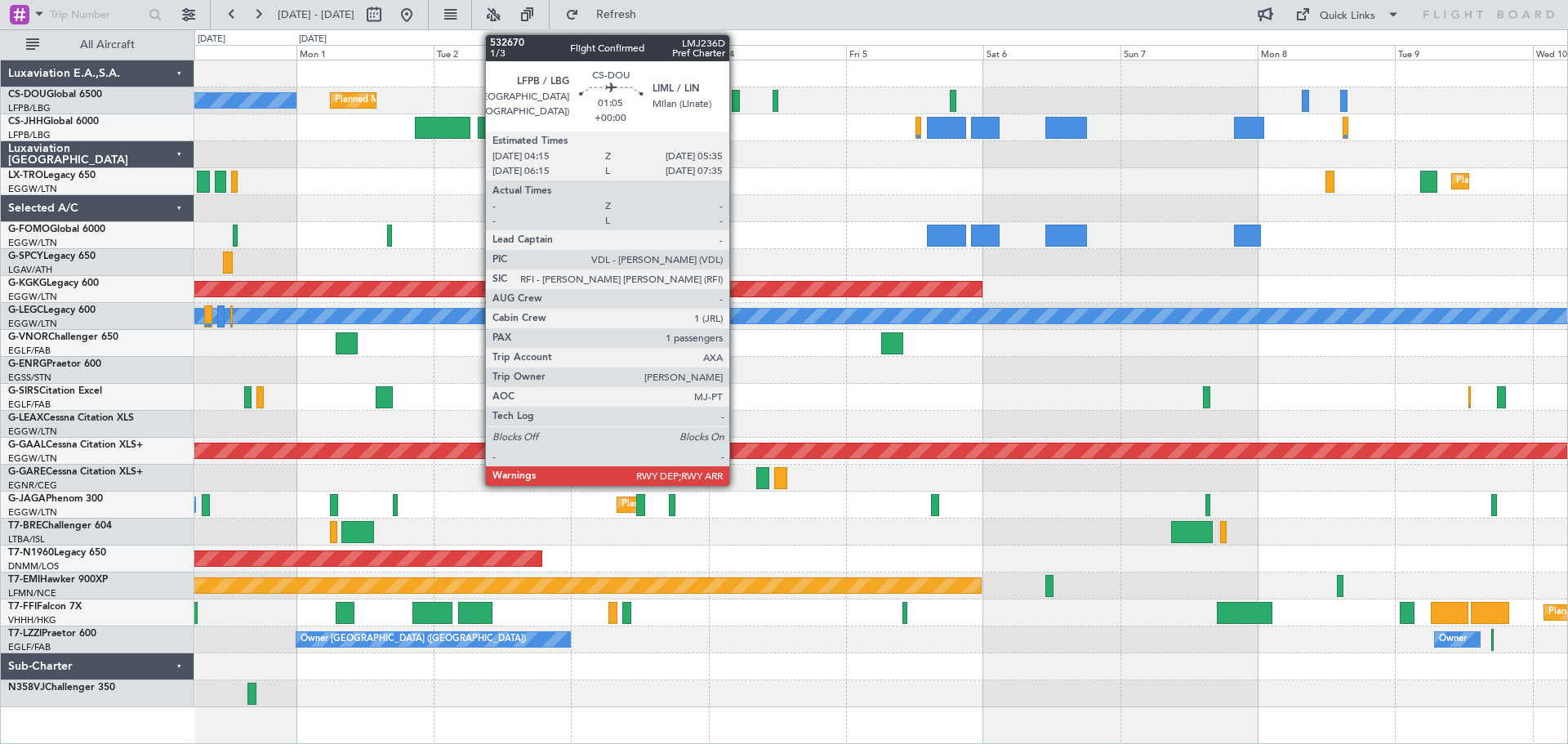
click at [737, 104] on div at bounding box center [736, 101] width 8 height 22
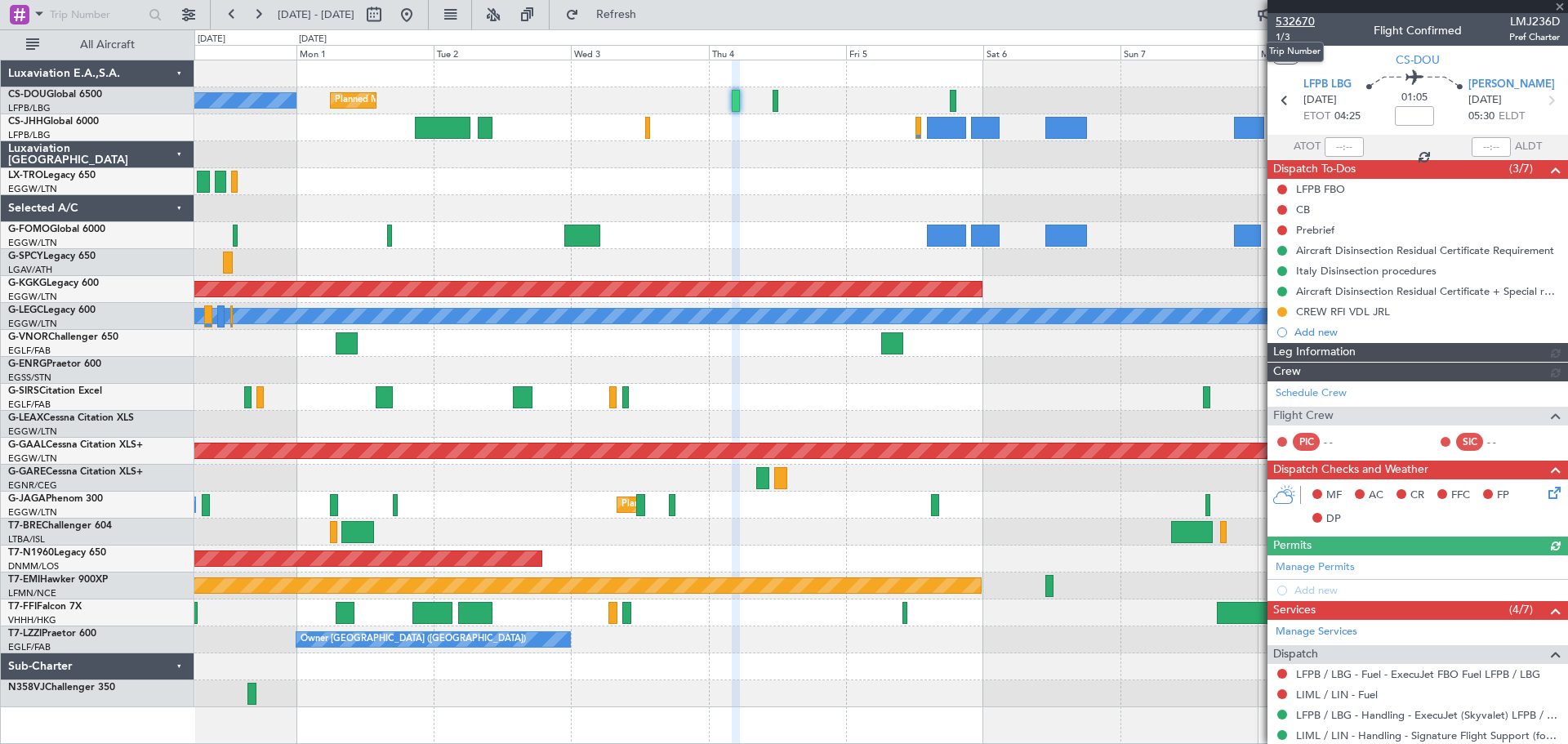
click at [1292, 22] on span "532670" at bounding box center [1296, 21] width 39 height 17
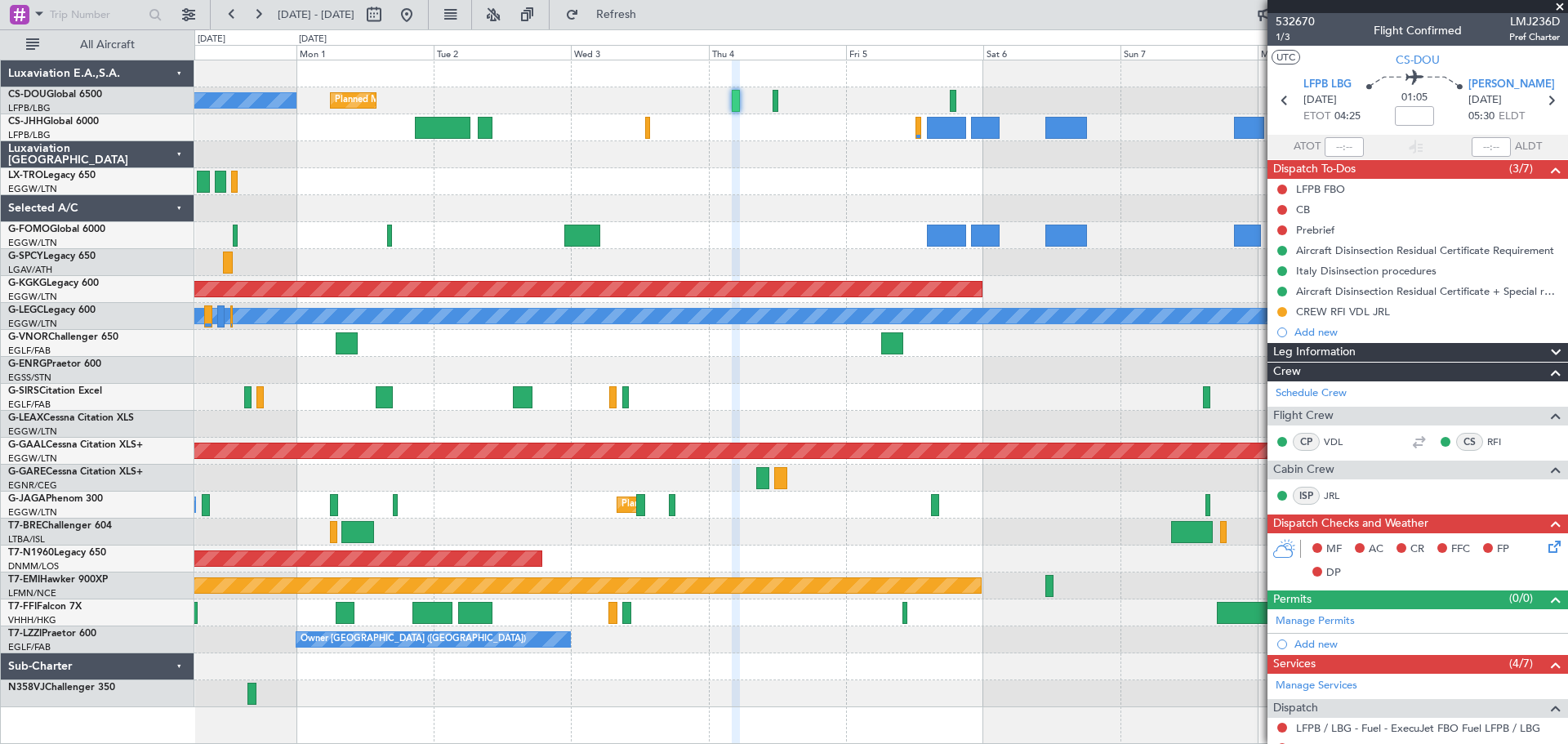
click at [1558, 4] on span at bounding box center [1560, 7] width 17 height 15
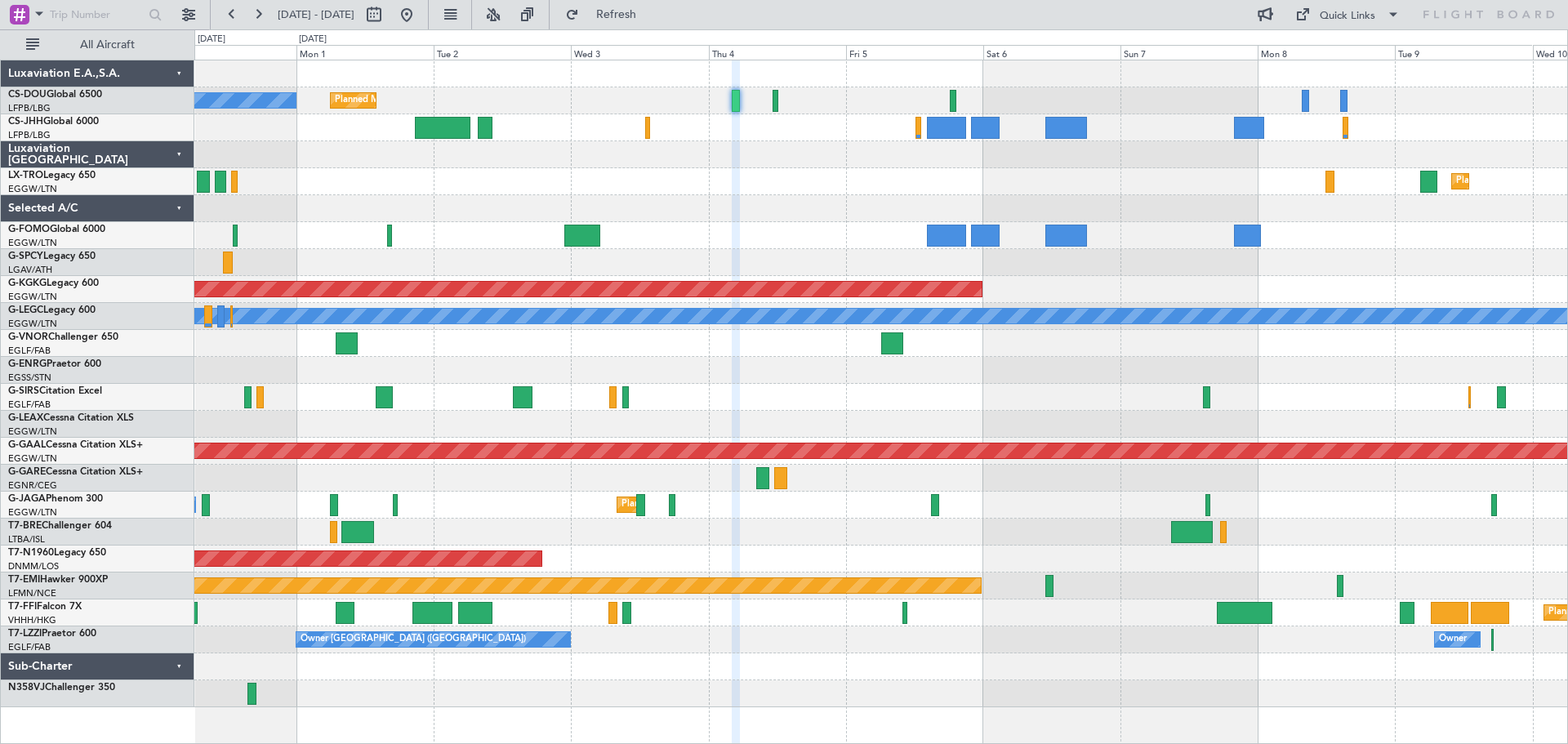
type input "0"
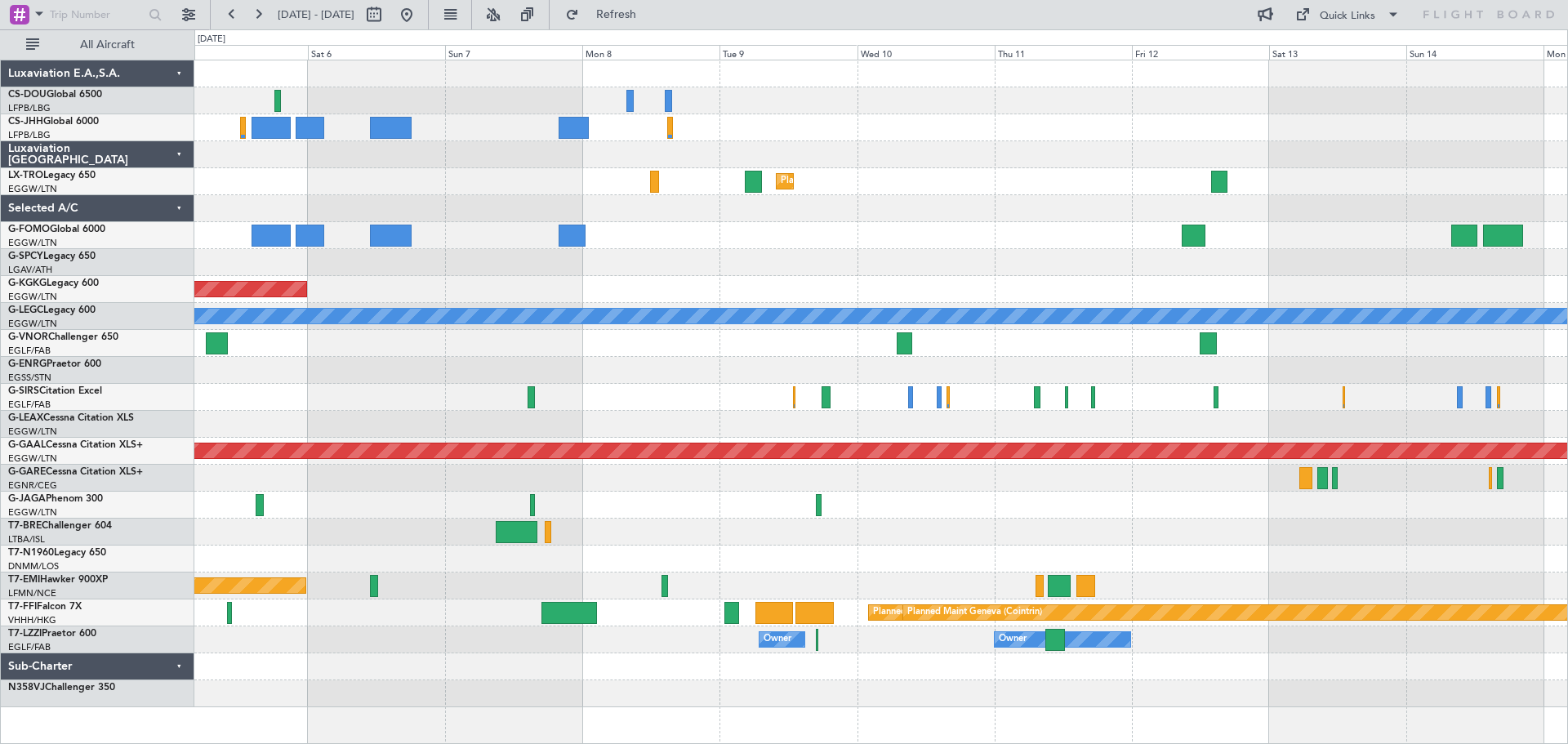
click at [652, 163] on div at bounding box center [881, 154] width 1373 height 27
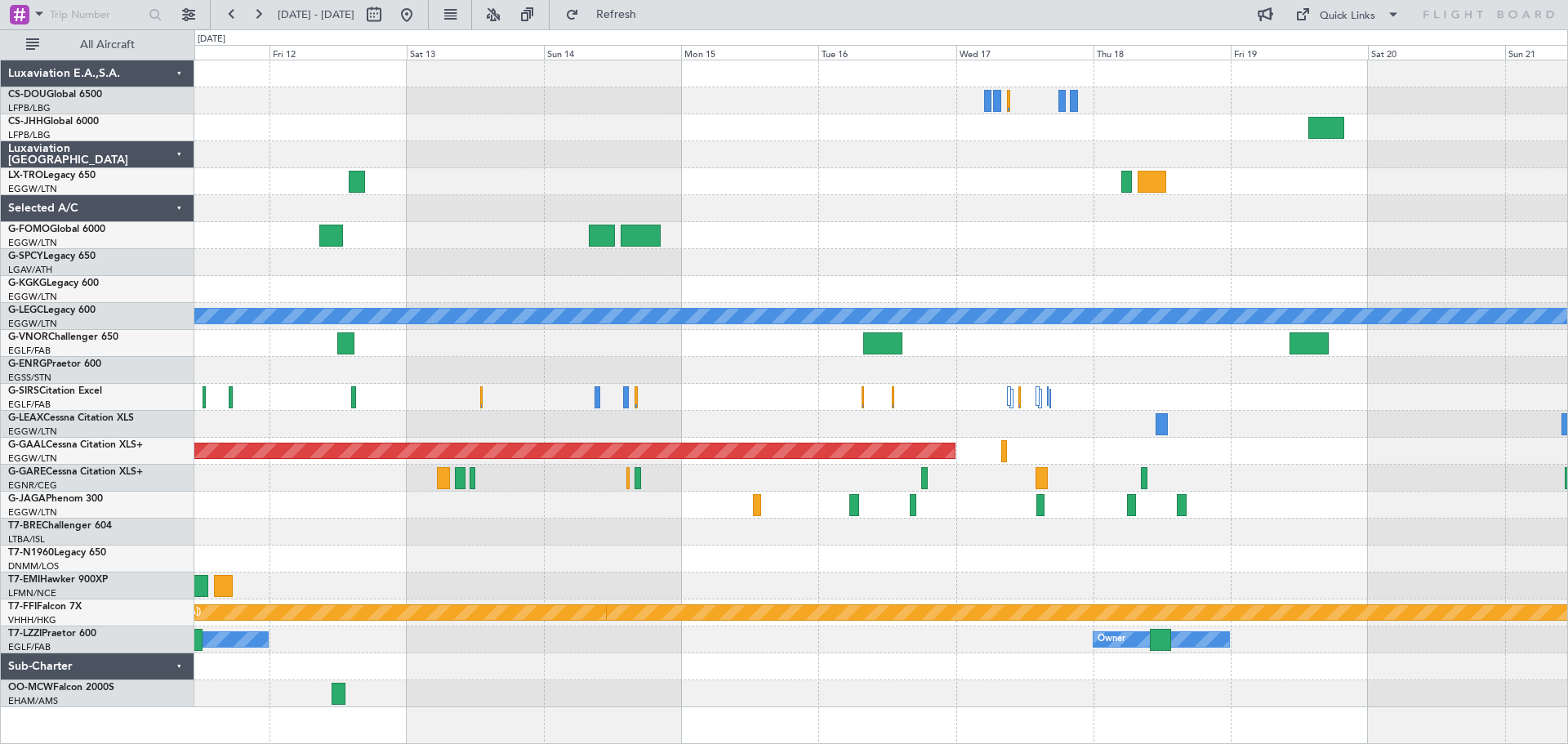
click at [616, 132] on div at bounding box center [881, 127] width 1373 height 27
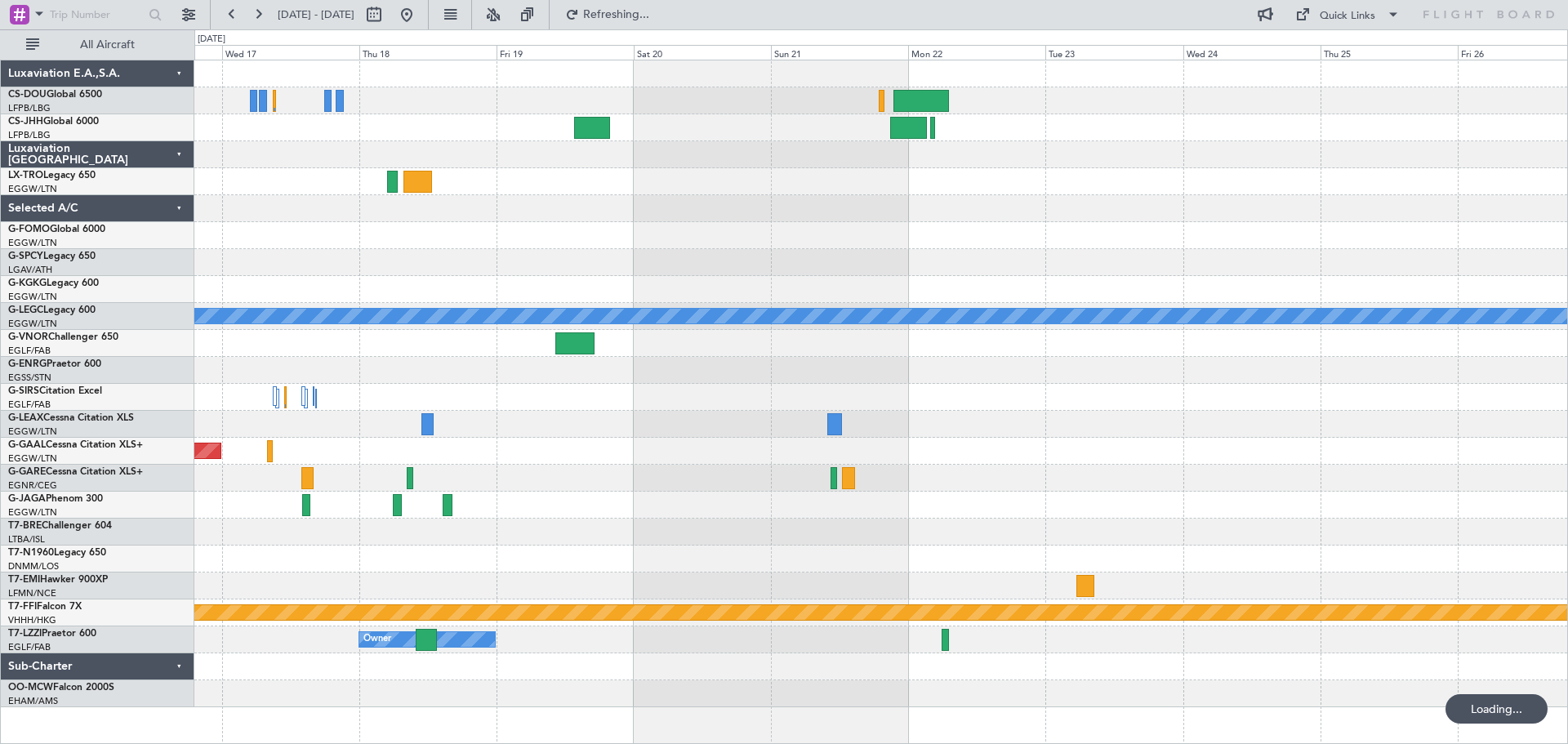
click at [530, 181] on div at bounding box center [881, 181] width 1373 height 27
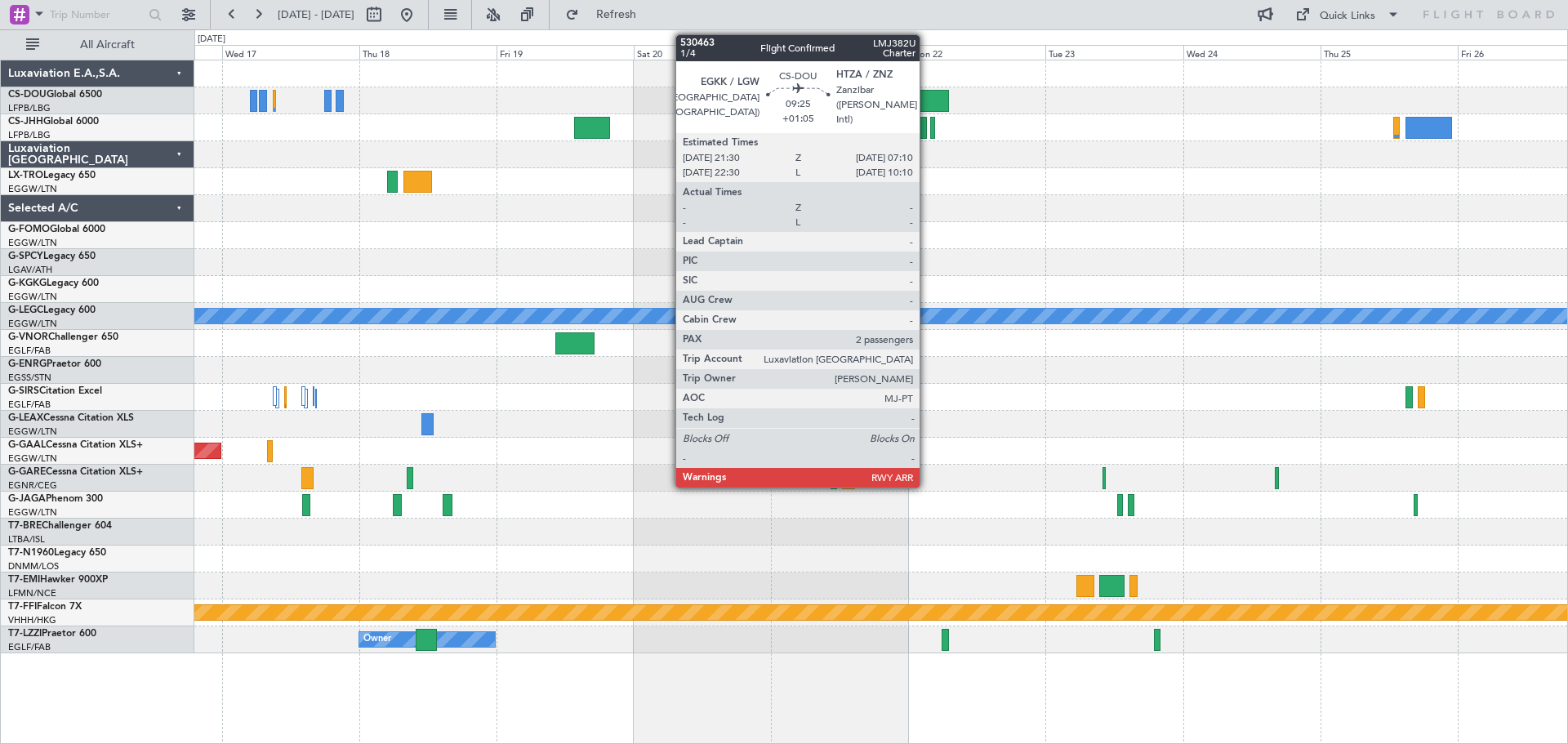
click at [927, 99] on div at bounding box center [922, 101] width 56 height 22
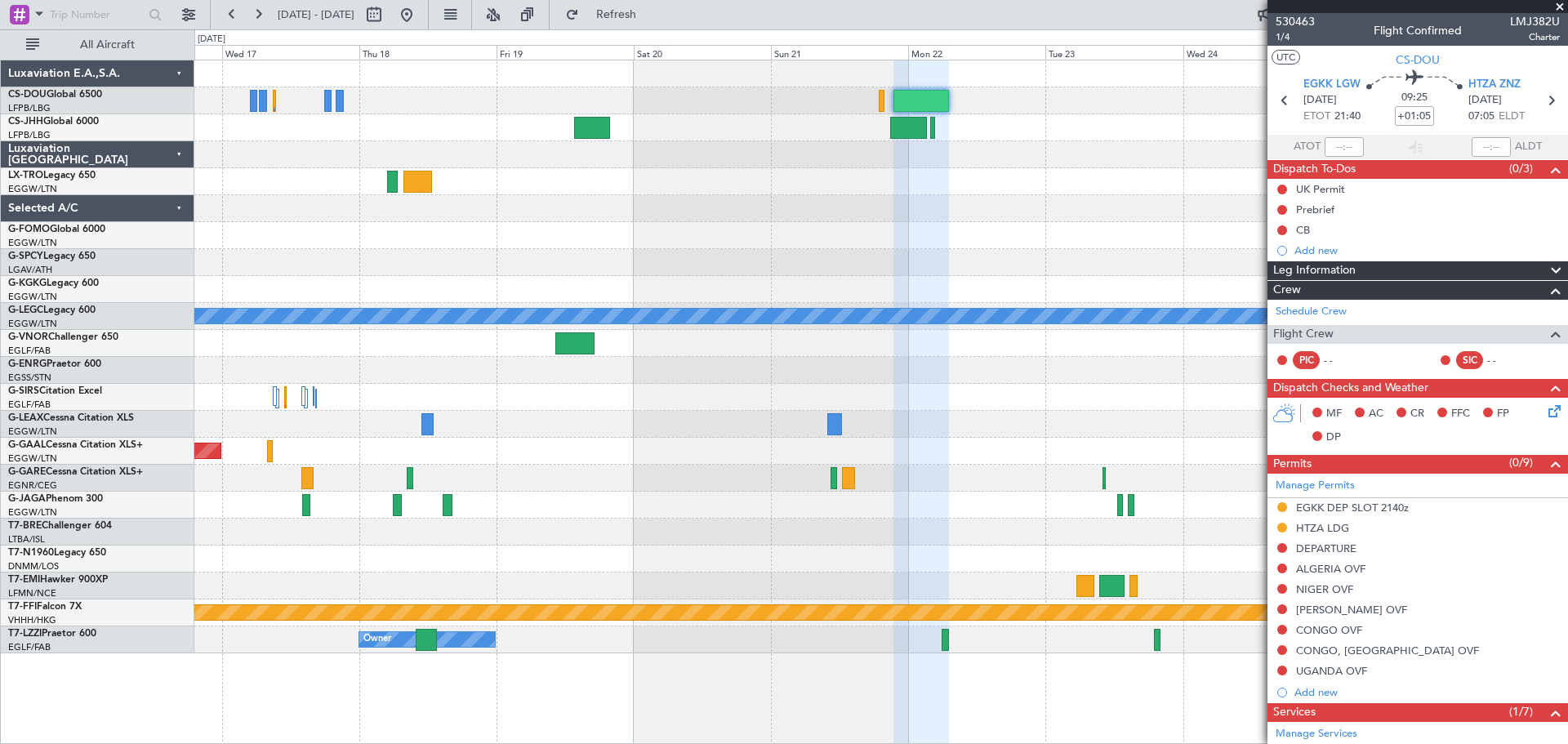
click at [1557, 5] on span at bounding box center [1560, 7] width 17 height 15
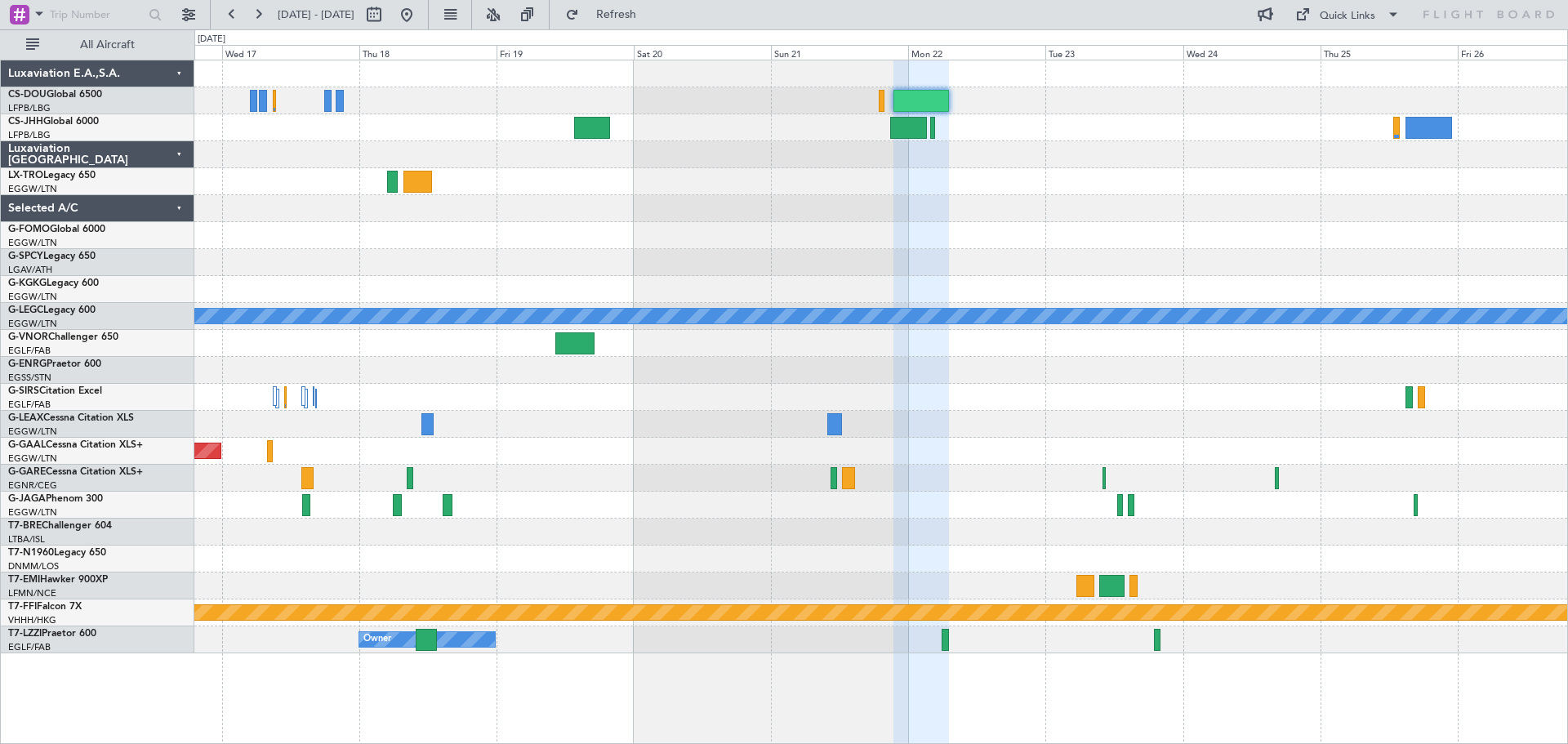
type input "0"
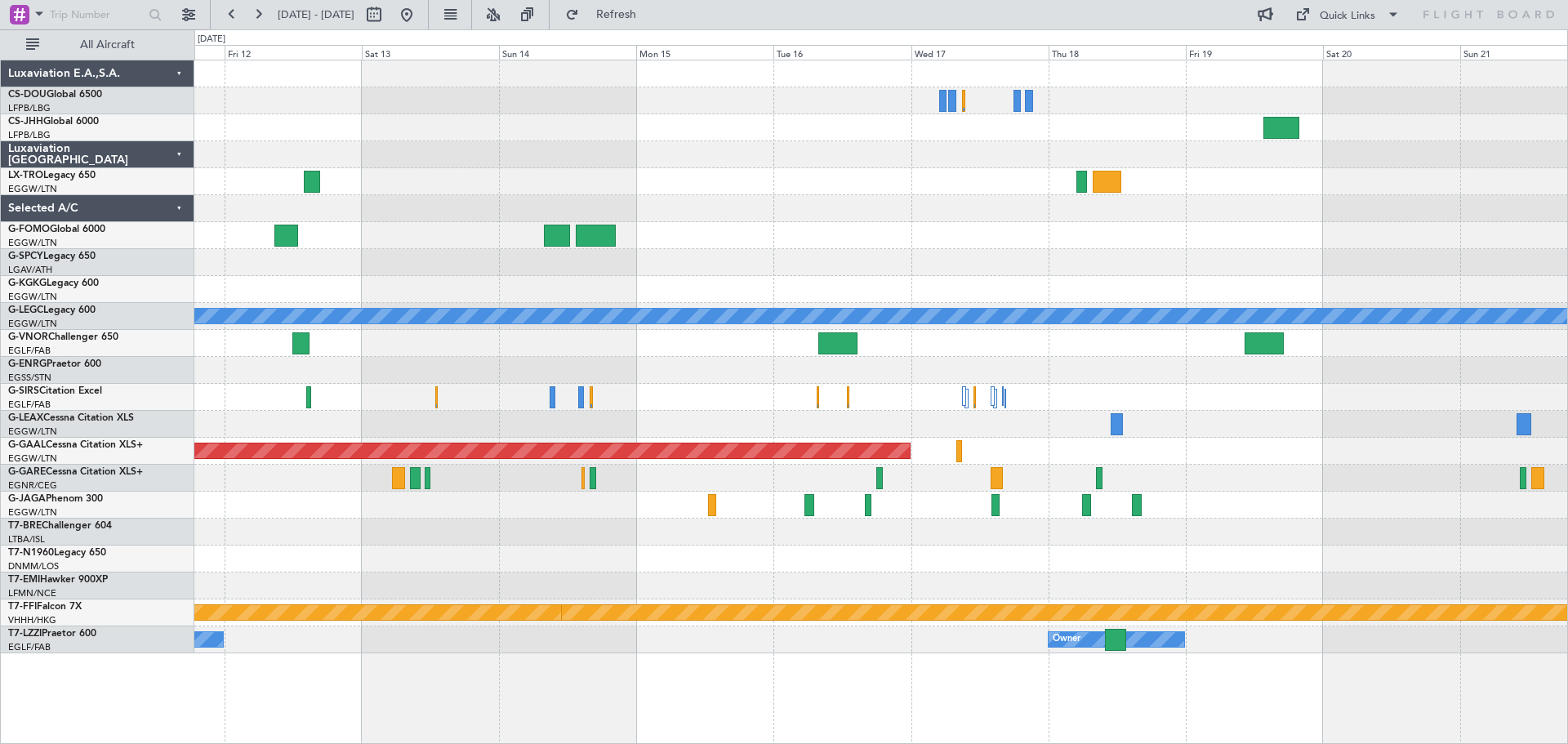
click at [1335, 219] on div at bounding box center [881, 208] width 1373 height 27
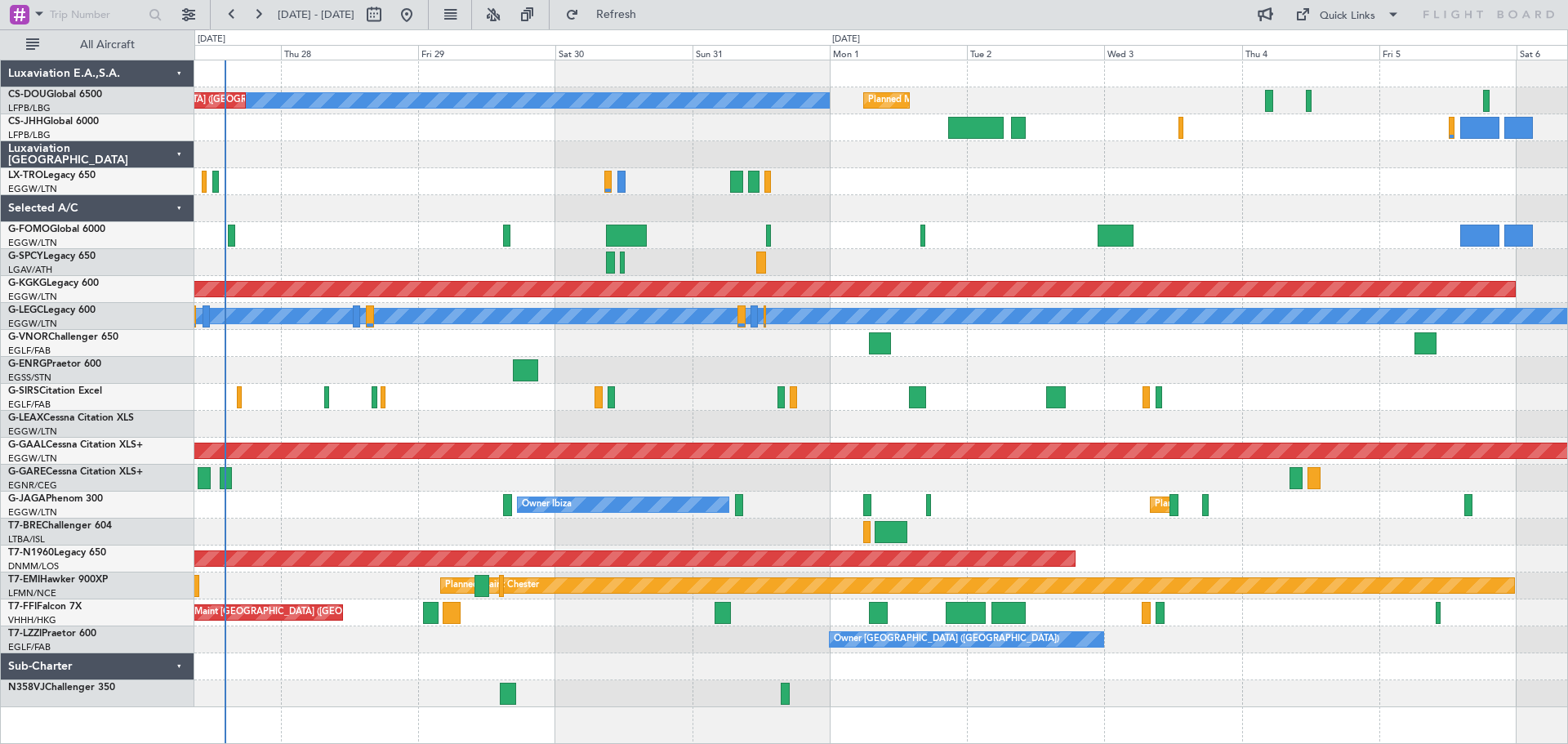
click at [904, 185] on div at bounding box center [881, 181] width 1373 height 27
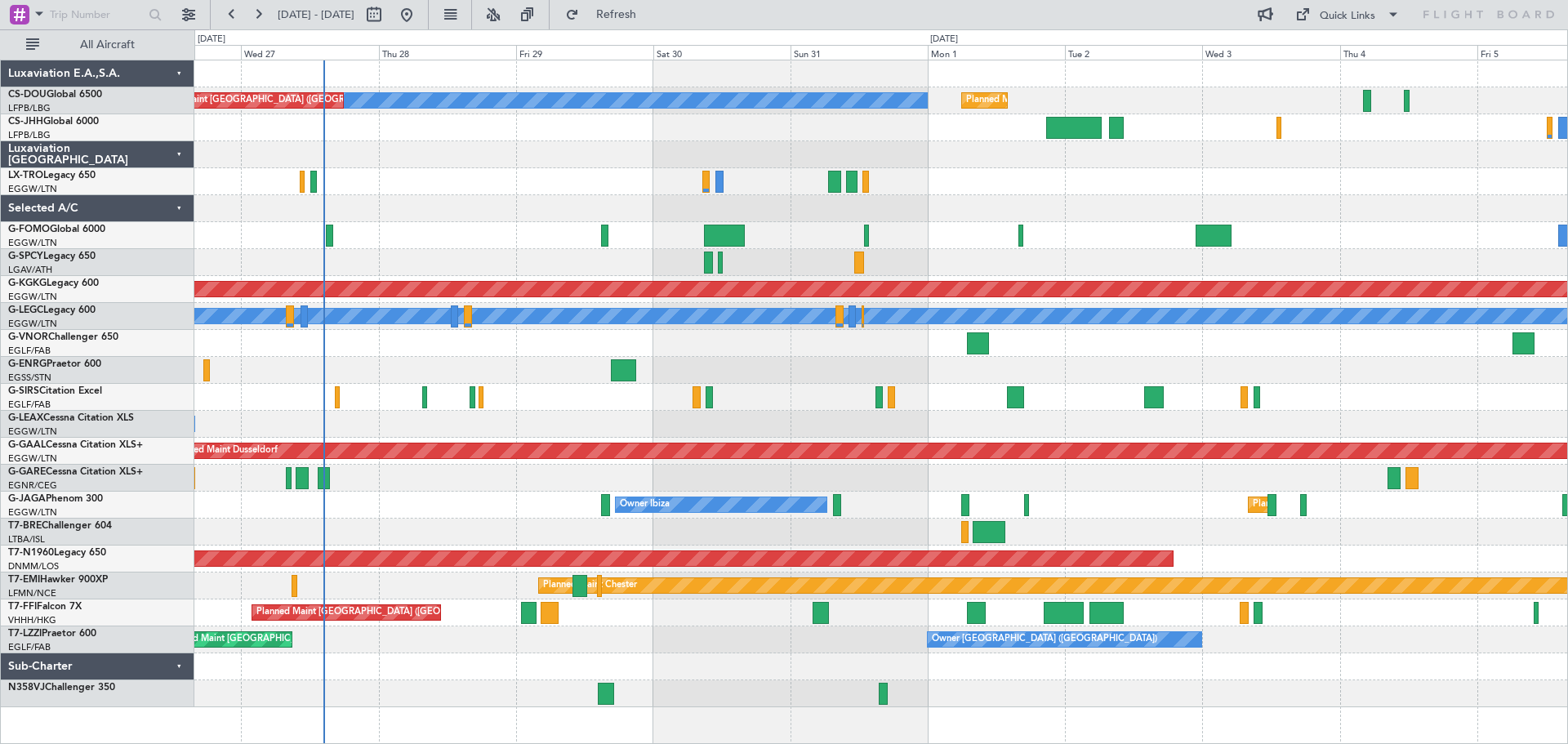
click at [466, 196] on div "Planned Maint Paris (Le Bourget) No Crew Planned Maint Paris (Le Bourget) A/C U…" at bounding box center [881, 383] width 1373 height 646
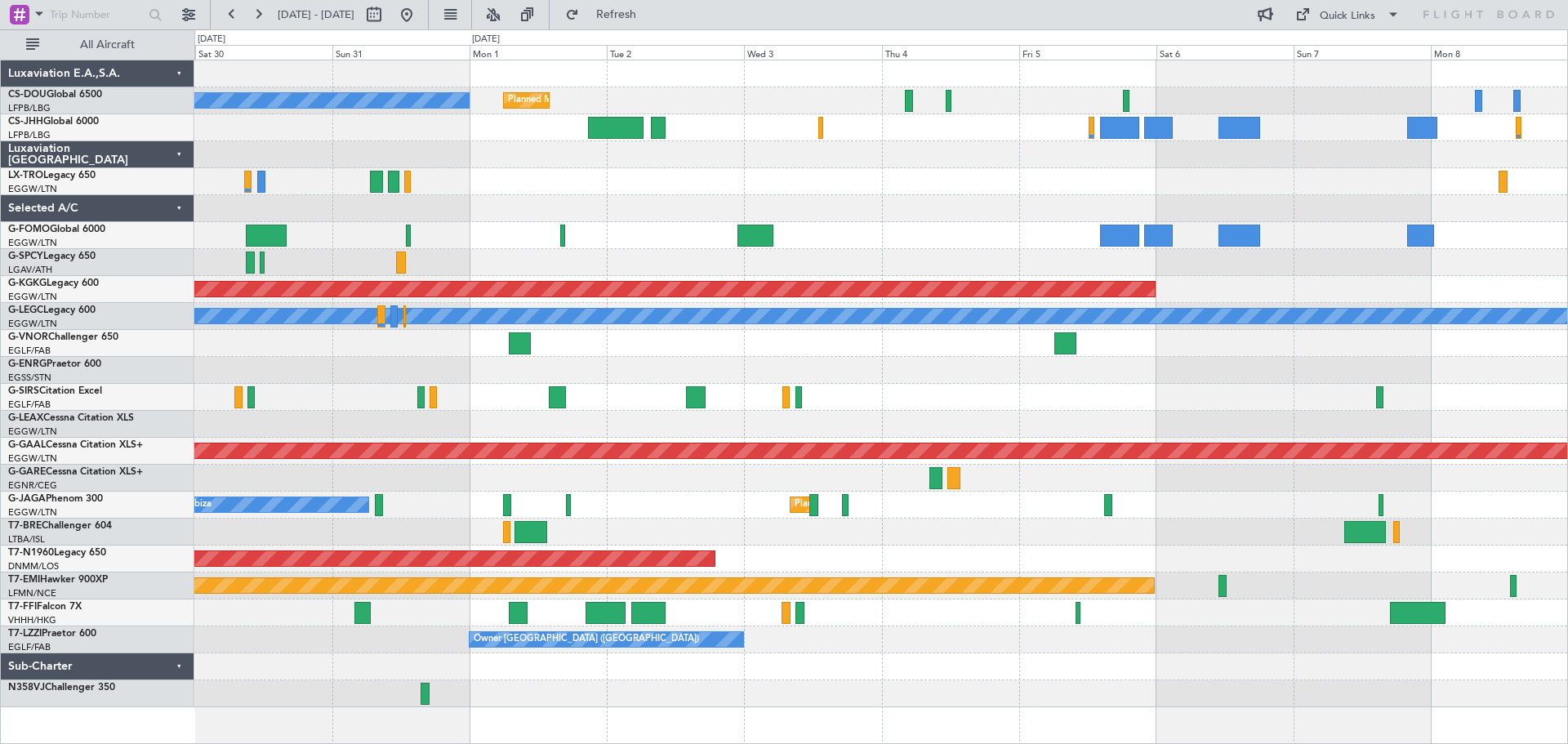
click at [857, 197] on div "Planned Maint Paris (Le Bourget) No Crew Planned Maint Paris (Le Bourget) Plann…" at bounding box center [881, 383] width 1373 height 646
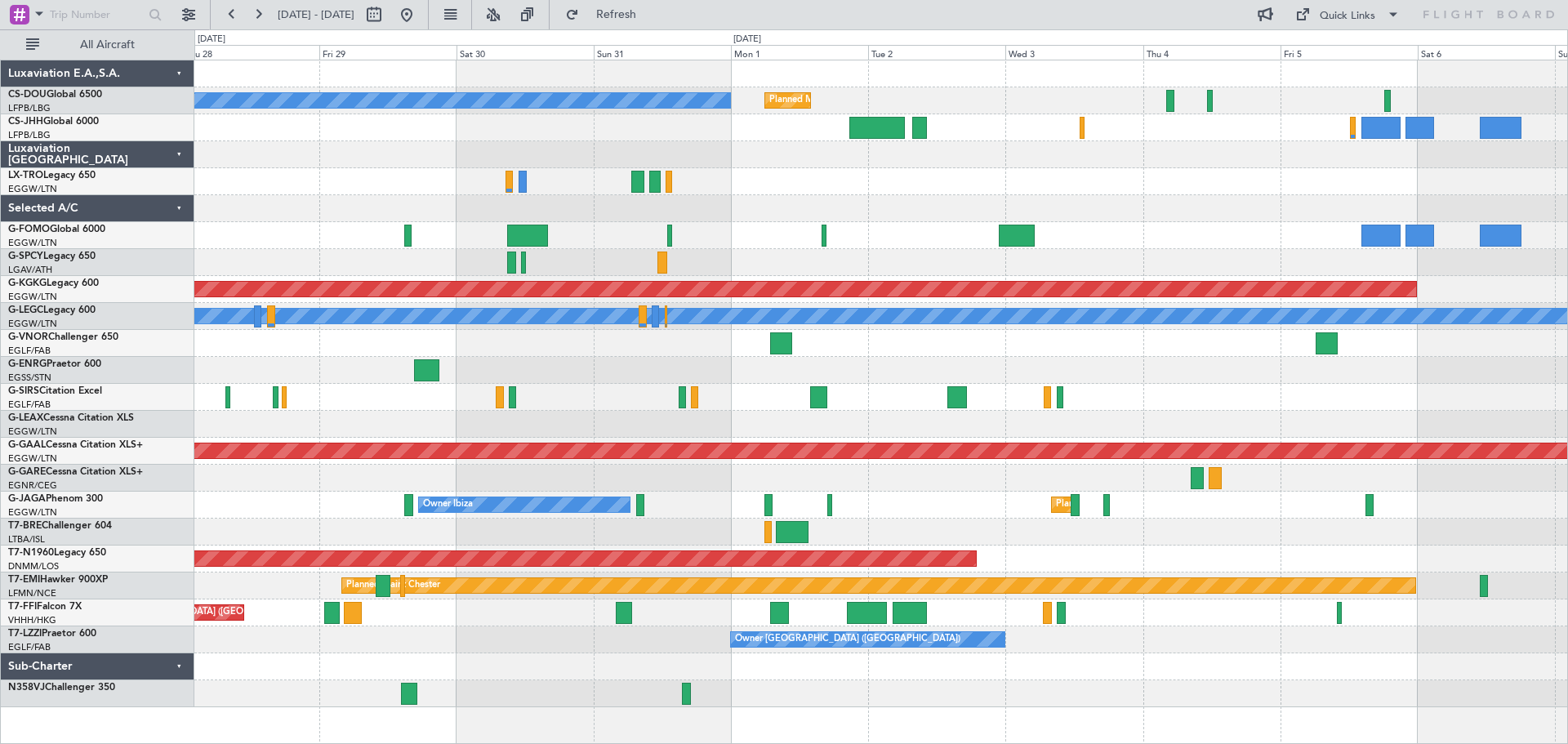
click at [1490, 182] on div "Planned Maint Dusseldorf" at bounding box center [881, 181] width 1373 height 27
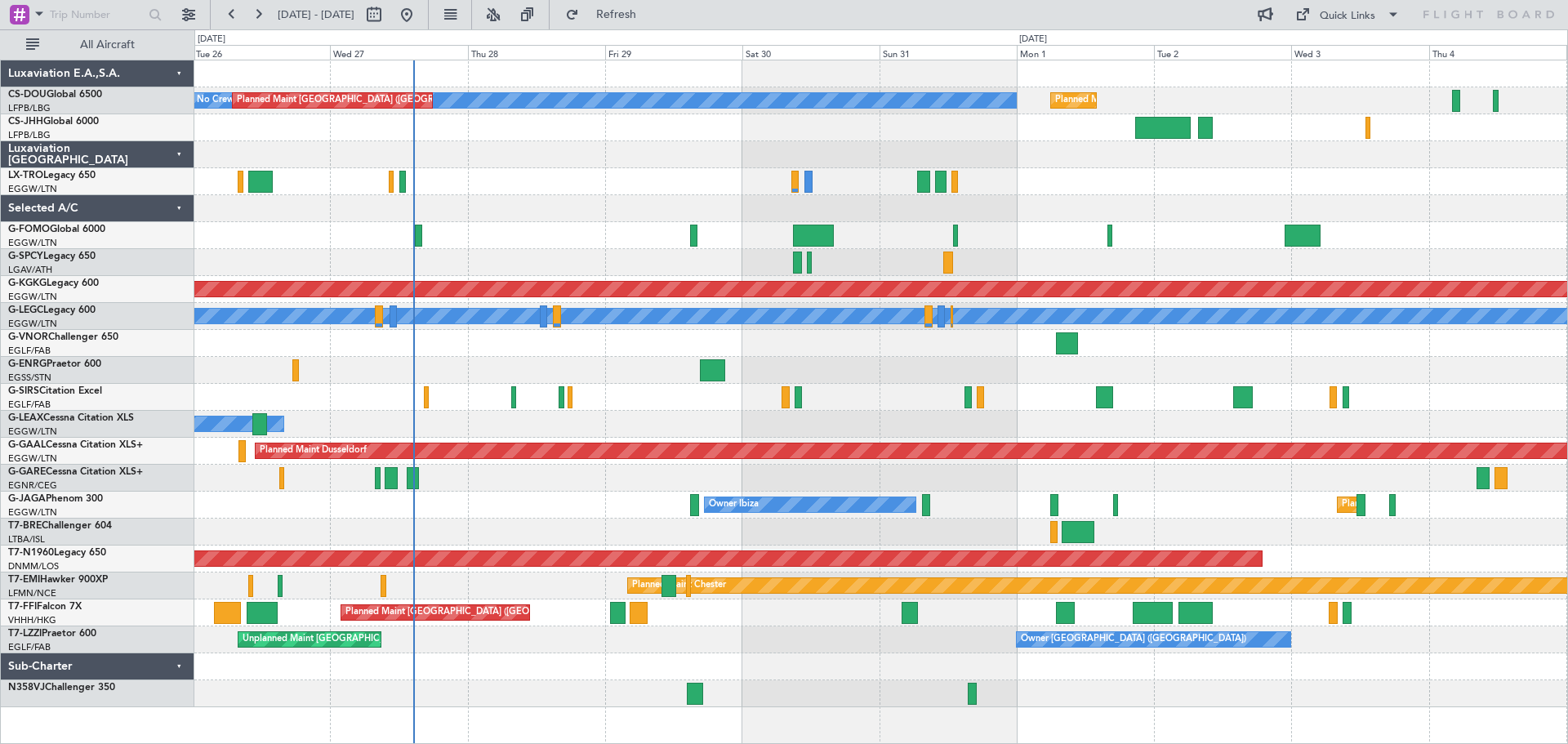
click at [1107, 197] on div "Planned Maint Paris (Le Bourget) No Crew Planned Maint Paris (Le Bourget) A/C U…" at bounding box center [881, 383] width 1373 height 646
click at [1362, 171] on div at bounding box center [881, 181] width 1373 height 27
click at [1503, 172] on div at bounding box center [881, 181] width 1373 height 27
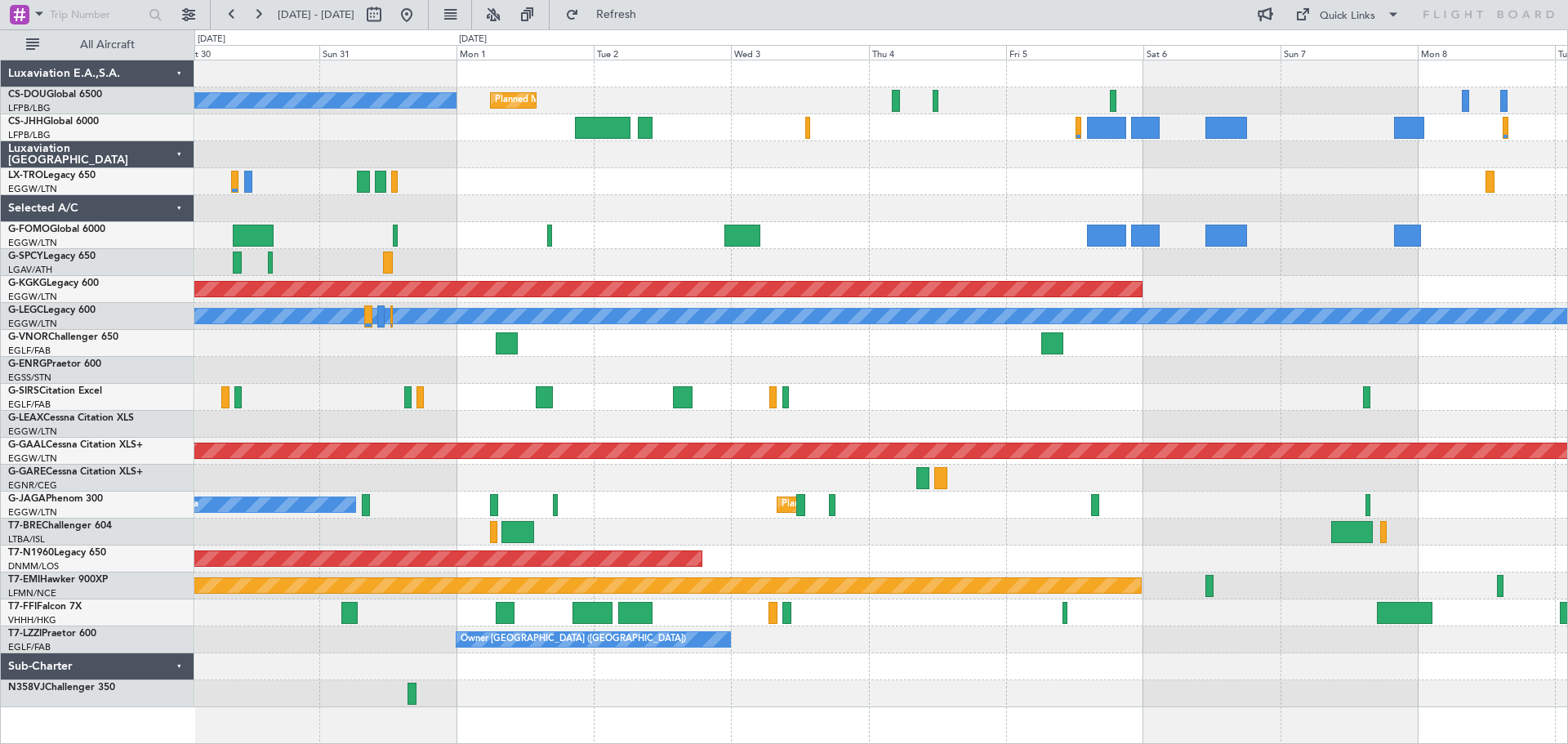
click at [653, 339] on div at bounding box center [881, 343] width 1373 height 27
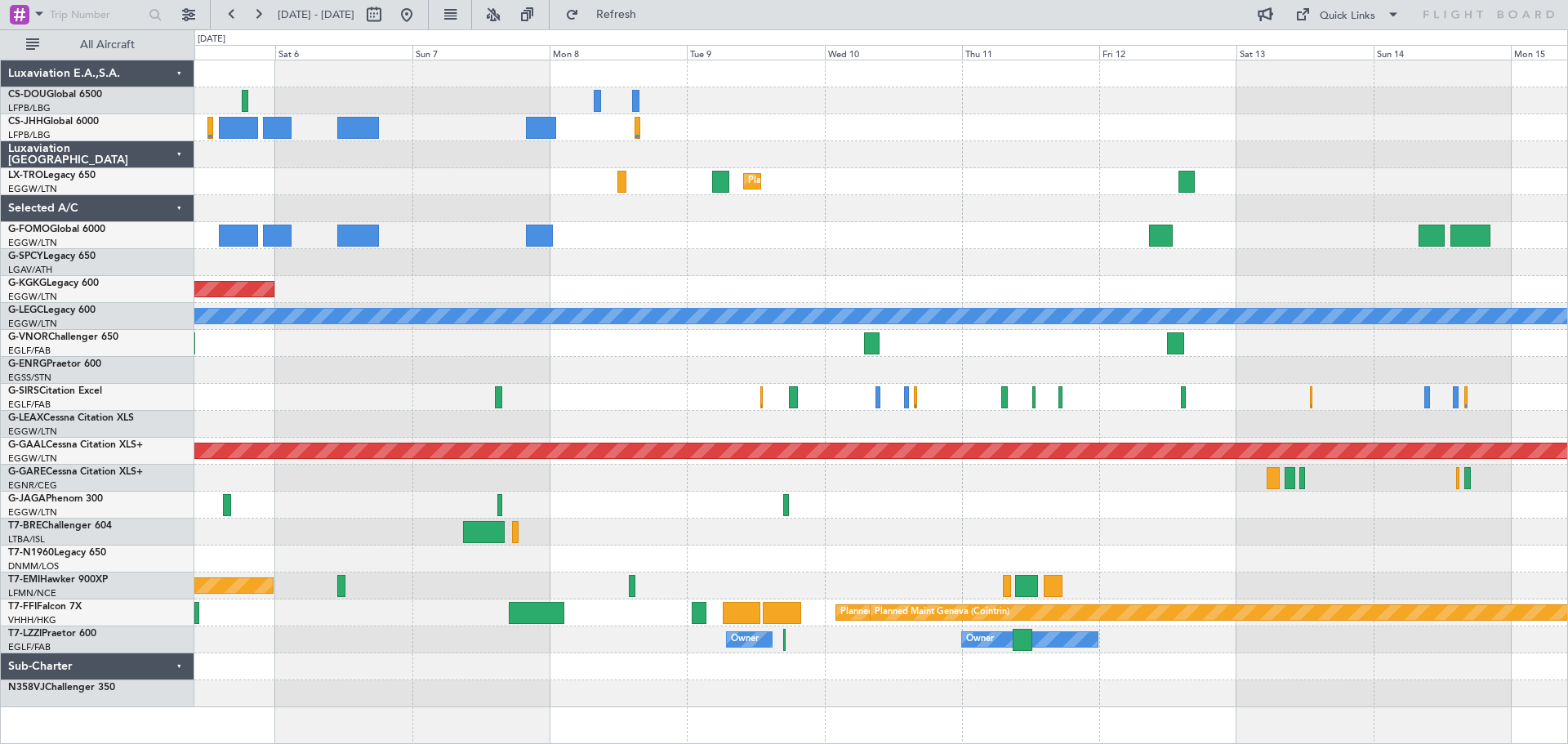
click at [532, 352] on div at bounding box center [881, 343] width 1373 height 27
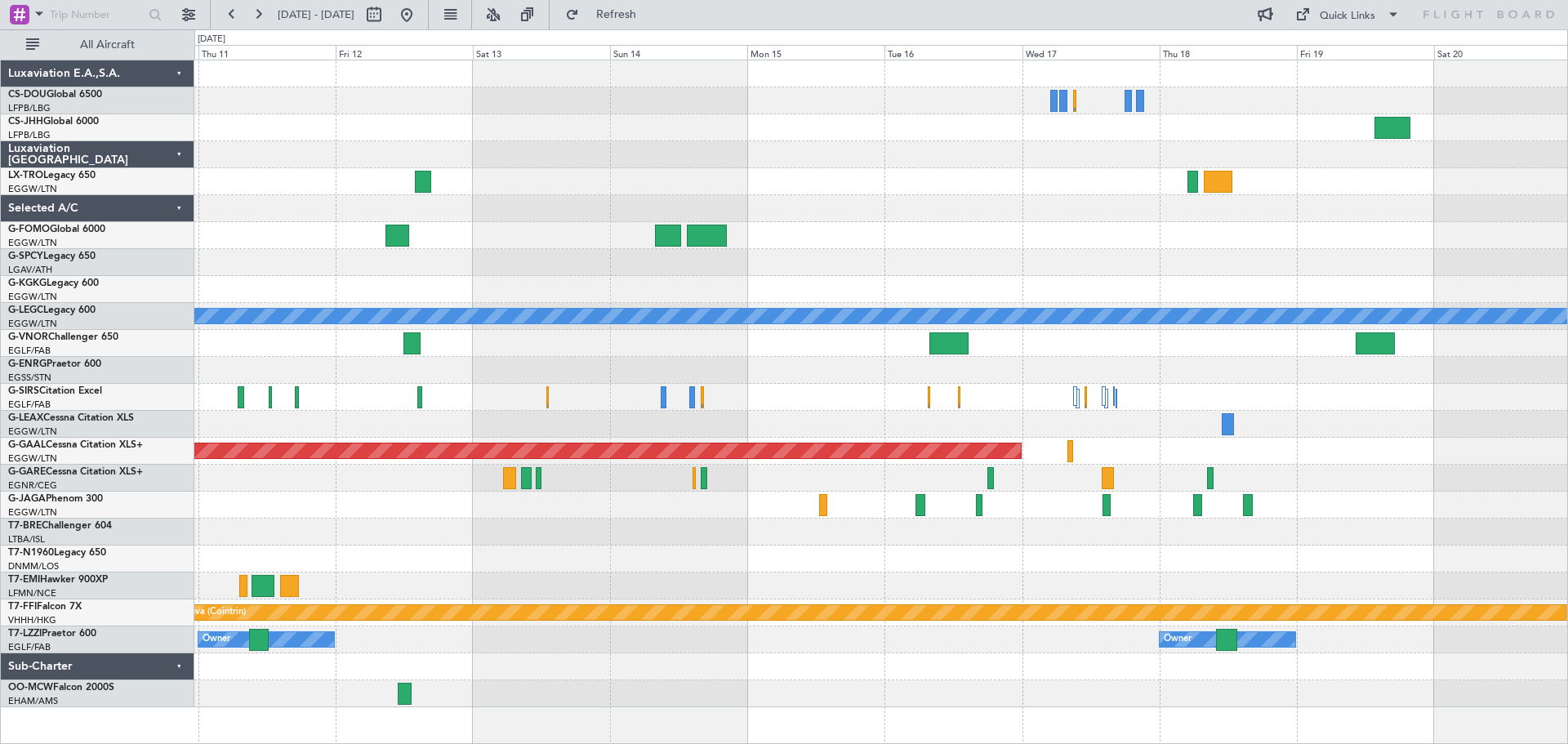
click at [592, 338] on div at bounding box center [881, 343] width 1373 height 27
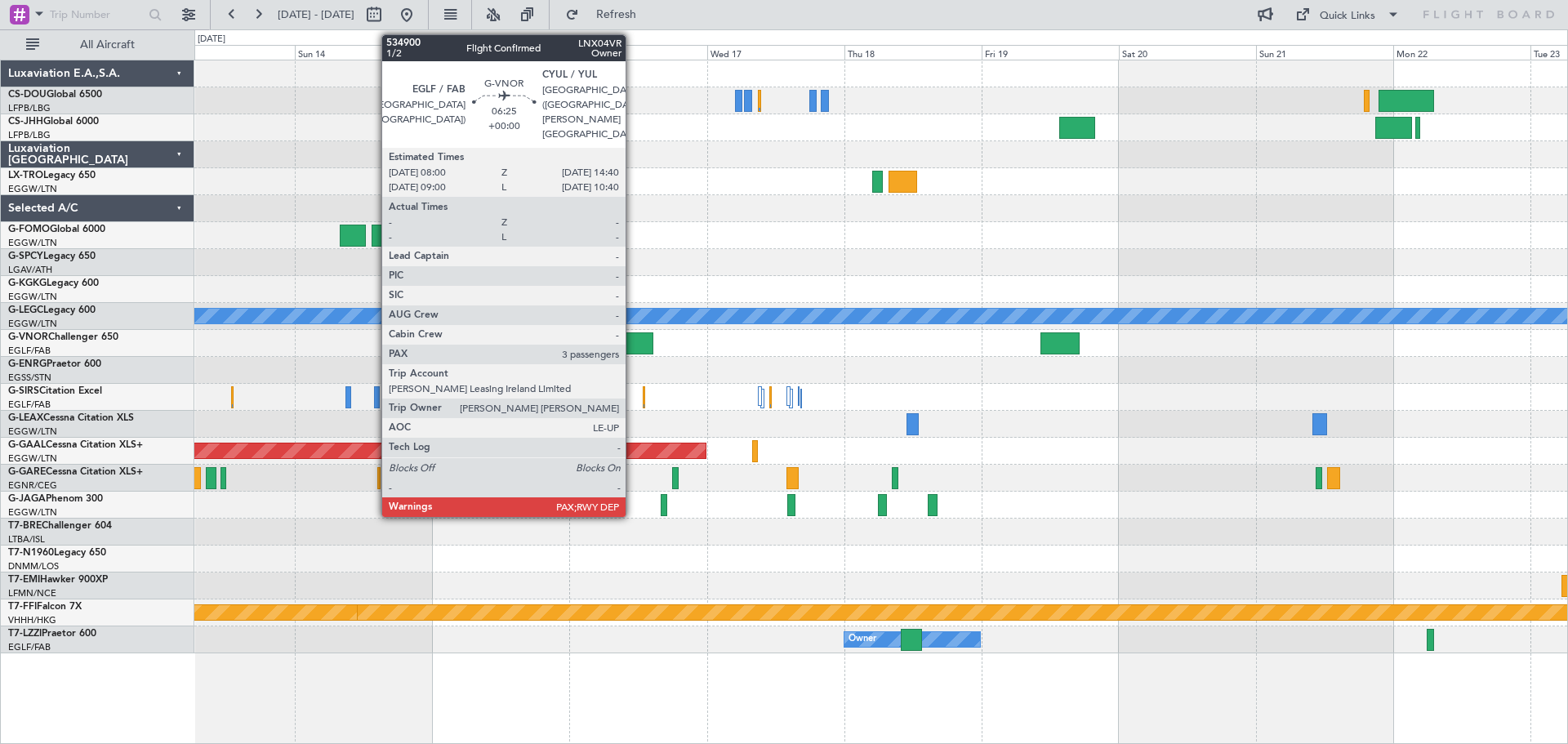
click at [633, 343] on div at bounding box center [632, 343] width 38 height 22
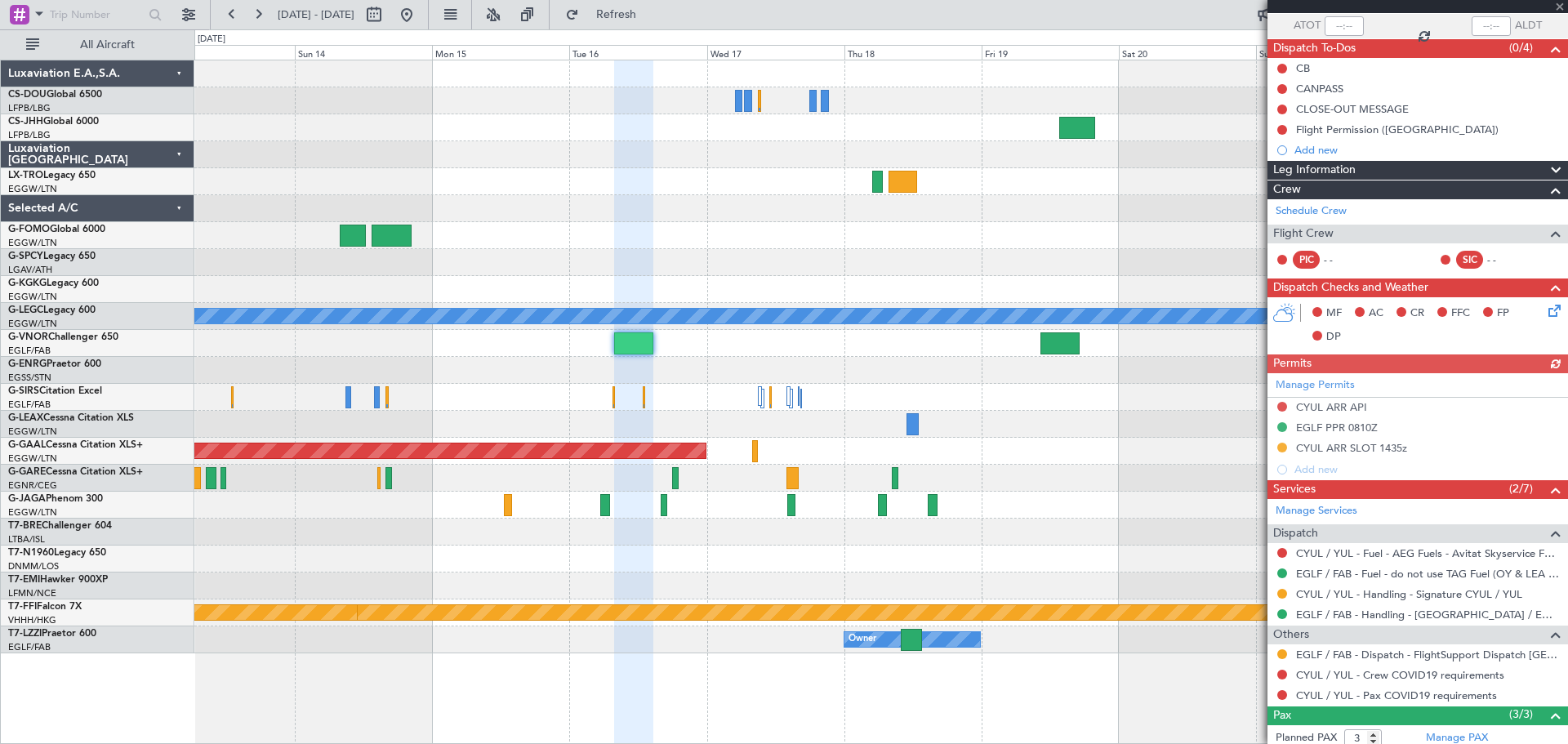
scroll to position [238, 0]
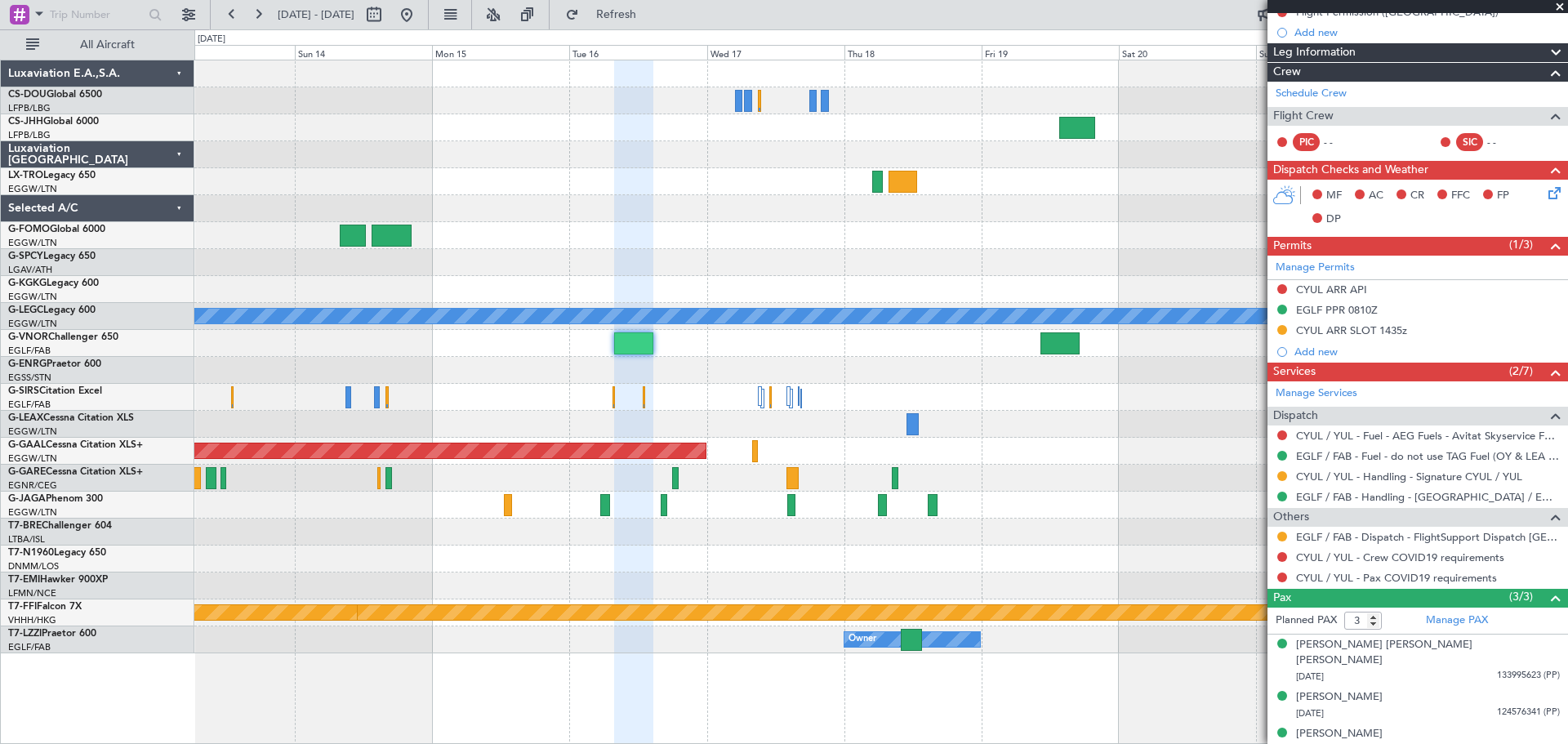
click at [1556, 4] on span at bounding box center [1560, 7] width 17 height 15
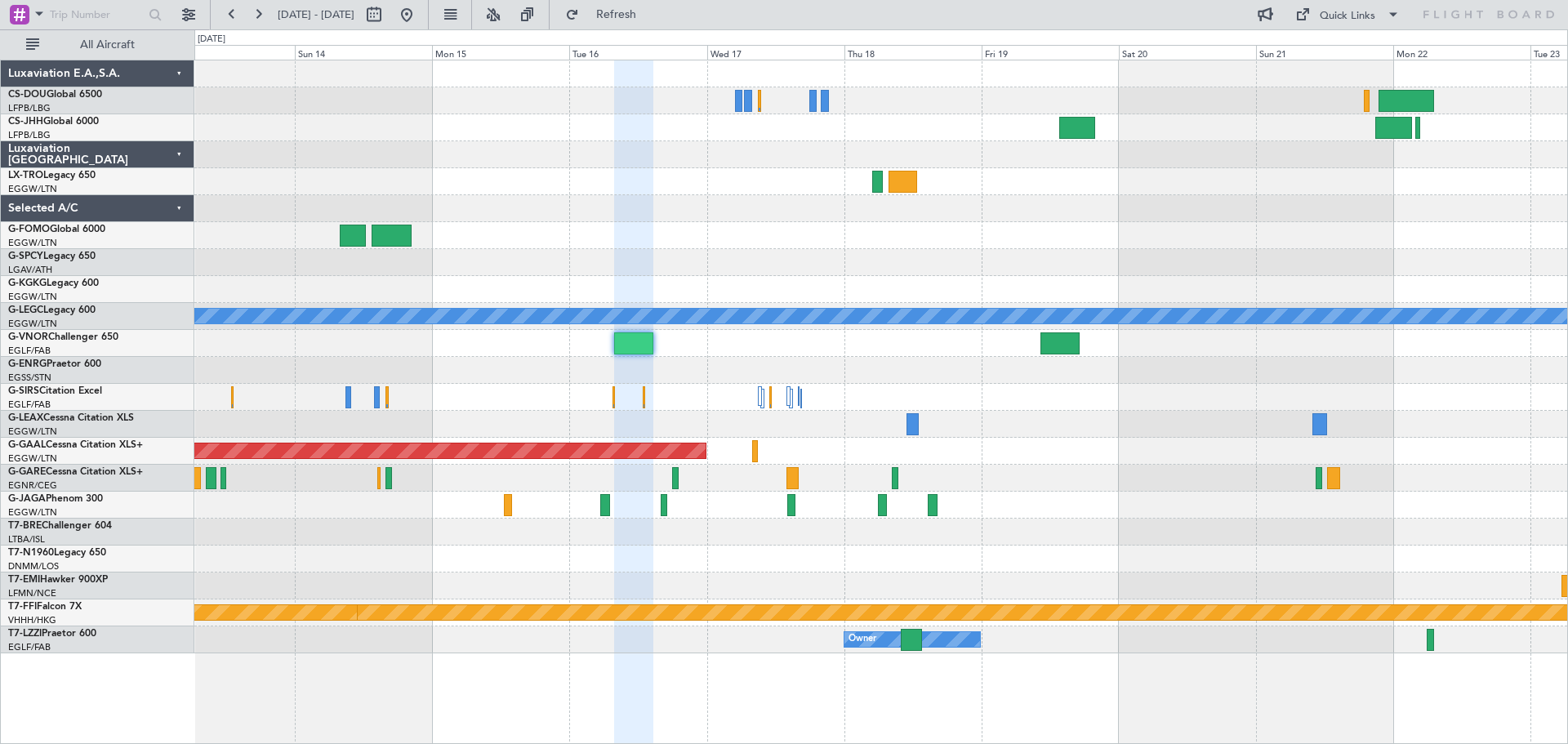
type input "0"
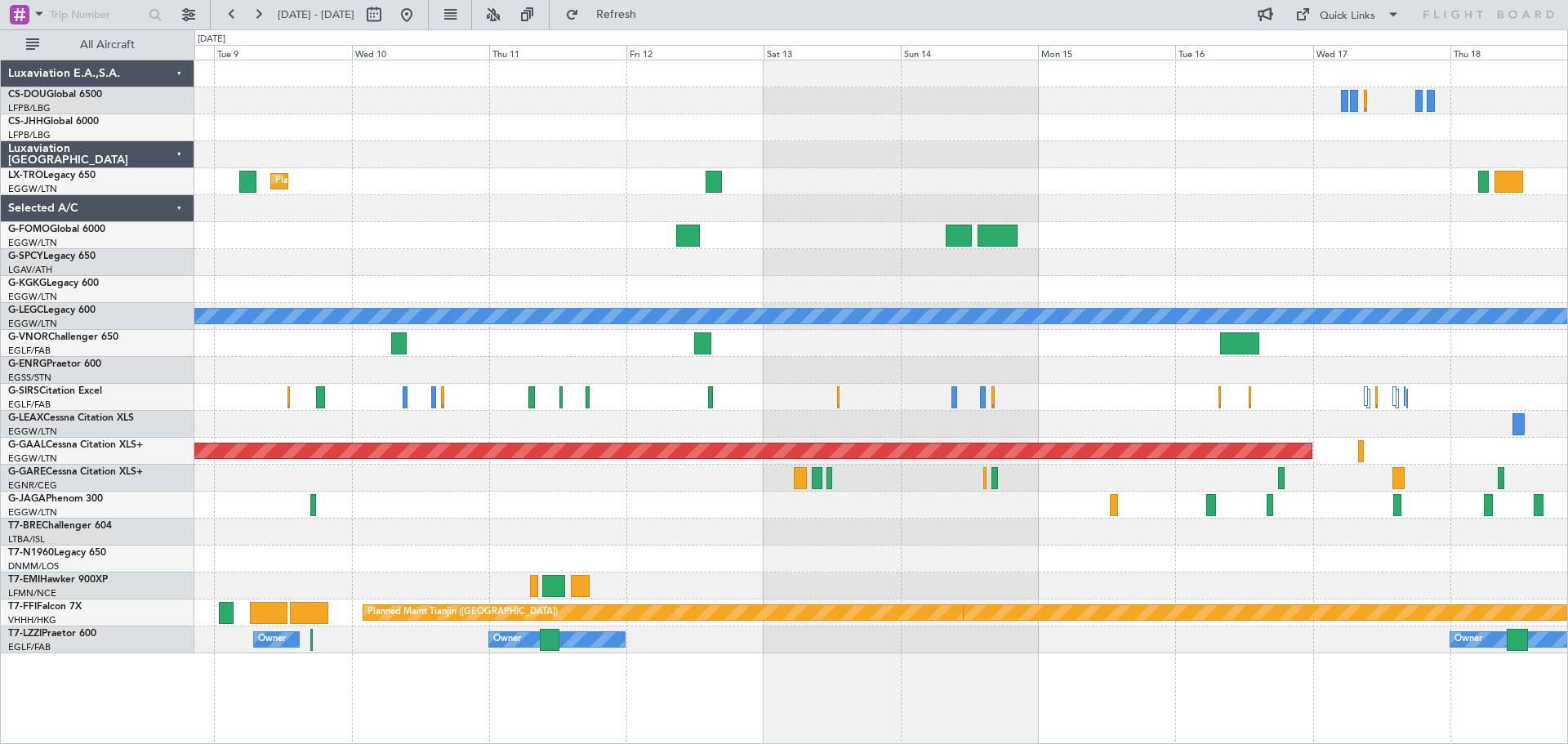
click at [1083, 530] on div "Planned Maint Dusseldorf A/C Unavailable [GEOGRAPHIC_DATA] ([GEOGRAPHIC_DATA]) …" at bounding box center [881, 356] width 1373 height 592
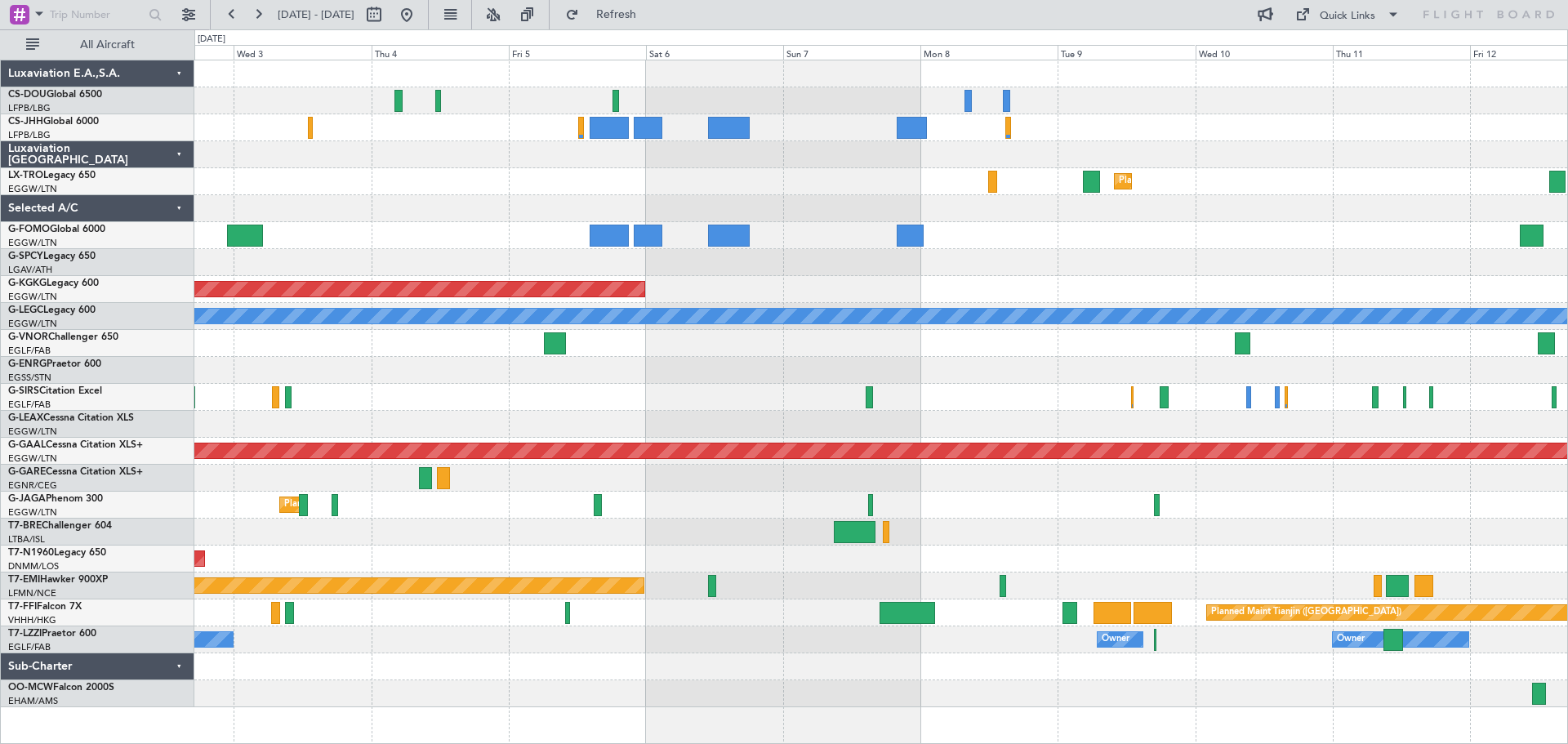
click at [1312, 539] on div at bounding box center [881, 532] width 1373 height 27
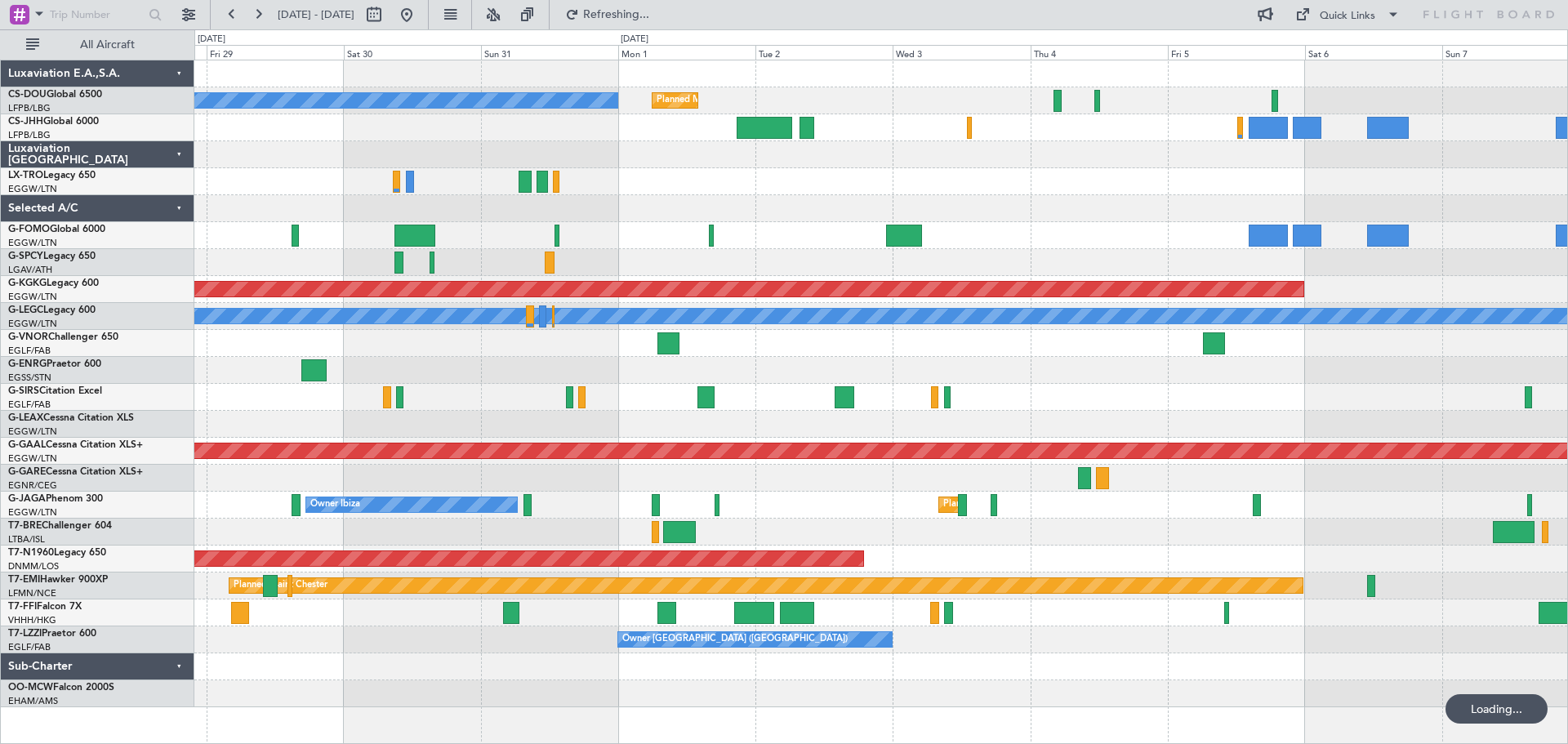
click at [1133, 546] on div "Planned Maint [GEOGRAPHIC_DATA] ([GEOGRAPHIC_DATA])" at bounding box center [881, 559] width 1373 height 27
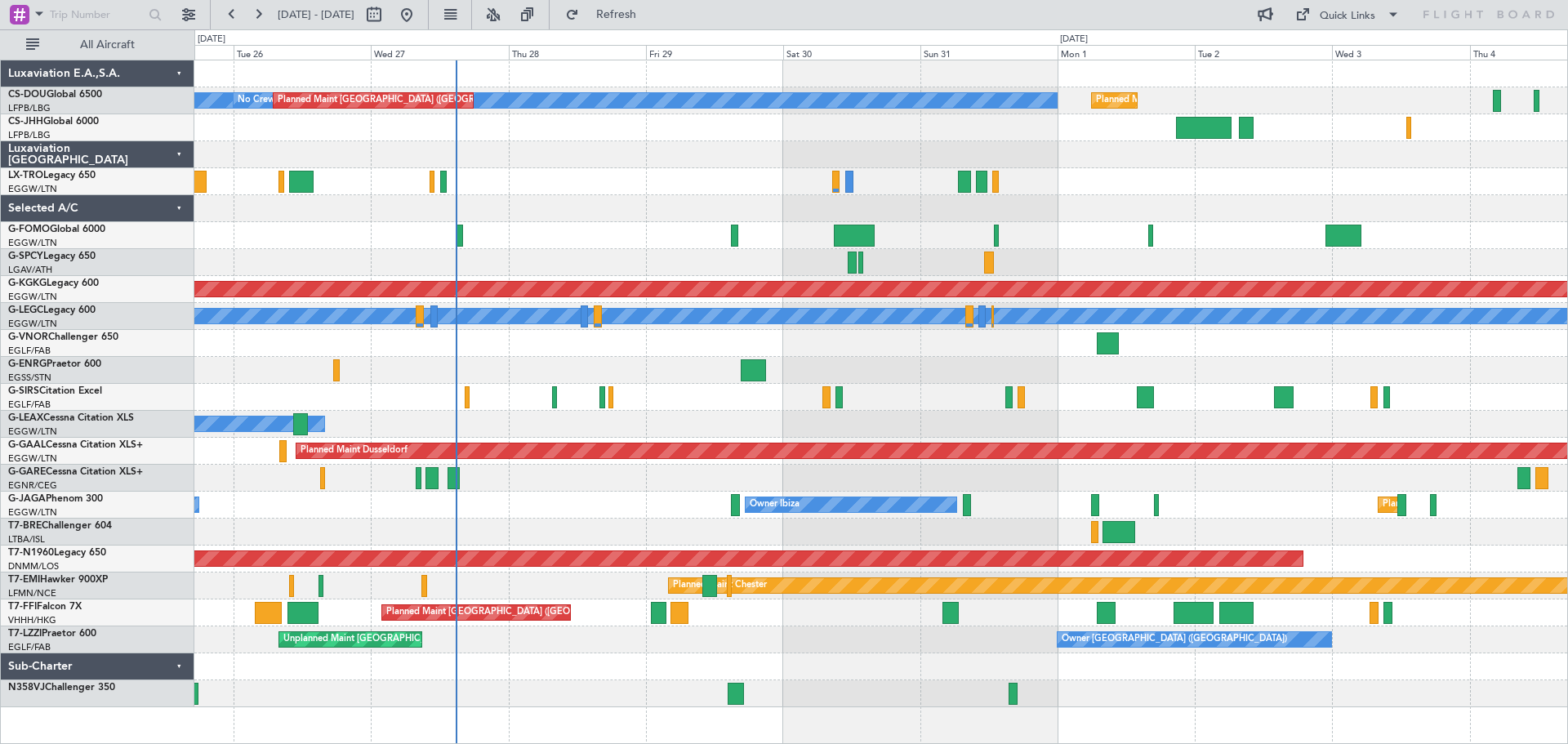
click at [573, 171] on div at bounding box center [881, 181] width 1373 height 27
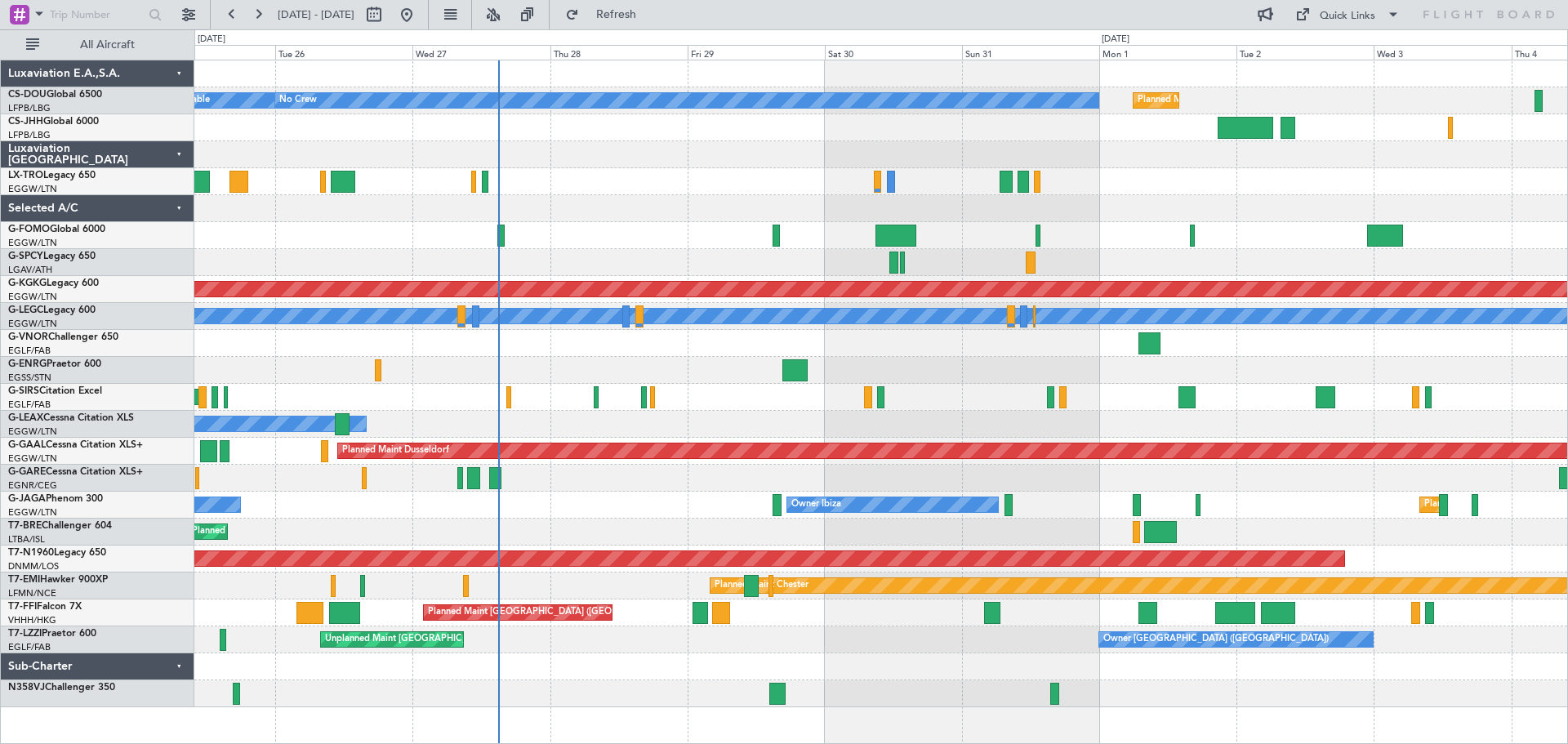
click at [590, 151] on div at bounding box center [881, 154] width 1373 height 27
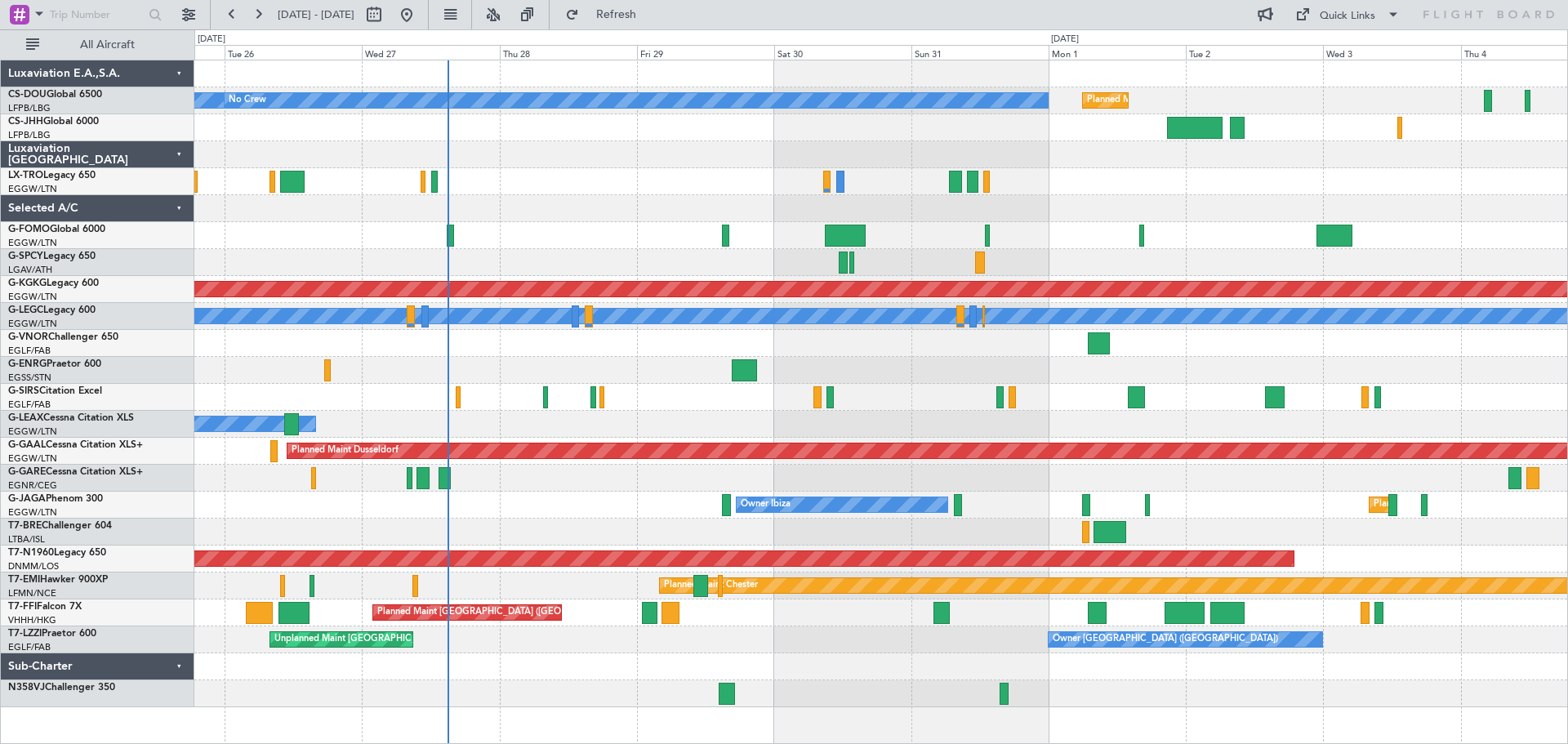
click at [540, 153] on div at bounding box center [881, 154] width 1373 height 27
click at [569, 144] on div at bounding box center [881, 154] width 1373 height 27
click at [566, 171] on div at bounding box center [881, 181] width 1373 height 27
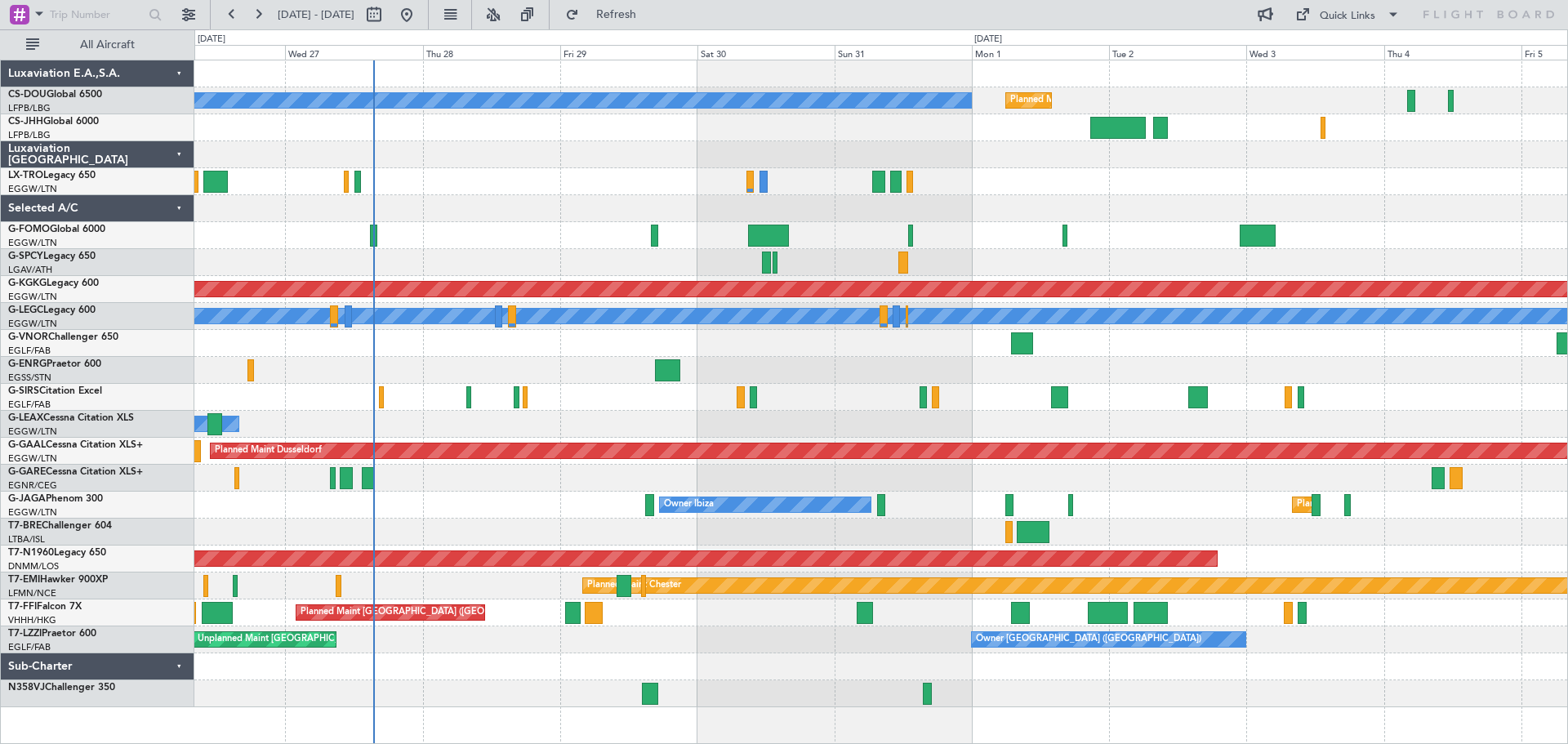
click at [1335, 352] on div at bounding box center [881, 343] width 1373 height 27
click at [495, 142] on div at bounding box center [881, 154] width 1373 height 27
click at [623, 142] on div at bounding box center [881, 154] width 1373 height 27
click at [492, 171] on div at bounding box center [881, 181] width 1373 height 27
click at [495, 143] on div at bounding box center [881, 154] width 1373 height 27
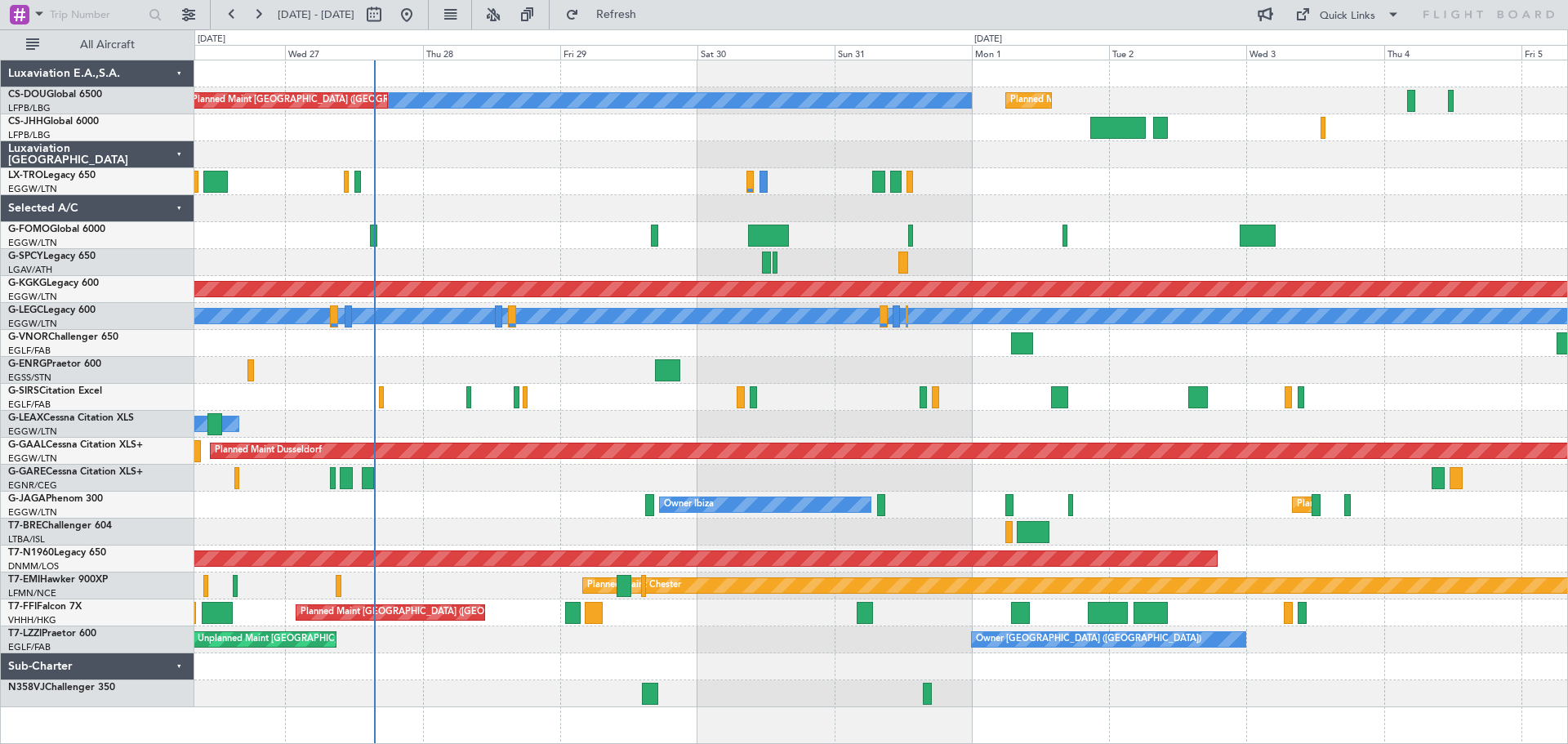
click at [489, 169] on div at bounding box center [881, 181] width 1373 height 27
click at [493, 143] on div at bounding box center [881, 154] width 1373 height 27
click at [493, 168] on div at bounding box center [881, 181] width 1373 height 27
click at [493, 140] on div at bounding box center [881, 127] width 1373 height 27
click at [496, 169] on div at bounding box center [881, 181] width 1373 height 27
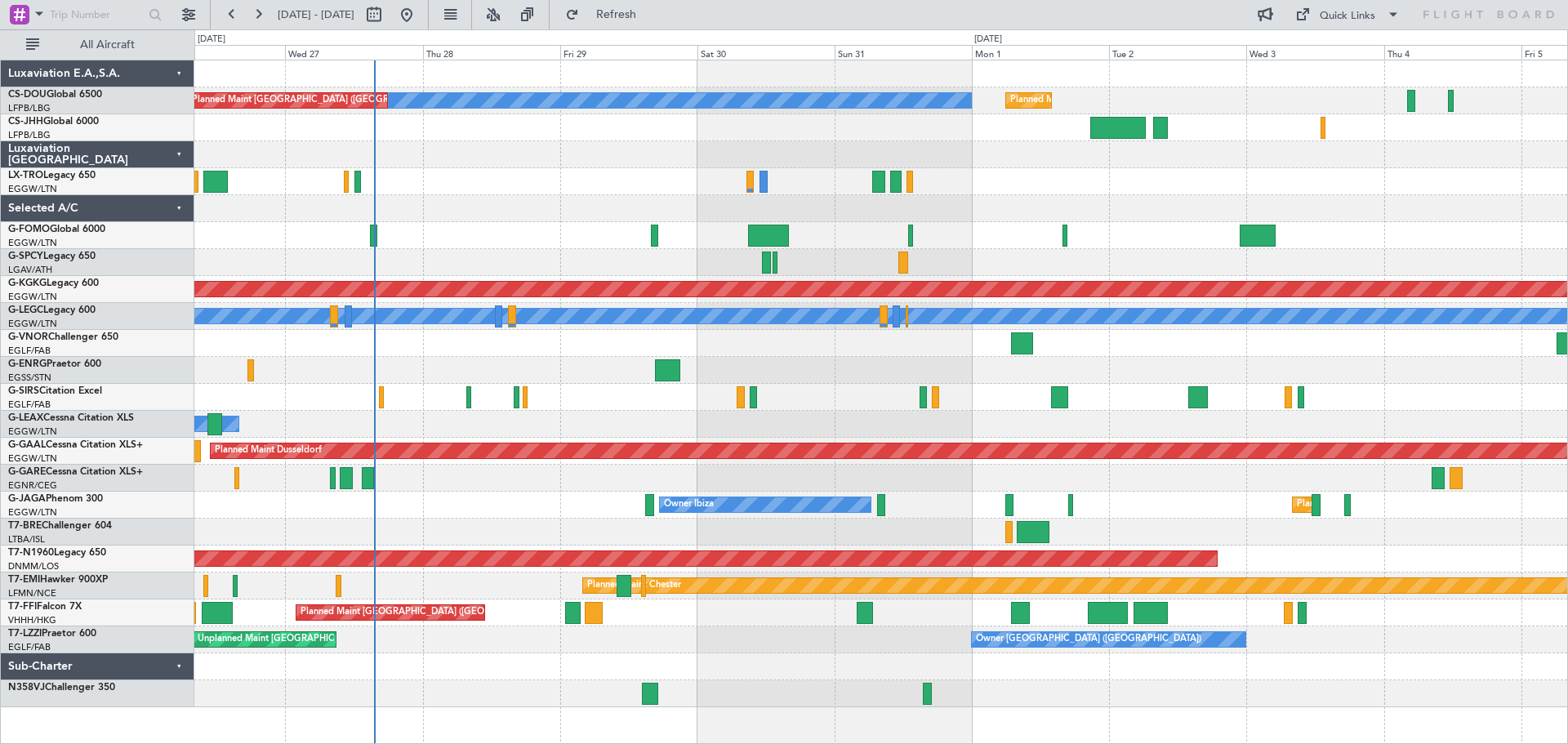
click at [491, 142] on div at bounding box center [881, 154] width 1373 height 27
click at [1318, 169] on div at bounding box center [881, 181] width 1373 height 27
click at [1451, 171] on div at bounding box center [881, 181] width 1373 height 27
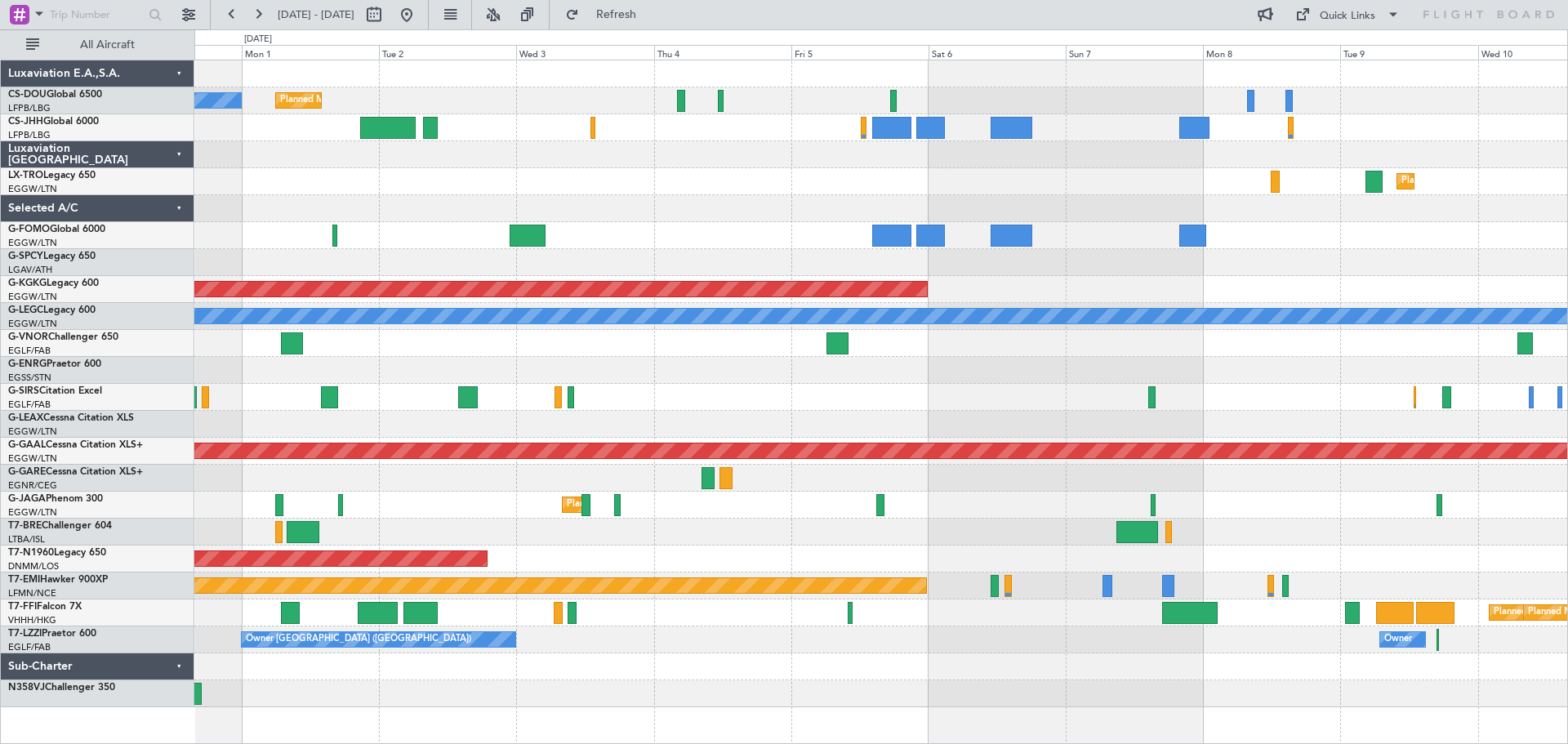
click at [631, 160] on div "Planned Maint Paris (Le Bourget) No Crew Planned Maint Dusseldorf AOG Maint Ist…" at bounding box center [881, 383] width 1373 height 646
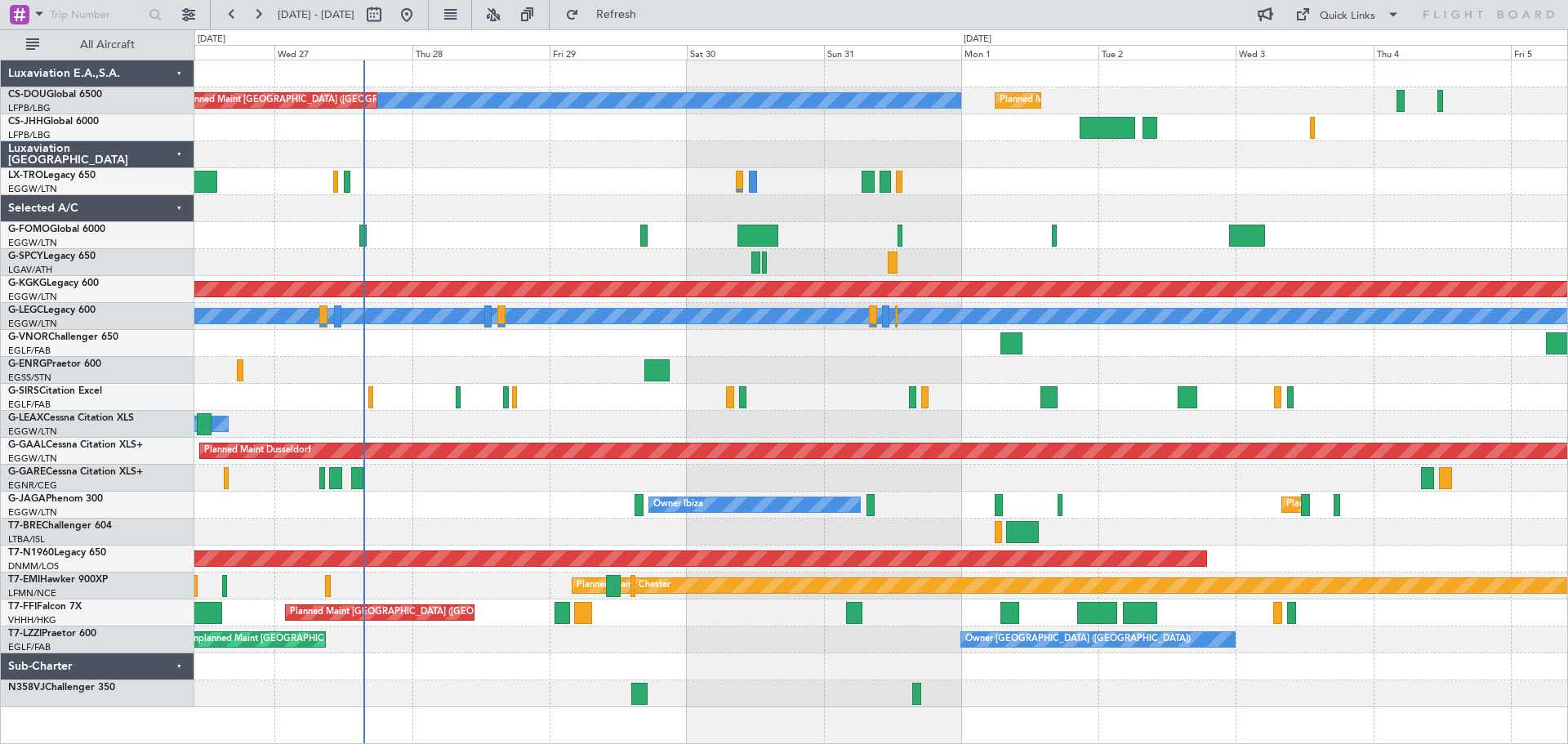
click at [1087, 196] on div "Planned Maint Paris (Le Bourget) No Crew Planned Maint Paris (Le Bourget) A/C U…" at bounding box center [881, 383] width 1373 height 646
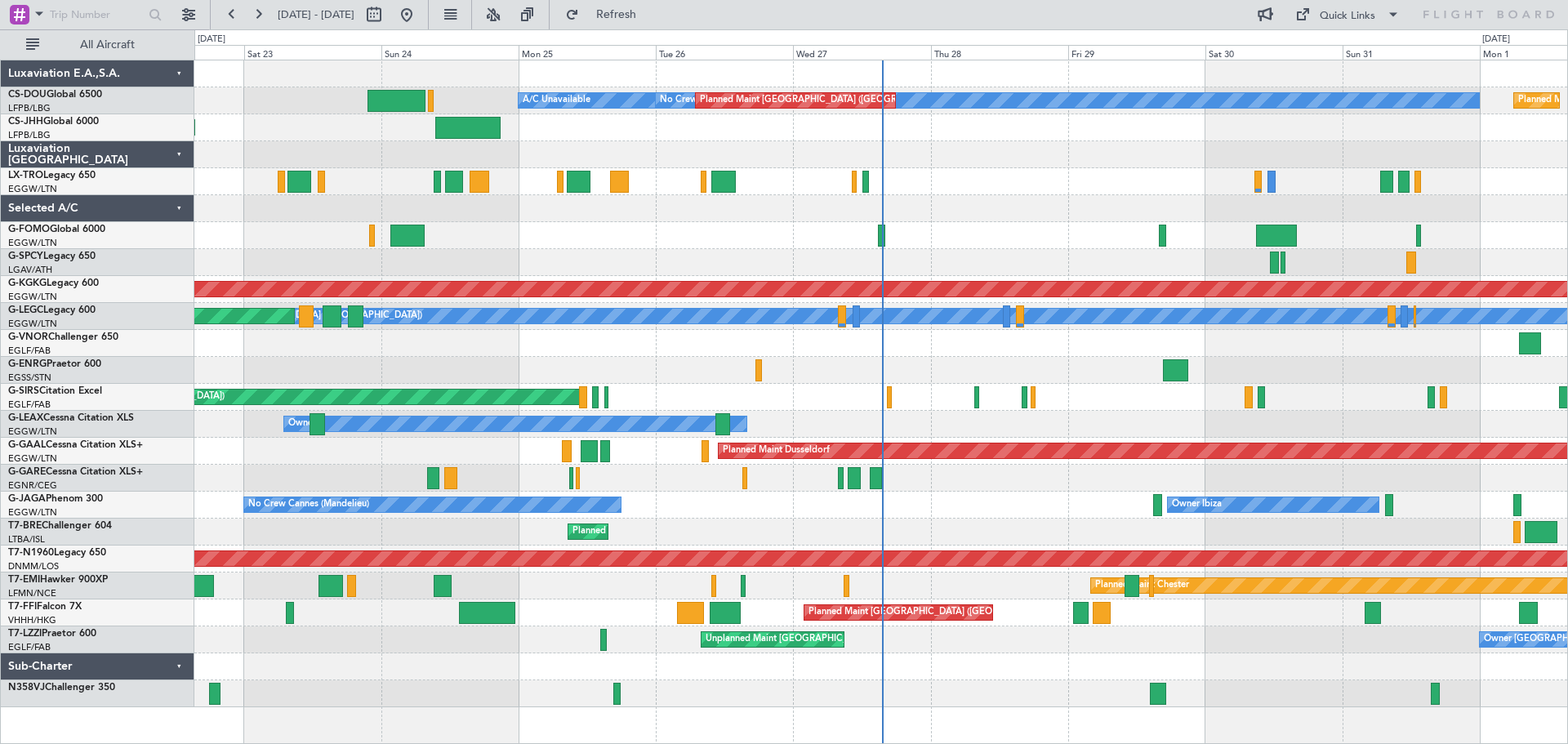
click at [994, 154] on div at bounding box center [881, 154] width 1373 height 27
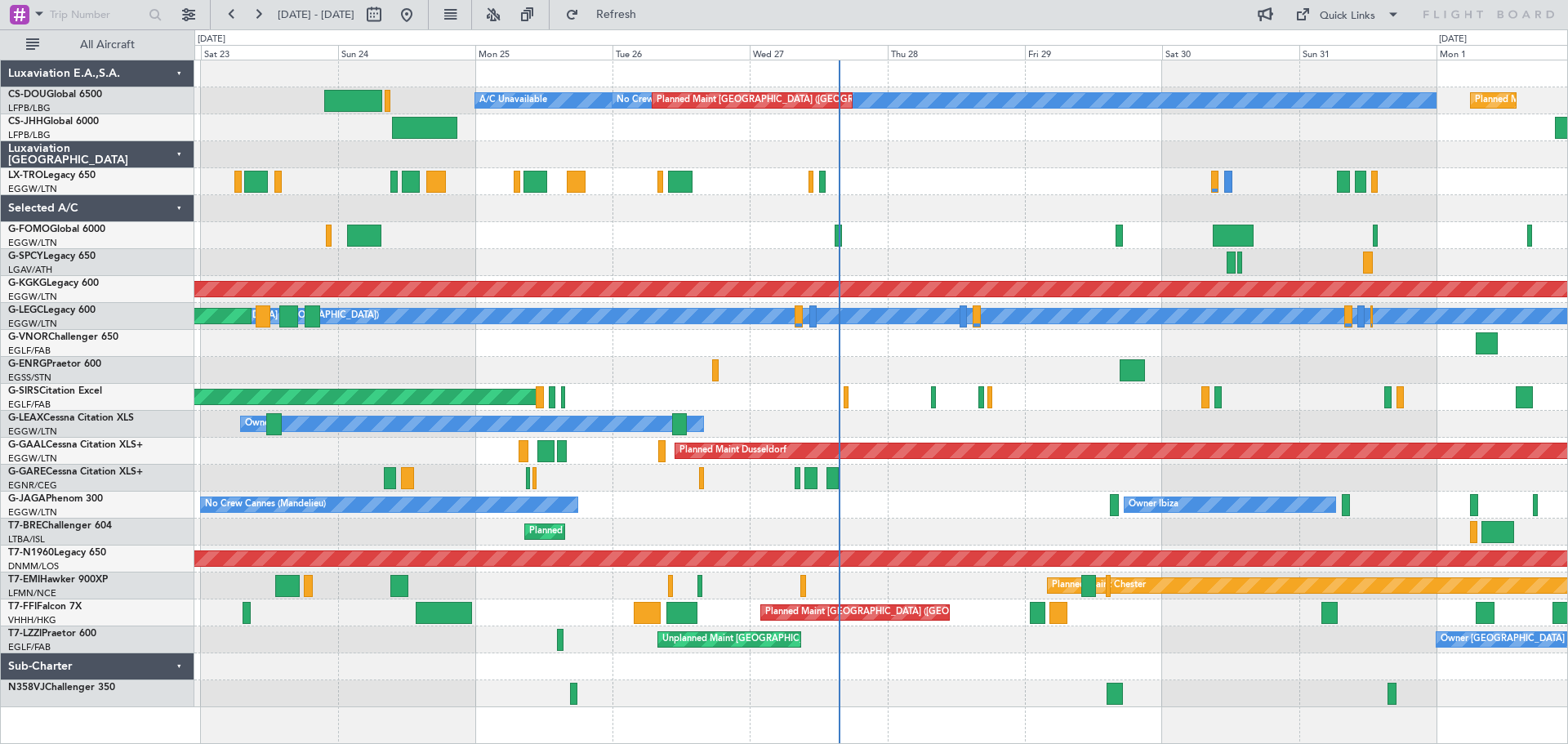
click at [984, 157] on div at bounding box center [881, 154] width 1373 height 27
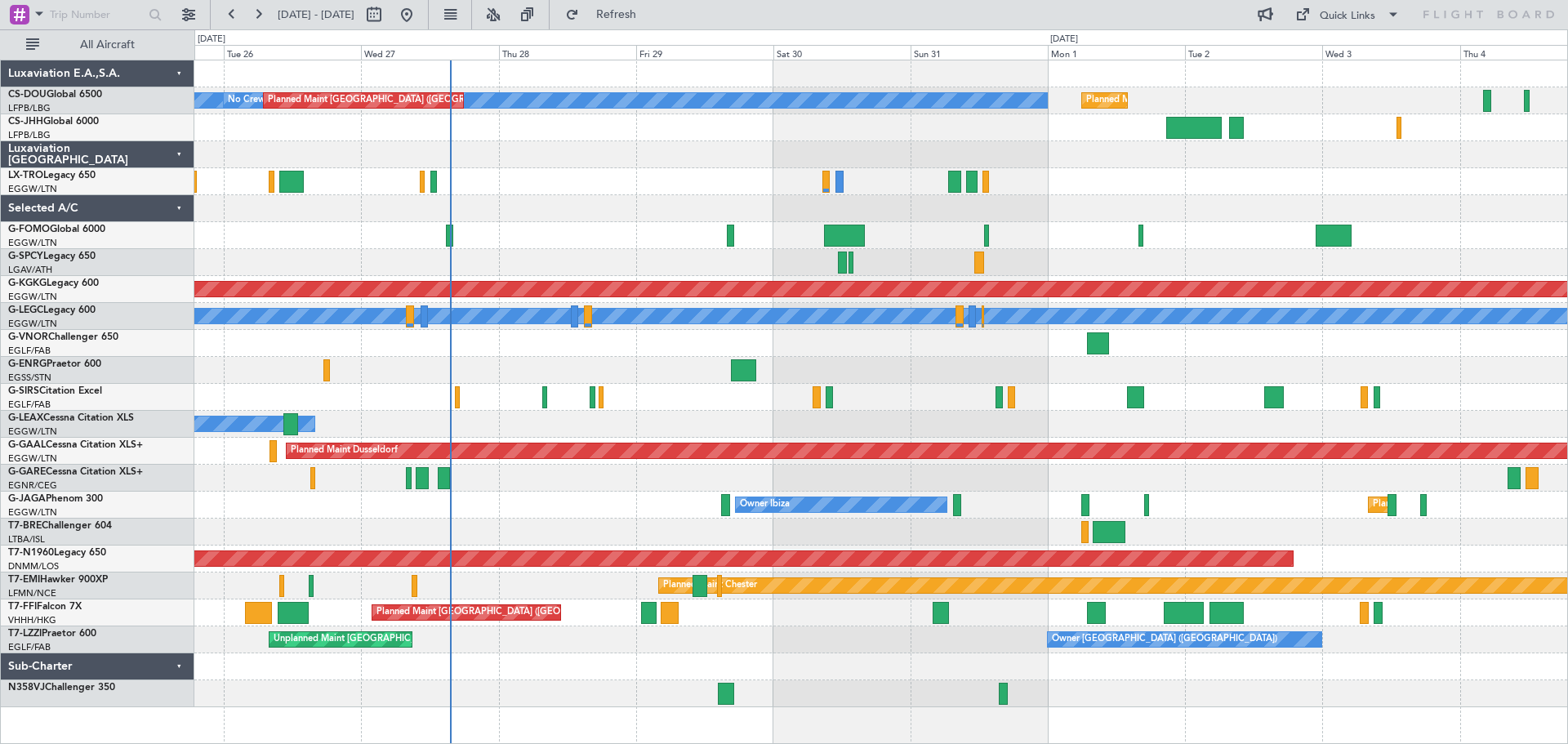
click at [791, 145] on div "No Crew Planned Maint Paris (Le Bourget) A/C Unavailable Planned Maint Paris (L…" at bounding box center [881, 383] width 1373 height 646
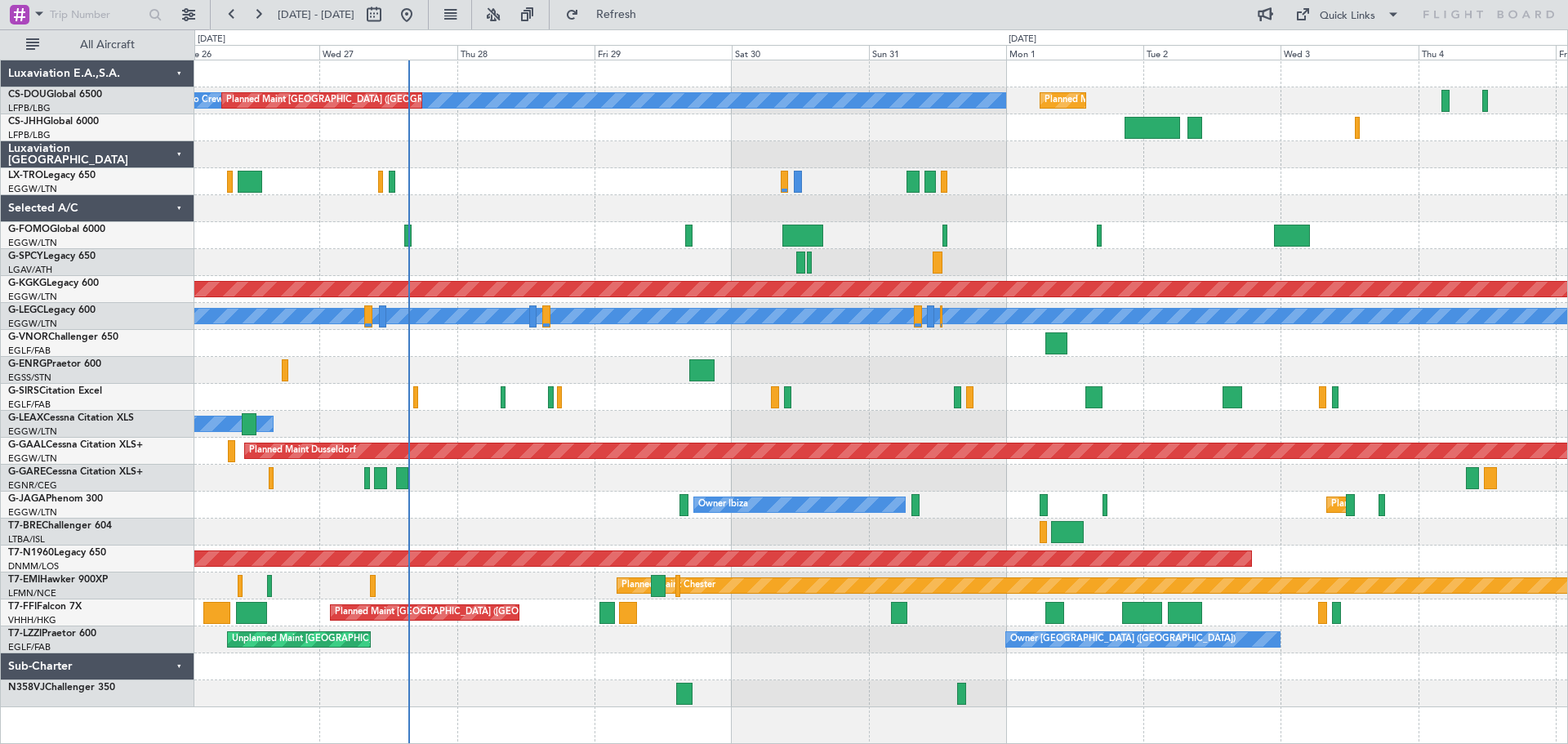
click at [1001, 153] on div at bounding box center [881, 154] width 1373 height 27
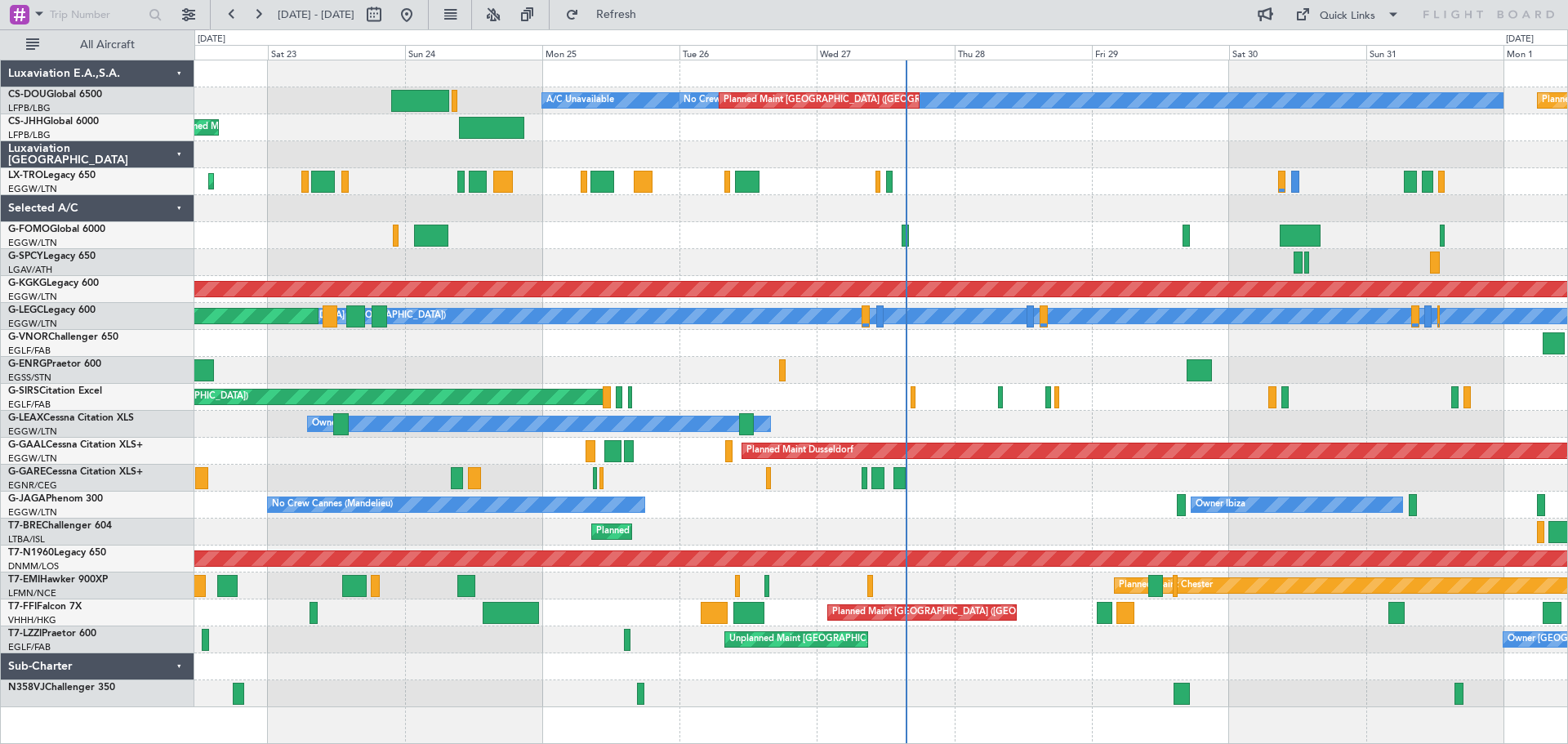
click at [1020, 205] on div "No Crew Planned Maint Paris (Le Bourget) Planned Maint Paris (Le Bourget) A/C U…" at bounding box center [881, 383] width 1373 height 646
click at [1021, 170] on div "Planned Maint [GEOGRAPHIC_DATA] ([GEOGRAPHIC_DATA])" at bounding box center [881, 181] width 1373 height 27
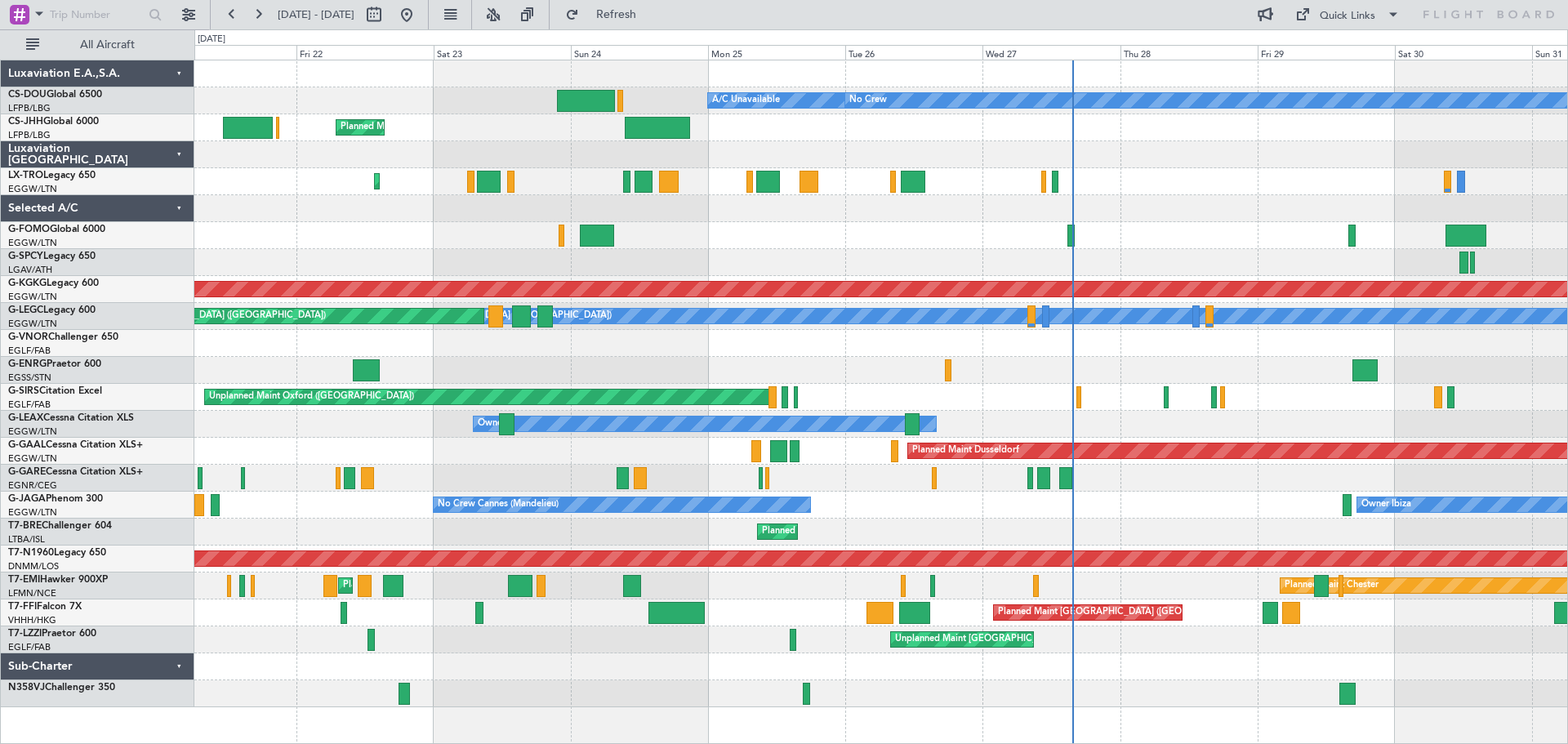
click at [944, 258] on div at bounding box center [881, 262] width 1373 height 27
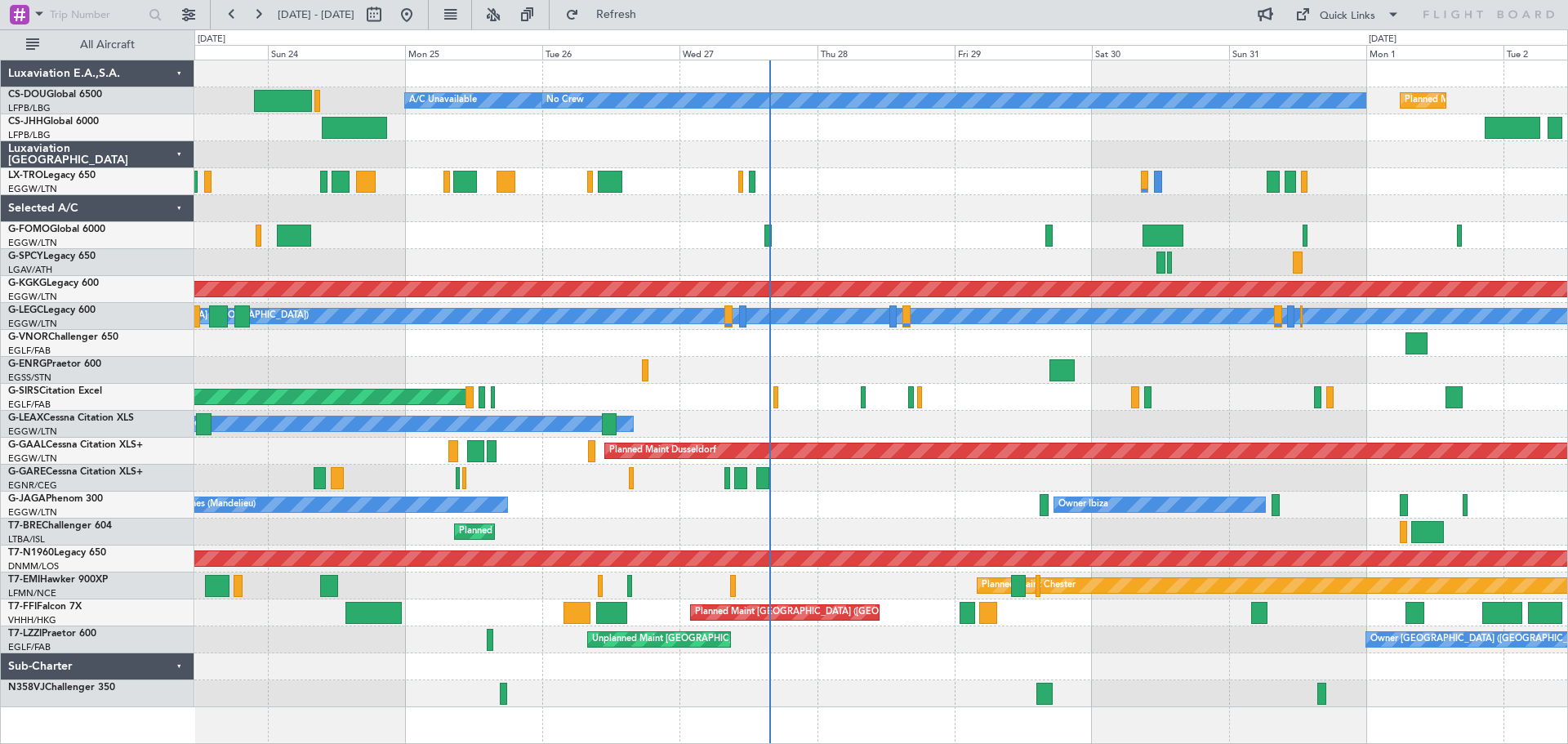
click at [926, 166] on div at bounding box center [881, 154] width 1373 height 27
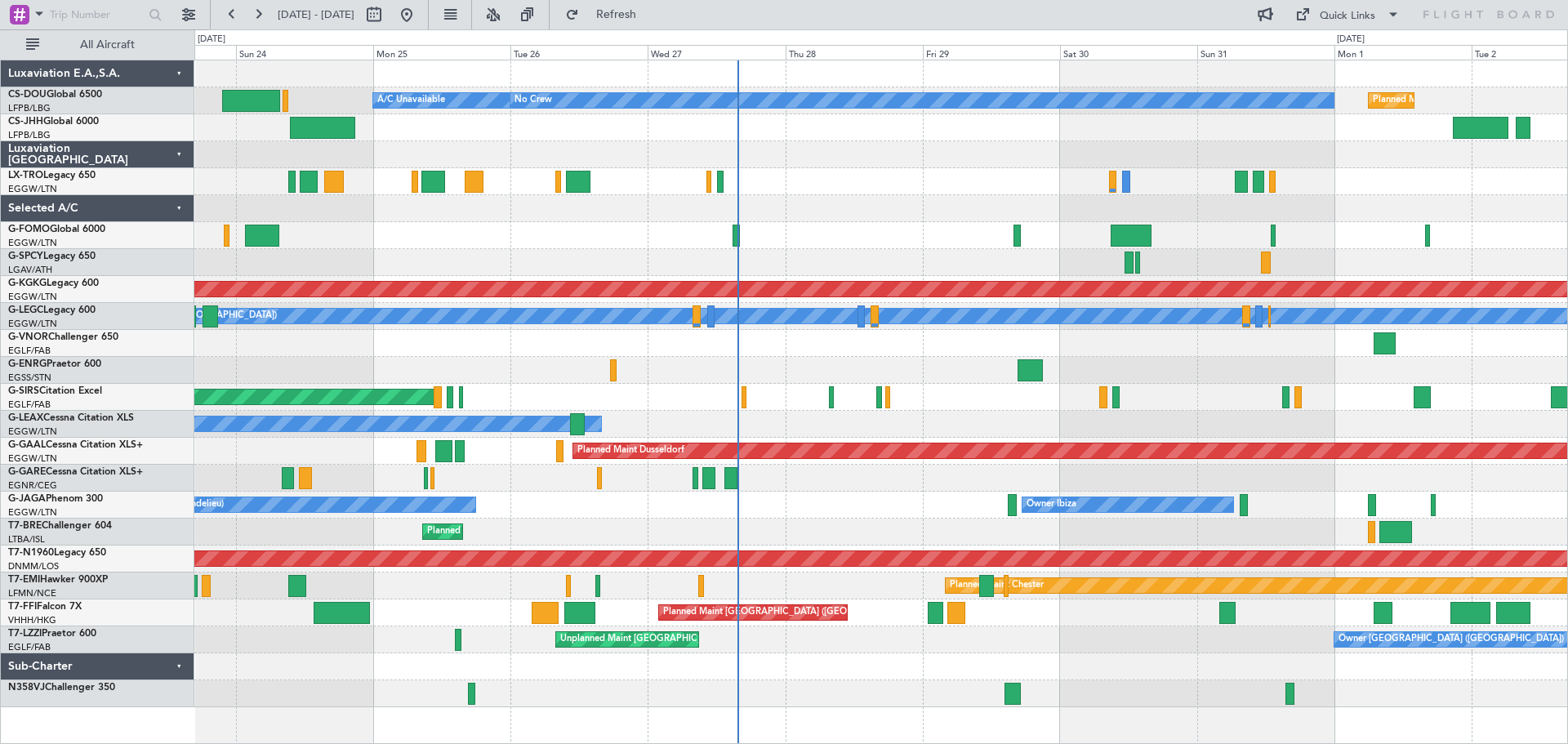
click at [937, 171] on div "Planned Maint [GEOGRAPHIC_DATA] ([GEOGRAPHIC_DATA])" at bounding box center [881, 181] width 1373 height 27
click at [855, 168] on div "Planned Maint [GEOGRAPHIC_DATA] ([GEOGRAPHIC_DATA])" at bounding box center [881, 181] width 1373 height 27
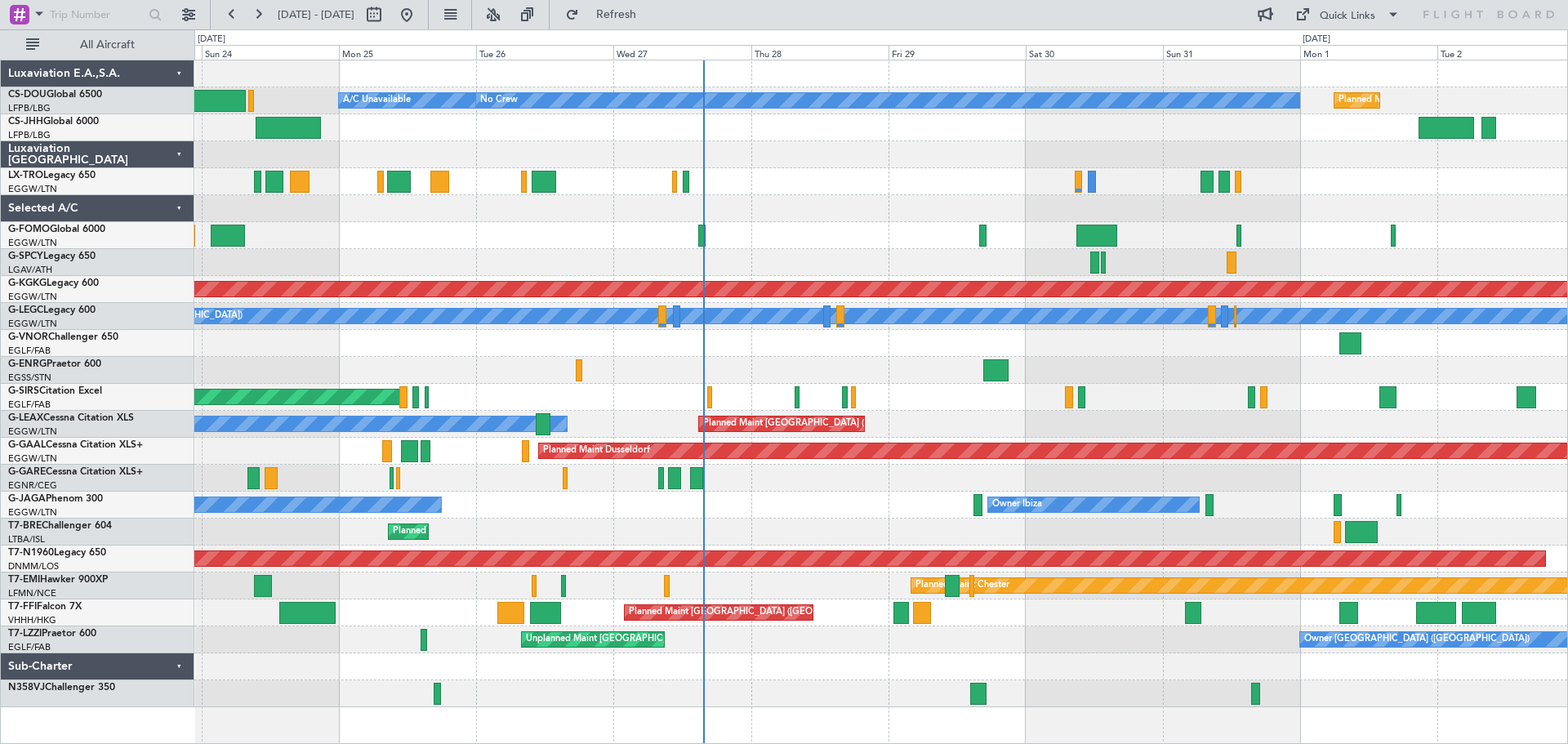
click at [907, 360] on div at bounding box center [881, 370] width 1373 height 27
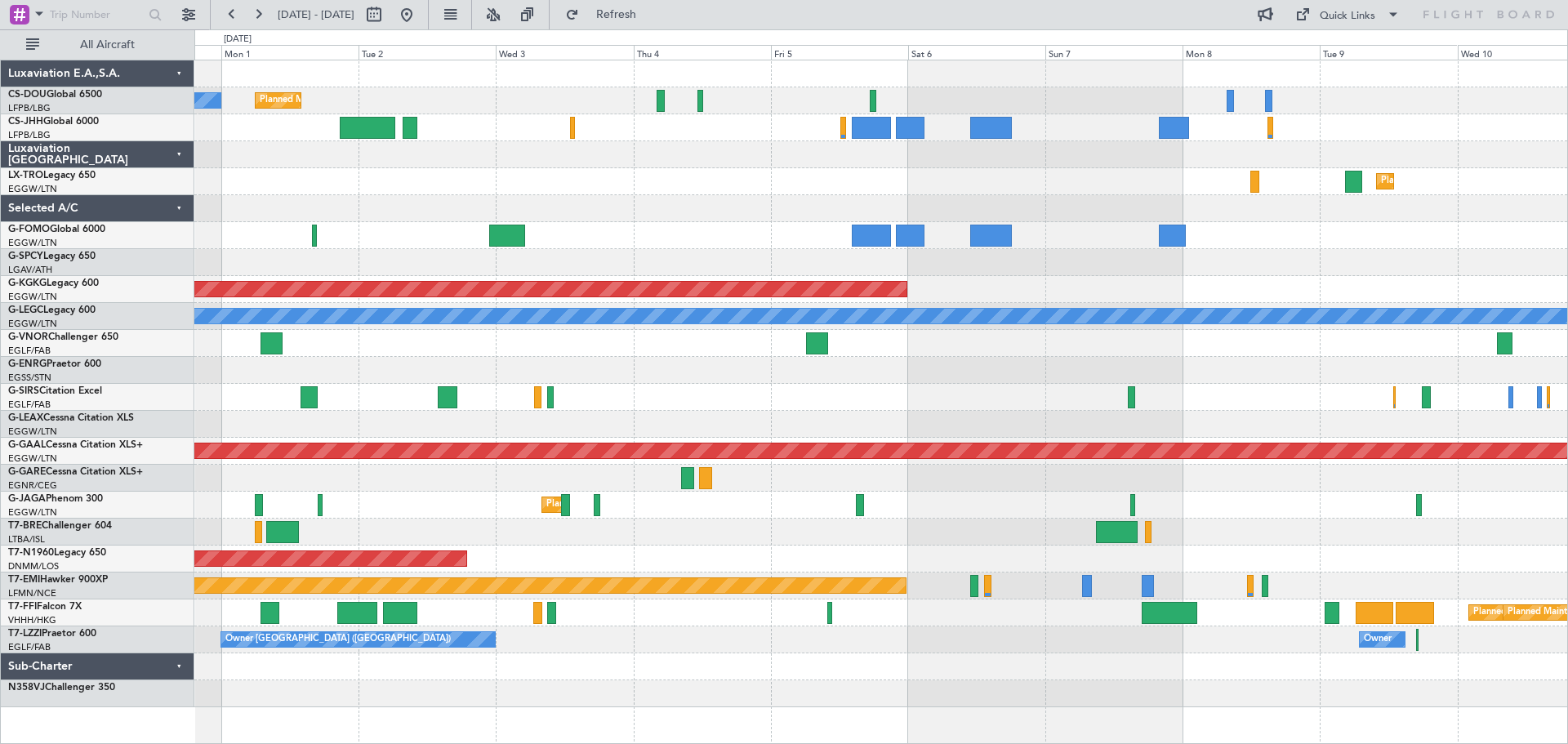
click at [479, 387] on div "No Crew Planned Maint Paris (Le Bourget) Planned Maint Dusseldorf AOG Maint Ist…" at bounding box center [881, 383] width 1373 height 646
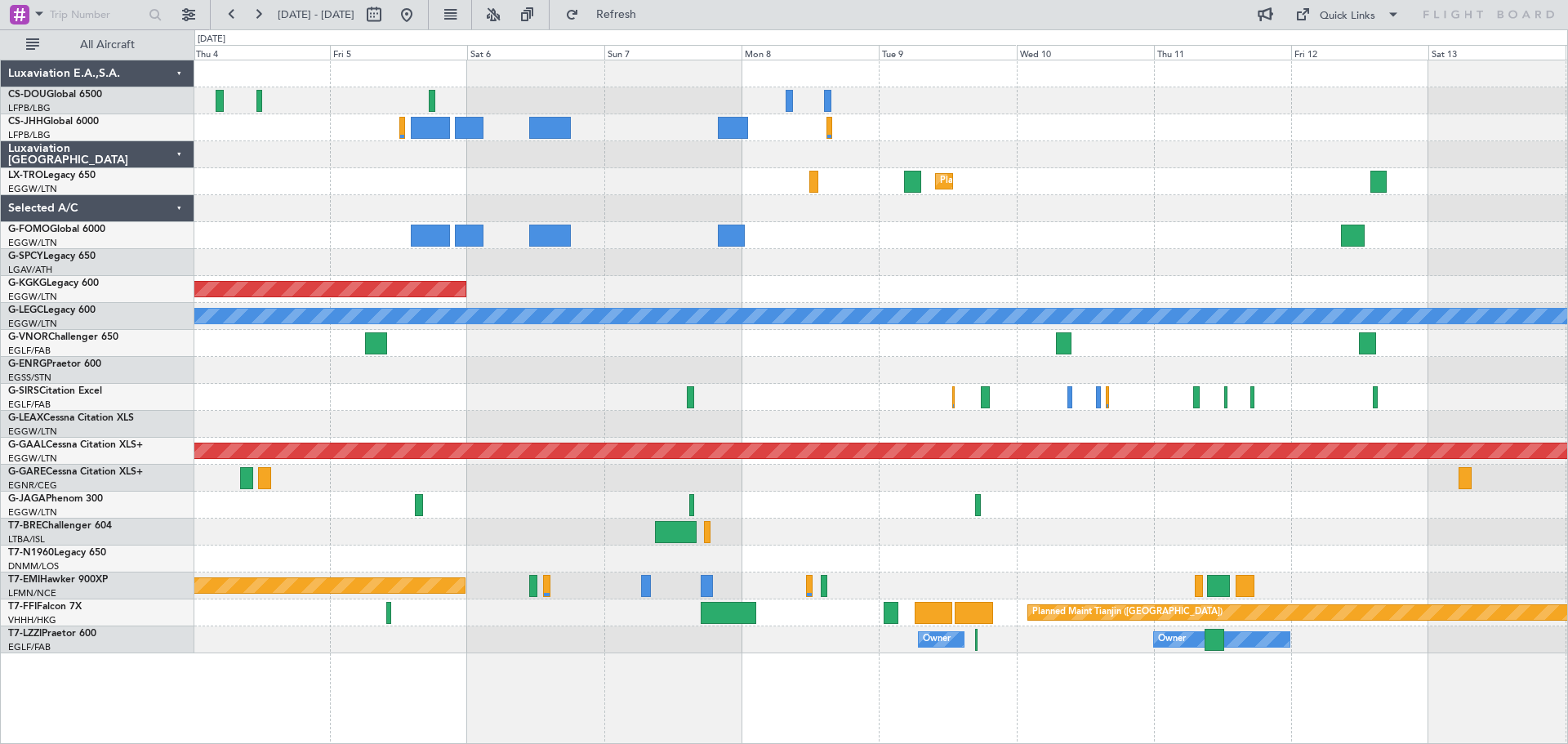
click at [885, 413] on div at bounding box center [881, 424] width 1373 height 27
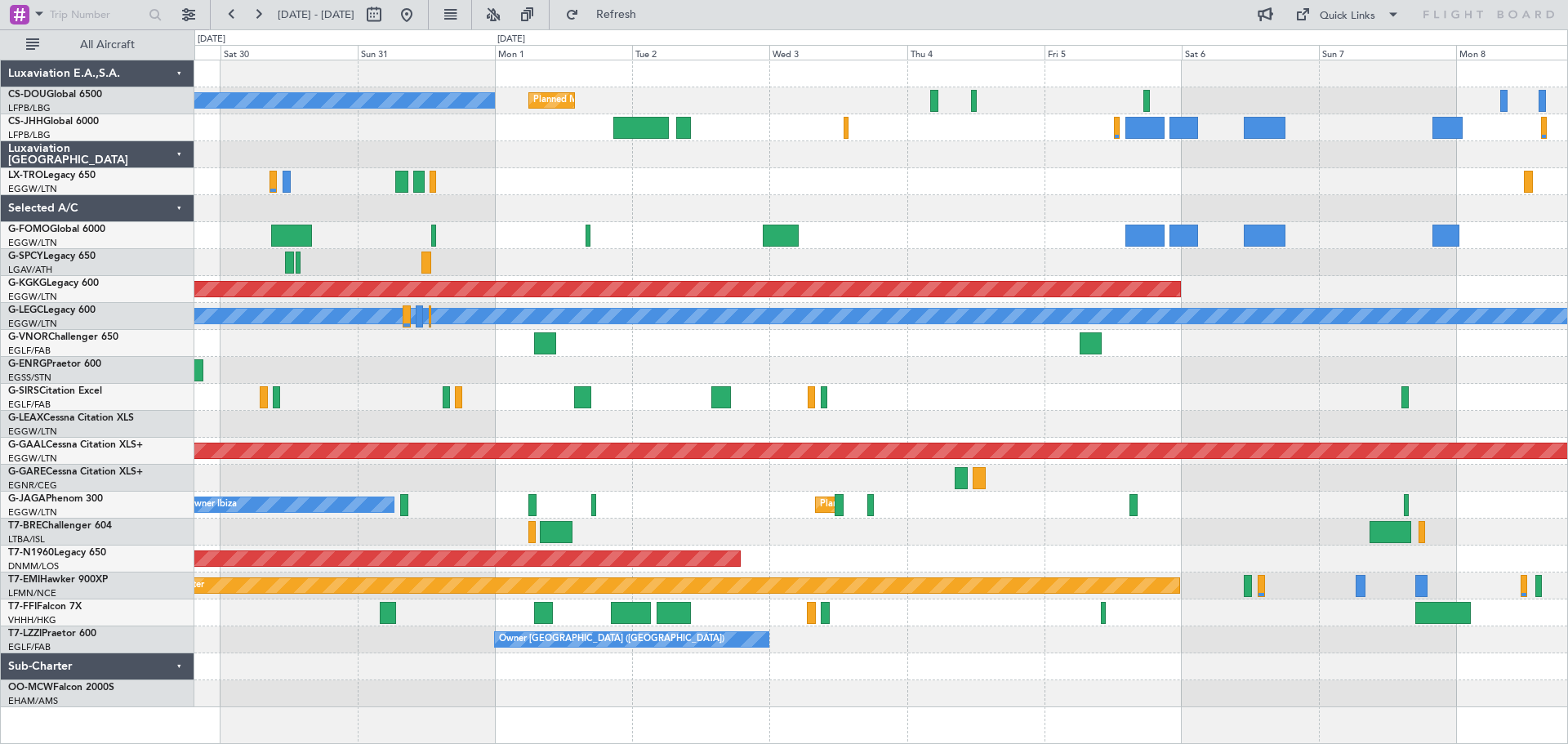
click at [1095, 460] on div "Planned Maint Paris (Le Bourget) No Crew Planned Maint Paris (Le Bourget) Plann…" at bounding box center [881, 383] width 1373 height 646
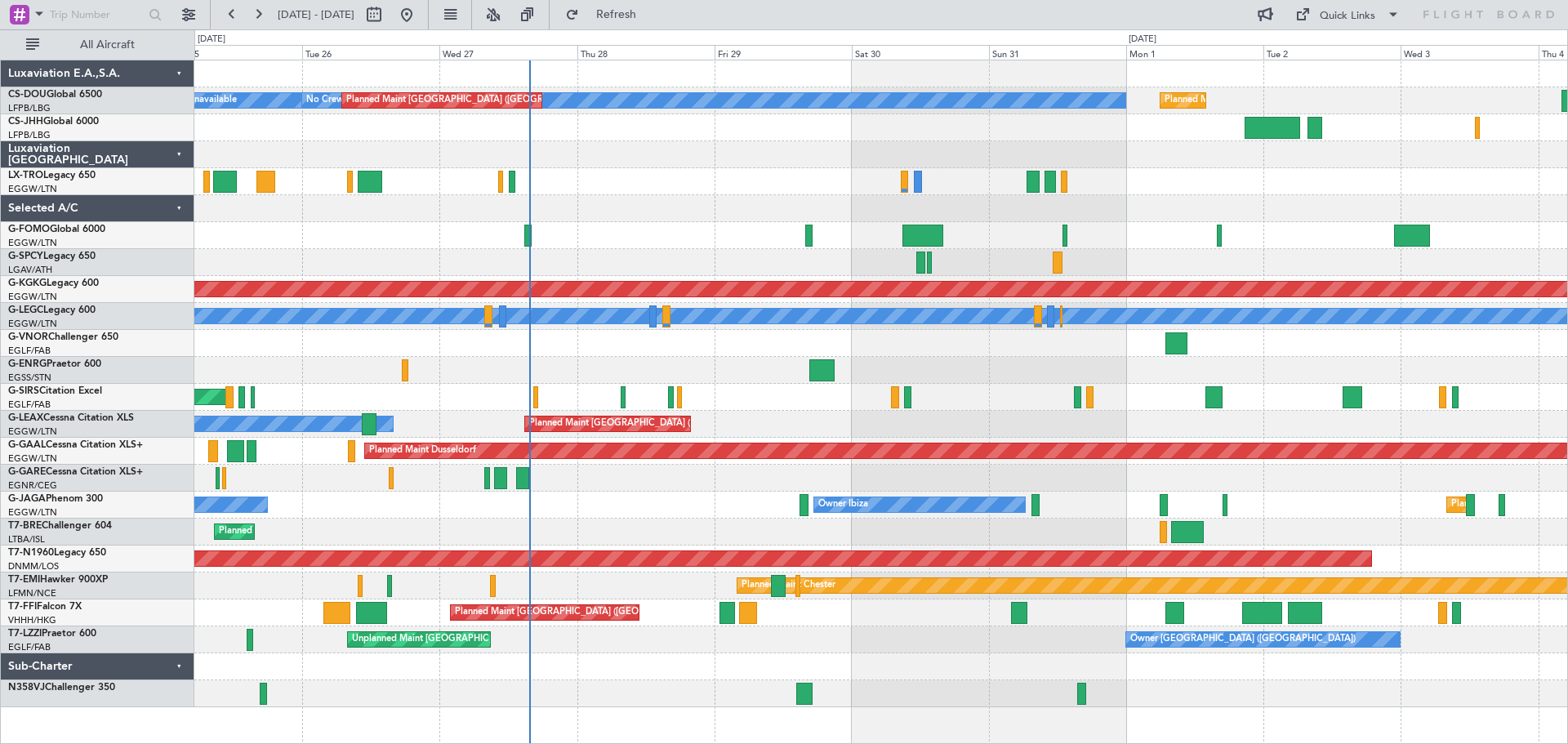
click at [1013, 433] on div "Planned Maint London (Luton) Owner" at bounding box center [881, 424] width 1373 height 27
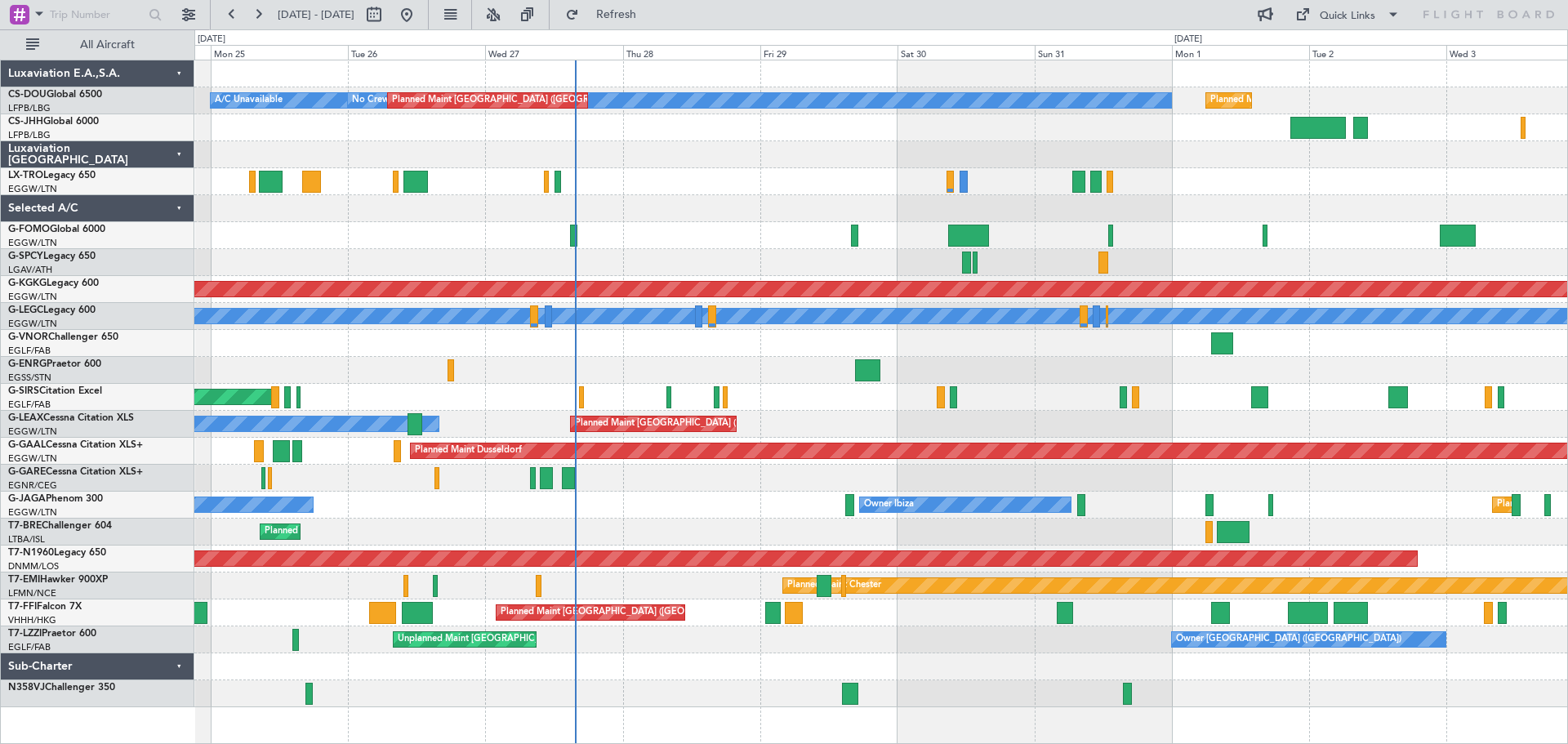
click at [668, 365] on div at bounding box center [881, 370] width 1373 height 27
click at [1235, 170] on div "Planned Maint [GEOGRAPHIC_DATA] ([GEOGRAPHIC_DATA])" at bounding box center [881, 181] width 1373 height 27
click at [690, 171] on div "Planned Maint [GEOGRAPHIC_DATA] ([GEOGRAPHIC_DATA])" at bounding box center [881, 181] width 1373 height 27
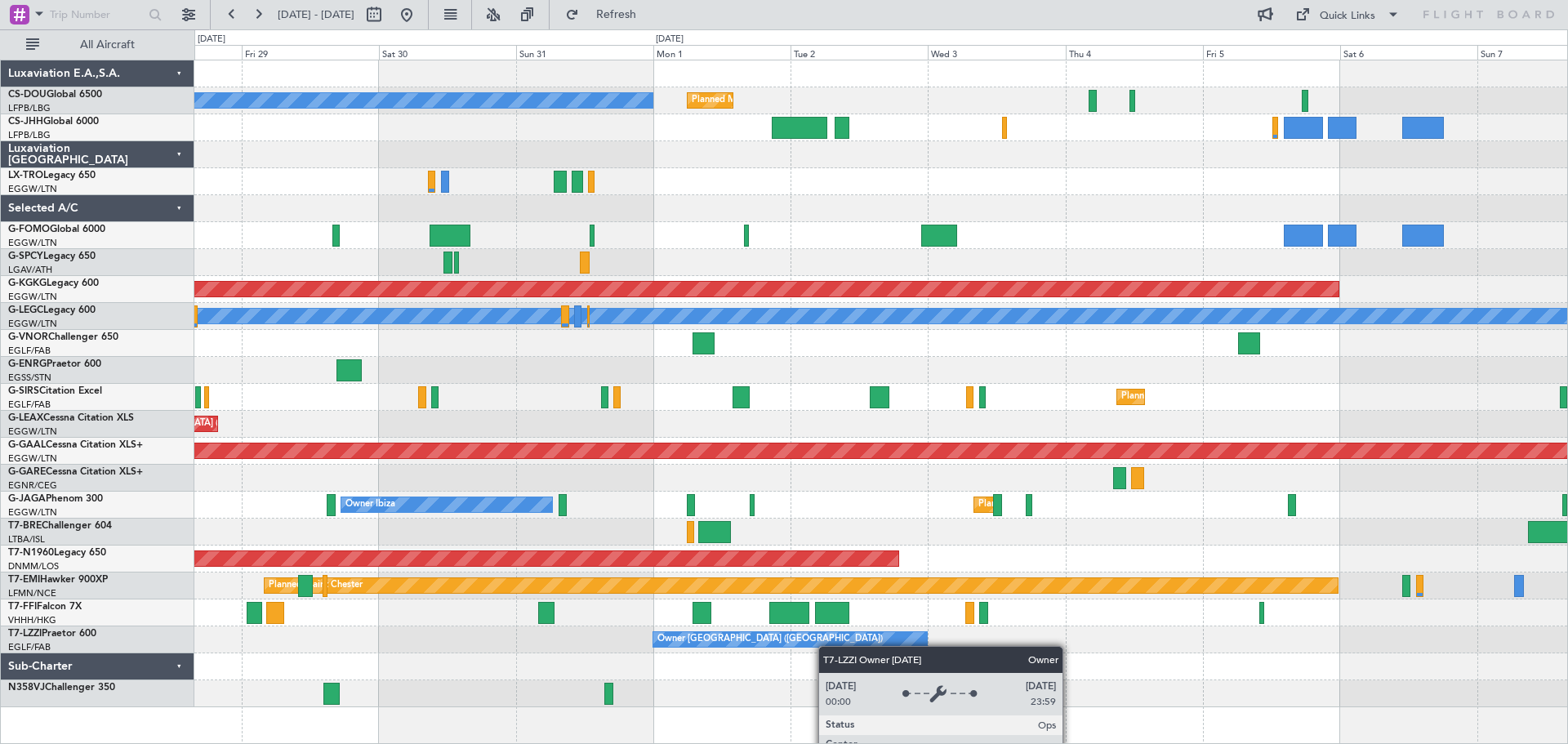
click at [824, 646] on div "Planned Maint [GEOGRAPHIC_DATA] ([GEOGRAPHIC_DATA]) No Crew Planned Maint [GEOG…" at bounding box center [881, 383] width 1373 height 646
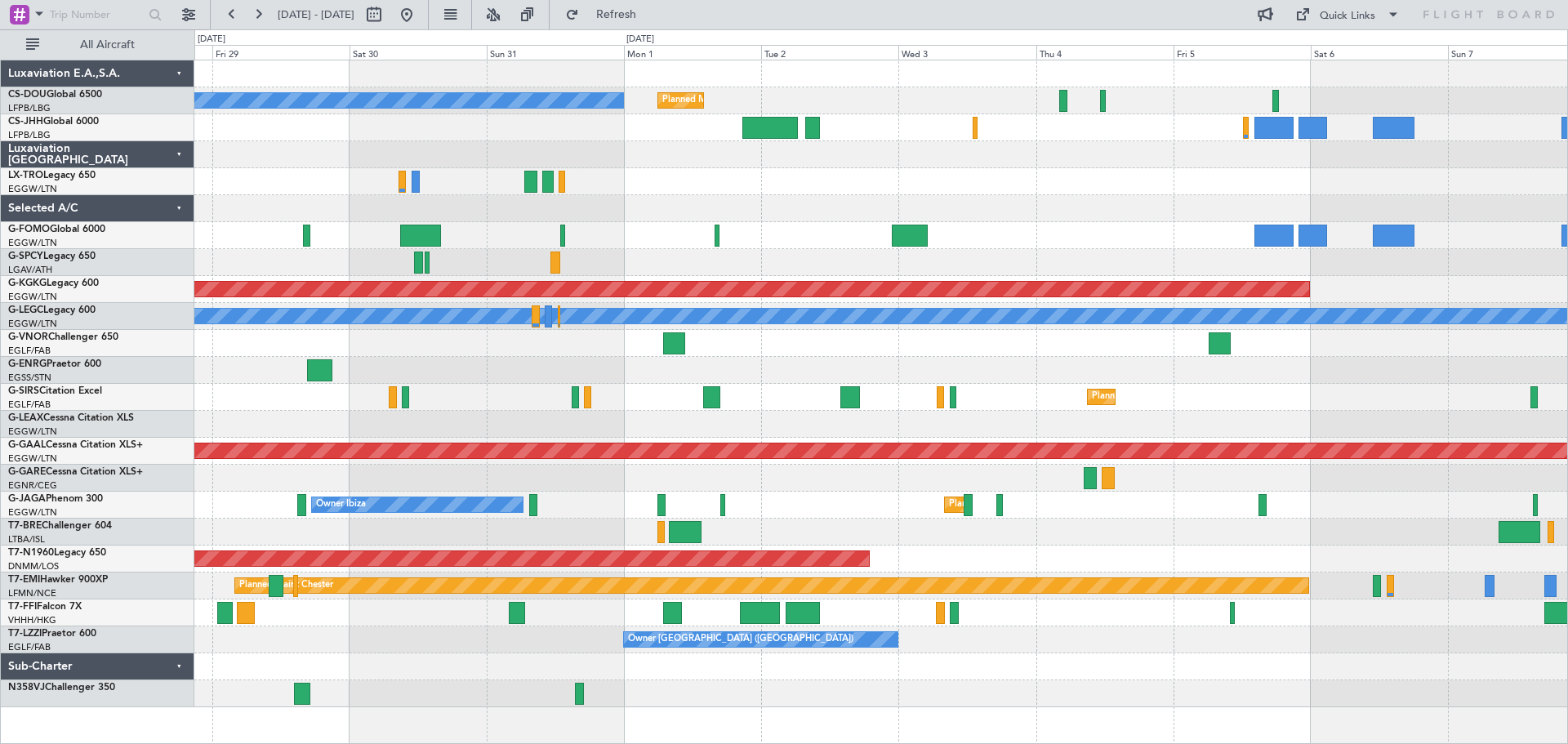
click at [1088, 611] on div "Planned Maint [GEOGRAPHIC_DATA] ([GEOGRAPHIC_DATA]) No Crew Planned Maint [GEOG…" at bounding box center [881, 383] width 1373 height 646
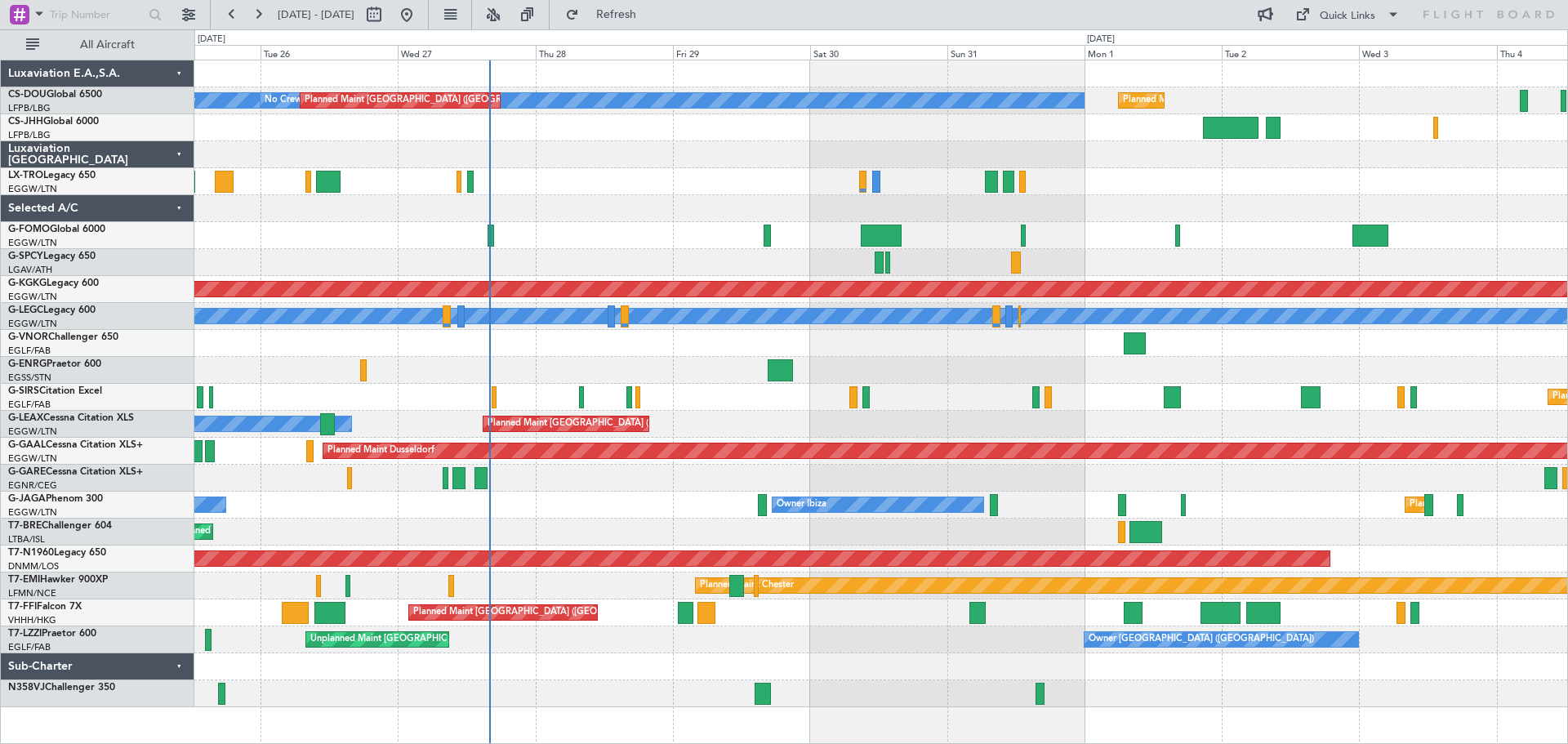
click at [1041, 534] on div "Planned Maint Warsaw ([GEOGRAPHIC_DATA])" at bounding box center [881, 532] width 1373 height 27
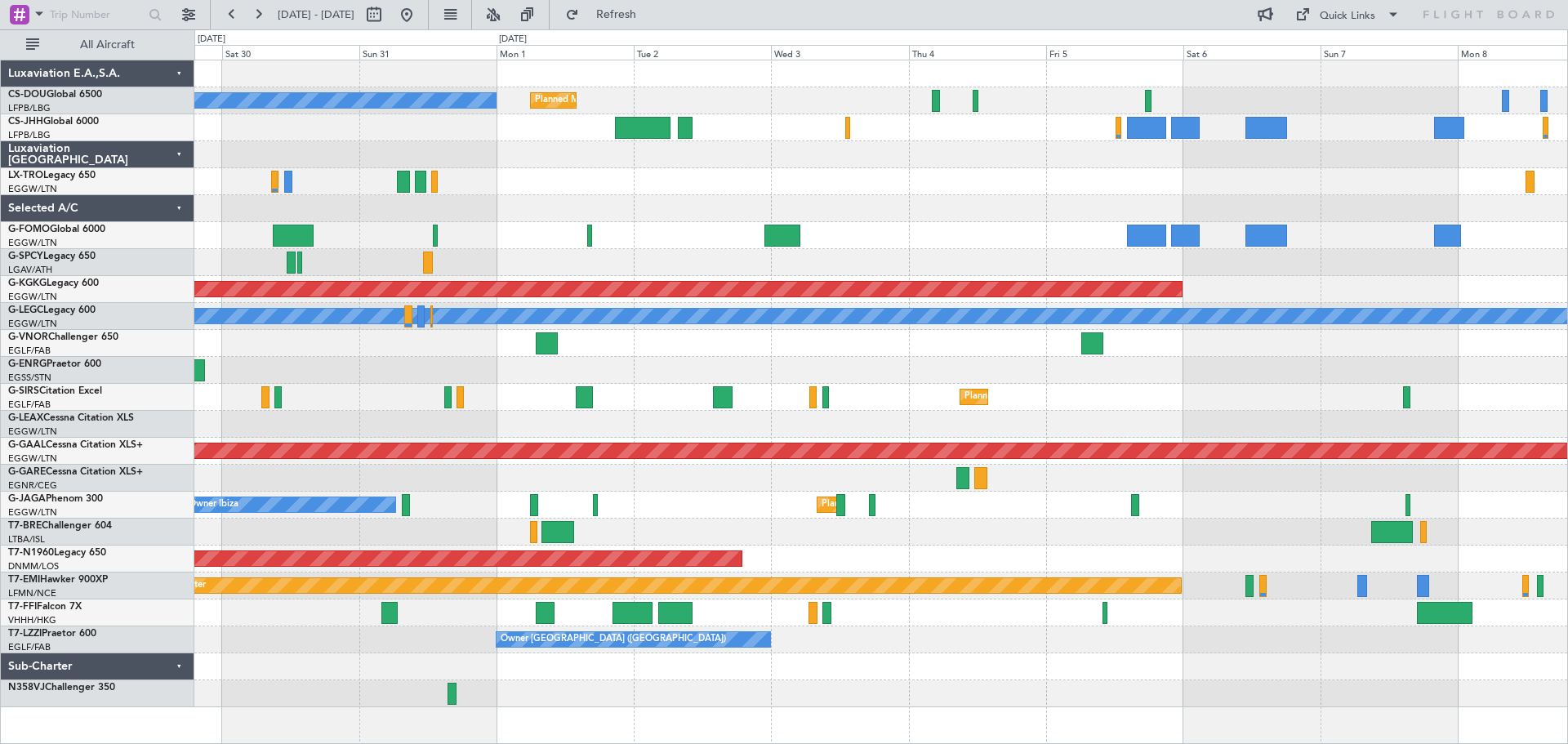
click at [723, 512] on div "Planned Maint [GEOGRAPHIC_DATA] ([GEOGRAPHIC_DATA]) No Crew Planned Maint [GEOG…" at bounding box center [881, 383] width 1373 height 646
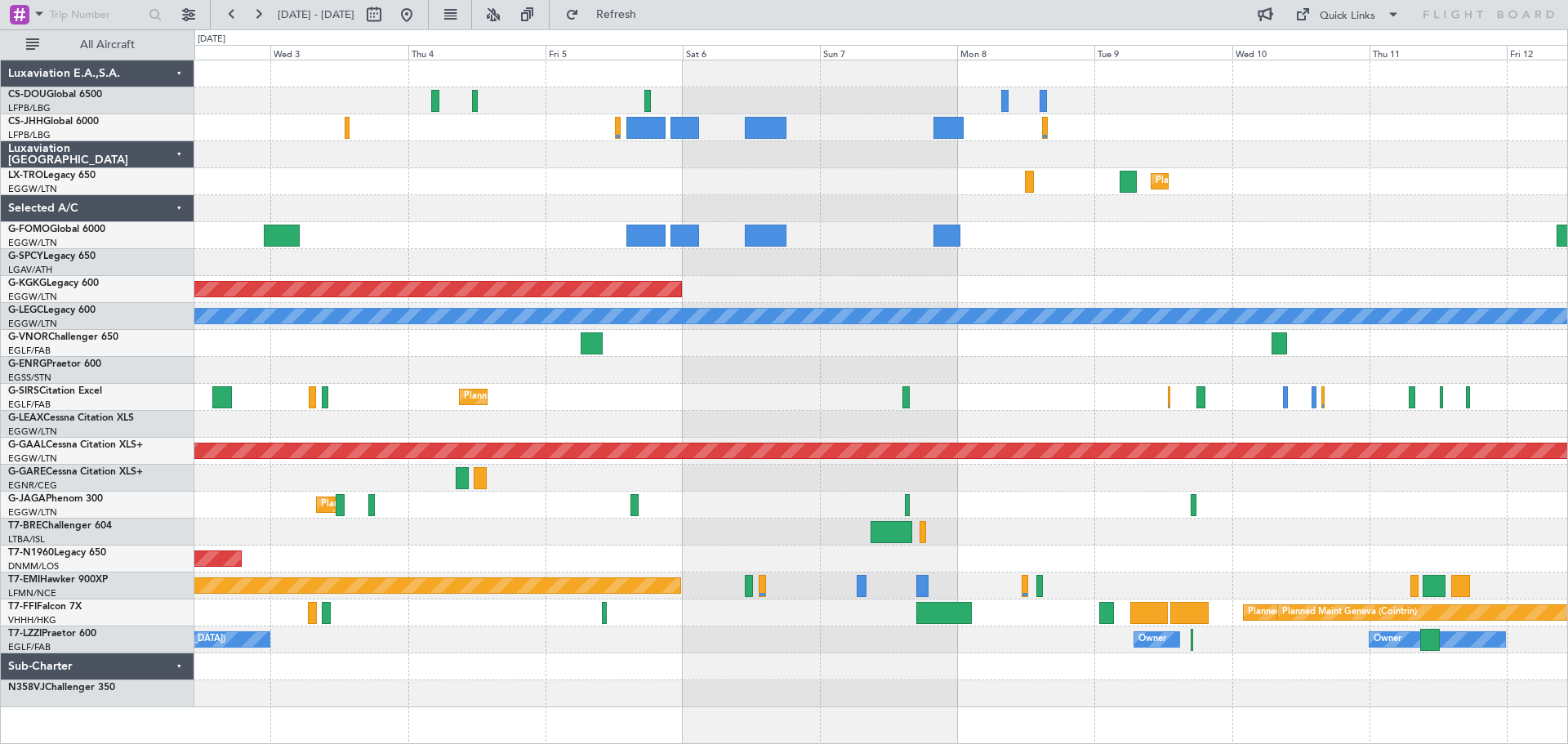
click at [665, 550] on div "Planned Maint [GEOGRAPHIC_DATA] ([GEOGRAPHIC_DATA])" at bounding box center [881, 559] width 1373 height 27
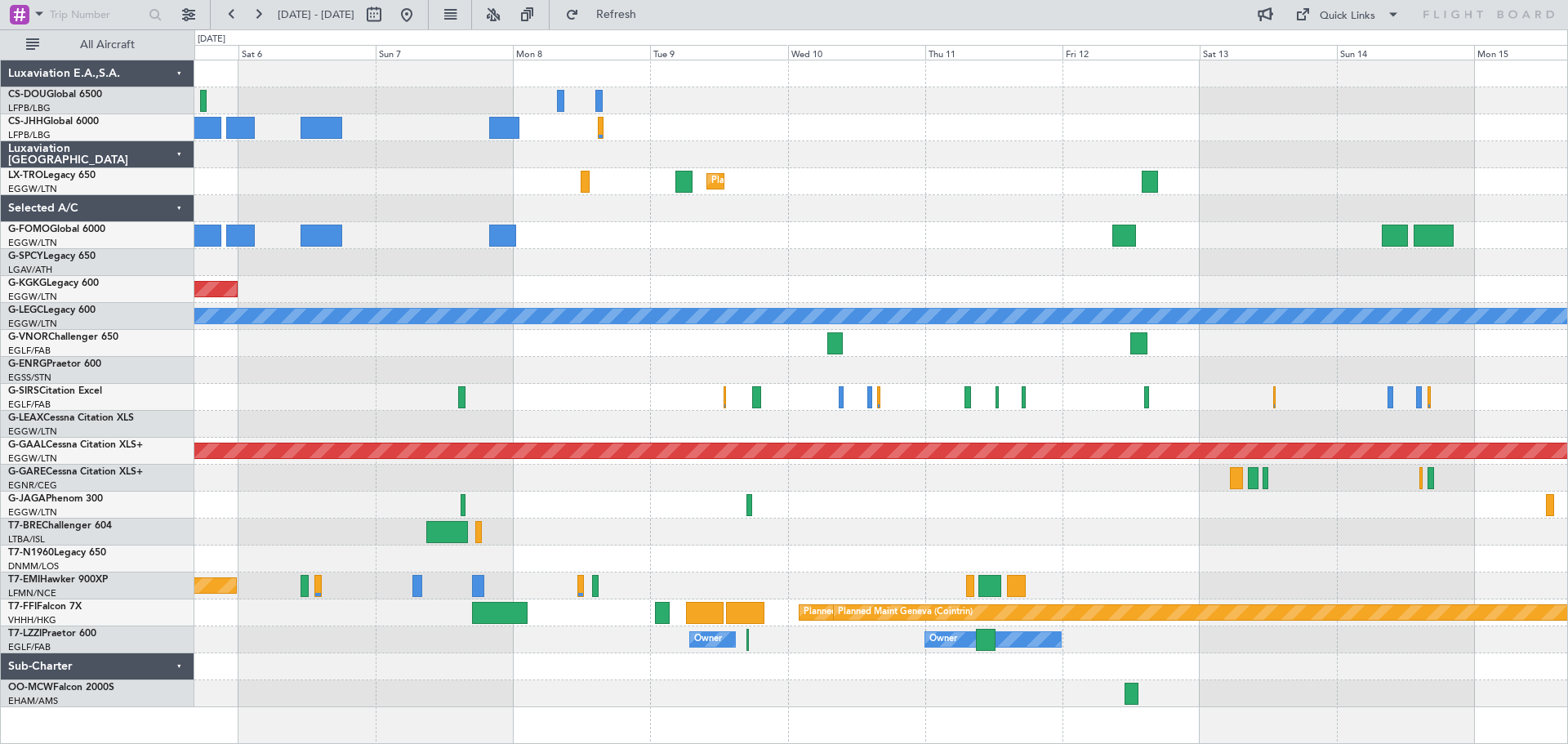
click at [793, 506] on div "Planned Maint Dusseldorf AOG Maint [GEOGRAPHIC_DATA] ([GEOGRAPHIC_DATA]) A/C Un…" at bounding box center [881, 383] width 1373 height 646
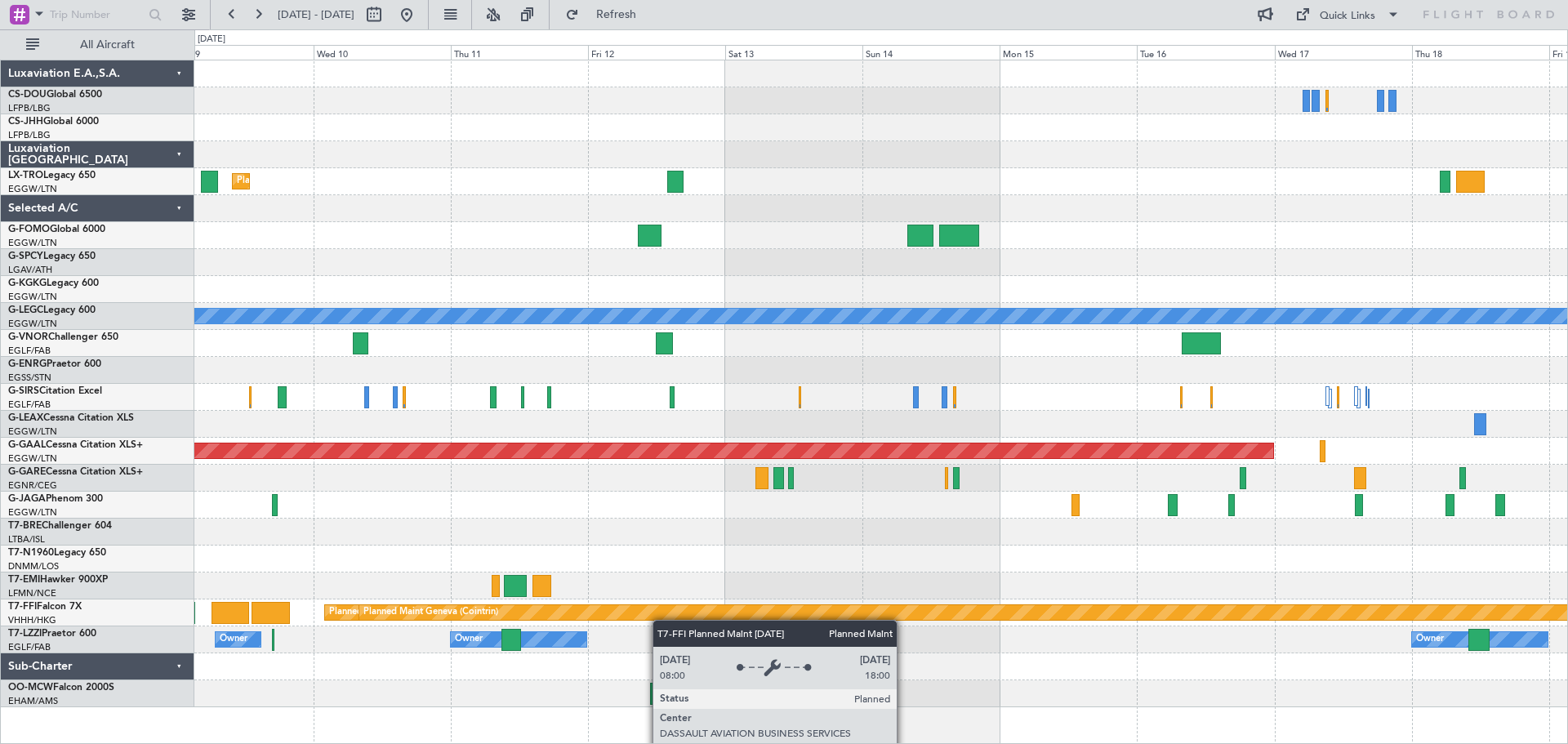
click at [624, 619] on div "Planned Maint Dusseldorf A/C Unavailable [GEOGRAPHIC_DATA] ([GEOGRAPHIC_DATA]) …" at bounding box center [881, 383] width 1373 height 646
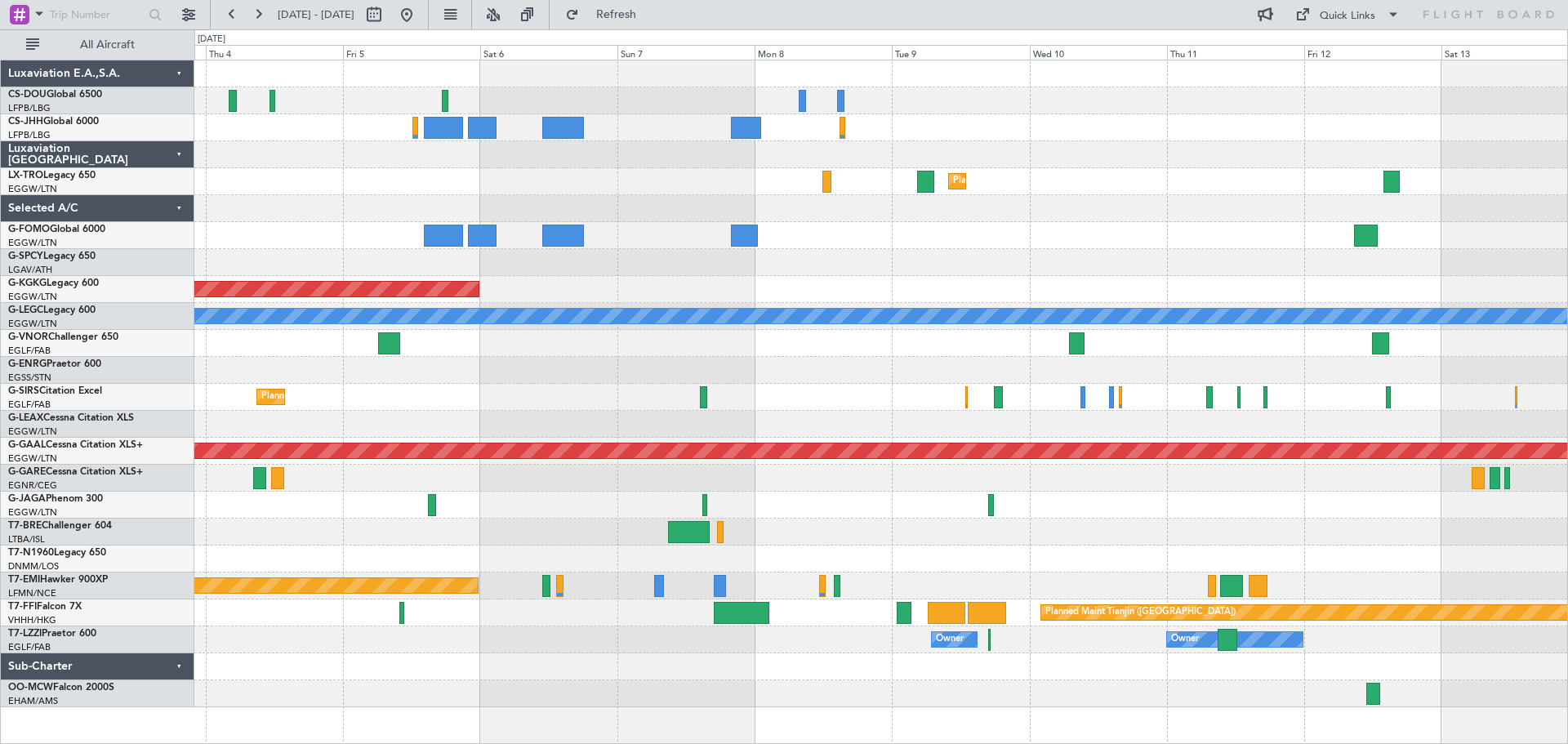
click at [1088, 525] on div "Planned Maint [GEOGRAPHIC_DATA] ([GEOGRAPHIC_DATA]) Planned [GEOGRAPHIC_DATA] A…" at bounding box center [881, 383] width 1373 height 646
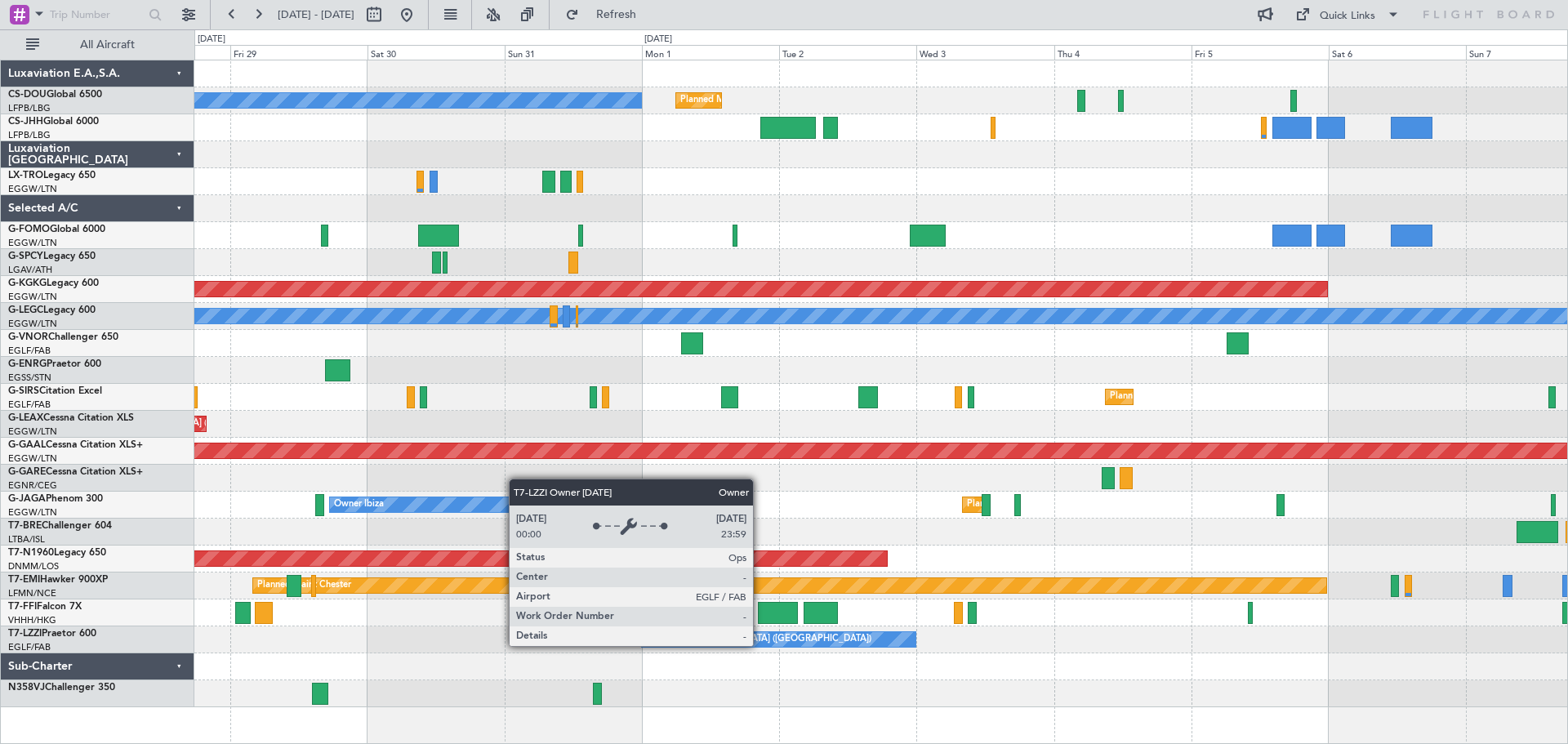
click at [760, 645] on div "Owner [GEOGRAPHIC_DATA] ([GEOGRAPHIC_DATA])" at bounding box center [759, 639] width 225 height 24
click at [760, 644] on div "Owner [GEOGRAPHIC_DATA] ([GEOGRAPHIC_DATA])" at bounding box center [759, 639] width 225 height 24
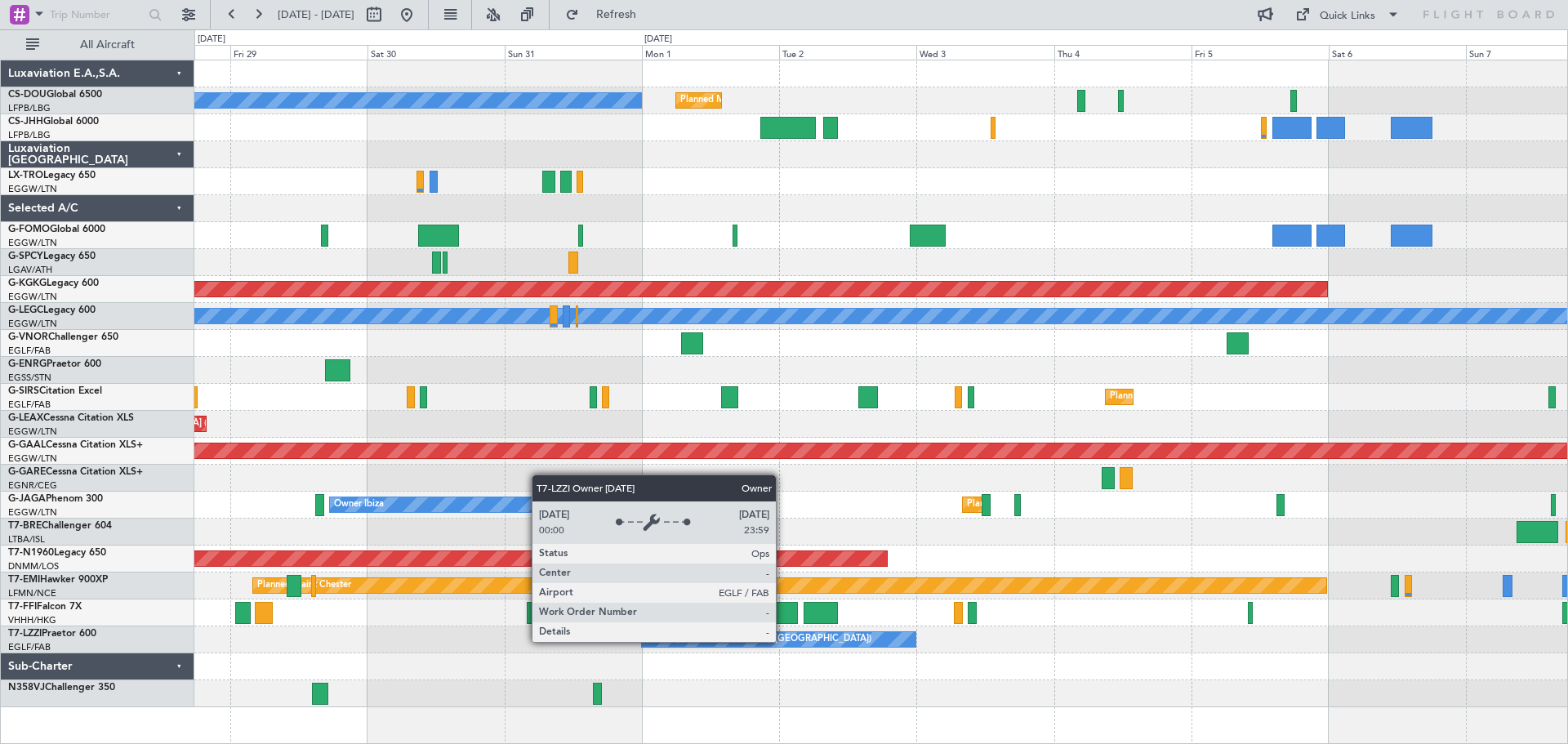
click at [783, 641] on div "Owner [GEOGRAPHIC_DATA] ([GEOGRAPHIC_DATA])" at bounding box center [778, 640] width 273 height 15
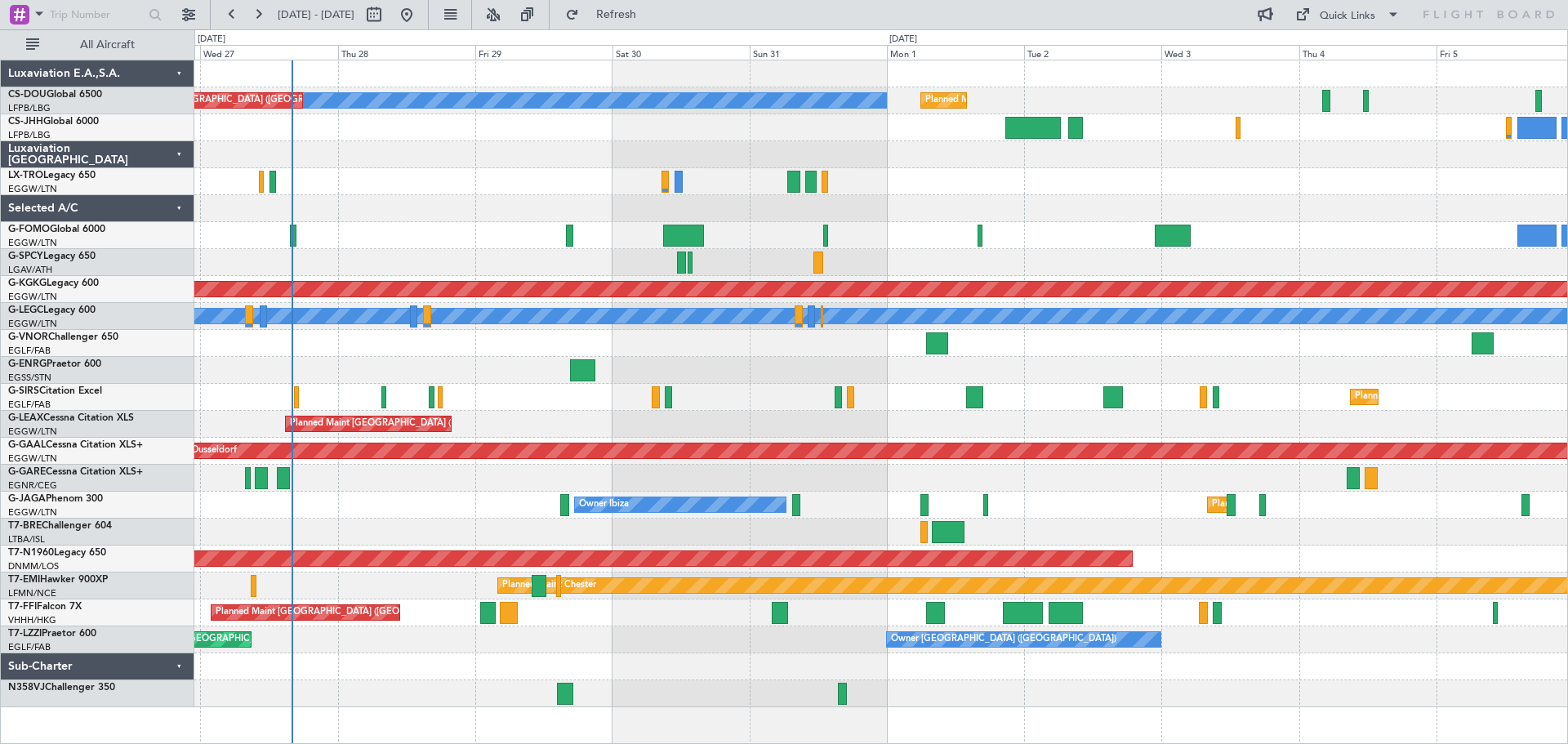
click at [798, 614] on div "Planned Maint [GEOGRAPHIC_DATA] ([GEOGRAPHIC_DATA]) No Crew Planned Maint [GEOG…" at bounding box center [881, 383] width 1373 height 646
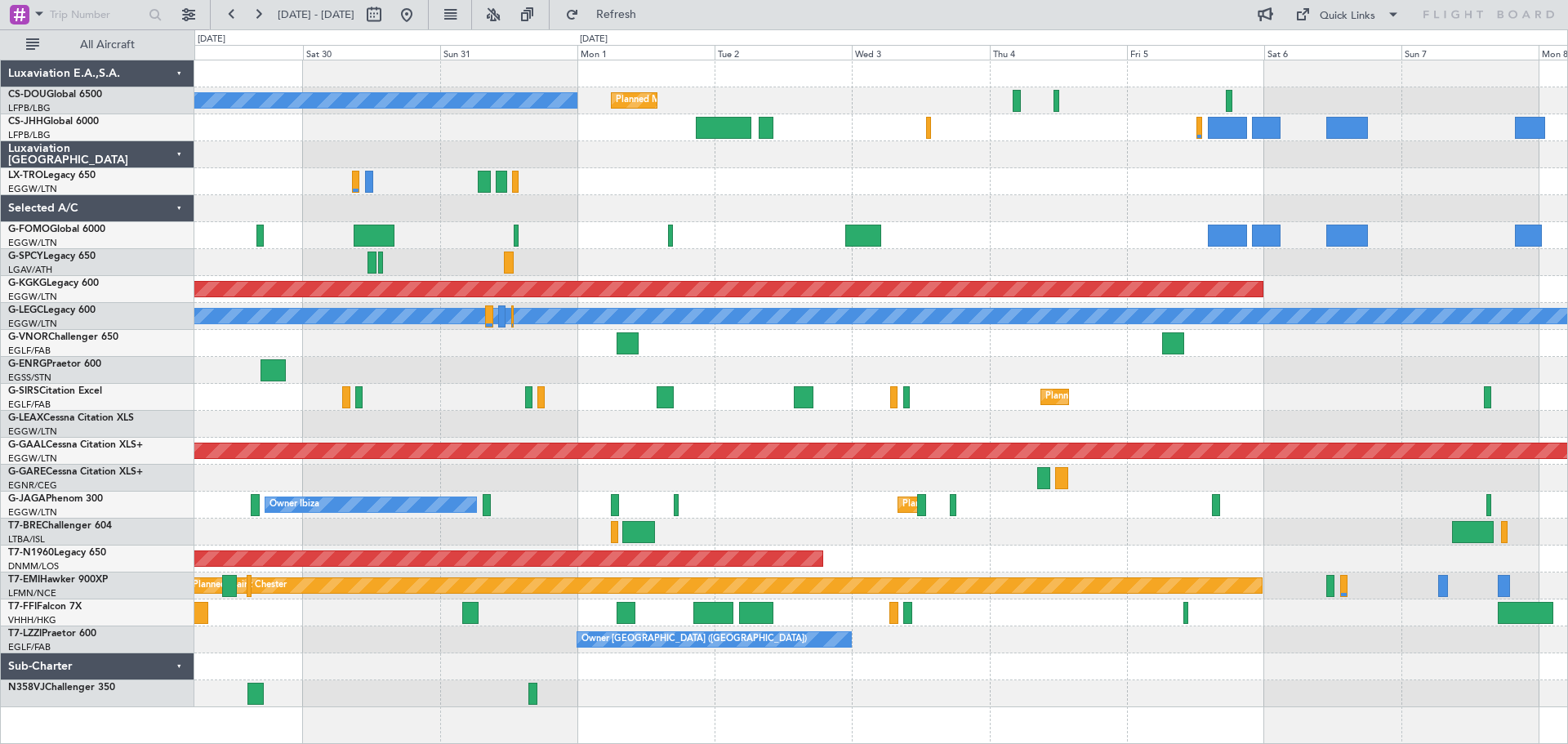
click at [988, 626] on div "Planned Maint [GEOGRAPHIC_DATA] ([GEOGRAPHIC_DATA]) No Crew Planned Maint [GEOG…" at bounding box center [881, 383] width 1373 height 646
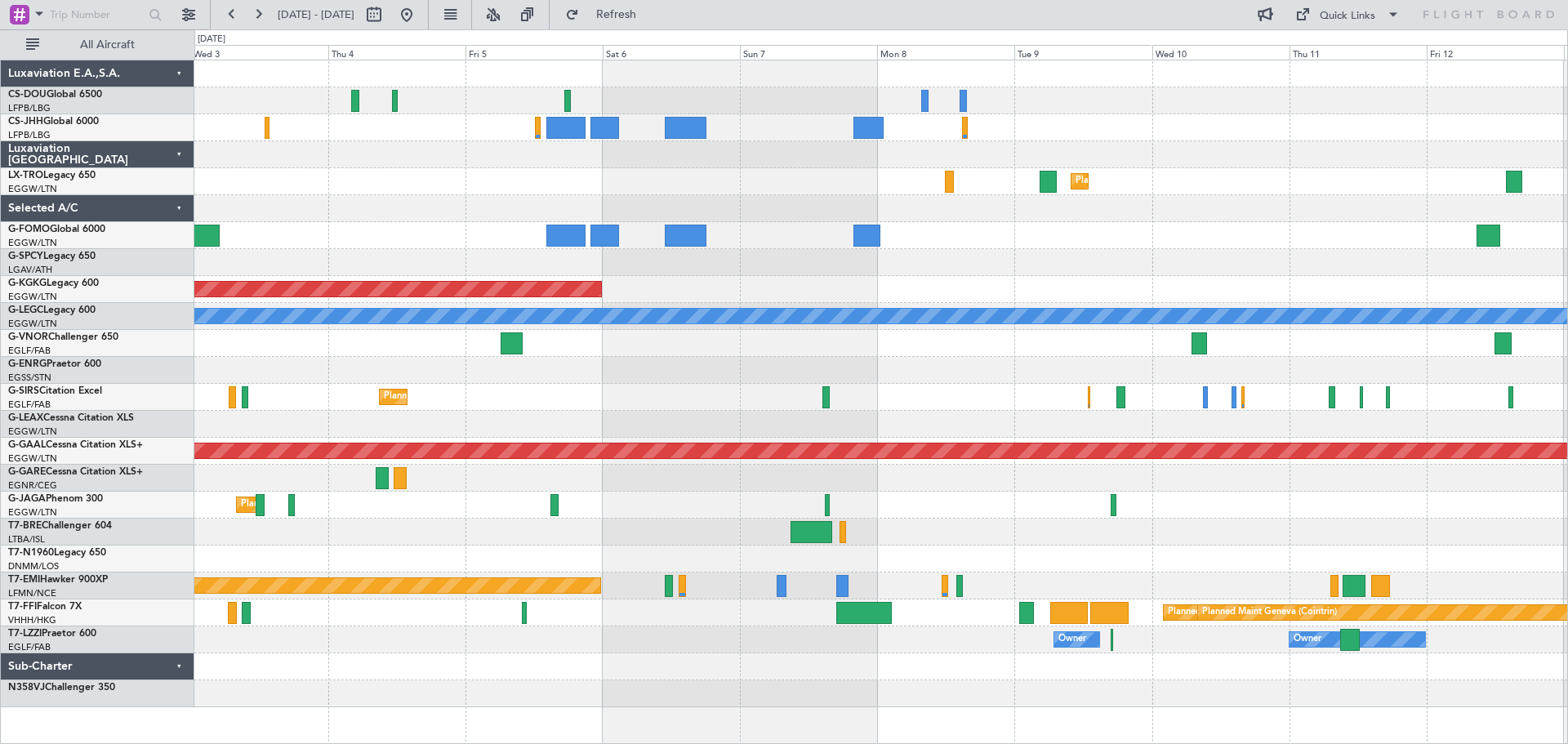
click at [569, 593] on div "Planned Maint [GEOGRAPHIC_DATA] ([GEOGRAPHIC_DATA]) No Crew Planned [GEOGRAPHIC…" at bounding box center [881, 383] width 1373 height 646
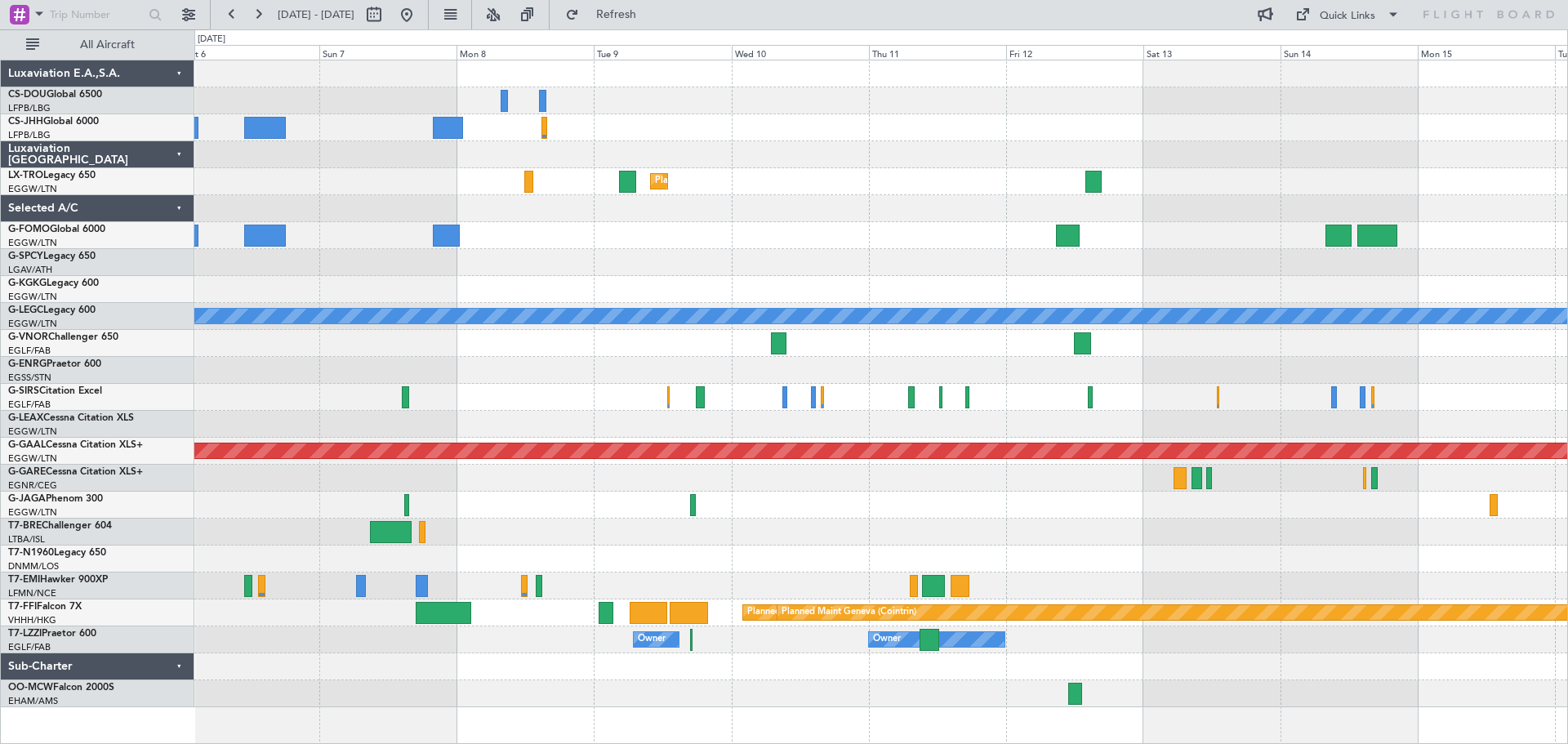
click at [666, 541] on div "Planned Maint Dusseldorf AOG Maint [GEOGRAPHIC_DATA] ([GEOGRAPHIC_DATA]) A/C Un…" at bounding box center [881, 383] width 1373 height 646
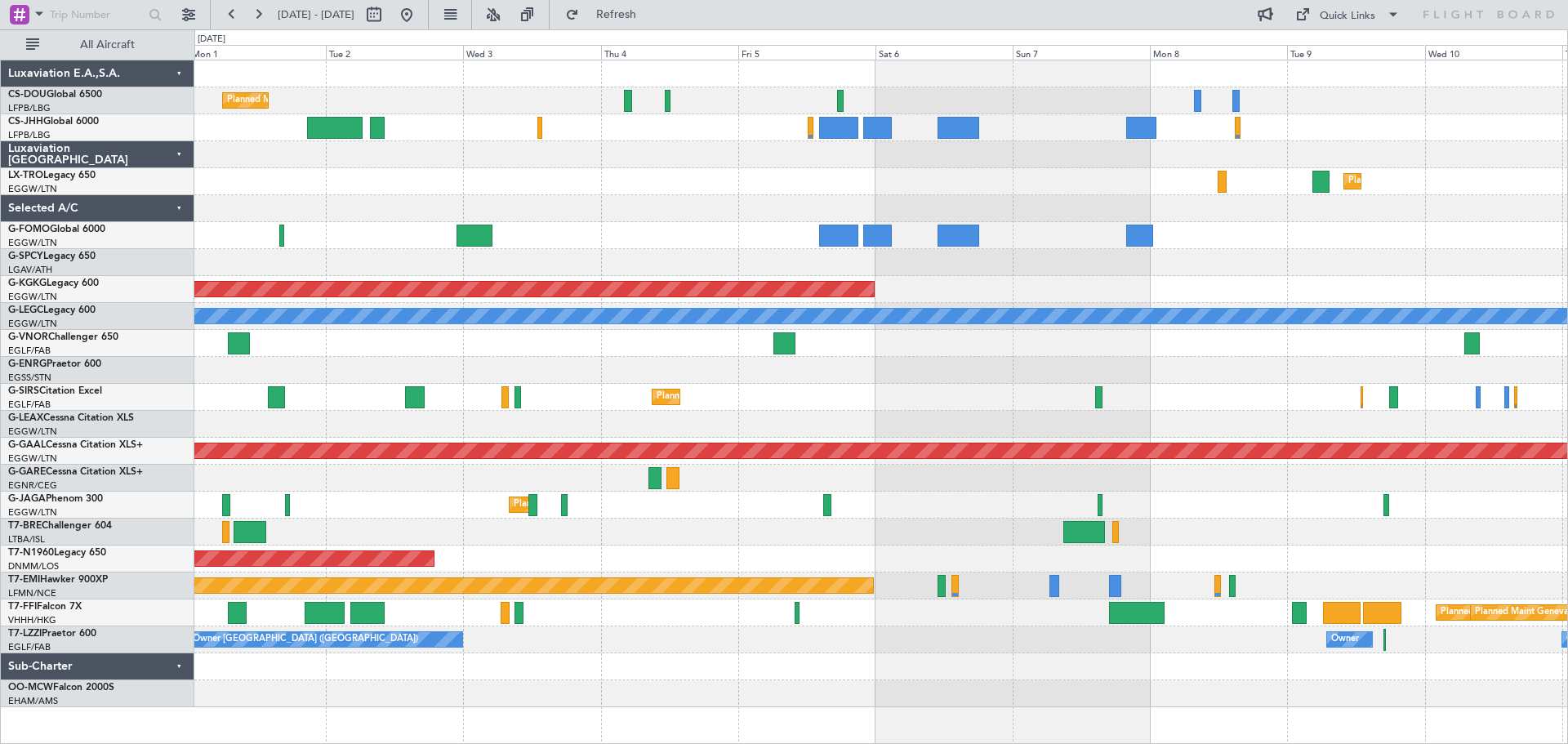
click at [1197, 551] on div "Planned Maint [GEOGRAPHIC_DATA] ([GEOGRAPHIC_DATA])" at bounding box center [881, 559] width 1373 height 27
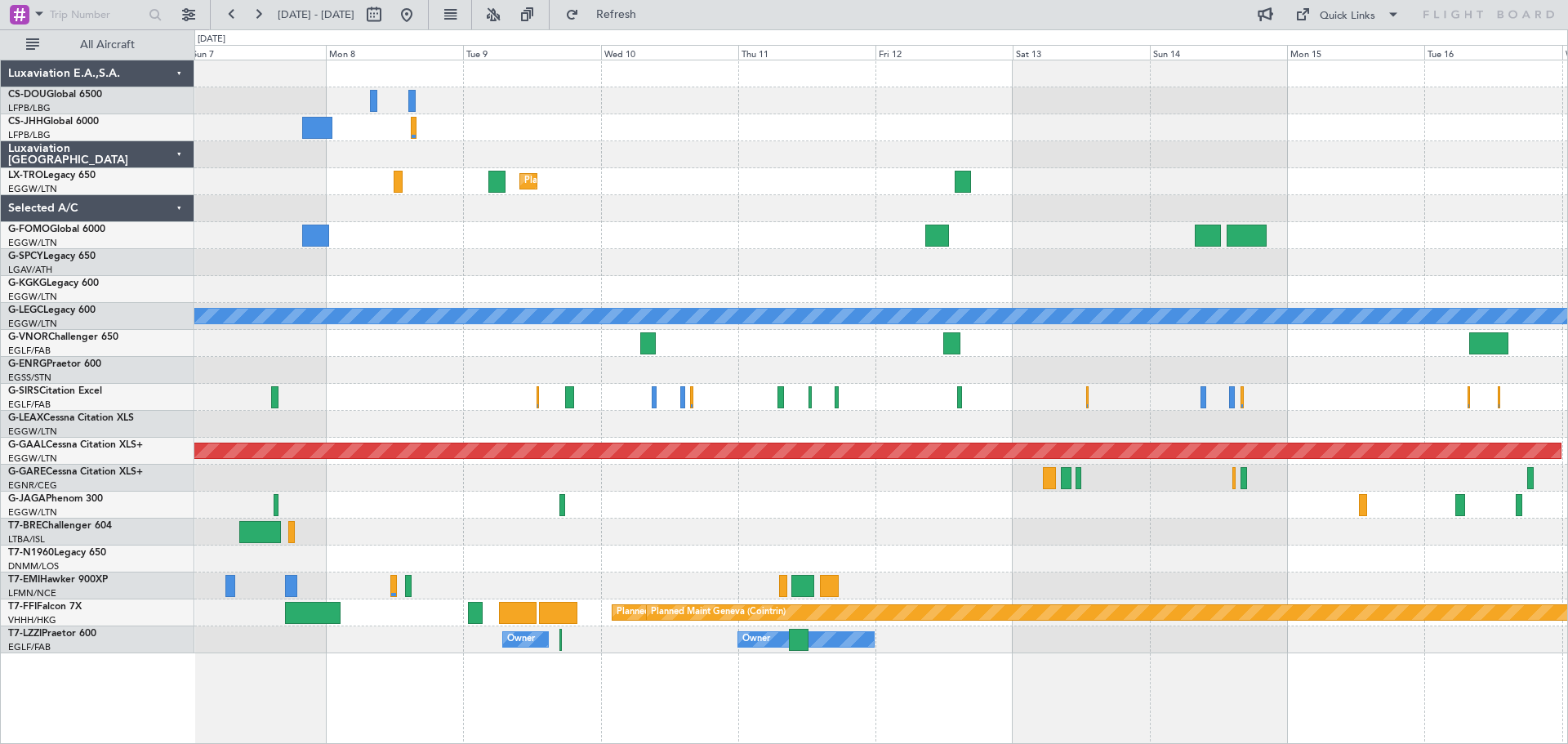
click at [673, 516] on div "Planned Maint Dusseldorf AOG Maint [GEOGRAPHIC_DATA] ([GEOGRAPHIC_DATA]) A/C Un…" at bounding box center [881, 356] width 1373 height 592
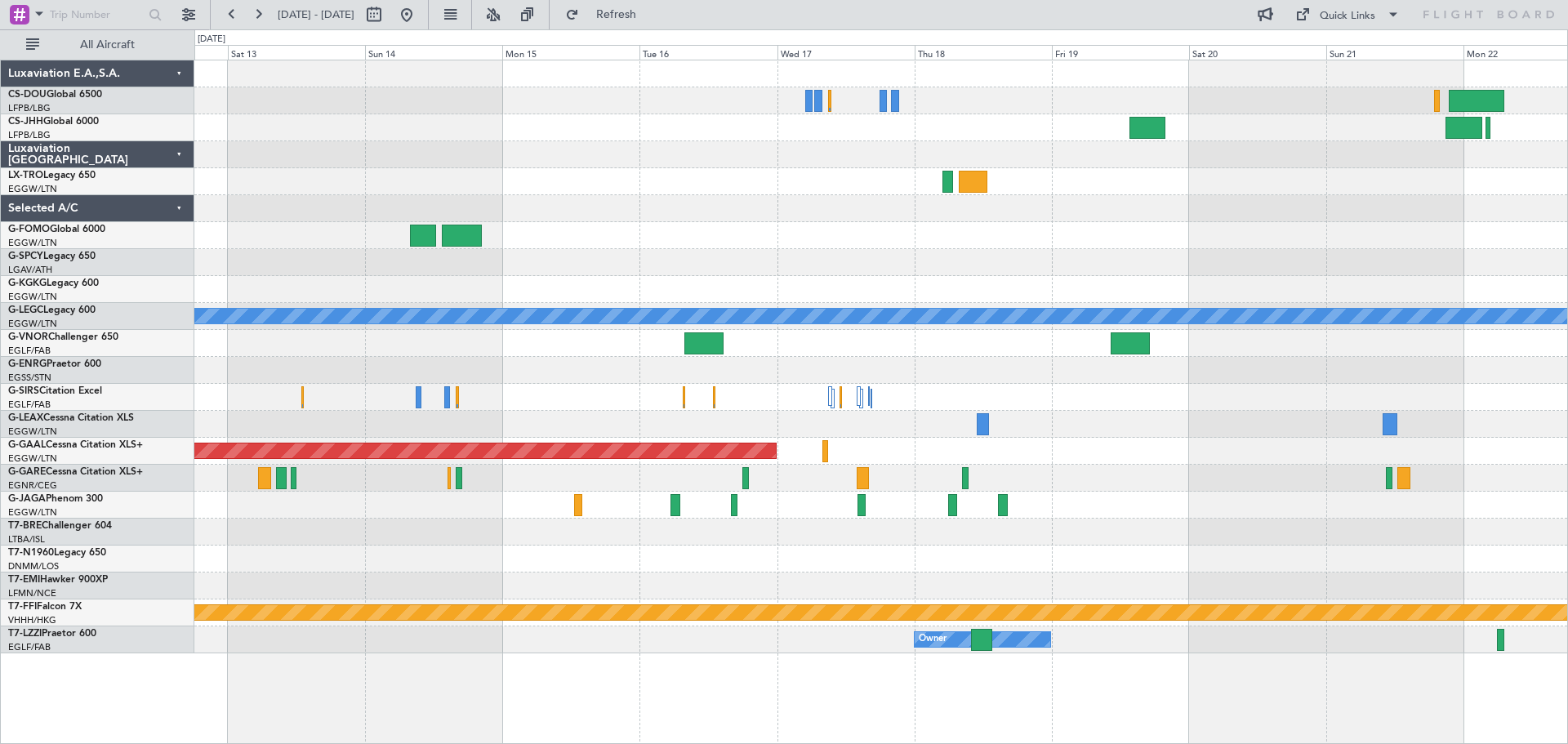
click at [354, 512] on div "A/C Unavailable [GEOGRAPHIC_DATA] ([GEOGRAPHIC_DATA]) Planned [GEOGRAPHIC_DATA]…" at bounding box center [881, 356] width 1373 height 592
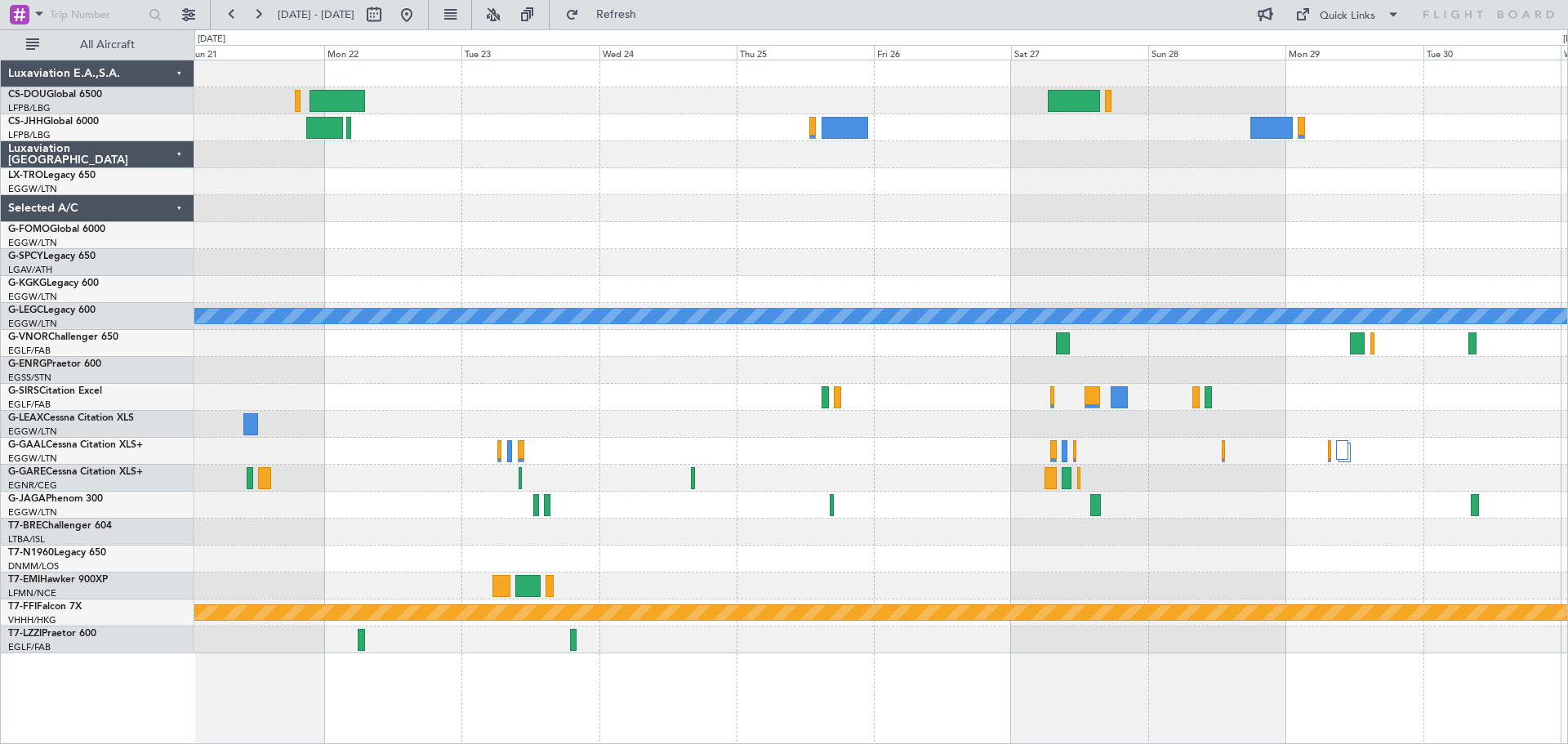
click at [472, 525] on div at bounding box center [881, 532] width 1373 height 27
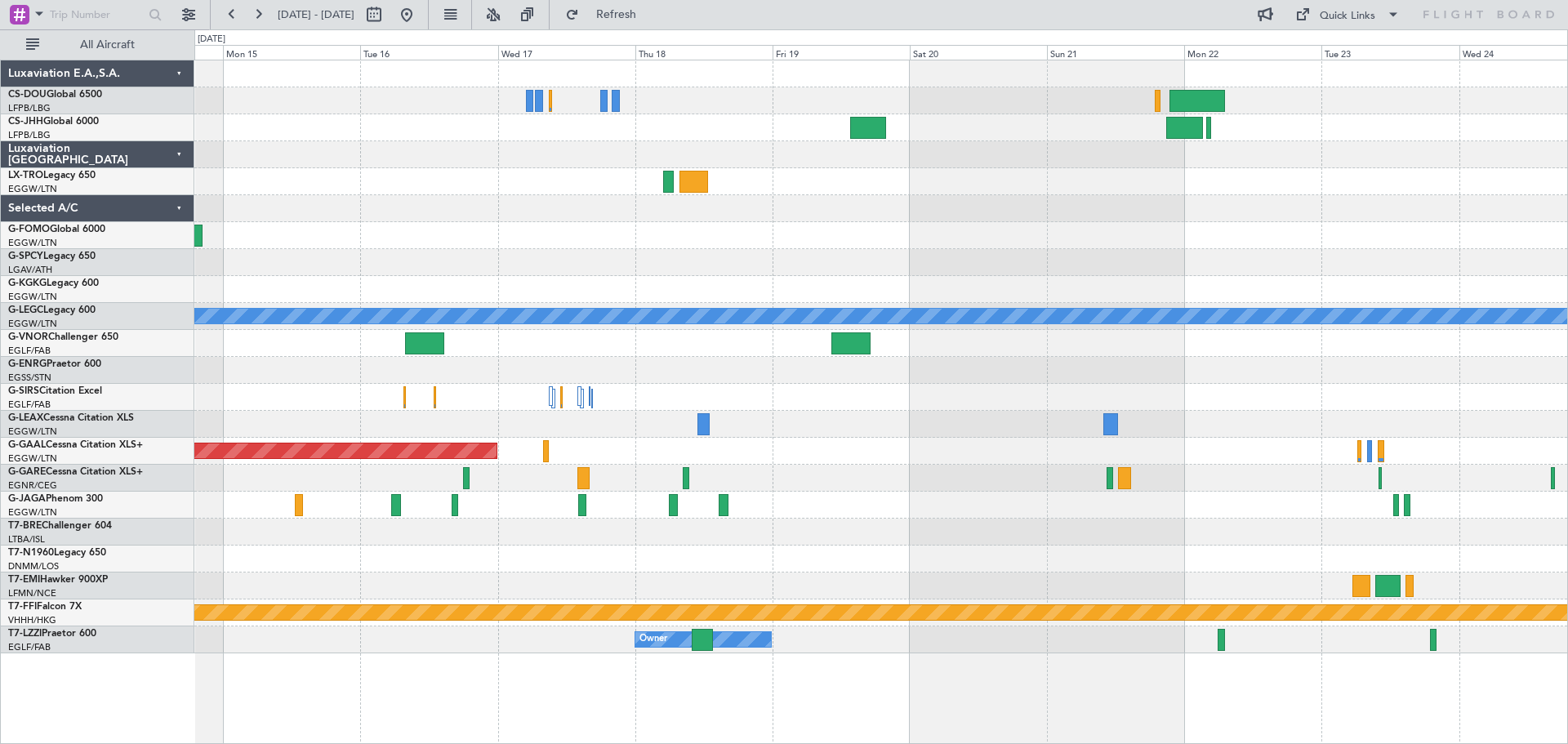
click at [1168, 522] on div "A/C Unavailable [GEOGRAPHIC_DATA] ([GEOGRAPHIC_DATA]) Planned [GEOGRAPHIC_DATA]…" at bounding box center [881, 356] width 1373 height 592
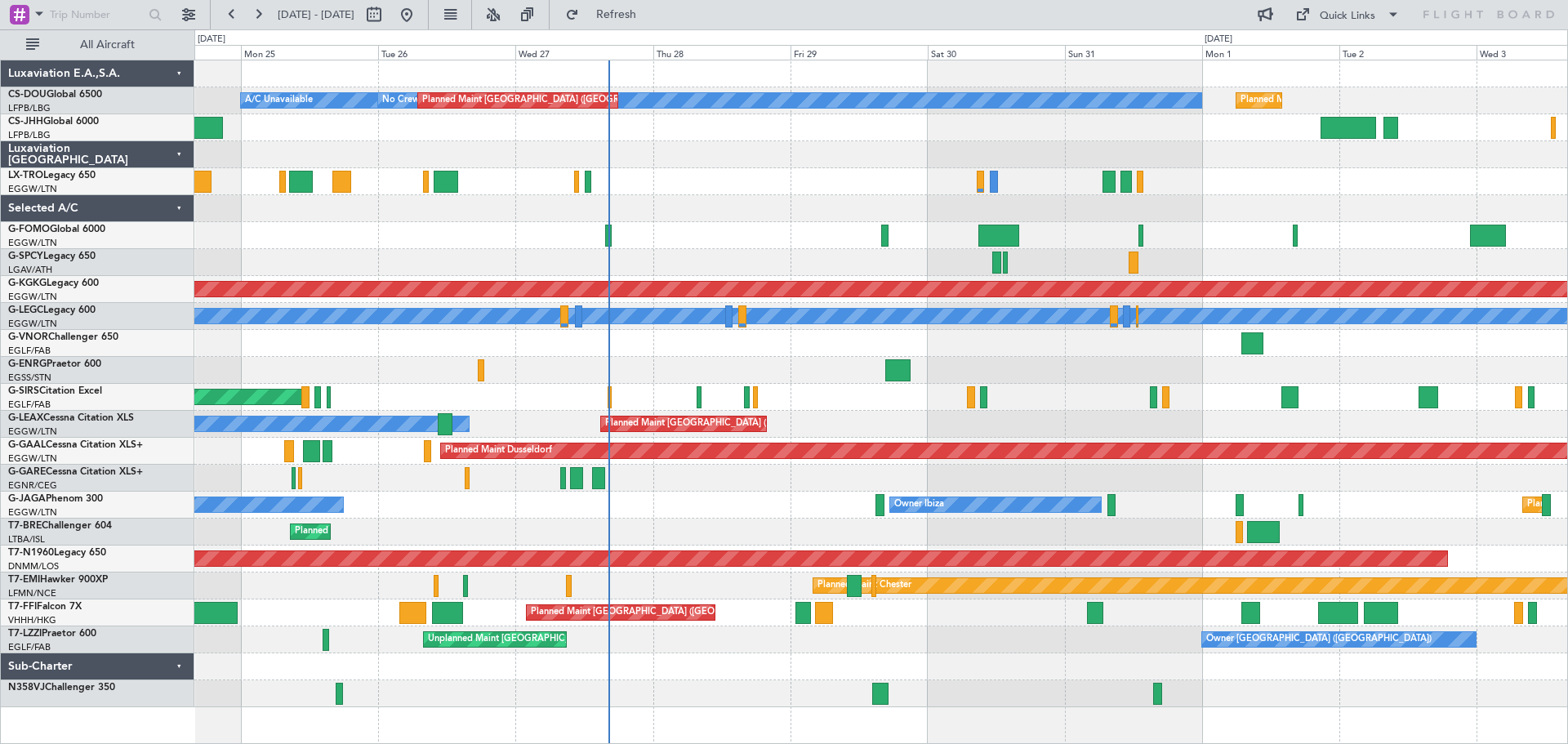
click at [659, 166] on div at bounding box center [881, 154] width 1373 height 27
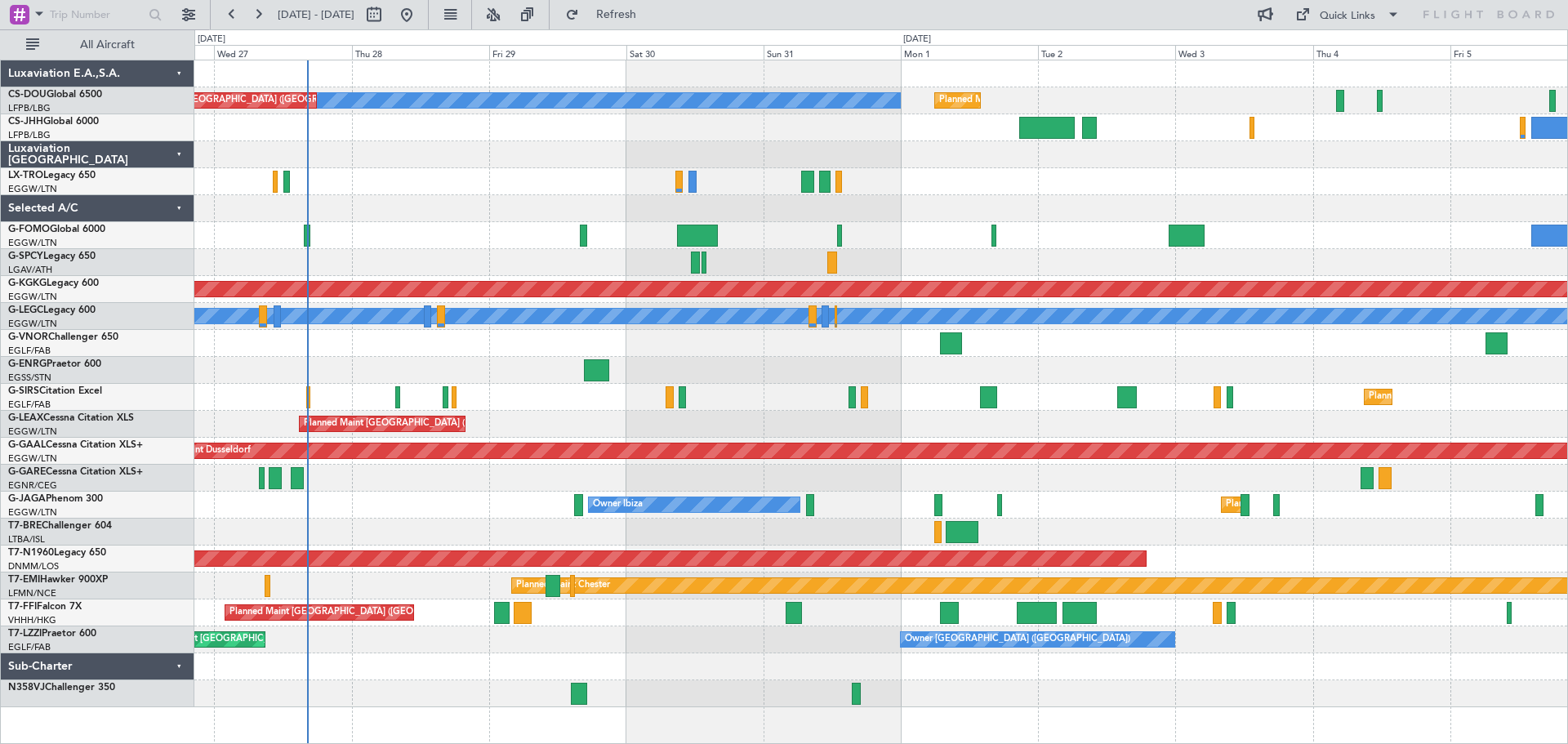
click at [892, 165] on div at bounding box center [881, 154] width 1373 height 27
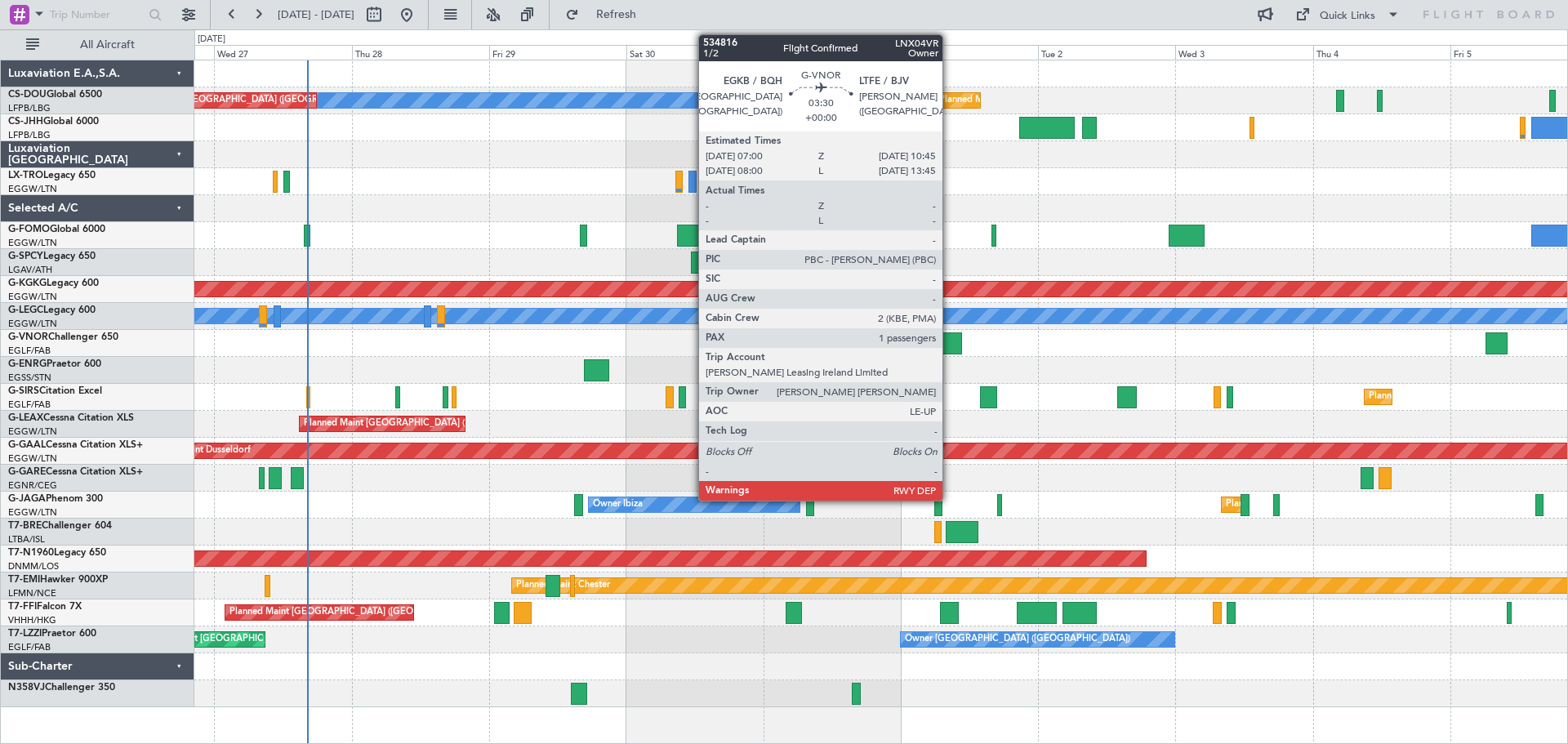
click at [950, 339] on div at bounding box center [951, 343] width 22 height 22
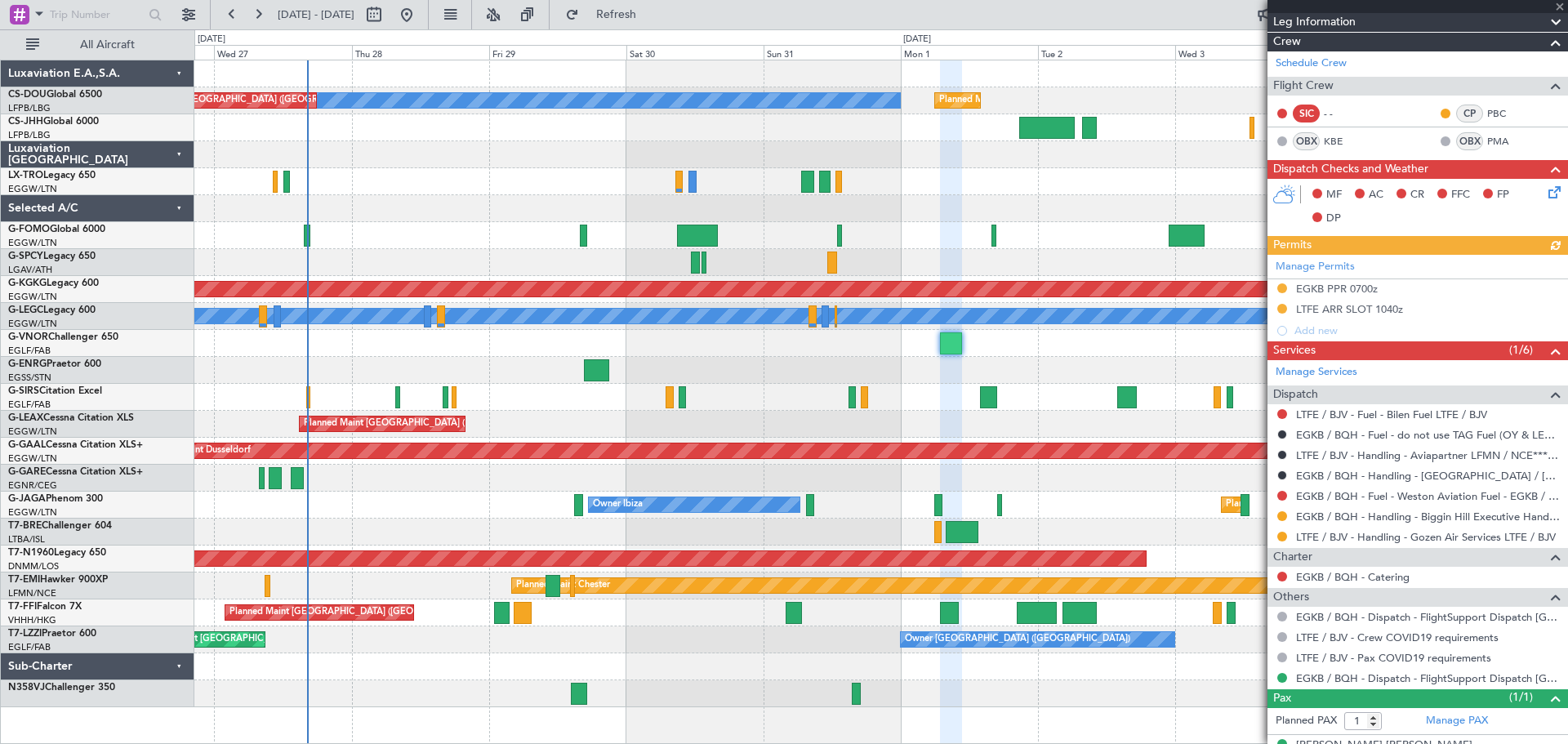
scroll to position [255, 0]
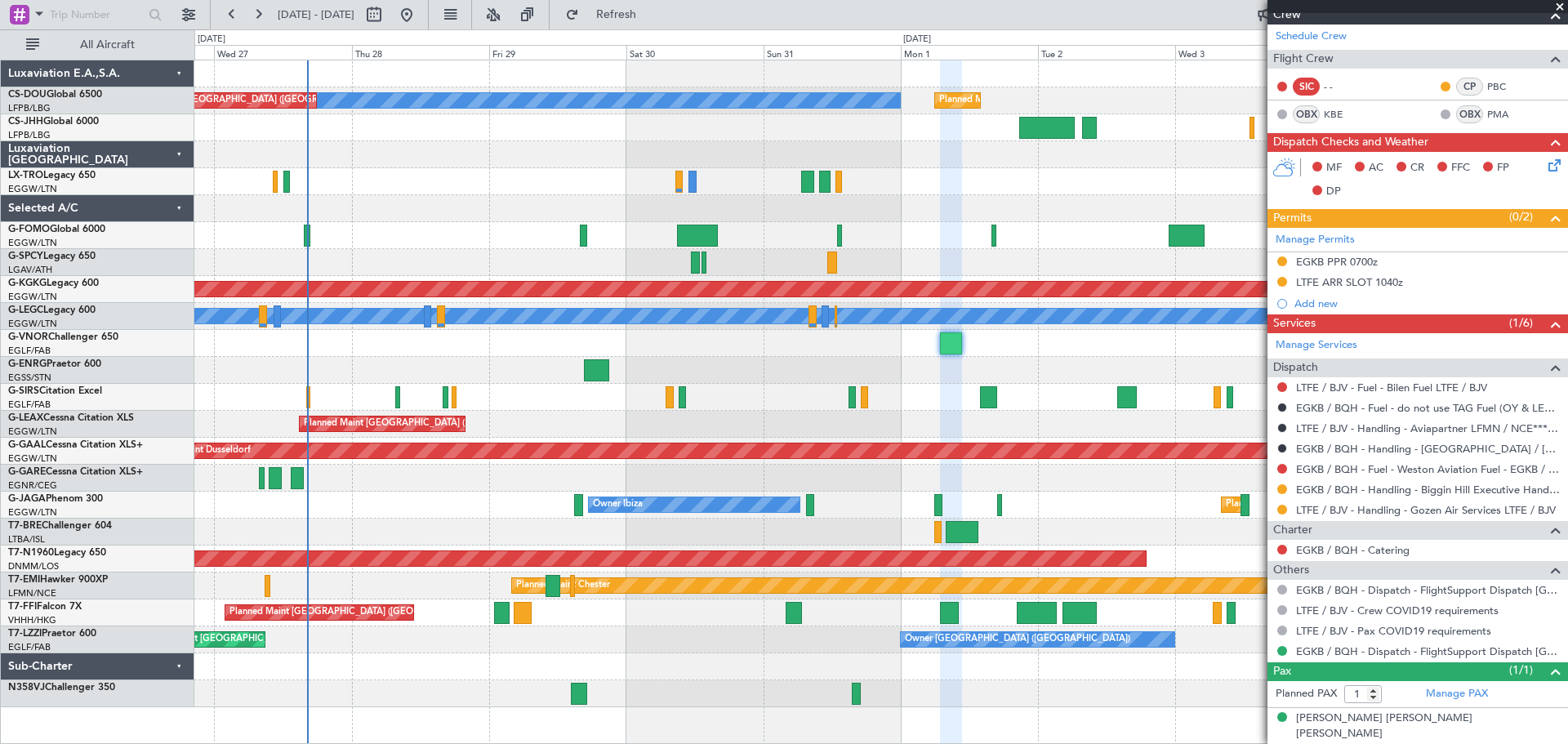
click at [1556, 7] on span at bounding box center [1560, 7] width 17 height 15
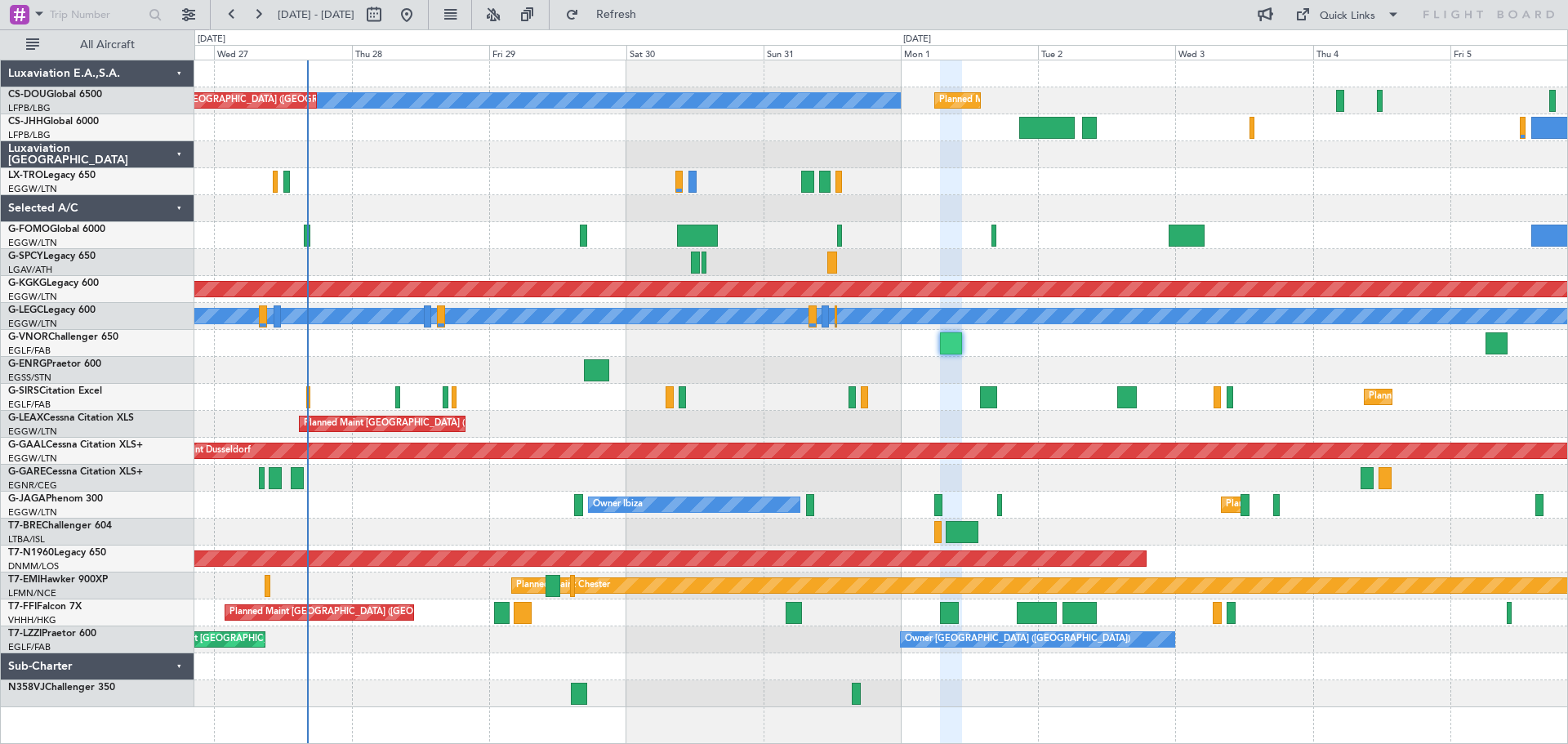
type input "0"
click at [419, 168] on div at bounding box center [881, 181] width 1373 height 27
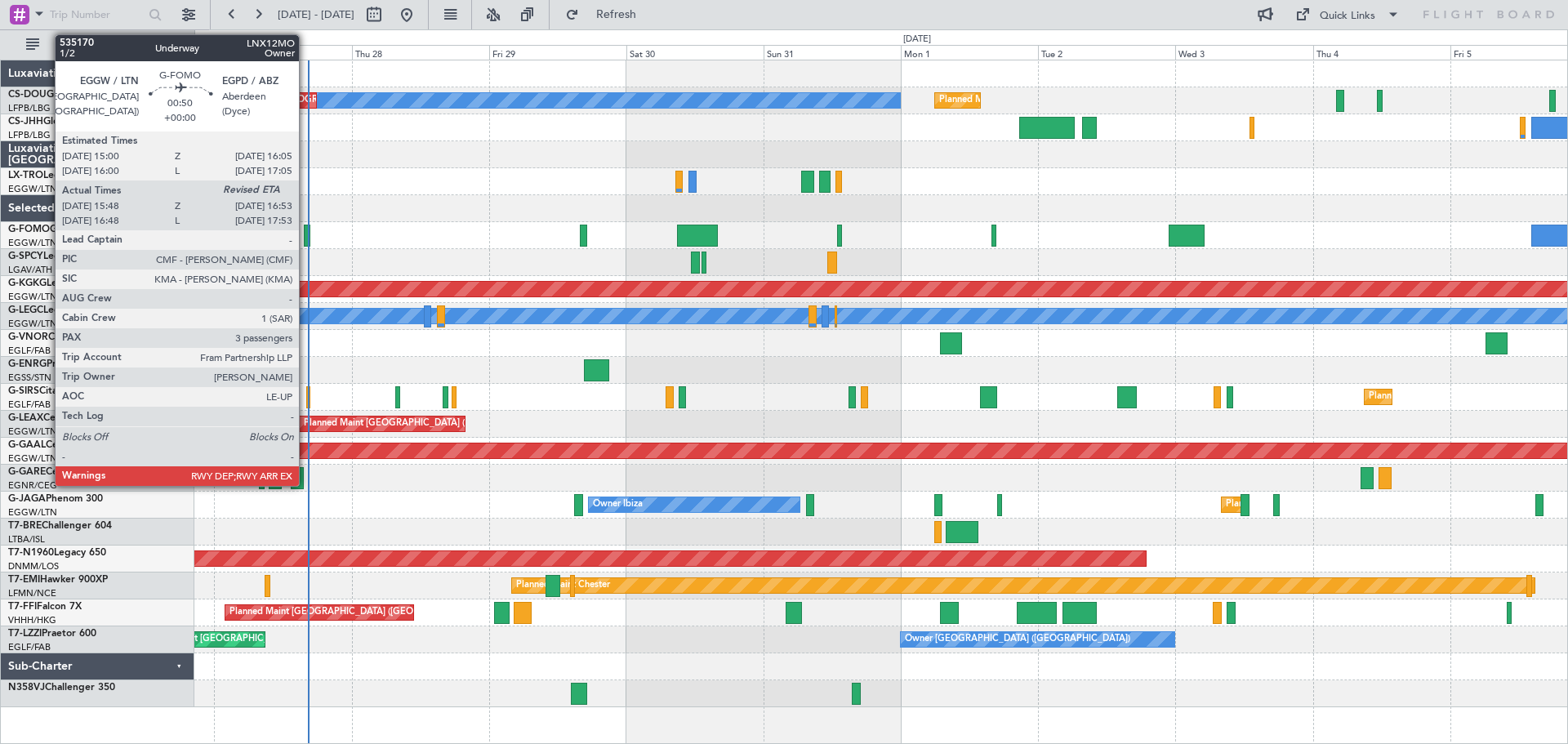
click at [306, 237] on div at bounding box center [307, 235] width 7 height 22
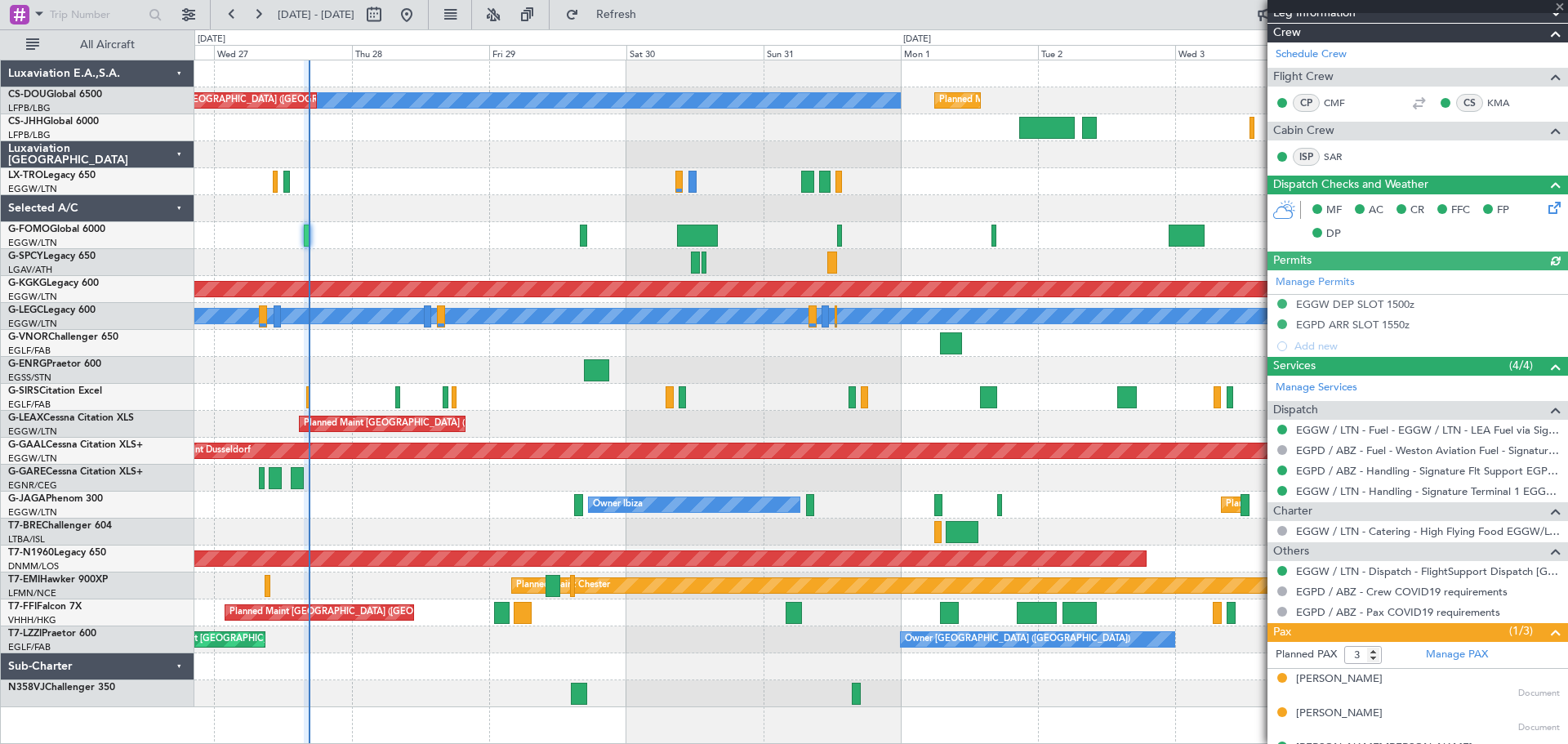
scroll to position [266, 0]
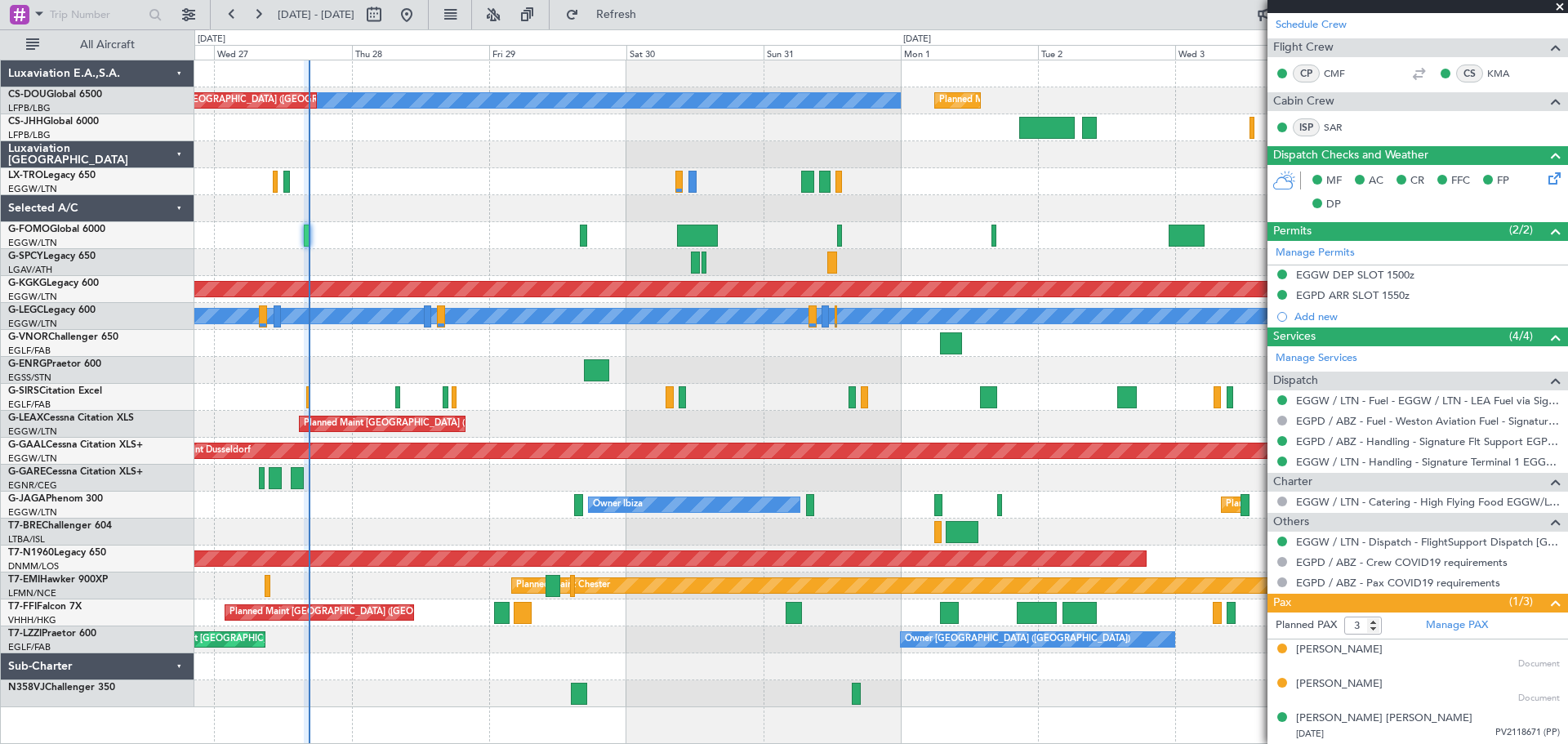
click at [1557, 4] on span at bounding box center [1560, 7] width 17 height 15
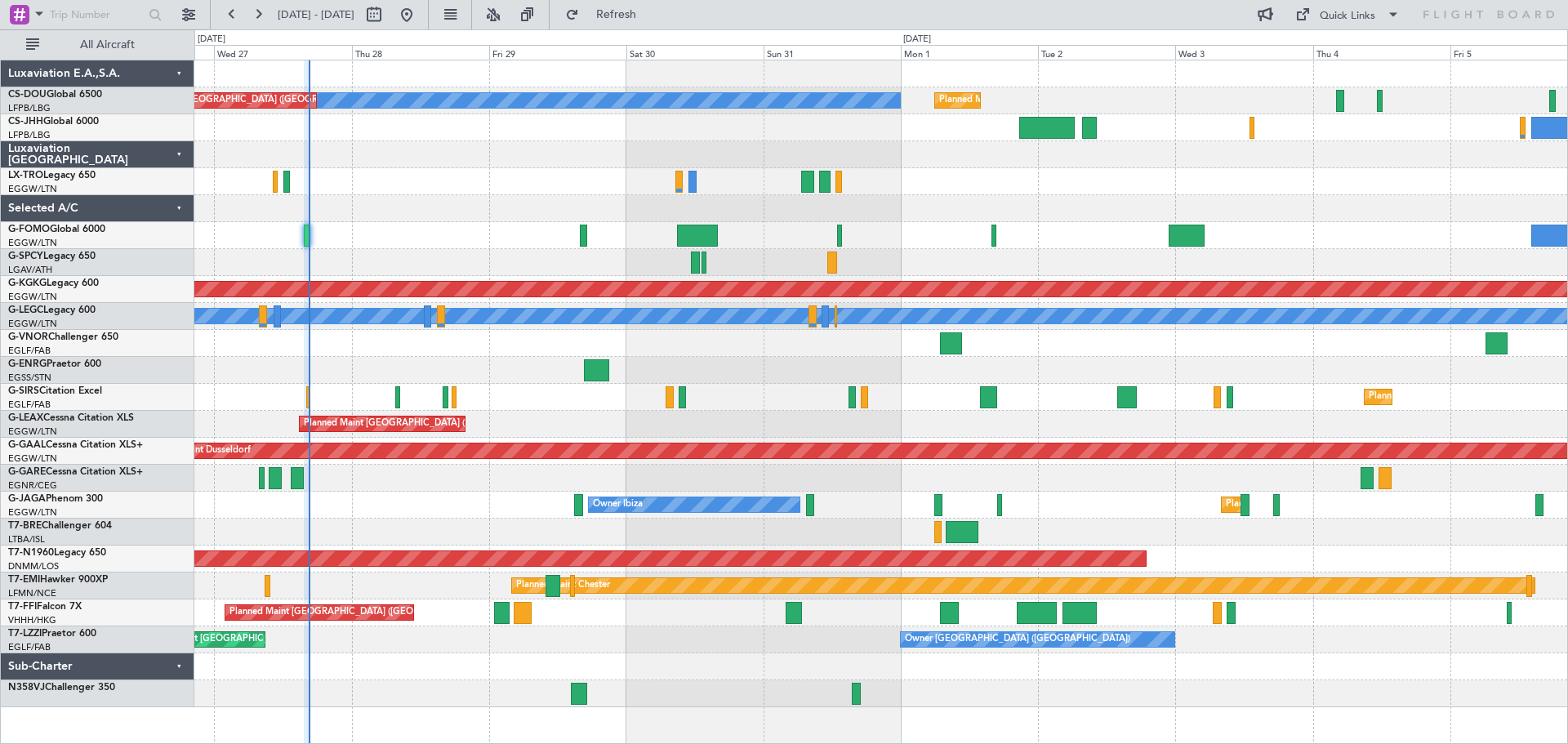
type input "0"
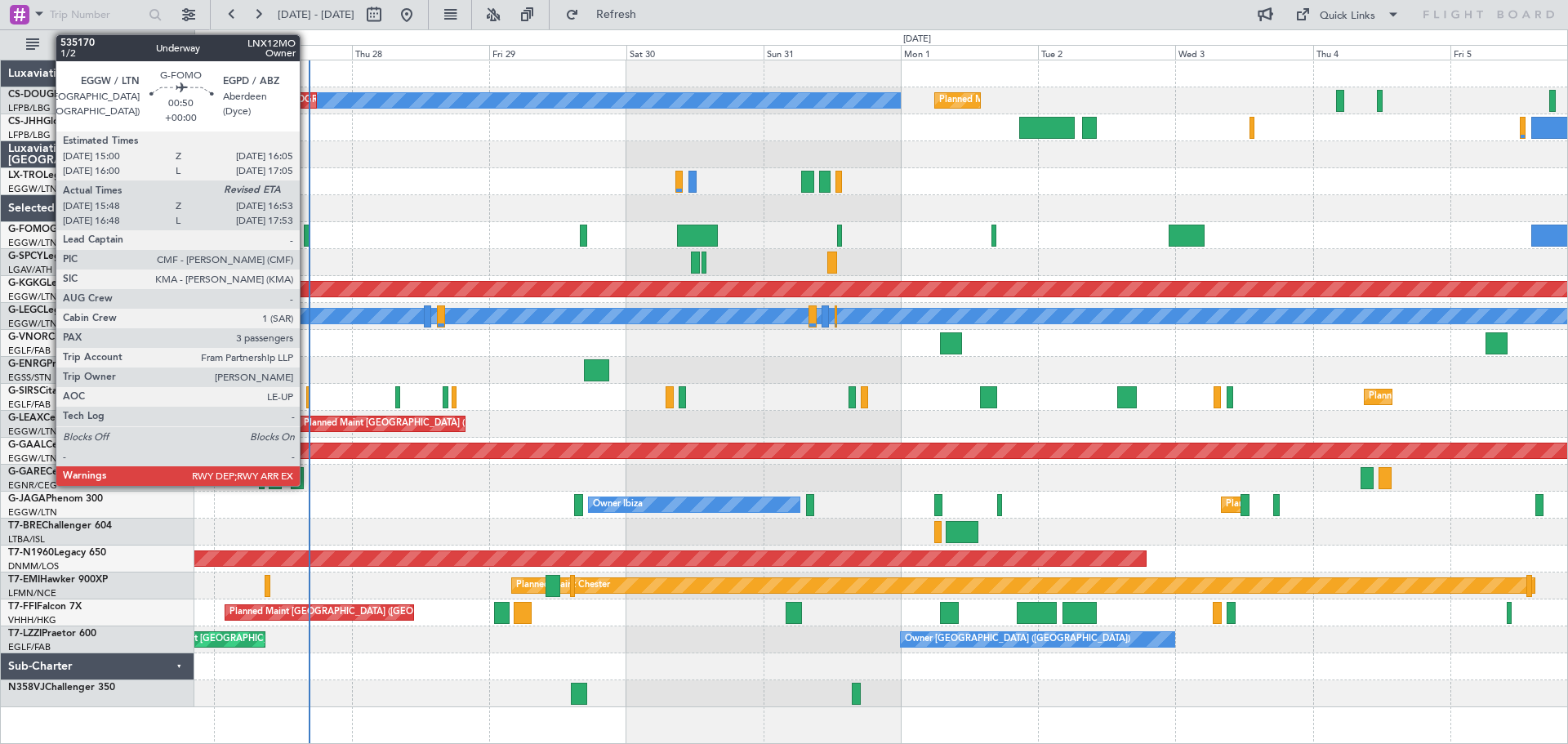
click at [307, 238] on div at bounding box center [307, 235] width 7 height 22
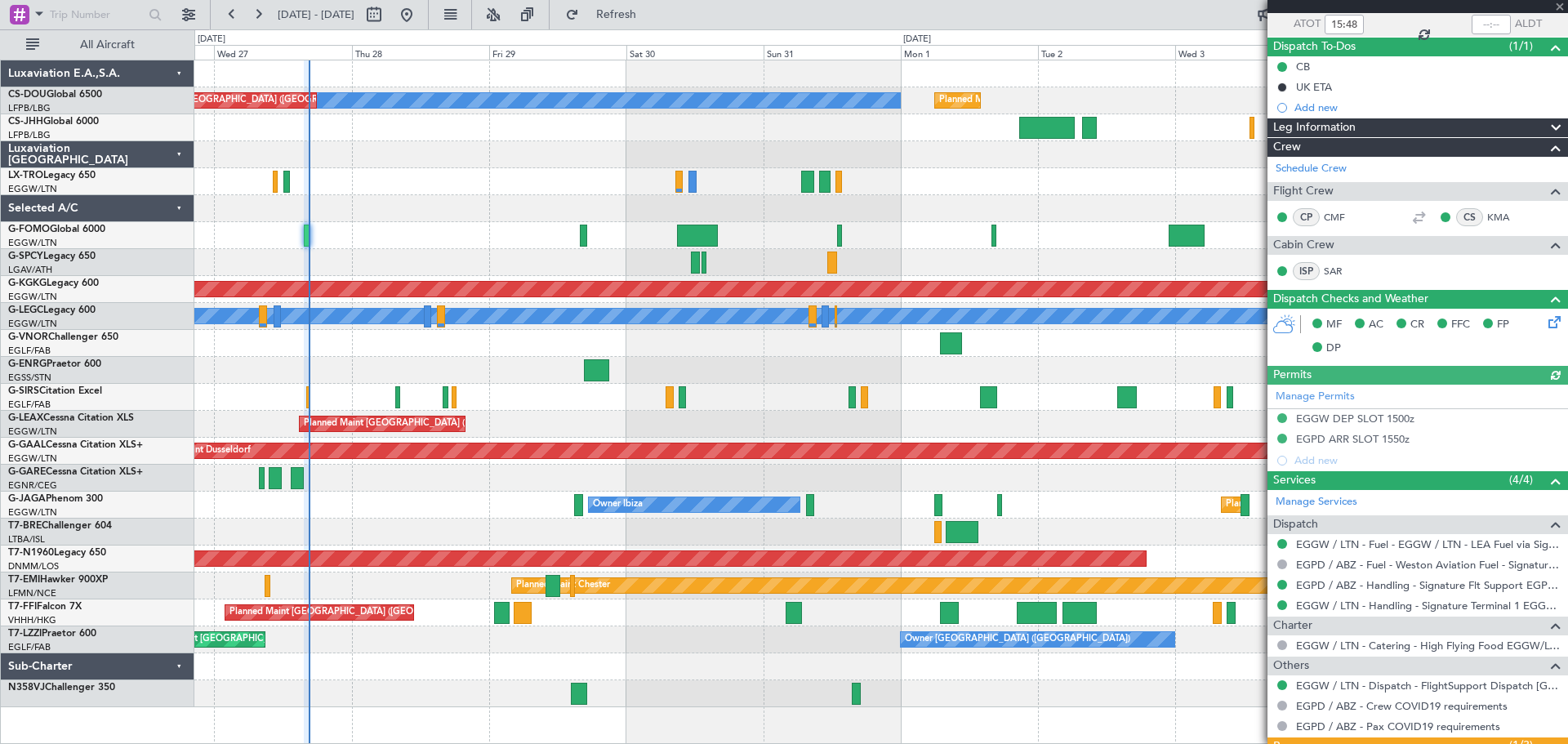
scroll to position [266, 0]
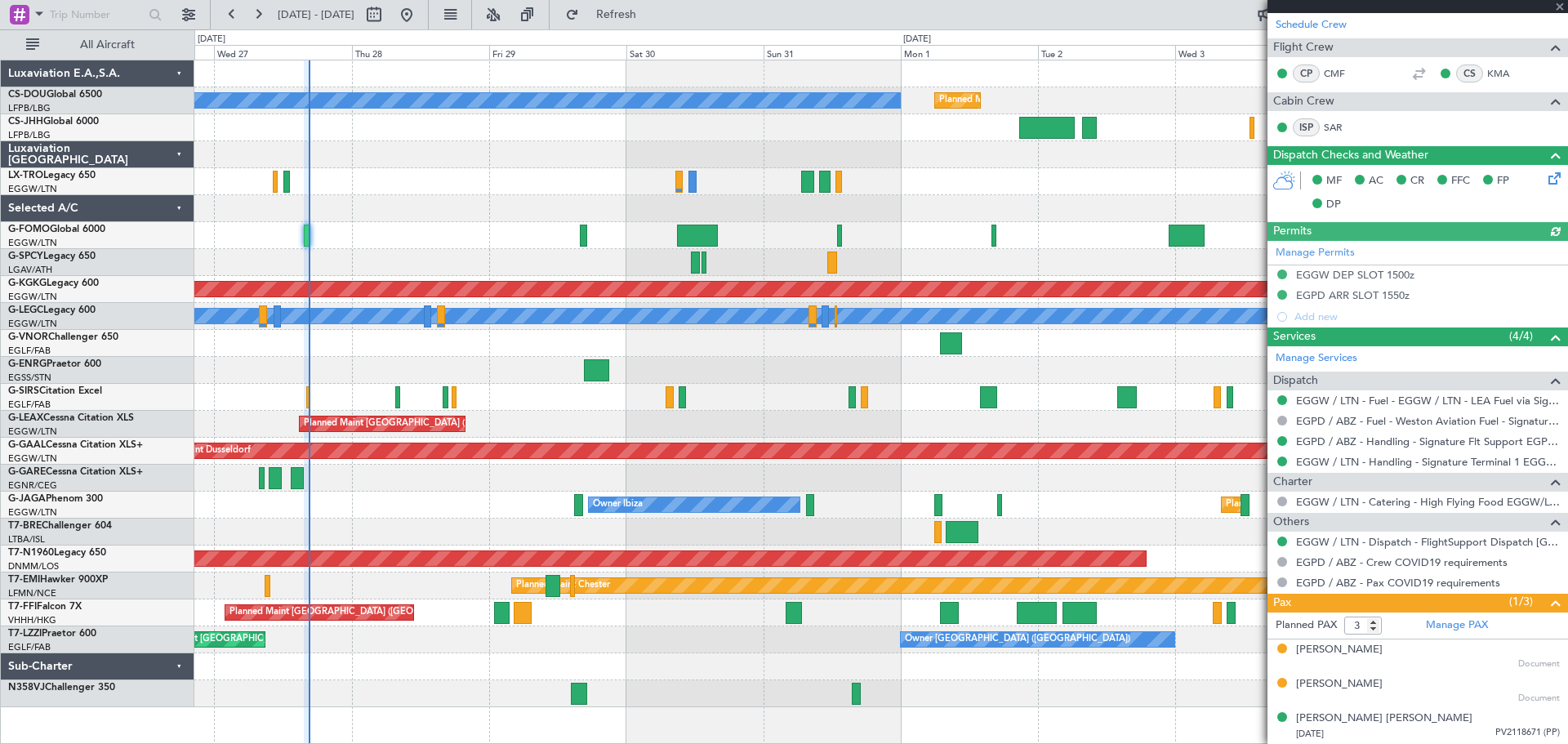
click at [1560, 6] on div at bounding box center [1417, 7] width 300 height 13
click at [1557, 7] on span at bounding box center [1560, 7] width 17 height 15
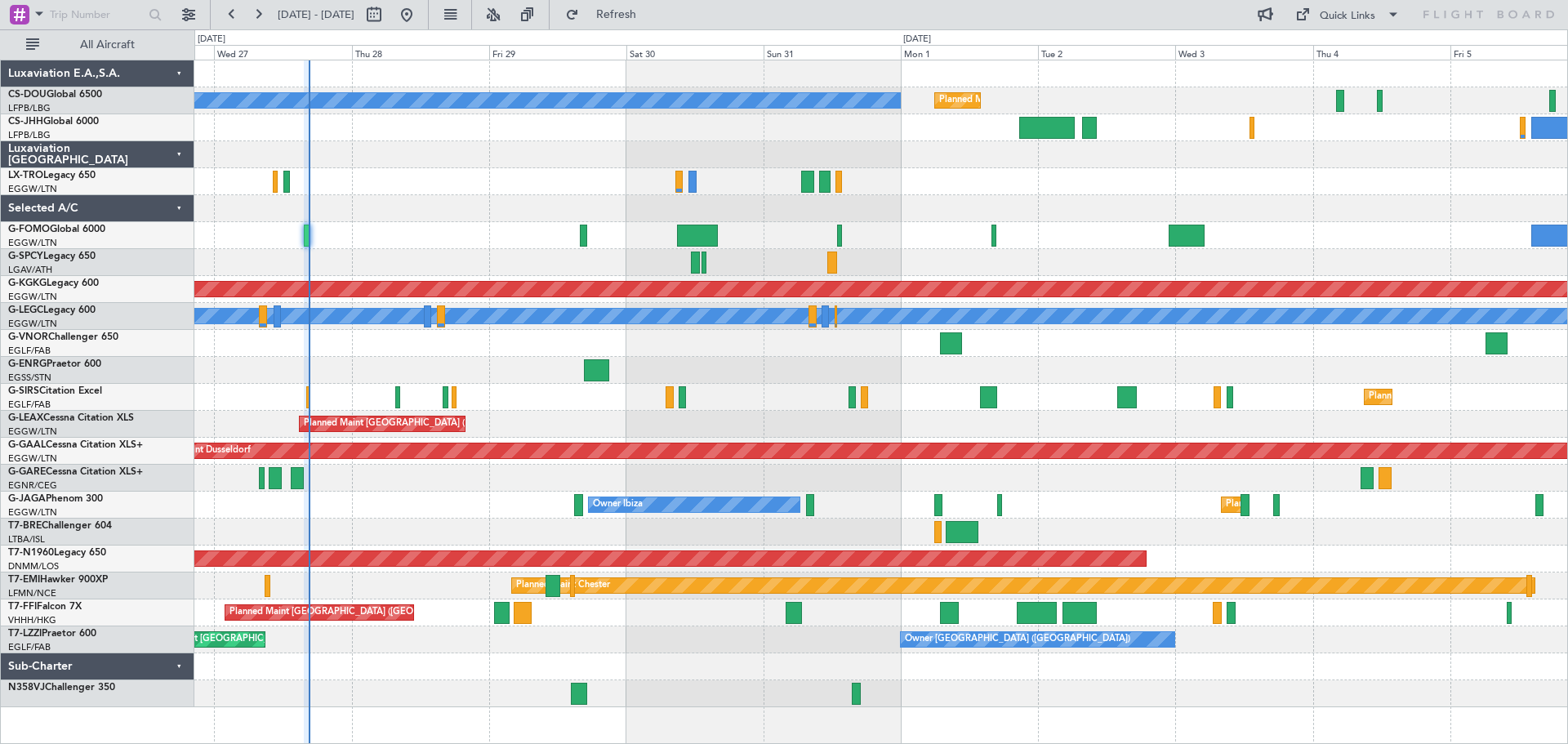
type input "0"
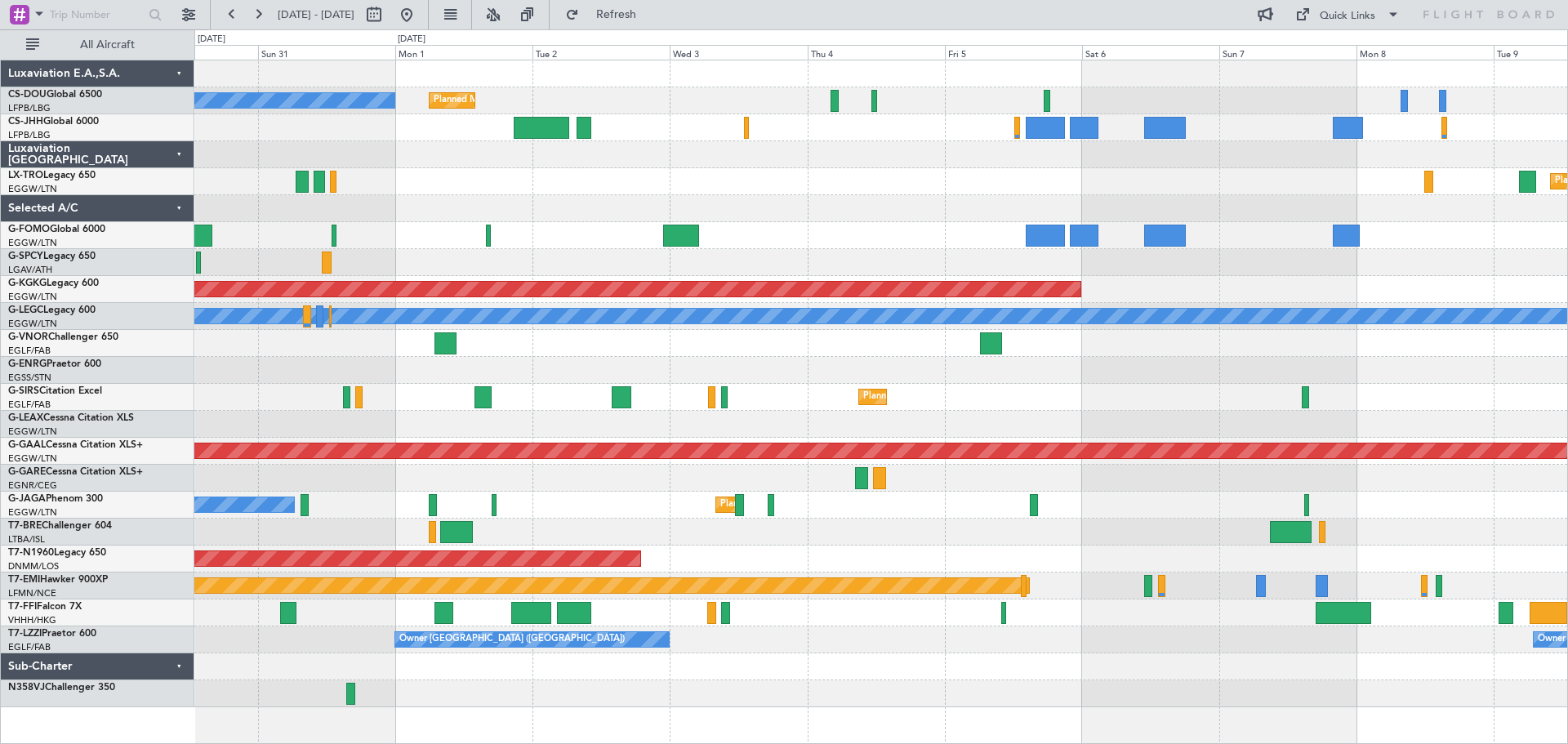
click at [716, 180] on div "Planned Maint [GEOGRAPHIC_DATA] ([GEOGRAPHIC_DATA]) No Crew Planned [GEOGRAPHIC…" at bounding box center [881, 383] width 1373 height 646
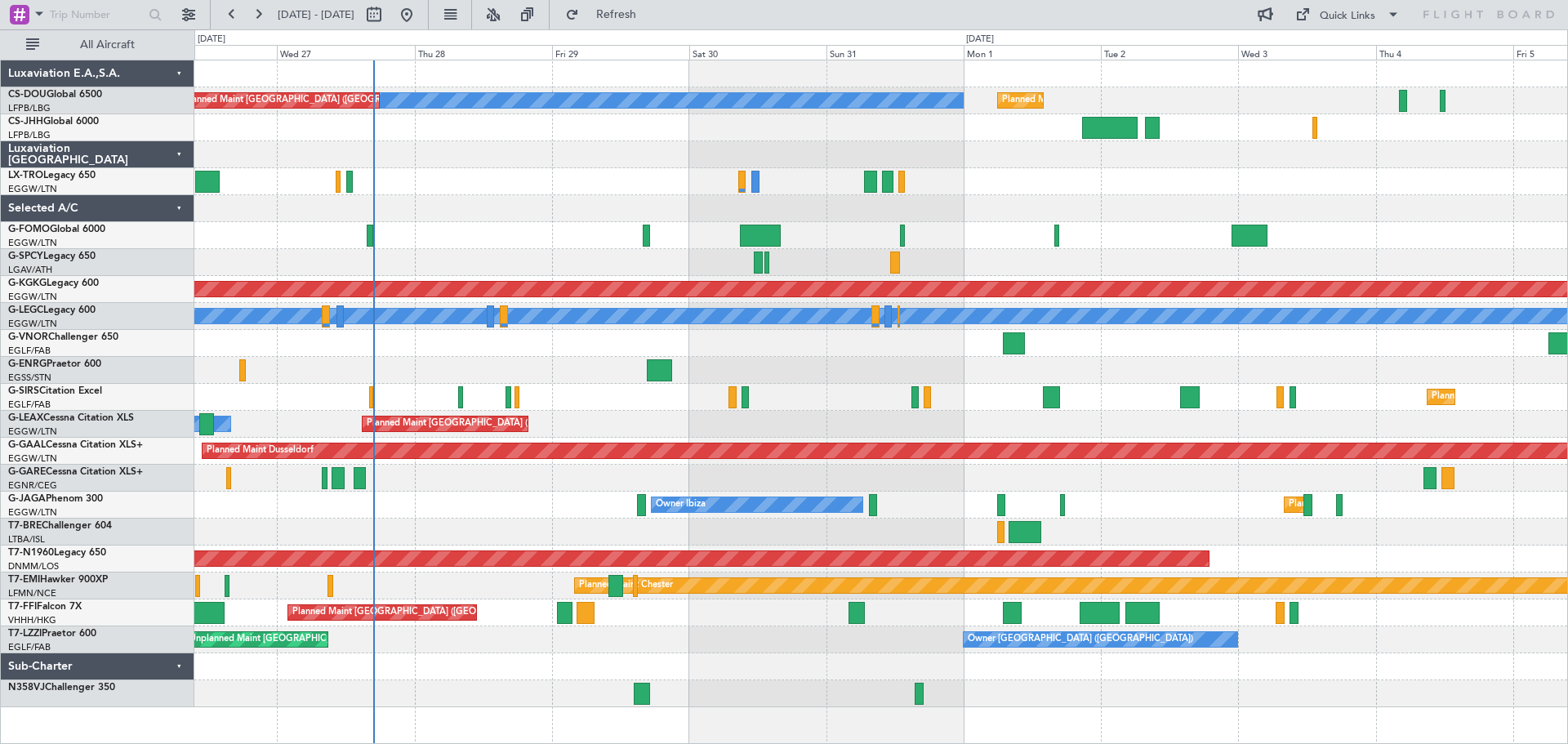
click at [1148, 171] on div at bounding box center [881, 181] width 1373 height 27
click at [479, 167] on div at bounding box center [881, 154] width 1373 height 27
click at [483, 142] on div at bounding box center [881, 154] width 1373 height 27
click at [619, 171] on div at bounding box center [881, 181] width 1373 height 27
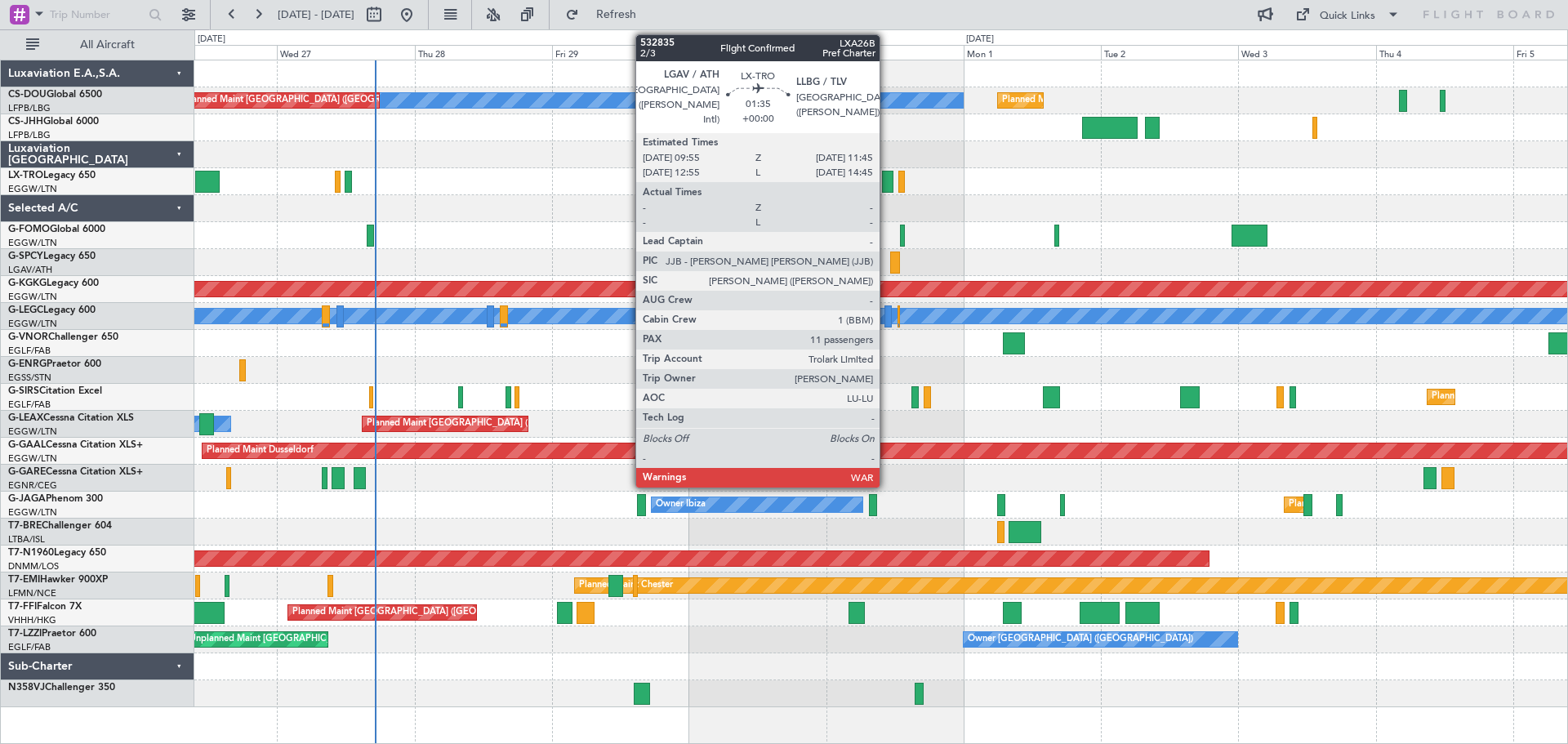
click at [887, 177] on div at bounding box center [886, 182] width 10 height 22
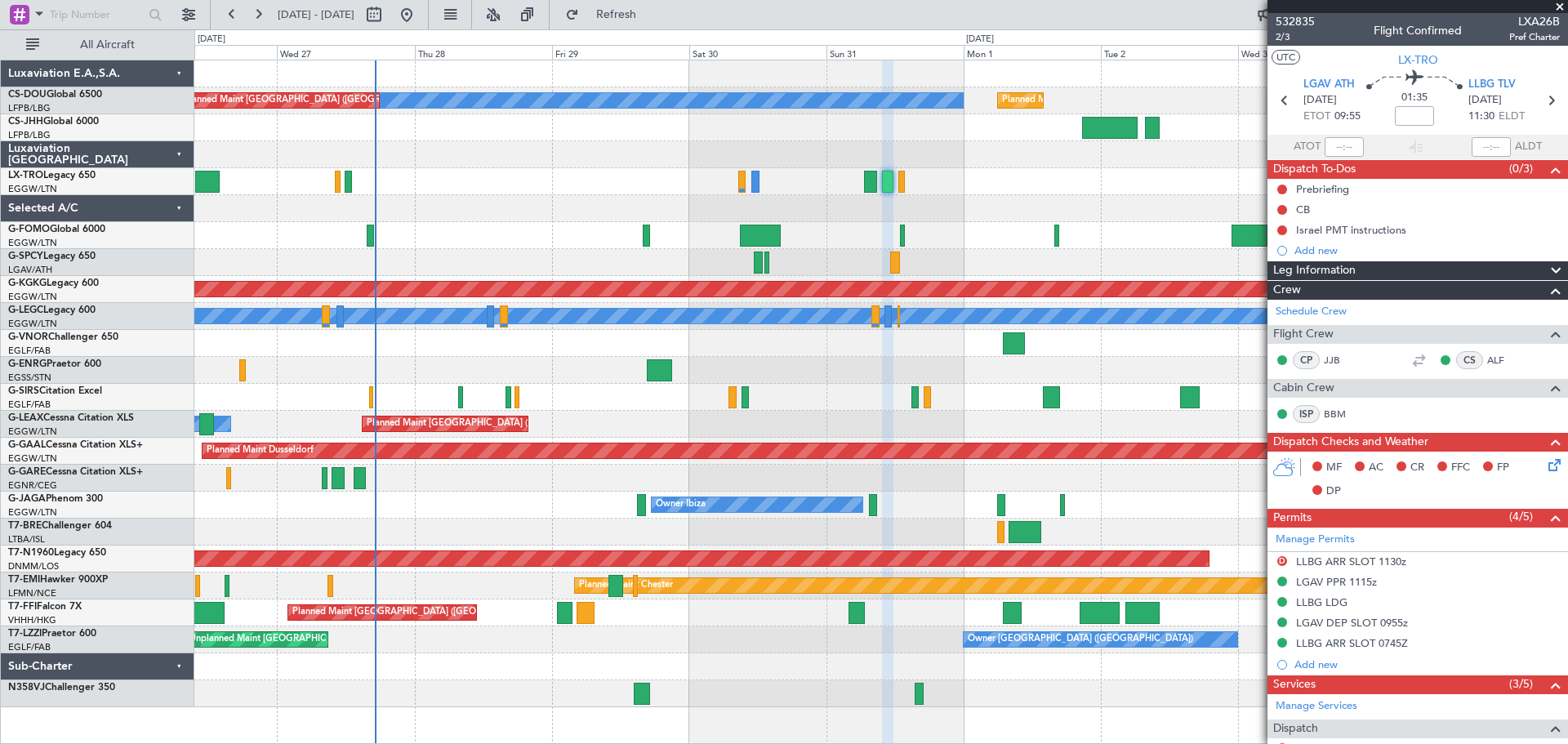
click at [1558, 5] on span at bounding box center [1560, 7] width 17 height 15
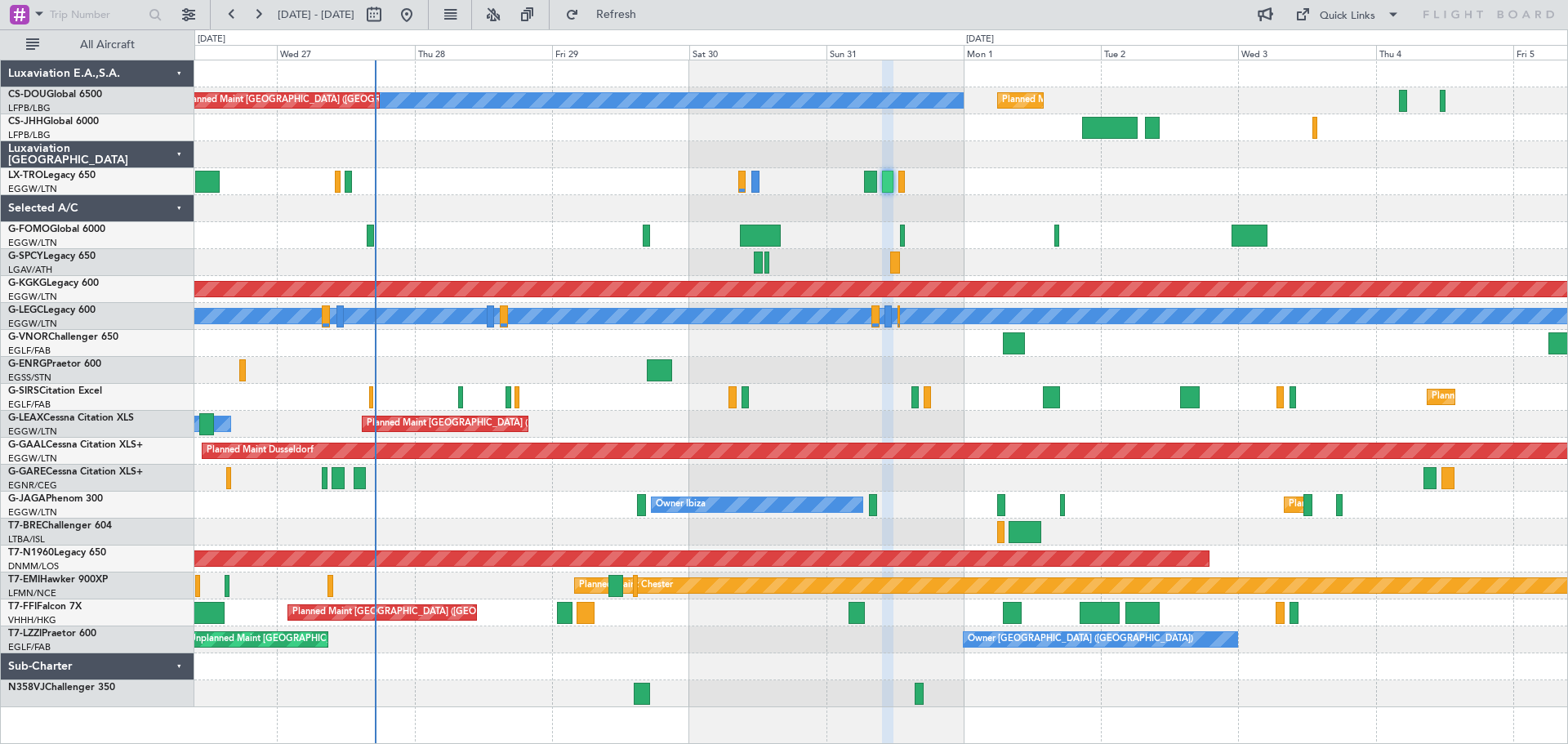
type input "0"
click at [575, 165] on div at bounding box center [881, 154] width 1373 height 27
click at [615, 177] on div at bounding box center [881, 181] width 1373 height 27
click at [480, 141] on div at bounding box center [881, 154] width 1373 height 27
click at [893, 142] on div at bounding box center [881, 154] width 1373 height 27
